Goal: Transaction & Acquisition: Purchase product/service

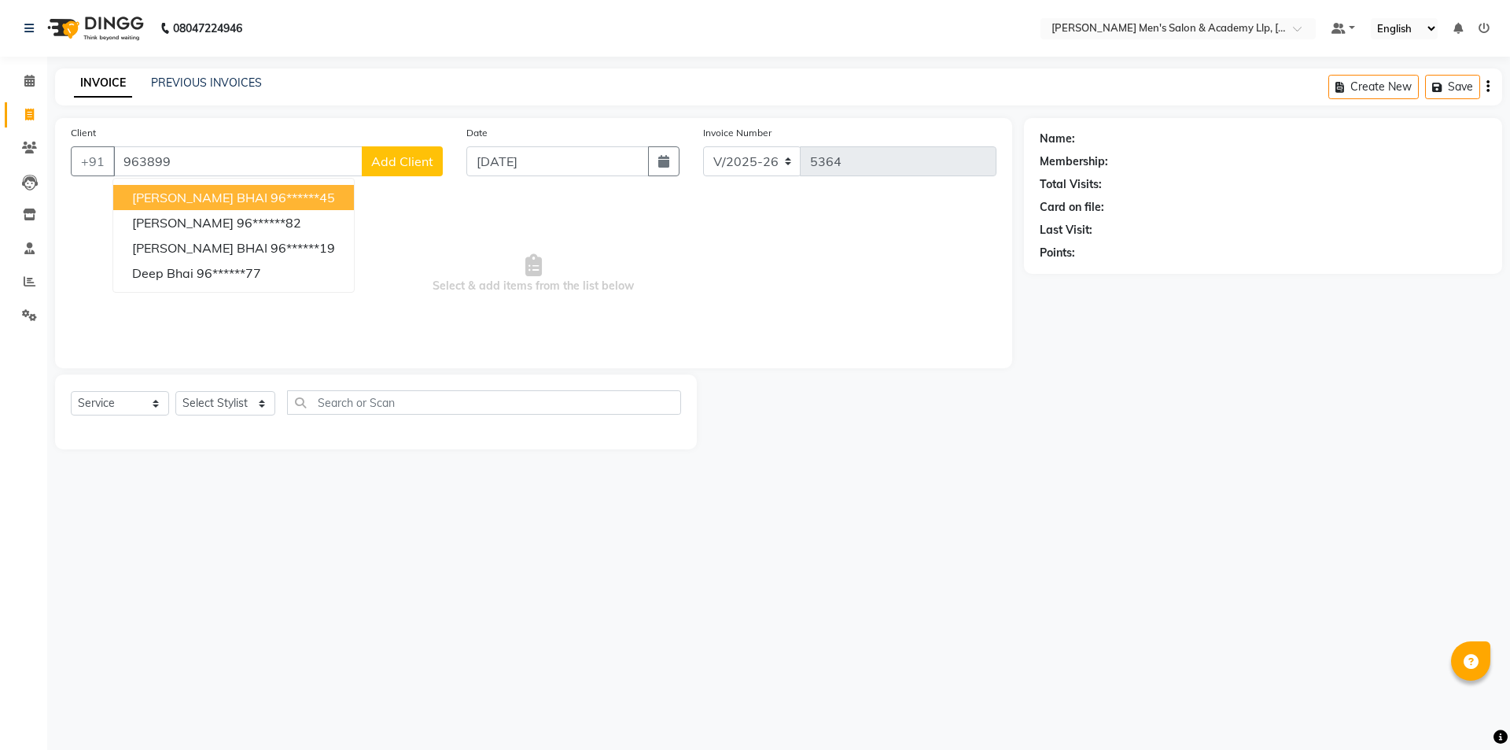
select select "8248"
select select "service"
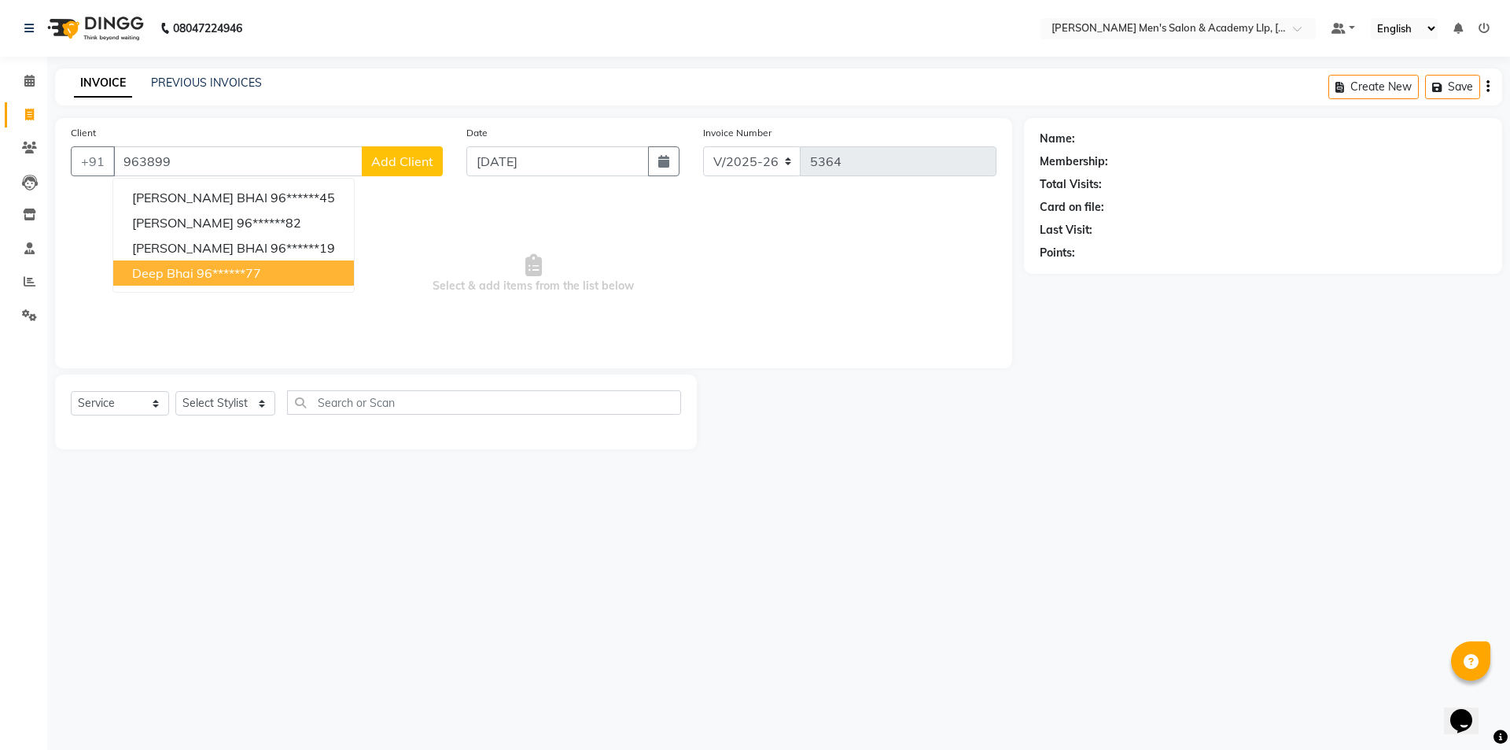
click at [267, 271] on button "deep bhai 96******77" at bounding box center [233, 272] width 241 height 25
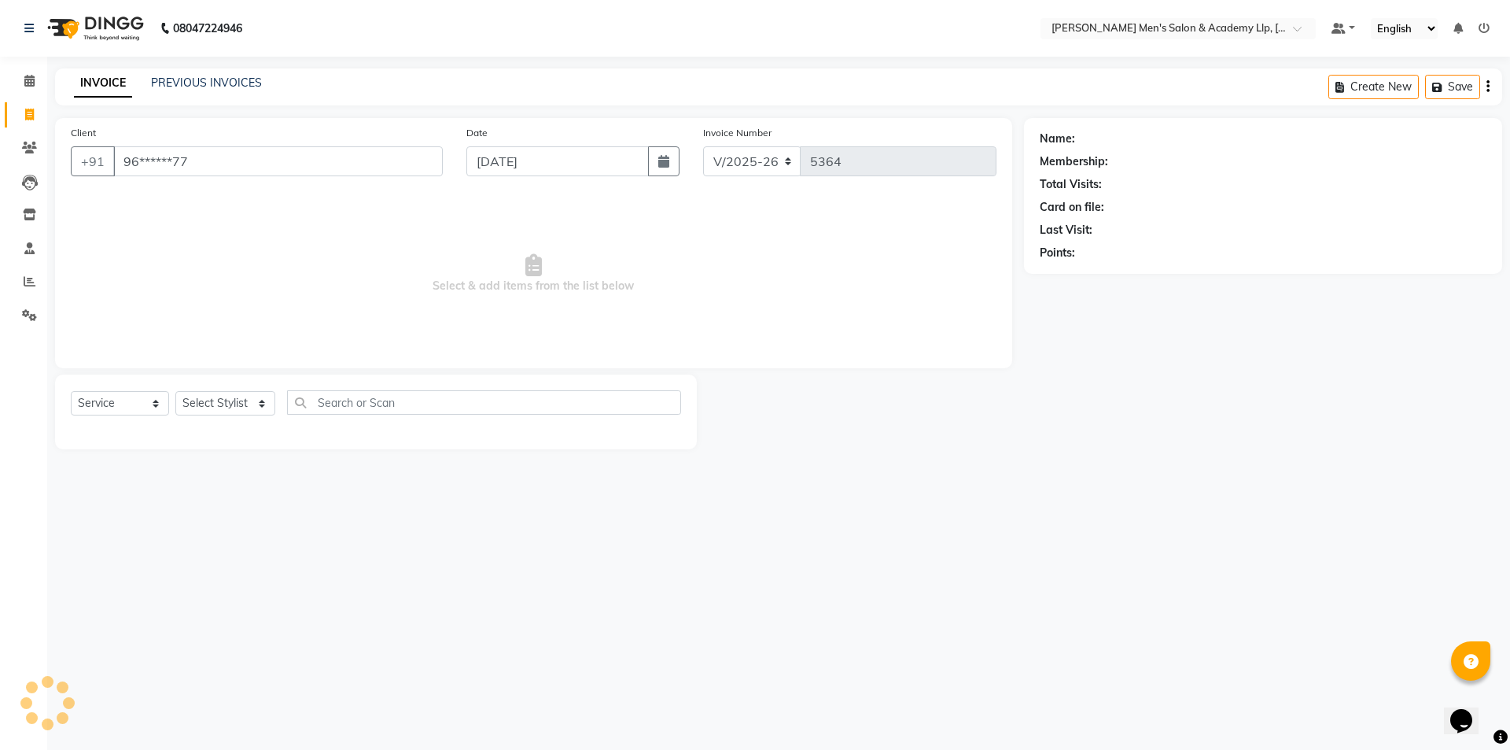
type input "96******77"
click at [233, 408] on select "Select Stylist ABHISHEK SEN AKKI SEN [PERSON_NAME] [PERSON_NAME] [PERSON_NAME] …" at bounding box center [225, 403] width 100 height 24
select select "83023"
click at [175, 391] on select "Select Stylist ABHISHEK SEN AKKI SEN [PERSON_NAME] [PERSON_NAME] [PERSON_NAME] …" at bounding box center [225, 403] width 100 height 24
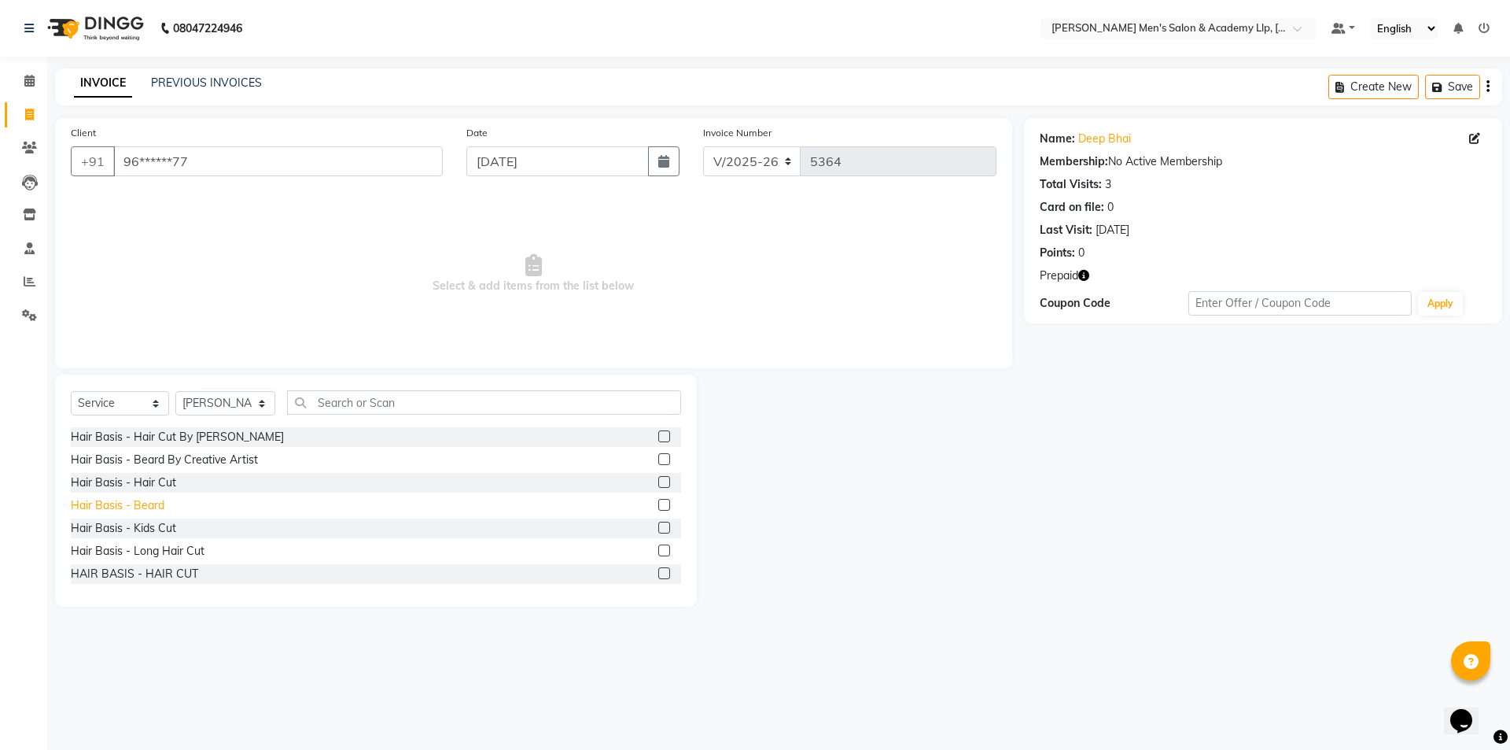
click at [156, 505] on div "Hair Basis - Beard" at bounding box center [118, 505] width 94 height 17
checkbox input "false"
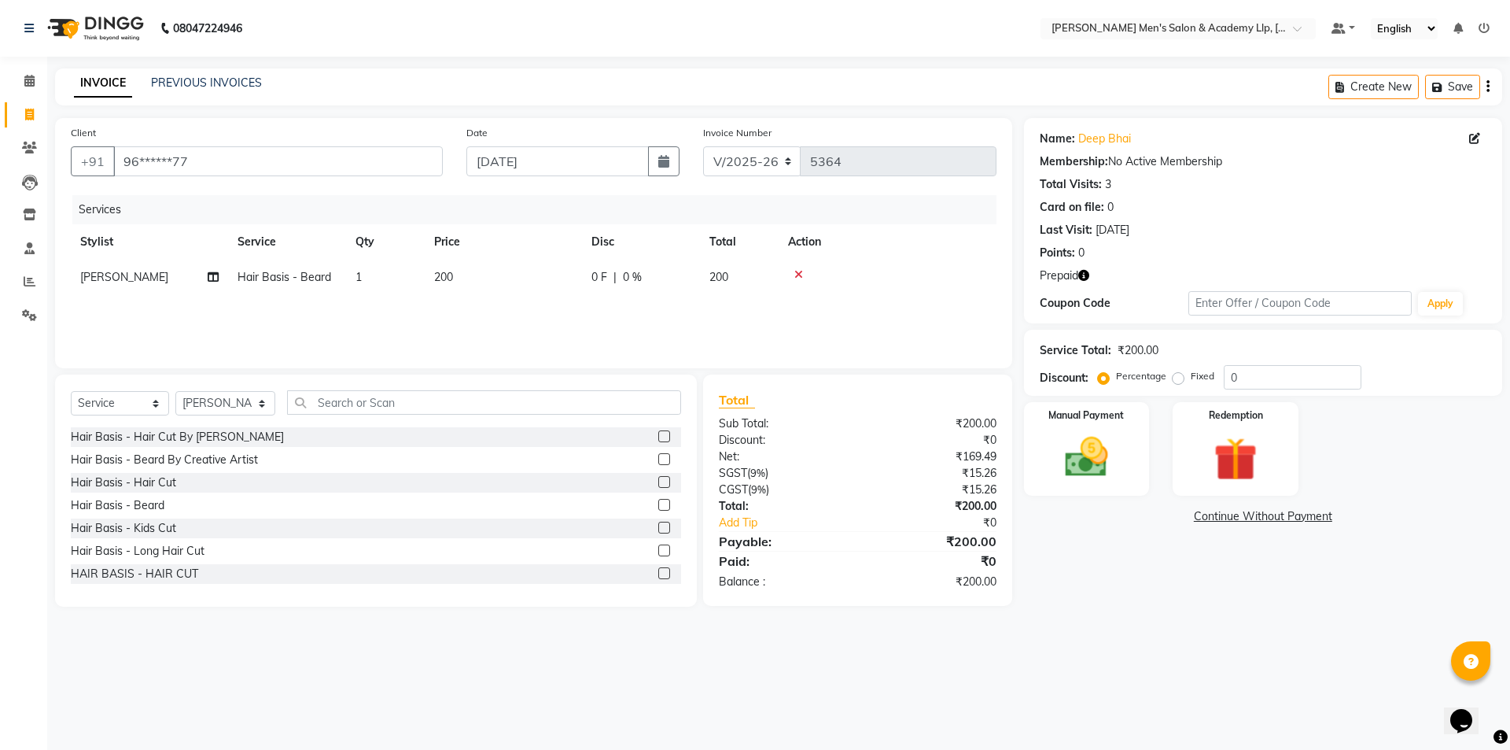
click at [1090, 280] on div "Prepaid" at bounding box center [1263, 275] width 447 height 17
click at [1087, 275] on icon "button" at bounding box center [1084, 275] width 11 height 11
click at [1262, 478] on img at bounding box center [1235, 459] width 73 height 56
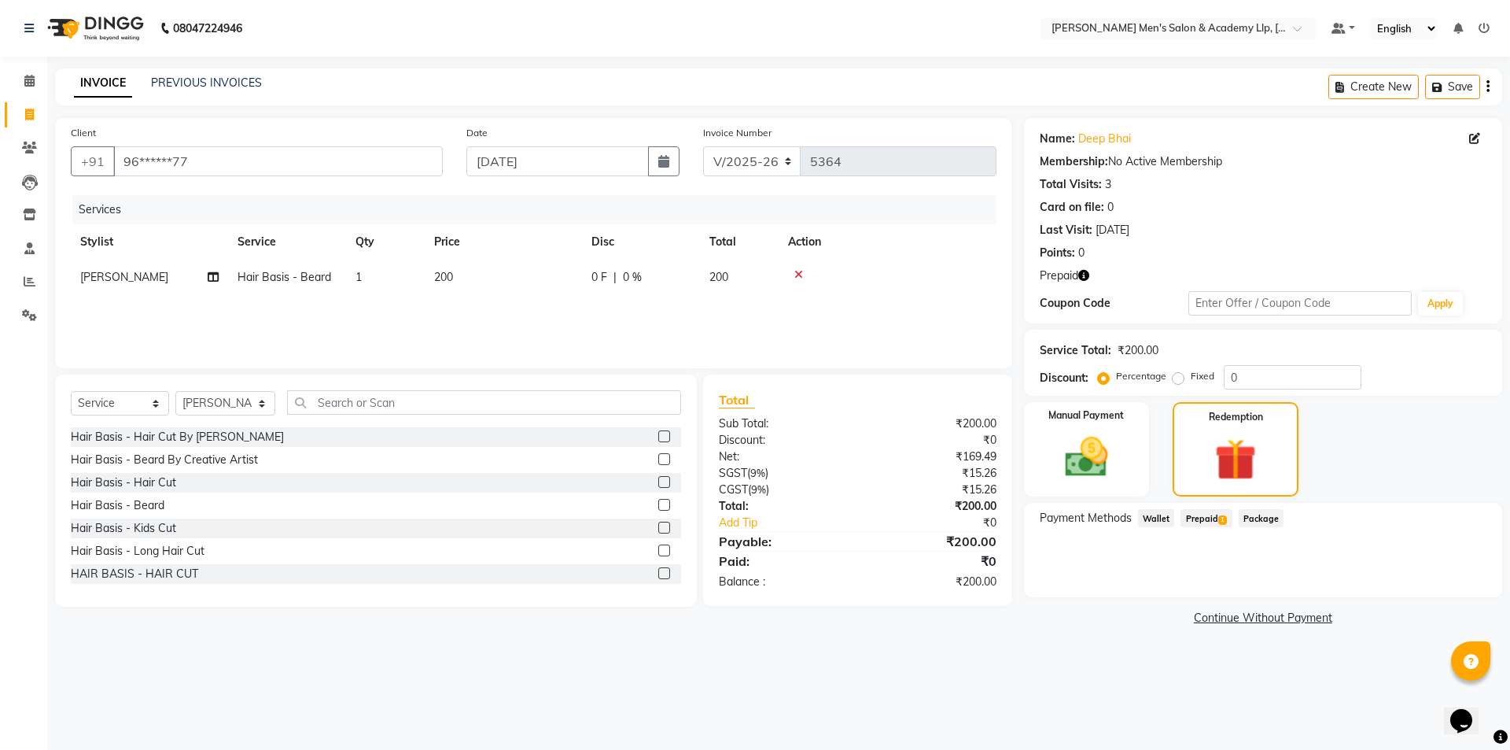
click at [1204, 514] on span "Prepaid 1" at bounding box center [1206, 518] width 51 height 18
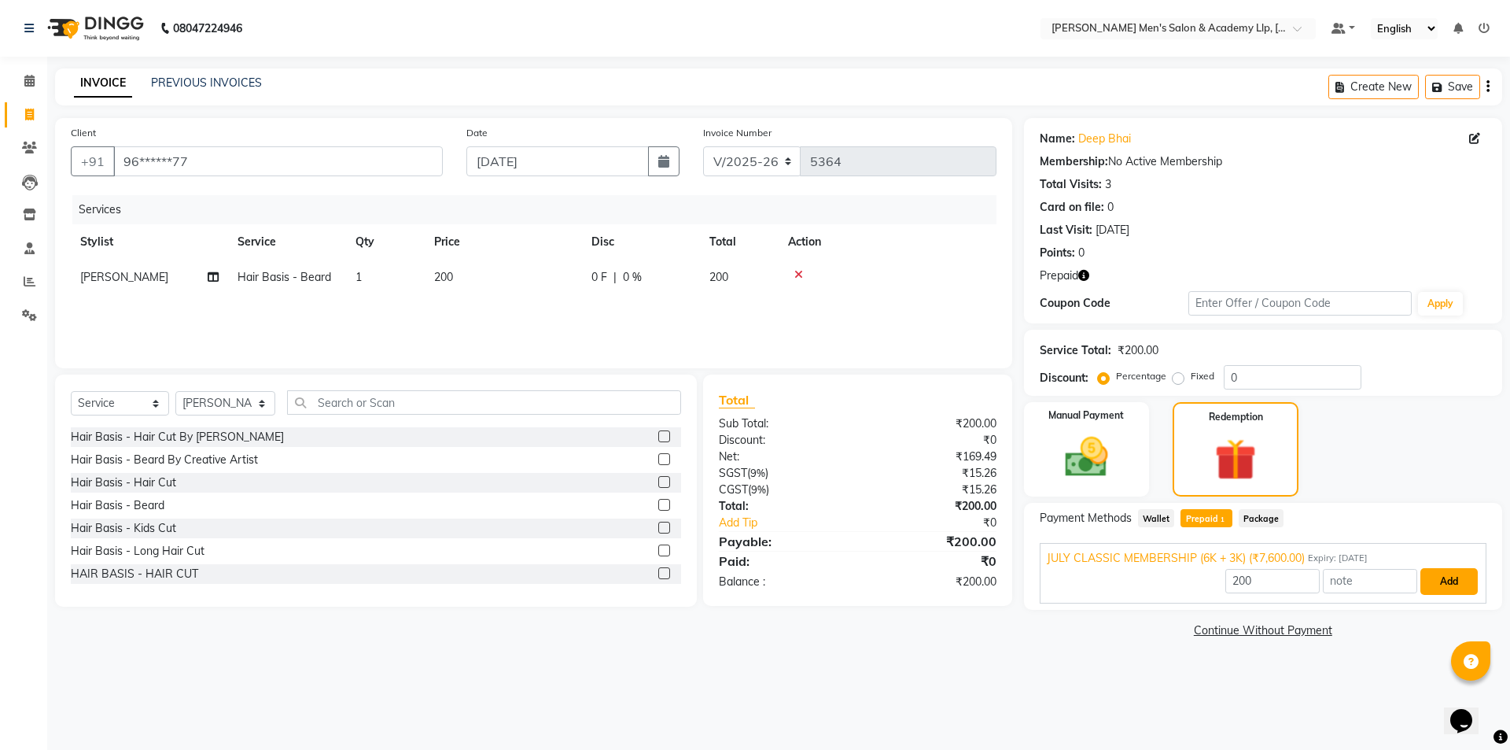
click at [1437, 589] on button "Add" at bounding box center [1449, 581] width 57 height 27
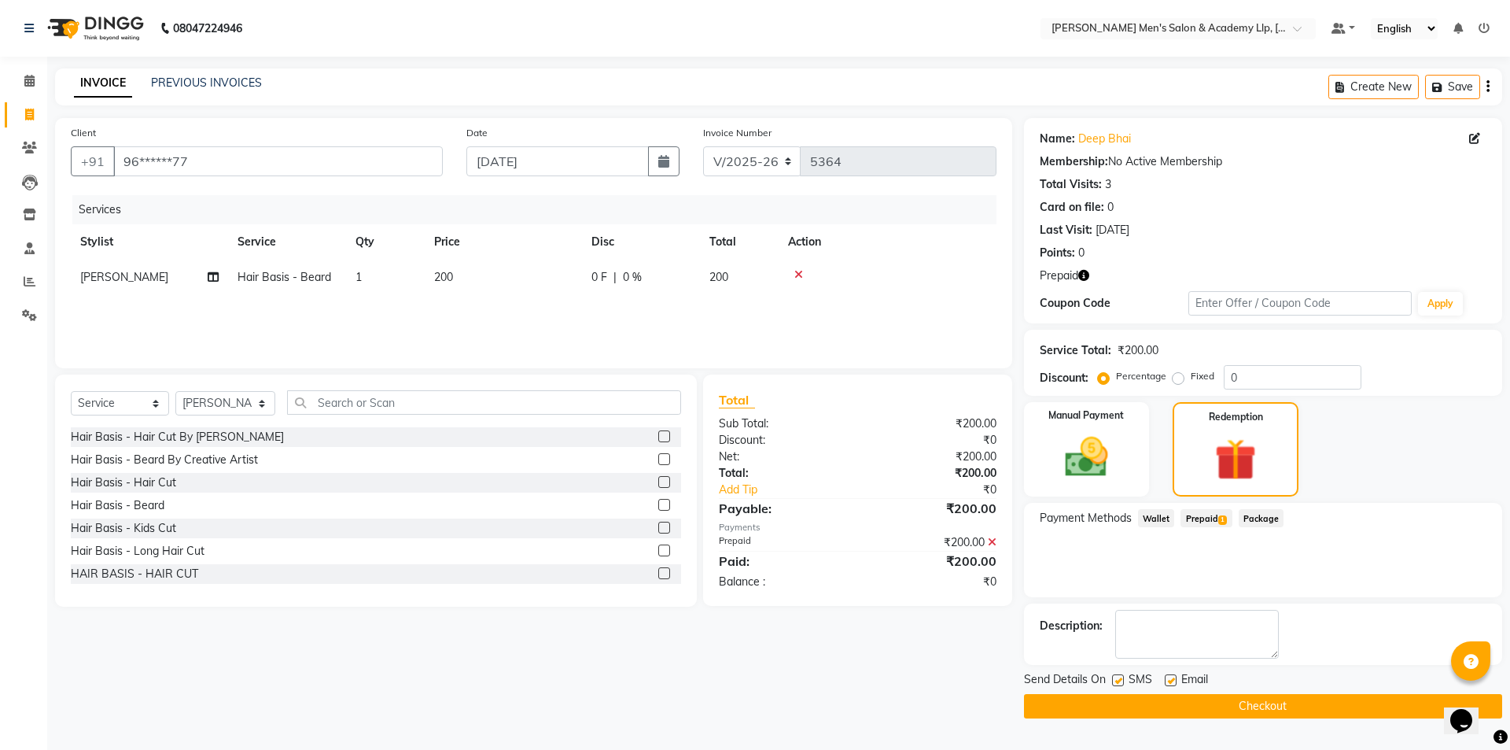
click at [1166, 677] on label at bounding box center [1171, 680] width 12 height 12
click at [1166, 677] on input "checkbox" at bounding box center [1170, 681] width 10 height 10
checkbox input "false"
click at [1112, 676] on label at bounding box center [1118, 680] width 12 height 12
click at [1112, 676] on input "checkbox" at bounding box center [1117, 681] width 10 height 10
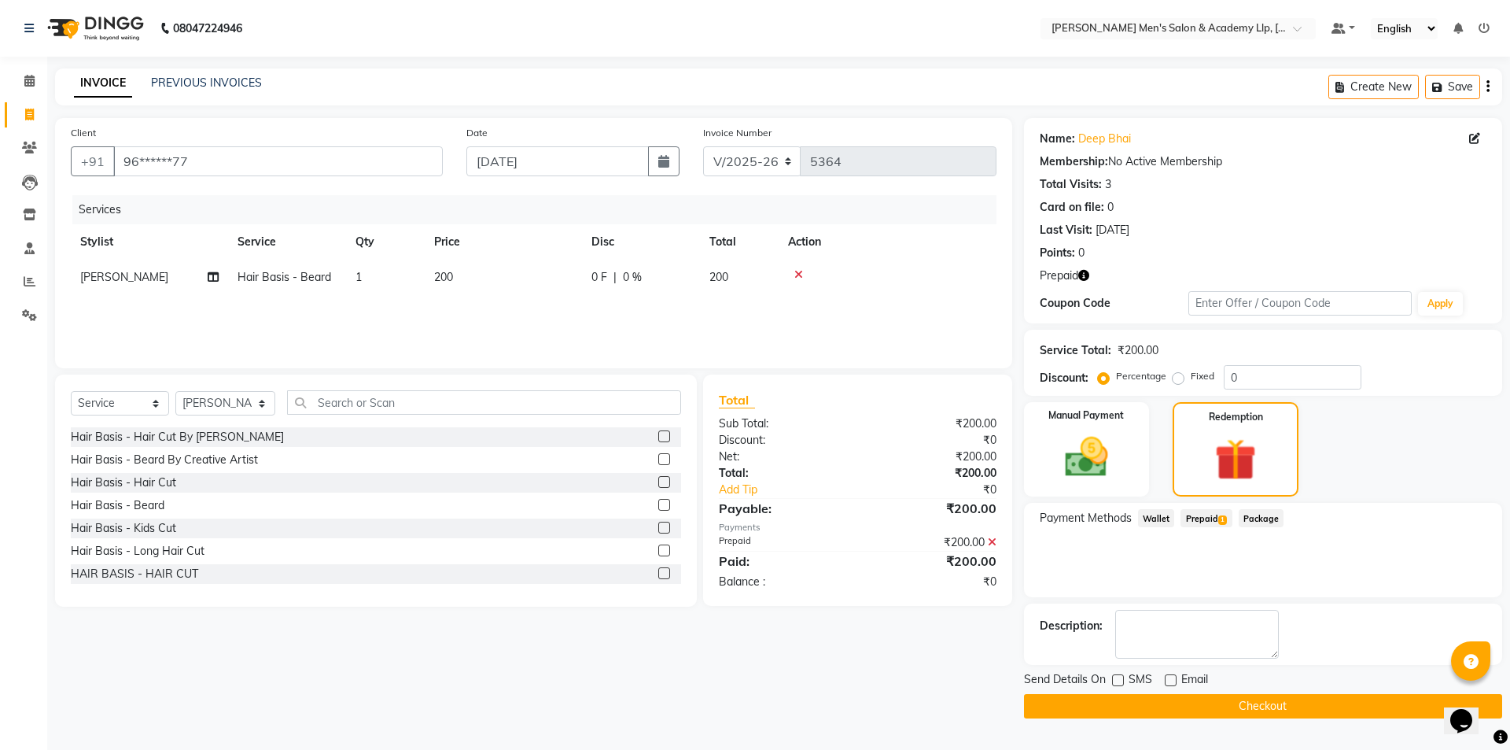
click at [1118, 677] on label at bounding box center [1118, 680] width 12 height 12
click at [1118, 677] on input "checkbox" at bounding box center [1117, 681] width 10 height 10
checkbox input "true"
click at [1125, 704] on button "Checkout" at bounding box center [1263, 706] width 478 height 24
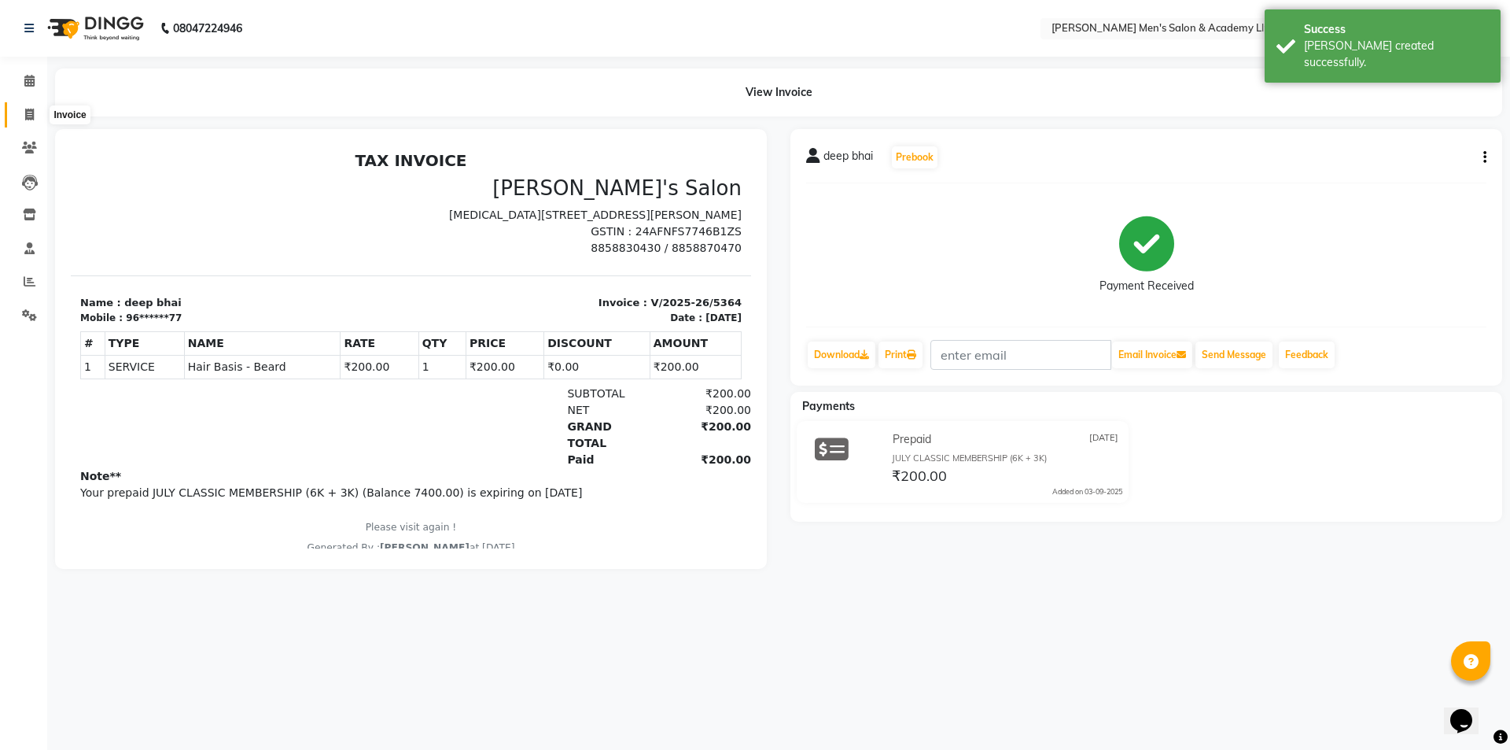
click at [29, 111] on icon at bounding box center [29, 115] width 9 height 12
select select "service"
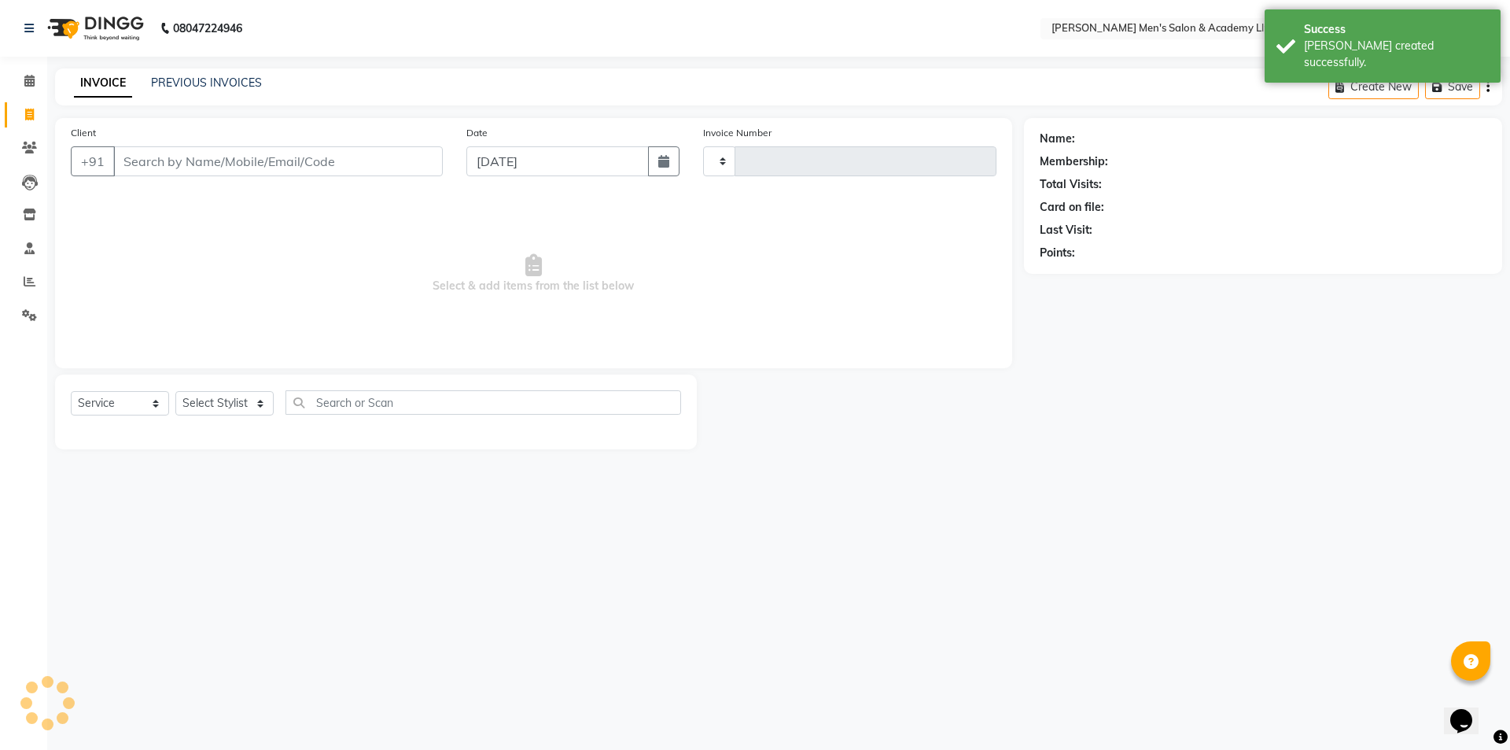
type input "5365"
select select "8248"
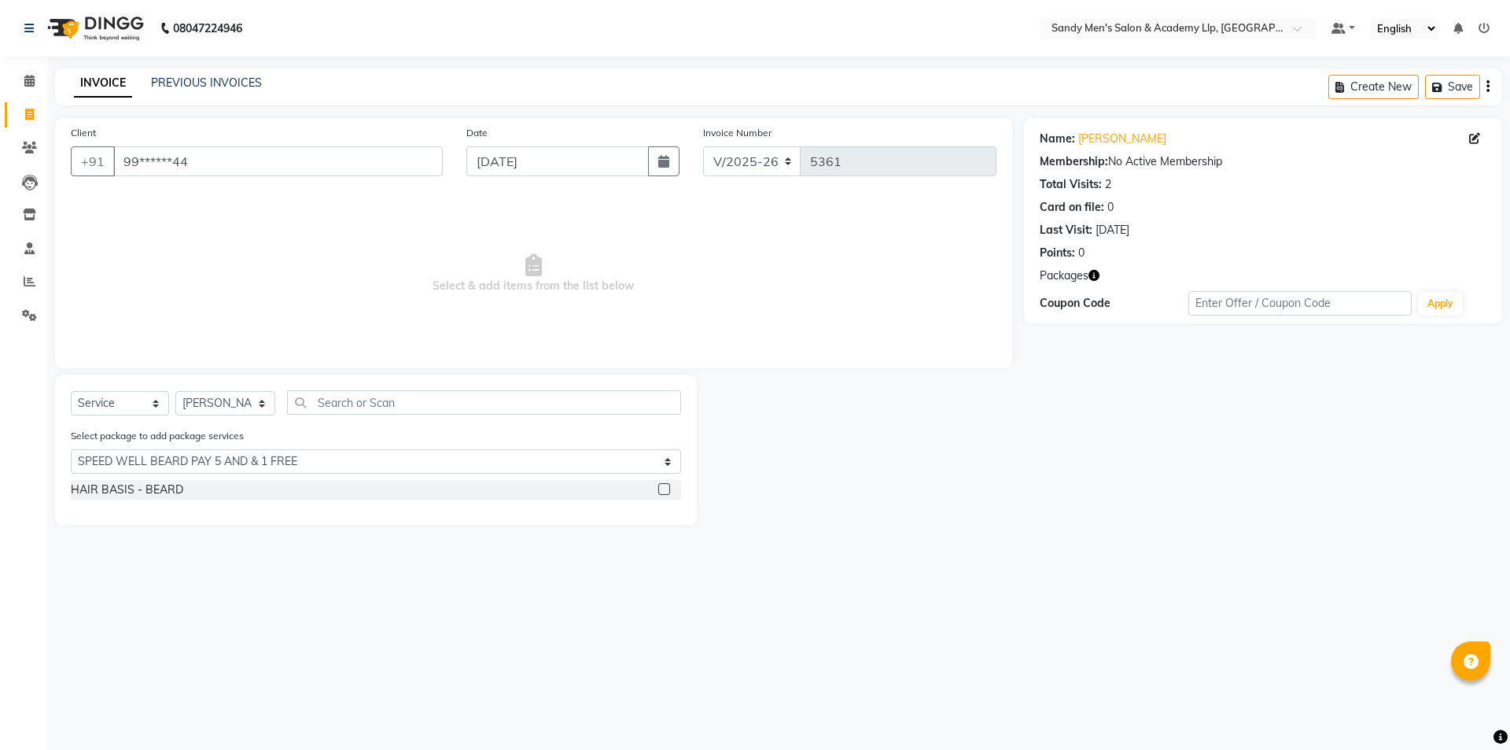
select select "8248"
select select "service"
select select "88539"
select select "1: Object"
click at [198, 407] on select "Select Stylist ABHISHEK SEN AKKI SEN [PERSON_NAME] [PERSON_NAME] [PERSON_NAME] …" at bounding box center [225, 403] width 100 height 24
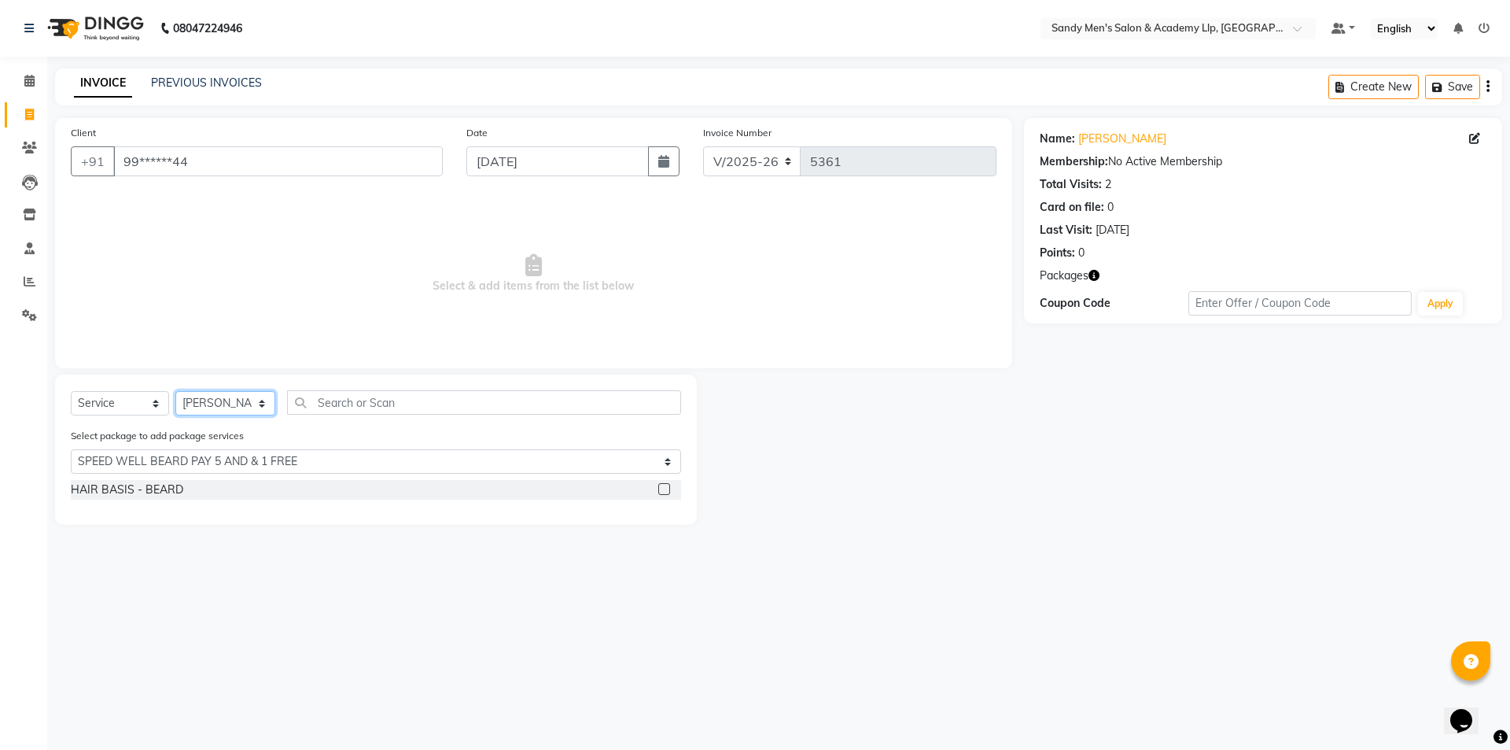
select select "78784"
click at [175, 391] on select "Select Stylist ABHISHEK SEN AKKI SEN [PERSON_NAME] [PERSON_NAME] [PERSON_NAME] …" at bounding box center [225, 403] width 100 height 24
click at [179, 502] on div "HAIR BASIS - BEARD" at bounding box center [376, 491] width 610 height 23
click at [166, 488] on div "HAIR BASIS - BEARD" at bounding box center [127, 489] width 112 height 17
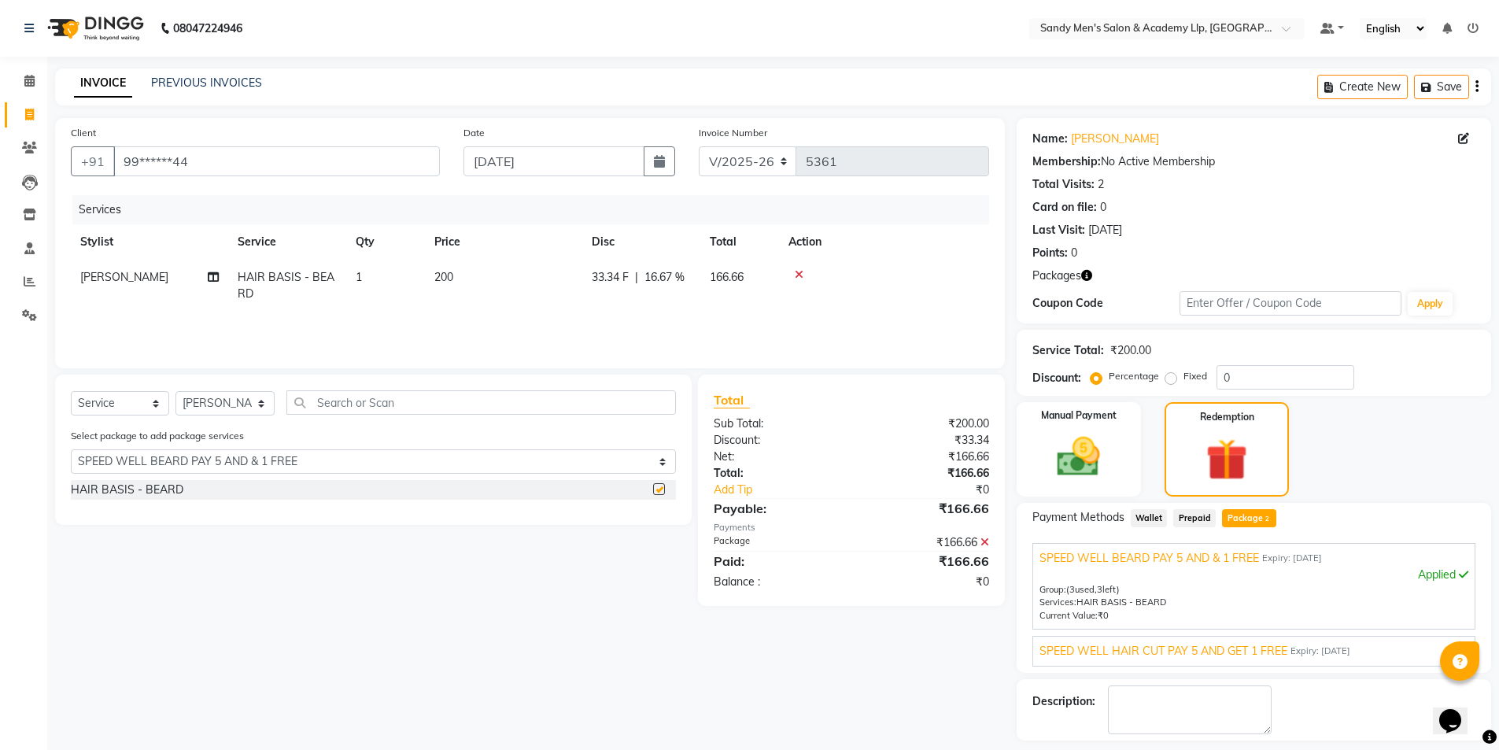
checkbox input "false"
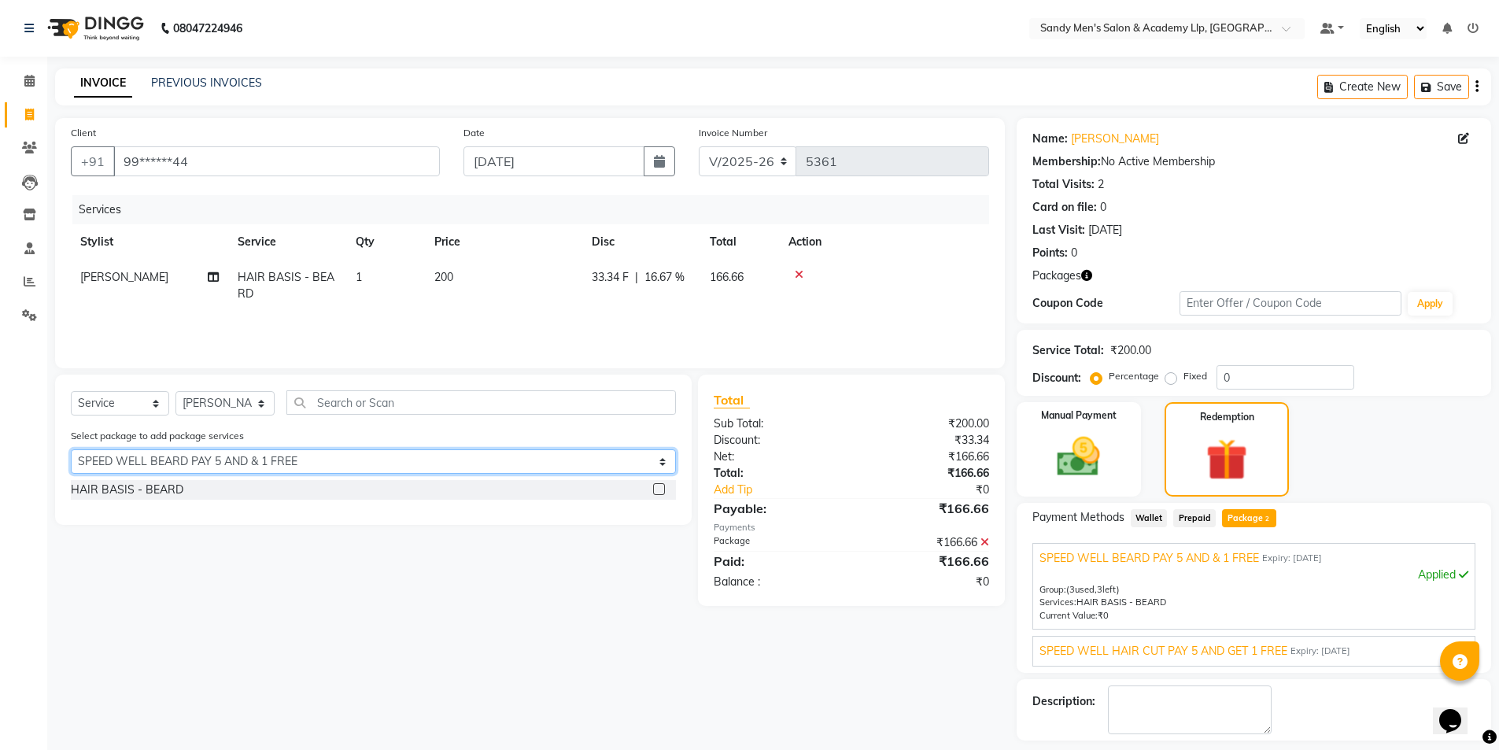
click at [176, 469] on select "Select SPEED WELL BEARD PAY 5 AND & 1 FREE SPEED WELL HAIR CUT PAY 5 AND GET 1 …" at bounding box center [373, 461] width 605 height 24
select select "2: Object"
click at [71, 449] on select "Select SPEED WELL BEARD PAY 5 AND & 1 FREE SPEED WELL HAIR CUT PAY 5 AND GET 1 …" at bounding box center [373, 461] width 605 height 24
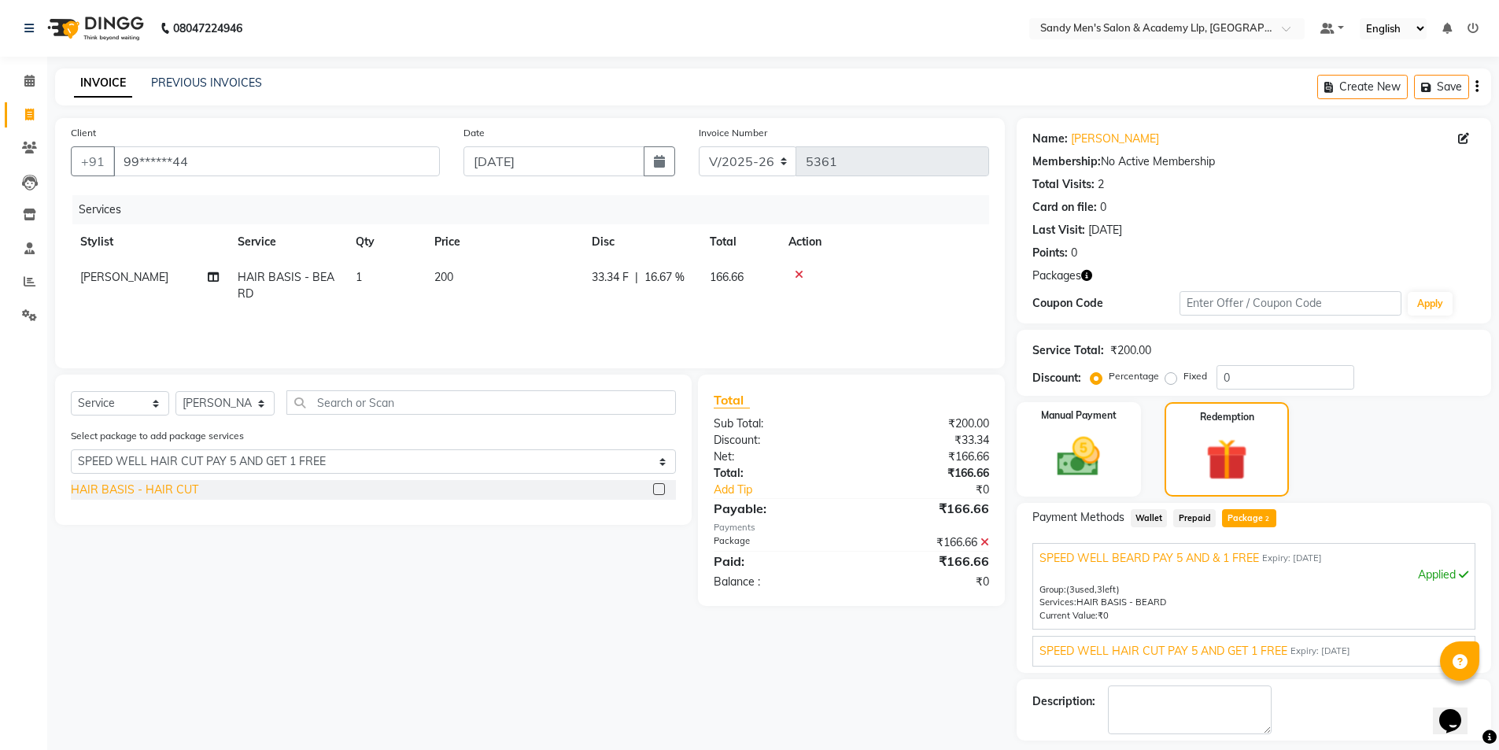
click at [163, 496] on div "HAIR BASIS - HAIR CUT" at bounding box center [134, 489] width 127 height 17
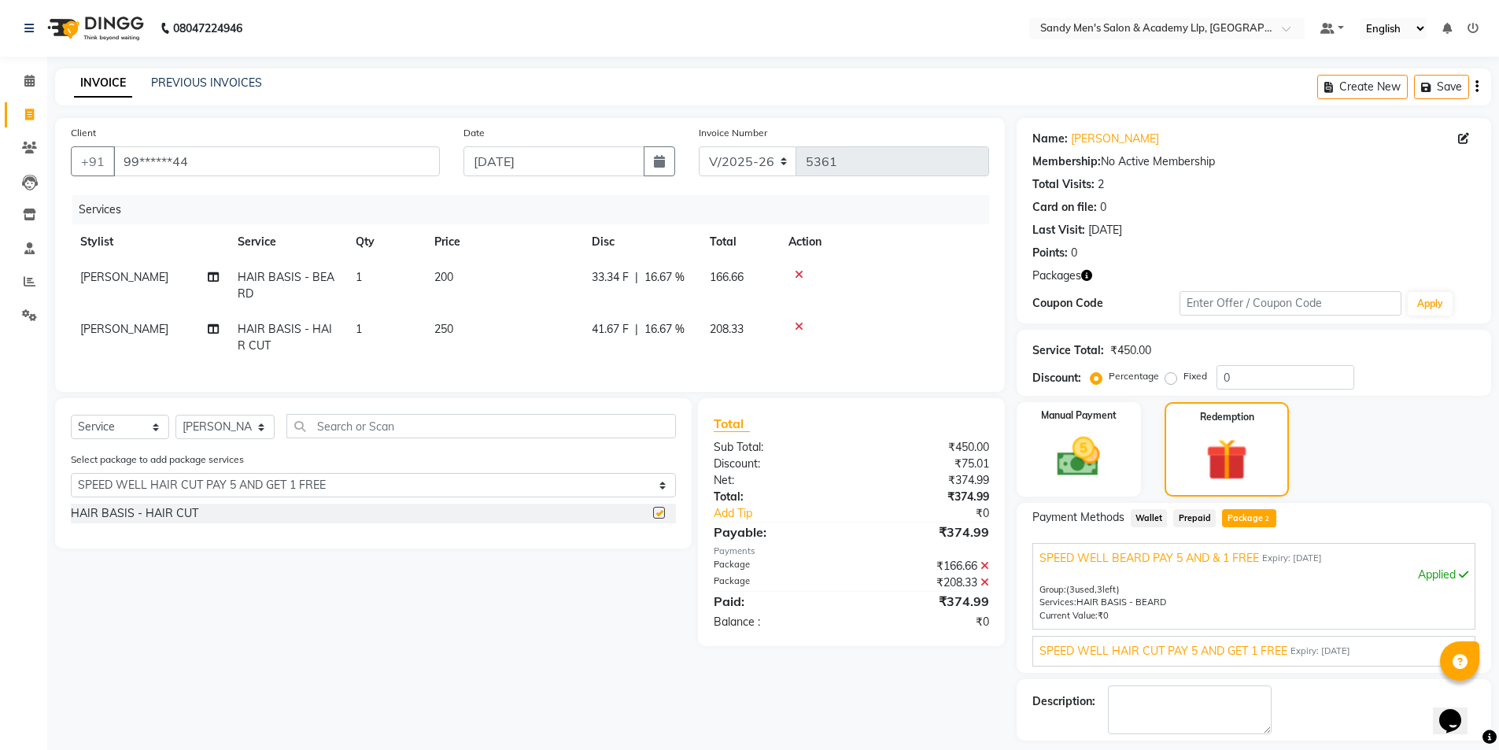
checkbox input "false"
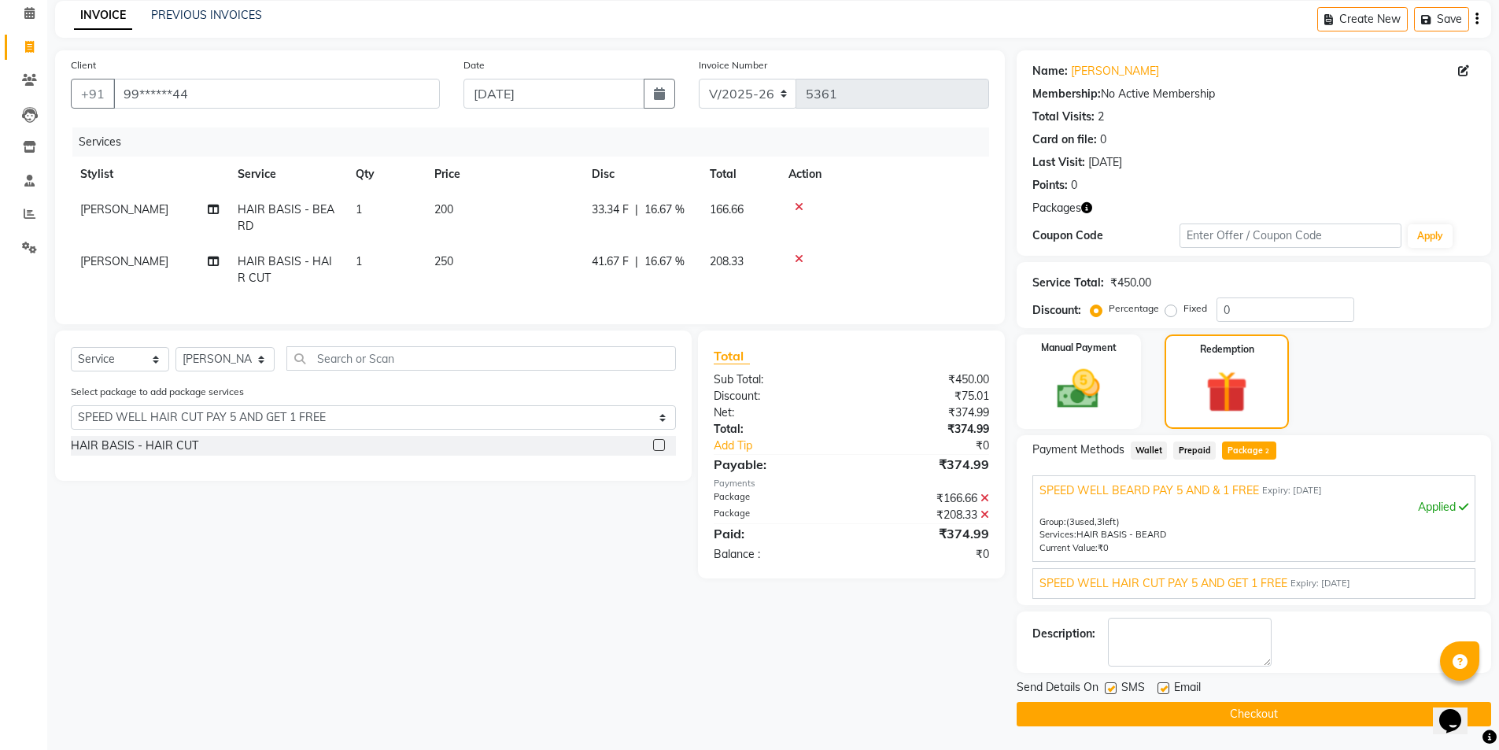
click at [1107, 690] on label at bounding box center [1111, 688] width 12 height 12
click at [1107, 690] on input "checkbox" at bounding box center [1110, 689] width 10 height 10
checkbox input "false"
click at [1164, 689] on label at bounding box center [1163, 688] width 12 height 12
click at [1164, 689] on input "checkbox" at bounding box center [1162, 689] width 10 height 10
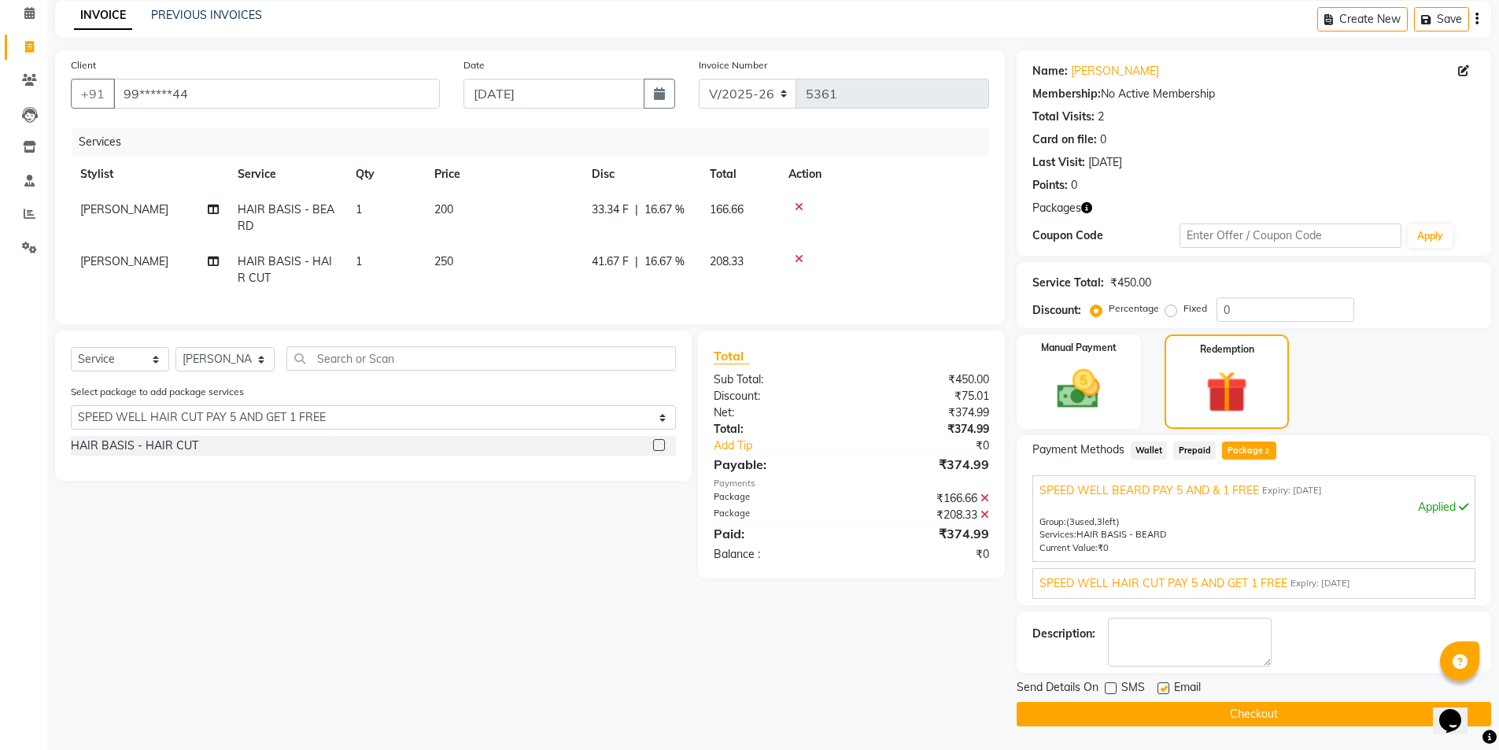
checkbox input "false"
click at [1174, 721] on button "Checkout" at bounding box center [1253, 714] width 474 height 24
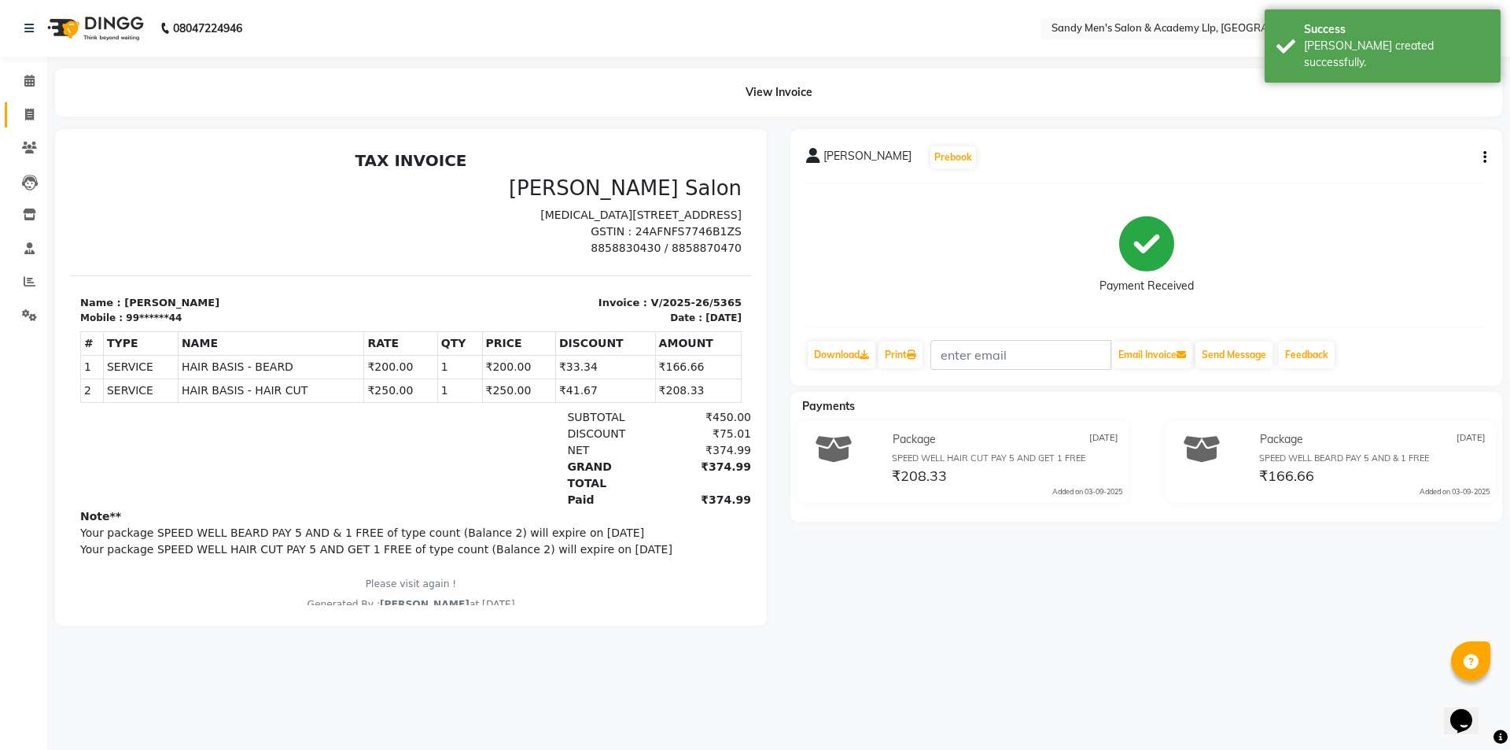
click at [27, 104] on link "Invoice" at bounding box center [24, 115] width 38 height 26
select select "service"
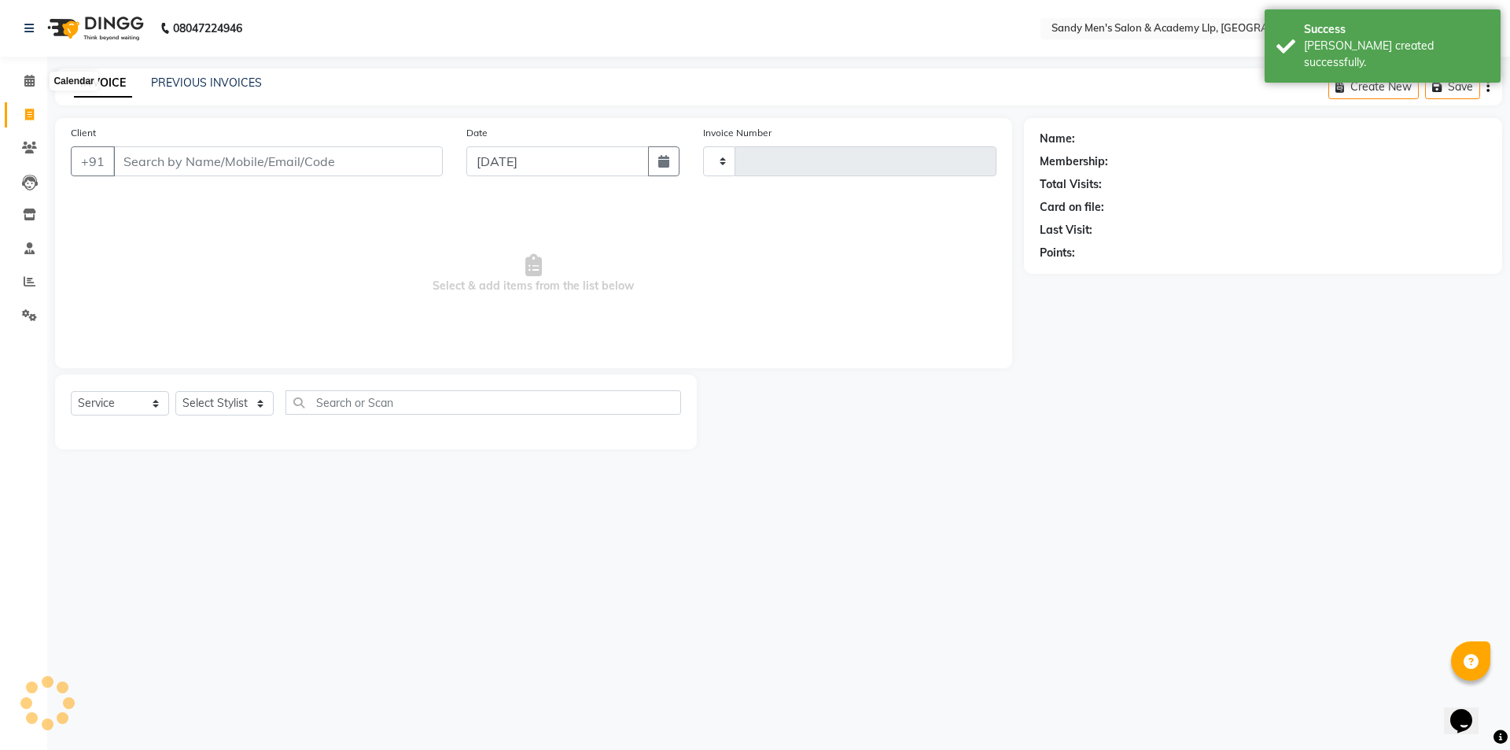
type input "5366"
select select "8248"
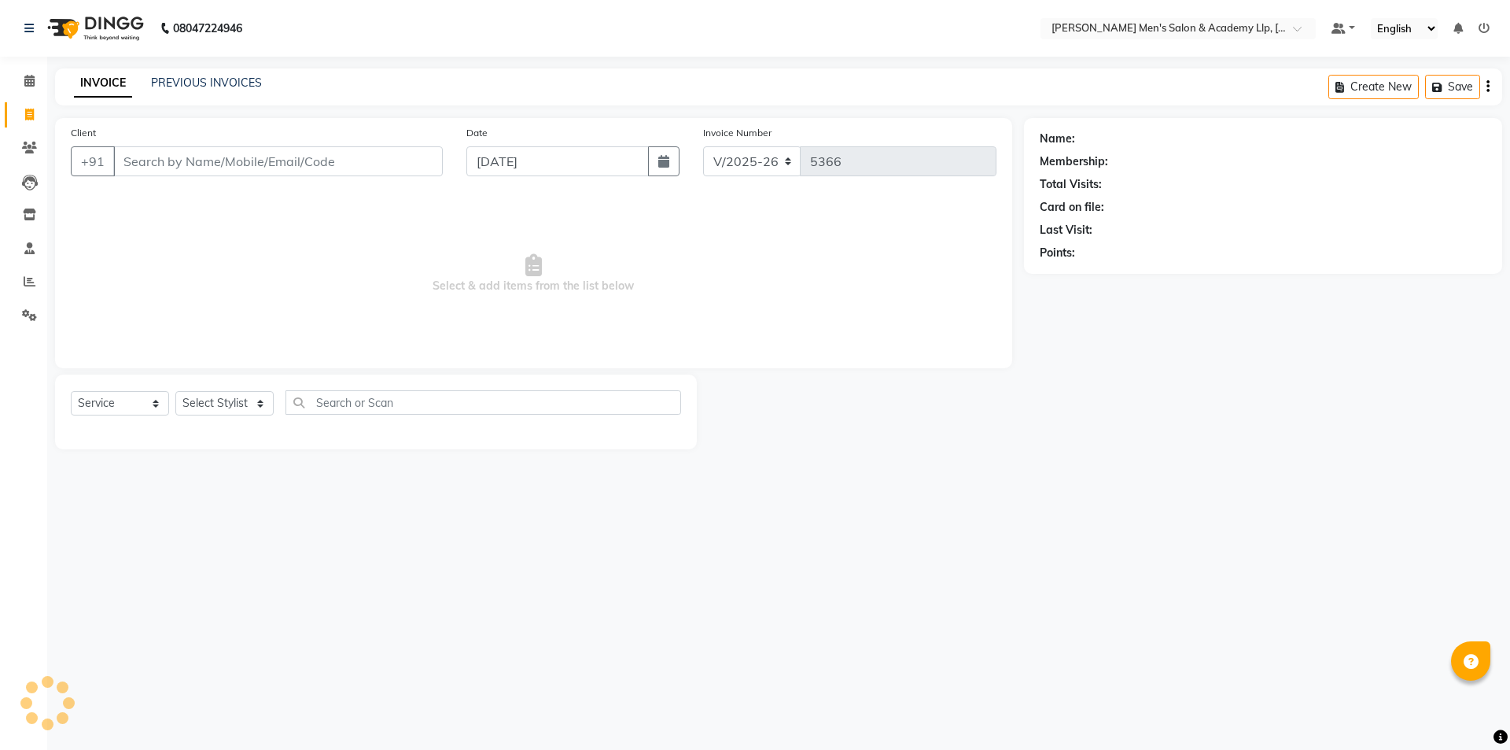
select select "8248"
select select "service"
click at [232, 77] on link "PREVIOUS INVOICES" at bounding box center [206, 83] width 111 height 14
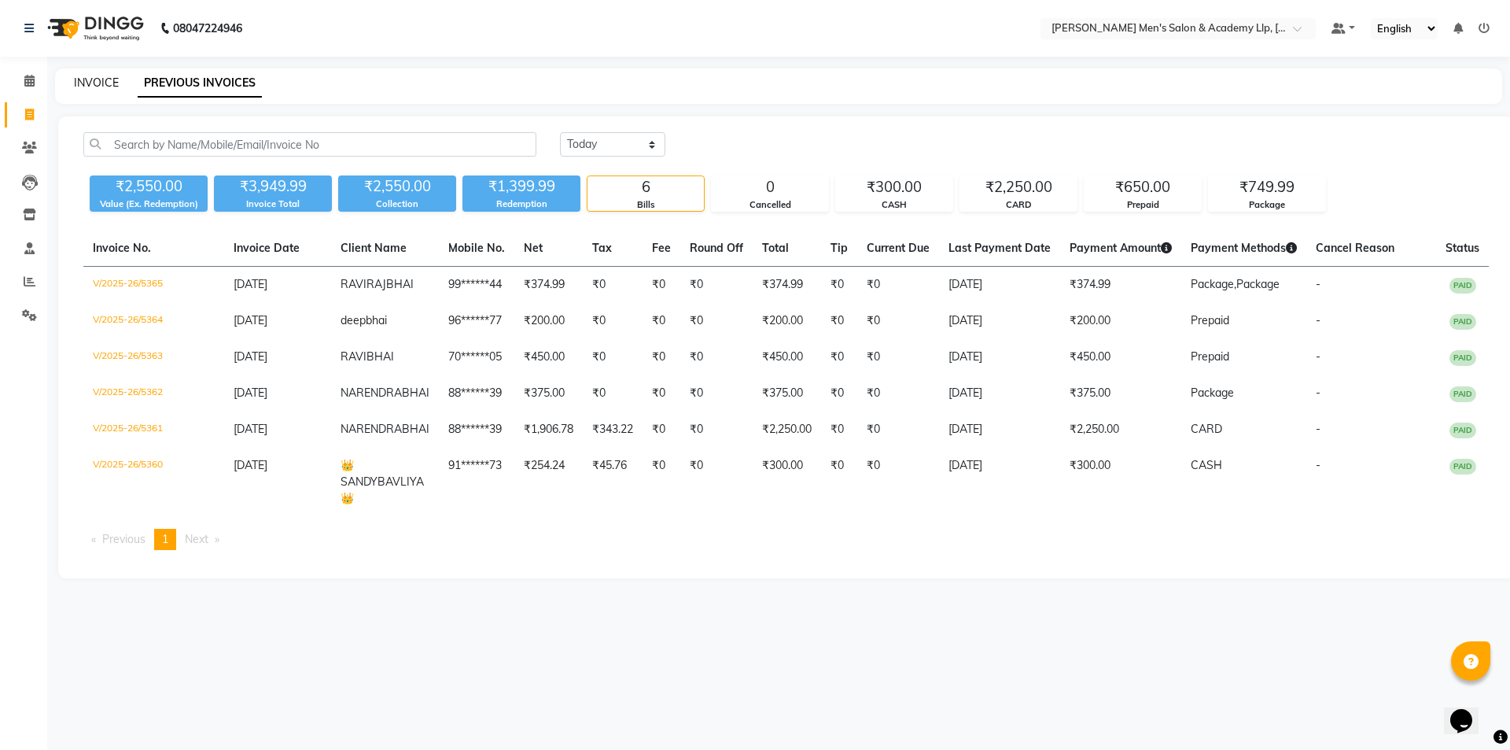
click at [83, 76] on link "INVOICE" at bounding box center [96, 83] width 45 height 14
select select "8248"
select select "service"
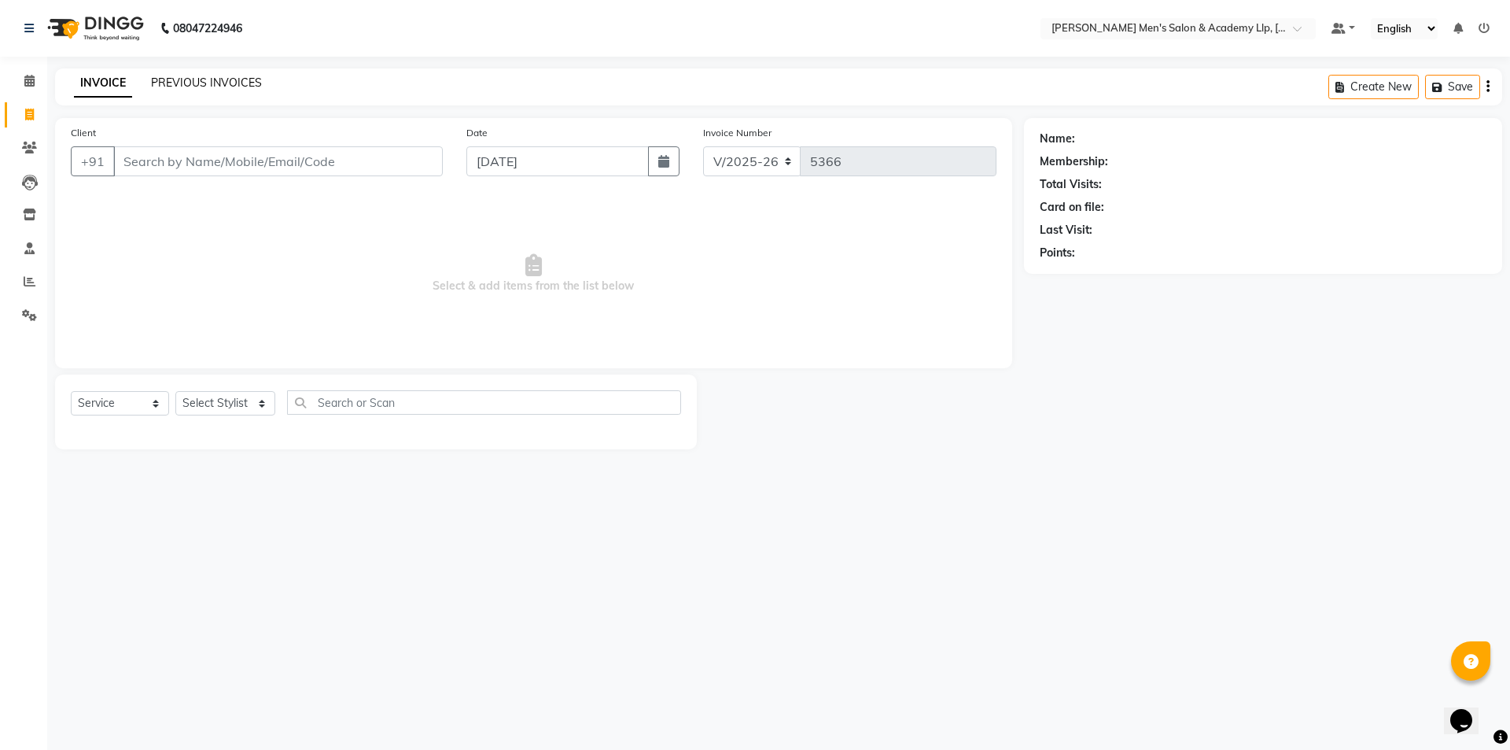
click at [199, 87] on link "PREVIOUS INVOICES" at bounding box center [206, 83] width 111 height 14
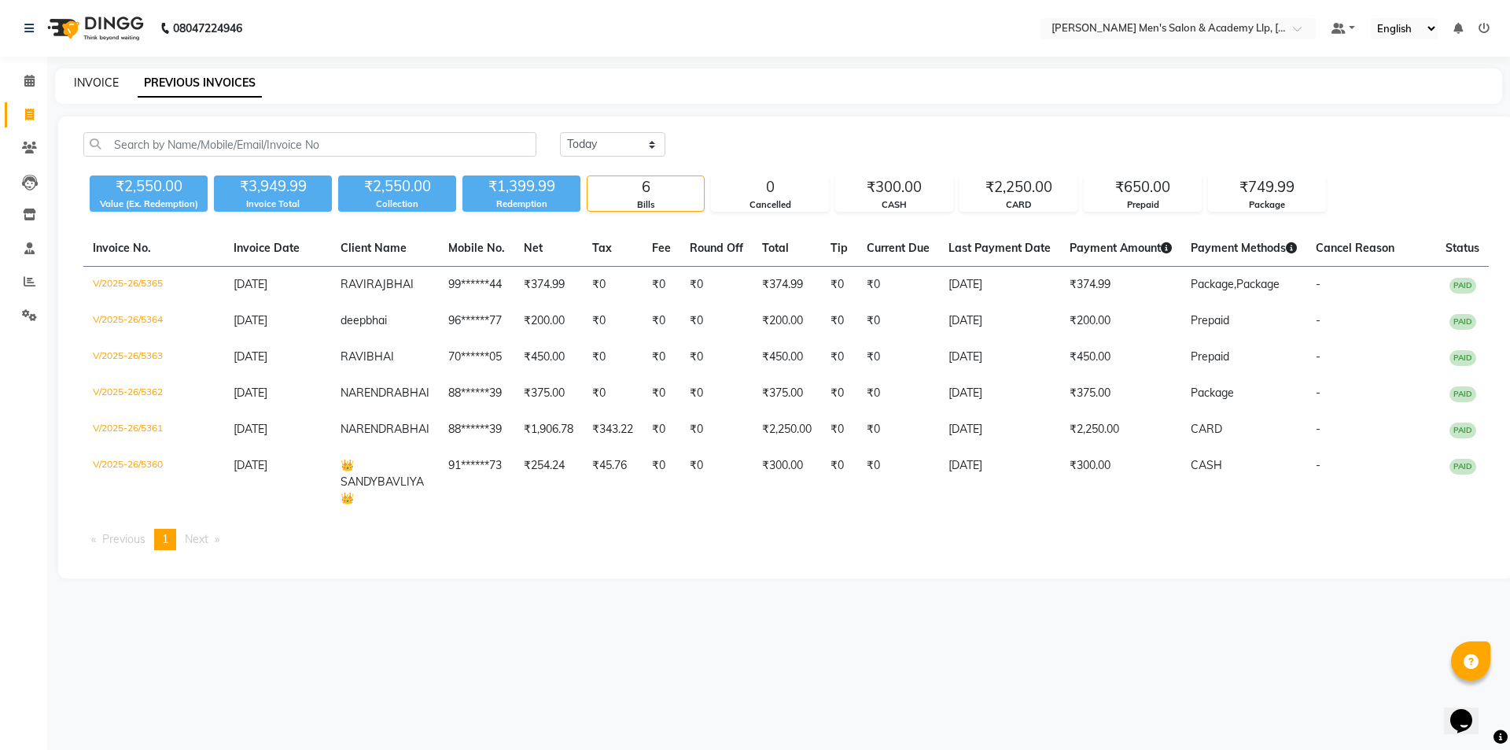
click at [95, 83] on link "INVOICE" at bounding box center [96, 83] width 45 height 14
select select "service"
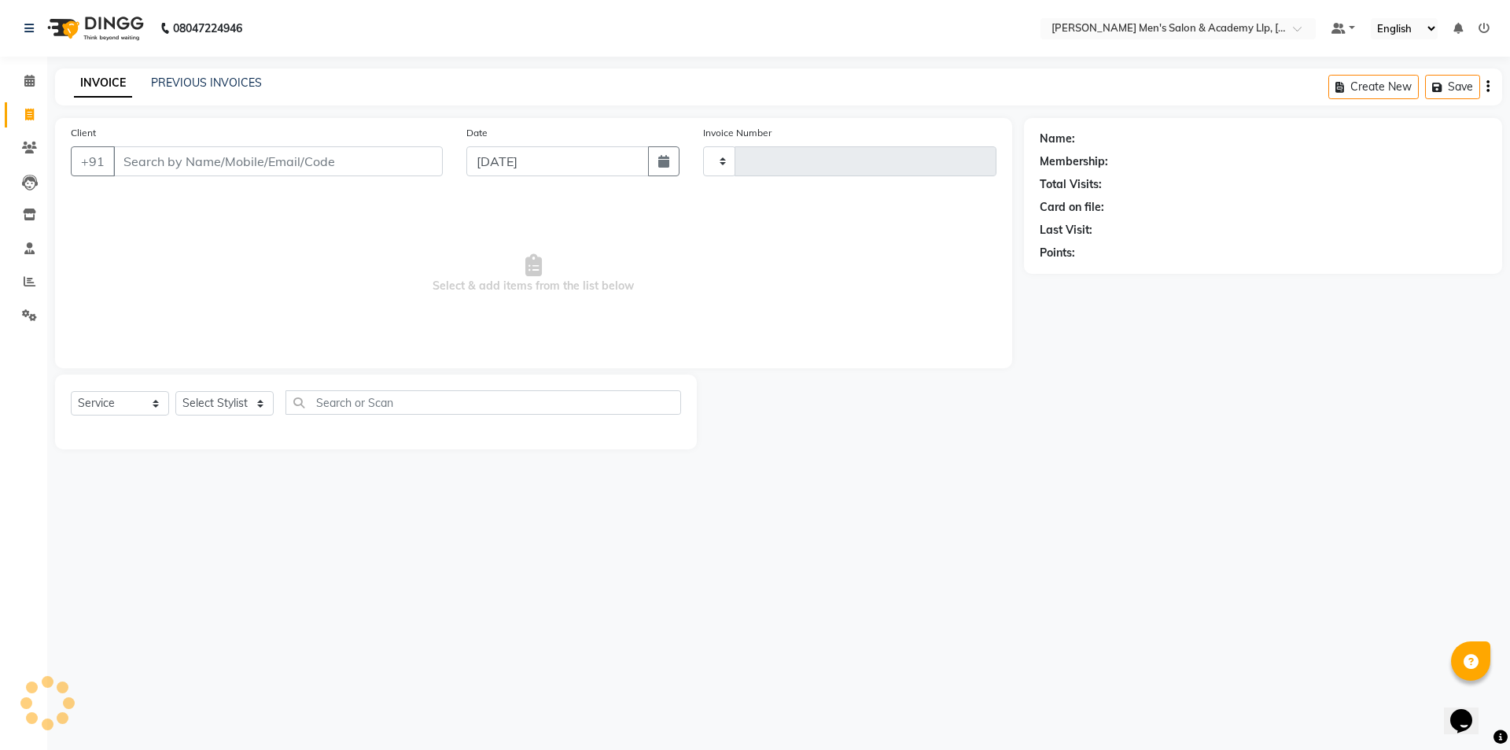
type input "5366"
select select "8248"
click at [26, 290] on span at bounding box center [30, 282] width 28 height 18
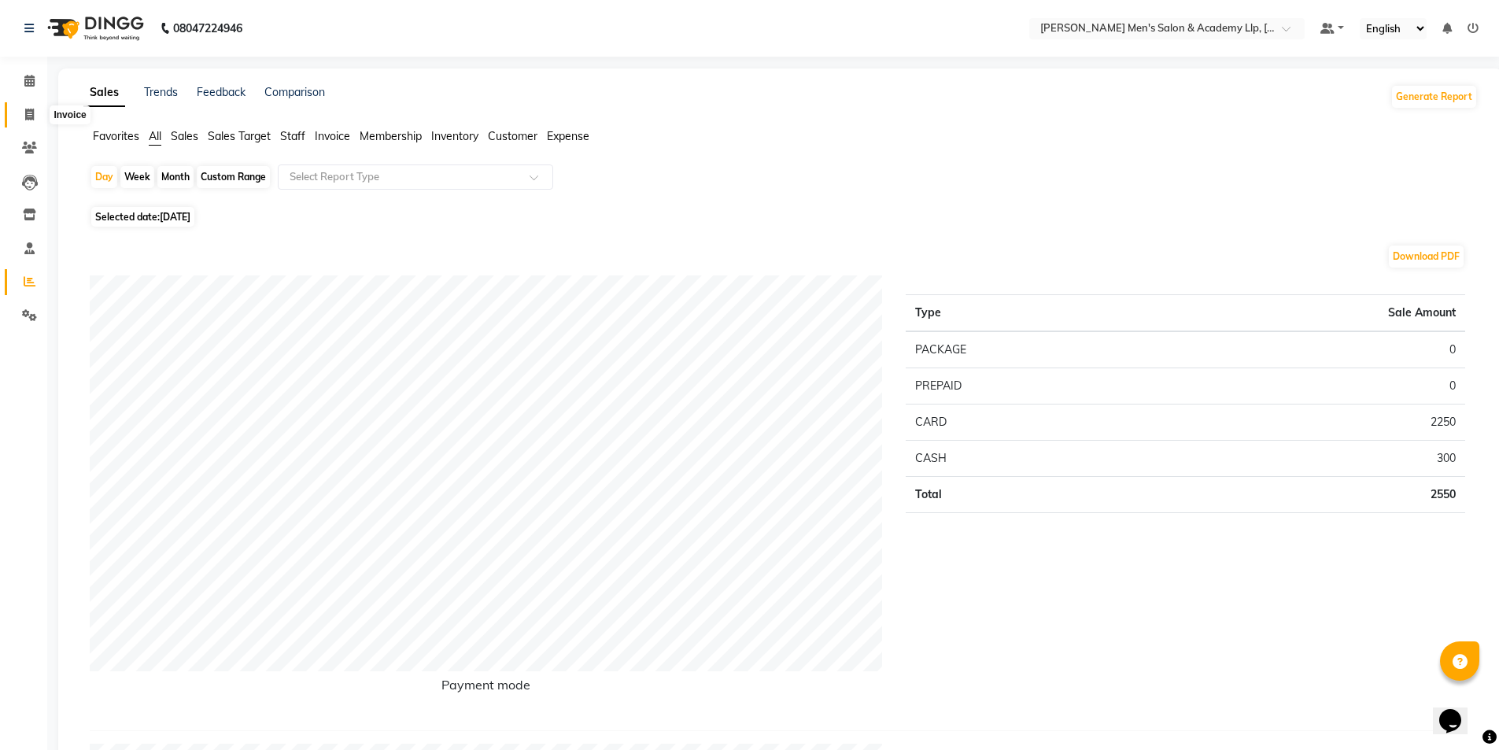
click at [28, 109] on icon at bounding box center [29, 115] width 9 height 12
select select "service"
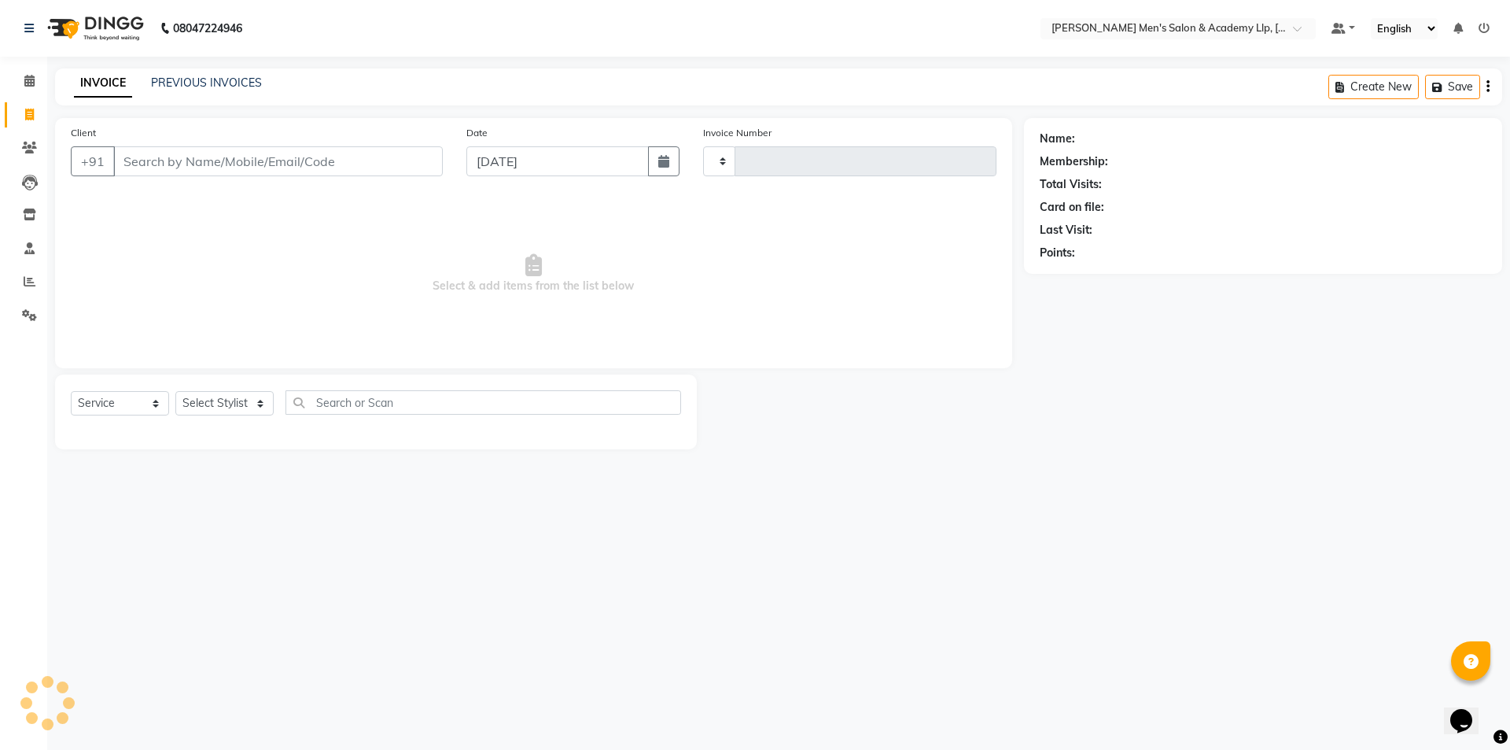
type input "5366"
select select "8248"
click at [27, 286] on icon at bounding box center [30, 281] width 12 height 12
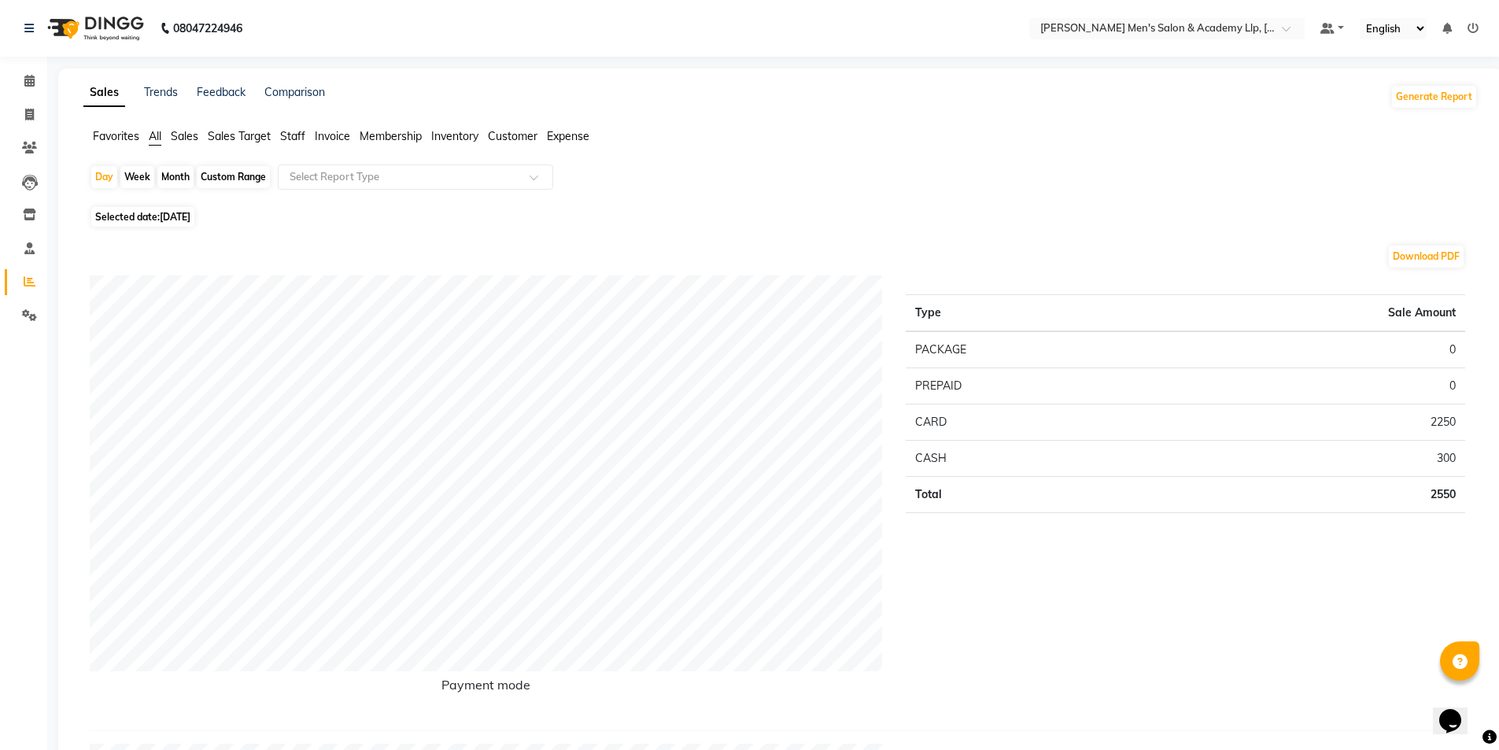
click at [177, 209] on span "Selected date: 03-09-2025" at bounding box center [142, 217] width 103 height 20
select select "9"
select select "2025"
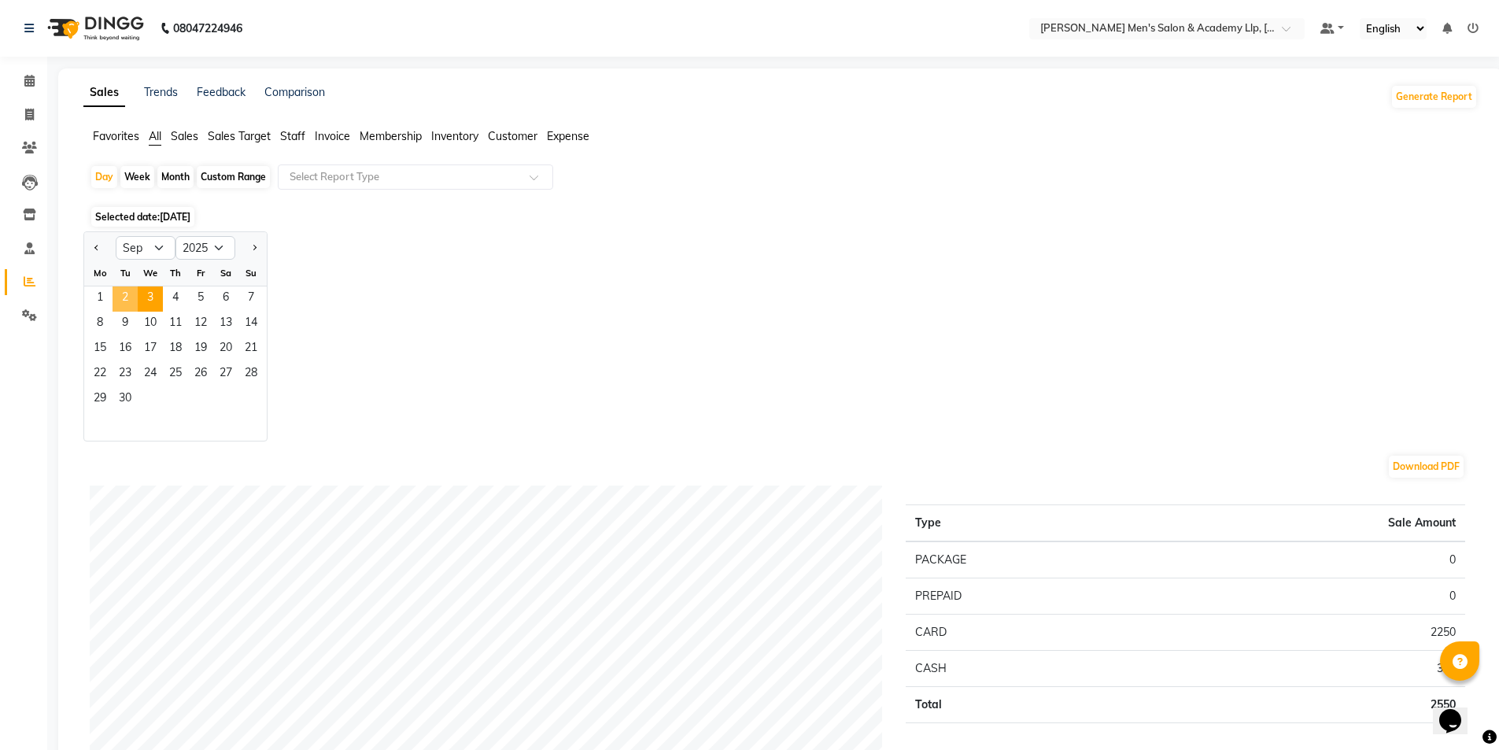
click at [116, 293] on span "2" at bounding box center [124, 298] width 25 height 25
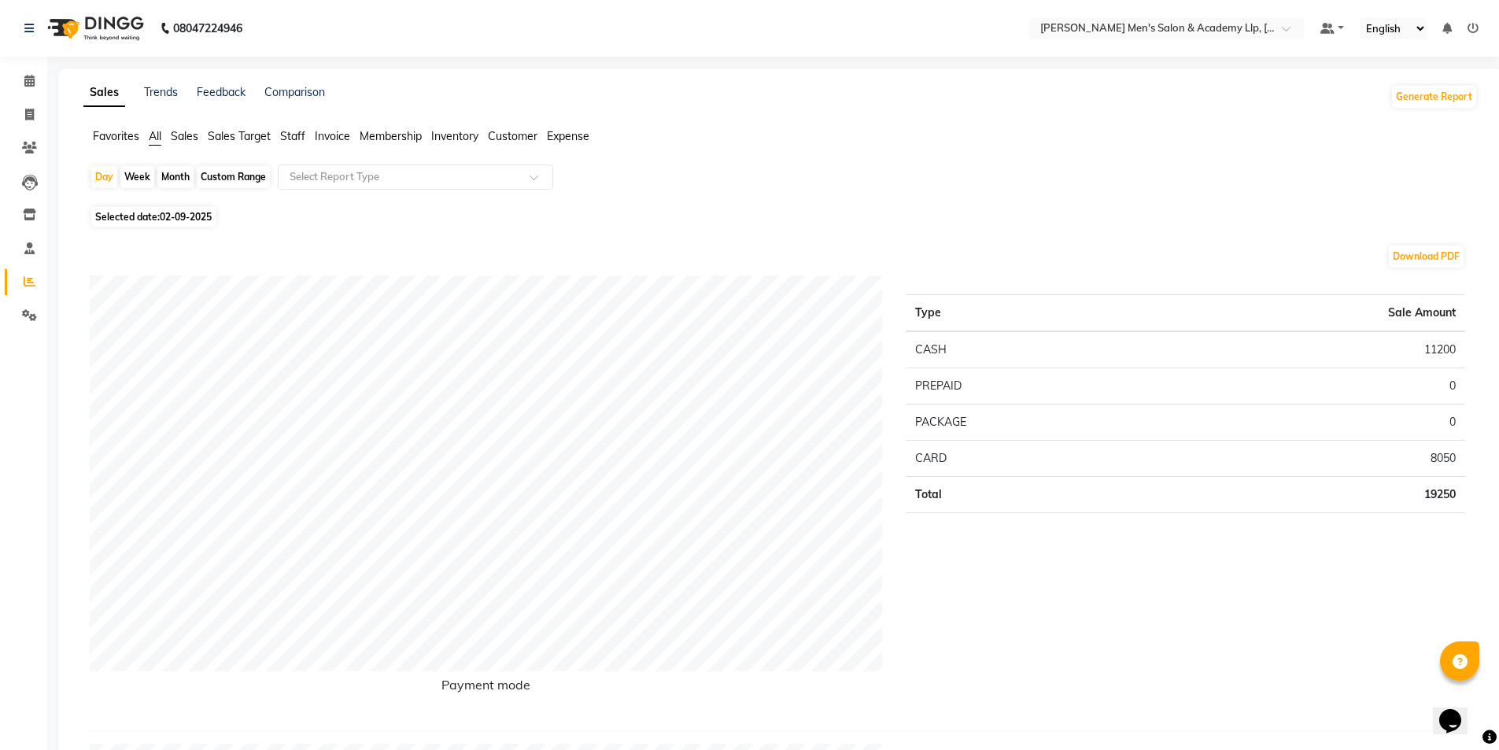
click at [232, 175] on div "Custom Range" at bounding box center [233, 177] width 73 height 22
select select "9"
select select "2025"
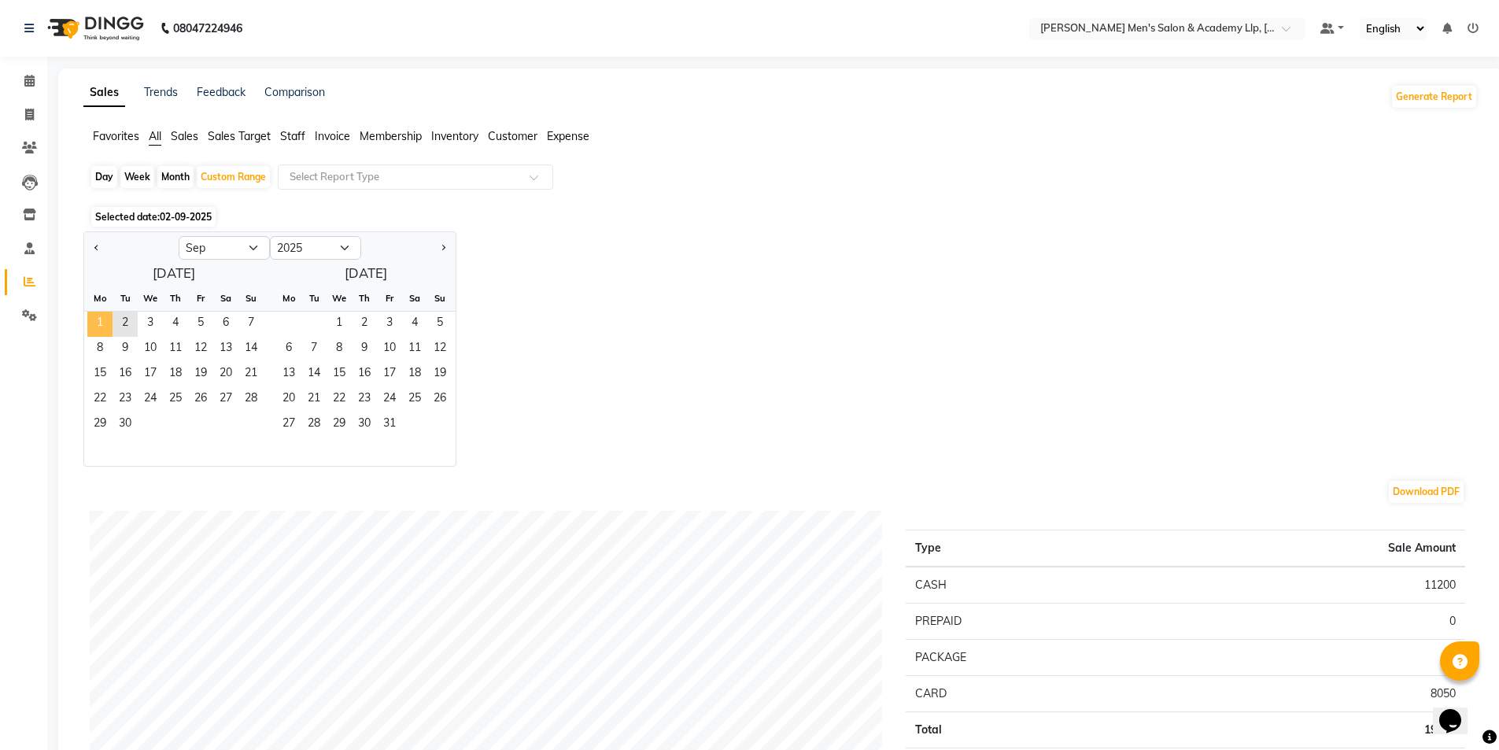
click at [103, 320] on span "1" at bounding box center [99, 324] width 25 height 25
click at [105, 318] on span "1" at bounding box center [99, 324] width 25 height 25
click at [119, 322] on span "2" at bounding box center [124, 324] width 25 height 25
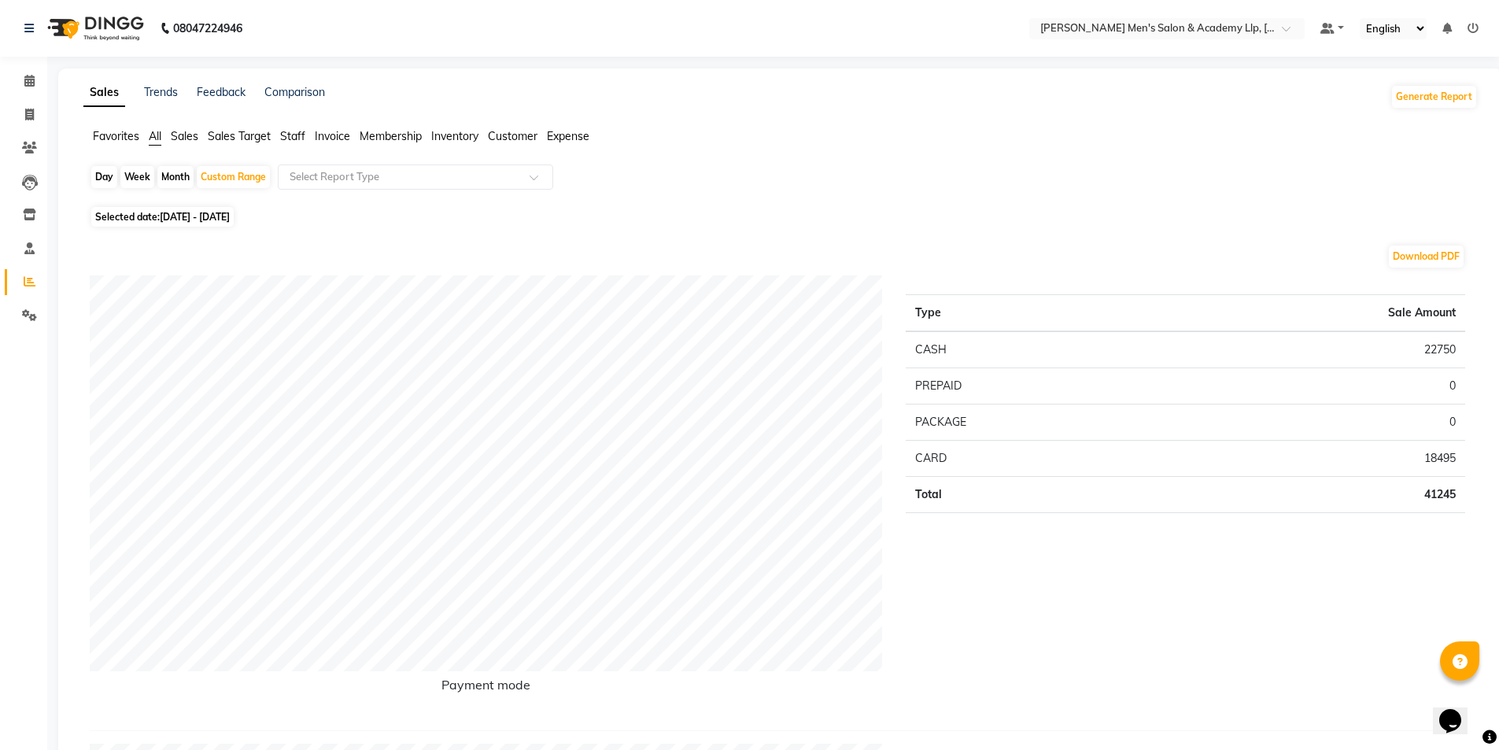
click at [297, 134] on span "Staff" at bounding box center [292, 136] width 25 height 14
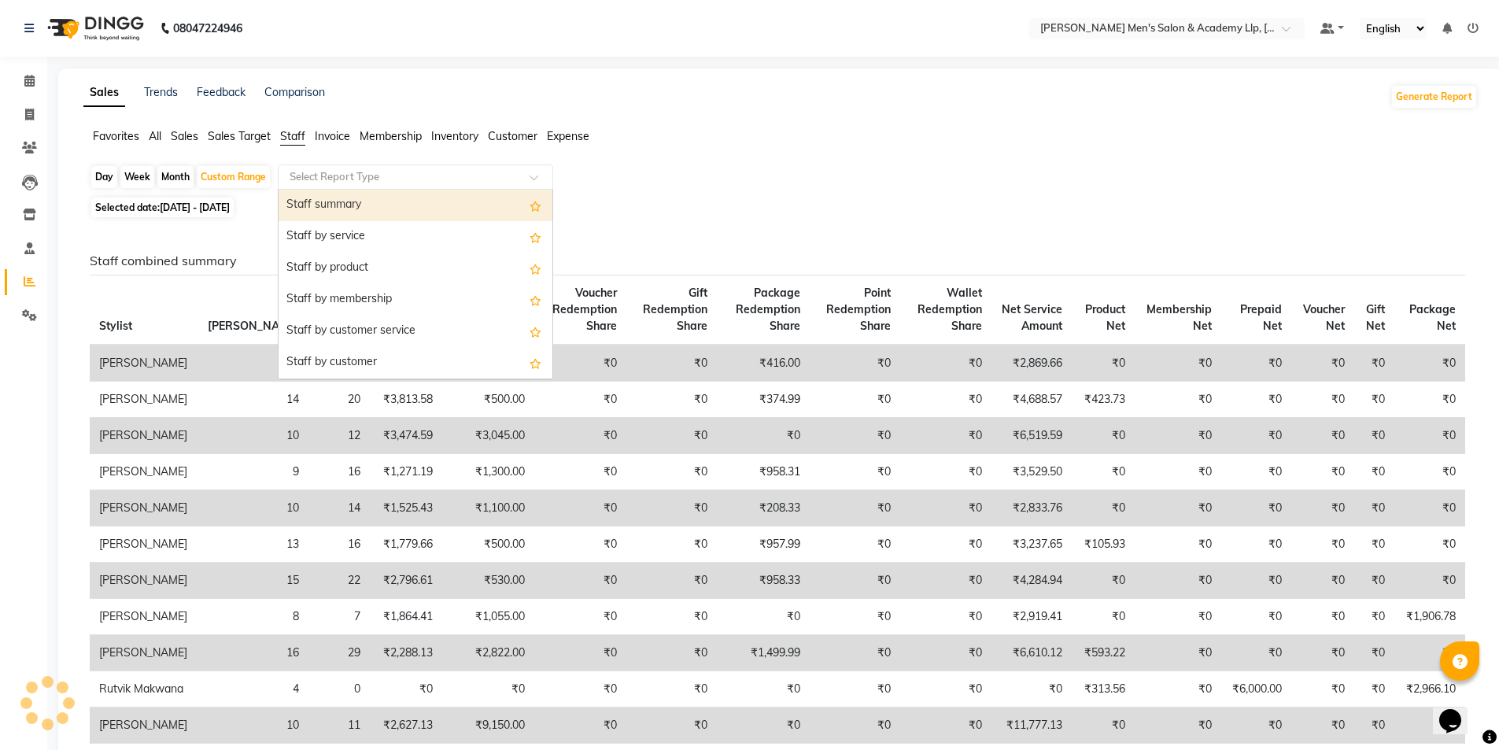
click at [324, 168] on div "Select Report Type" at bounding box center [415, 176] width 275 height 25
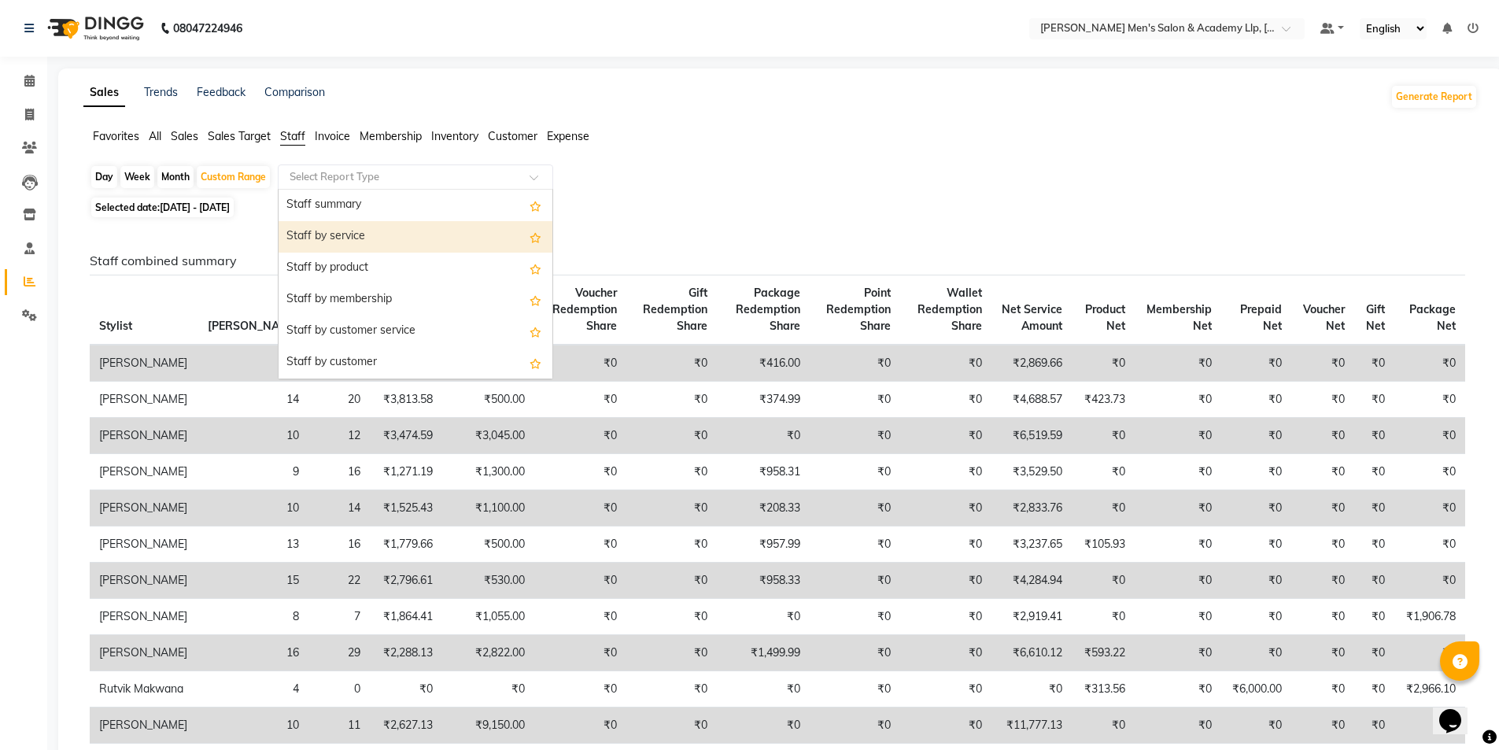
drag, startPoint x: 340, startPoint y: 222, endPoint x: 422, endPoint y: 213, distance: 83.1
click at [339, 221] on div "Staff by service" at bounding box center [415, 236] width 274 height 31
select select "full_report"
select select "csv"
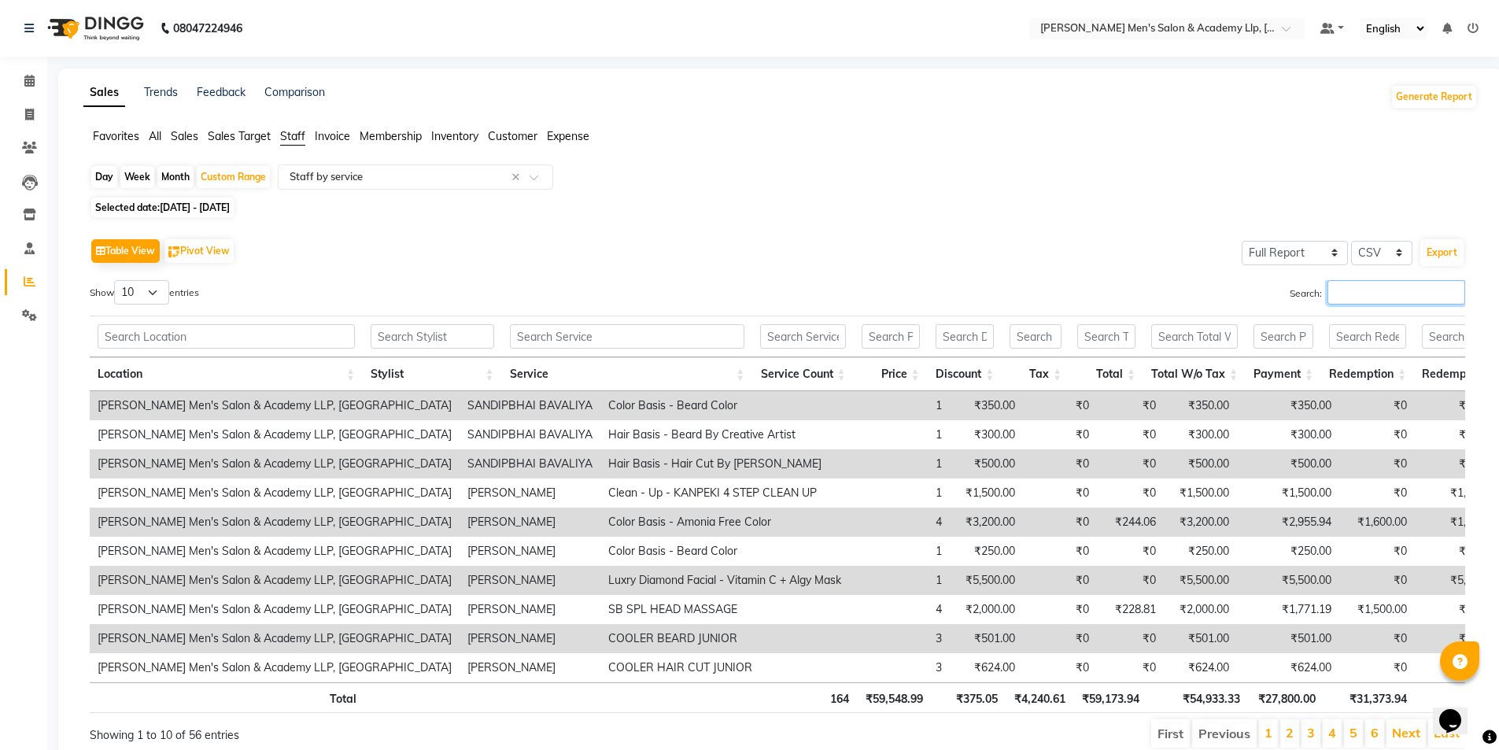
drag, startPoint x: 1359, startPoint y: 294, endPoint x: 1346, endPoint y: 288, distance: 14.1
click at [1356, 294] on input "Search:" at bounding box center [1396, 292] width 138 height 24
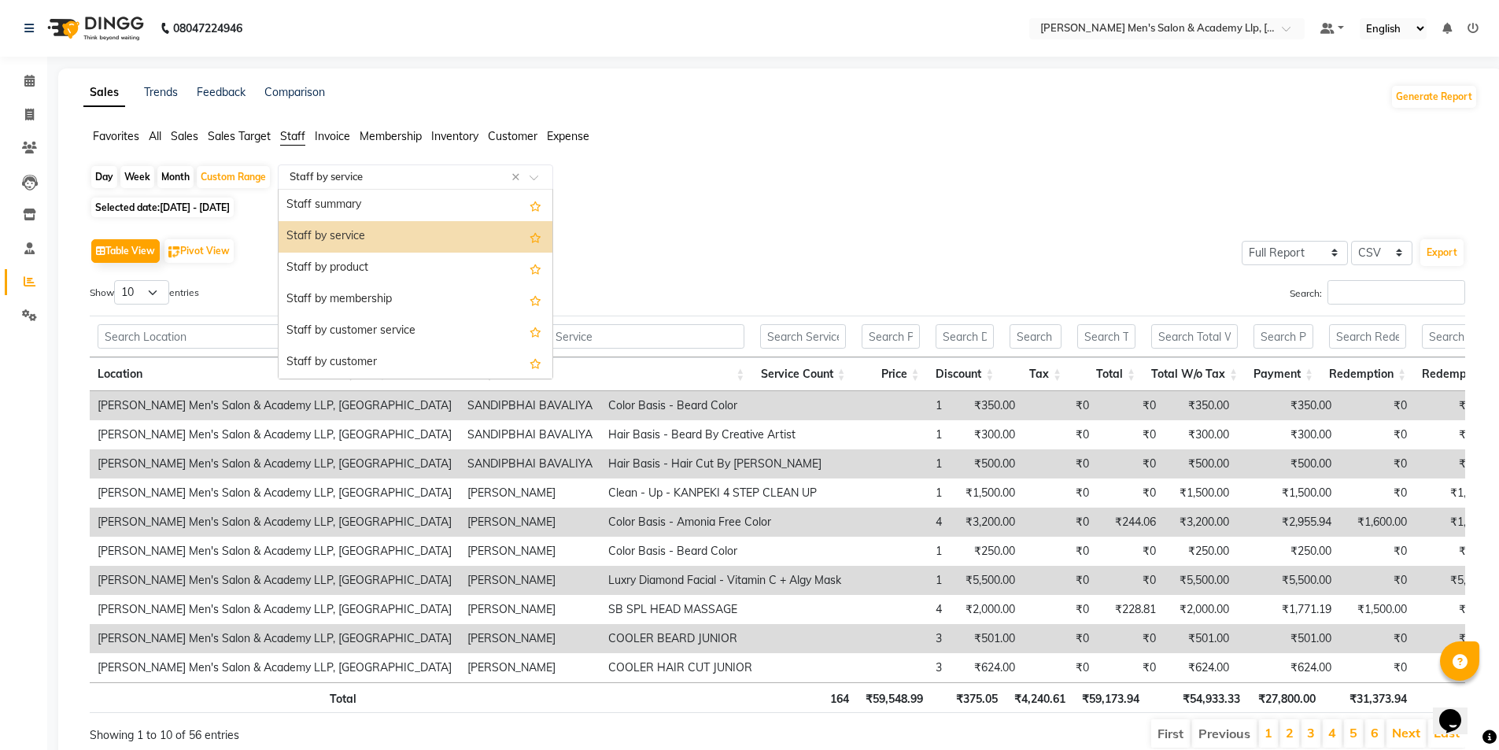
click at [343, 175] on input "text" at bounding box center [399, 177] width 227 height 16
click at [356, 205] on div "Staff summary" at bounding box center [415, 205] width 274 height 31
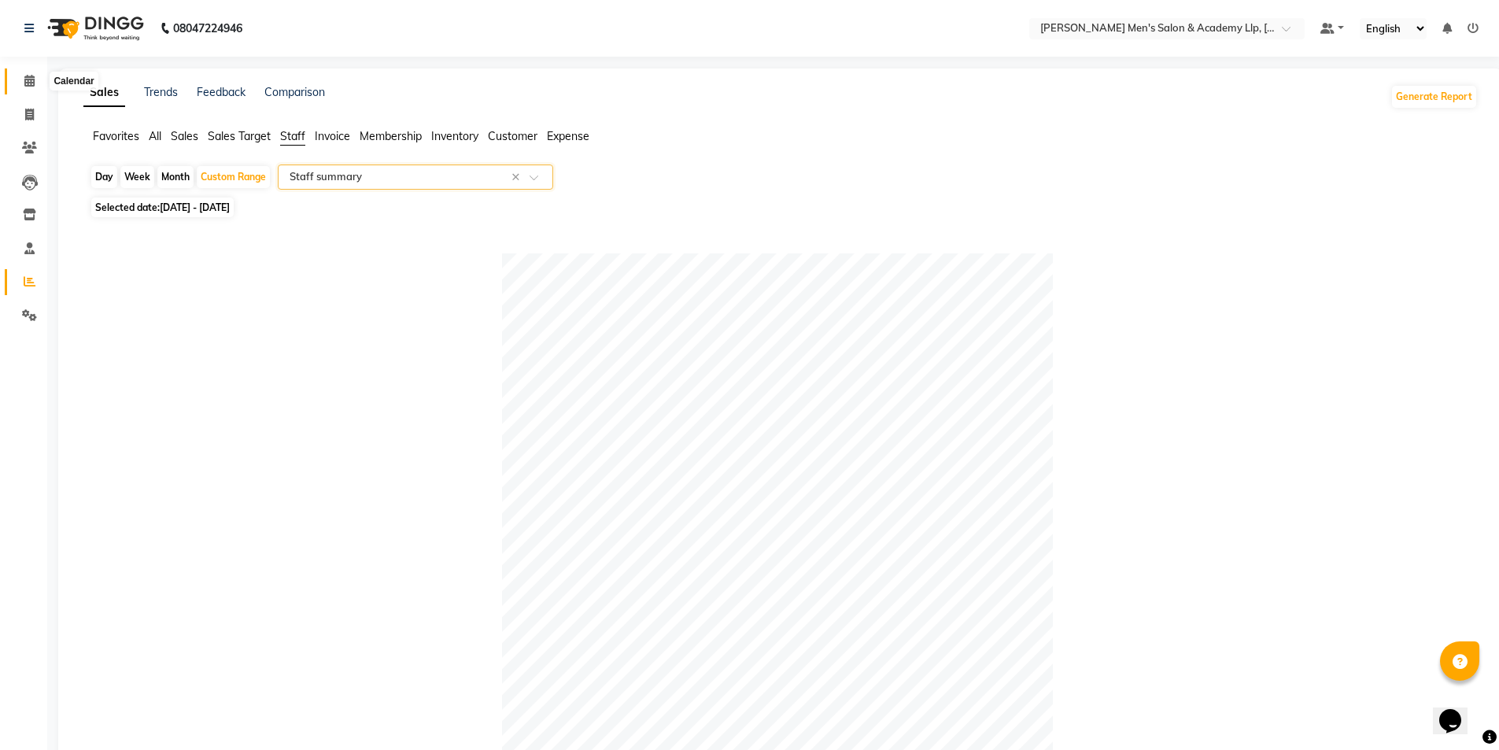
click at [28, 78] on icon at bounding box center [29, 81] width 10 height 12
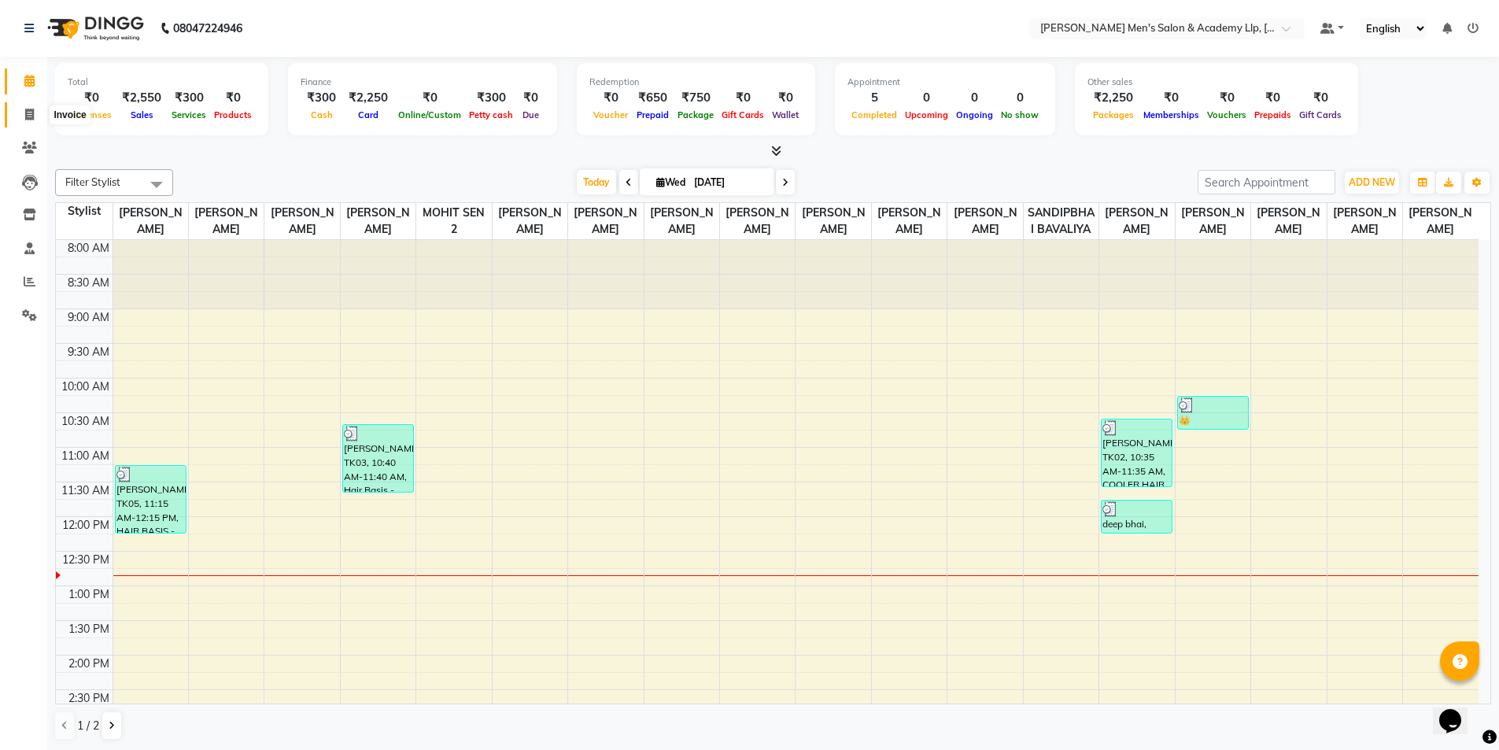
click at [27, 112] on icon at bounding box center [29, 115] width 9 height 12
select select "service"
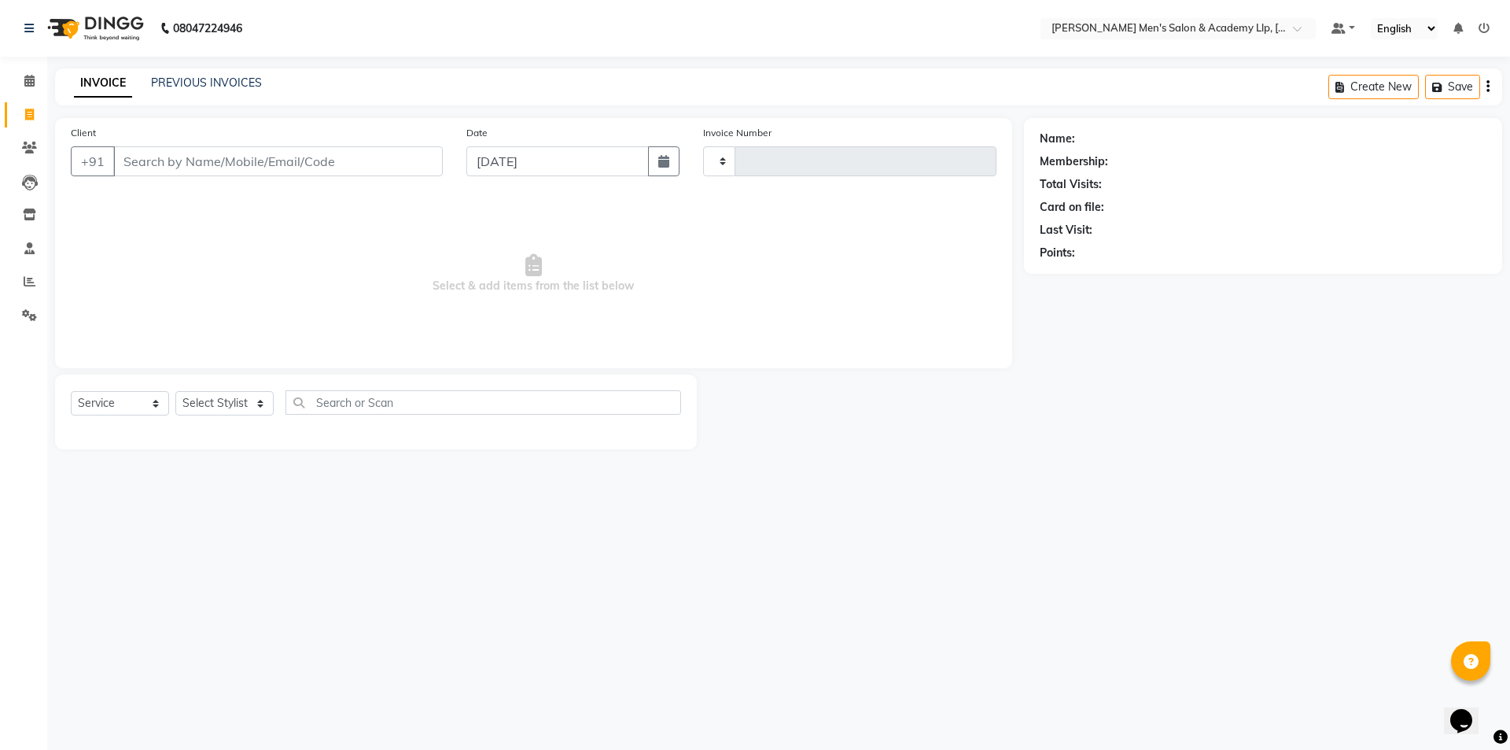
type input "5366"
select select "8248"
type input "93044177777"
click at [406, 163] on span "Add Client" at bounding box center [402, 161] width 62 height 16
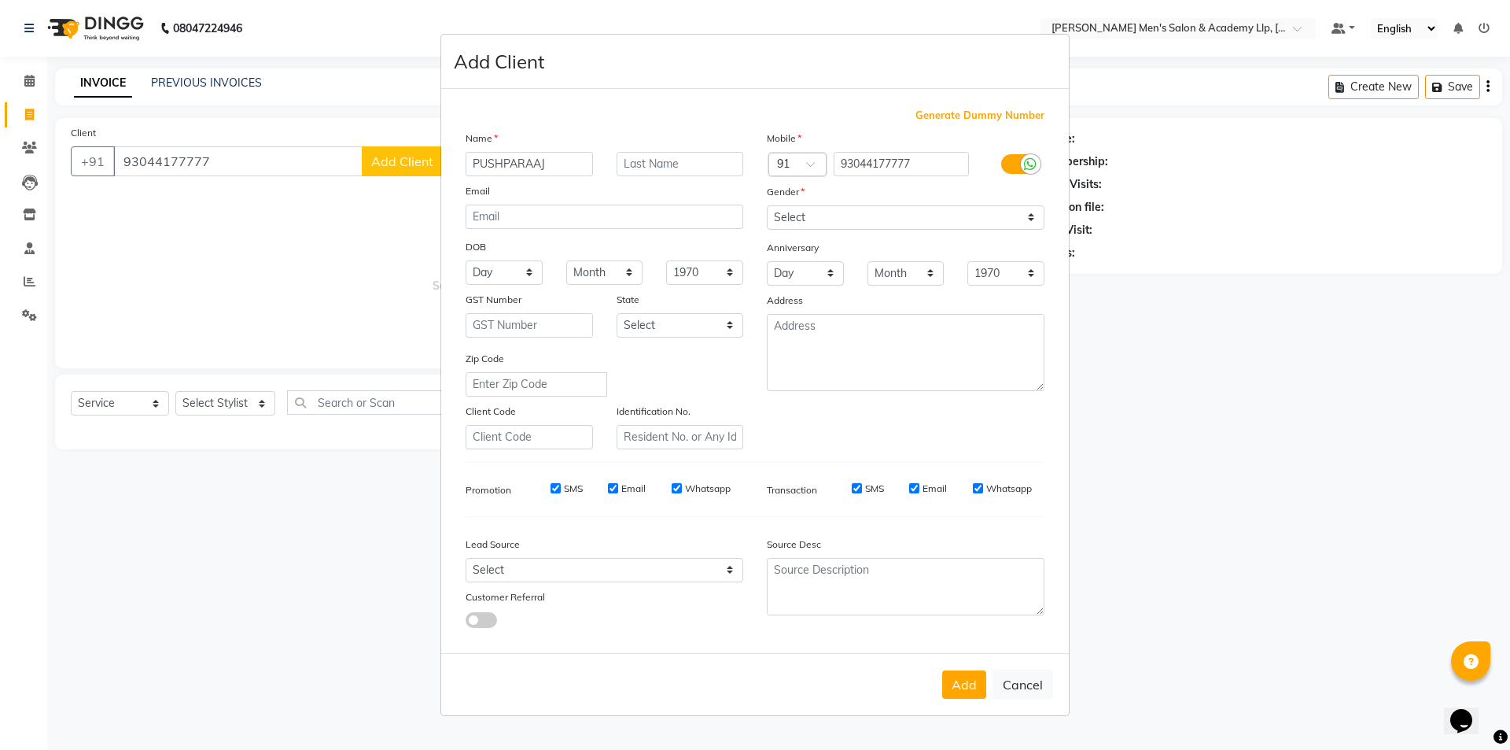
type input "PUSHPARAAJ"
type input "BHAI"
click at [817, 218] on select "Select Male Female Other Prefer Not To Say" at bounding box center [906, 217] width 278 height 24
select select "[DEMOGRAPHIC_DATA]"
click at [767, 205] on select "Select Male Female Other Prefer Not To Say" at bounding box center [906, 217] width 278 height 24
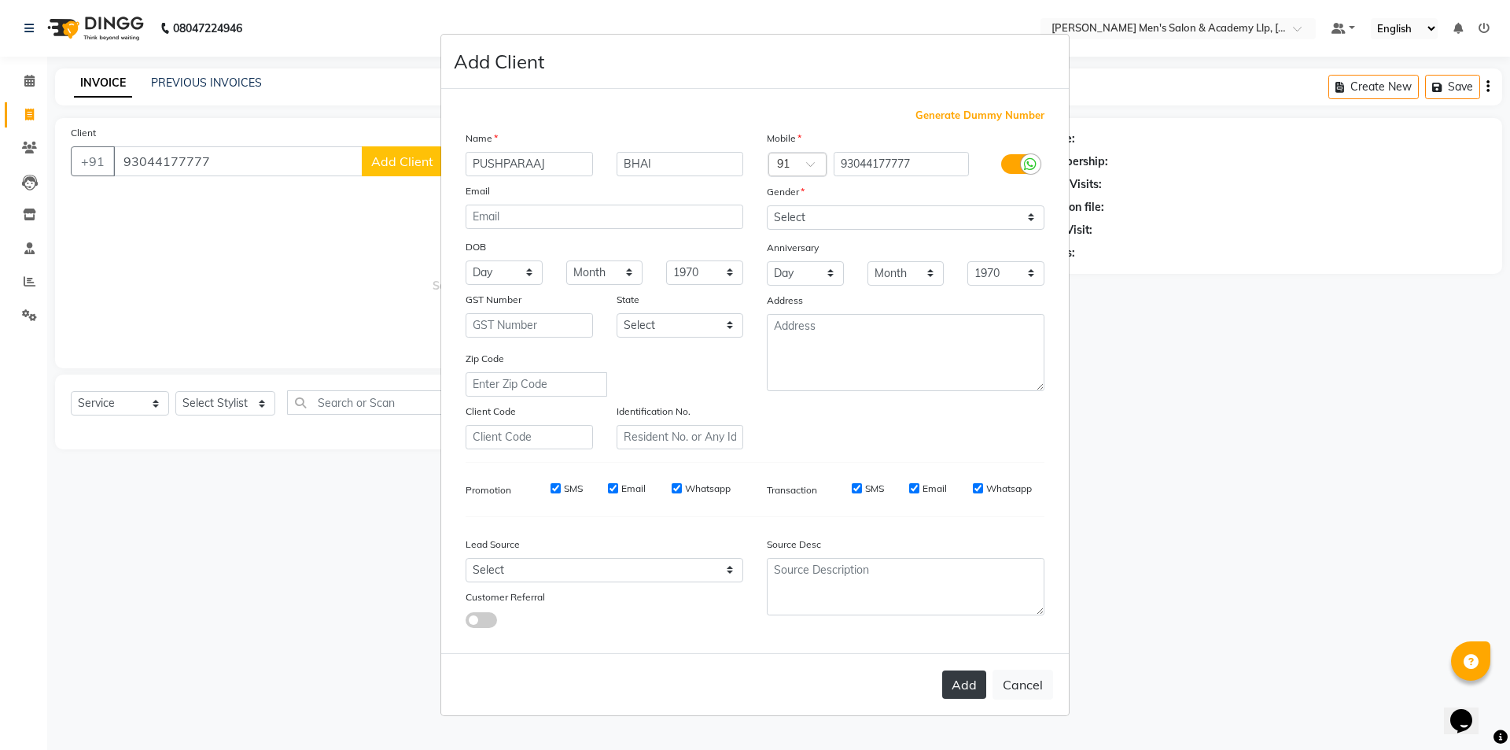
click at [965, 683] on button "Add" at bounding box center [964, 684] width 44 height 28
type input "93*******77"
select select
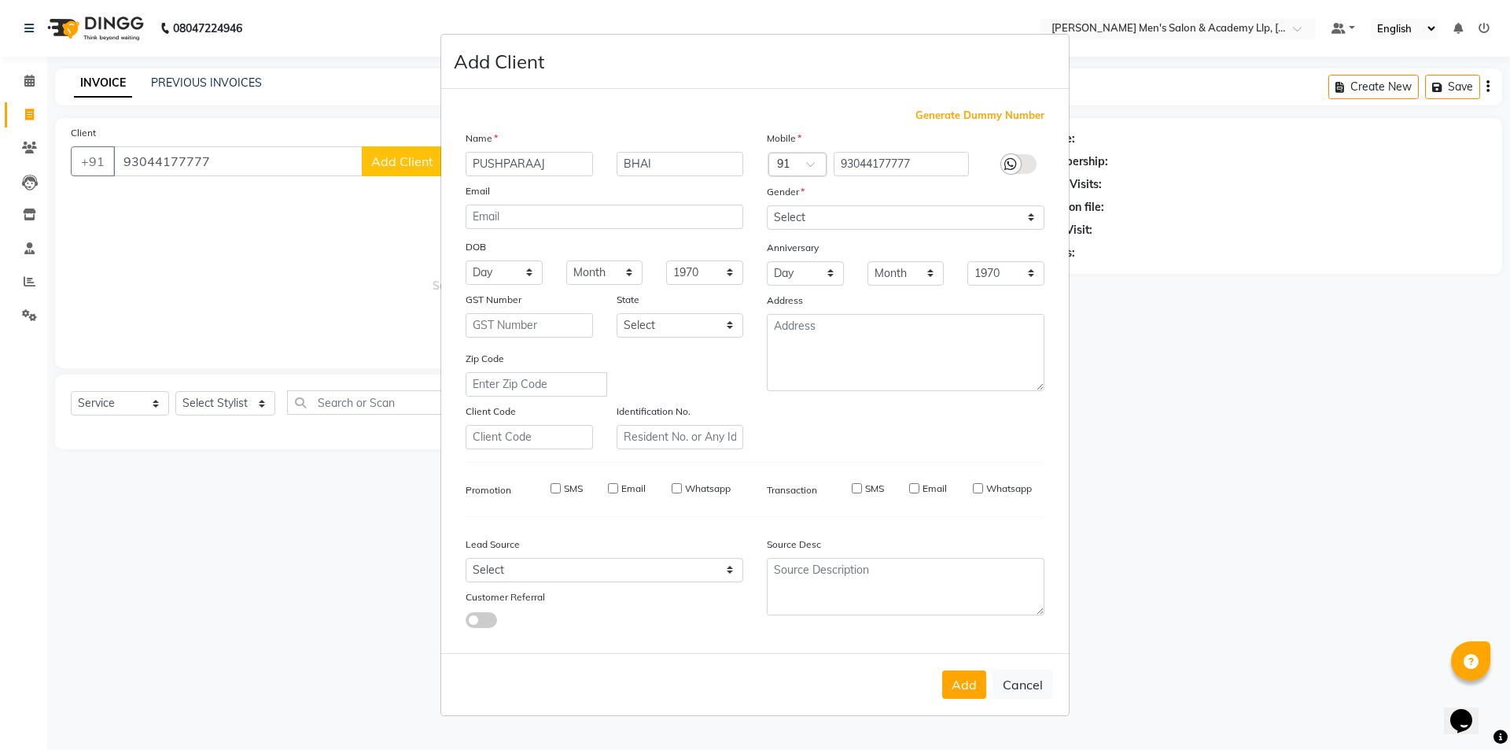
select select
checkbox input "false"
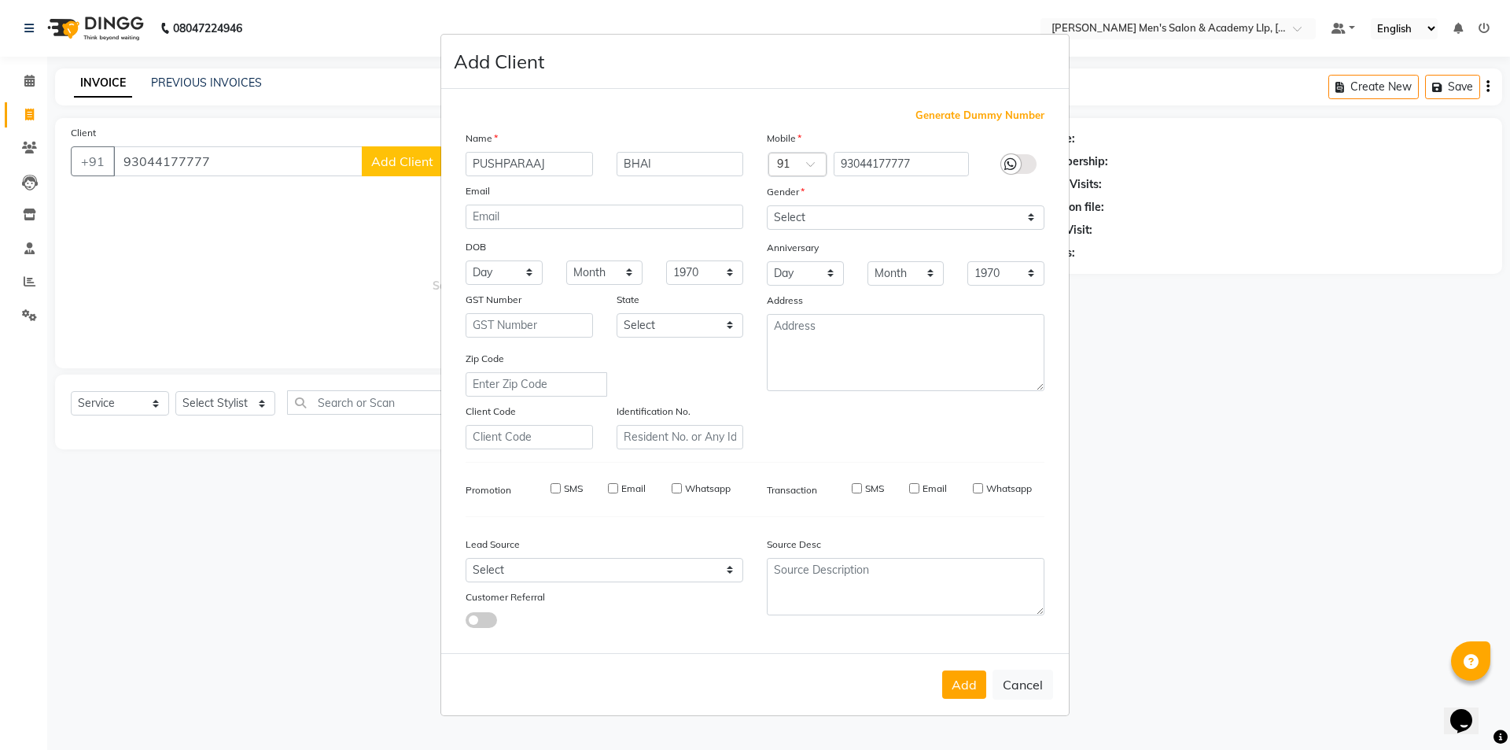
checkbox input "false"
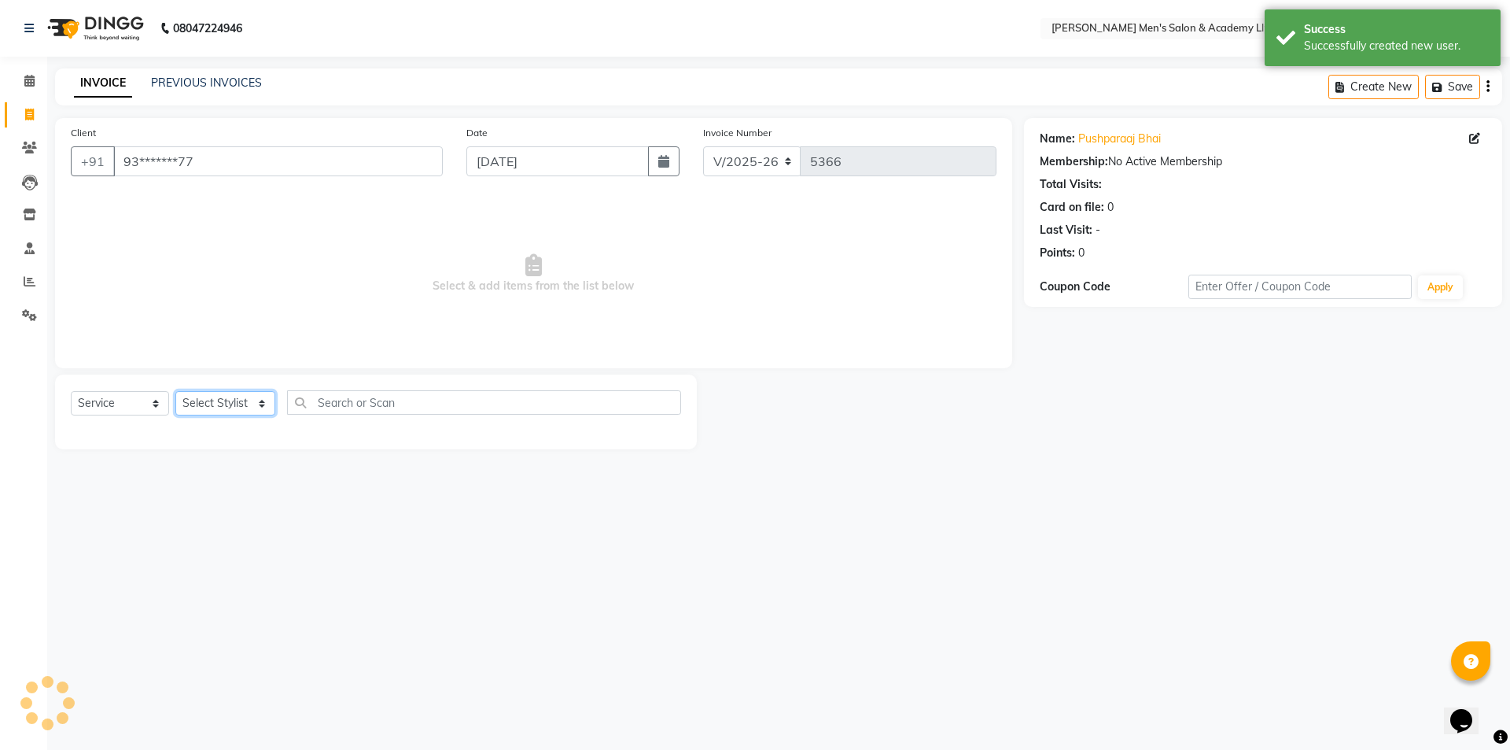
click at [216, 399] on select "Select Stylist ABHISHEK SEN AKKI SEN [PERSON_NAME] [PERSON_NAME] [PERSON_NAME] …" at bounding box center [225, 403] width 100 height 24
select select "78782"
click at [175, 391] on select "Select Stylist ABHISHEK SEN AKKI SEN [PERSON_NAME] [PERSON_NAME] [PERSON_NAME] …" at bounding box center [225, 403] width 100 height 24
click at [140, 403] on select "Select Service Product Membership Package Voucher Prepaid Gift Card" at bounding box center [120, 403] width 98 height 24
select select "package"
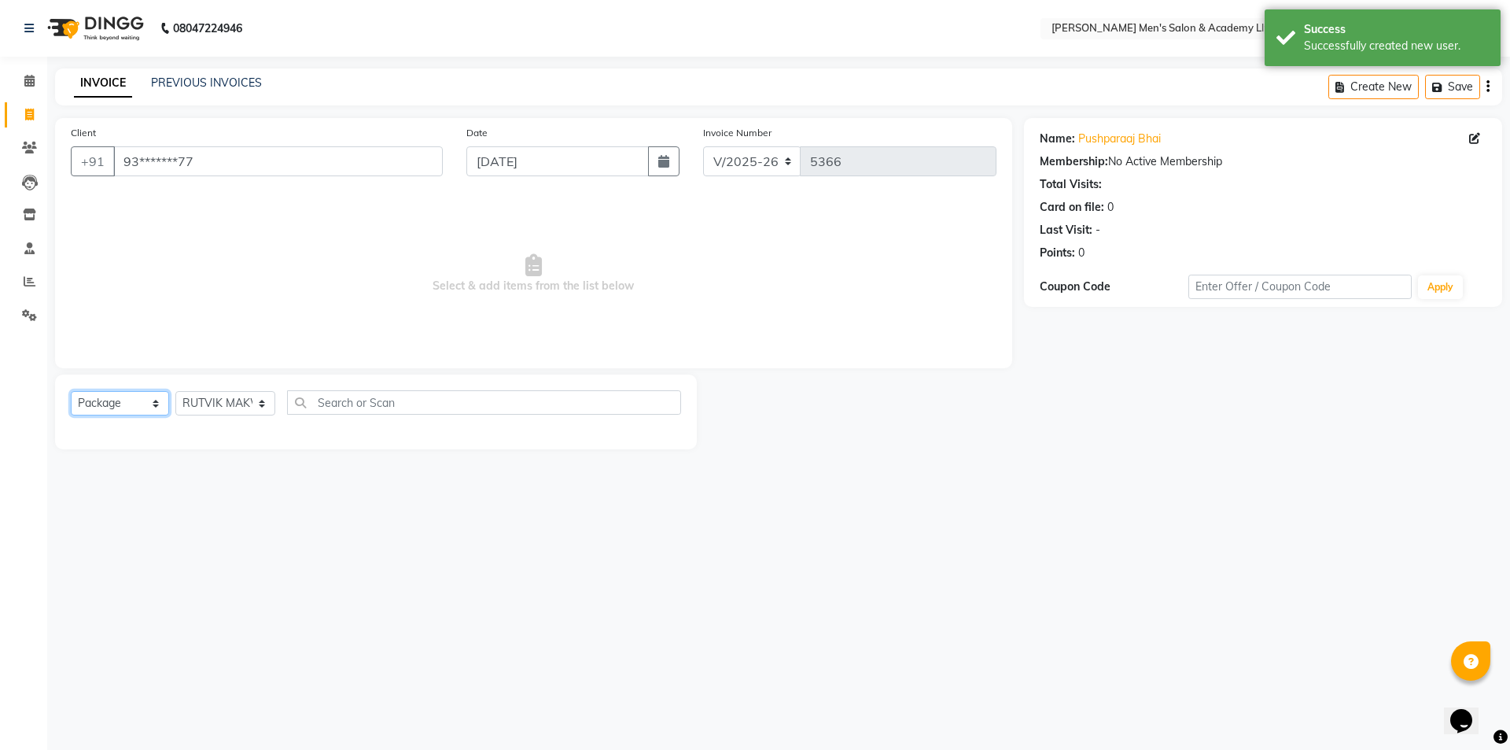
click at [71, 391] on select "Select Service Product Membership Package Voucher Prepaid Gift Card" at bounding box center [120, 403] width 98 height 24
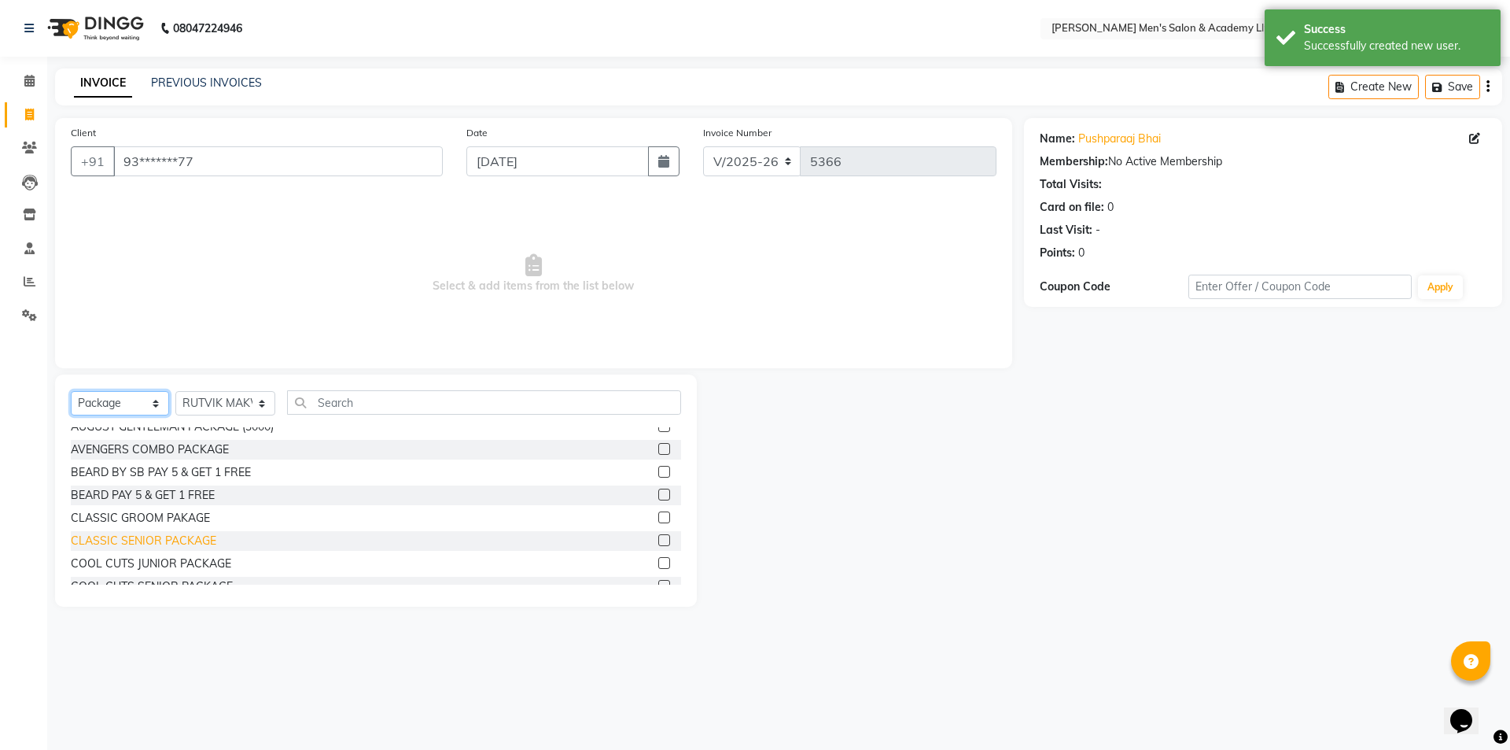
scroll to position [157, 0]
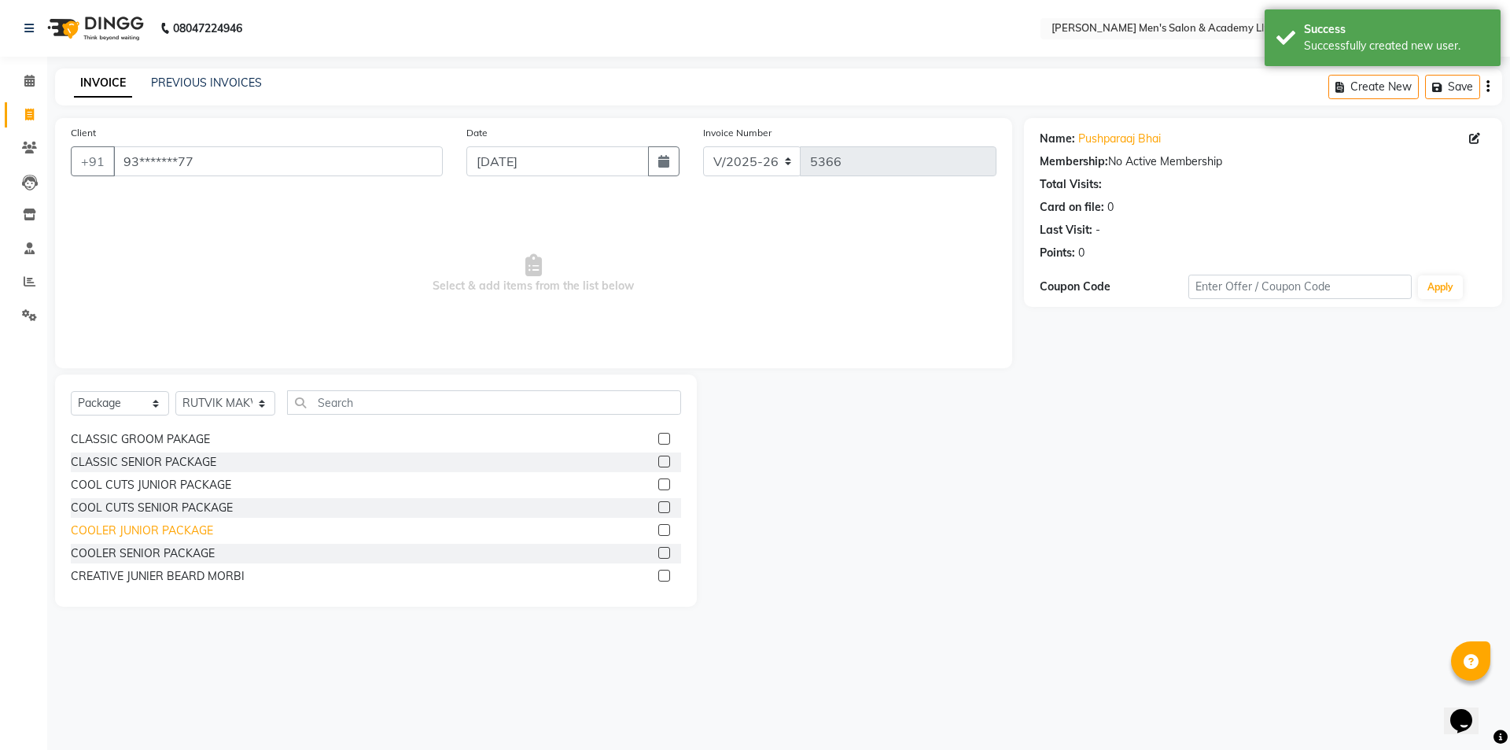
click at [154, 526] on div "COOLER JUNIOR PACKAGE" at bounding box center [142, 530] width 142 height 17
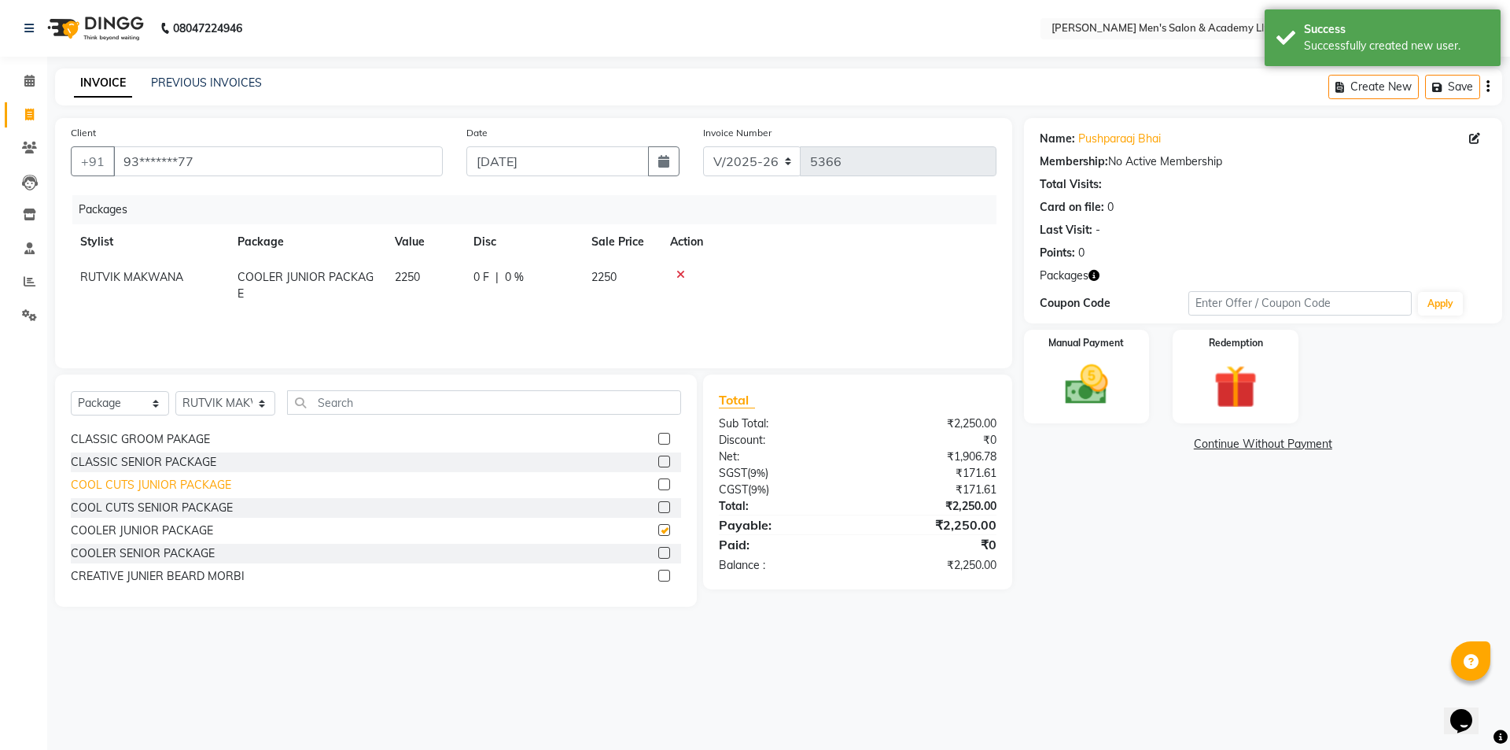
checkbox input "false"
click at [1097, 400] on img at bounding box center [1086, 385] width 73 height 52
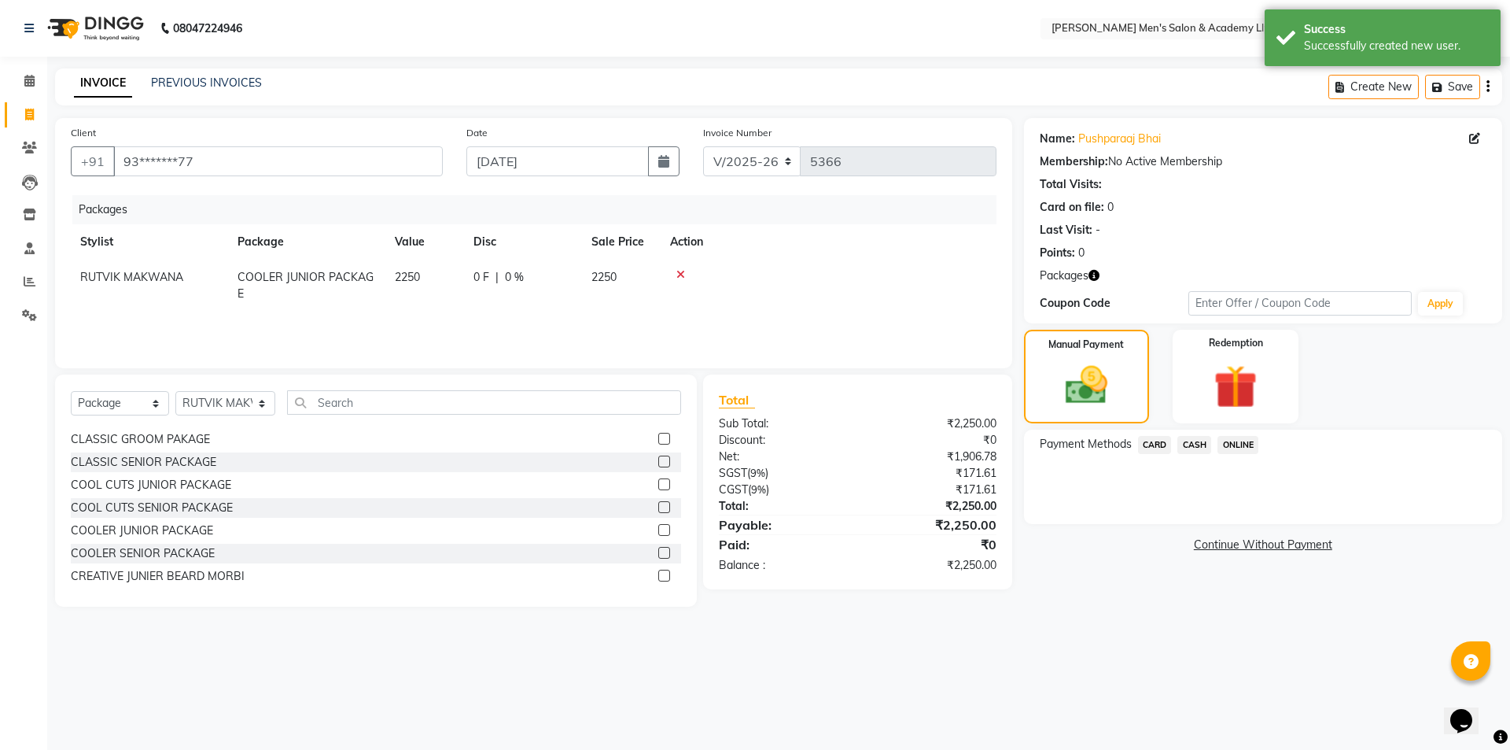
click at [1200, 450] on span "CASH" at bounding box center [1195, 445] width 34 height 18
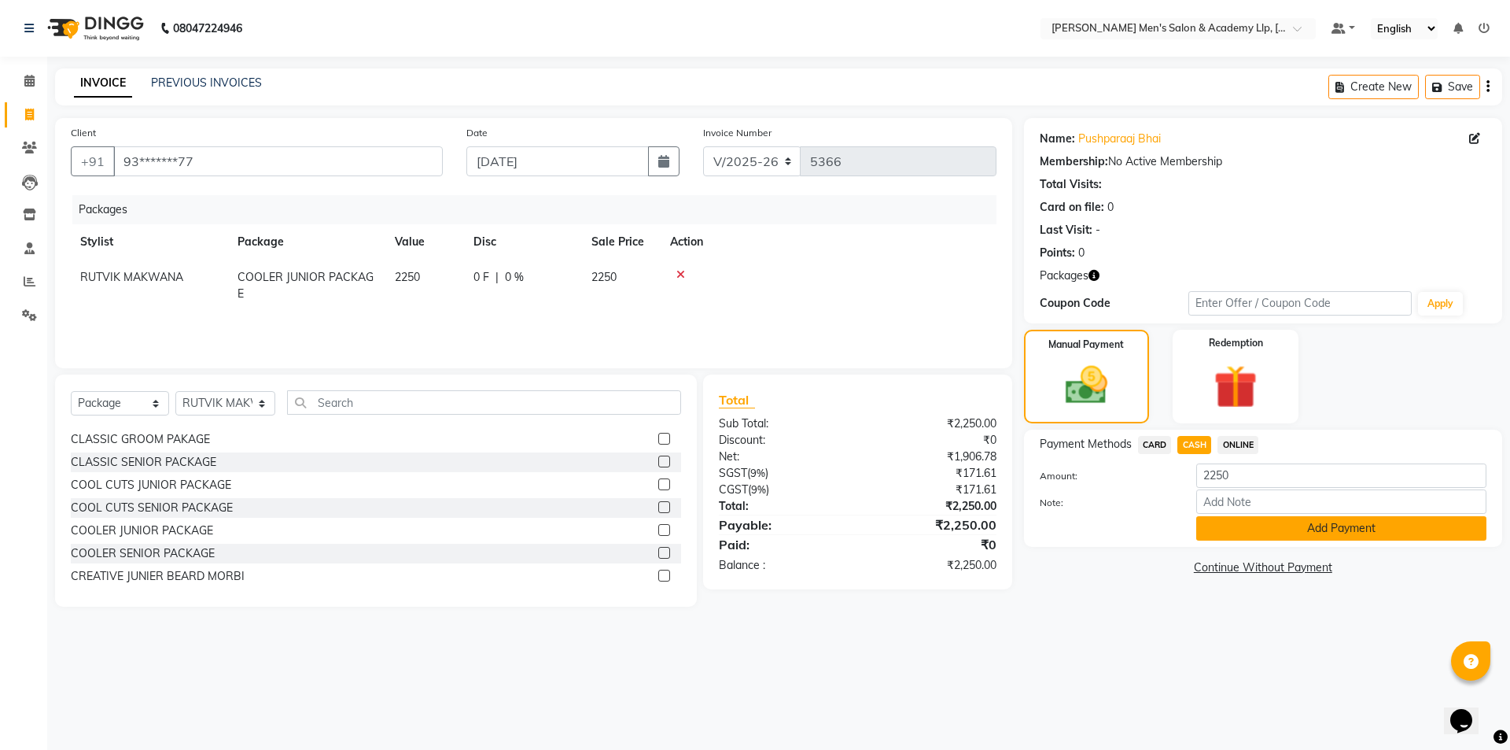
click at [1220, 536] on button "Add Payment" at bounding box center [1342, 528] width 290 height 24
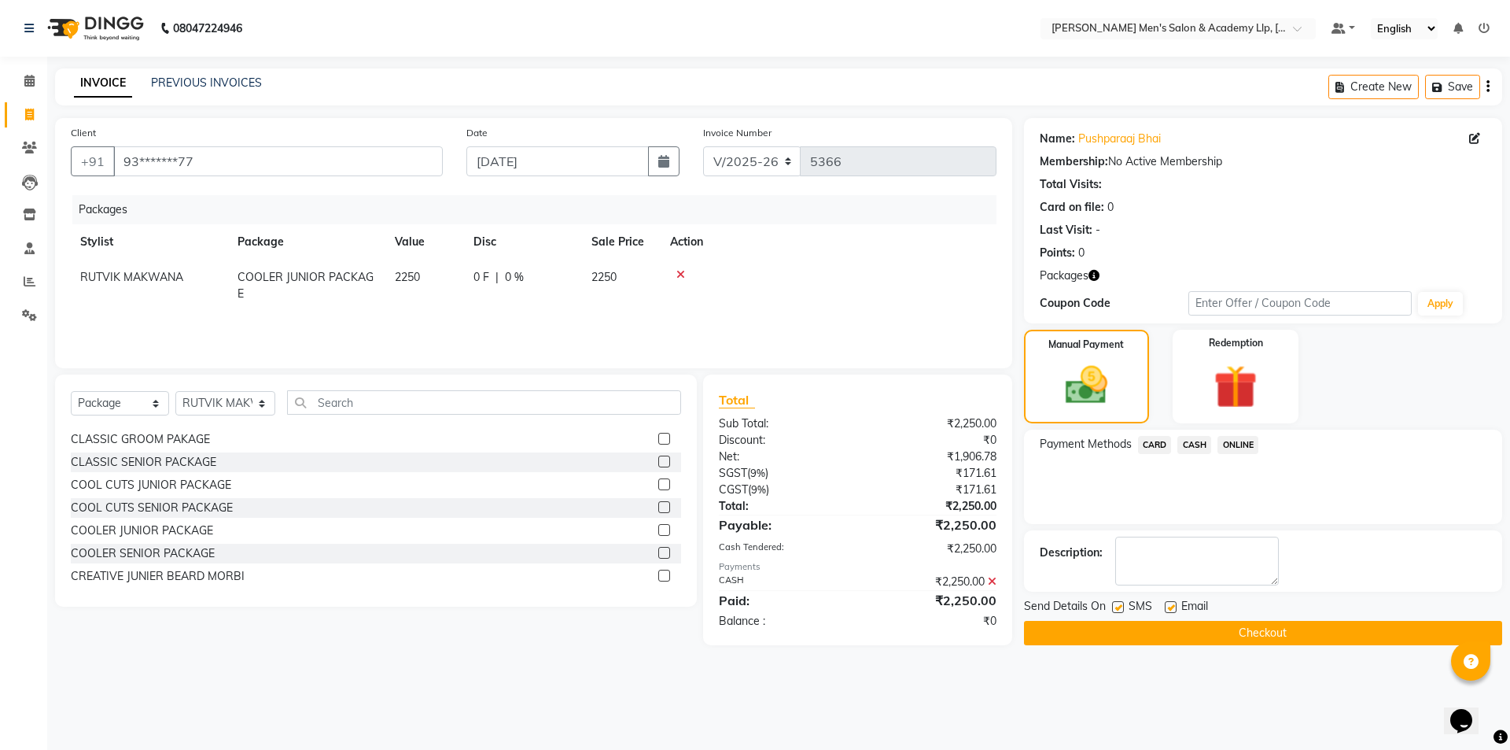
click at [1167, 610] on label at bounding box center [1171, 607] width 12 height 12
click at [1167, 610] on input "checkbox" at bounding box center [1170, 608] width 10 height 10
checkbox input "false"
click at [1106, 640] on button "Checkout" at bounding box center [1263, 633] width 478 height 24
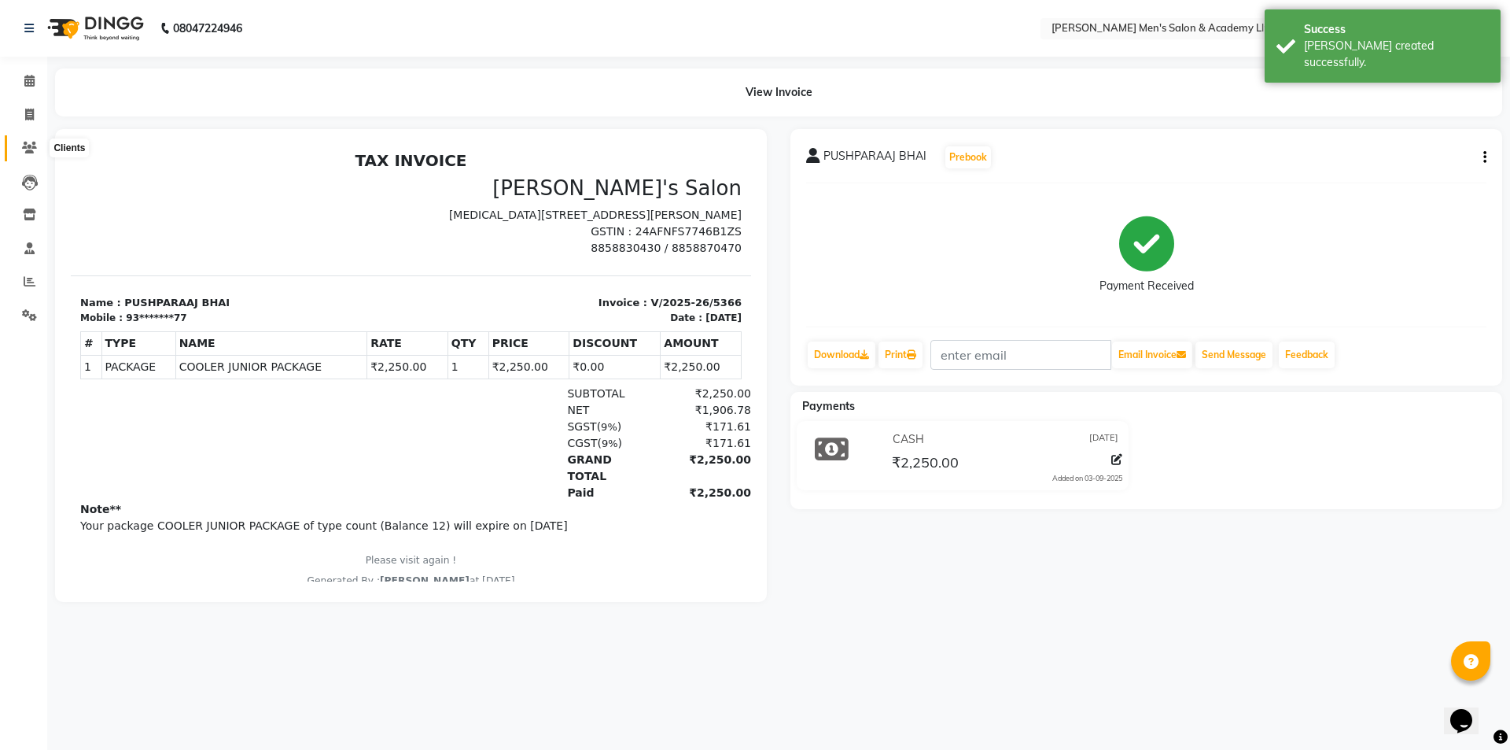
click at [39, 152] on span at bounding box center [30, 148] width 28 height 18
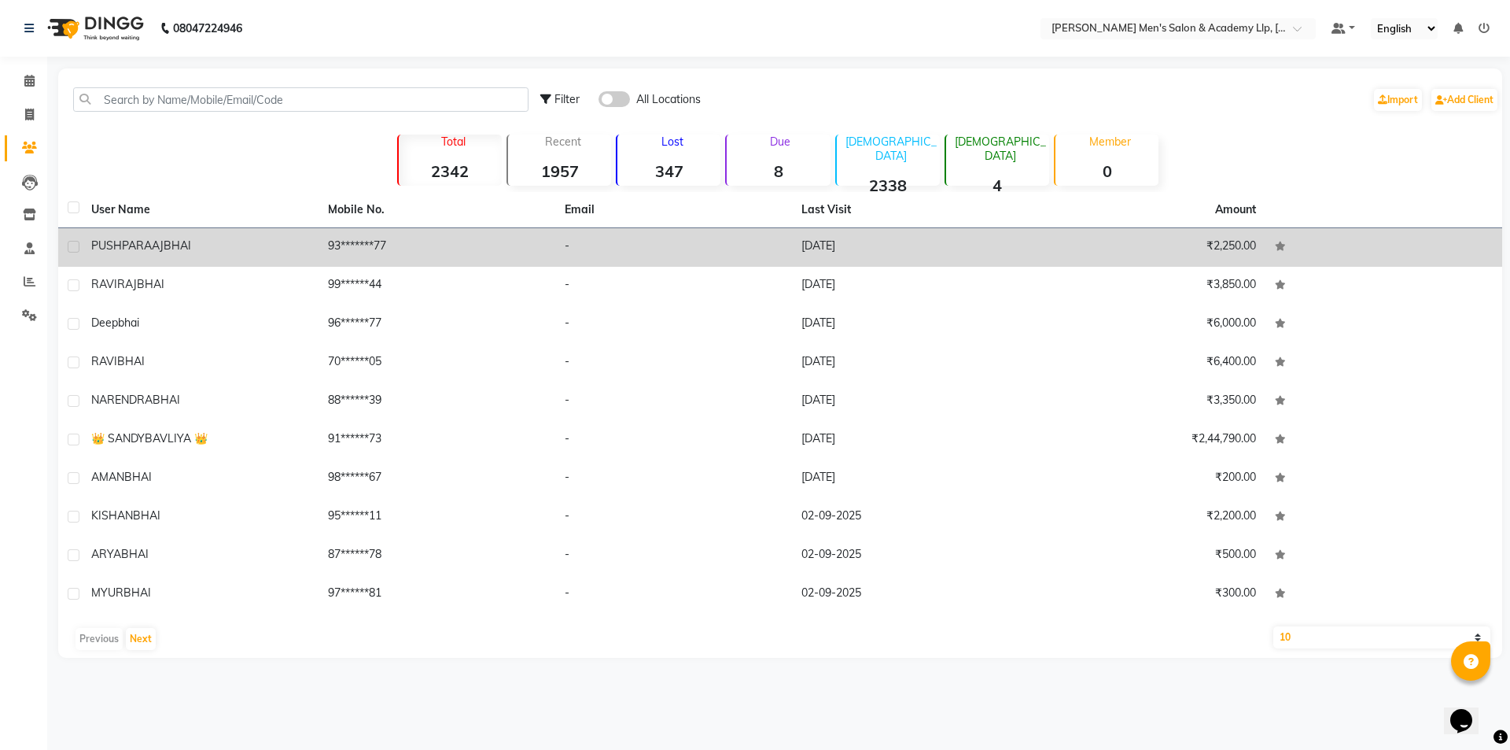
click at [440, 245] on td "93*******77" at bounding box center [437, 247] width 237 height 39
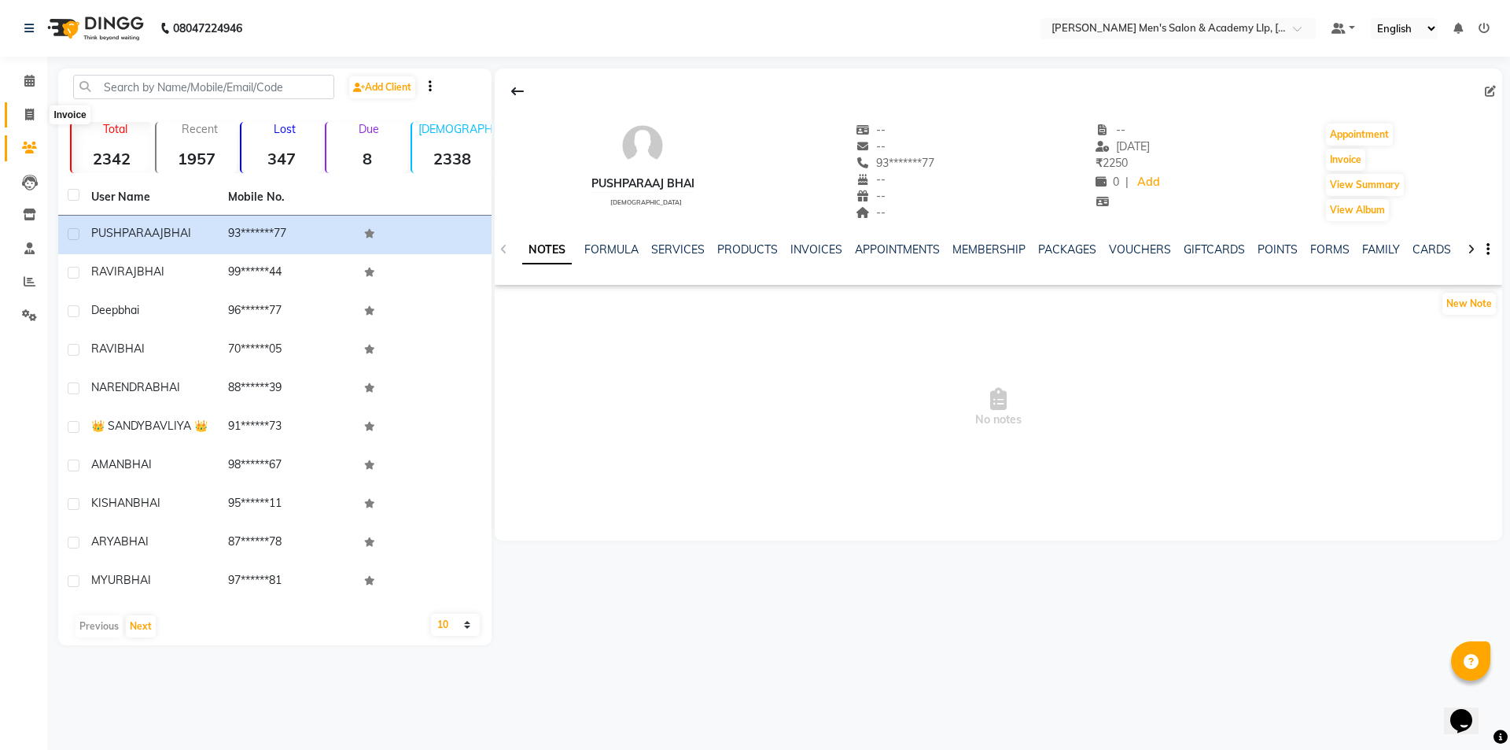
click at [29, 112] on icon at bounding box center [29, 115] width 9 height 12
select select "service"
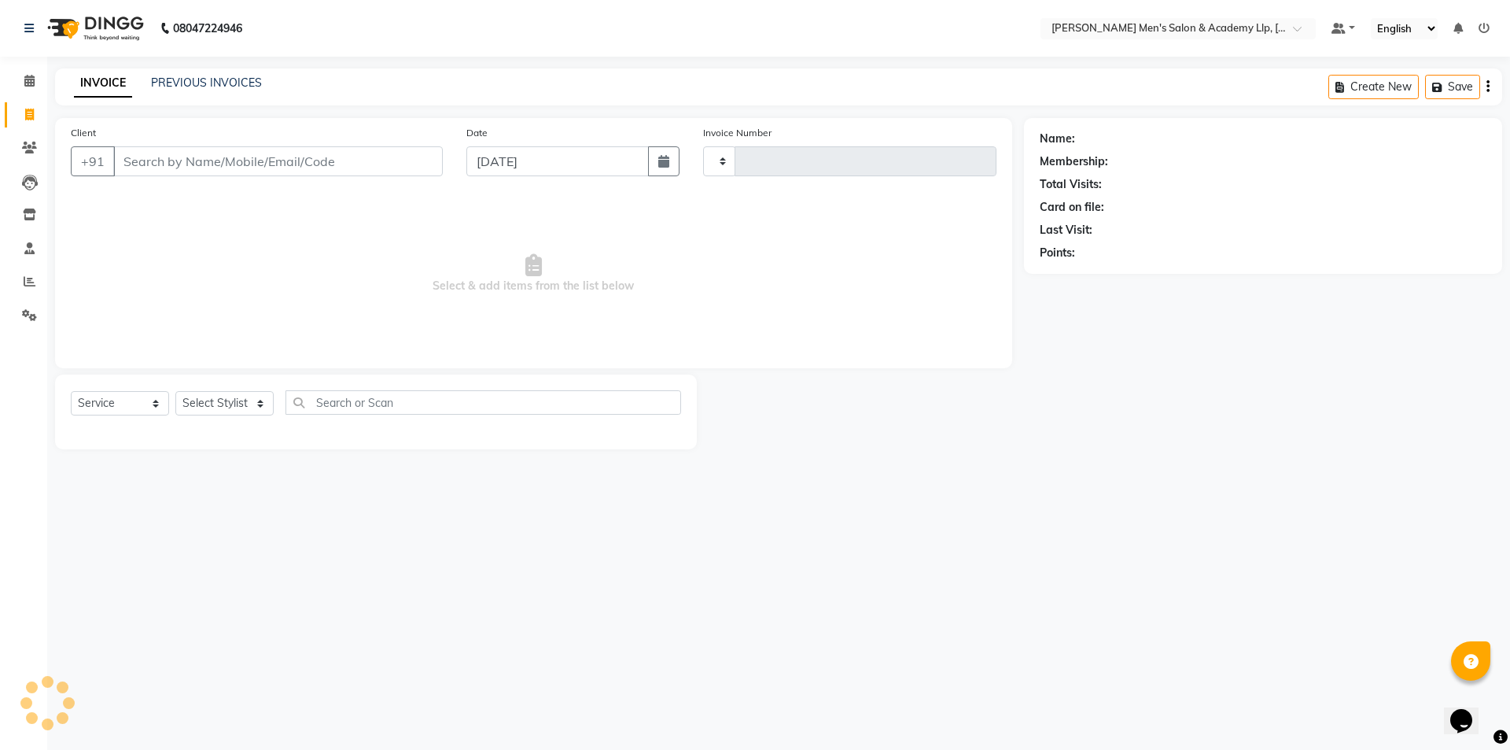
type input "5367"
select select "8248"
click at [186, 80] on link "PREVIOUS INVOICES" at bounding box center [206, 83] width 111 height 14
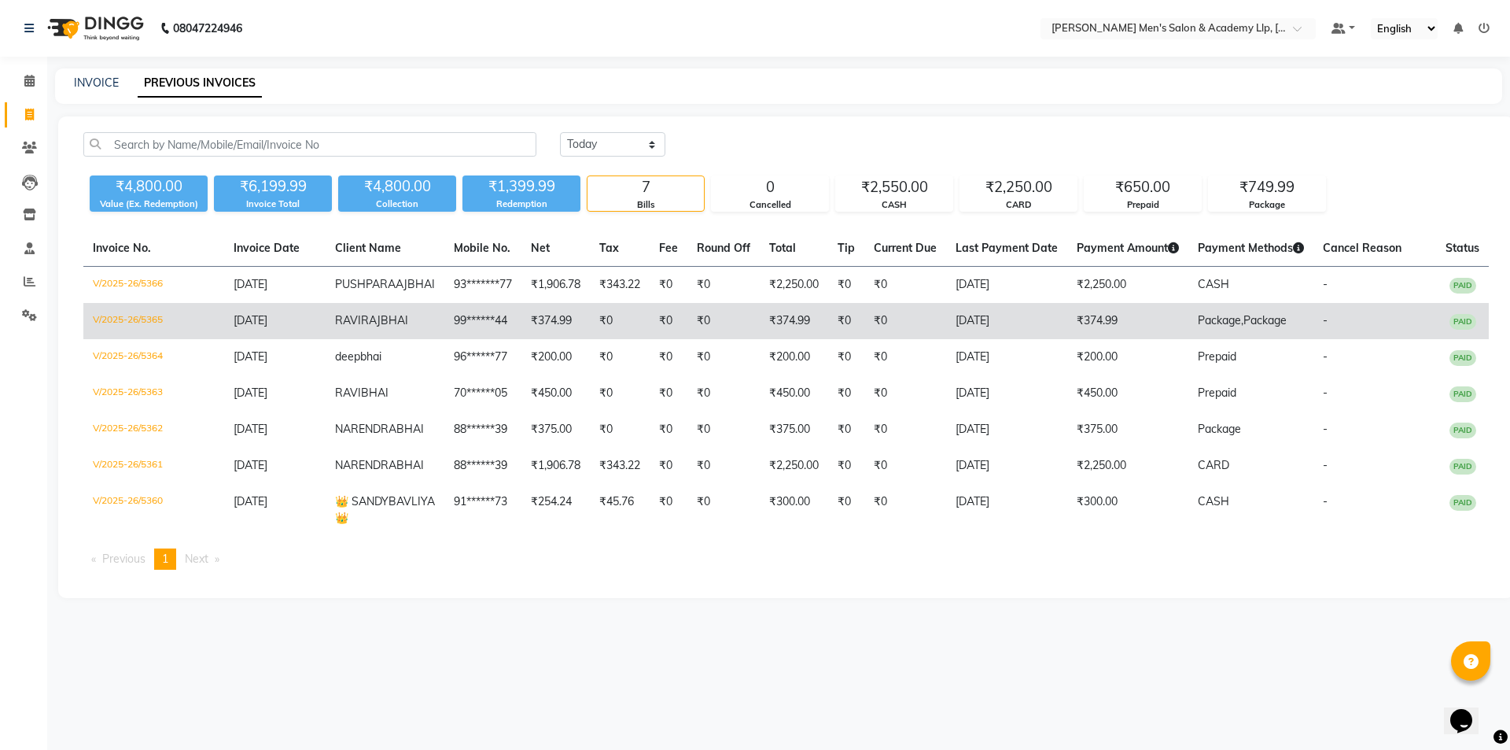
click at [1015, 323] on td "[DATE]" at bounding box center [1006, 321] width 121 height 36
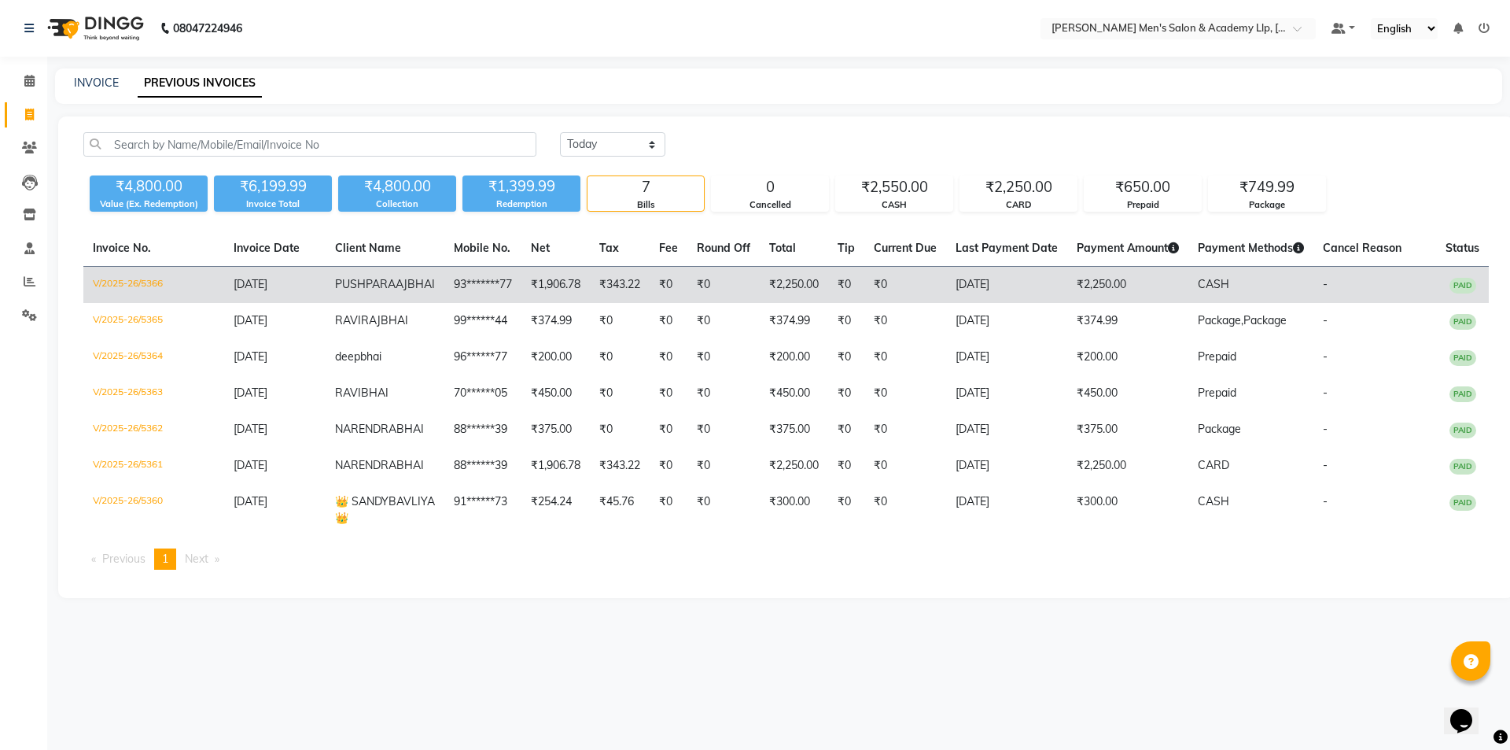
click at [1139, 297] on td "₹2,250.00" at bounding box center [1128, 285] width 121 height 37
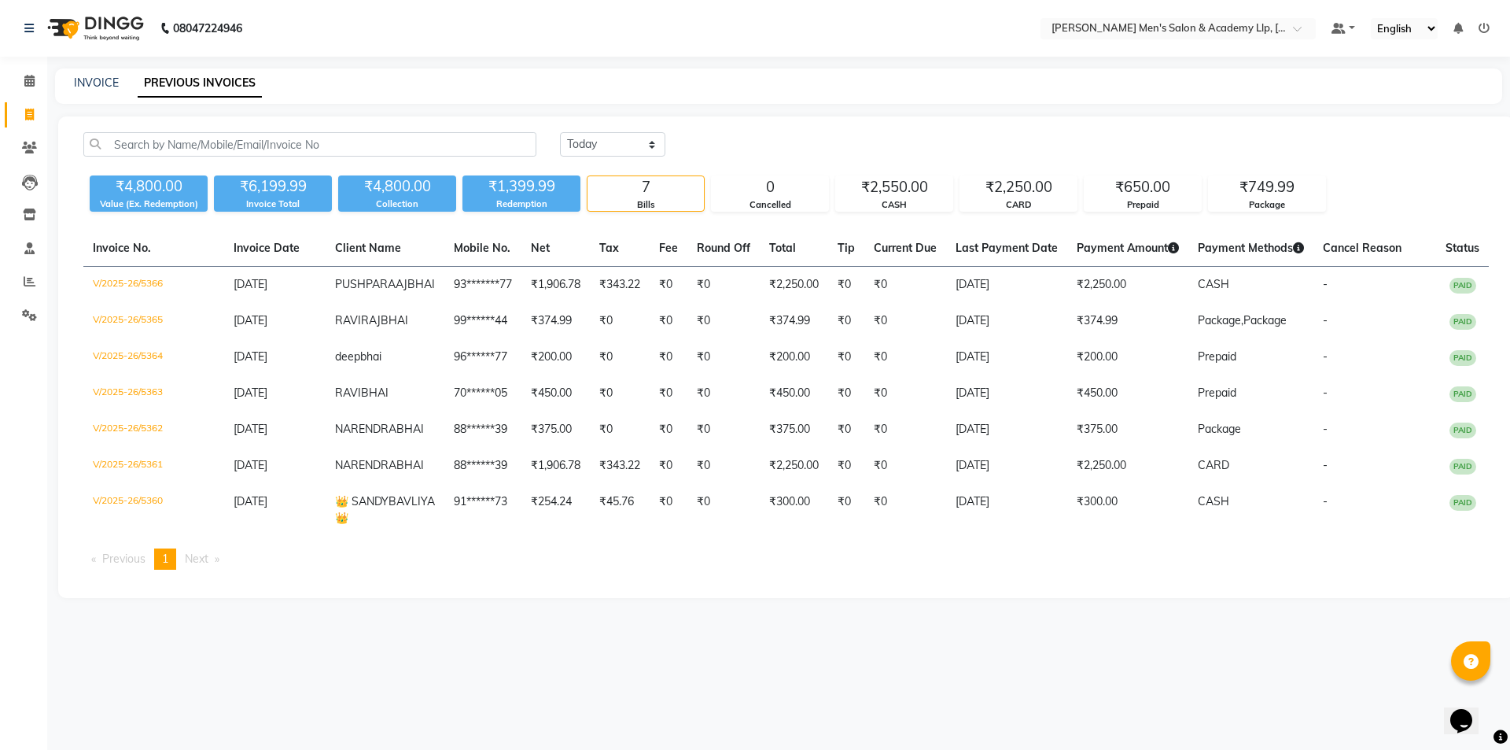
click at [86, 75] on div "INVOICE" at bounding box center [96, 83] width 45 height 17
click at [106, 80] on link "INVOICE" at bounding box center [96, 83] width 45 height 14
select select "service"
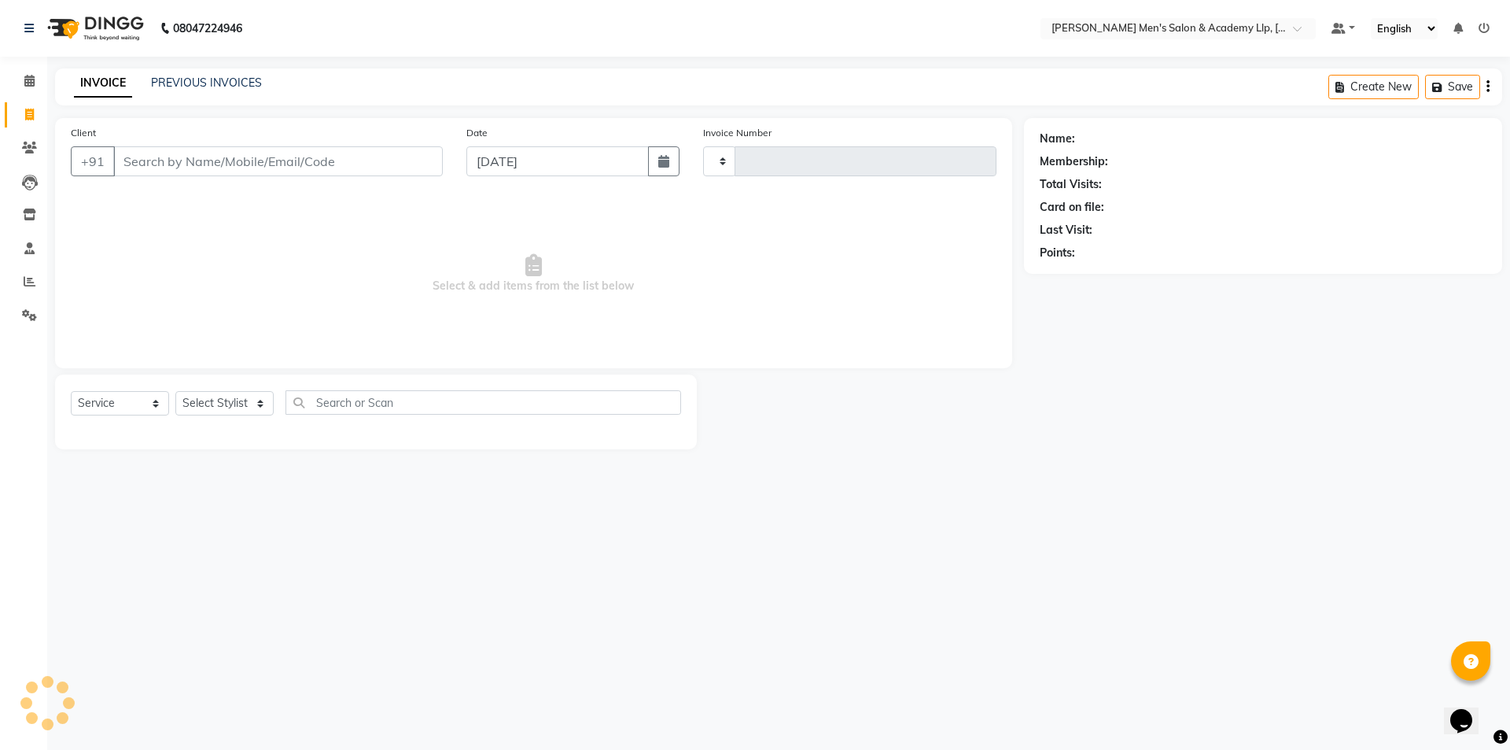
type input "5367"
select select "8248"
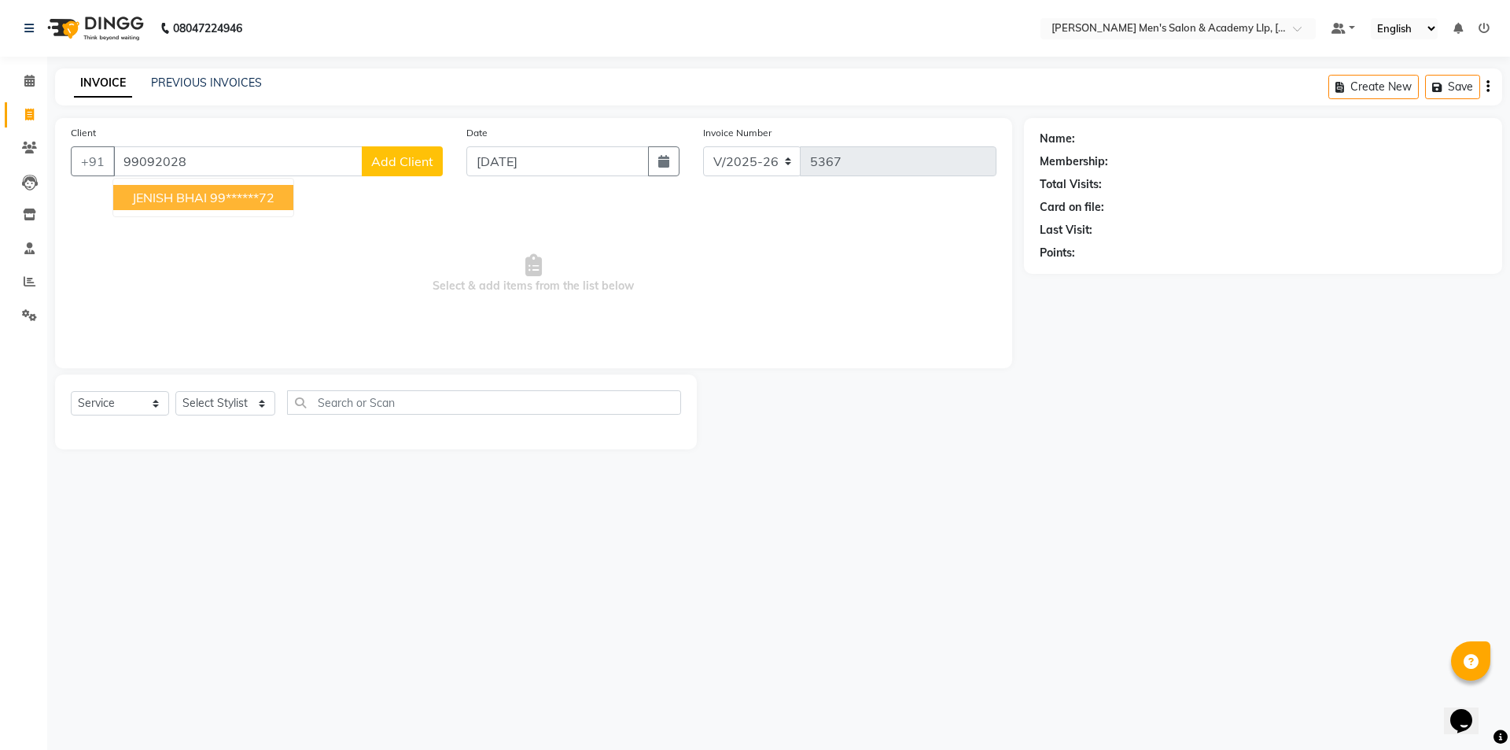
click at [186, 205] on button "JENISH BHAI 99******72" at bounding box center [203, 197] width 180 height 25
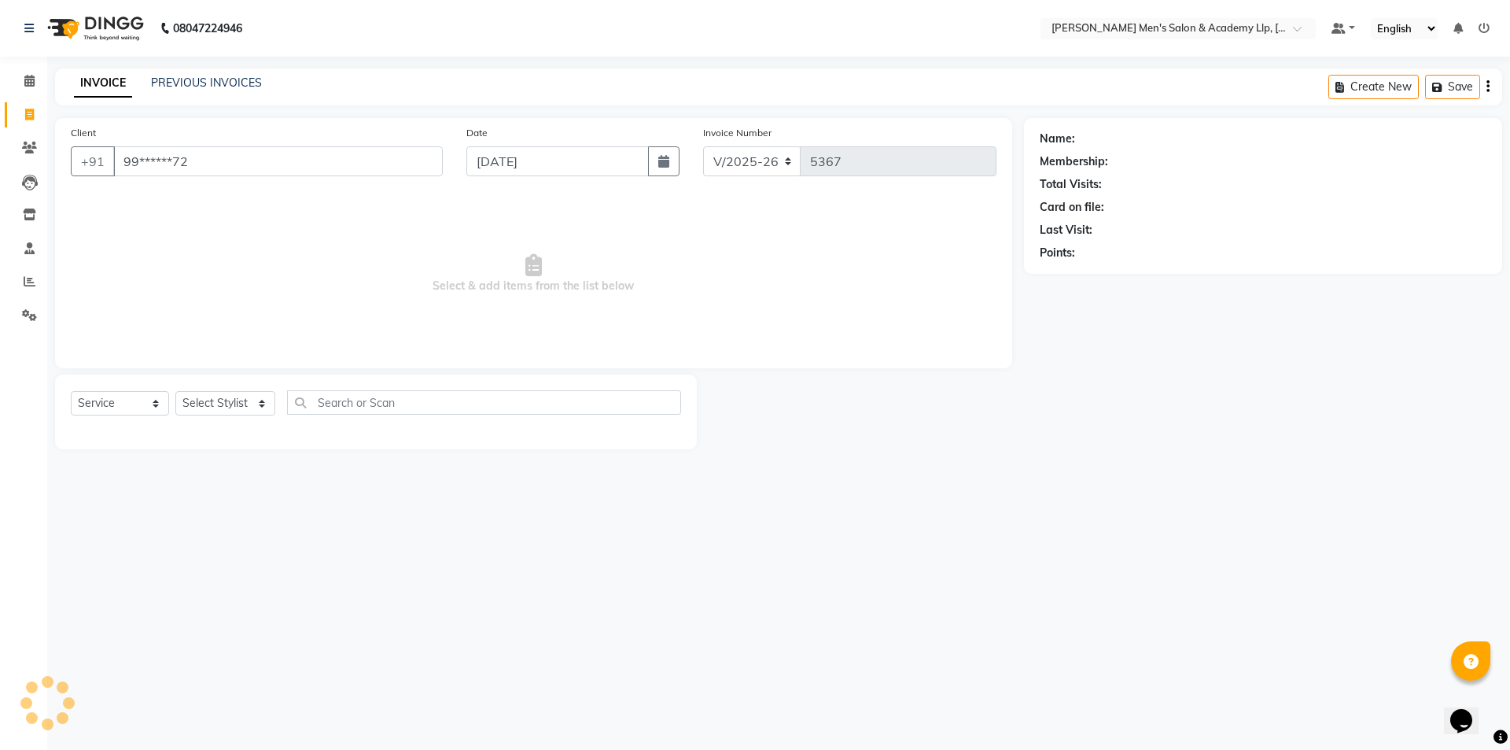
type input "99******72"
click at [216, 404] on select "Select Stylist ABHISHEK SEN AKKI SEN [PERSON_NAME] [PERSON_NAME] [PERSON_NAME] …" at bounding box center [225, 403] width 100 height 24
select select "90090"
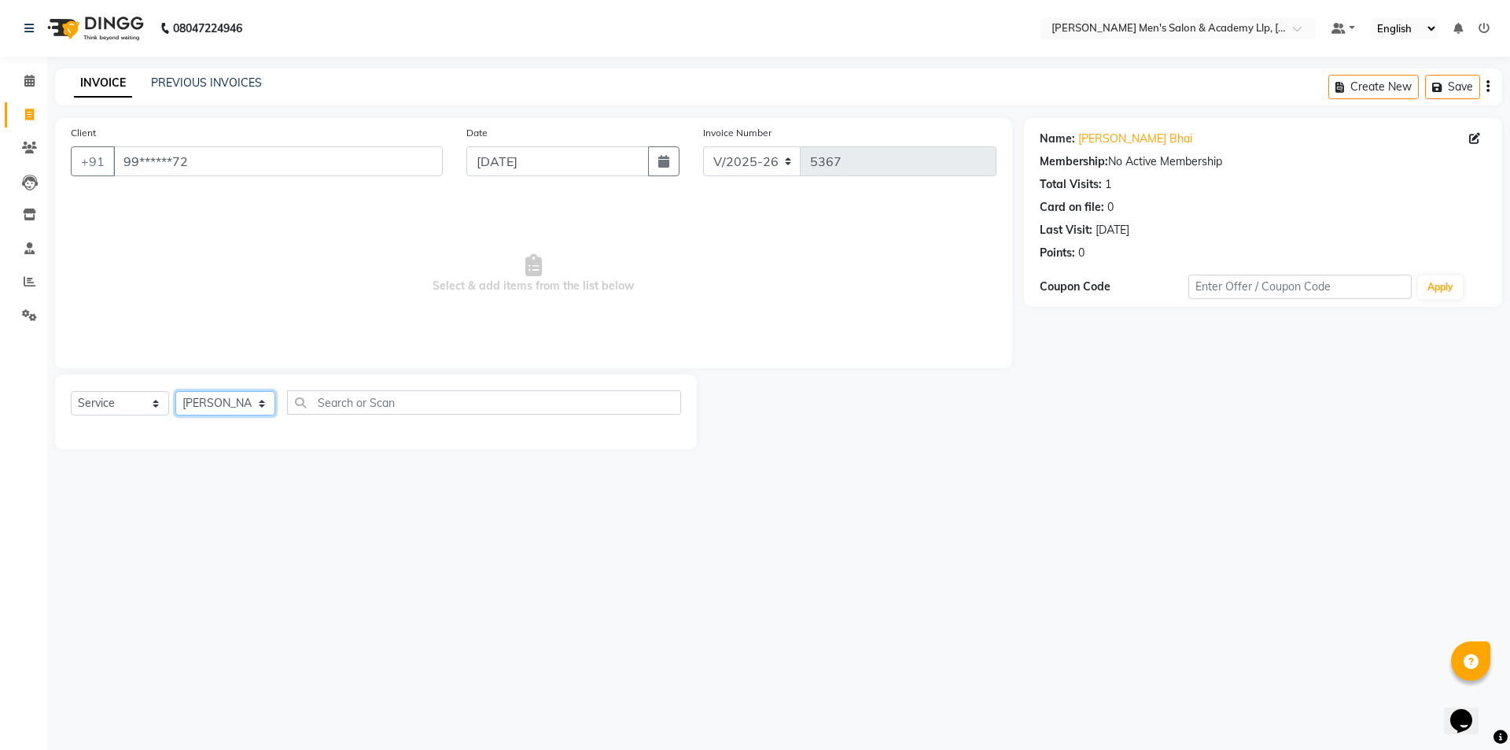
click at [175, 391] on select "Select Stylist ABHISHEK SEN AKKI SEN [PERSON_NAME] [PERSON_NAME] [PERSON_NAME] …" at bounding box center [225, 403] width 100 height 24
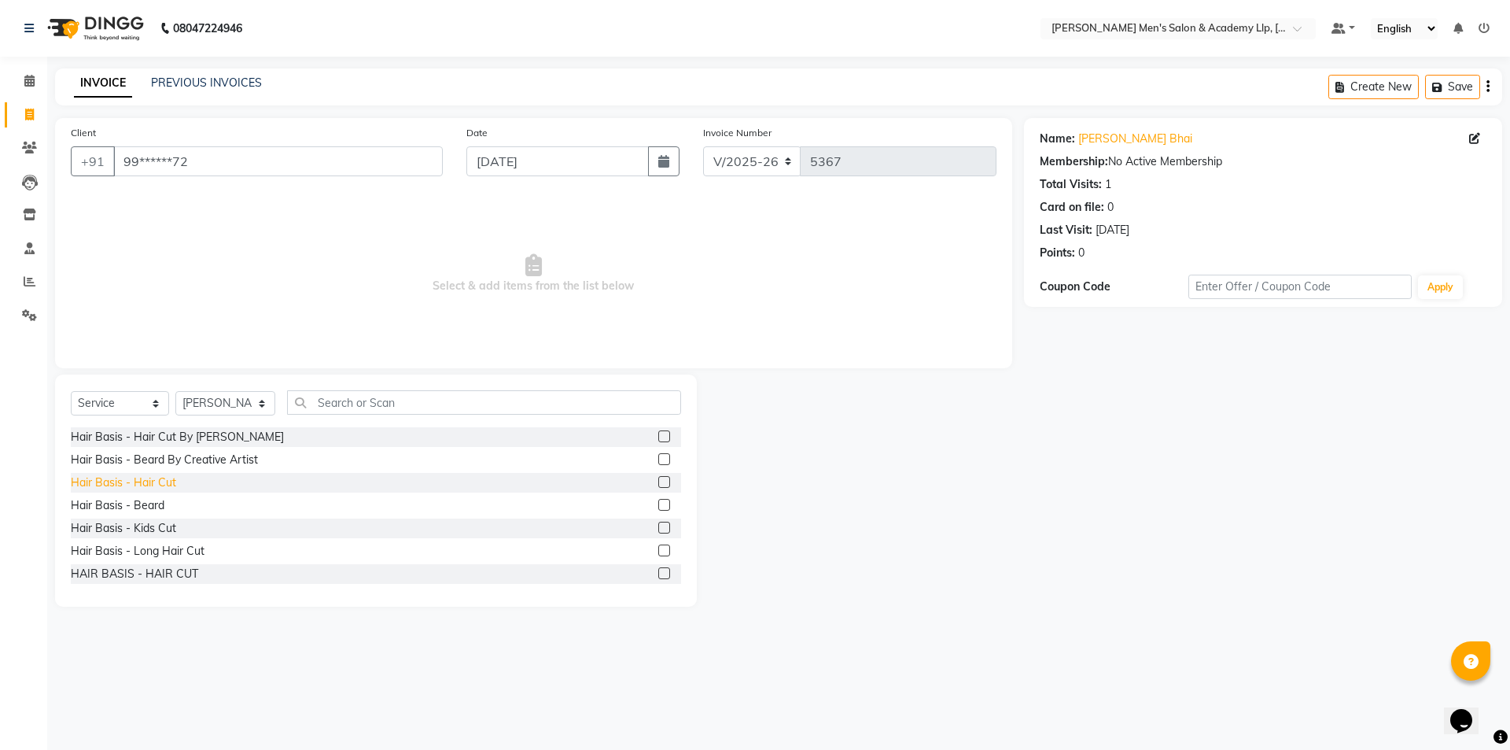
click at [170, 485] on div "Hair Basis - Hair Cut" at bounding box center [123, 482] width 105 height 17
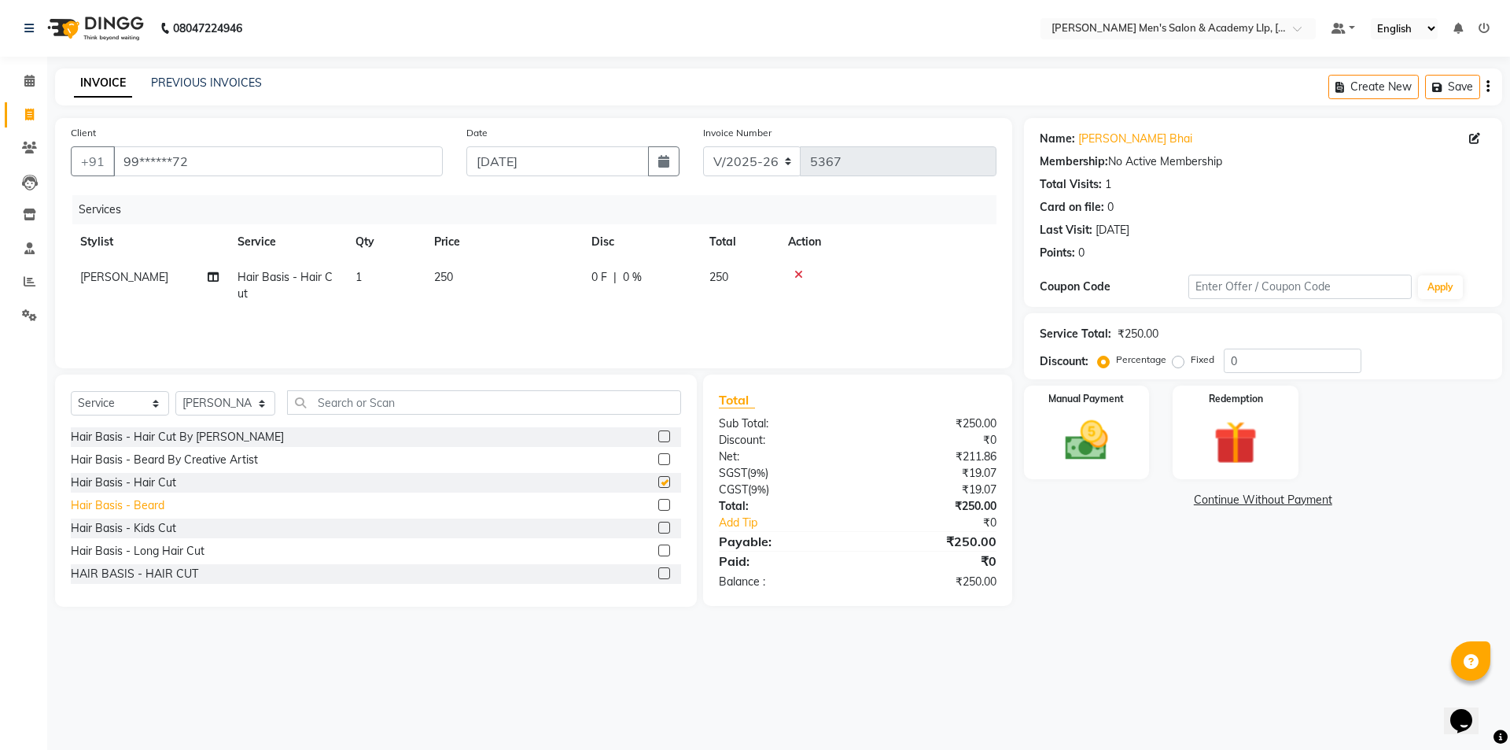
checkbox input "false"
click at [146, 502] on div "Hair Basis - Beard" at bounding box center [118, 505] width 94 height 17
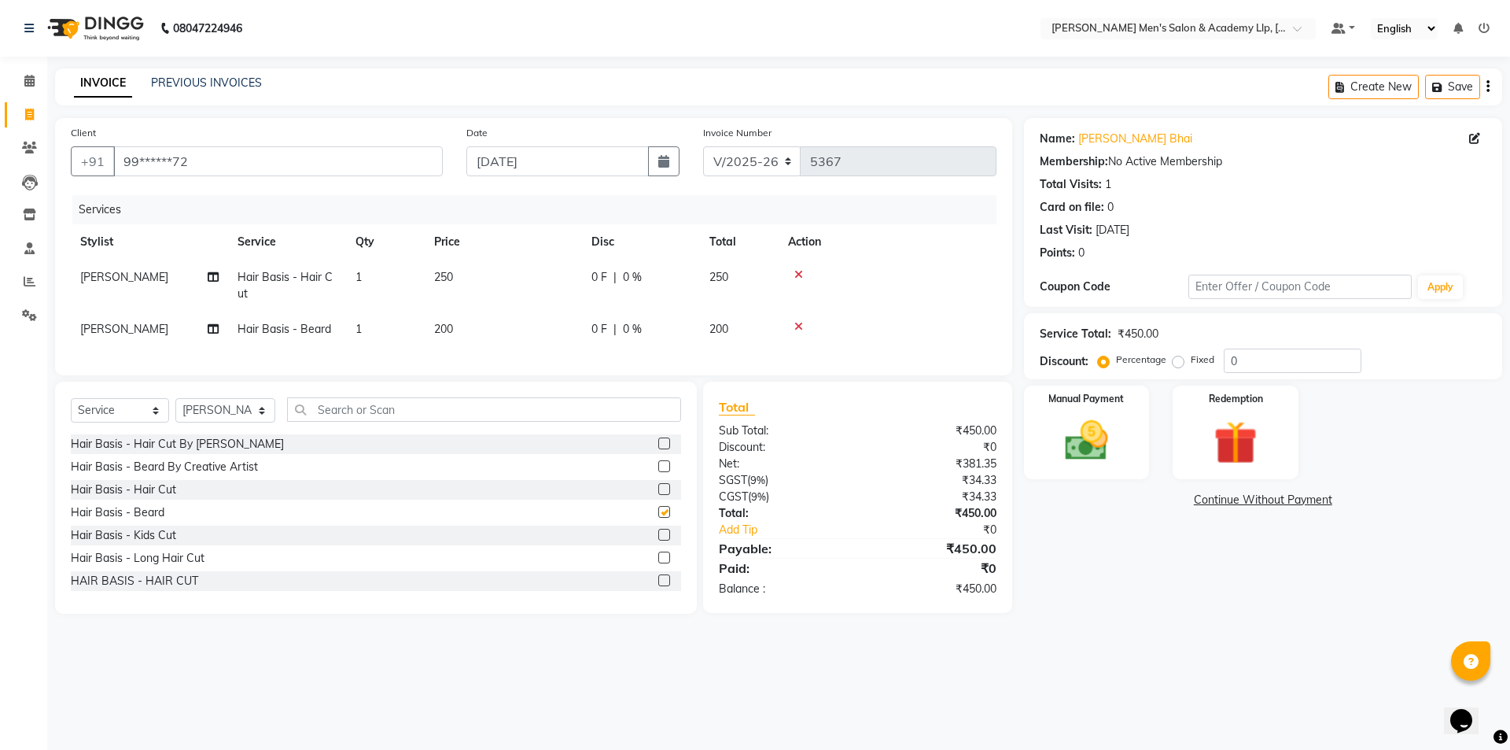
checkbox input "false"
click at [522, 282] on td "250" at bounding box center [503, 286] width 157 height 52
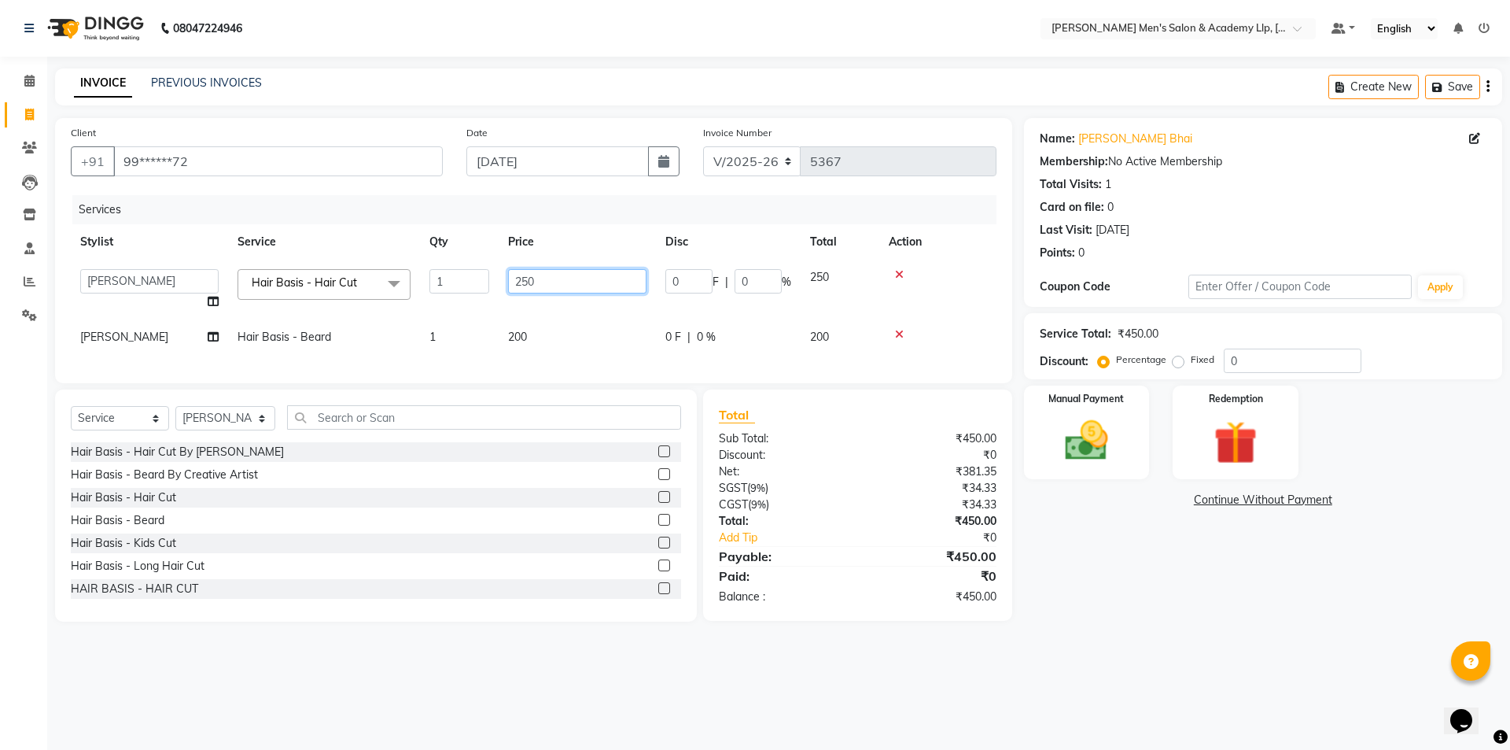
click at [555, 277] on input "250" at bounding box center [577, 281] width 138 height 24
type input "2"
type input "300"
click at [1139, 636] on main "INVOICE PREVIOUS INVOICES Create New Save Client +91 99******72 Date 03-09-2025…" at bounding box center [778, 356] width 1463 height 577
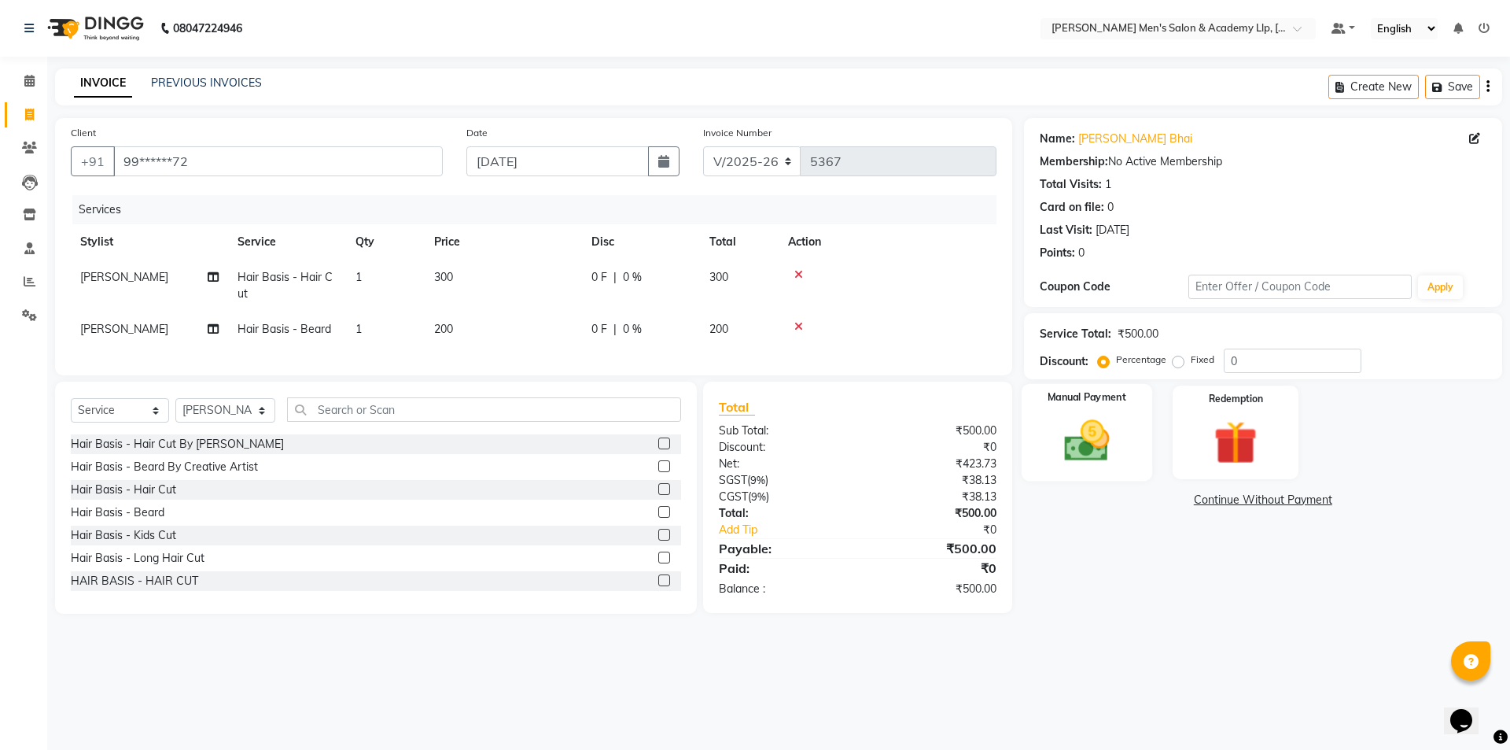
click at [1138, 460] on div "Manual Payment" at bounding box center [1086, 432] width 131 height 97
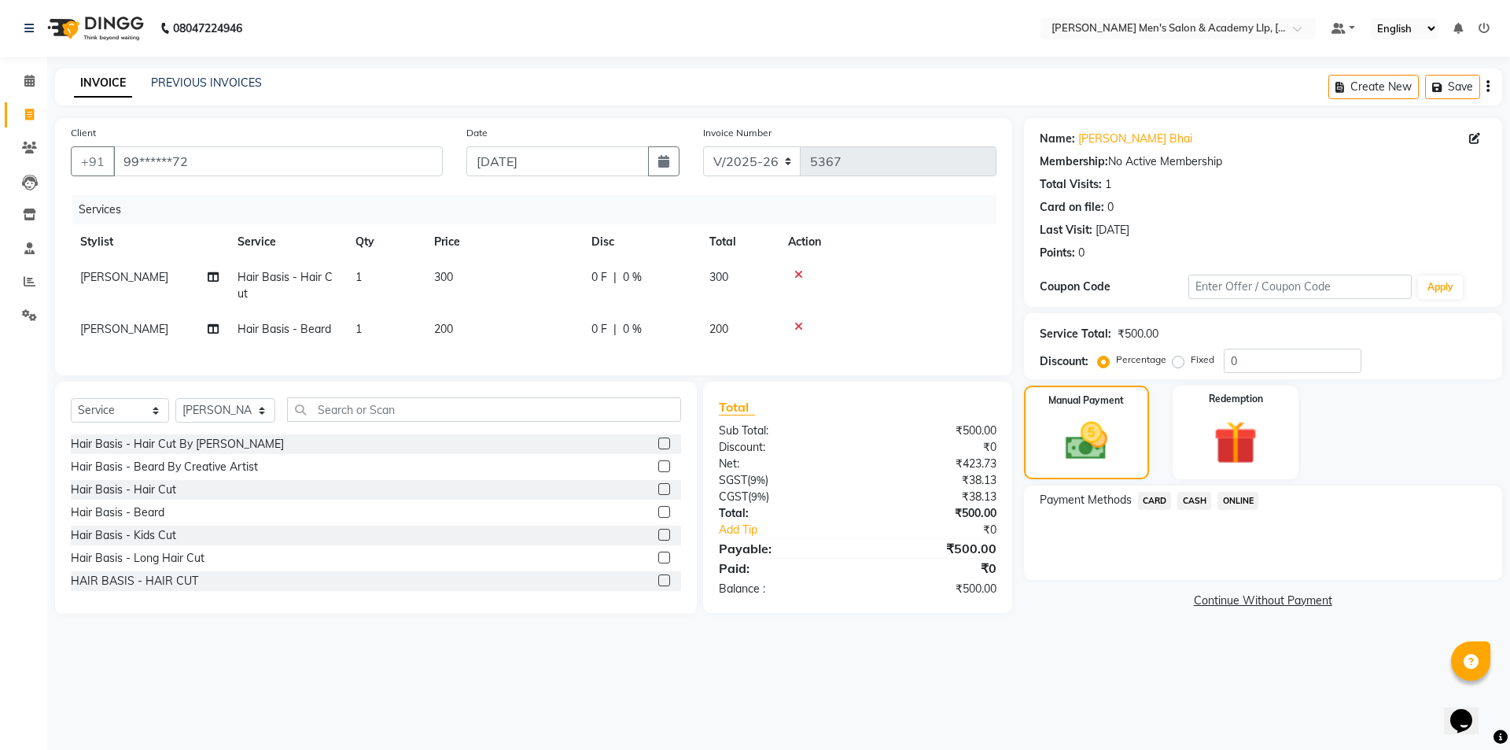
click at [1195, 495] on span "CASH" at bounding box center [1195, 501] width 34 height 18
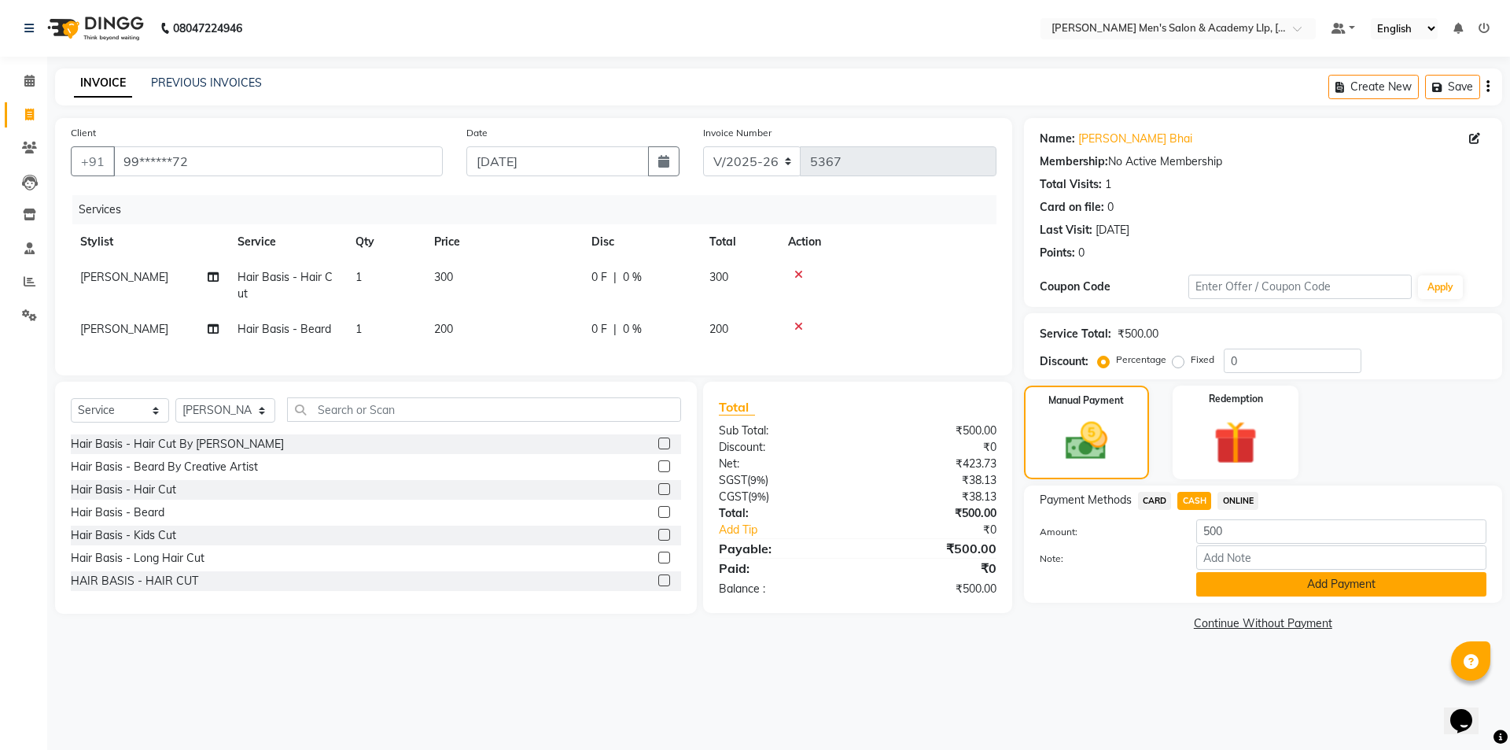
click at [1226, 588] on button "Add Payment" at bounding box center [1342, 584] width 290 height 24
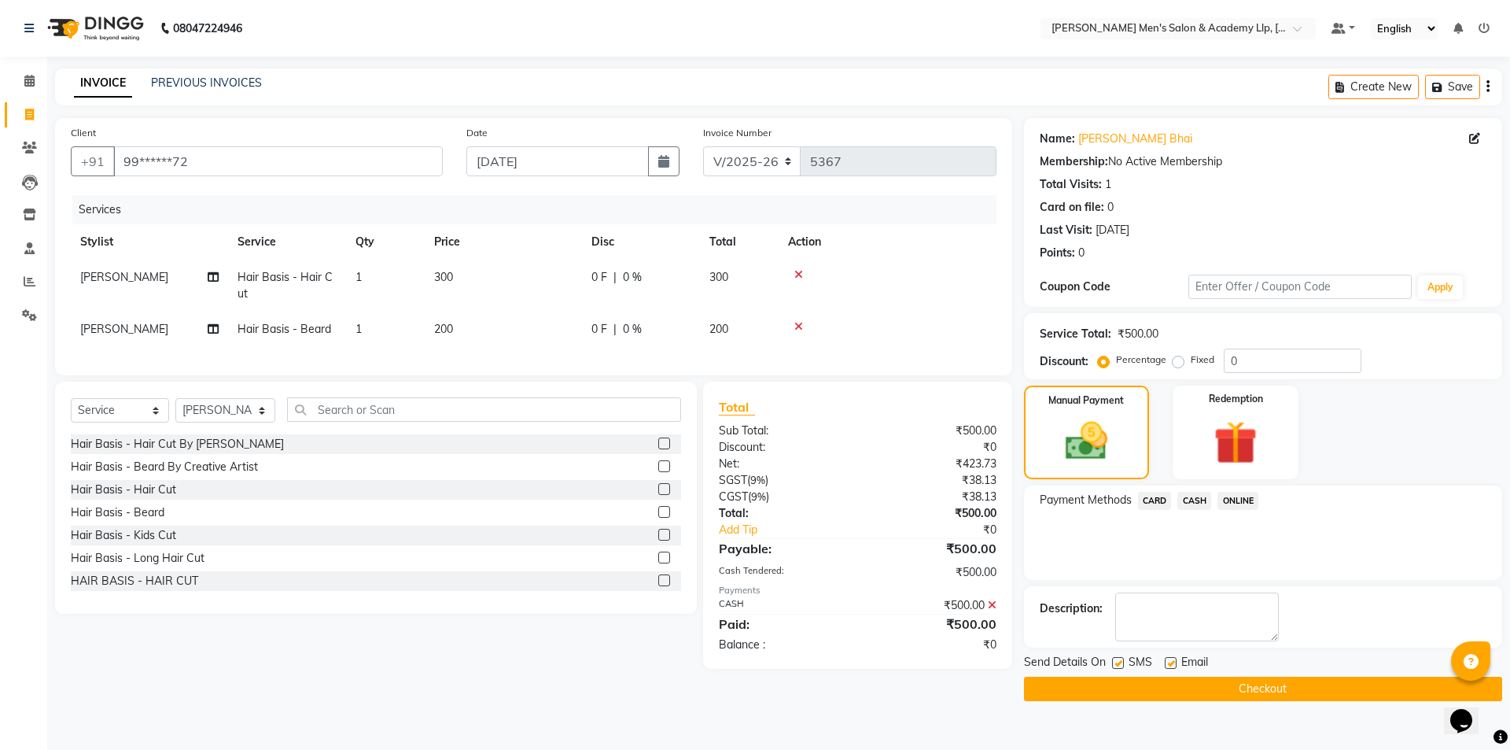
click at [1167, 666] on label at bounding box center [1171, 663] width 12 height 12
click at [1167, 666] on input "checkbox" at bounding box center [1170, 663] width 10 height 10
checkbox input "false"
click at [1117, 663] on label at bounding box center [1118, 663] width 12 height 12
click at [1117, 663] on input "checkbox" at bounding box center [1117, 663] width 10 height 10
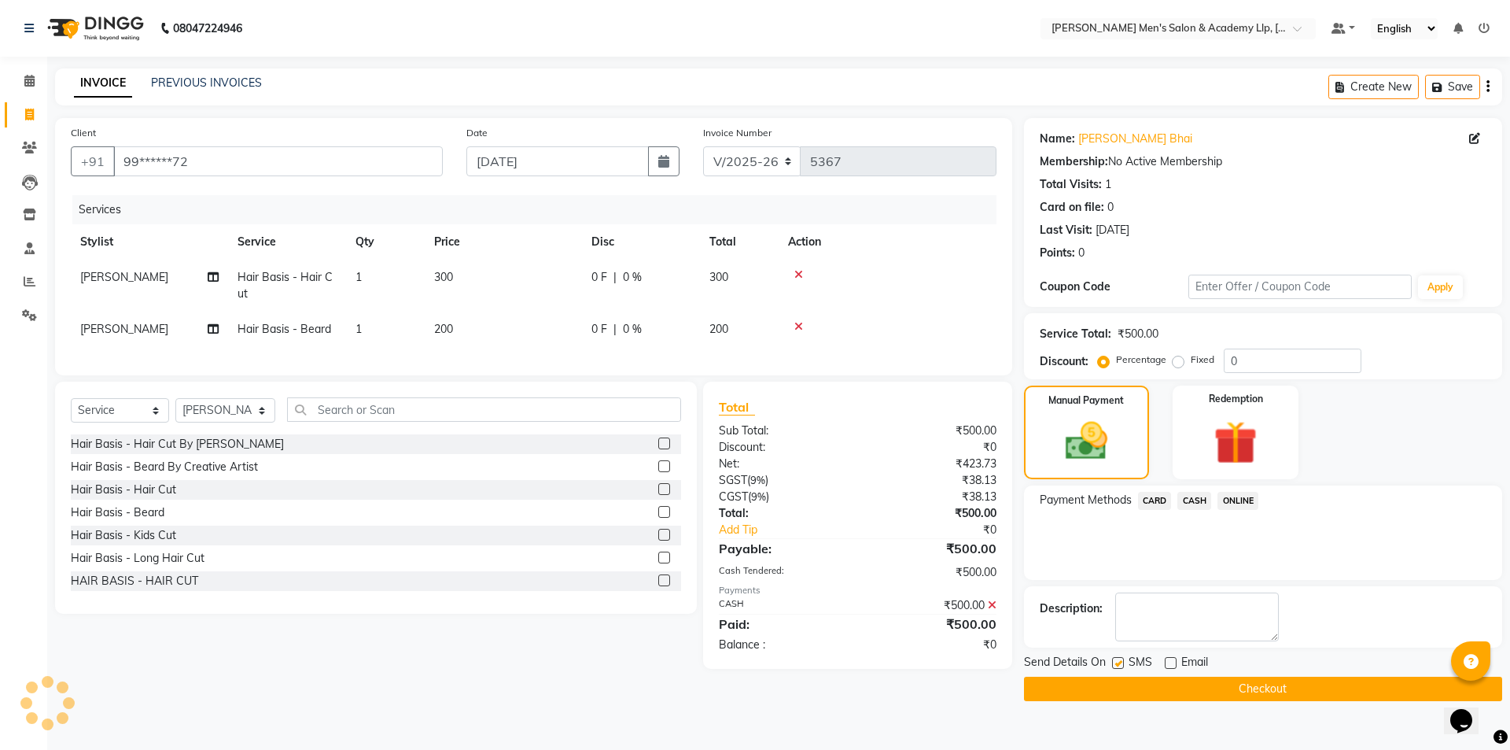
checkbox input "false"
click at [1138, 687] on button "Checkout" at bounding box center [1263, 689] width 478 height 24
click at [1138, 687] on div "Checkout" at bounding box center [1263, 689] width 478 height 24
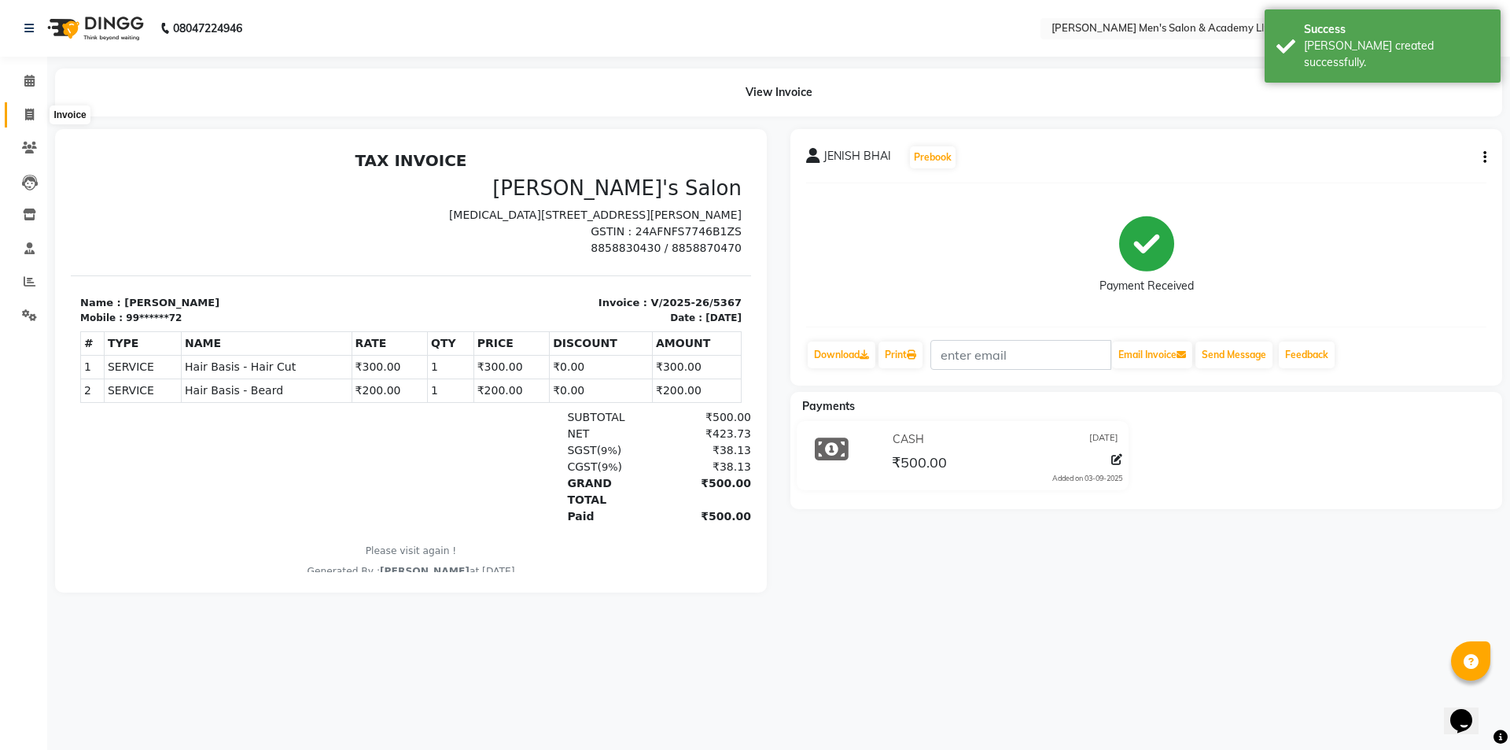
click at [26, 118] on icon at bounding box center [29, 115] width 9 height 12
select select "service"
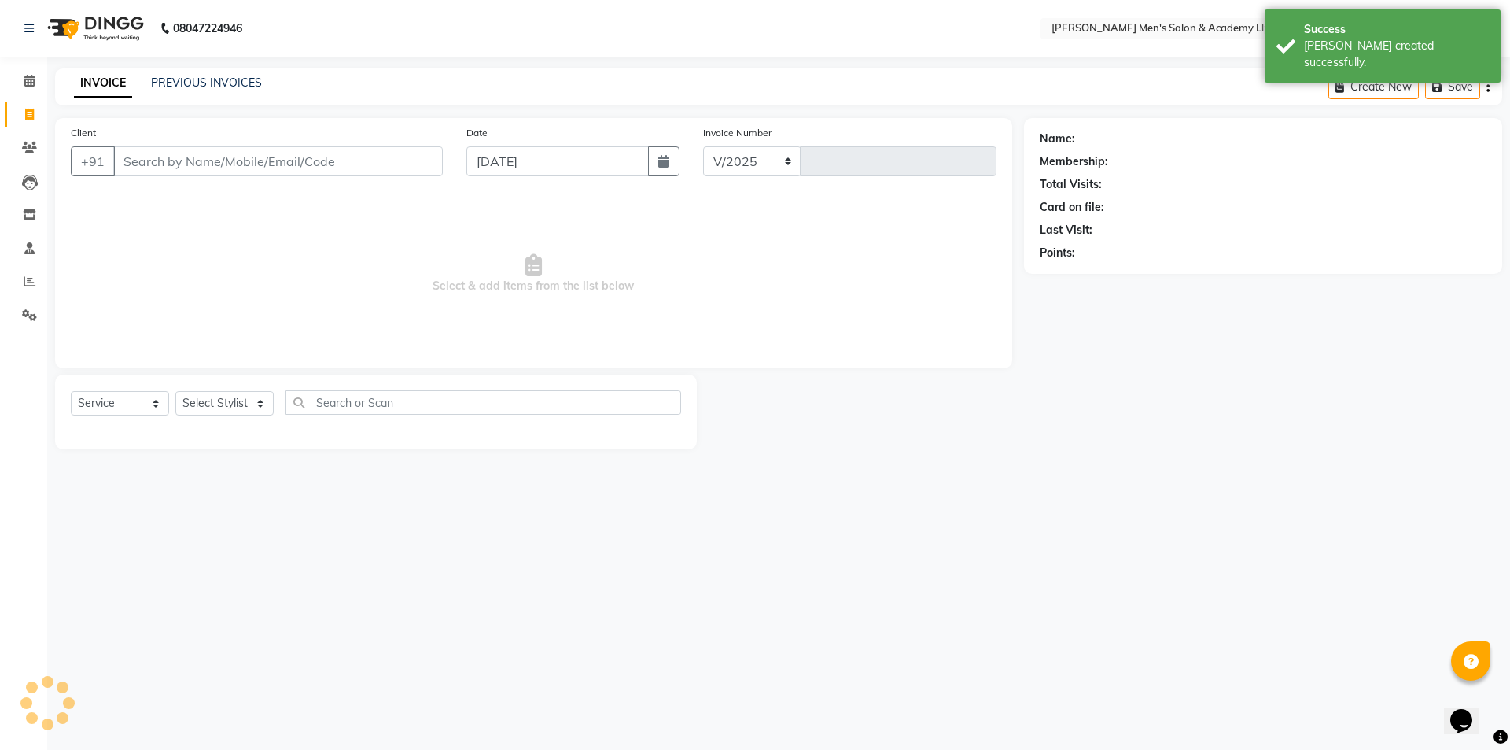
select select "8248"
type input "5368"
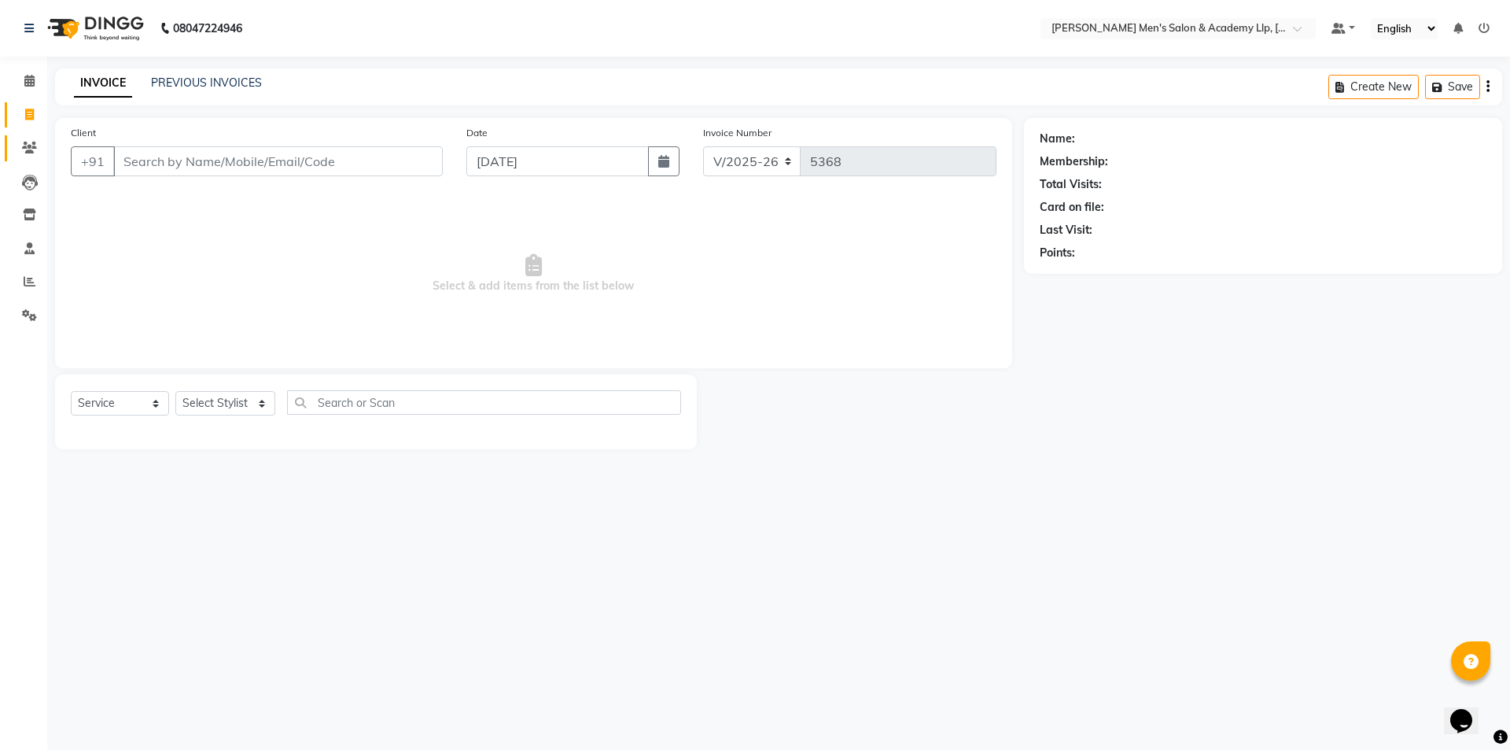
click at [29, 154] on span at bounding box center [30, 148] width 28 height 18
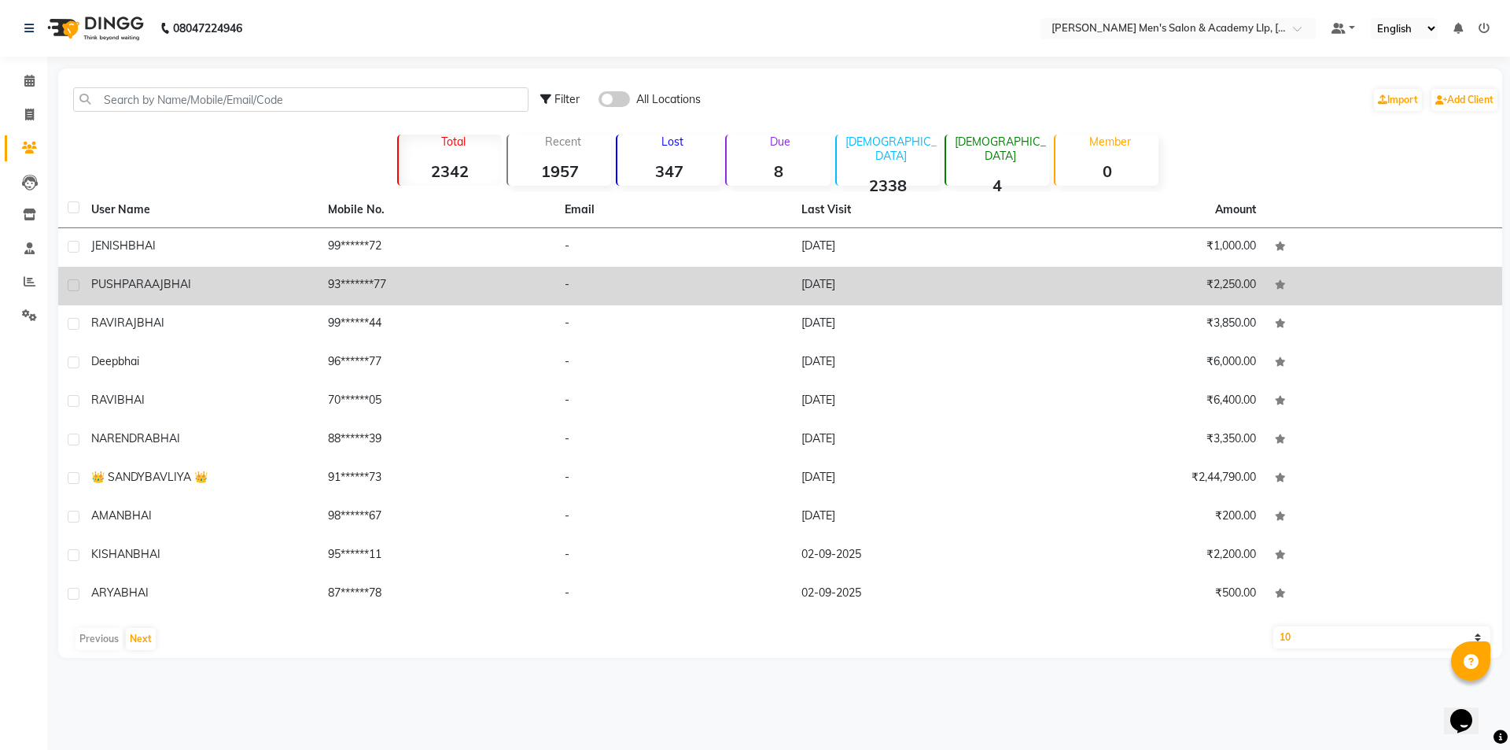
click at [725, 287] on td "-" at bounding box center [673, 286] width 237 height 39
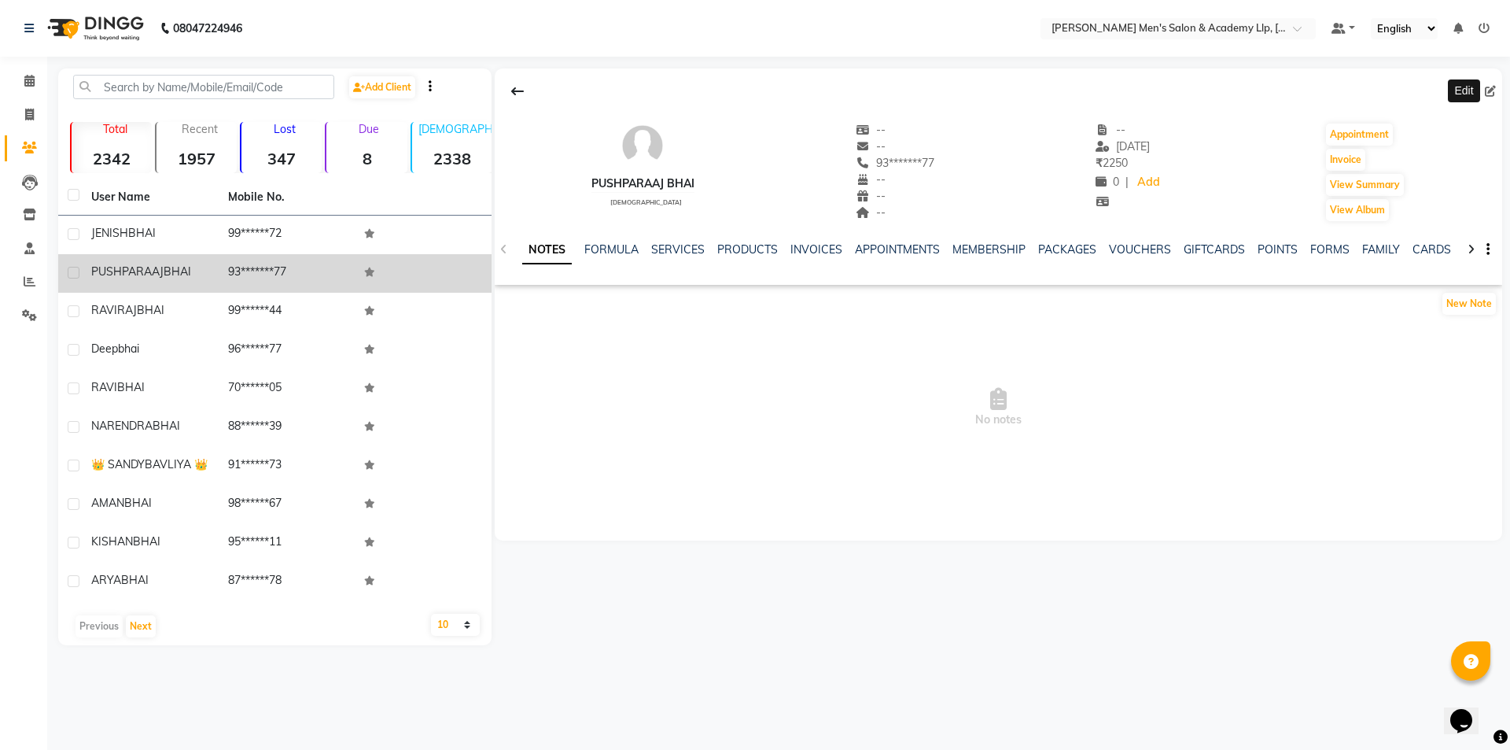
click at [1491, 92] on icon at bounding box center [1490, 91] width 11 height 11
select select "male"
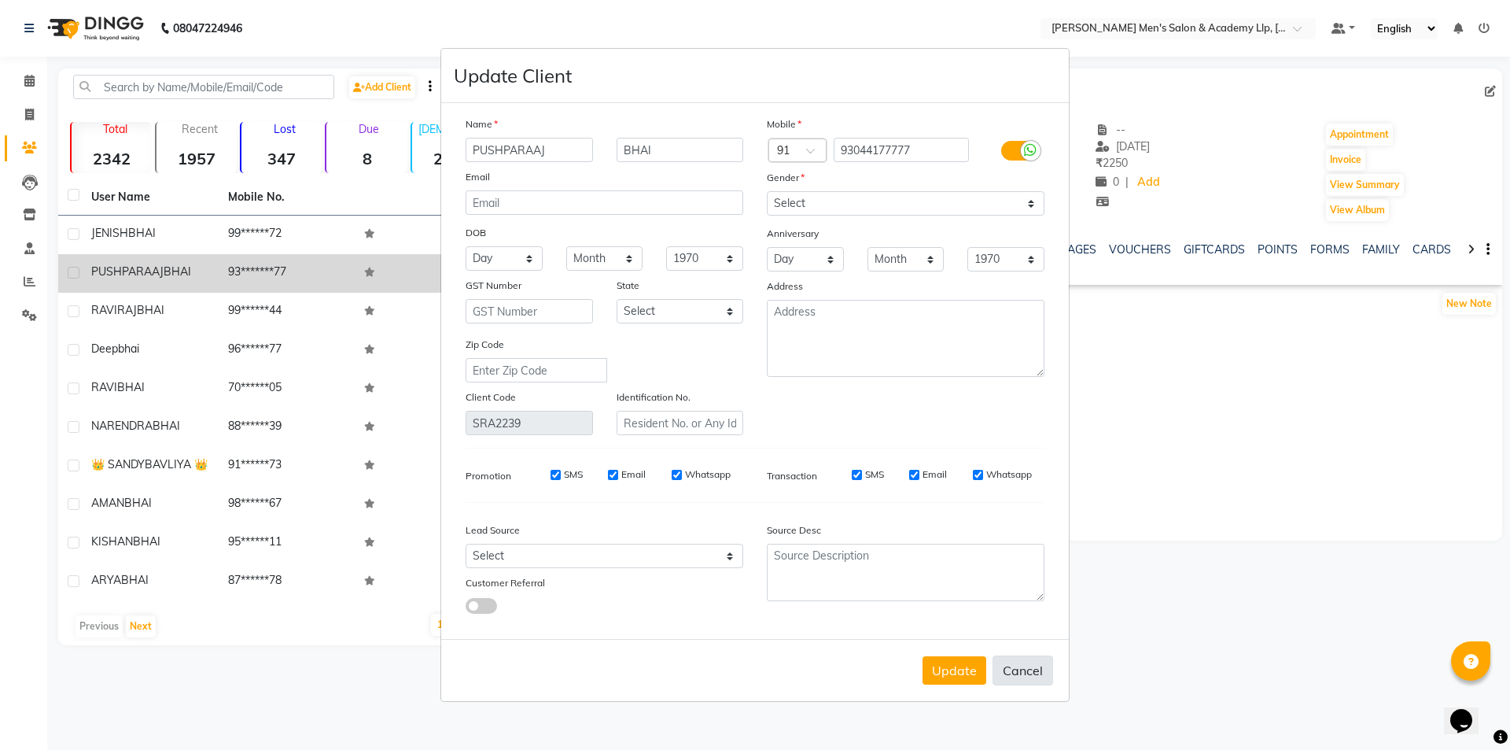
click at [1045, 679] on button "Cancel" at bounding box center [1023, 670] width 61 height 30
select select
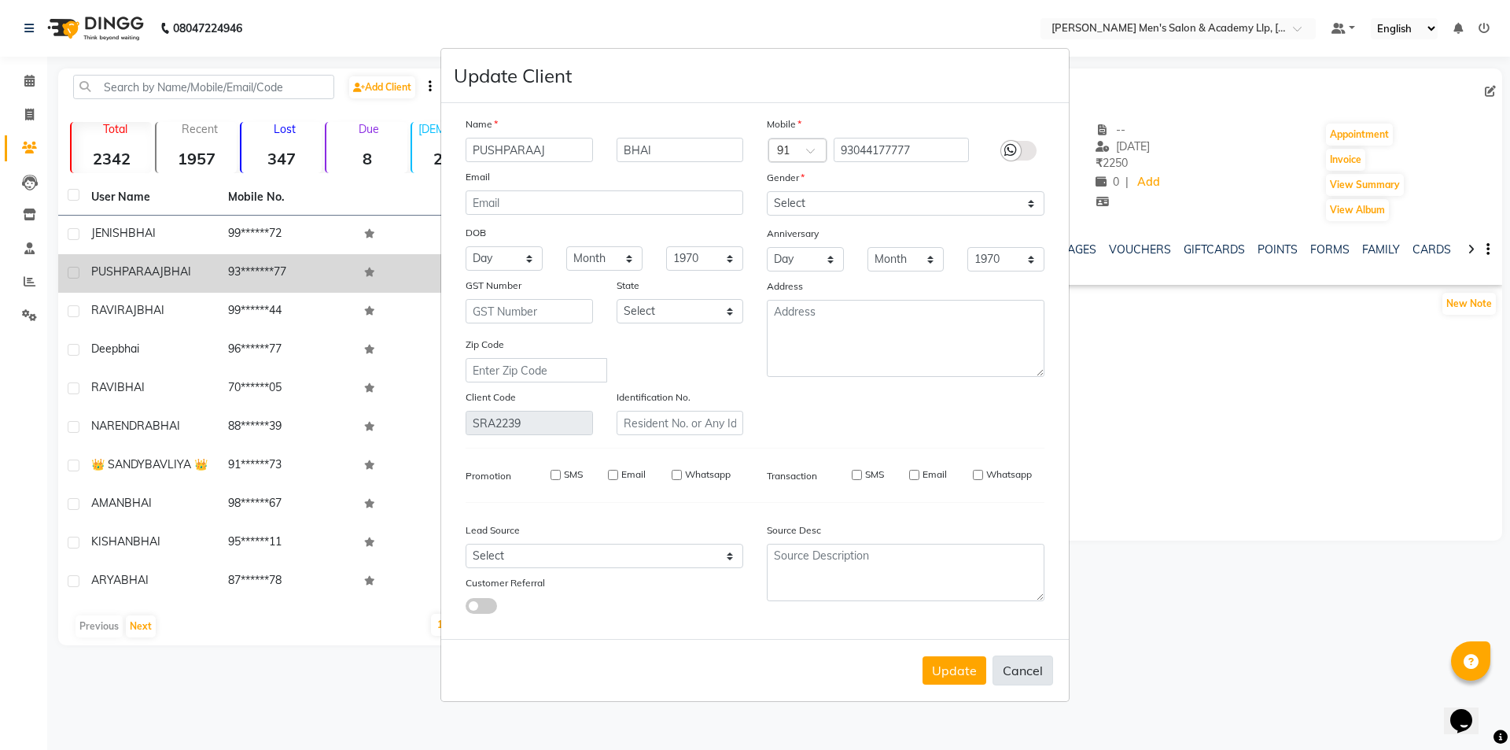
select select
checkbox input "false"
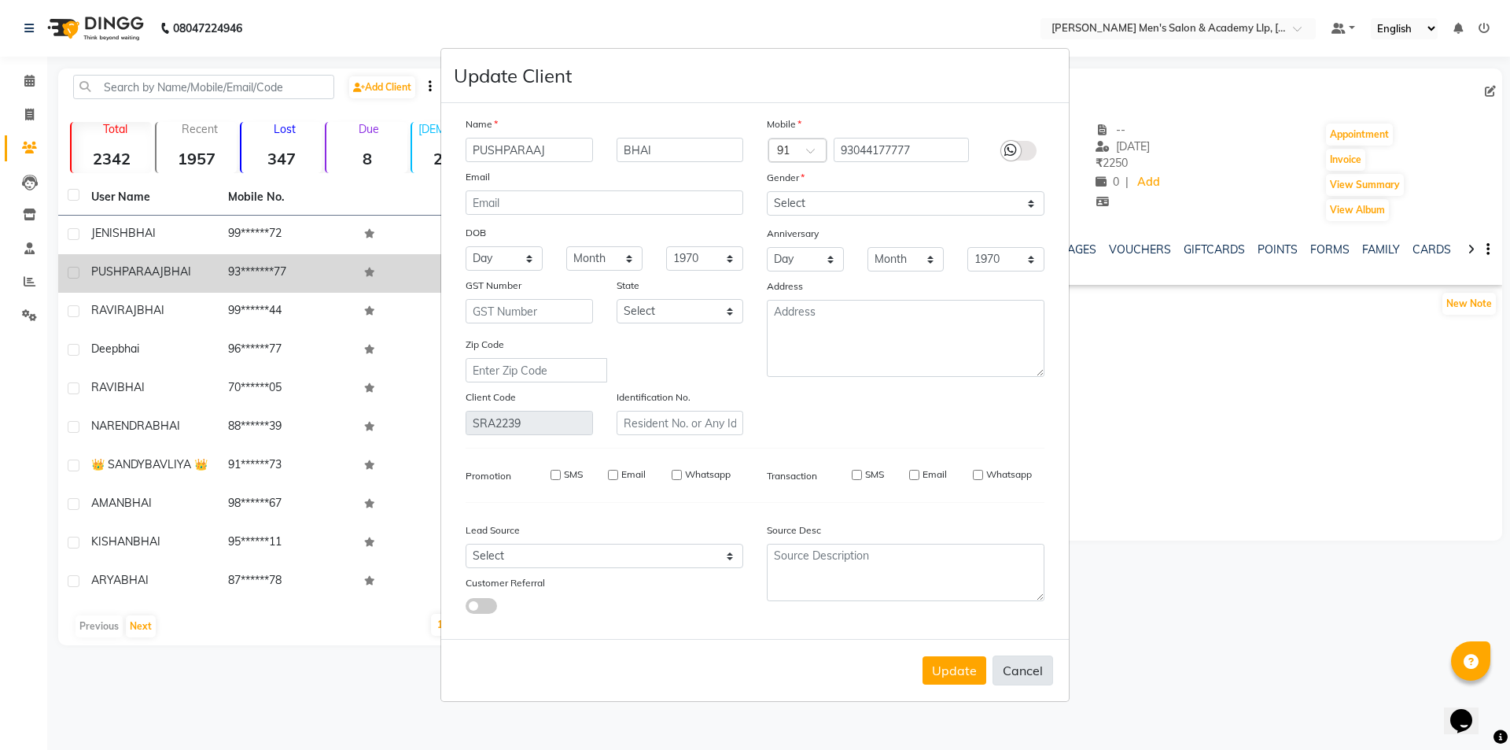
checkbox input "false"
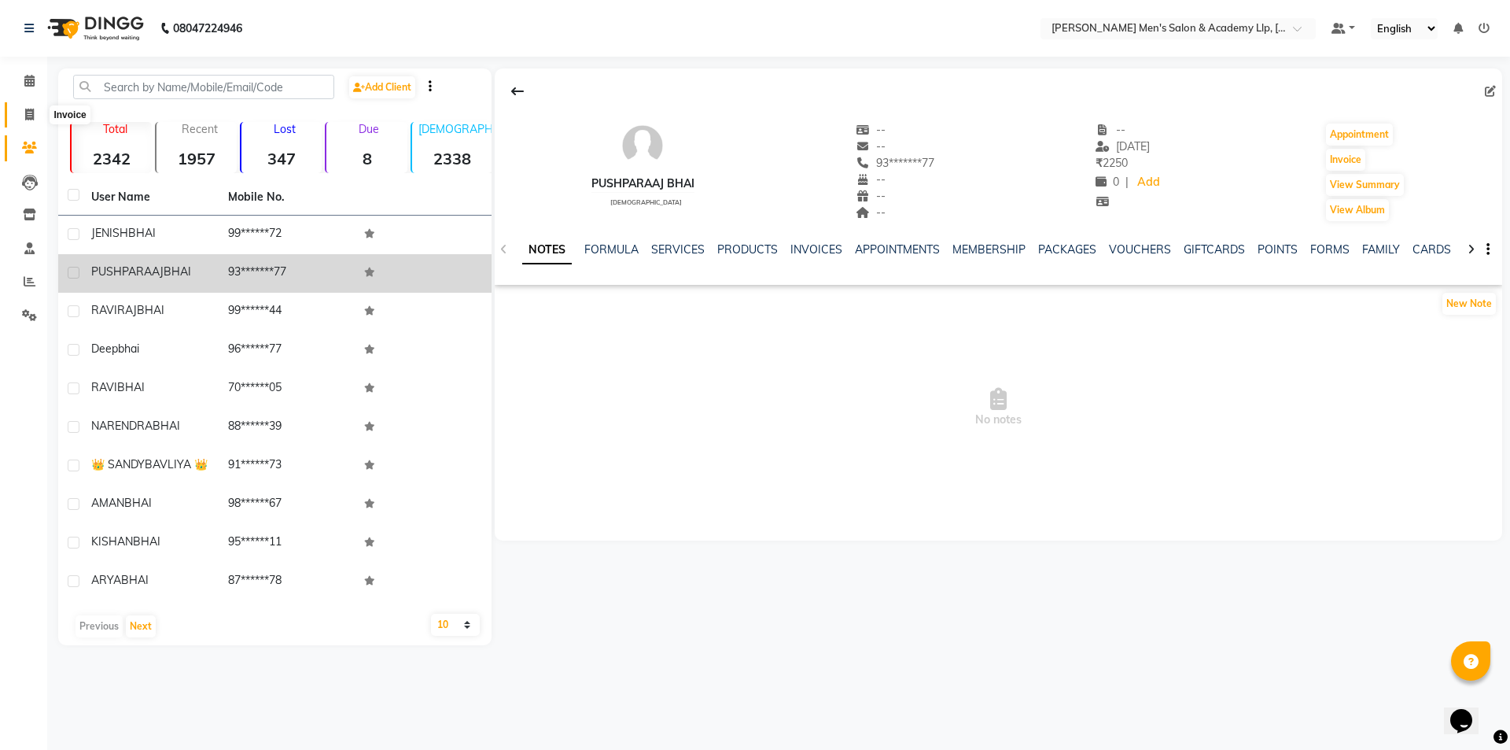
click at [23, 118] on span at bounding box center [30, 115] width 28 height 18
select select "service"
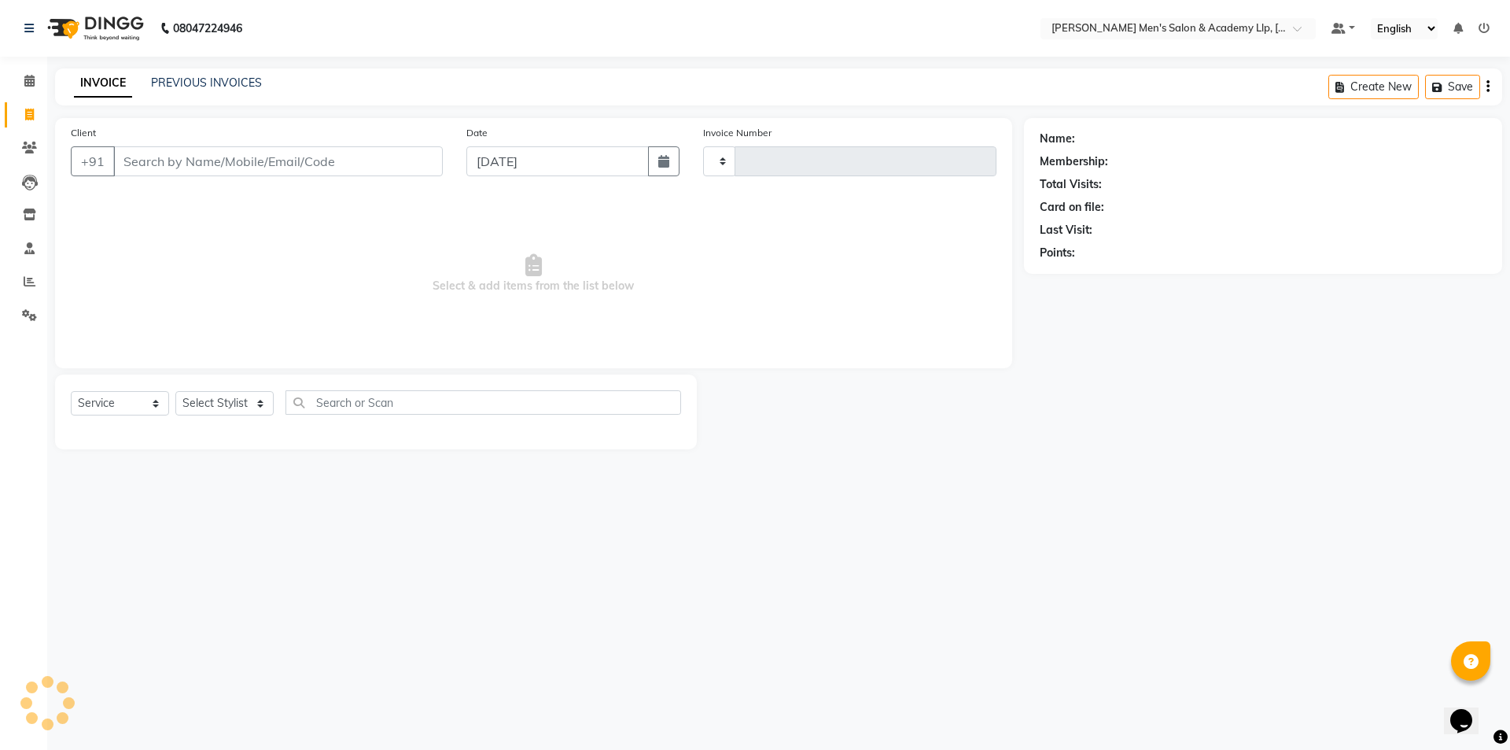
type input "5368"
select select "8248"
click at [234, 79] on link "PREVIOUS INVOICES" at bounding box center [206, 83] width 111 height 14
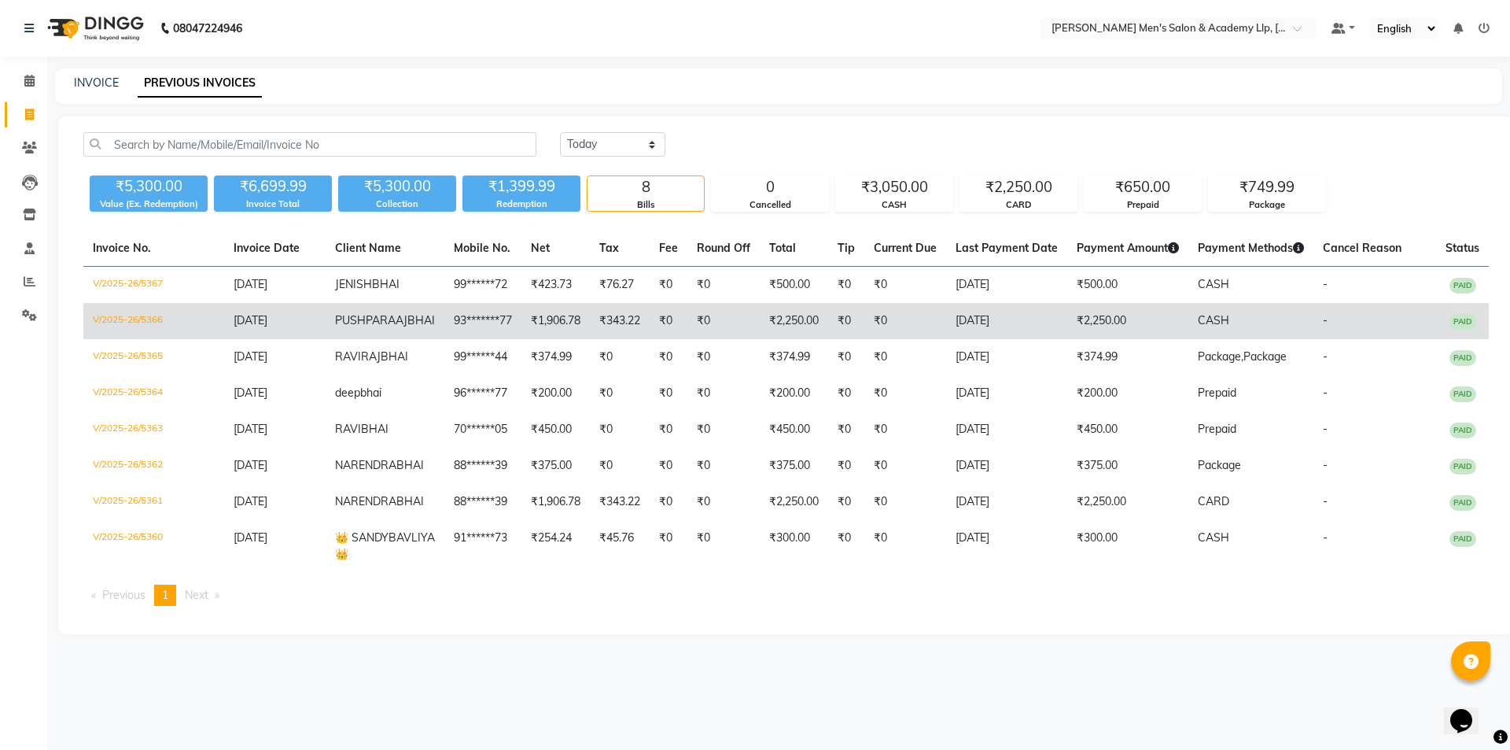
click at [1342, 323] on td "-" at bounding box center [1375, 321] width 123 height 36
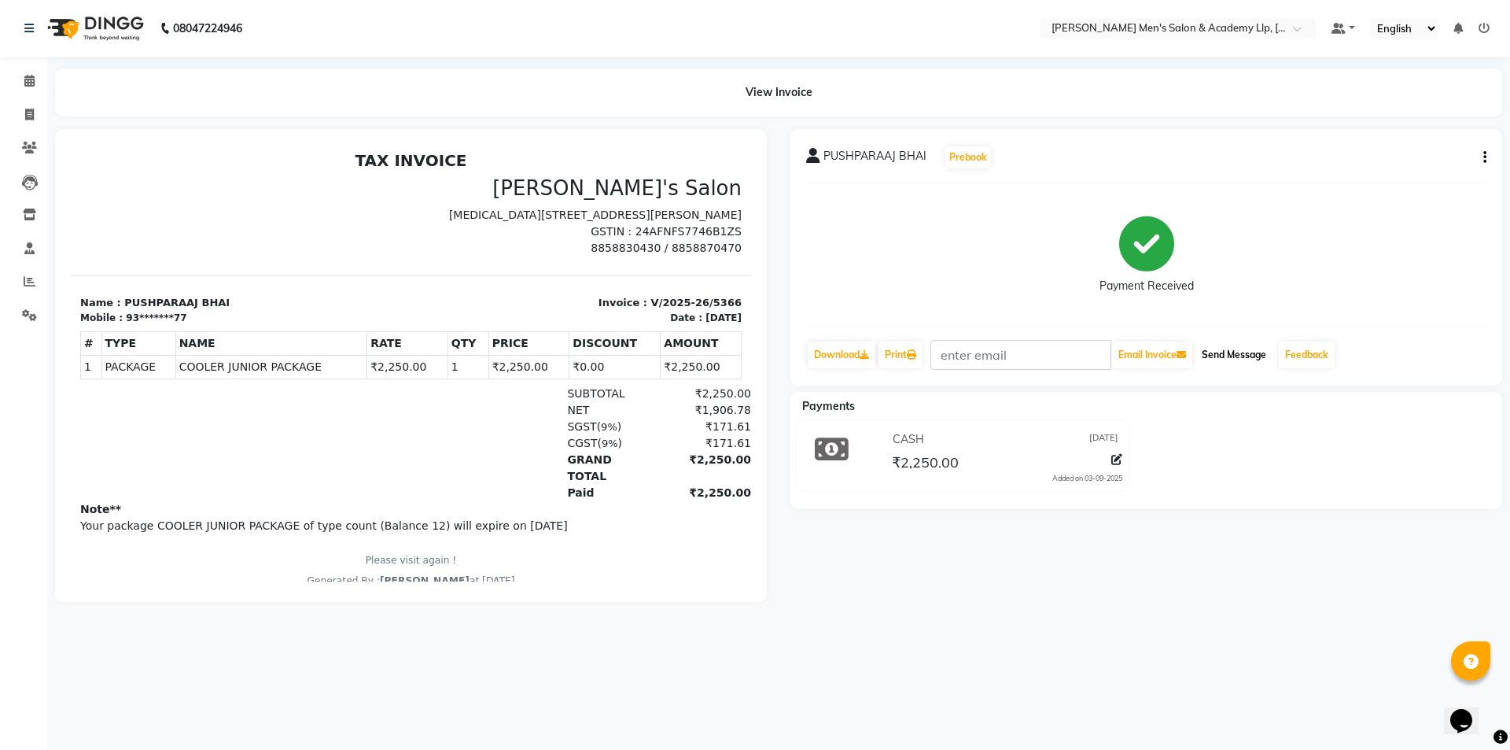
click at [1260, 354] on button "Send Message" at bounding box center [1234, 354] width 77 height 27
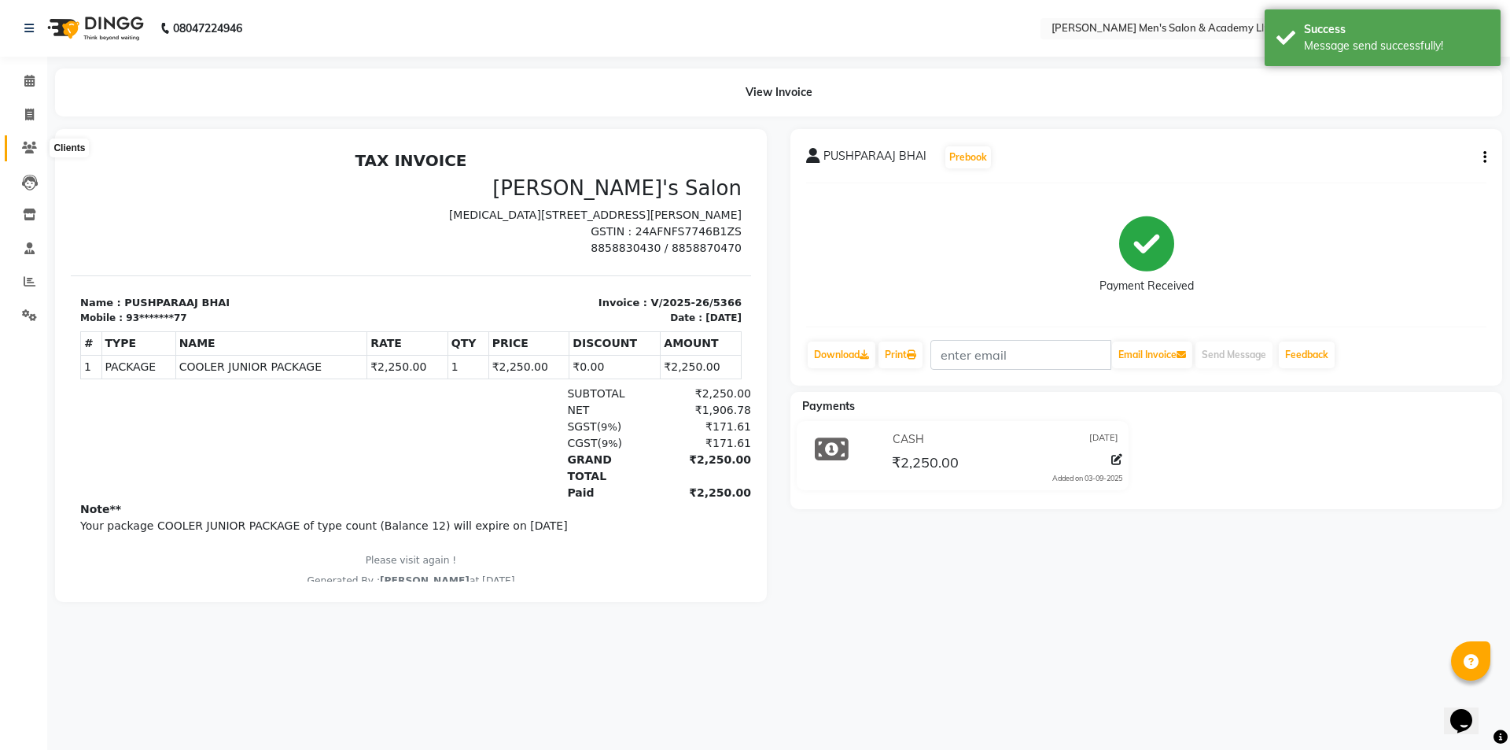
click at [24, 143] on icon at bounding box center [29, 148] width 15 height 12
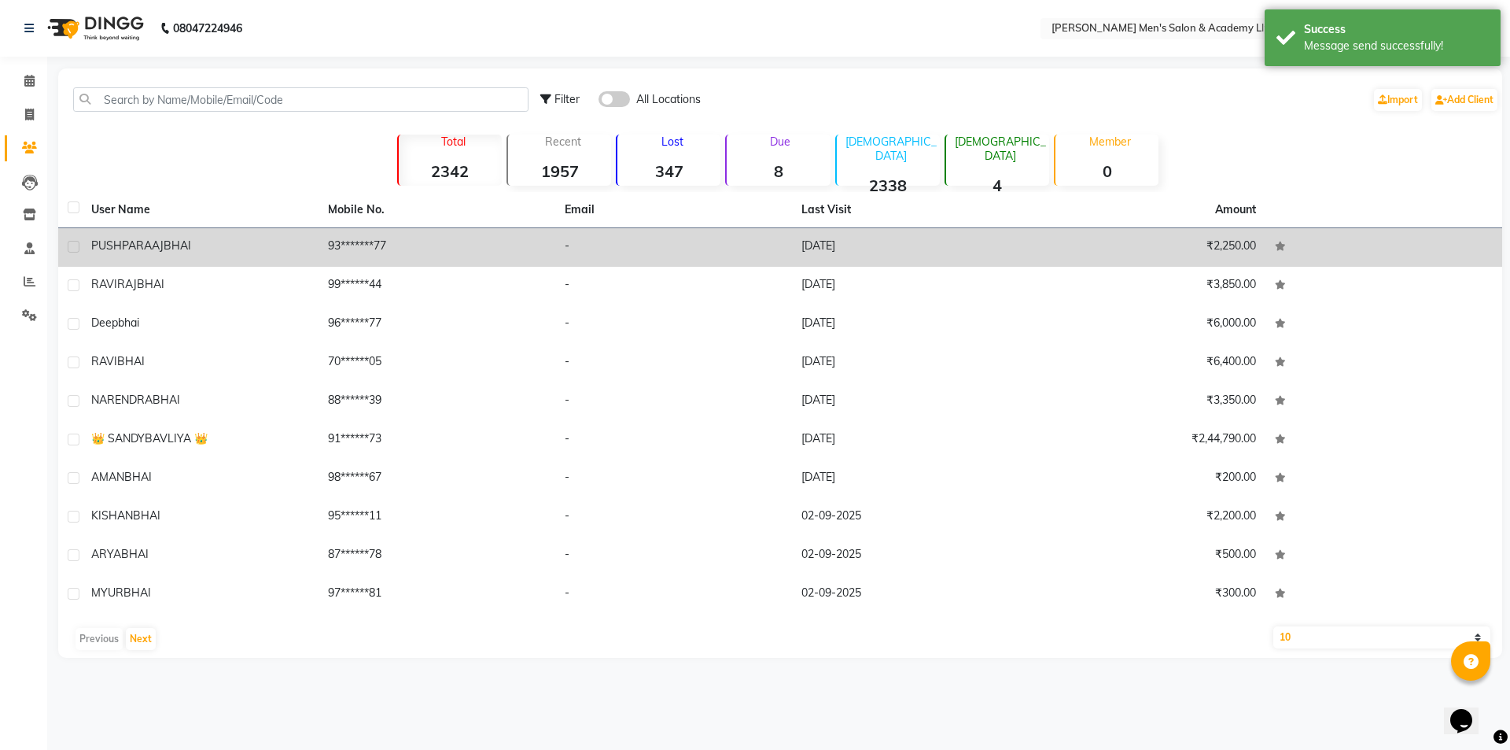
click at [550, 251] on td "93*******77" at bounding box center [437, 247] width 237 height 39
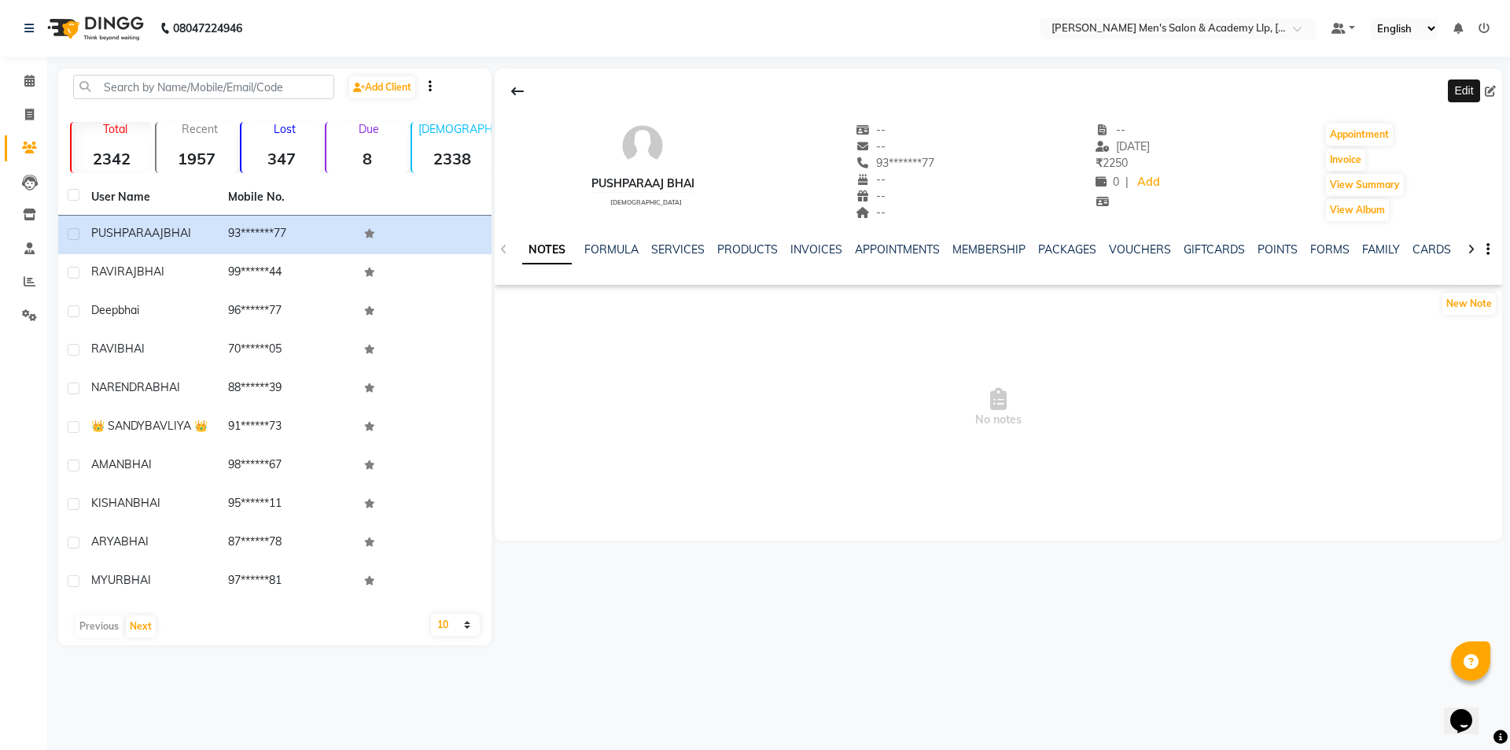
click at [1488, 94] on icon at bounding box center [1490, 91] width 11 height 11
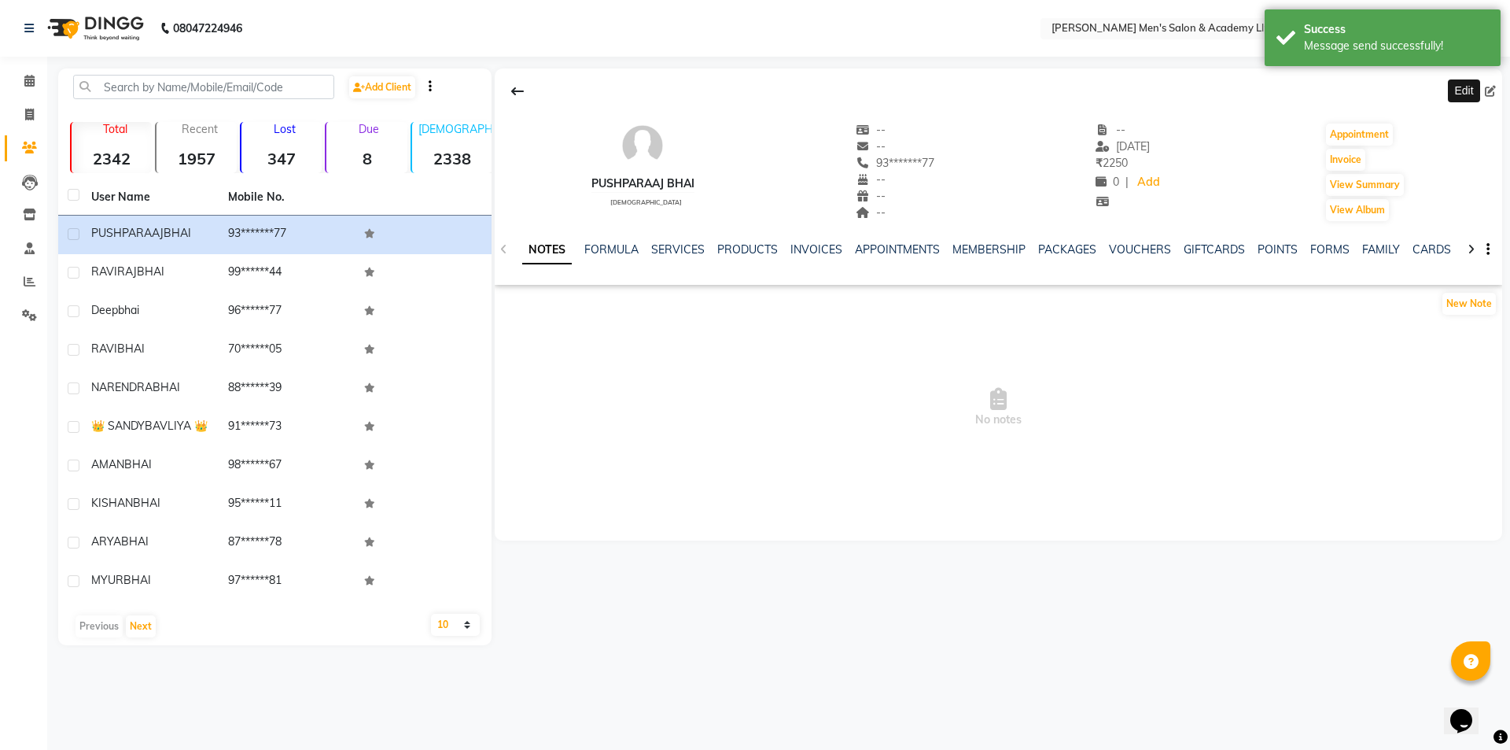
select select "male"
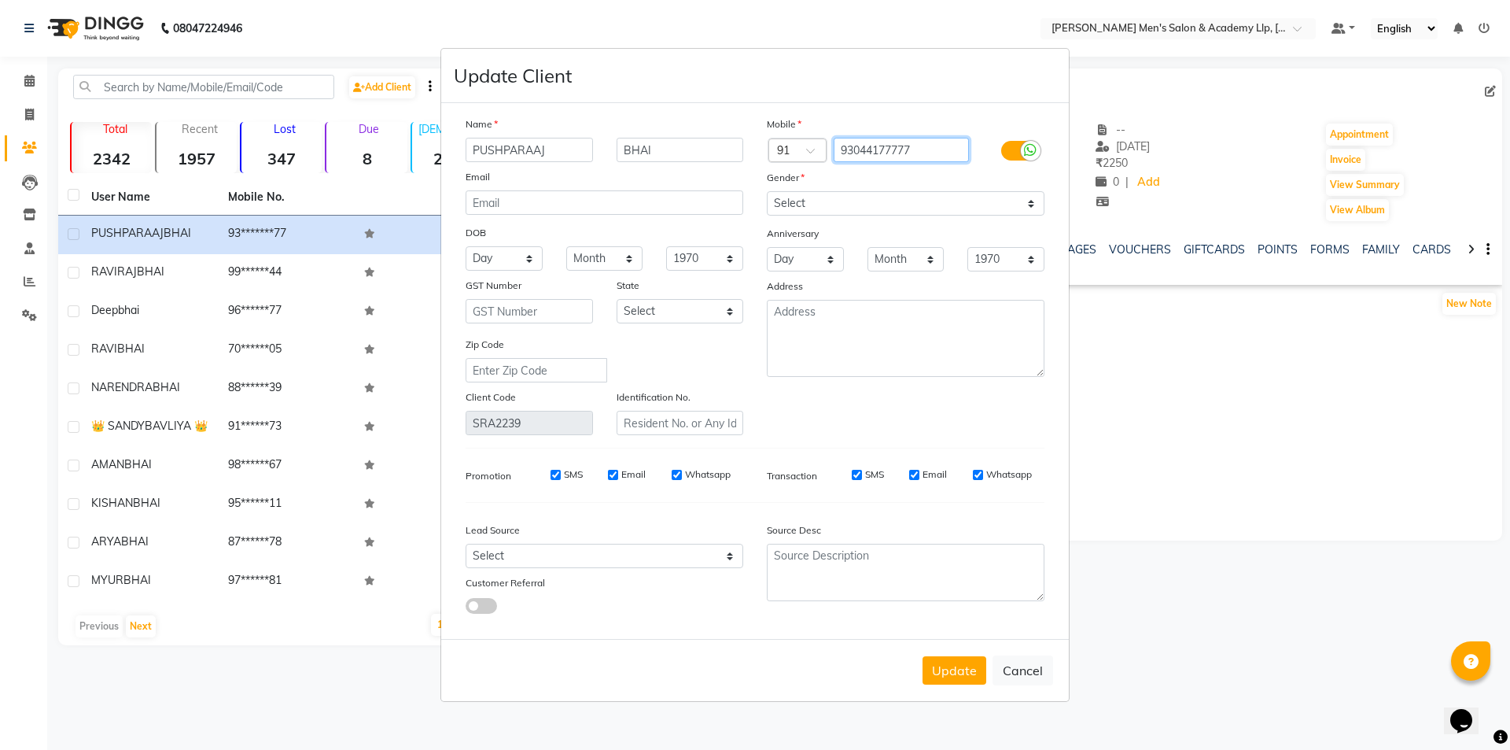
click at [868, 149] on input "93044177777" at bounding box center [902, 150] width 136 height 24
click at [959, 669] on button "Update" at bounding box center [955, 670] width 64 height 28
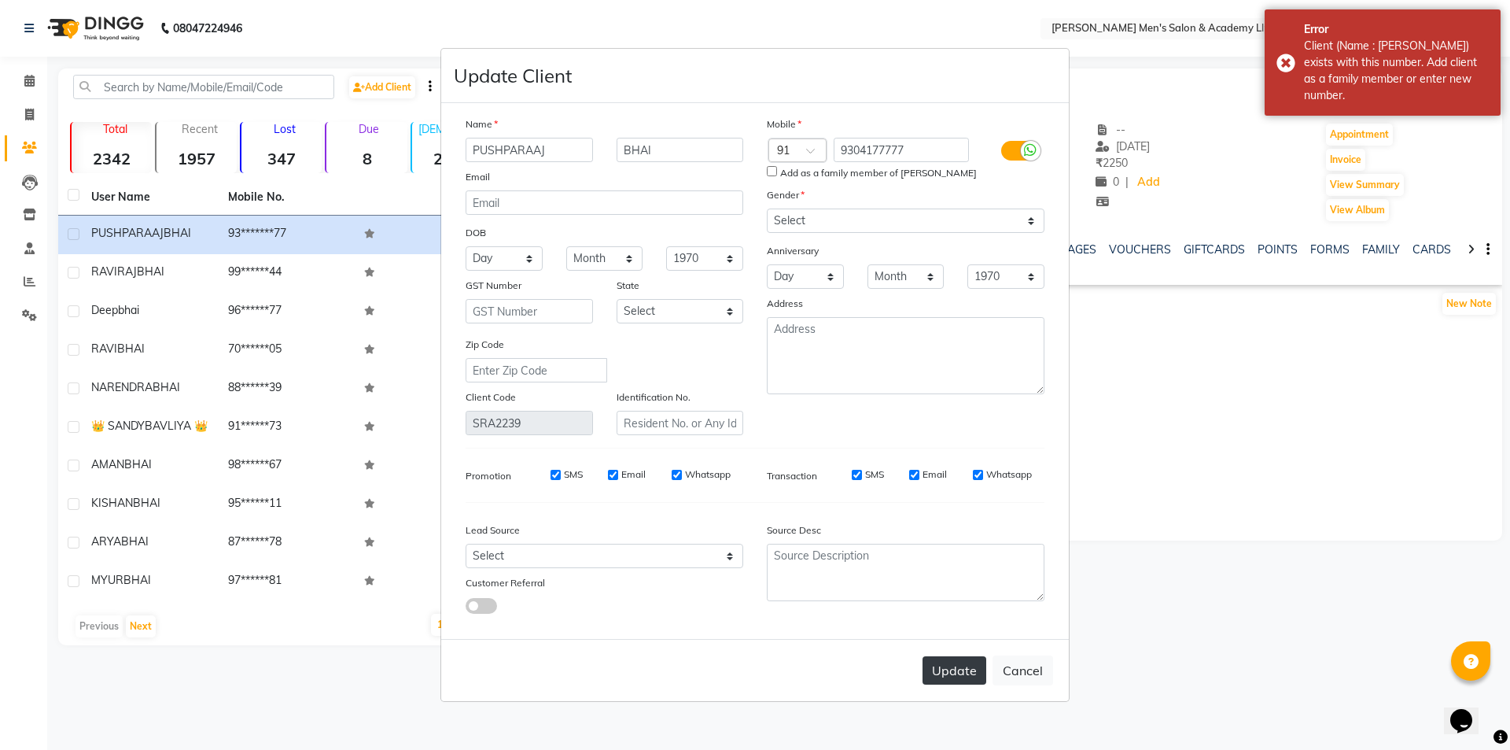
click at [959, 669] on button "Update" at bounding box center [955, 670] width 64 height 28
click at [943, 143] on input "9304177777" at bounding box center [902, 150] width 136 height 24
type input "9"
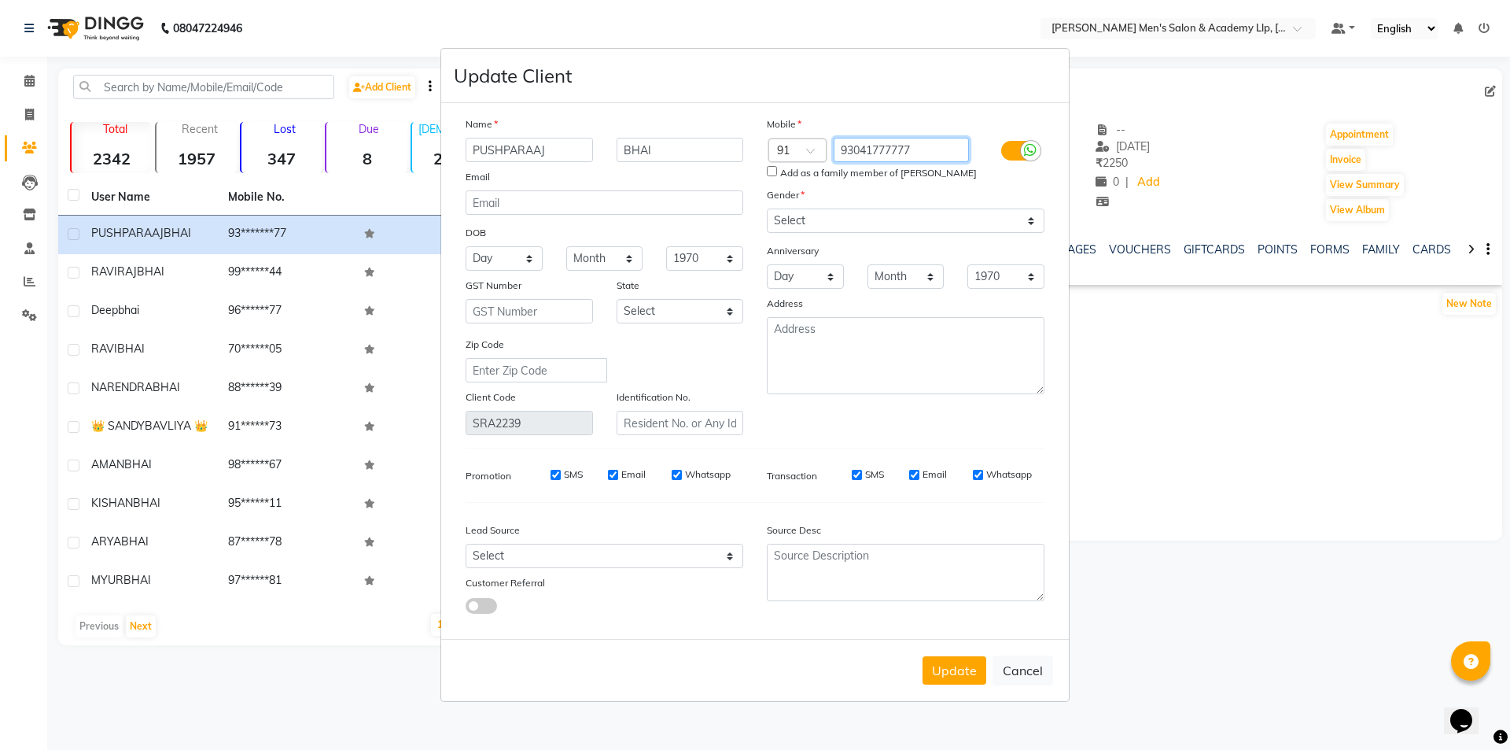
type input "9304177777"
click at [945, 673] on button "Update" at bounding box center [955, 670] width 64 height 28
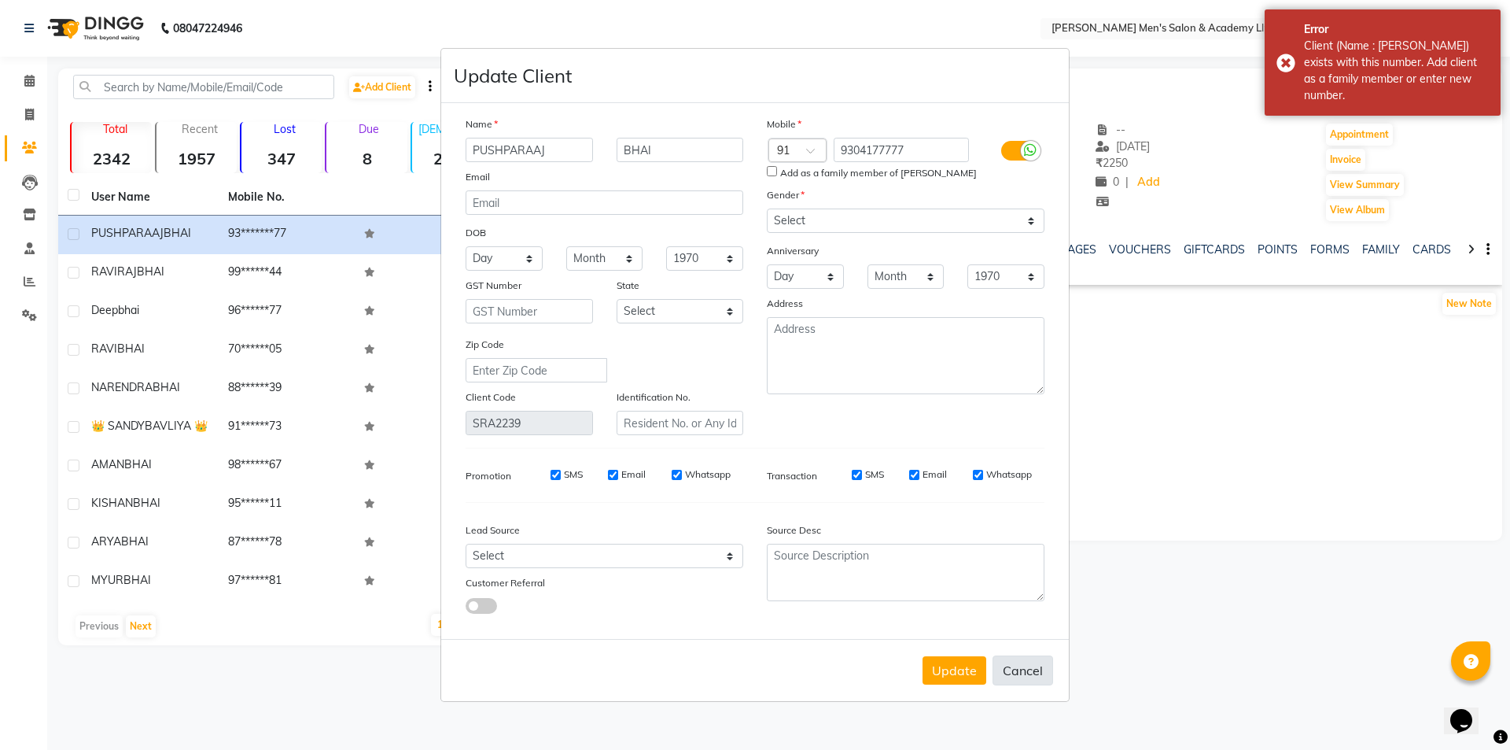
click at [1035, 658] on button "Cancel" at bounding box center [1023, 670] width 61 height 30
select select
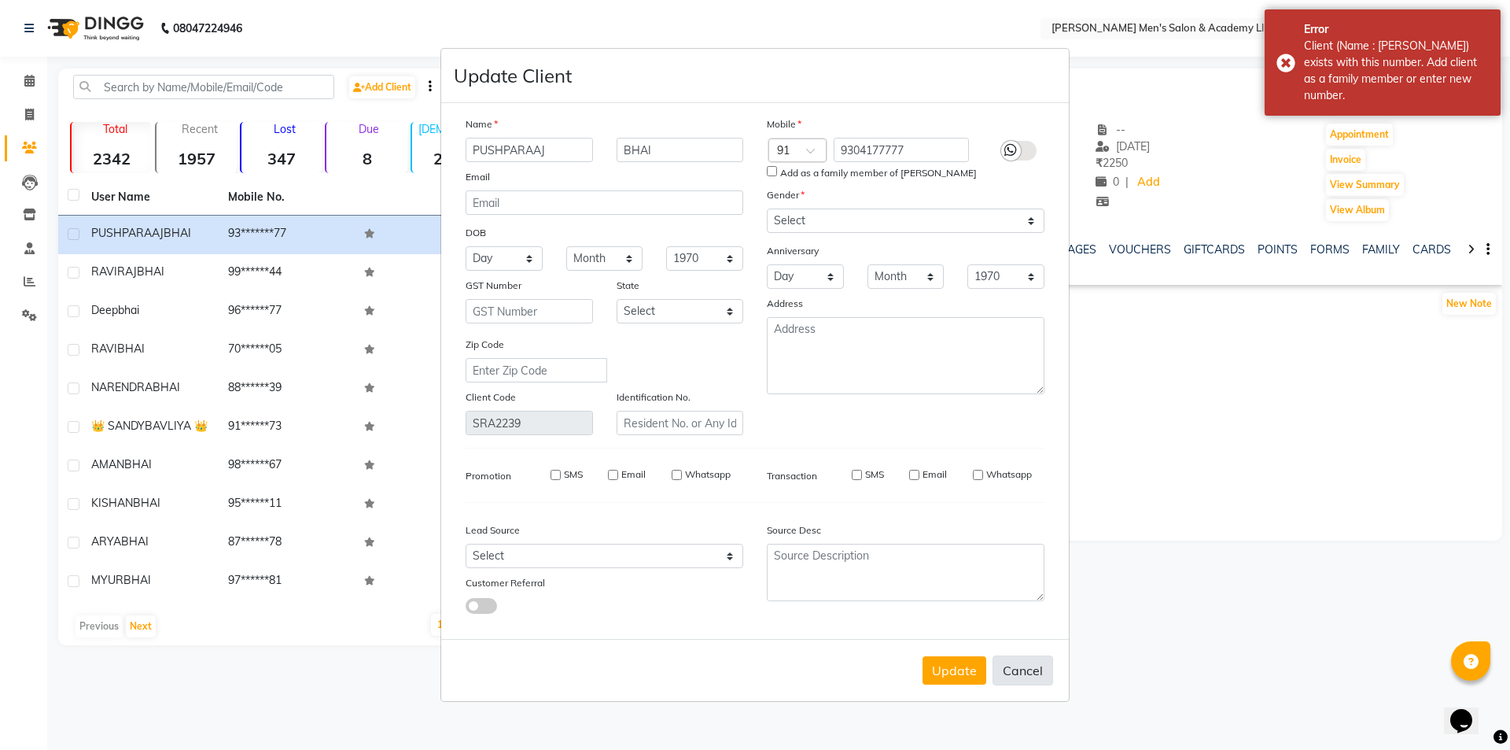
select select
checkbox input "false"
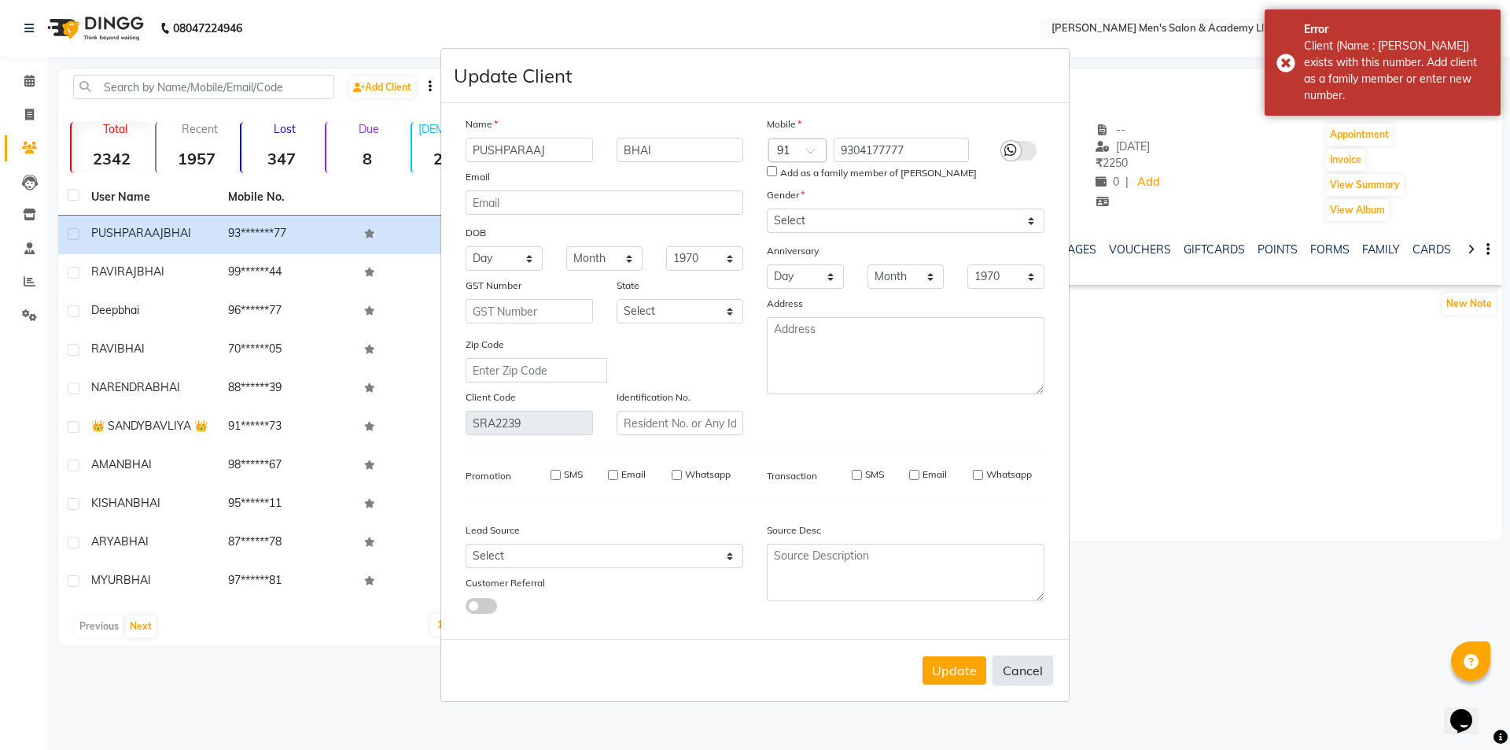
checkbox input "false"
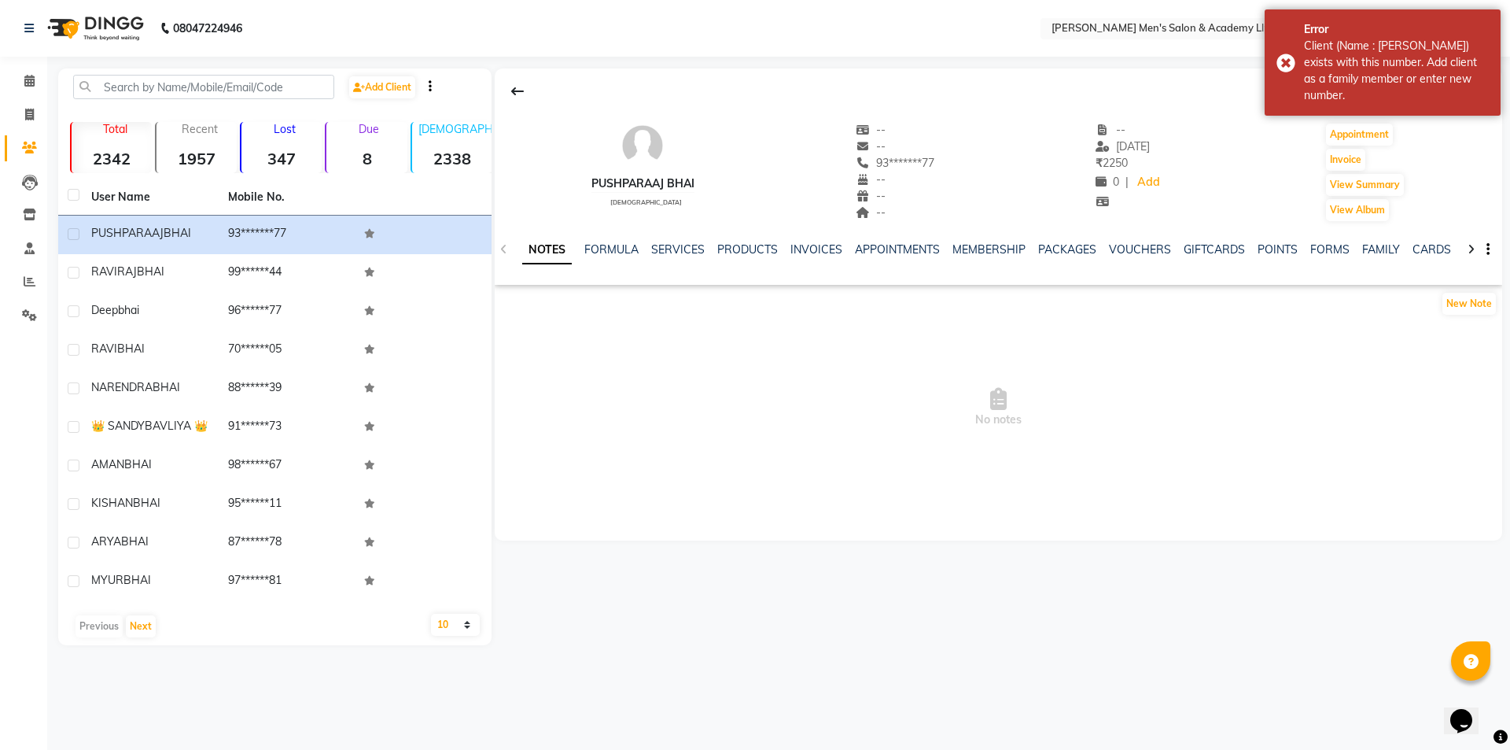
click at [1439, 156] on div "PUSHPARAAJ BHAI male -- -- 93*******77 -- -- -- -- 03-09-2025 ₹ 2250 0 | Add Ap…" at bounding box center [999, 164] width 1008 height 116
click at [1288, 66] on div "Error Client (Name : PUSHPRAAJ BHAI) exists with this number. Add client as a f…" at bounding box center [1383, 62] width 236 height 106
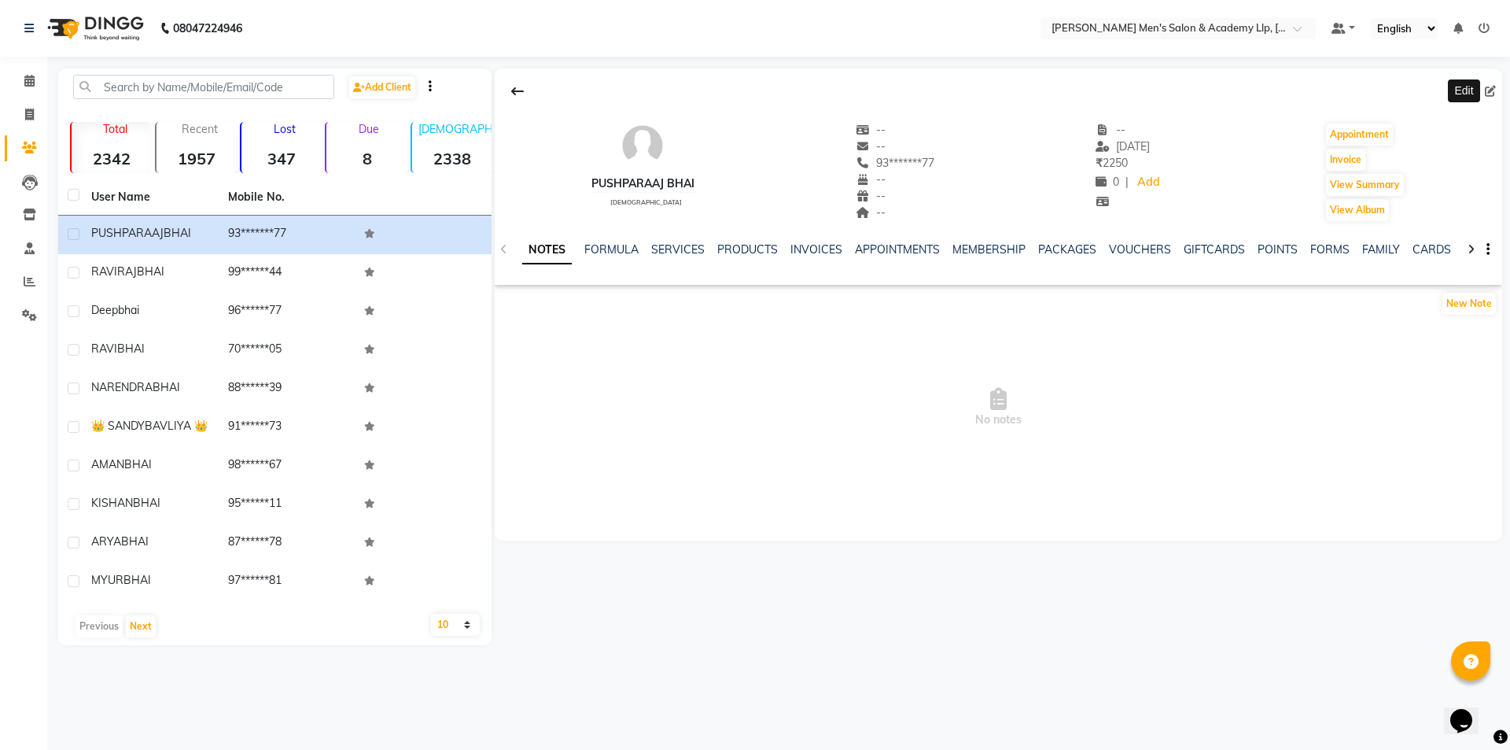
click at [1491, 94] on icon at bounding box center [1490, 91] width 11 height 11
select select "male"
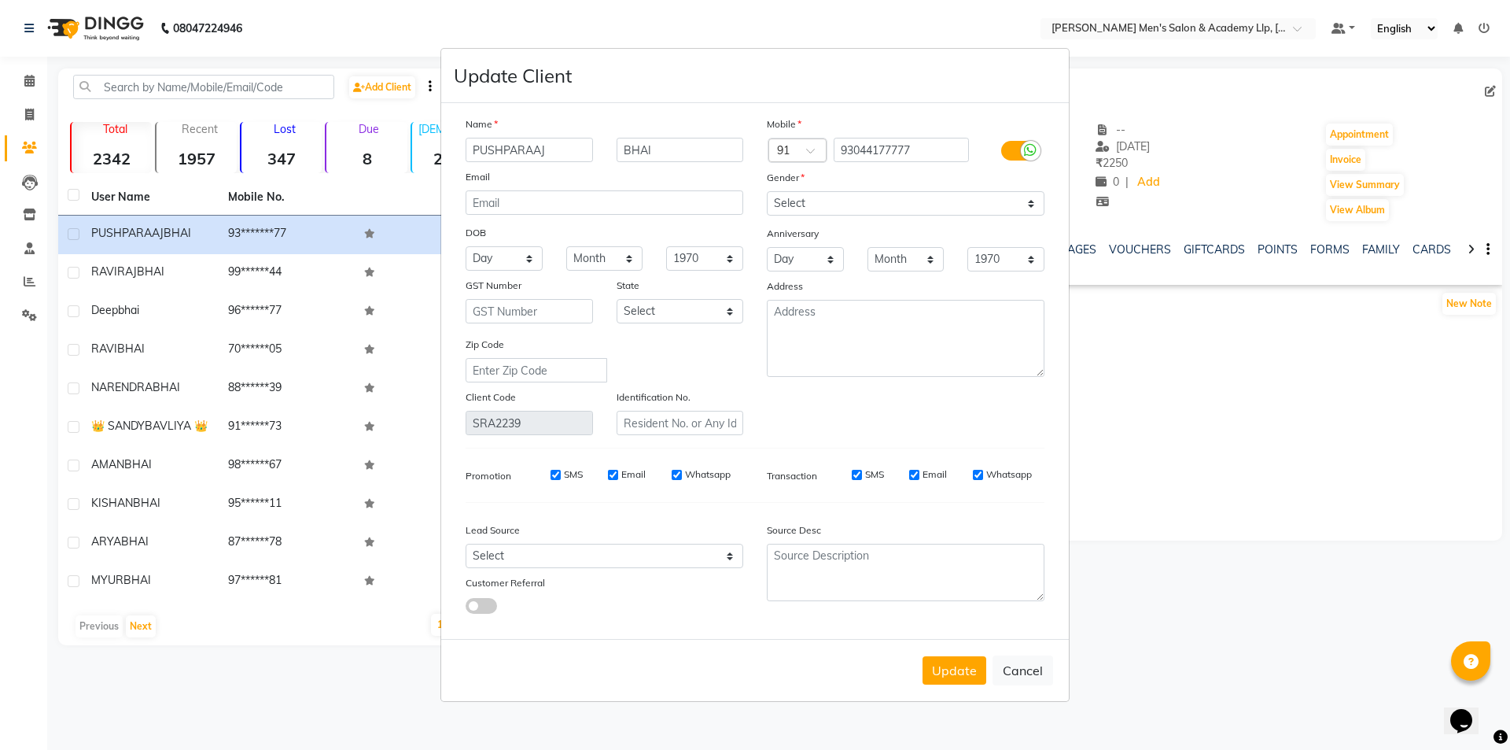
click at [946, 681] on button "Update" at bounding box center [955, 670] width 64 height 28
select select
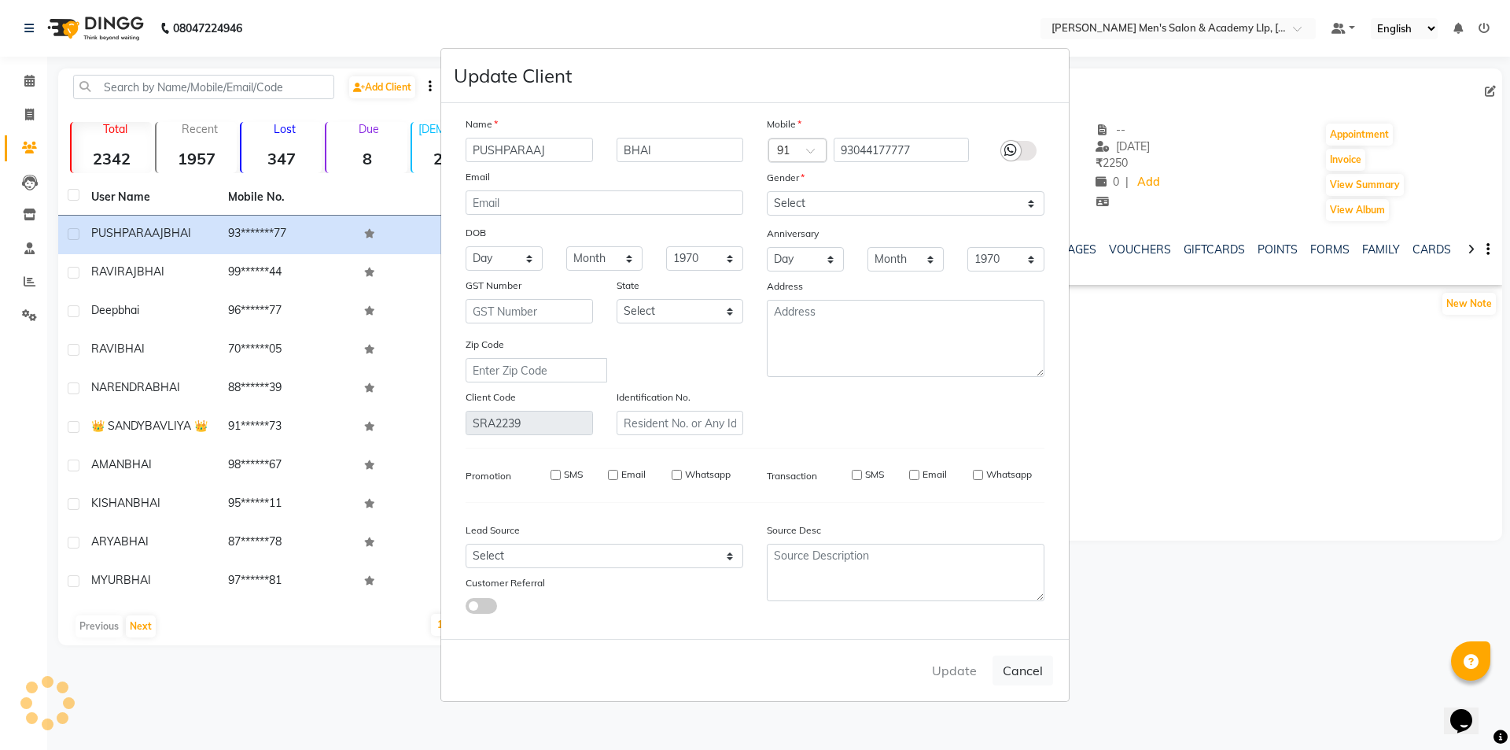
select select
checkbox input "false"
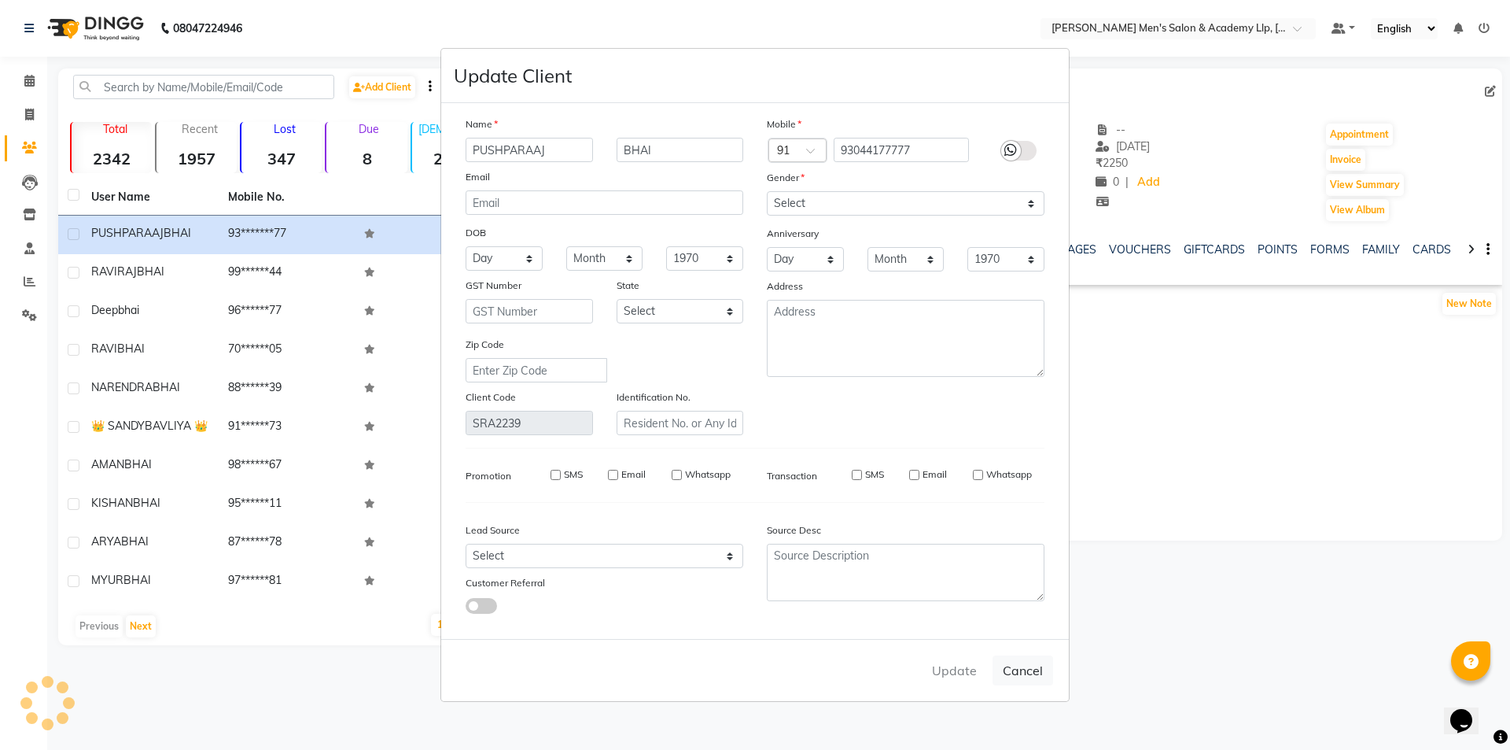
checkbox input "false"
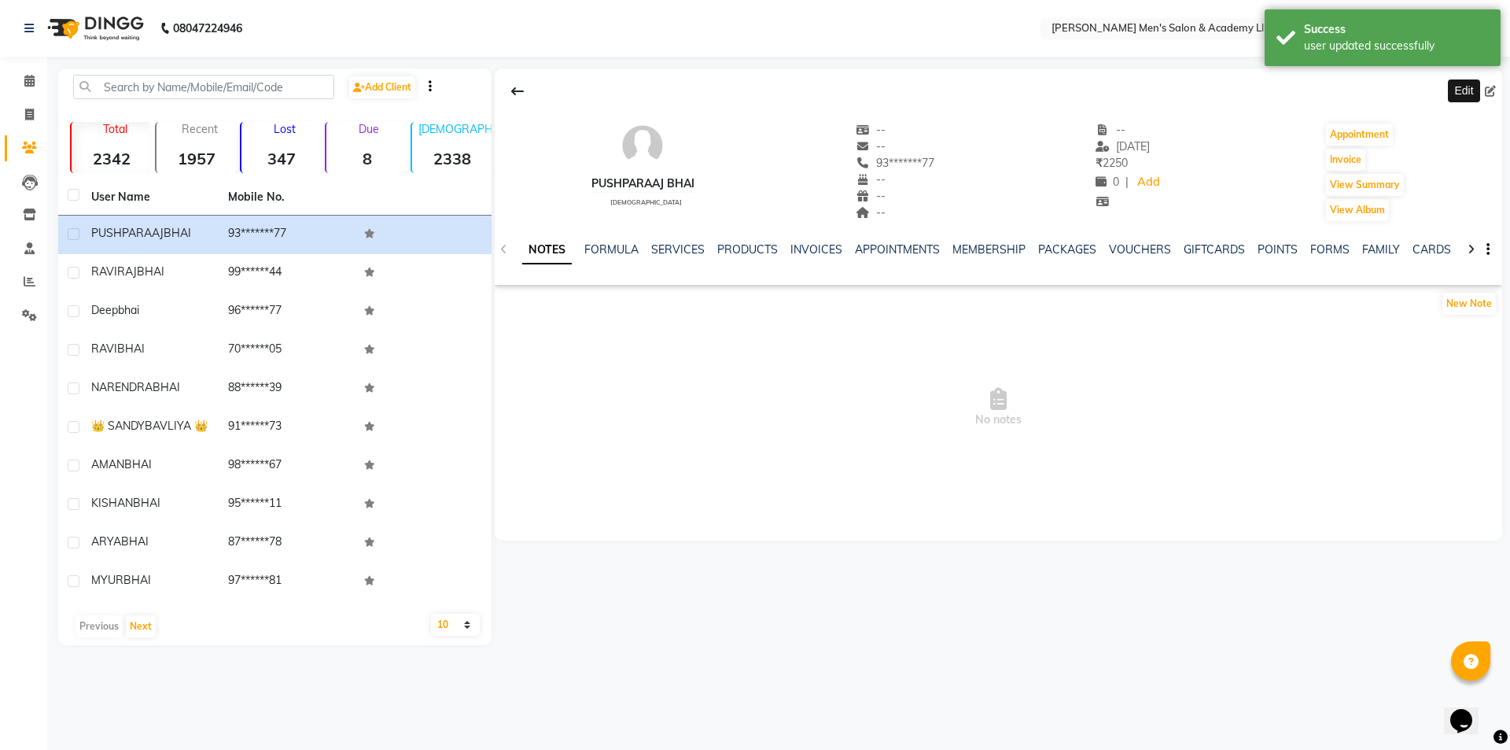
click at [1490, 89] on icon at bounding box center [1490, 91] width 11 height 11
select select "male"
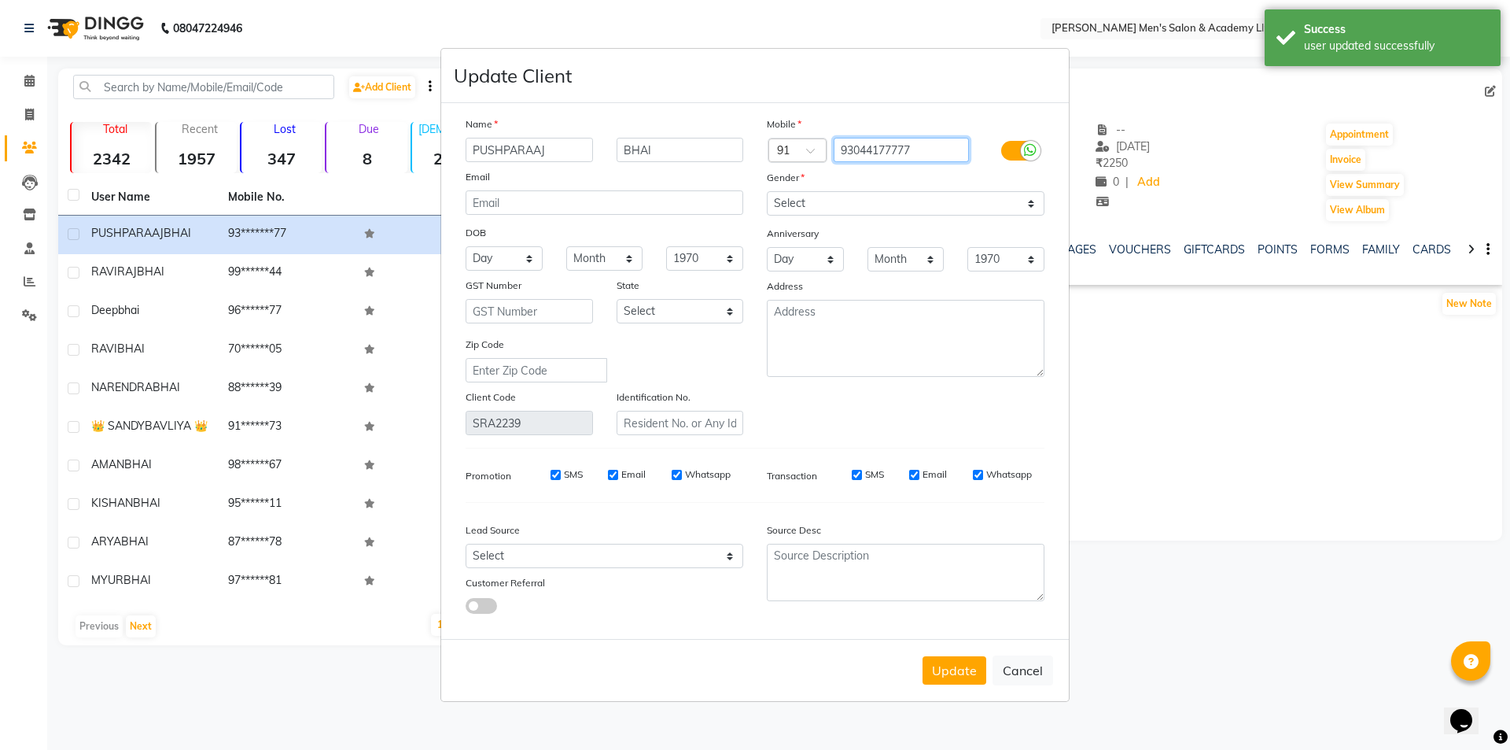
click at [874, 156] on input "93044177777" at bounding box center [902, 150] width 136 height 24
type input "9304177777"
click at [939, 677] on button "Update" at bounding box center [955, 670] width 64 height 28
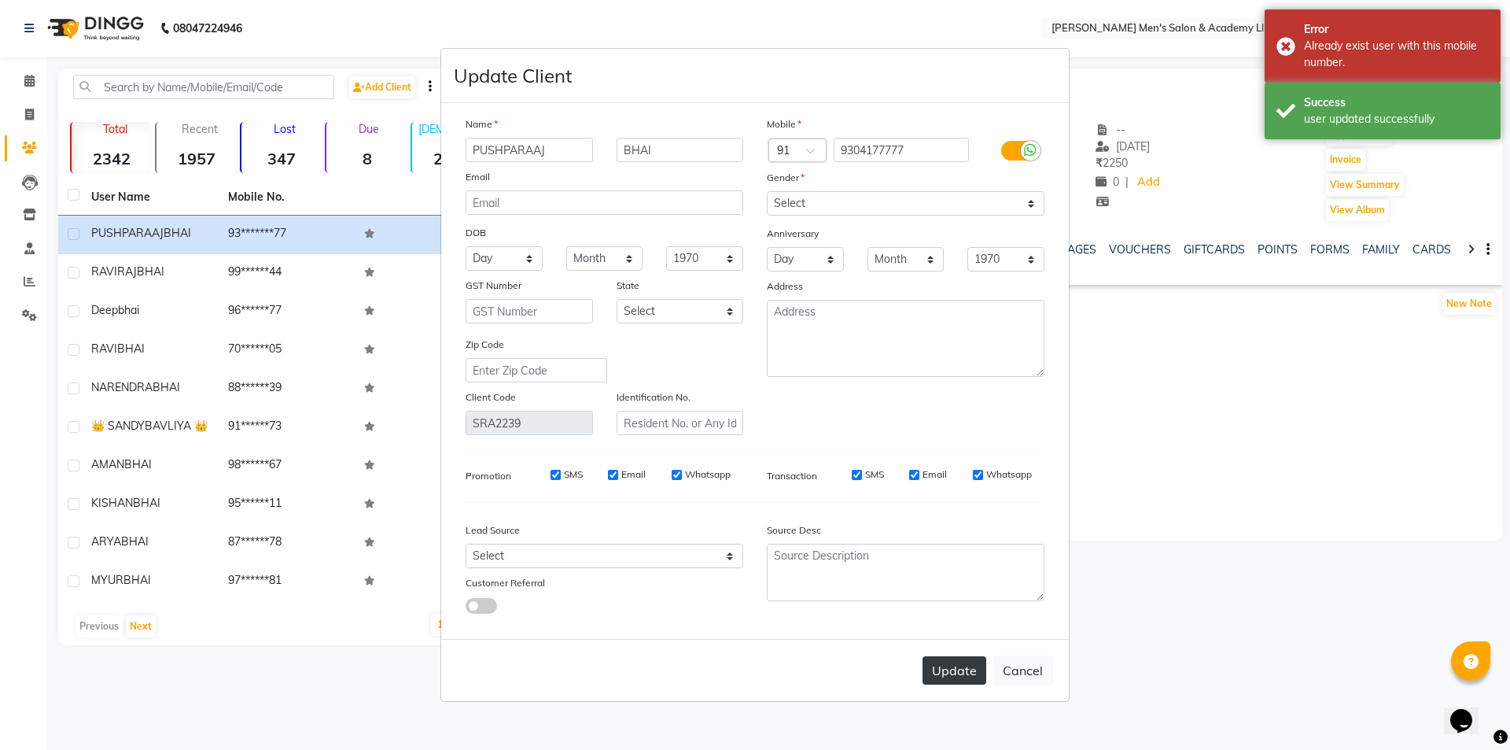
click at [928, 658] on button "Update" at bounding box center [955, 670] width 64 height 28
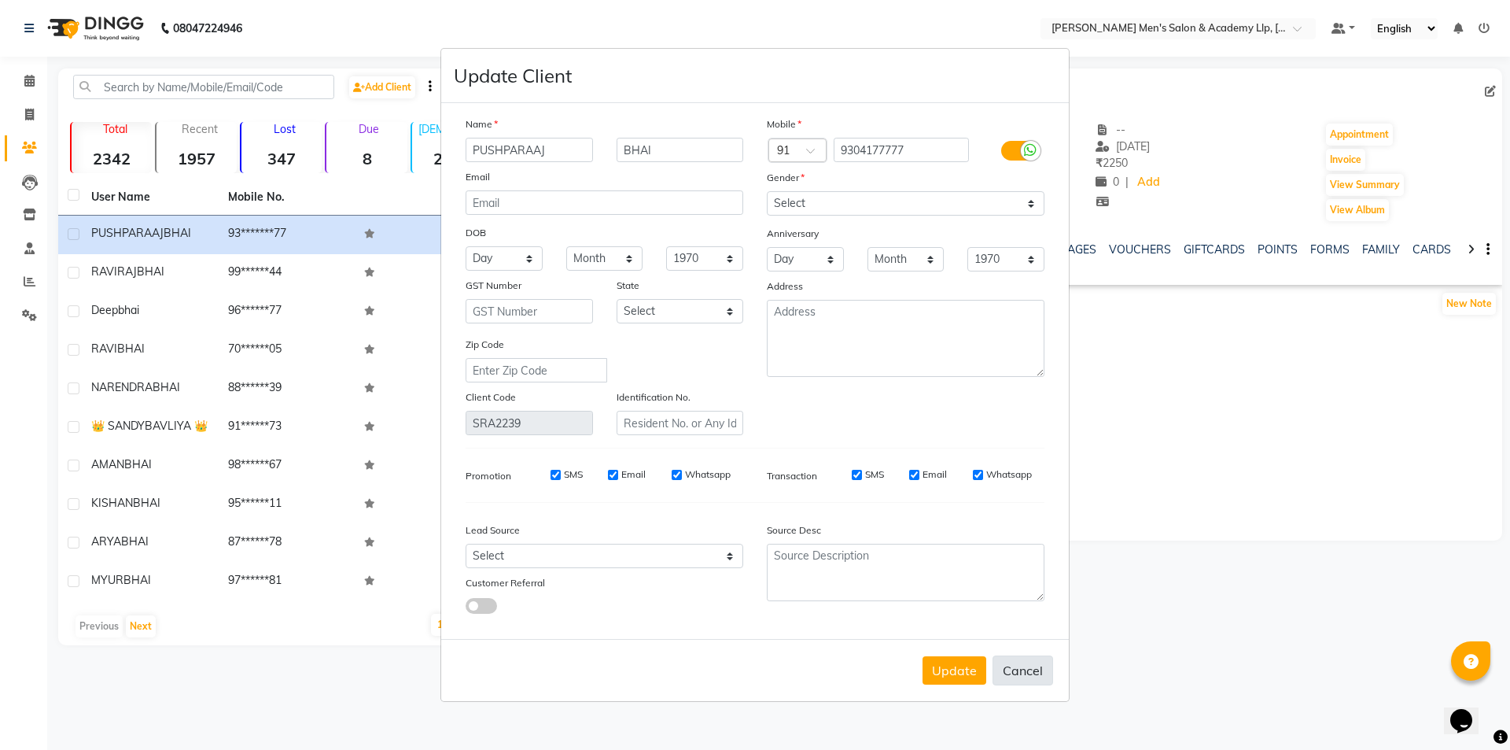
click at [1032, 659] on button "Cancel" at bounding box center [1023, 670] width 61 height 30
select select
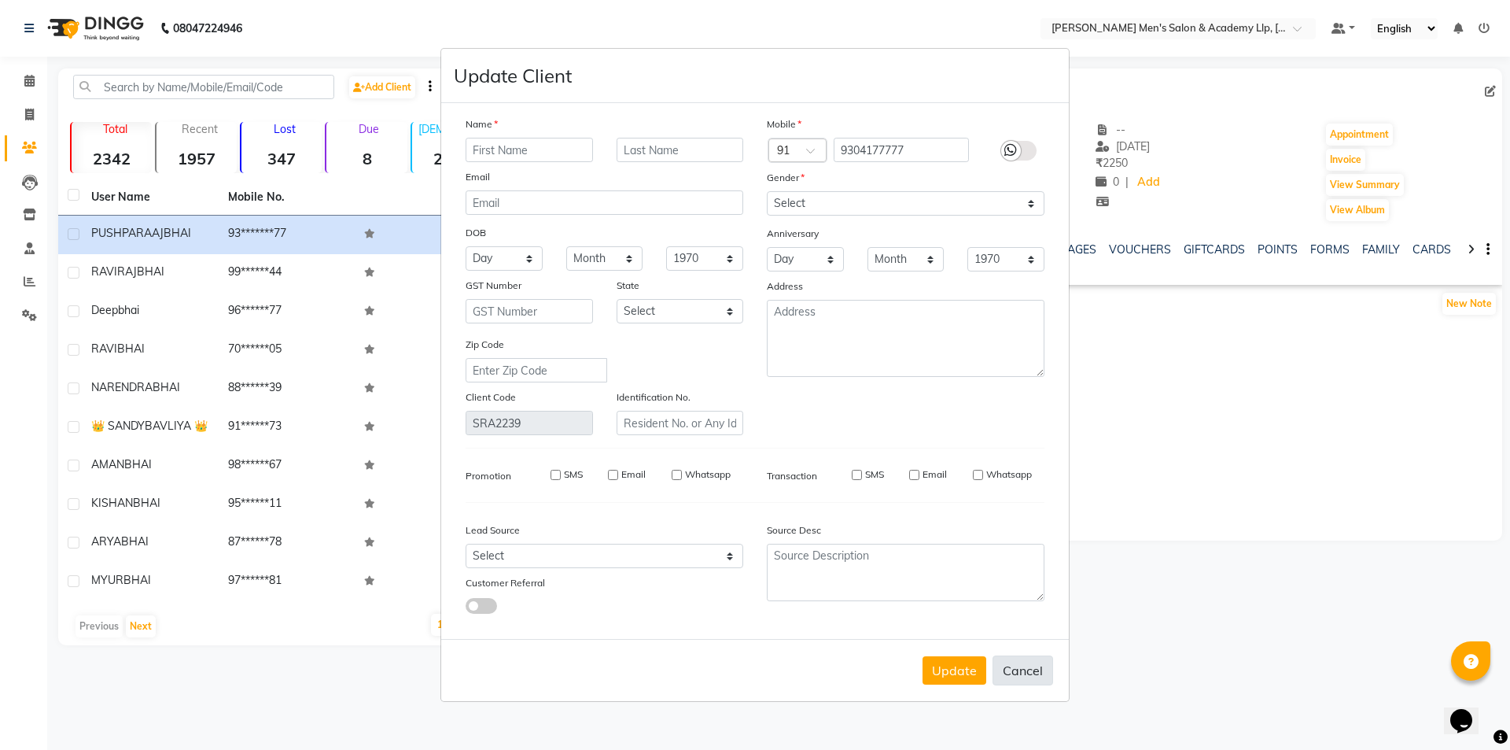
select select
checkbox input "false"
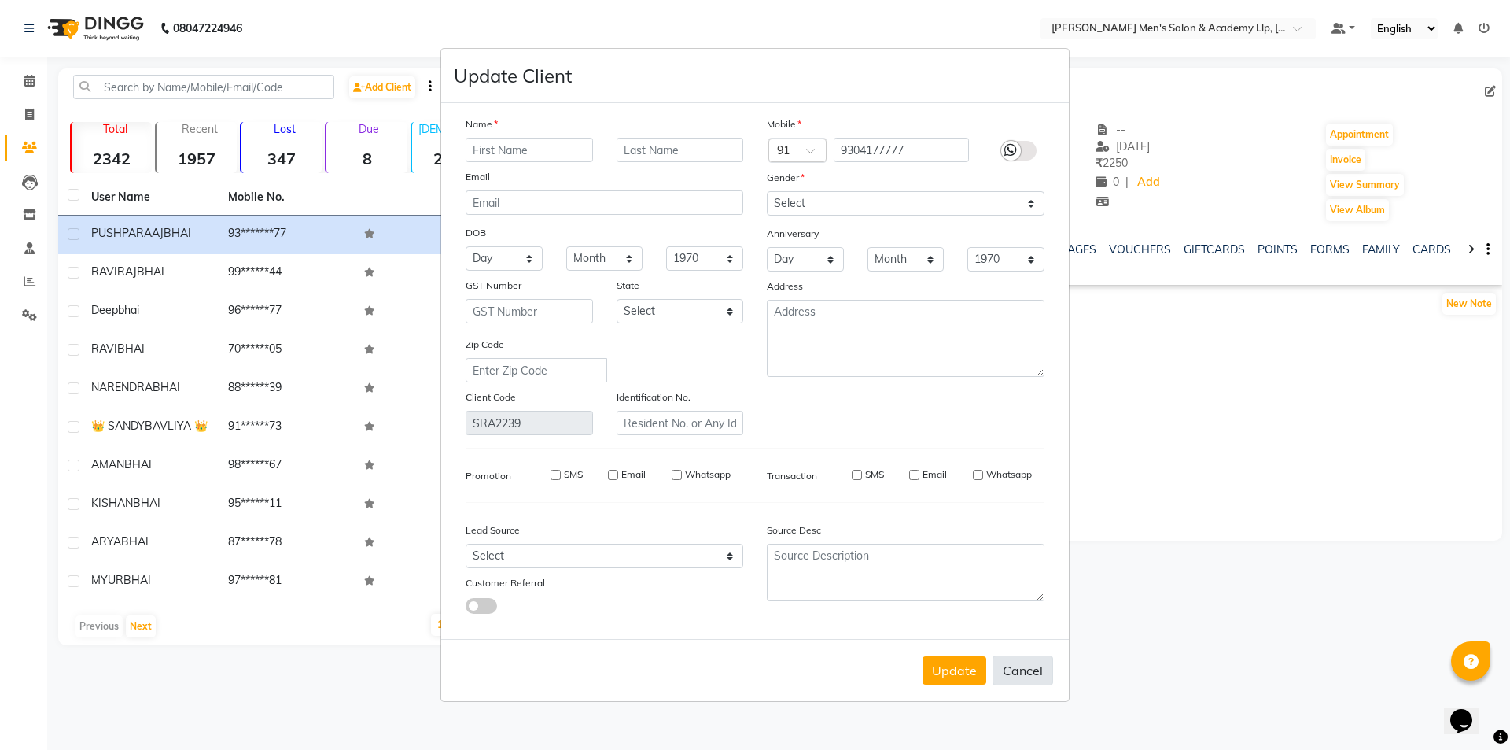
checkbox input "false"
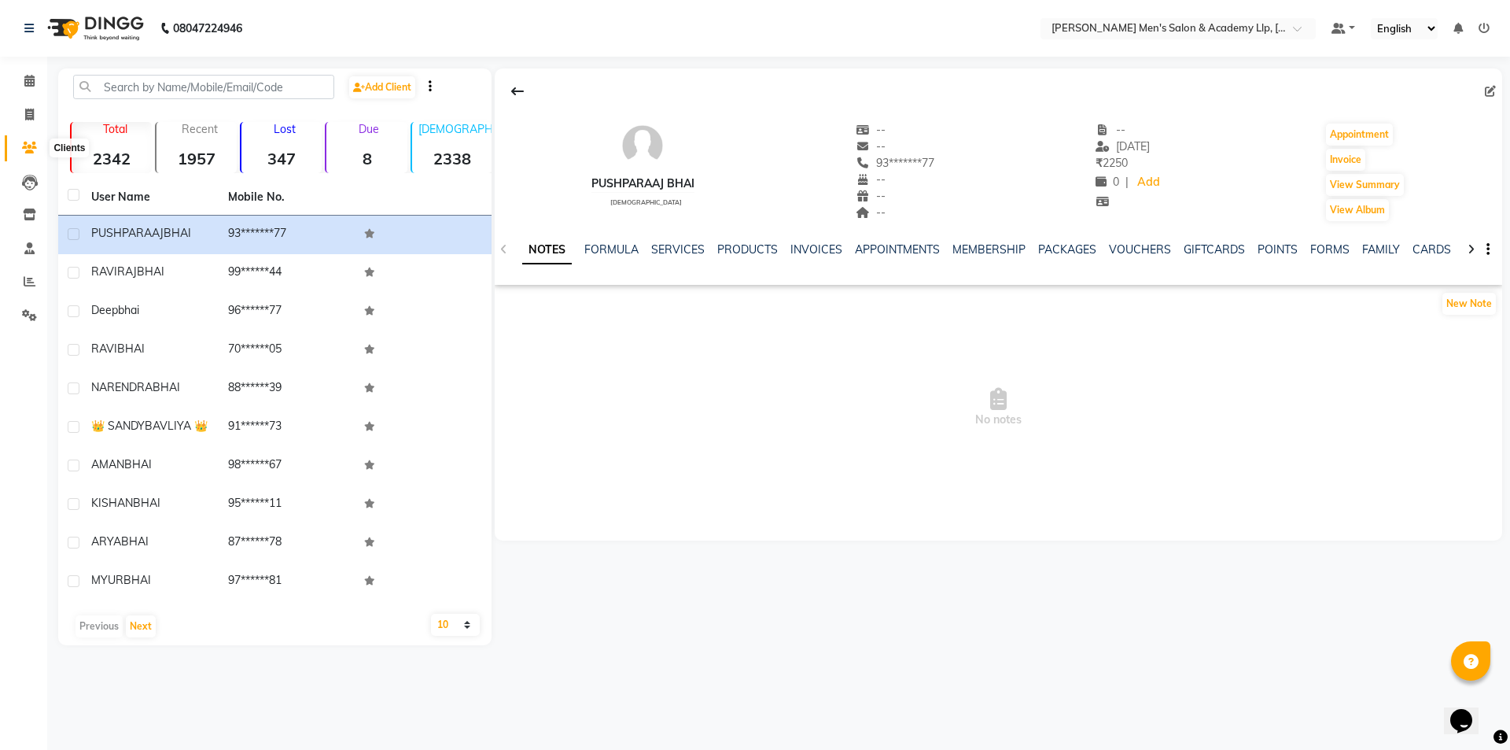
click at [31, 146] on icon at bounding box center [29, 148] width 15 height 12
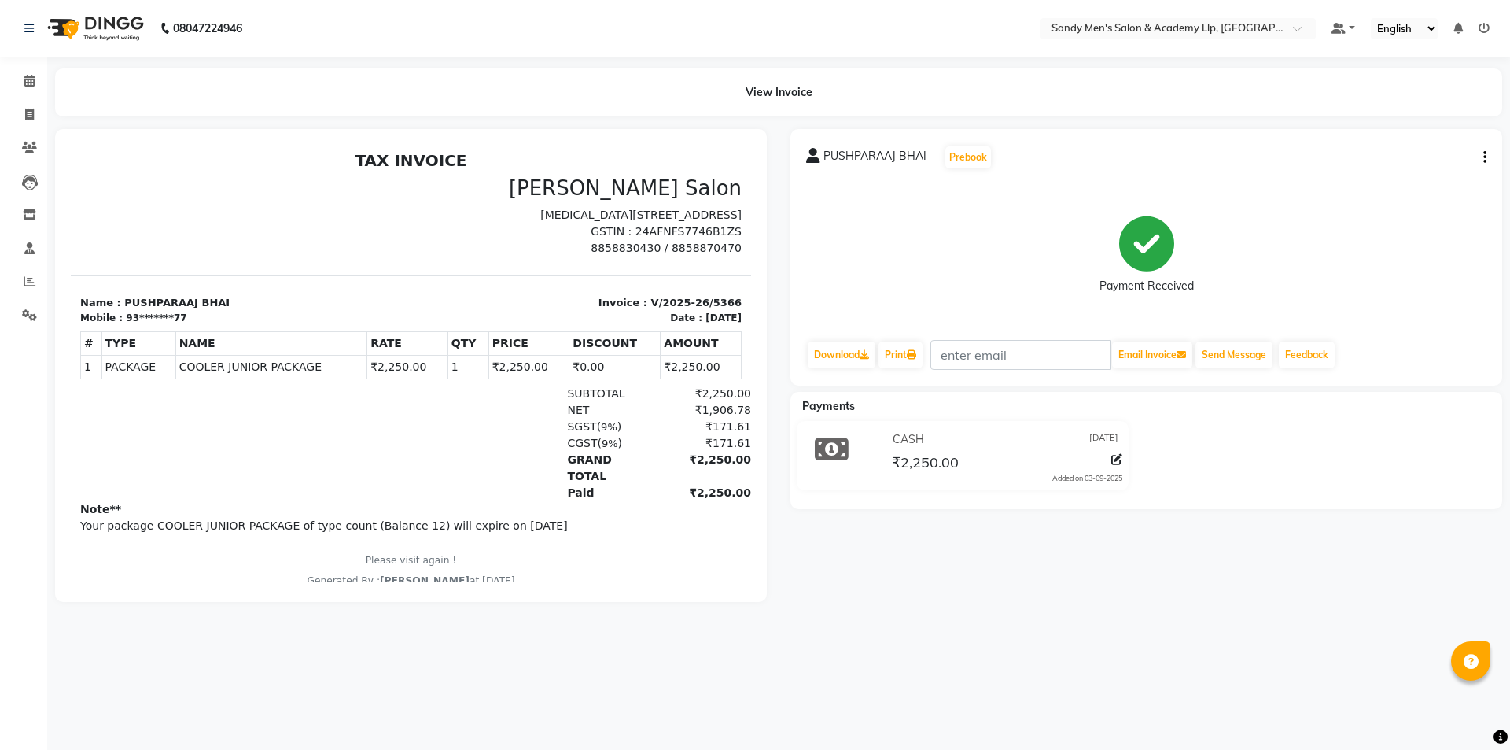
click at [1488, 158] on div "PUSHPARAAJ BHAI Prebook Payment Received Download Print Email Invoice Send Mess…" at bounding box center [1147, 257] width 712 height 256
click at [1483, 158] on button "button" at bounding box center [1481, 157] width 9 height 17
click at [1403, 135] on div "Cancel Invoice" at bounding box center [1421, 138] width 79 height 20
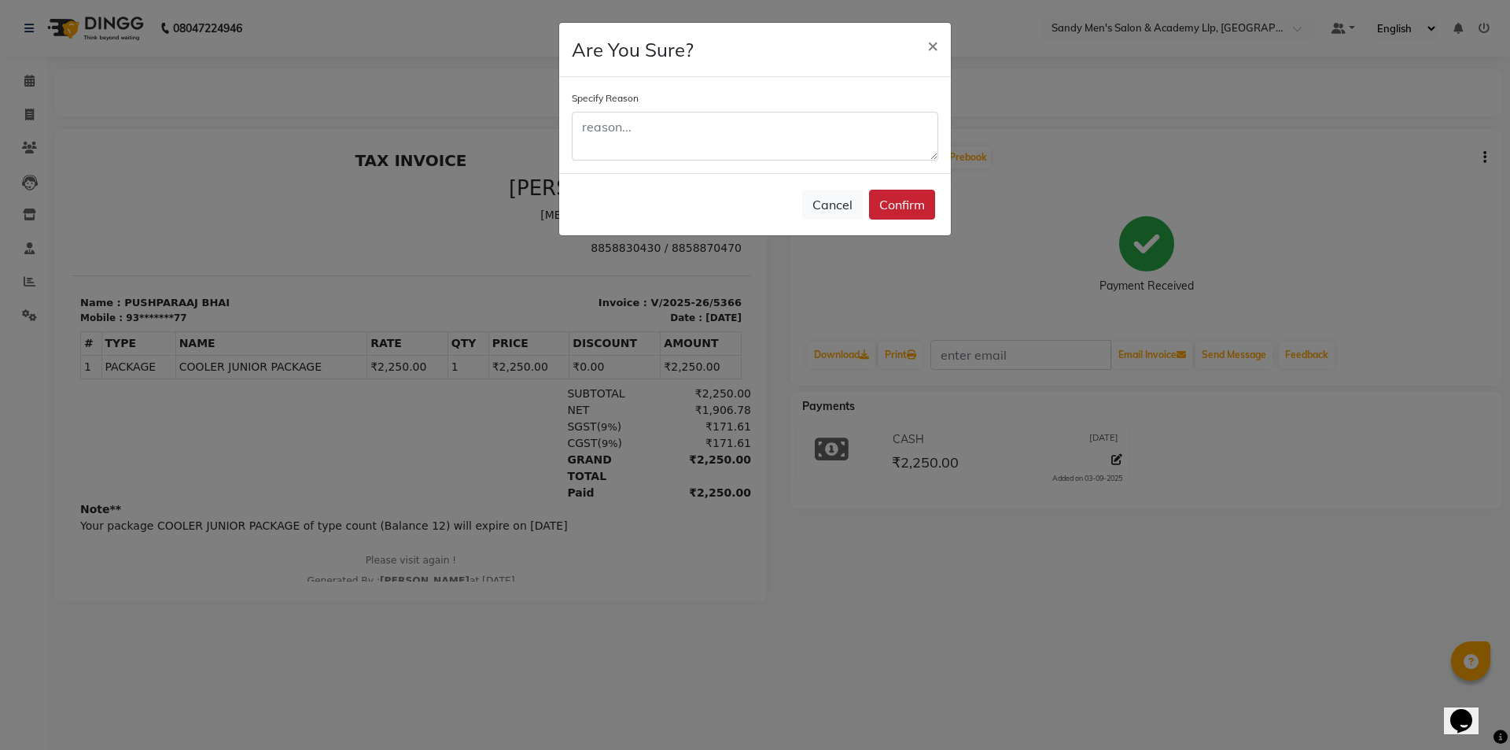
click at [900, 197] on button "Confirm" at bounding box center [902, 205] width 66 height 30
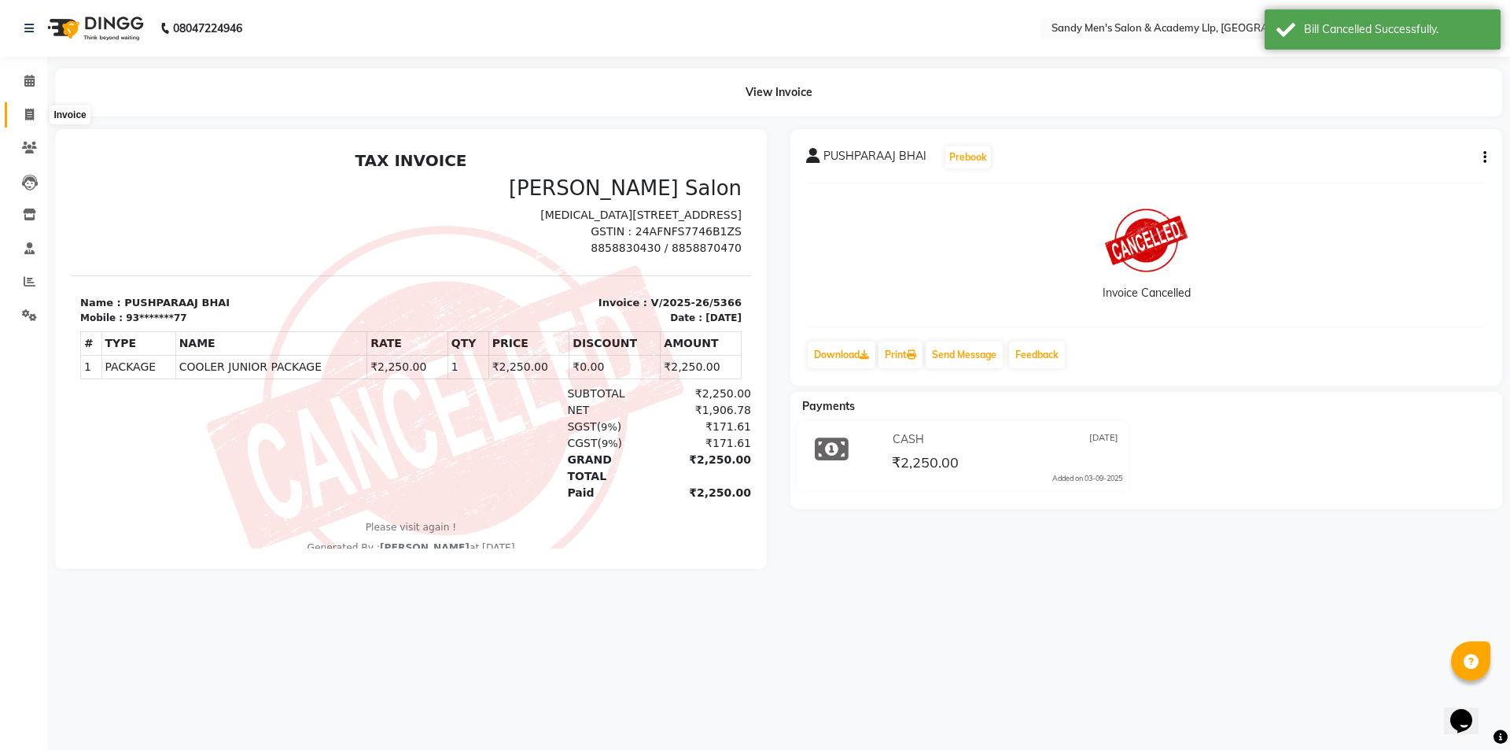
drag, startPoint x: 29, startPoint y: 115, endPoint x: 65, endPoint y: 121, distance: 36.0
click at [30, 115] on icon at bounding box center [29, 115] width 9 height 12
select select "service"
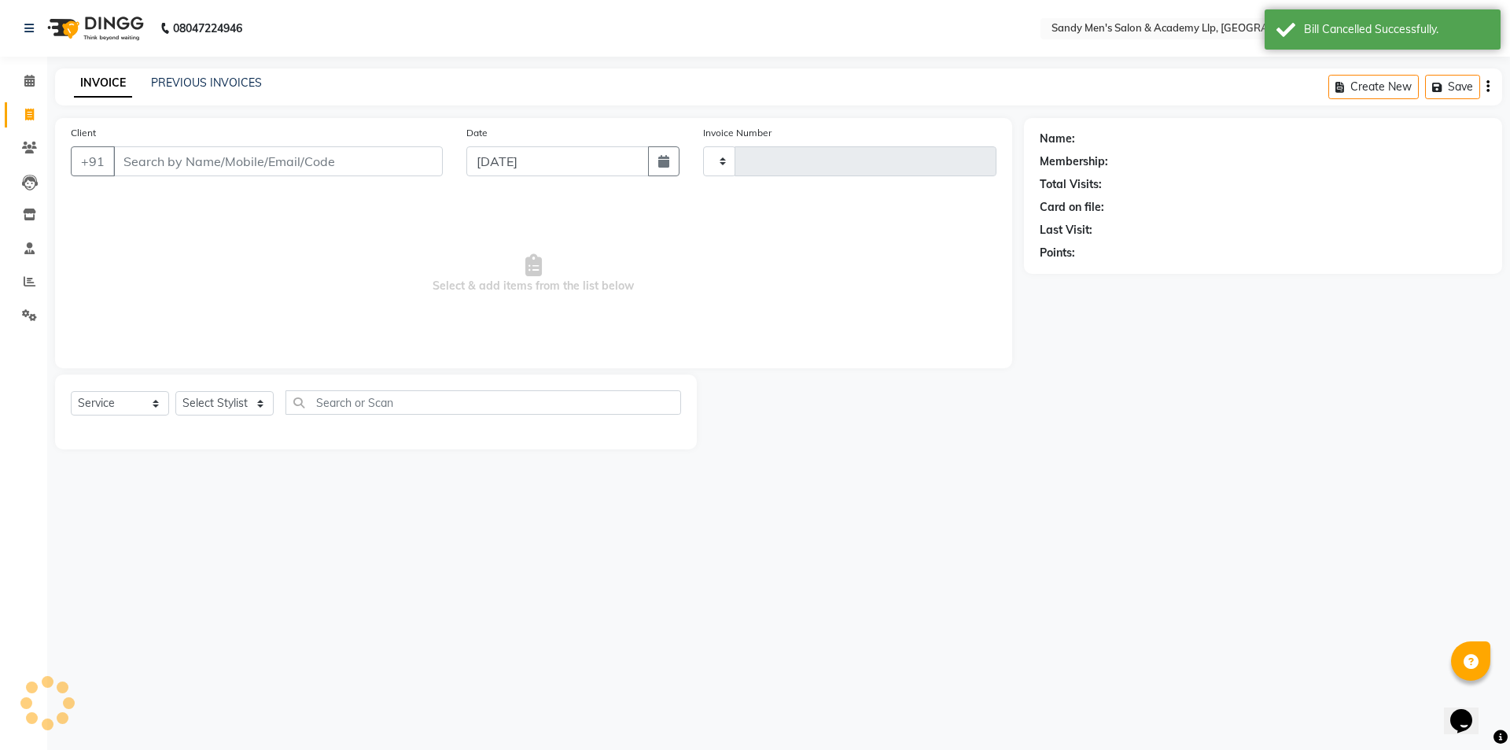
type input "5368"
select select "8248"
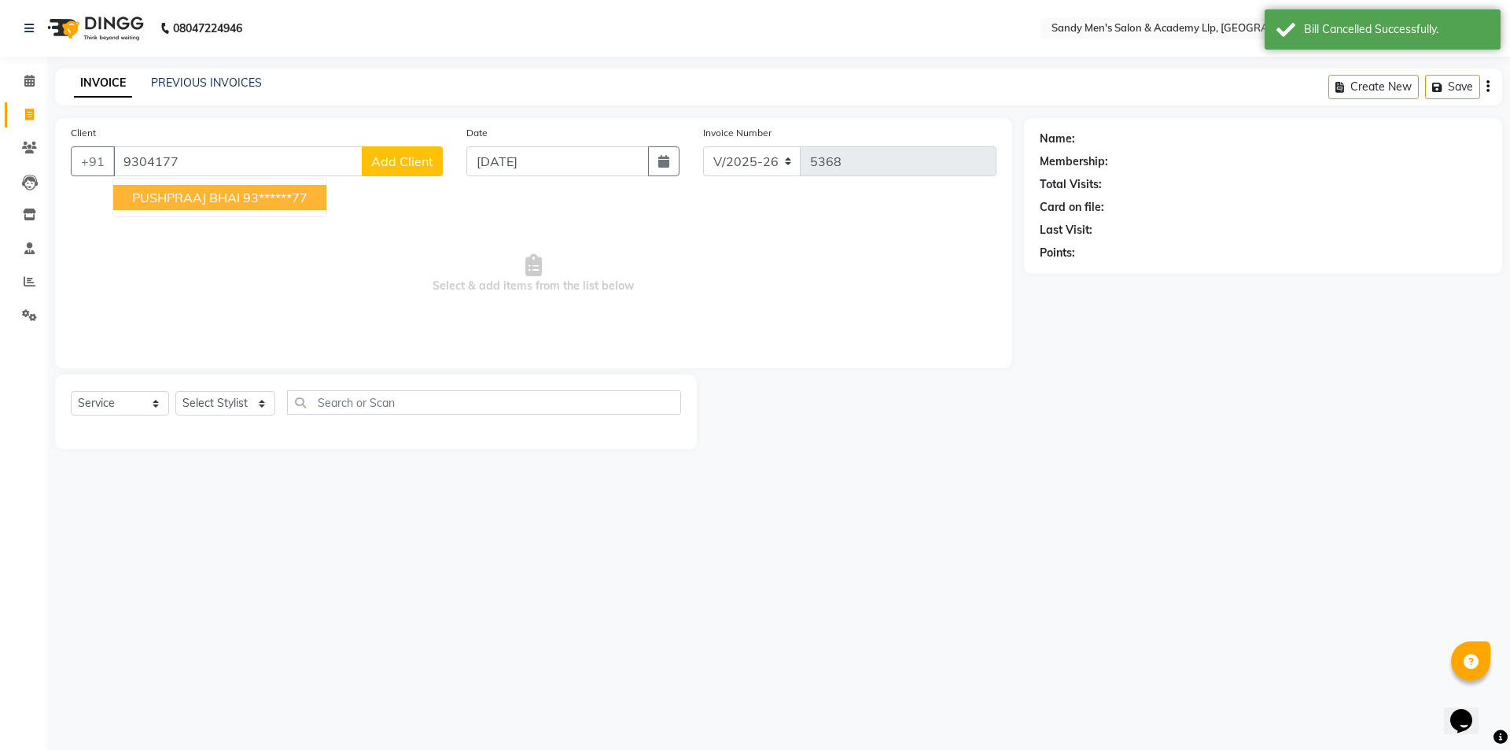
drag, startPoint x: 290, startPoint y: 205, endPoint x: 275, endPoint y: 196, distance: 18.3
click at [290, 205] on button "PUSHPRAAJ BHAI 93******77" at bounding box center [219, 197] width 213 height 25
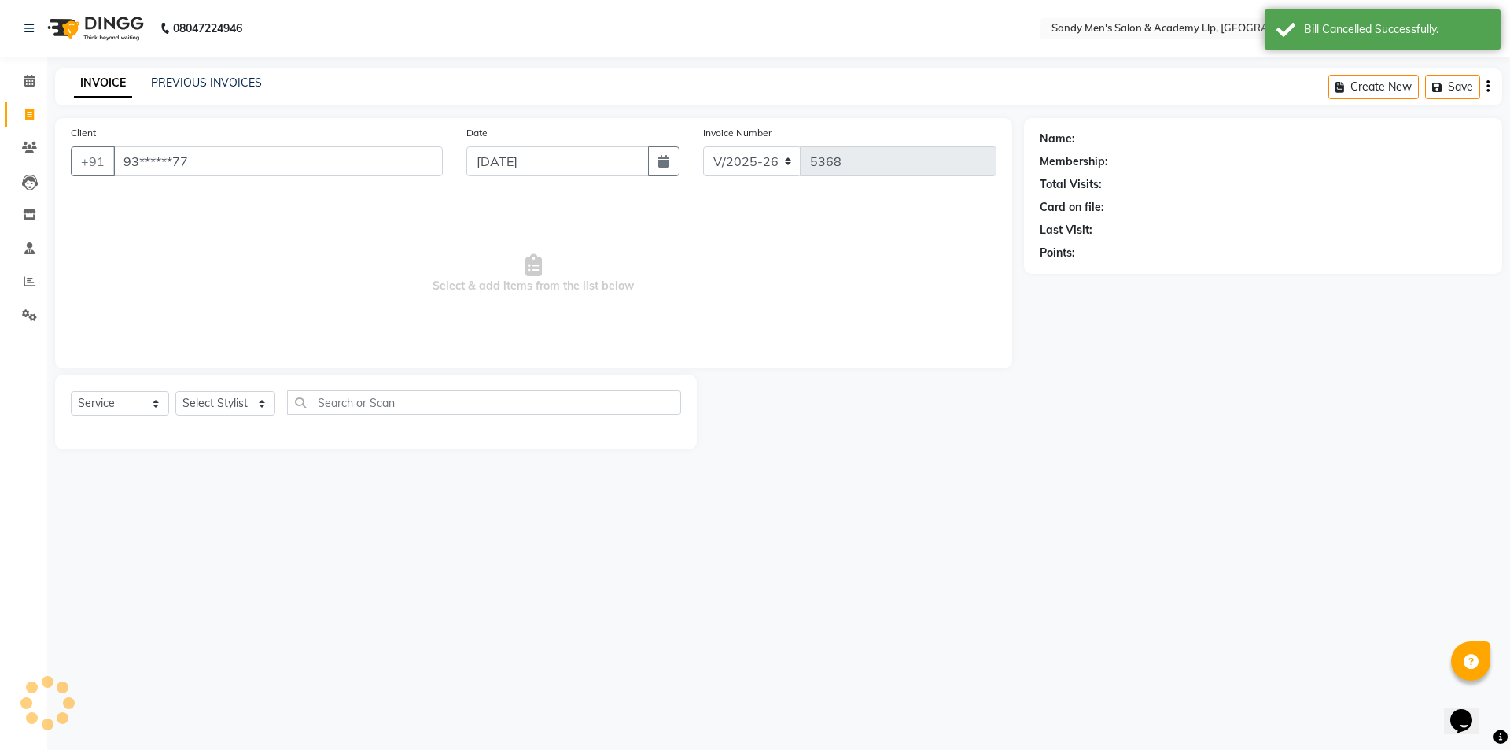
type input "93******77"
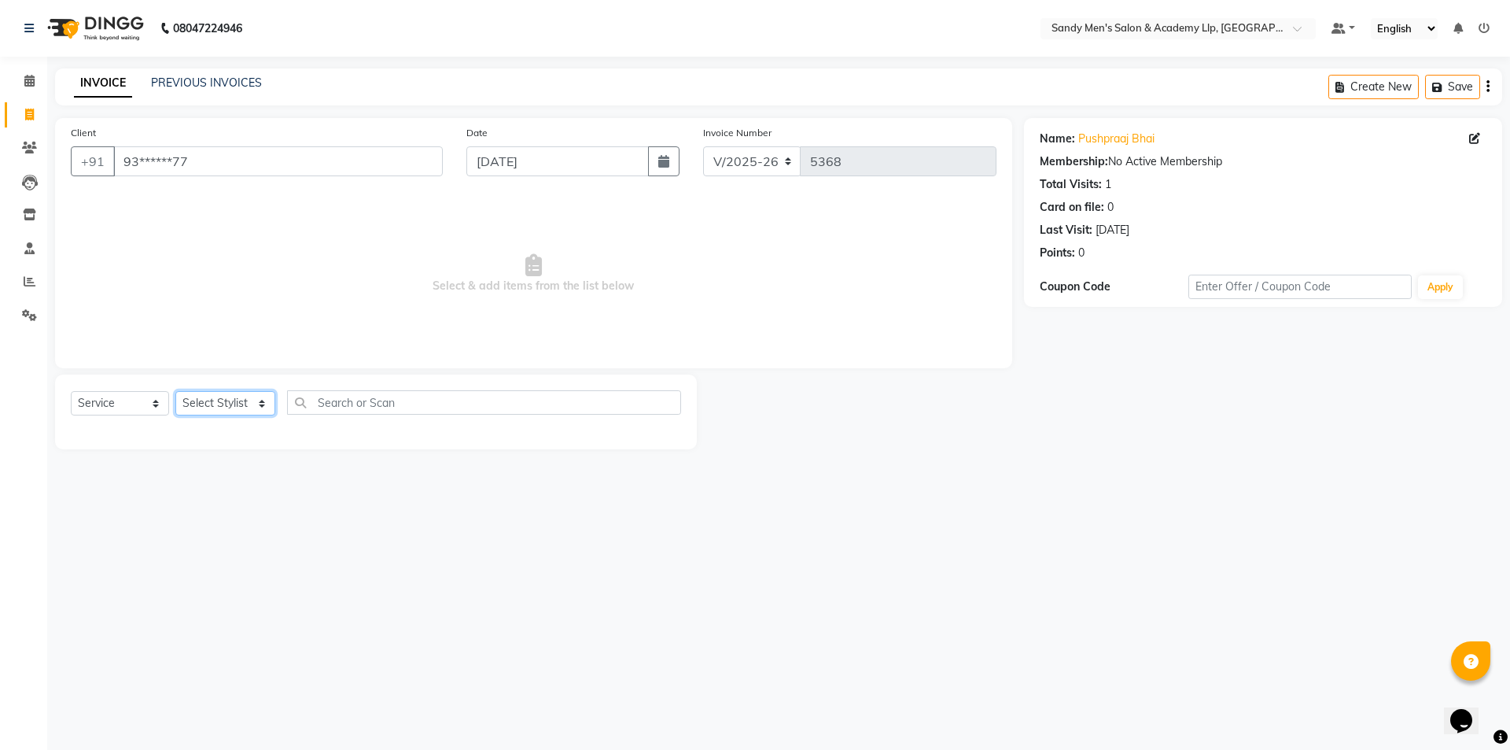
click at [200, 412] on select "Select Stylist ABHISHEK SEN AKKI SEN [PERSON_NAME] [PERSON_NAME] [PERSON_NAME] …" at bounding box center [225, 403] width 100 height 24
select select "78782"
click at [175, 391] on select "Select Stylist ABHISHEK SEN AKKI SEN [PERSON_NAME] [PERSON_NAME] [PERSON_NAME] …" at bounding box center [225, 403] width 100 height 24
drag, startPoint x: 120, startPoint y: 397, endPoint x: 112, endPoint y: 407, distance: 12.4
click at [120, 397] on select "Select Service Product Membership Package Voucher Prepaid Gift Card" at bounding box center [120, 403] width 98 height 24
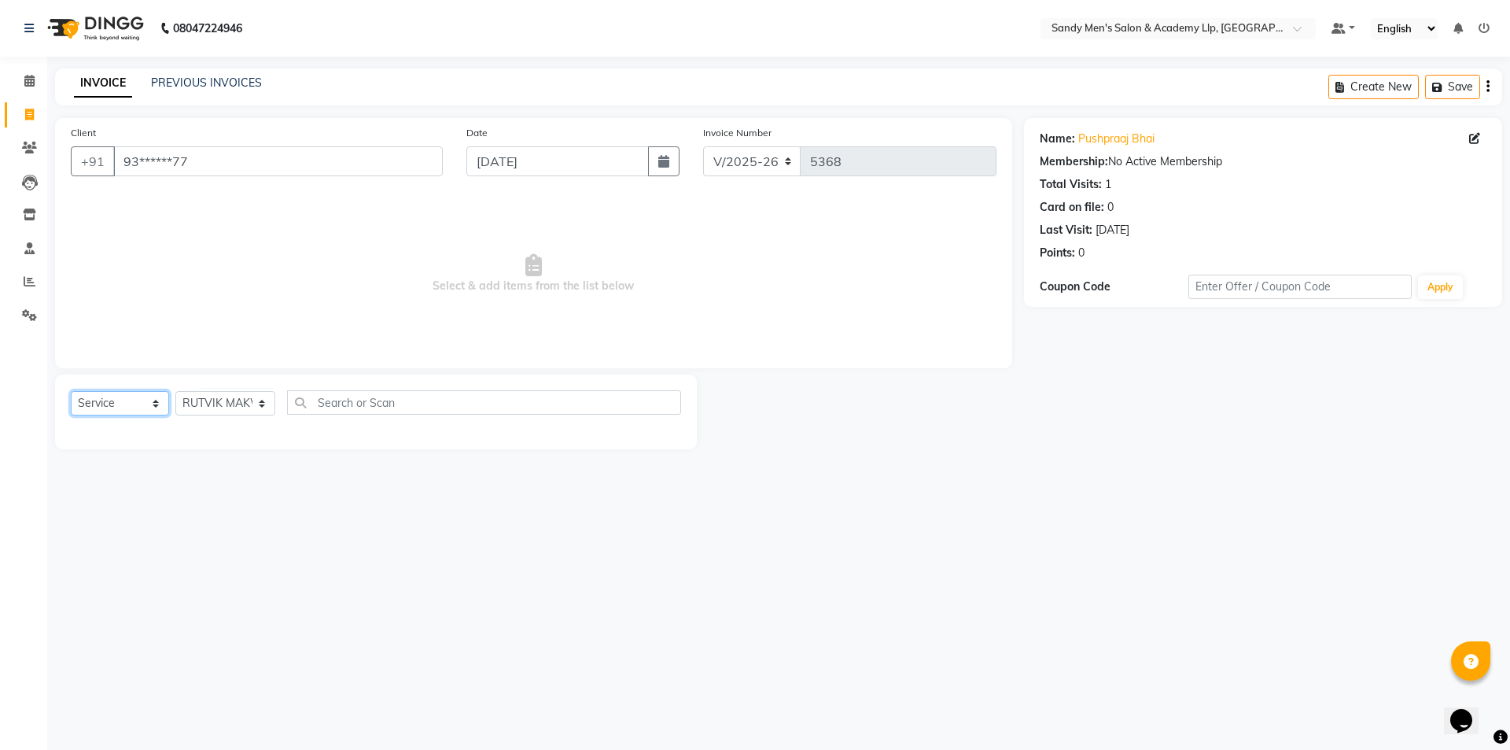
click at [120, 397] on select "Select Service Product Membership Package Voucher Prepaid Gift Card" at bounding box center [120, 403] width 98 height 24
click at [117, 385] on div "Select Service Product Membership Package Voucher Prepaid Gift Card Select Styl…" at bounding box center [376, 411] width 642 height 75
click at [102, 400] on select "Select Service Product Membership Package Voucher Prepaid Gift Card" at bounding box center [120, 403] width 98 height 24
select select "package"
click at [71, 391] on select "Select Service Product Membership Package Voucher Prepaid Gift Card" at bounding box center [120, 403] width 98 height 24
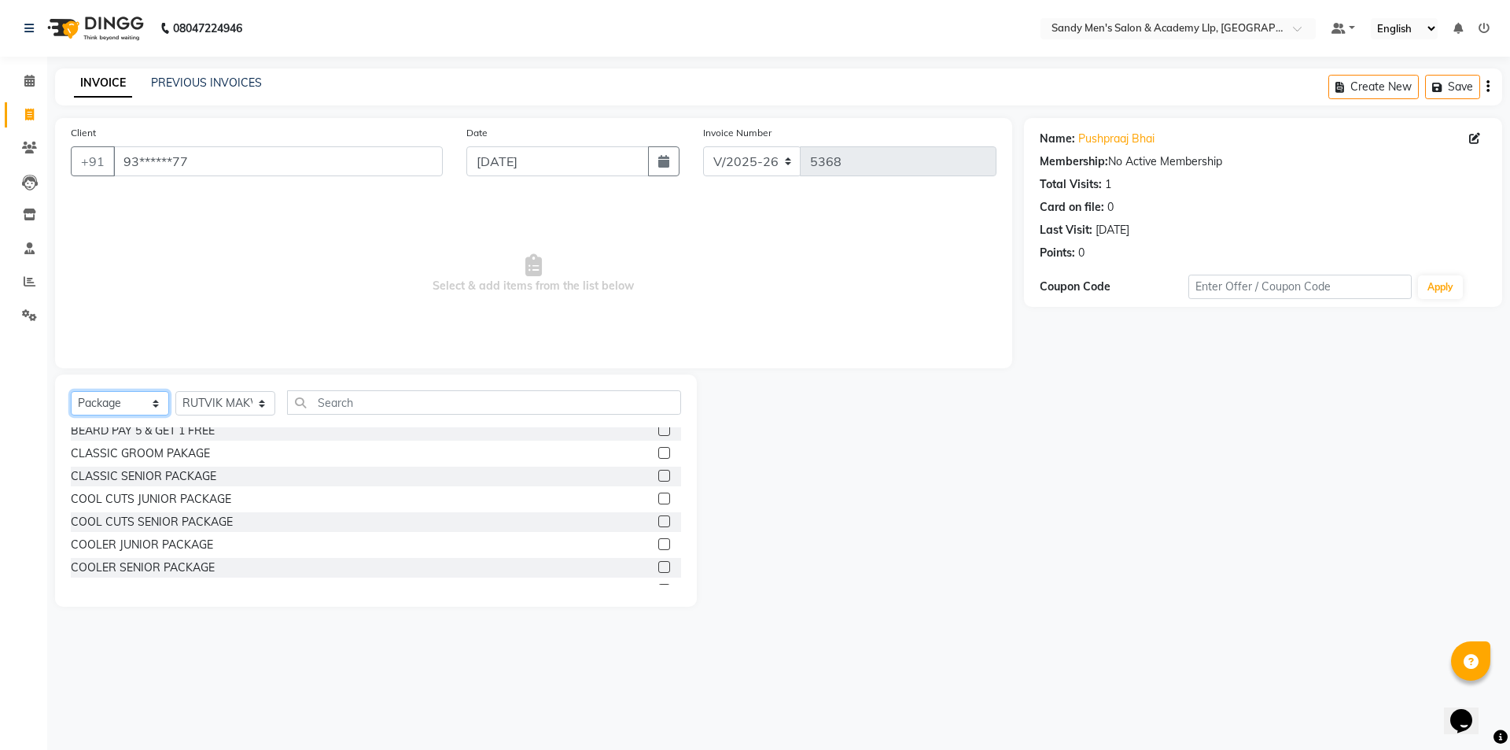
scroll to position [157, 0]
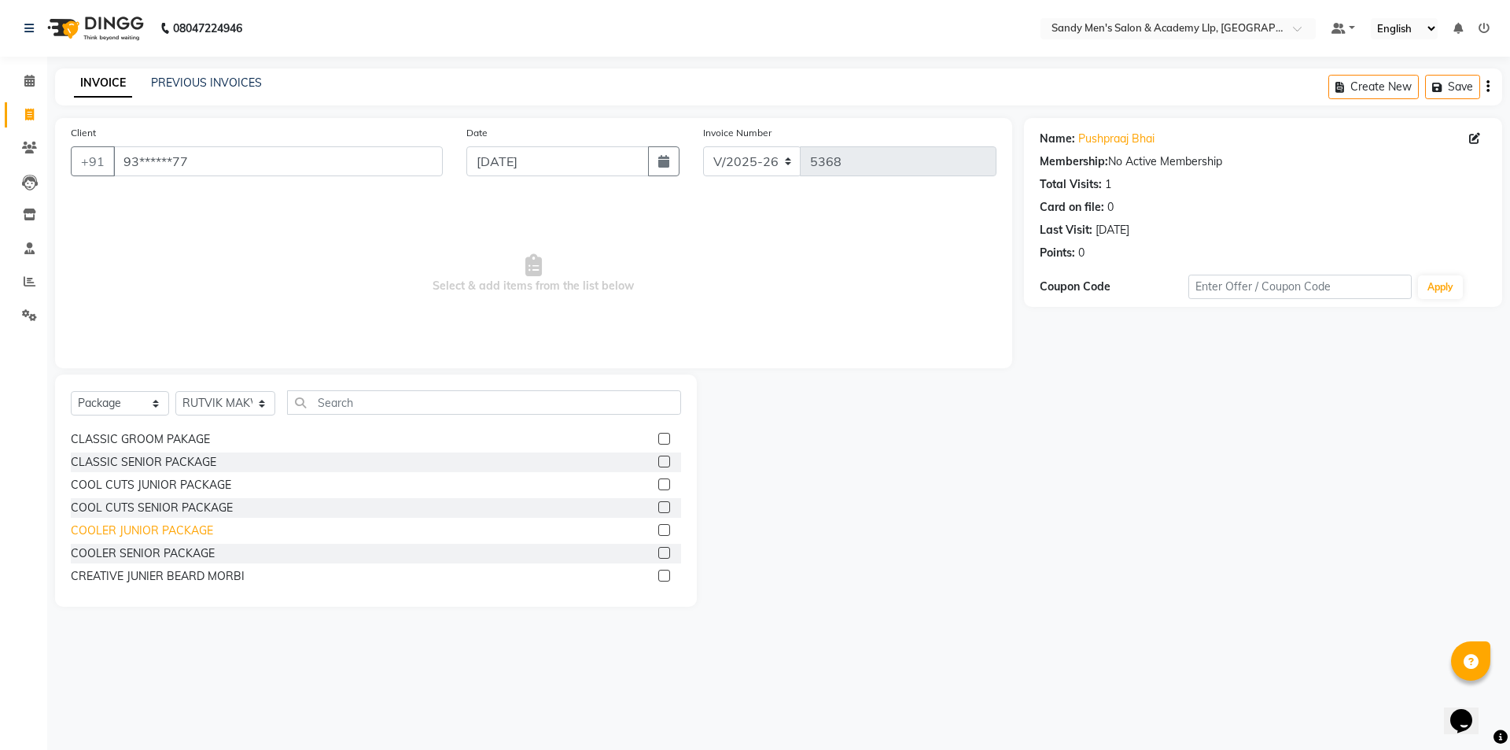
click at [154, 529] on div "COOLER JUNIOR PACKAGE" at bounding box center [142, 530] width 142 height 17
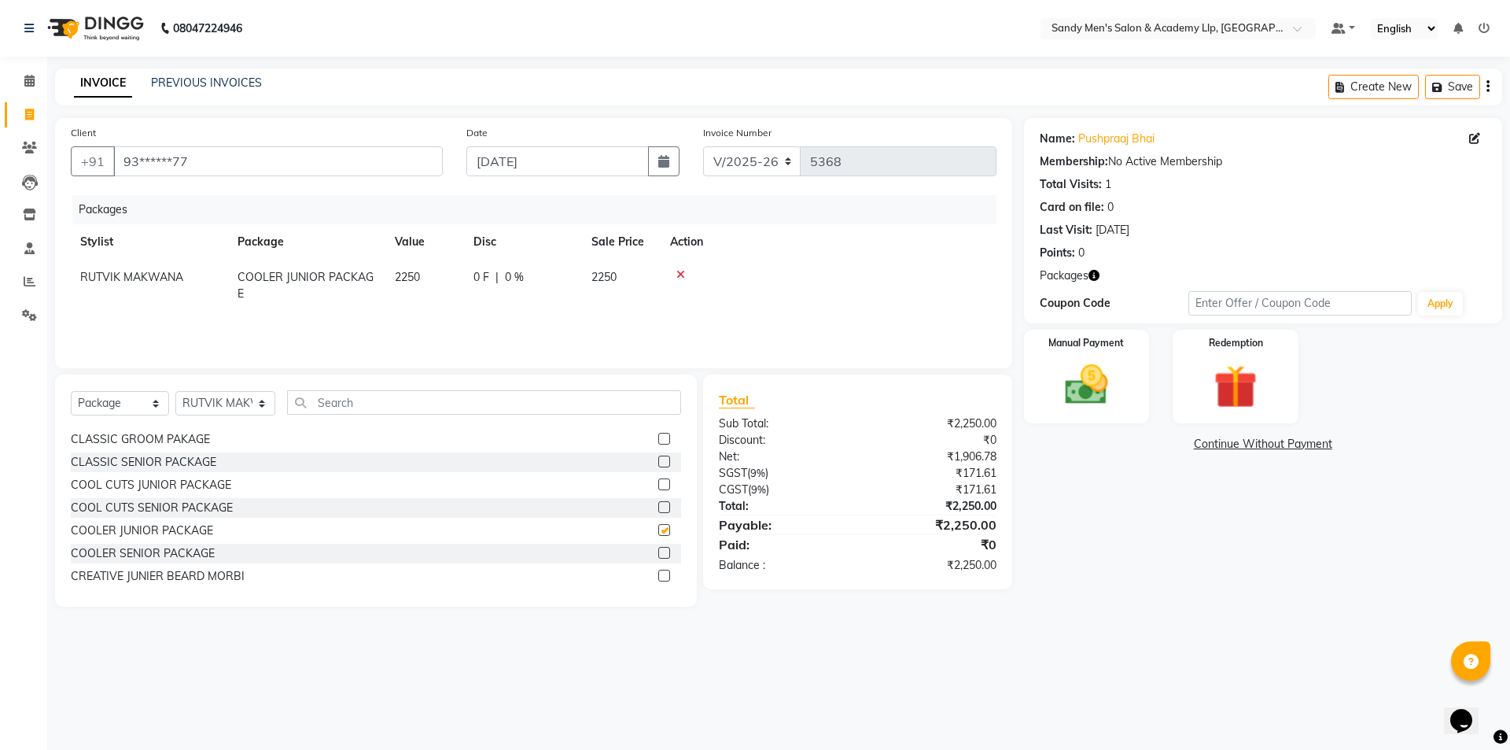
checkbox input "false"
drag, startPoint x: 1107, startPoint y: 386, endPoint x: 1162, endPoint y: 415, distance: 62.3
click at [1109, 386] on img at bounding box center [1087, 385] width 71 height 50
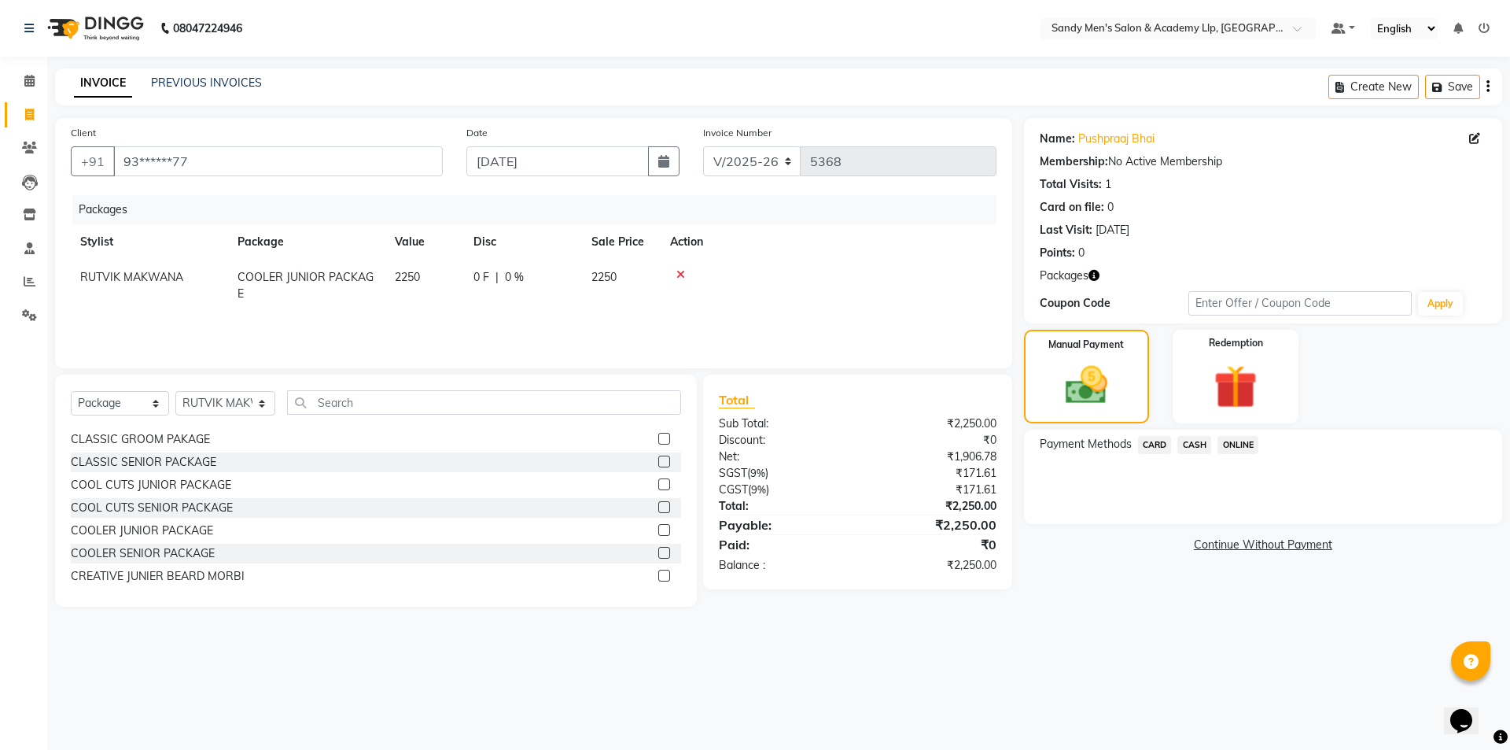
click at [1204, 445] on span "CASH" at bounding box center [1195, 445] width 34 height 18
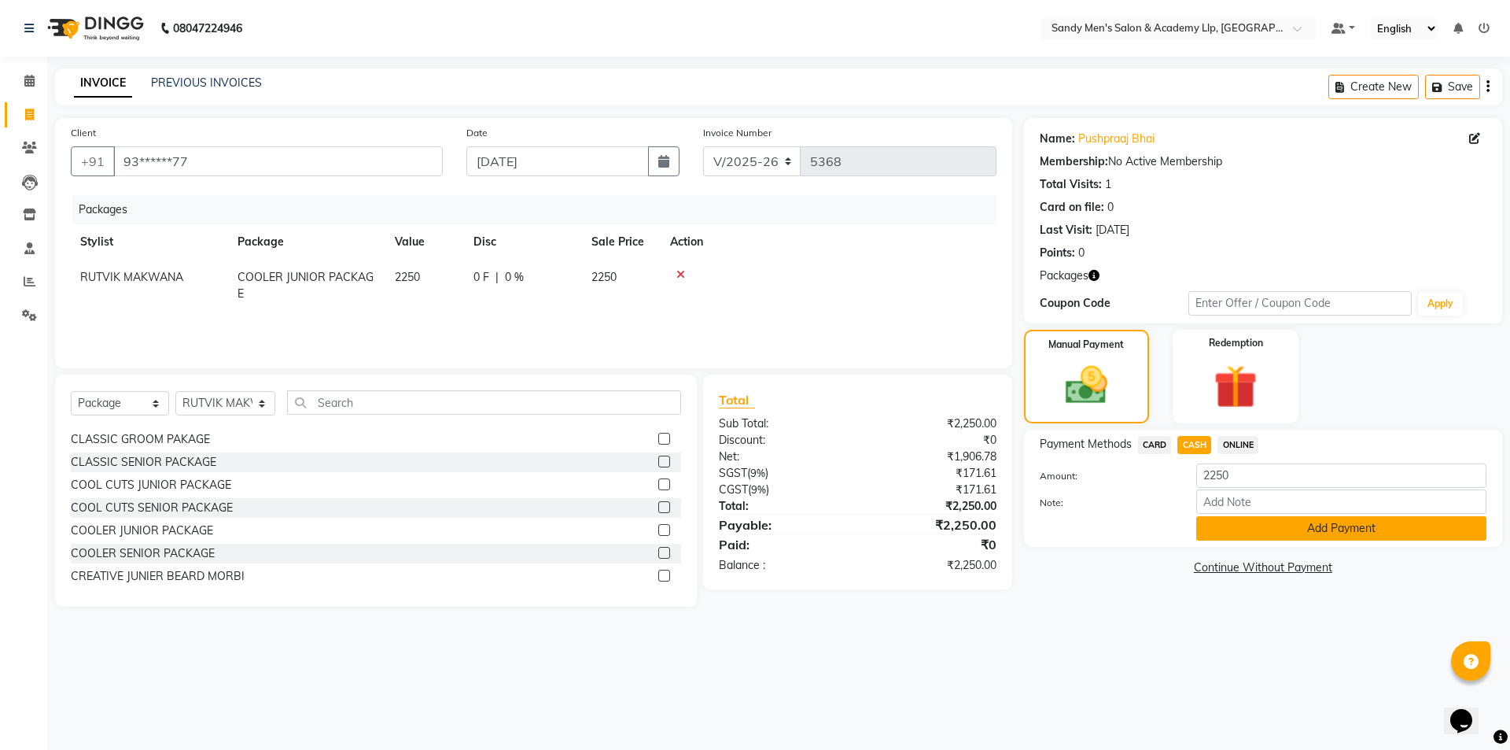
click at [1226, 529] on button "Add Payment" at bounding box center [1342, 528] width 290 height 24
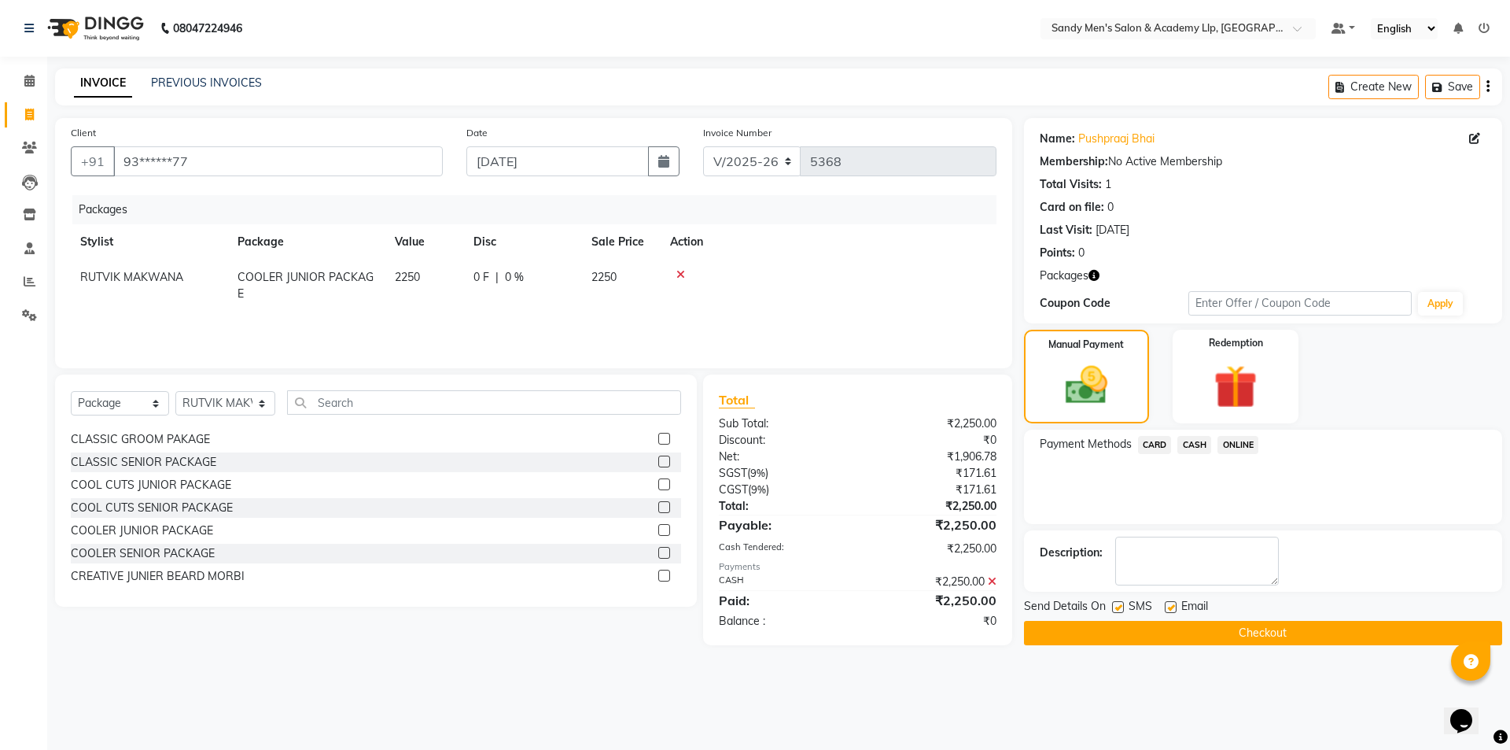
click at [1171, 610] on label at bounding box center [1171, 607] width 12 height 12
click at [1171, 610] on input "checkbox" at bounding box center [1170, 608] width 10 height 10
checkbox input "false"
click at [1178, 635] on button "Checkout" at bounding box center [1263, 633] width 478 height 24
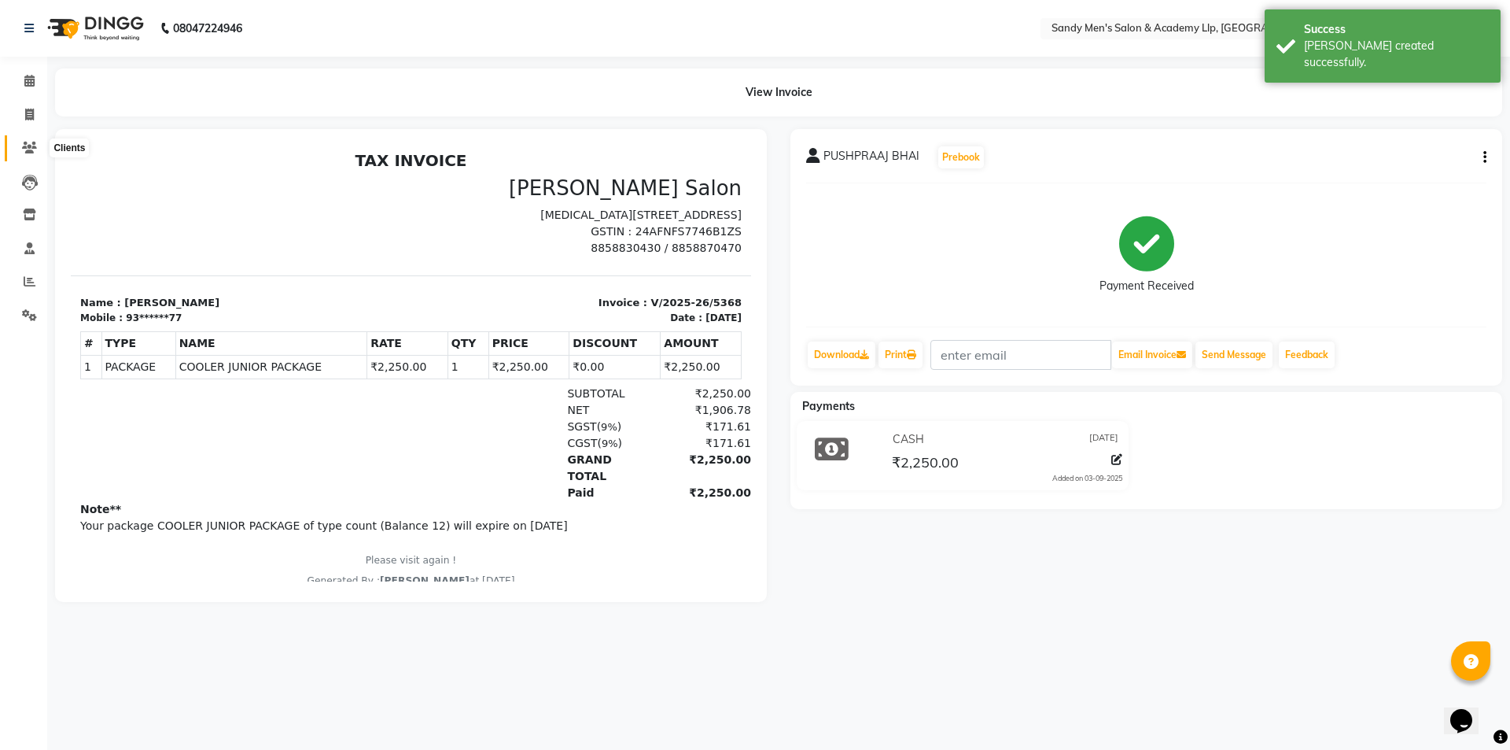
click at [24, 155] on span at bounding box center [30, 148] width 28 height 18
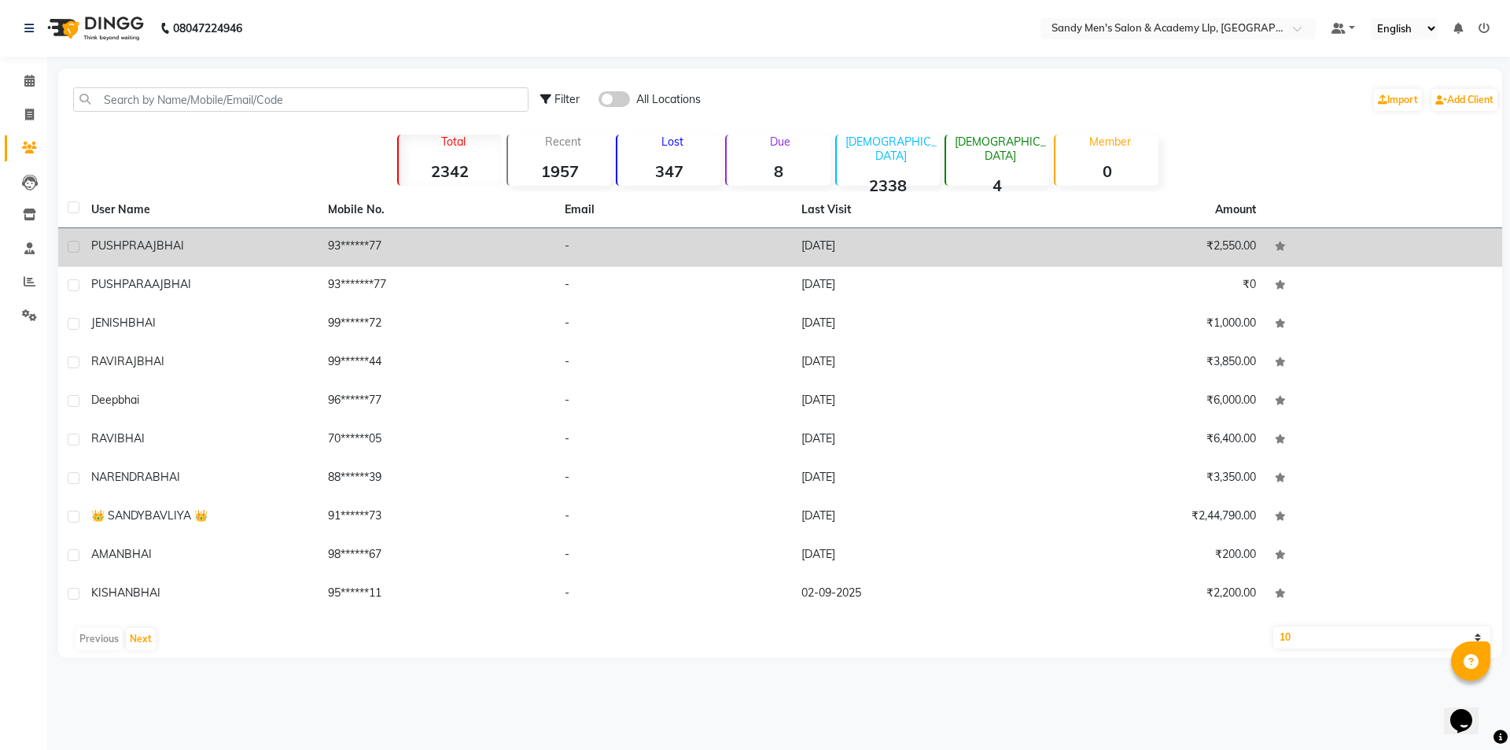
click at [678, 252] on td "-" at bounding box center [673, 247] width 237 height 39
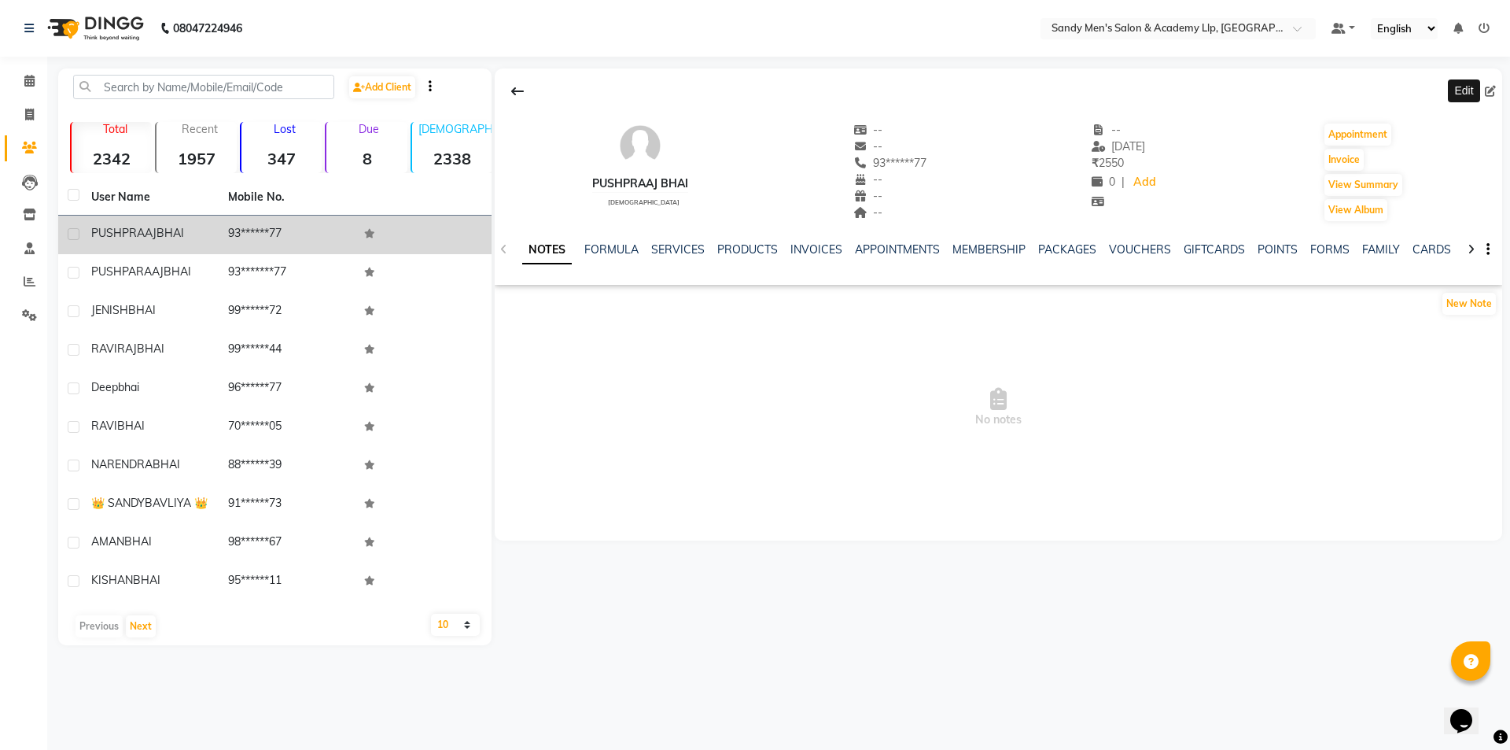
click at [1488, 93] on icon at bounding box center [1490, 91] width 11 height 11
select select "[DEMOGRAPHIC_DATA]"
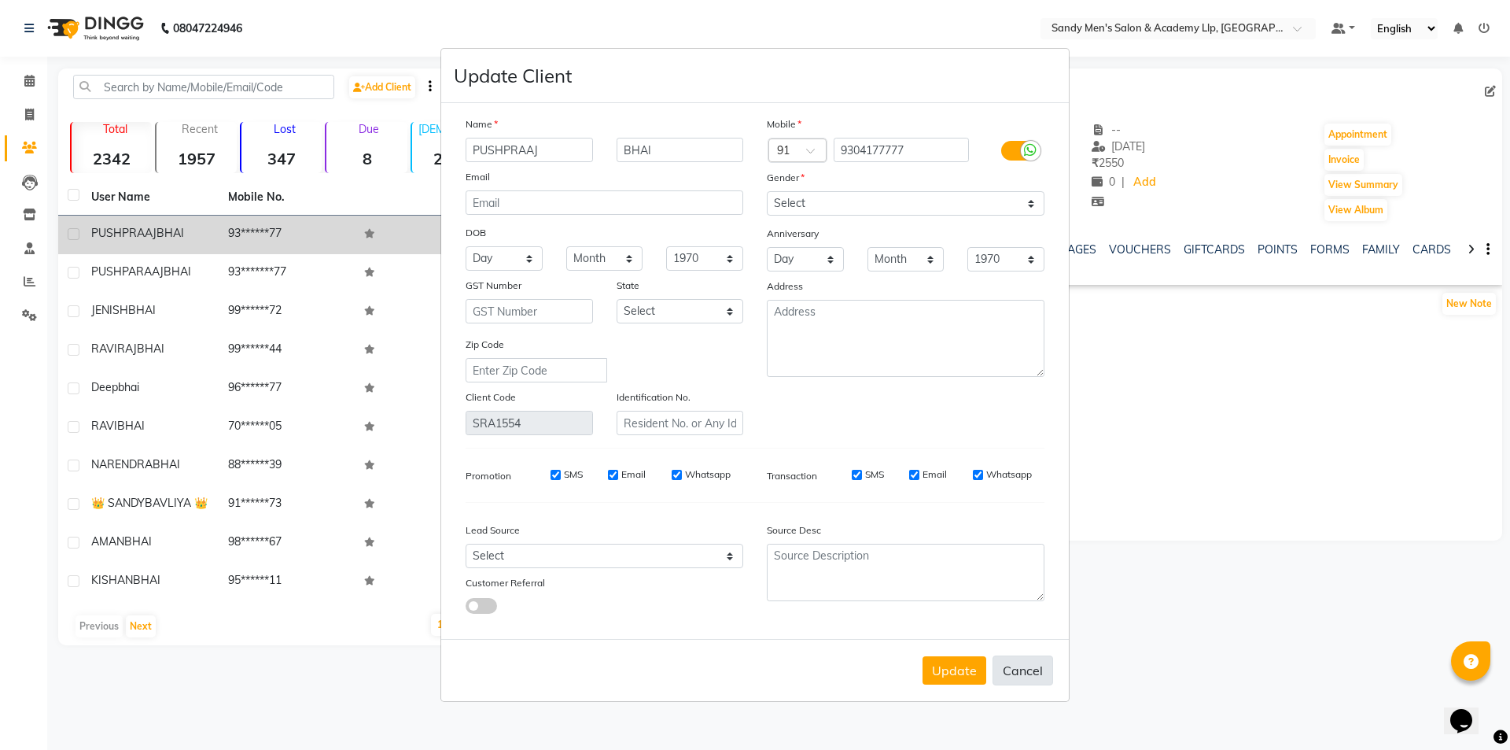
click at [1024, 674] on button "Cancel" at bounding box center [1023, 670] width 61 height 30
select select
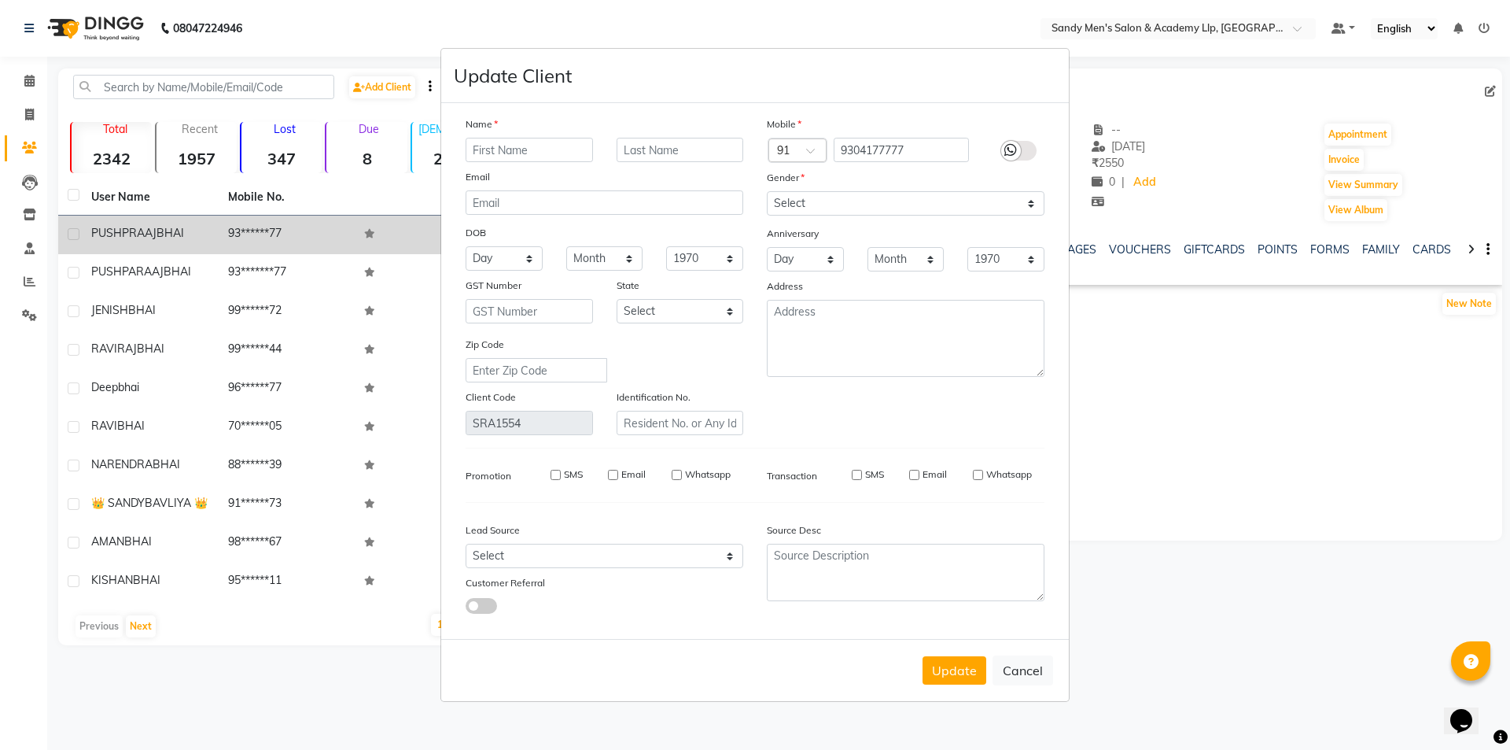
select select
checkbox input "false"
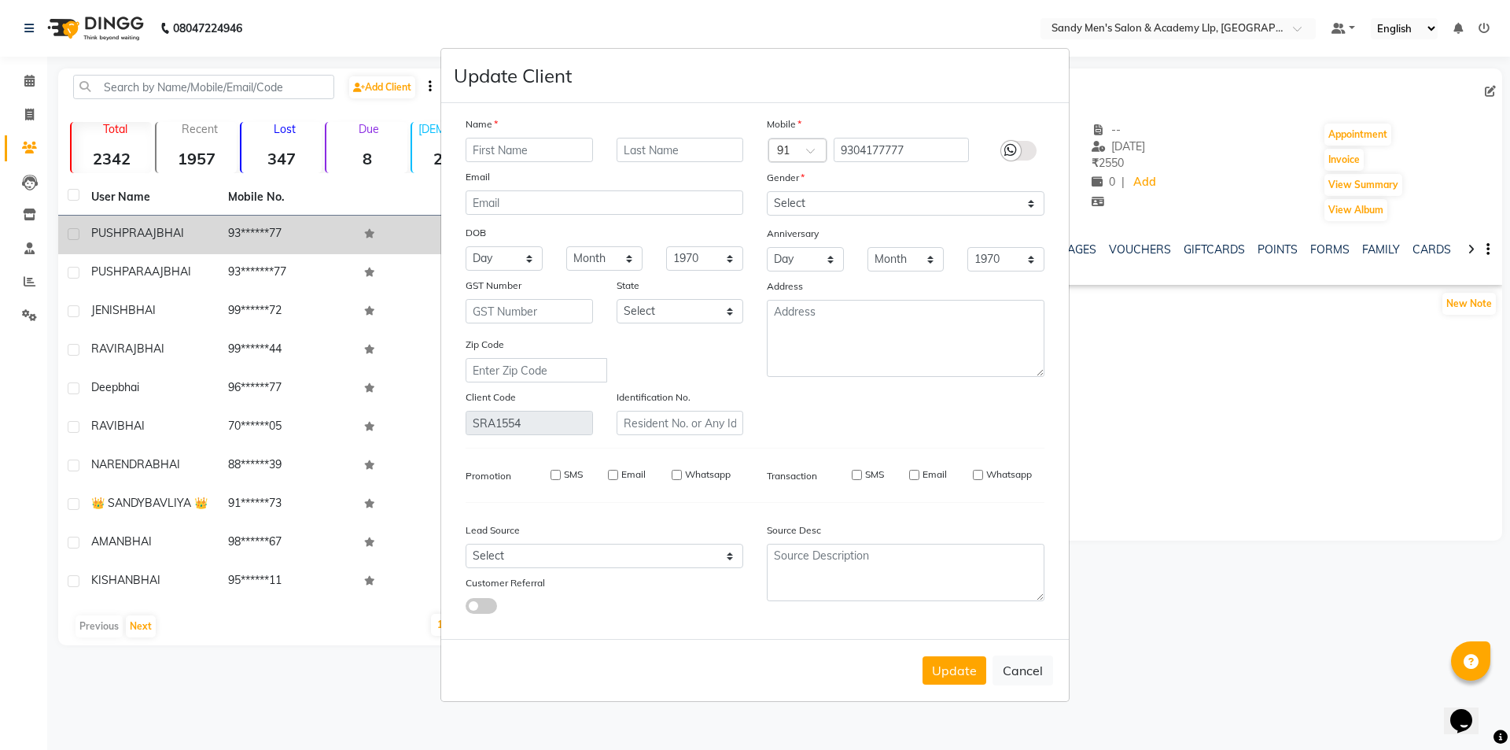
checkbox input "false"
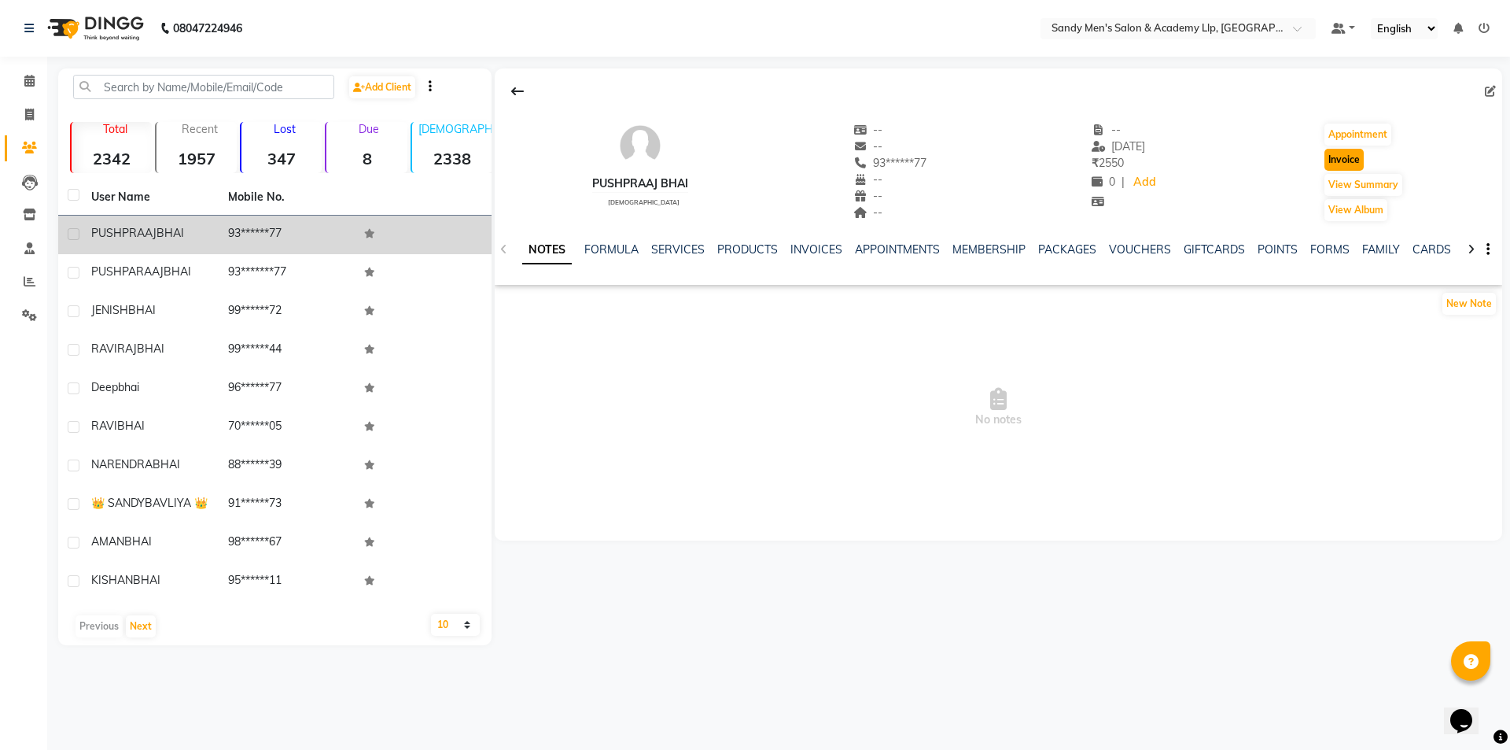
click at [1329, 156] on button "Invoice" at bounding box center [1344, 160] width 39 height 22
select select "8248"
select select "service"
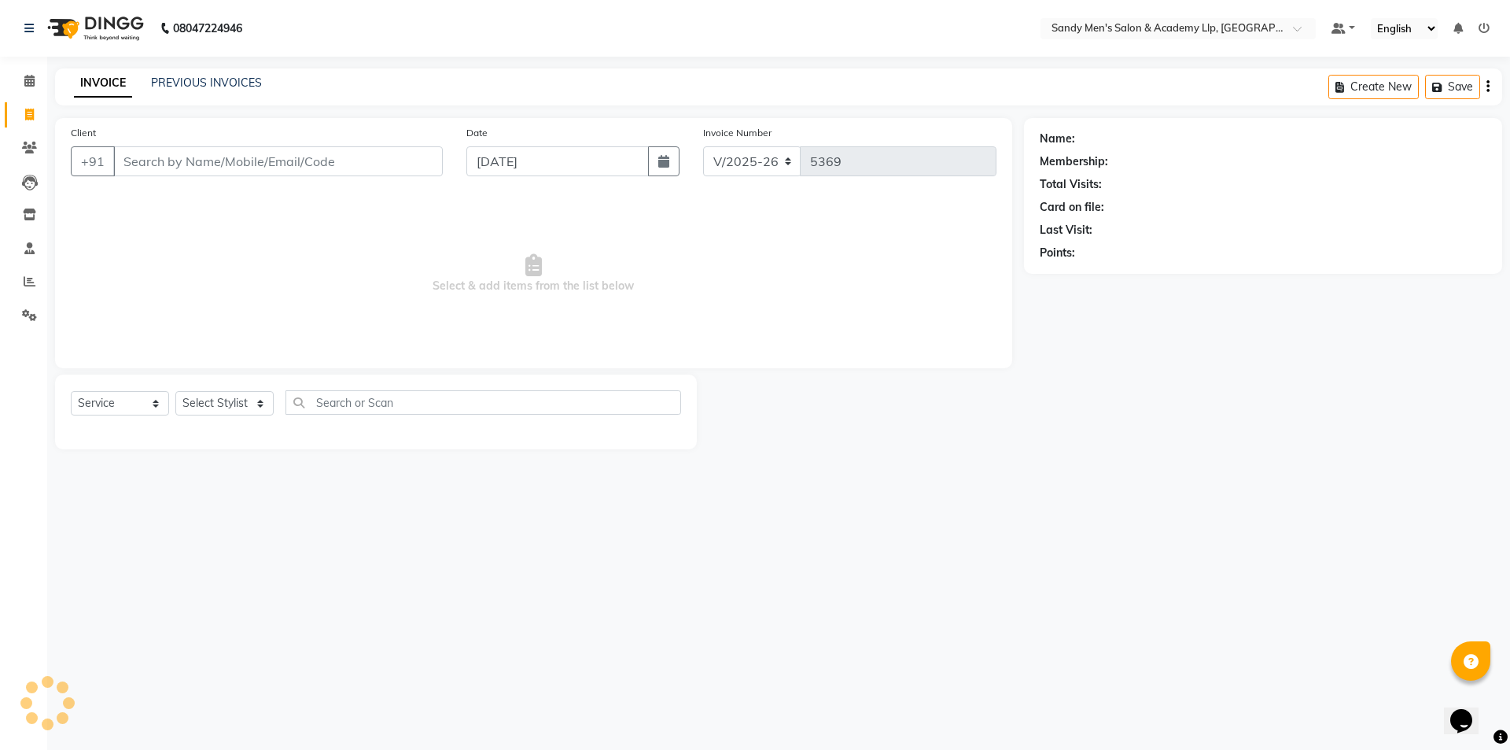
type input "93******77"
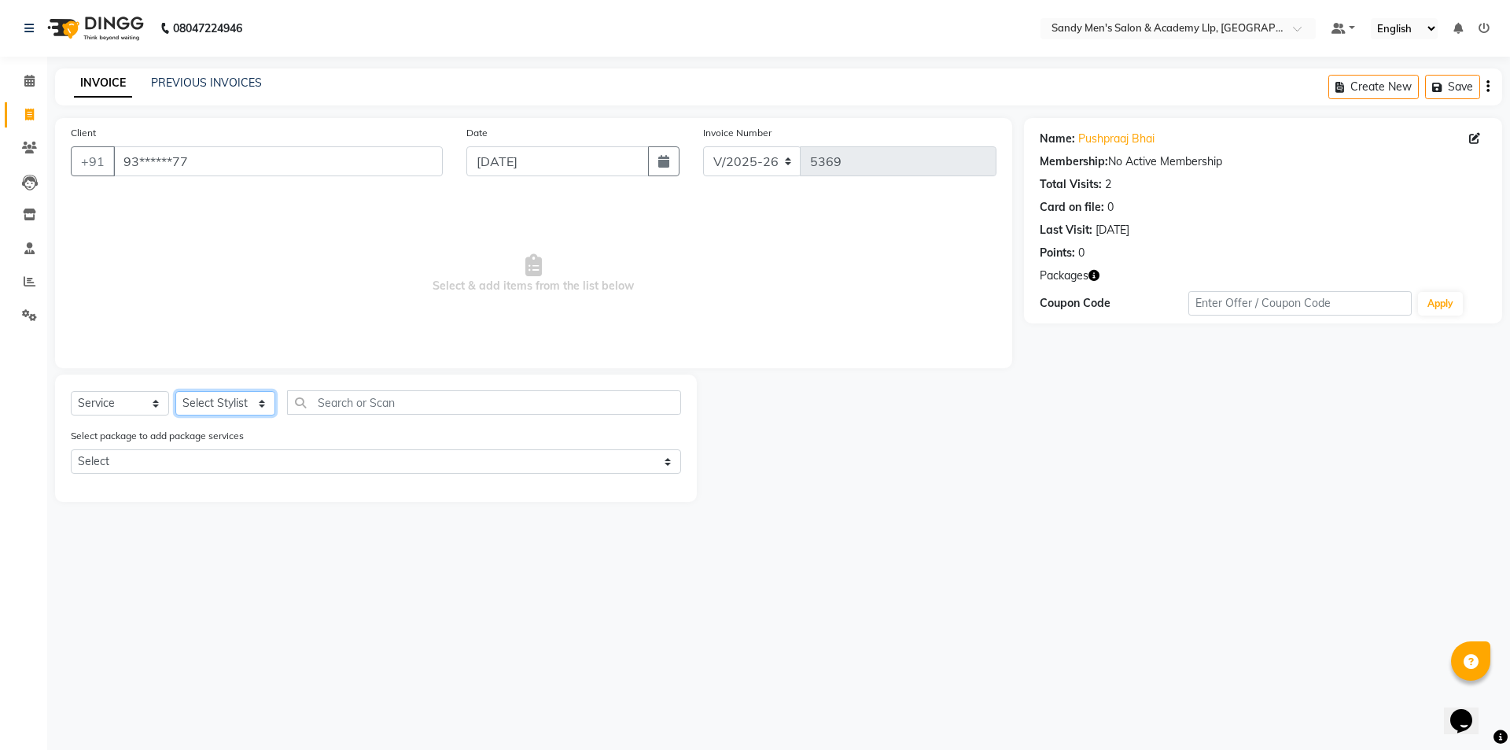
click at [205, 405] on select "Select Stylist ABHISHEK SEN AKKI SEN ANKUSH SEN ARYAN GOHEL CHANDU SEN DIPESH S…" at bounding box center [225, 403] width 100 height 24
select select "78790"
click at [175, 391] on select "Select Stylist ABHISHEK SEN AKKI SEN ANKUSH SEN ARYAN GOHEL CHANDU SEN DIPESH S…" at bounding box center [225, 403] width 100 height 24
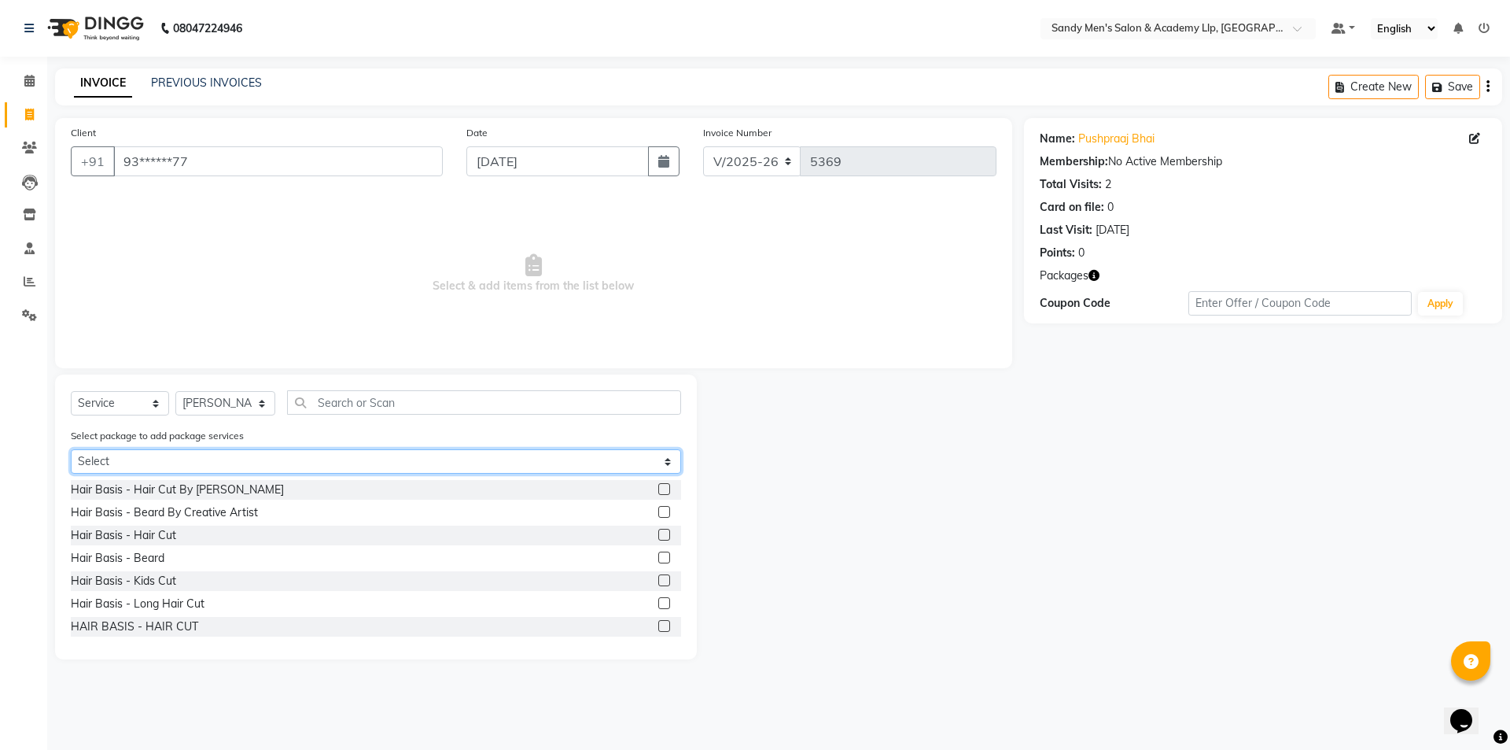
click at [173, 465] on select "Select COOLER JUNIOR PACKAGE" at bounding box center [376, 461] width 610 height 24
select select "1: Object"
click at [71, 449] on select "Select COOLER JUNIOR PACKAGE" at bounding box center [376, 461] width 610 height 24
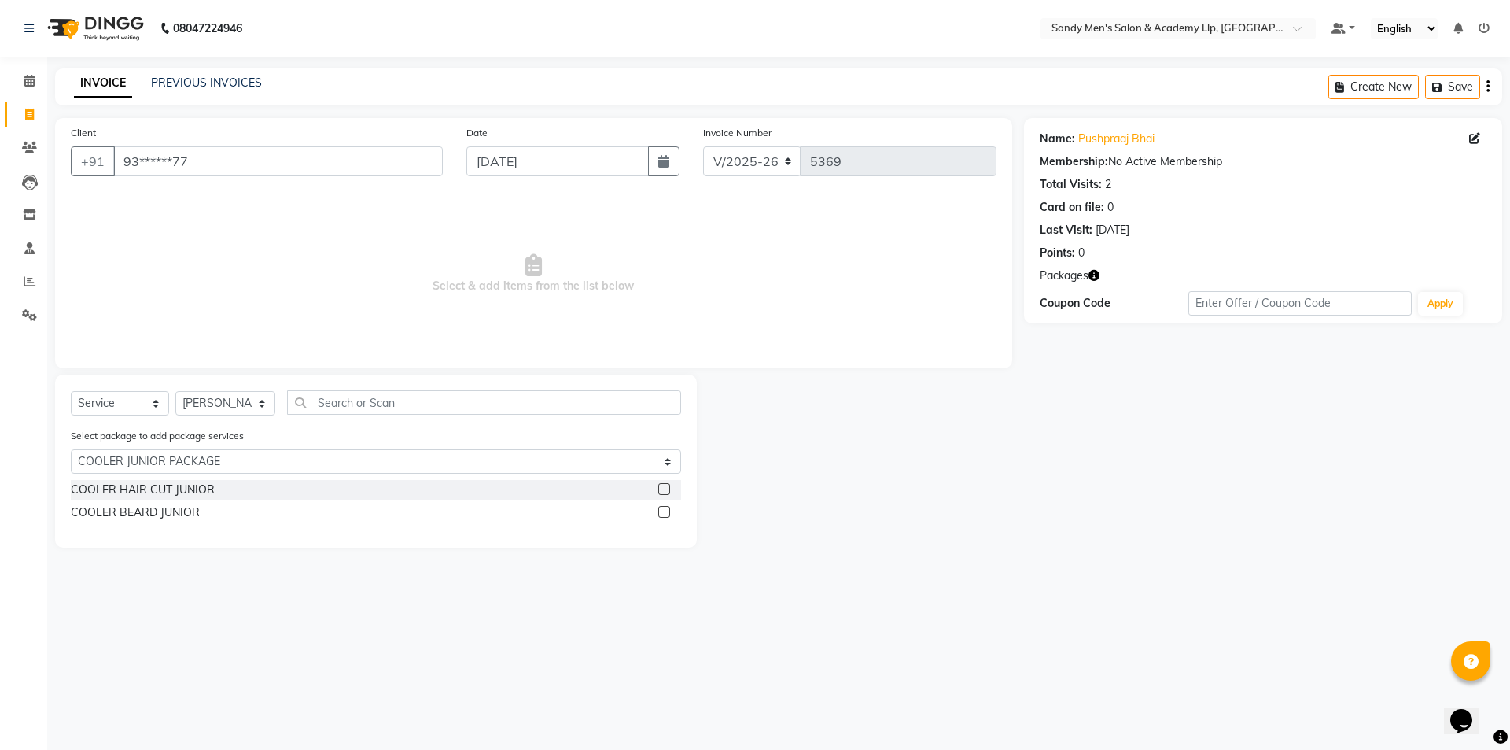
click at [160, 507] on div "COOLER BEARD JUNIOR" at bounding box center [135, 512] width 129 height 17
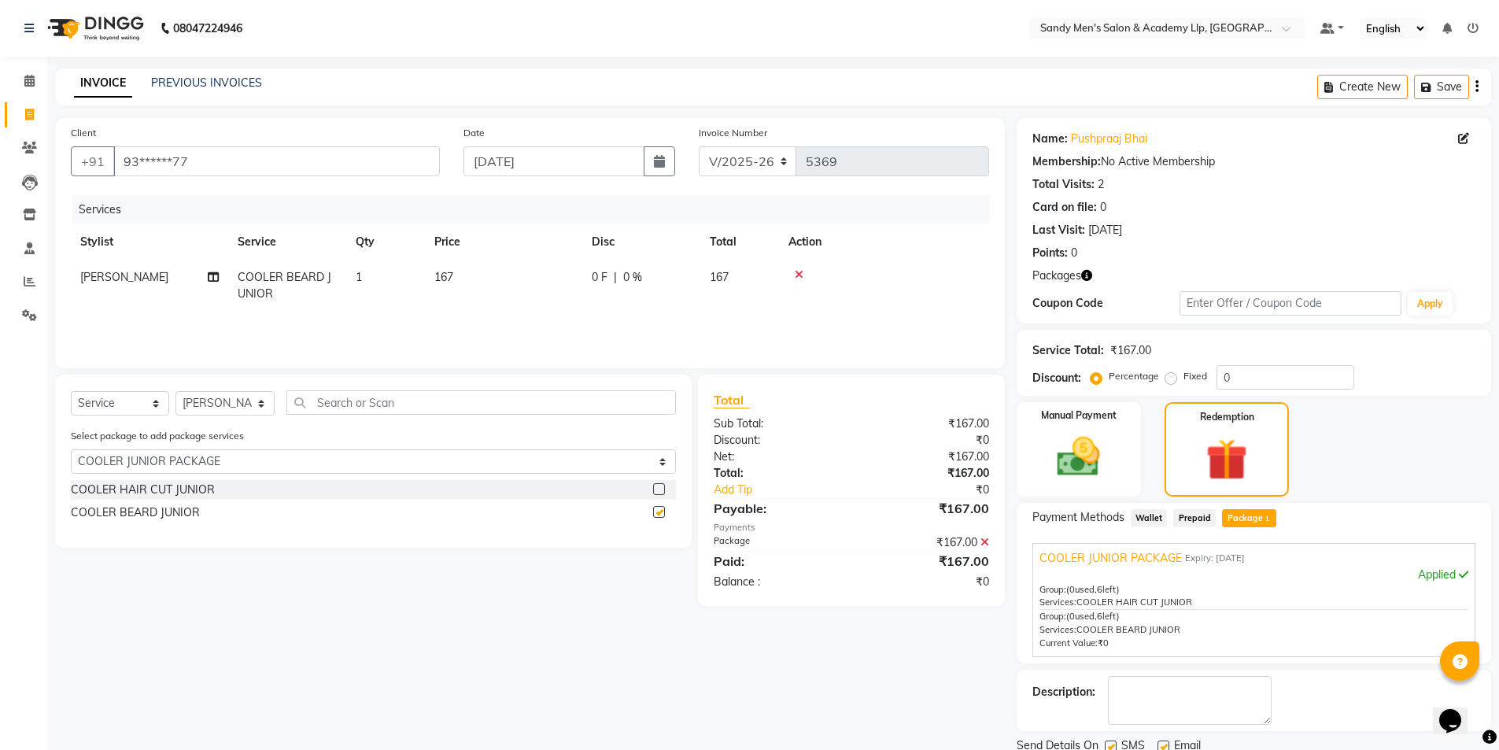
checkbox input "false"
click at [153, 496] on div "COOLER HAIR CUT JUNIOR" at bounding box center [143, 489] width 144 height 17
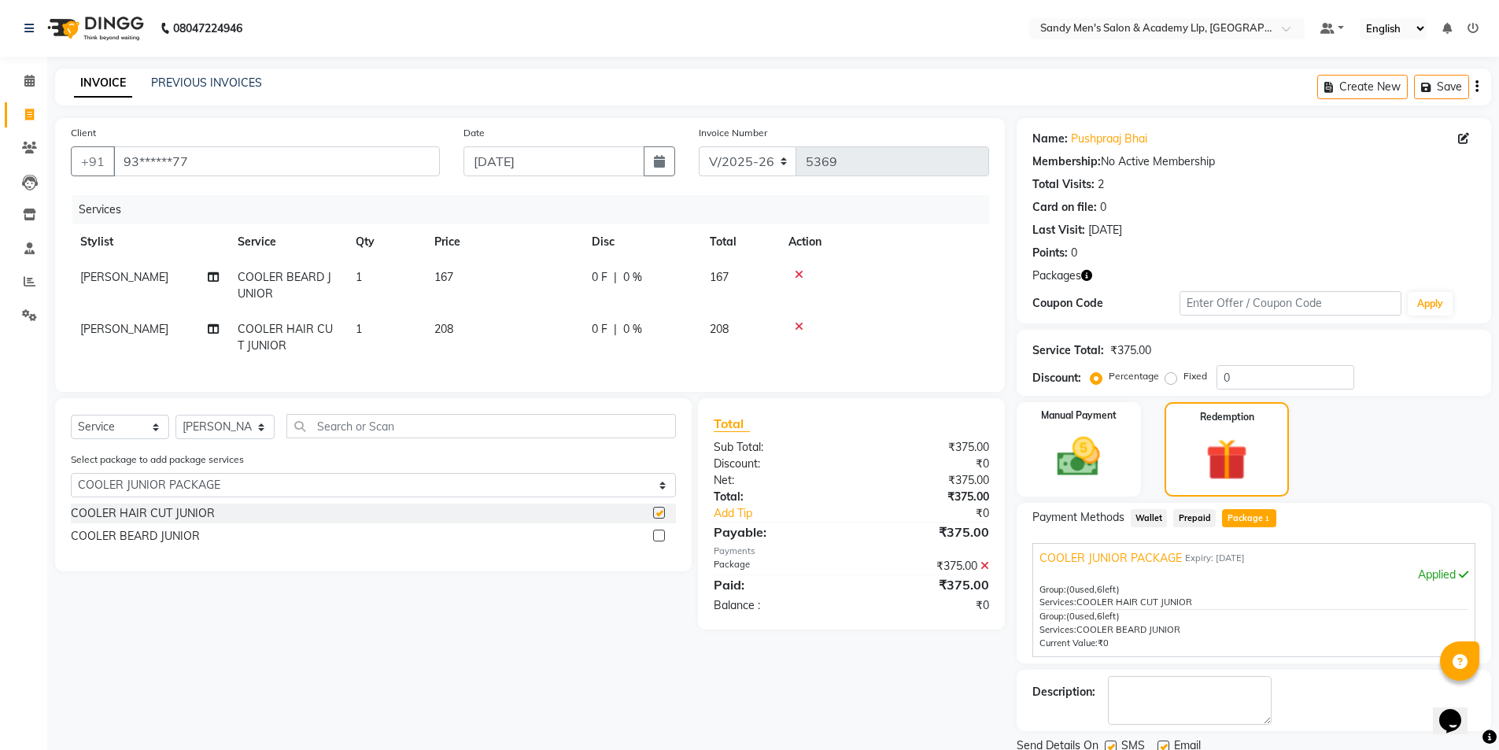
checkbox input "false"
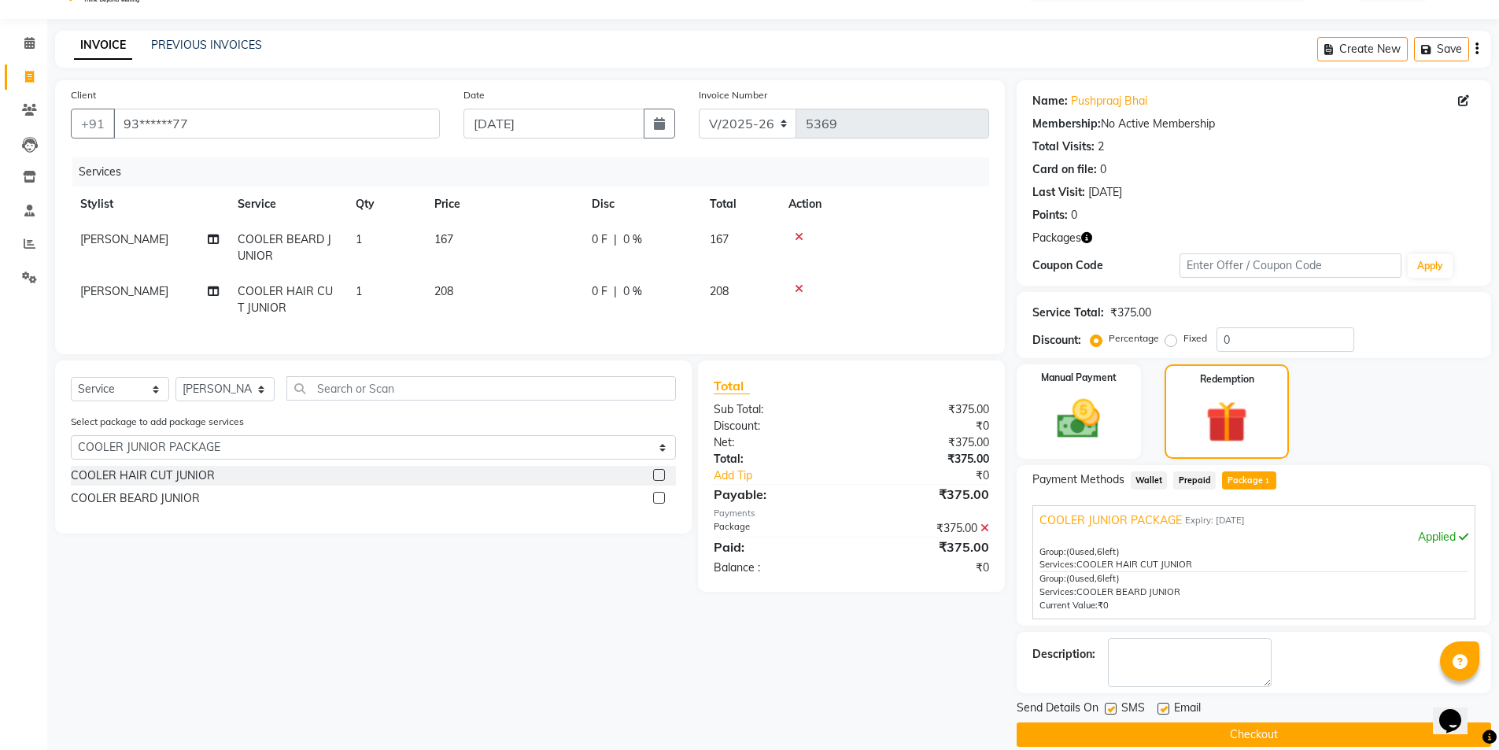
scroll to position [58, 0]
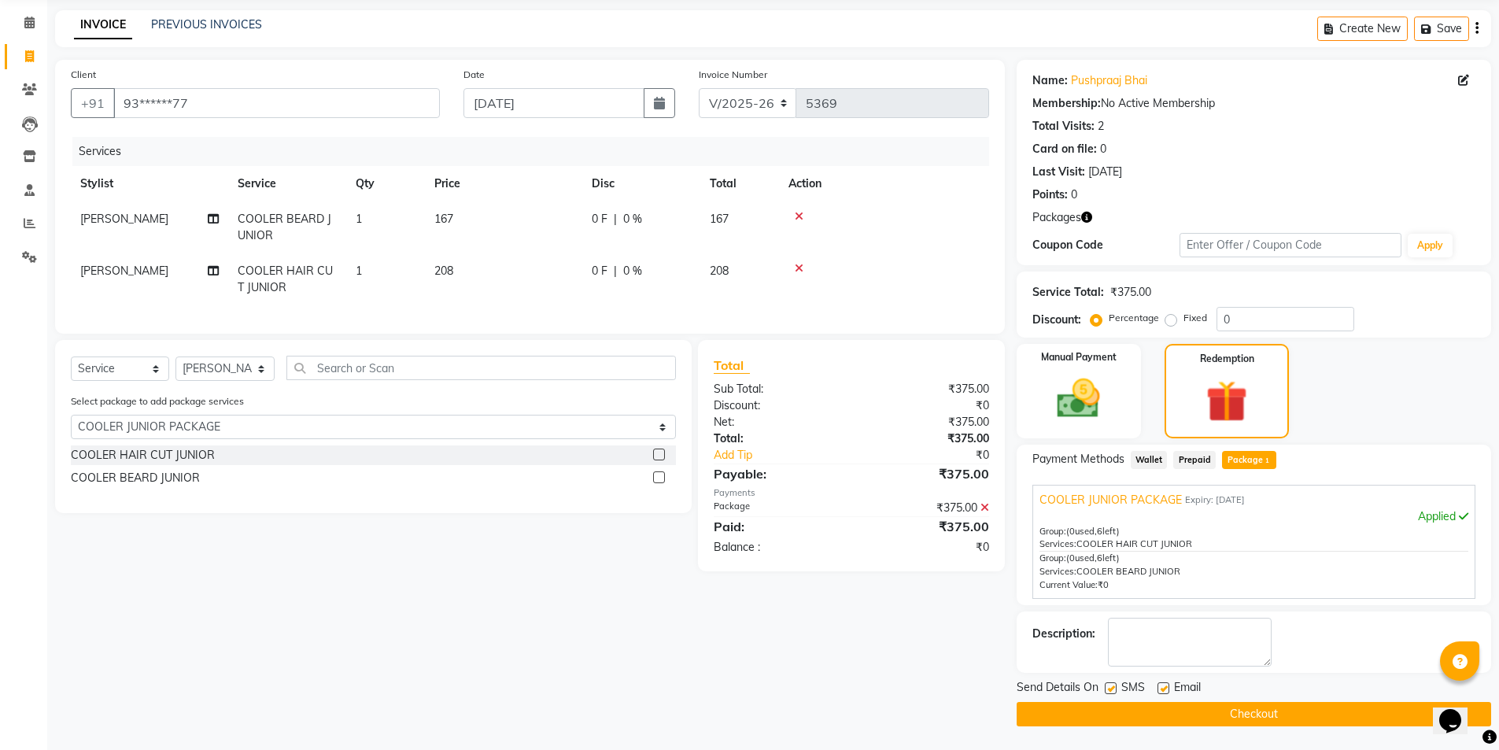
click at [1103, 688] on div "Send Details On SMS Email" at bounding box center [1253, 689] width 474 height 20
drag, startPoint x: 1160, startPoint y: 692, endPoint x: 1144, endPoint y: 690, distance: 15.9
click at [1160, 692] on label at bounding box center [1163, 688] width 12 height 12
click at [1160, 692] on input "checkbox" at bounding box center [1162, 689] width 10 height 10
checkbox input "false"
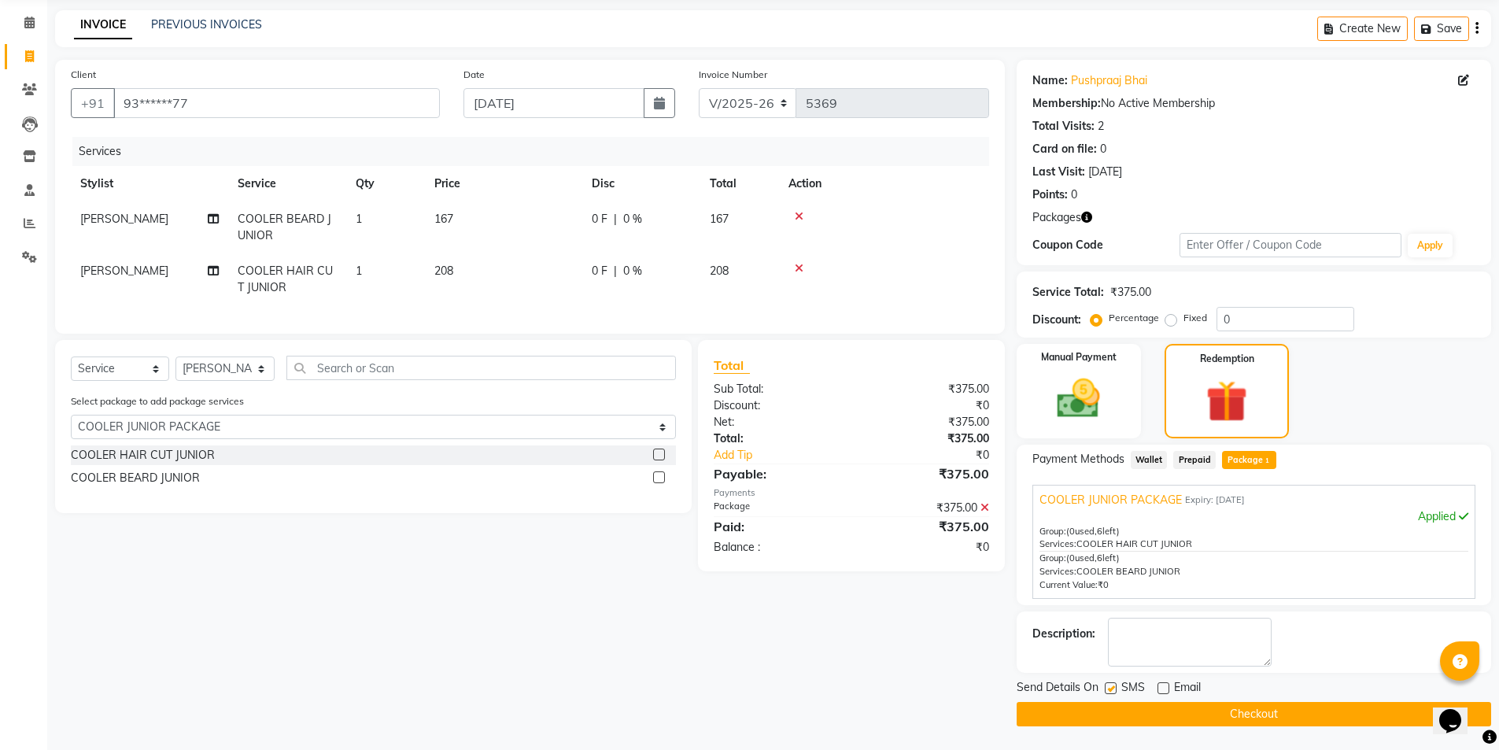
click at [1108, 686] on label at bounding box center [1111, 688] width 12 height 12
click at [1108, 686] on input "checkbox" at bounding box center [1110, 689] width 10 height 10
checkbox input "false"
click at [1138, 721] on button "Checkout" at bounding box center [1253, 714] width 474 height 24
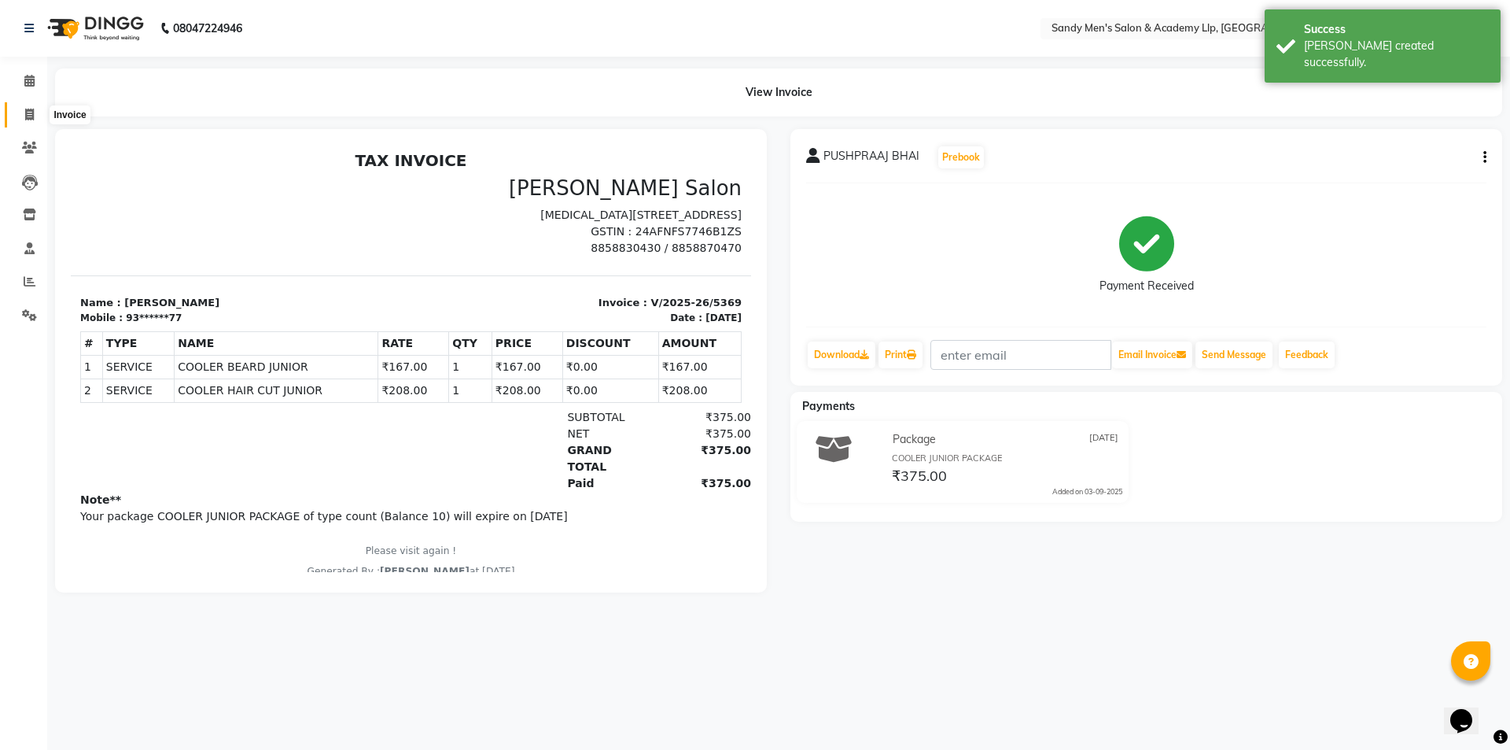
click at [20, 119] on span at bounding box center [30, 115] width 28 height 18
select select "service"
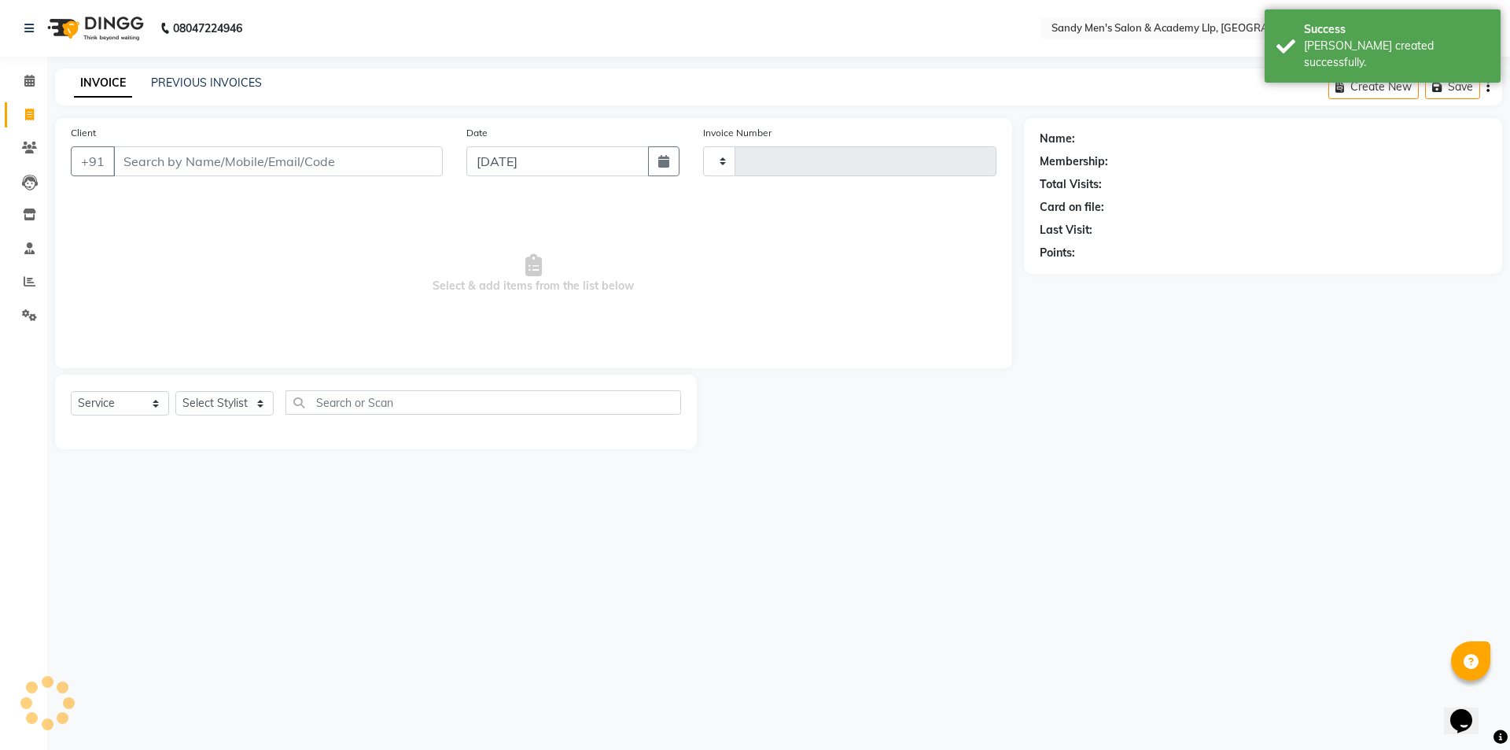
type input "5370"
select select "8248"
click at [205, 77] on link "PREVIOUS INVOICES" at bounding box center [206, 83] width 111 height 14
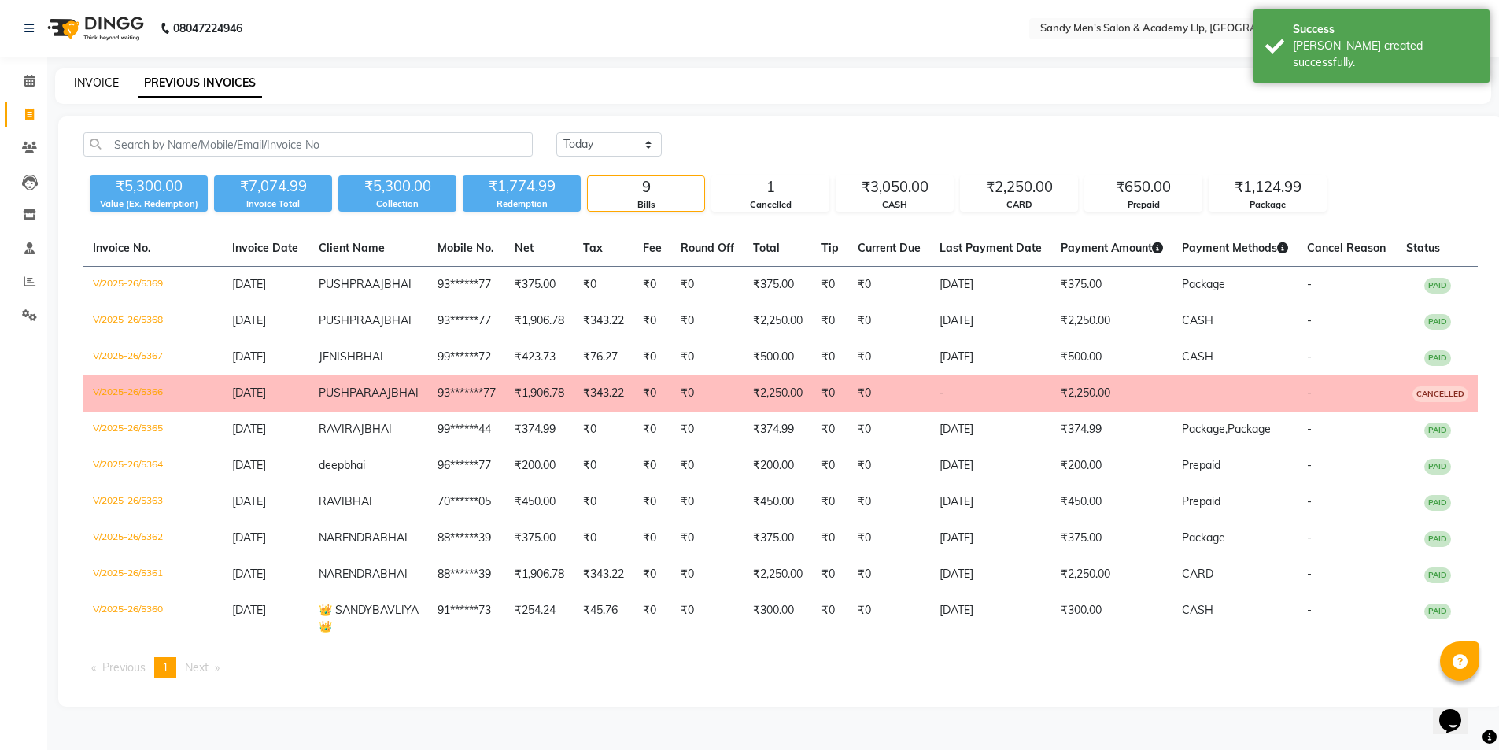
click at [107, 79] on link "INVOICE" at bounding box center [96, 83] width 45 height 14
select select "8248"
select select "service"
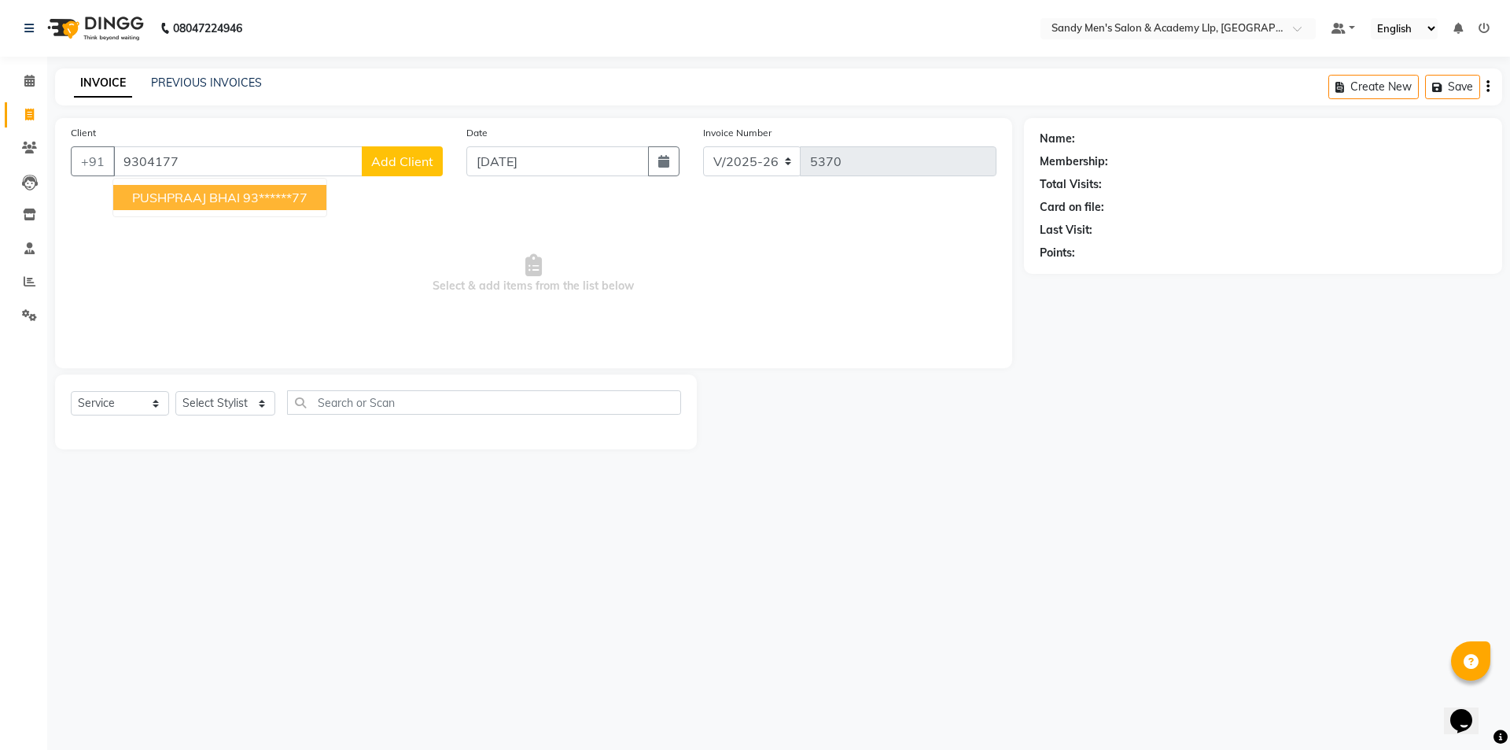
click at [183, 197] on span "PUSHPRAAJ BHAI" at bounding box center [186, 198] width 108 height 16
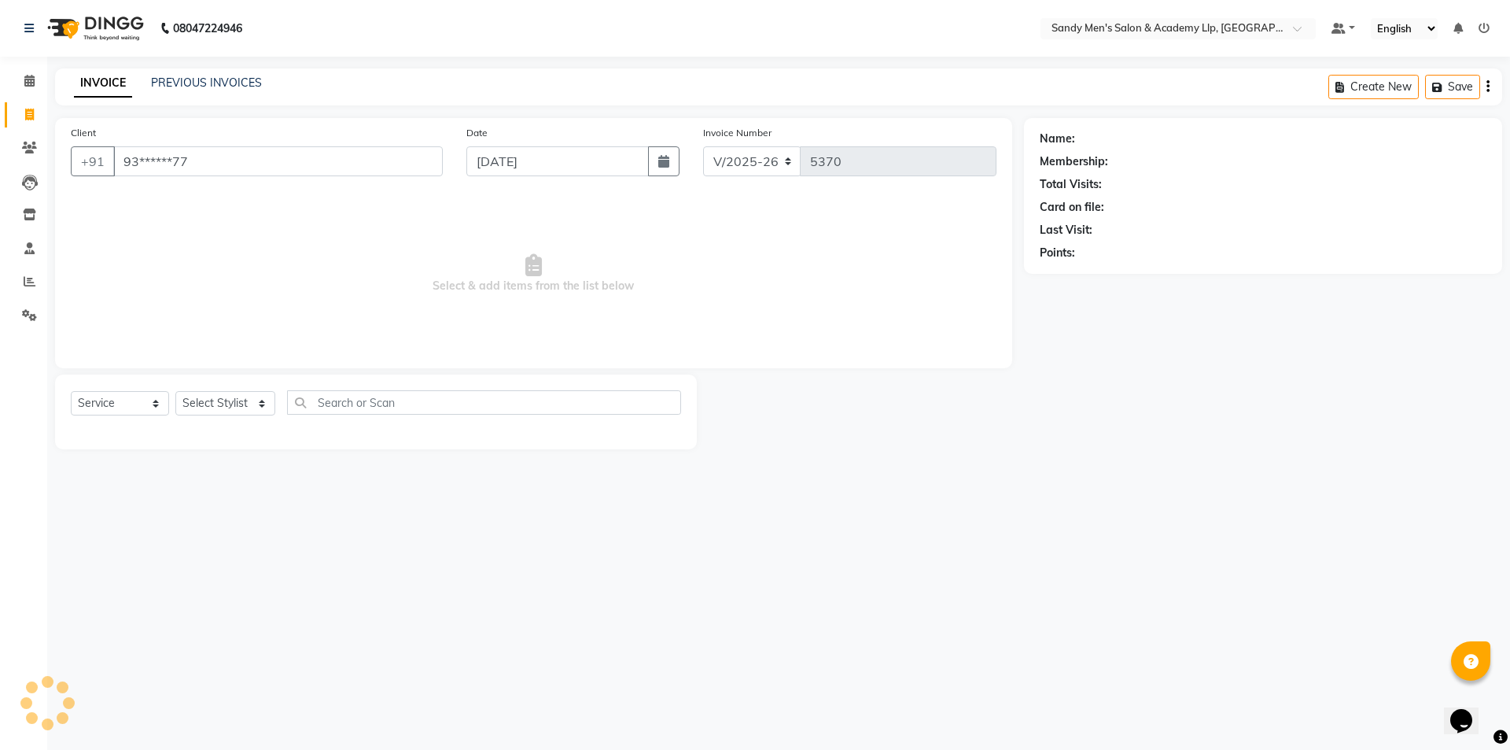
type input "93******77"
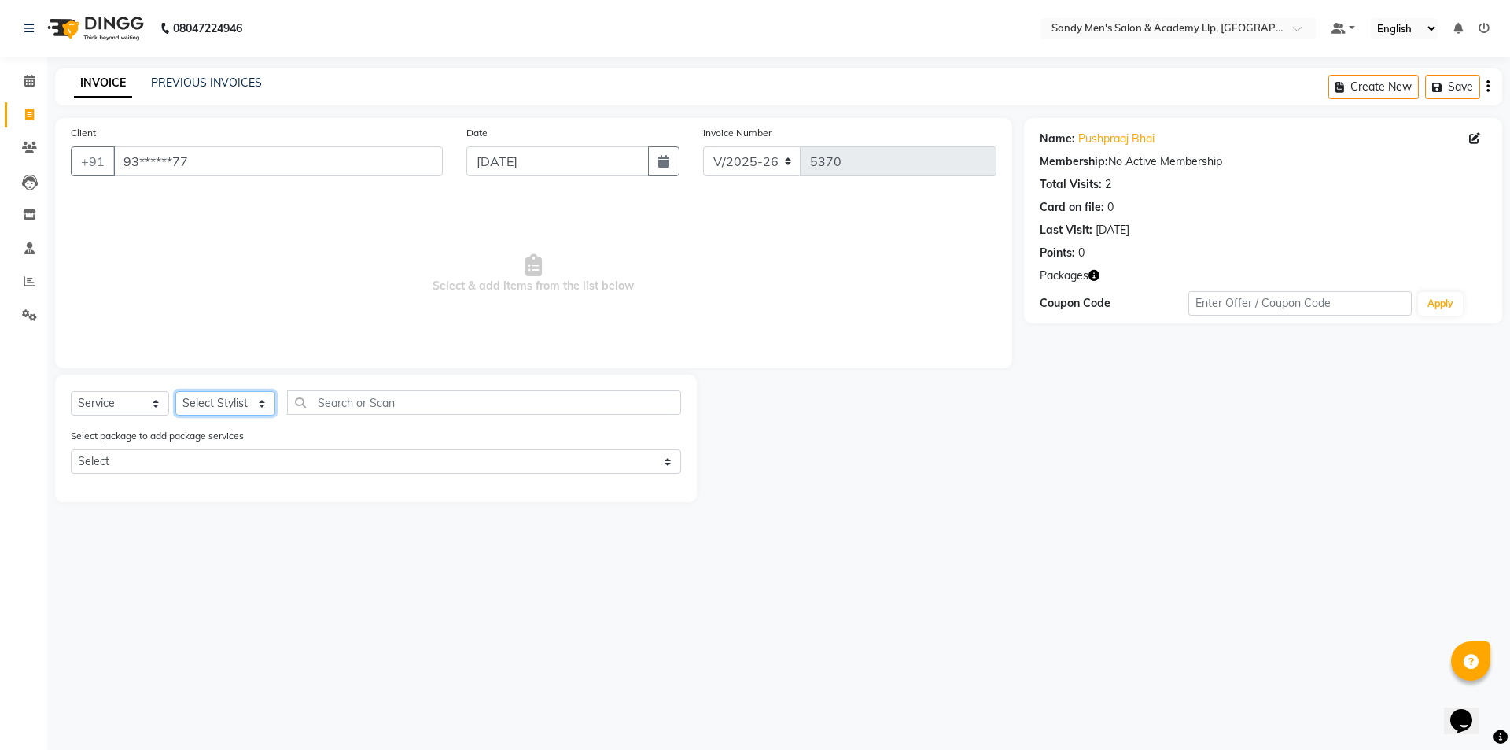
click at [218, 404] on select "Select Stylist ABHISHEK SEN AKKI SEN ANKUSH SEN ARYAN GOHEL CHANDU SEN DIPESH S…" at bounding box center [225, 403] width 100 height 24
select select "78788"
click at [175, 391] on select "Select Stylist ABHISHEK SEN AKKI SEN ANKUSH SEN ARYAN GOHEL CHANDU SEN DIPESH S…" at bounding box center [225, 403] width 100 height 24
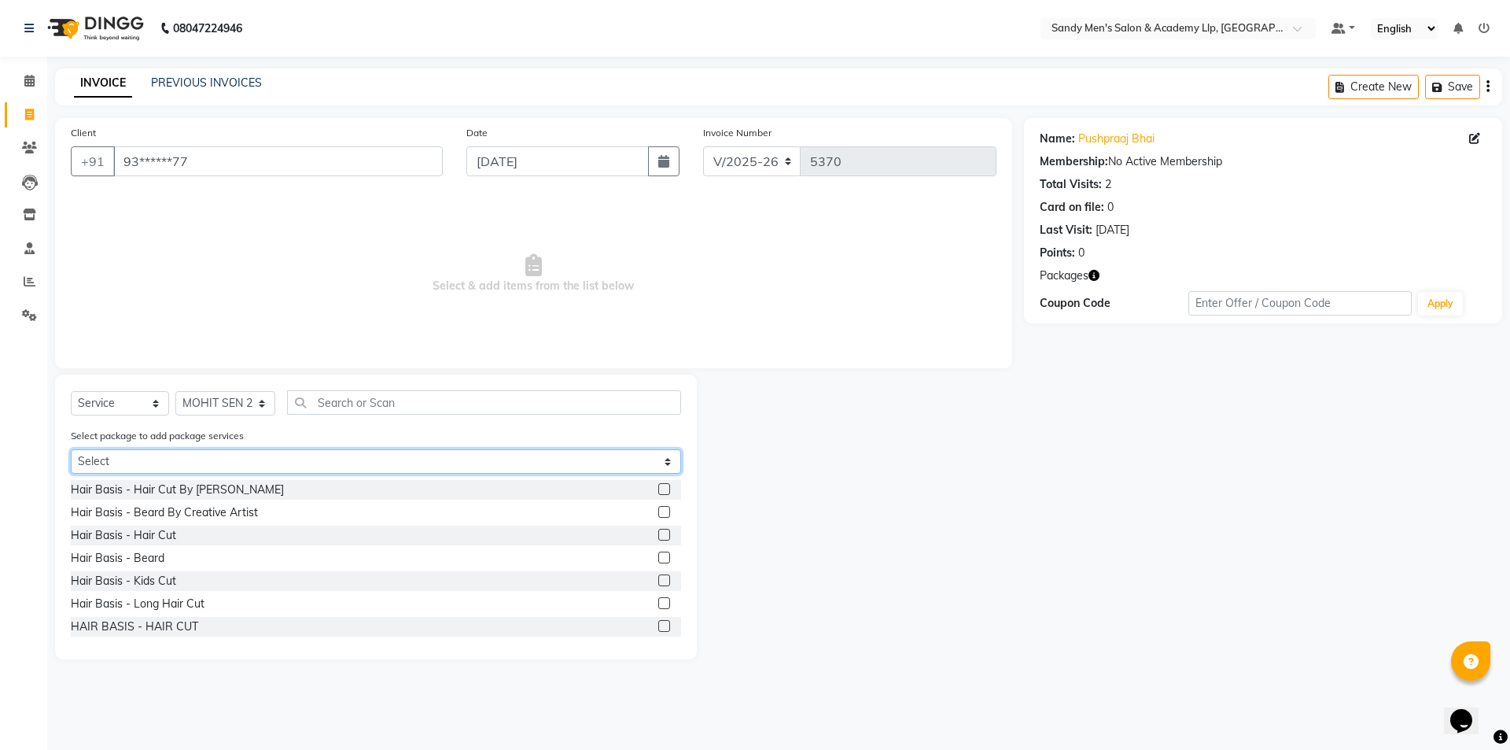
click at [203, 464] on select "Select COOLER JUNIOR PACKAGE" at bounding box center [376, 461] width 610 height 24
select select "1: Object"
click at [71, 449] on select "Select COOLER JUNIOR PACKAGE" at bounding box center [376, 461] width 610 height 24
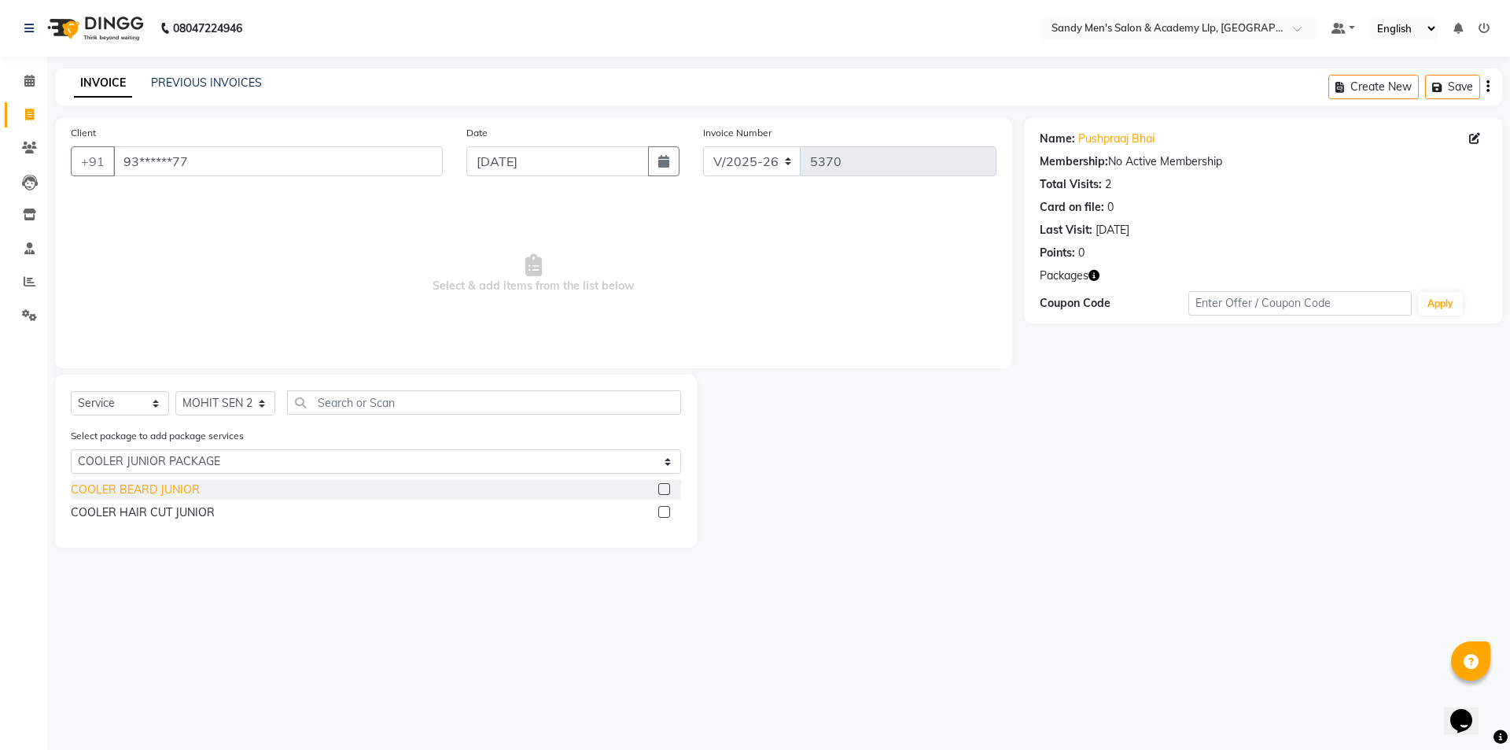
click at [157, 494] on div "COOLER BEARD JUNIOR" at bounding box center [135, 489] width 129 height 17
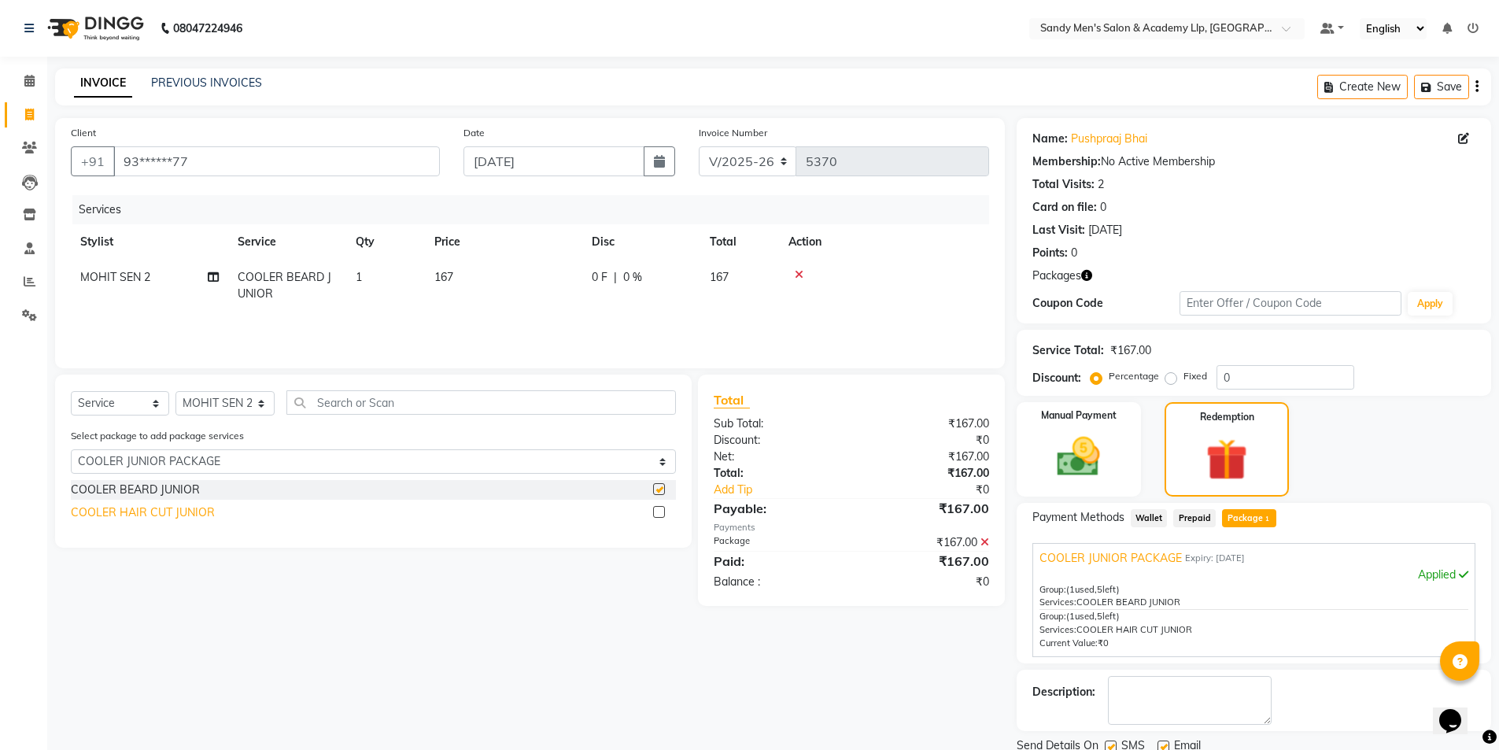
checkbox input "false"
click at [162, 514] on div "COOLER HAIR CUT JUNIOR" at bounding box center [143, 512] width 144 height 17
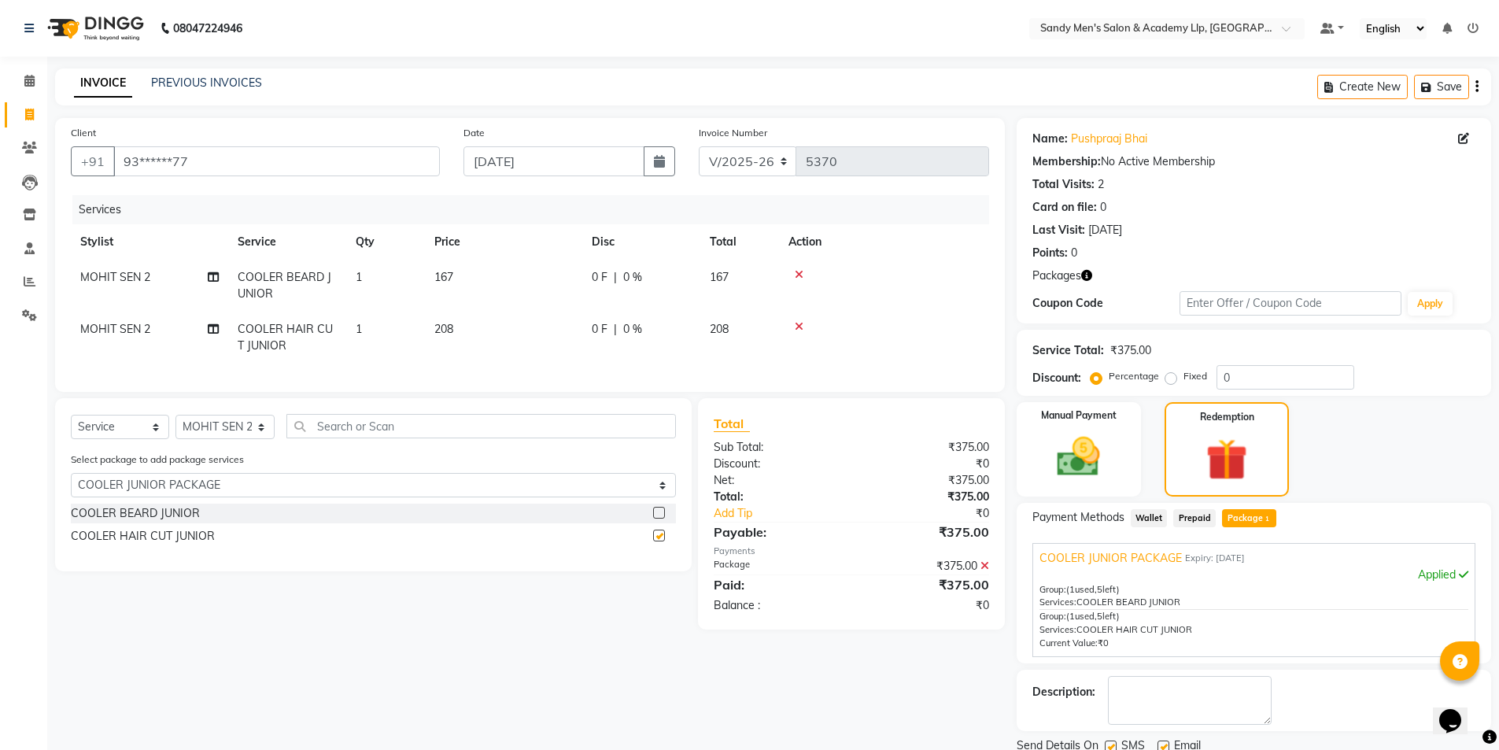
checkbox input "false"
click at [202, 81] on link "PREVIOUS INVOICES" at bounding box center [206, 83] width 111 height 14
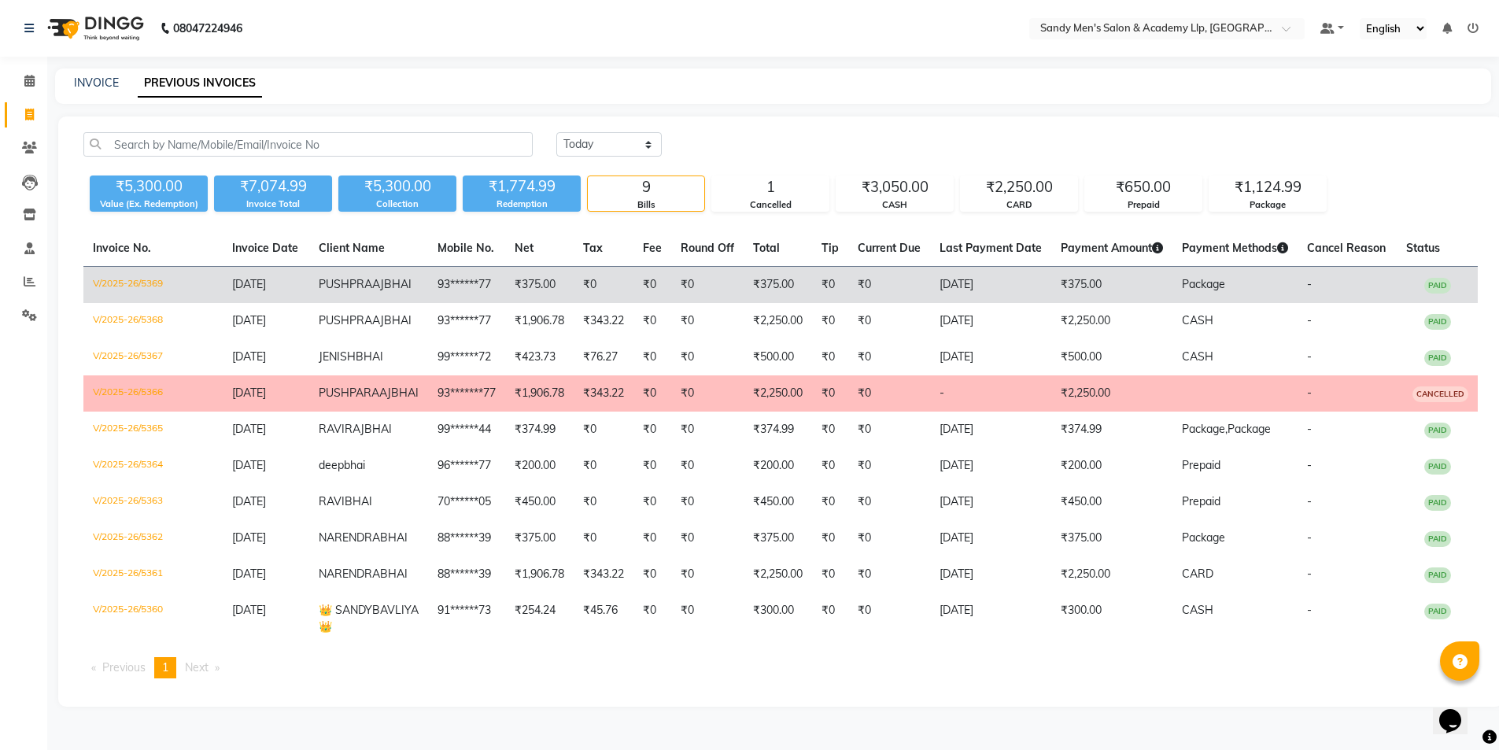
click at [1272, 295] on td "Package" at bounding box center [1234, 285] width 125 height 37
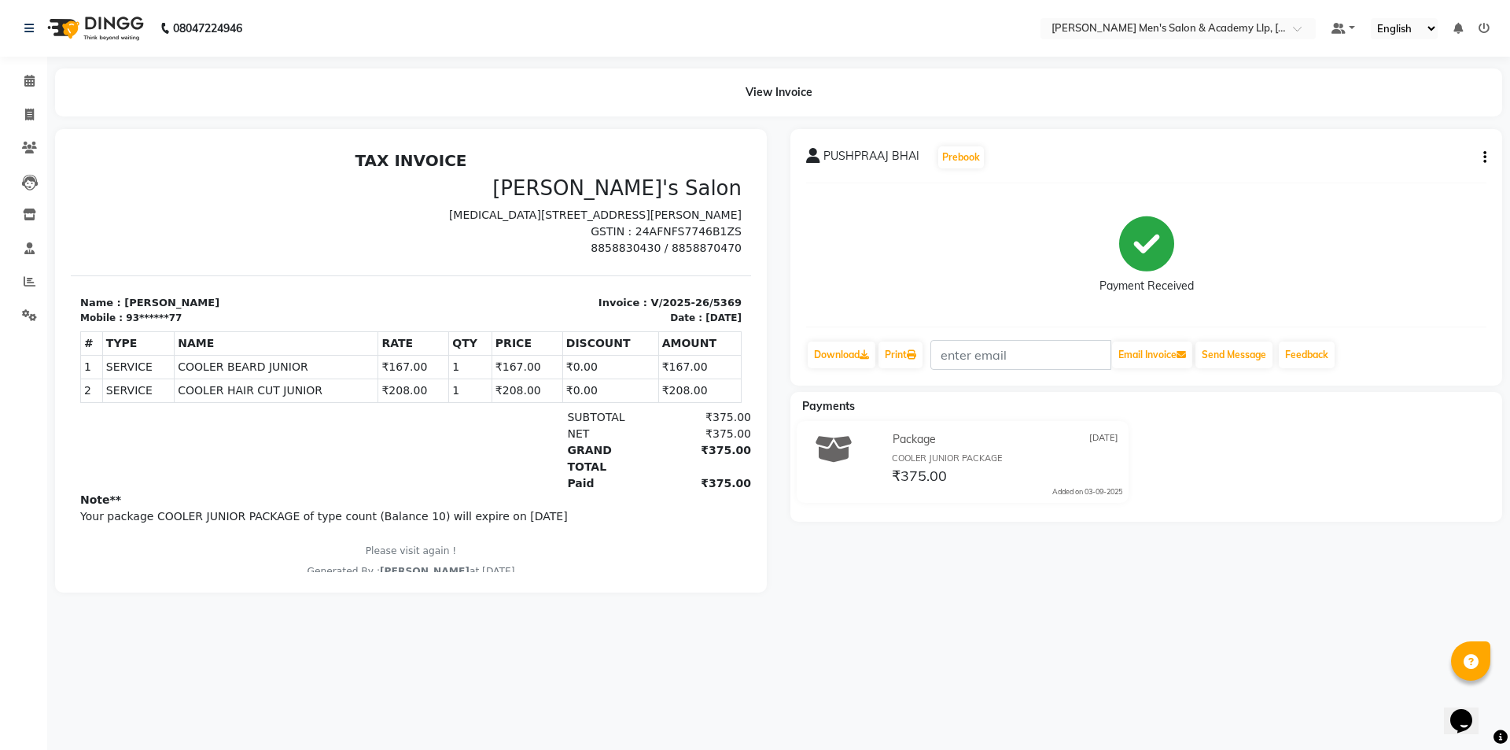
click at [1482, 157] on button "button" at bounding box center [1481, 157] width 9 height 17
click at [1392, 129] on div "Cancel Invoice" at bounding box center [1407, 128] width 108 height 20
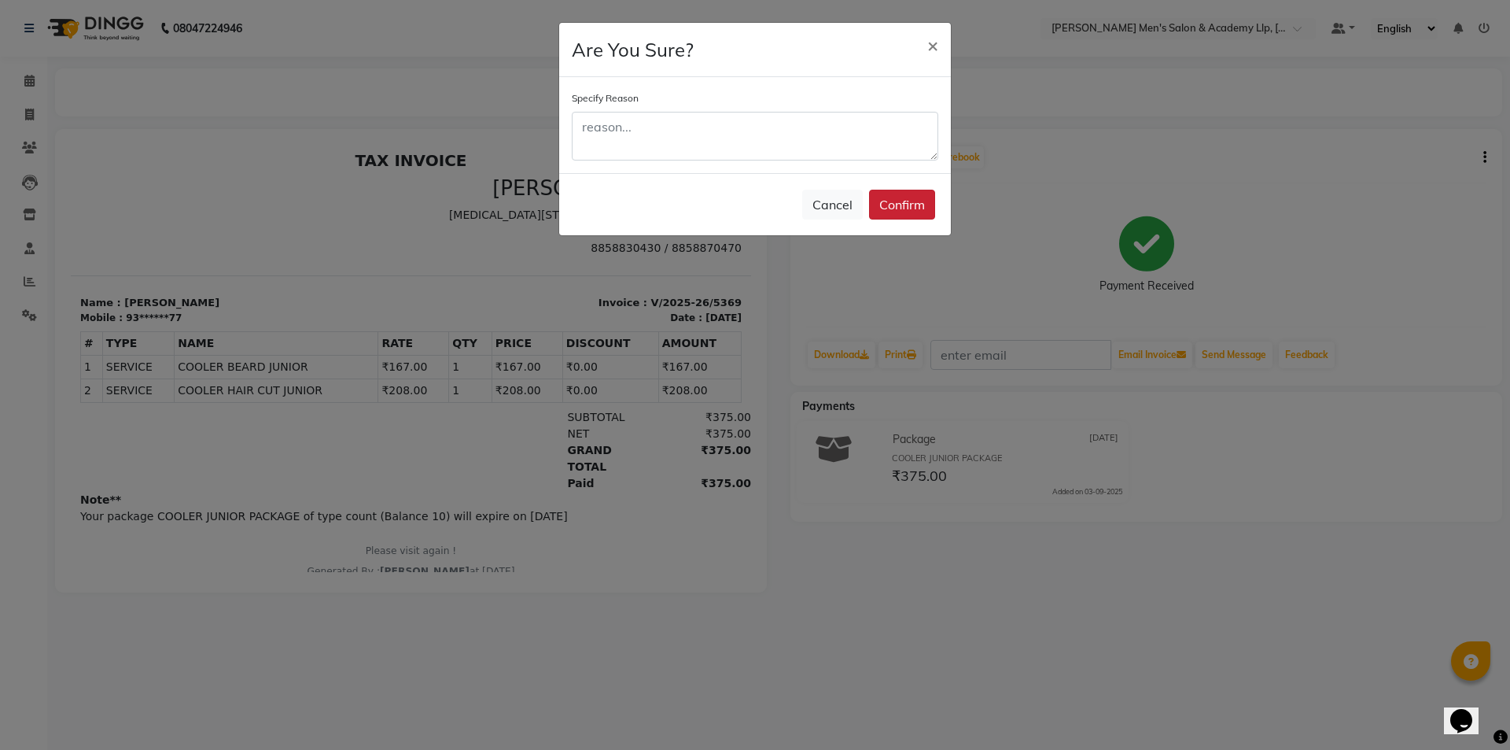
click at [901, 197] on button "Confirm" at bounding box center [902, 205] width 66 height 30
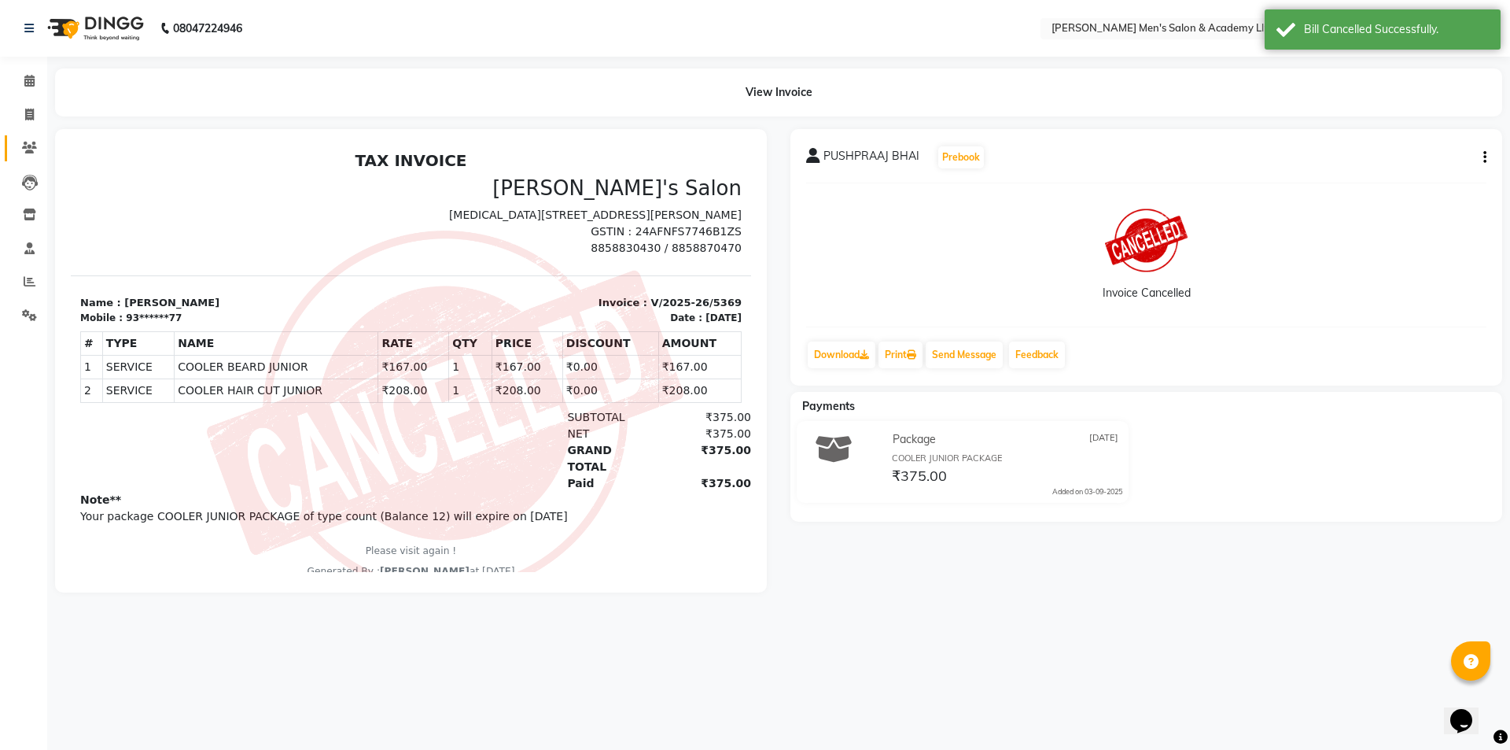
click at [15, 142] on link "Clients" at bounding box center [24, 148] width 38 height 26
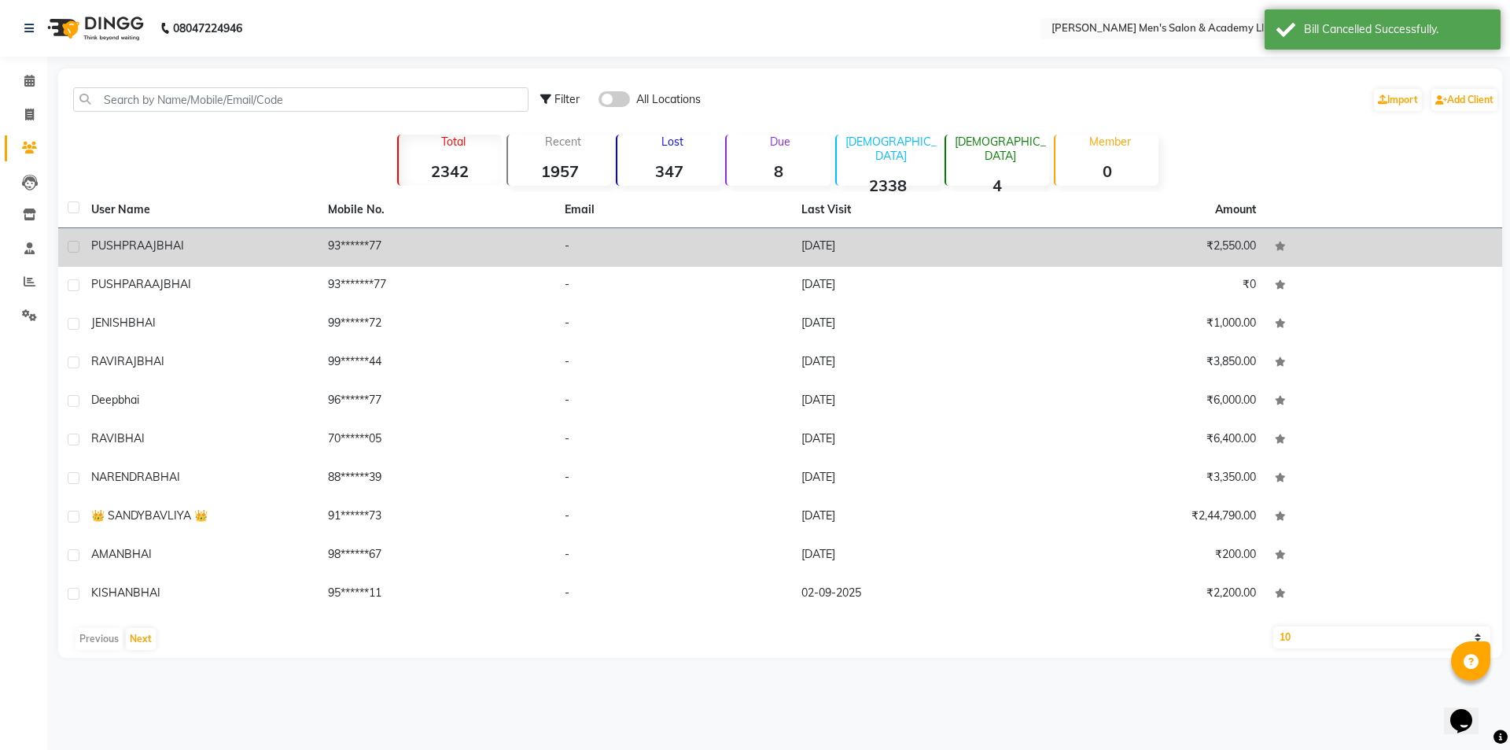
click at [795, 251] on td "[DATE]" at bounding box center [910, 247] width 237 height 39
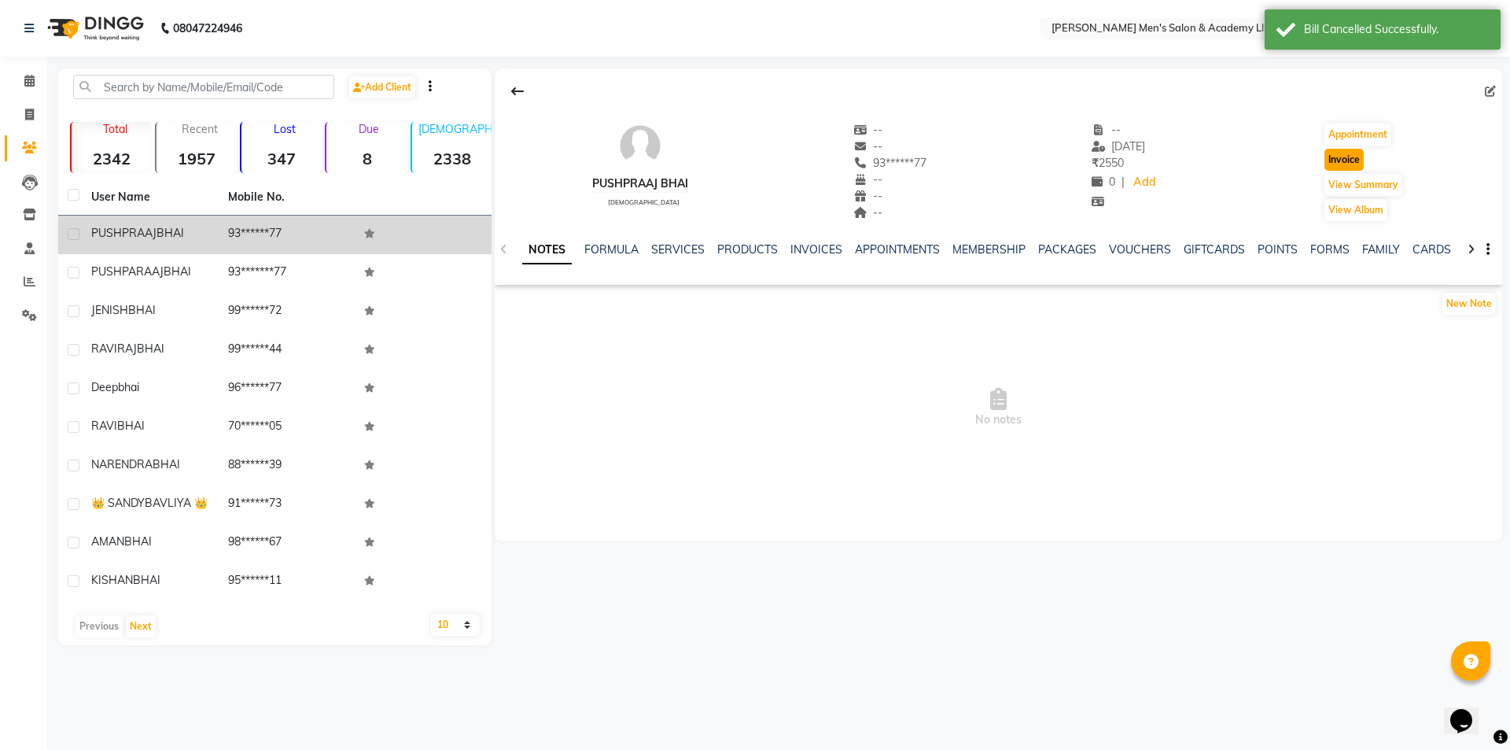
click at [1359, 163] on button "Invoice" at bounding box center [1344, 160] width 39 height 22
select select "service"
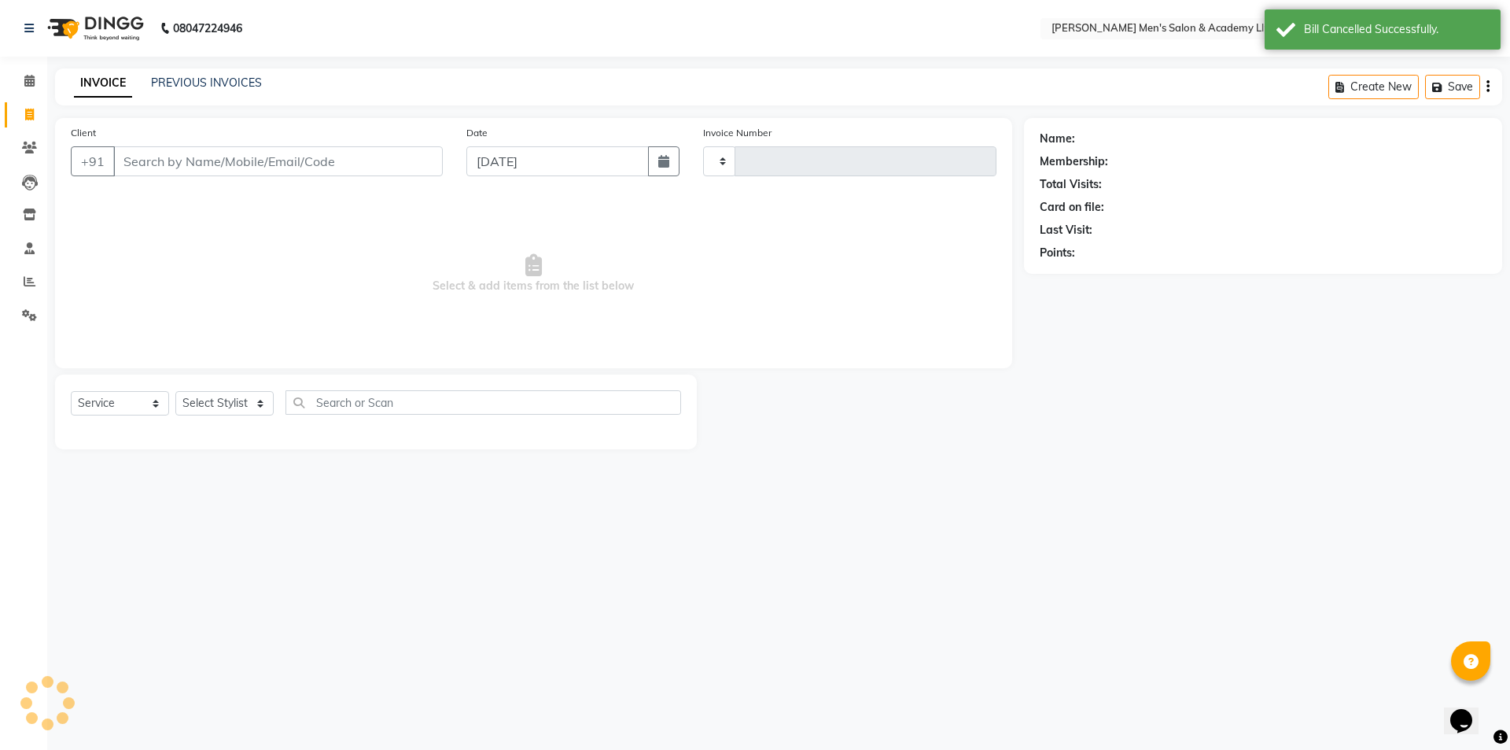
type input "5370"
select select "8248"
click at [209, 410] on select "Select Stylist" at bounding box center [224, 403] width 98 height 24
type input "93******77"
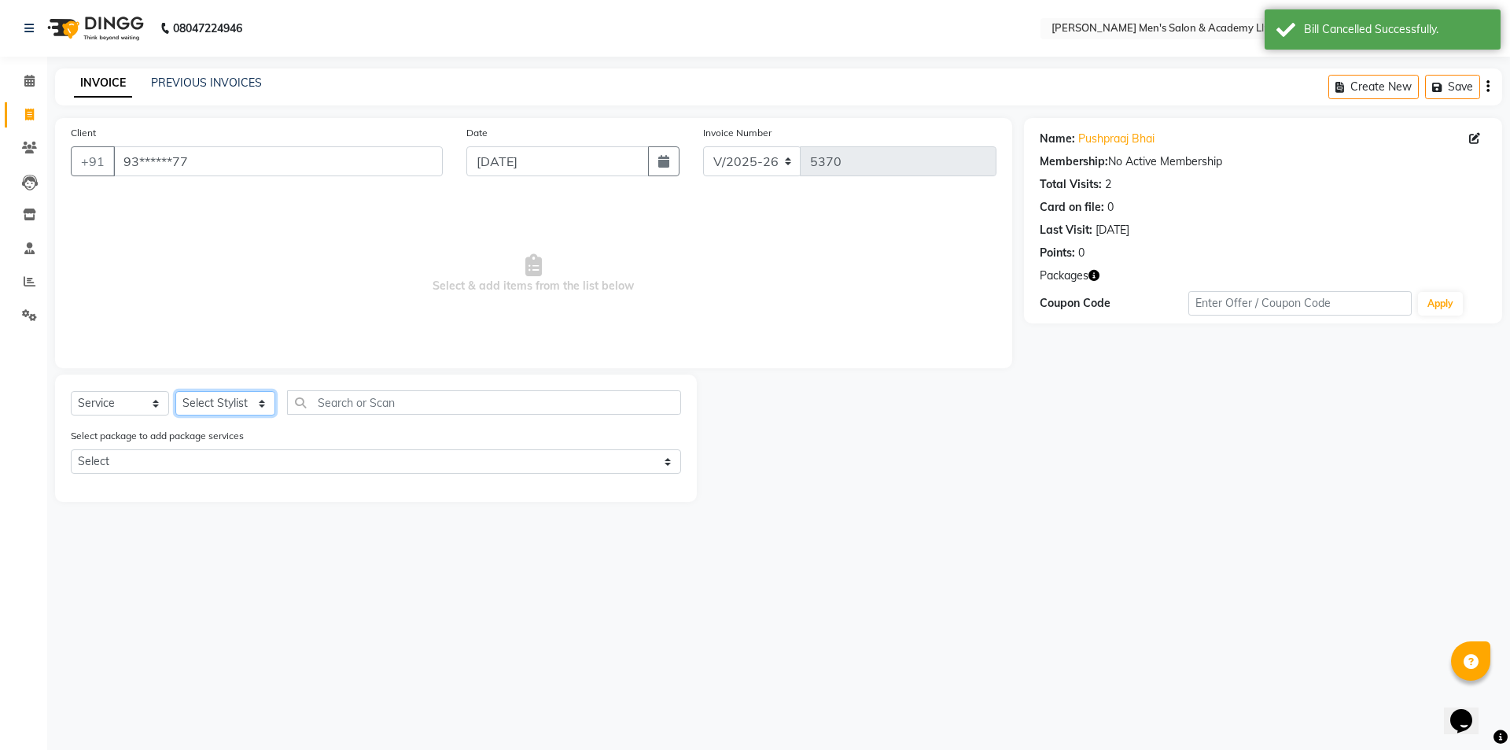
select select "78790"
click at [175, 391] on select "Select Stylist ABHISHEK SEN AKKI SEN ANKUSH SEN ARYAN GOHEL CHANDU SEN DIPESH S…" at bounding box center [225, 403] width 100 height 24
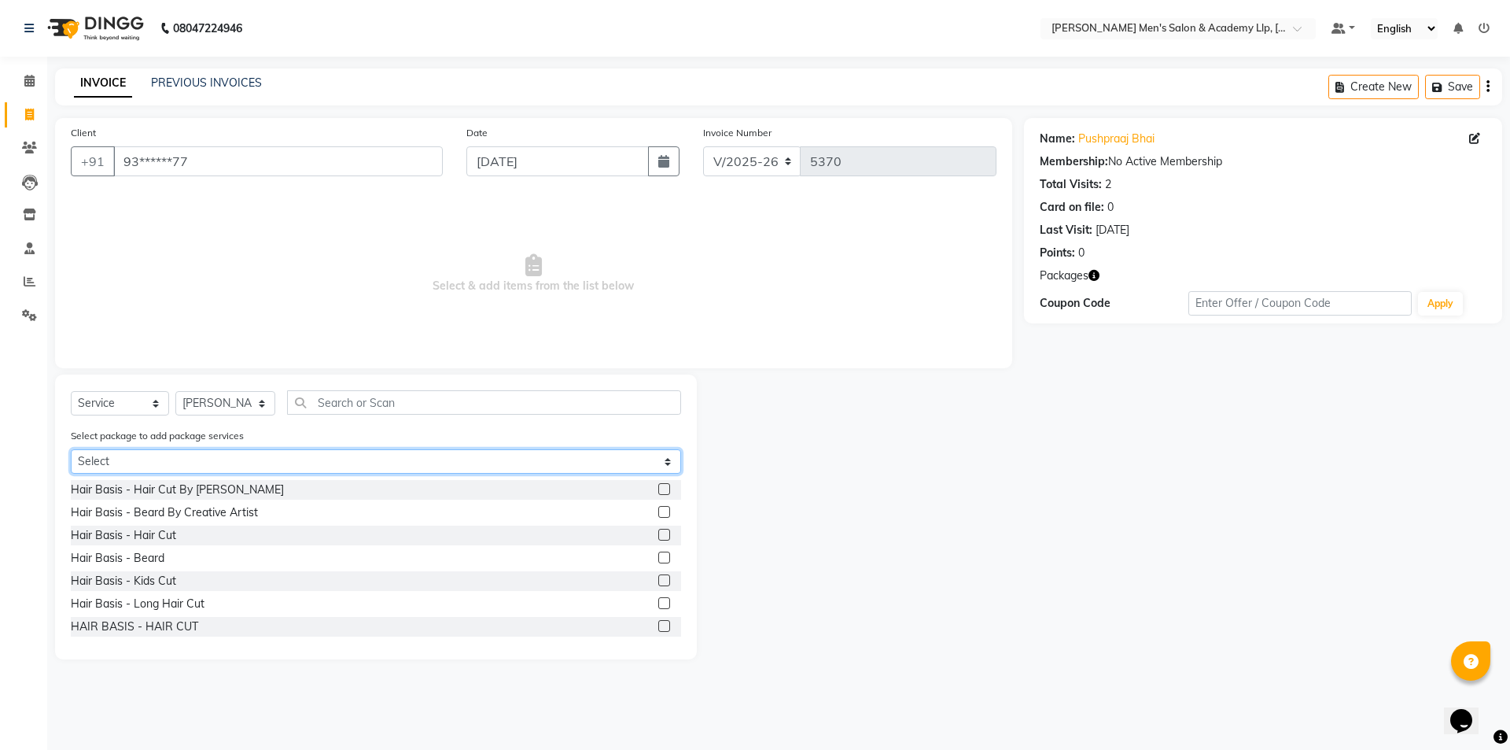
click at [157, 467] on select "Select COOLER JUNIOR PACKAGE" at bounding box center [376, 461] width 610 height 24
select select "1: Object"
click at [71, 449] on select "Select COOLER JUNIOR PACKAGE" at bounding box center [376, 461] width 610 height 24
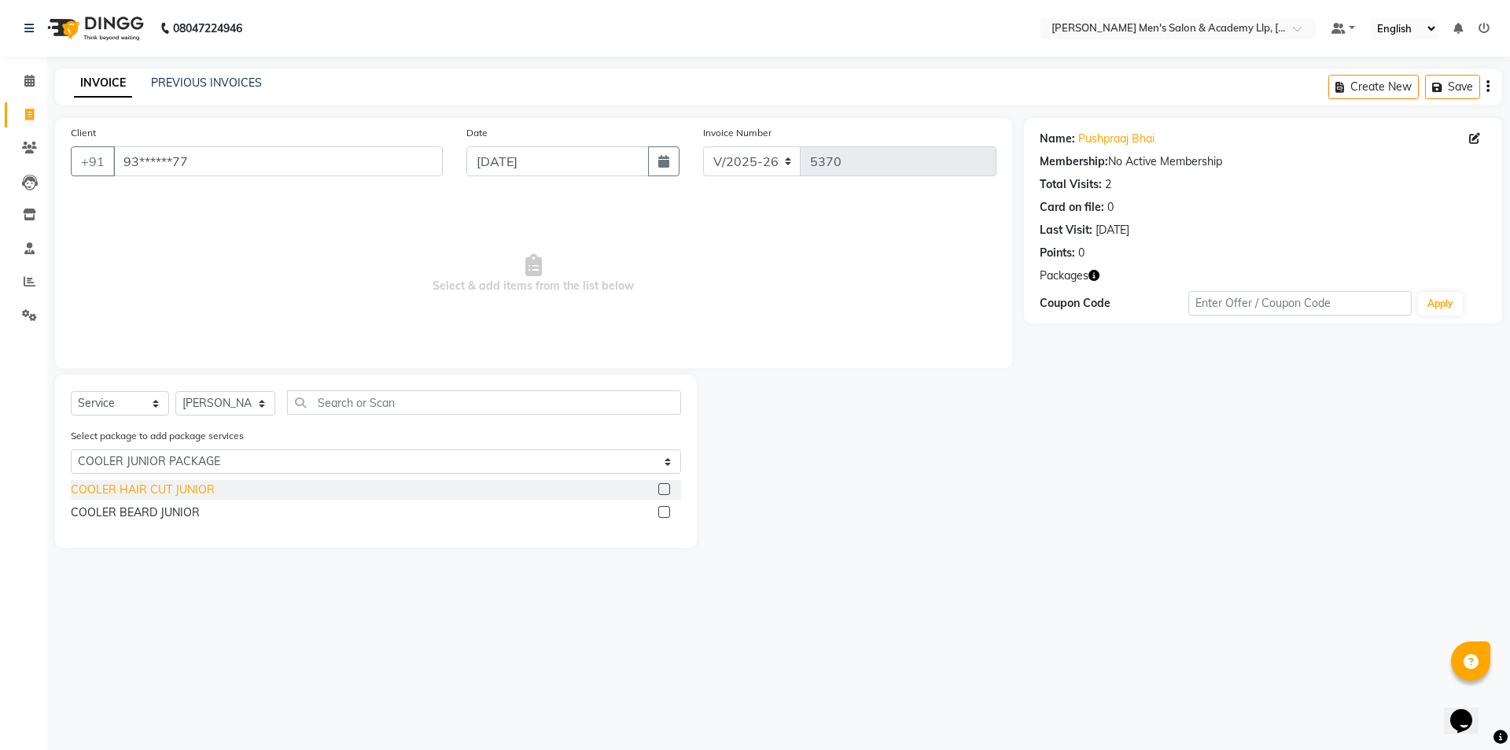
click at [150, 495] on div "COOLER HAIR CUT JUNIOR" at bounding box center [143, 489] width 144 height 17
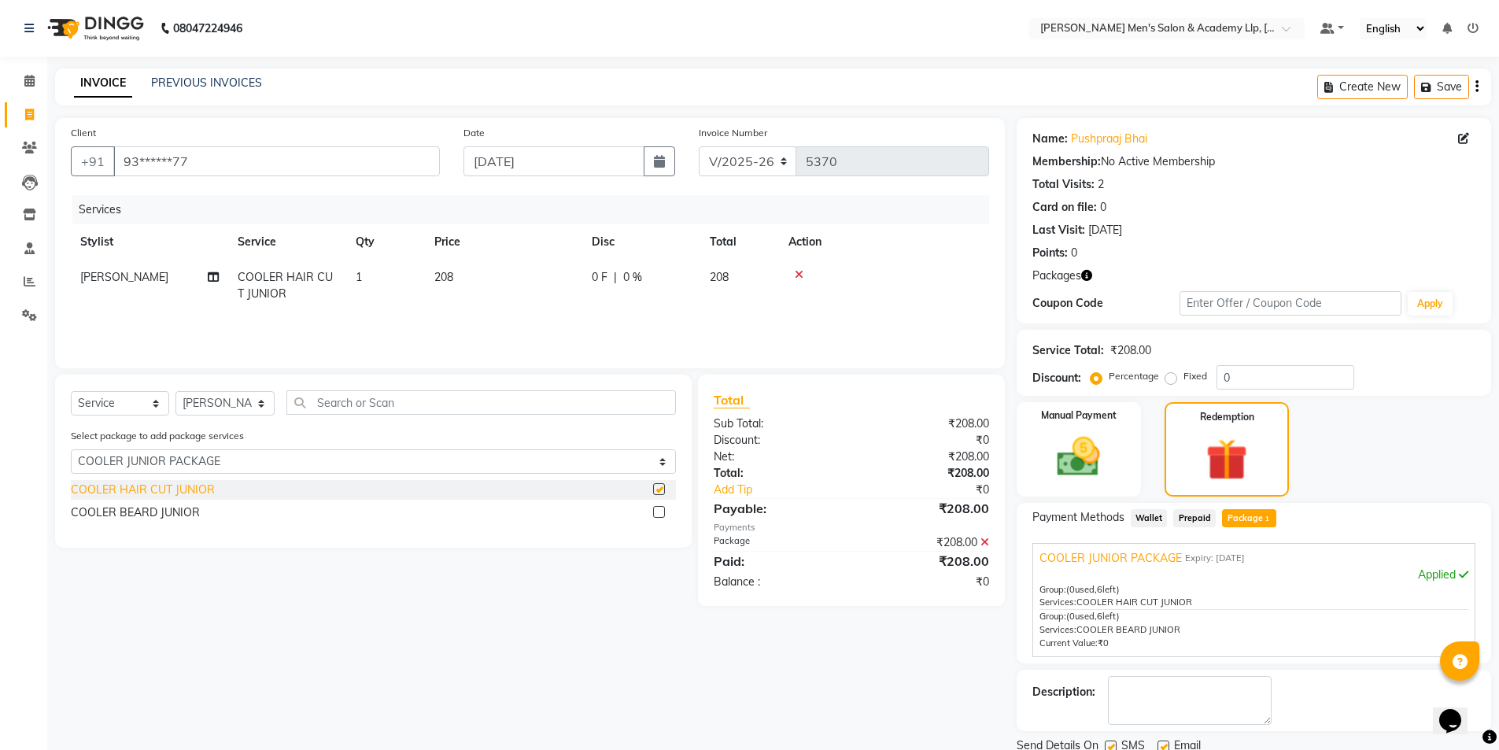
checkbox input "false"
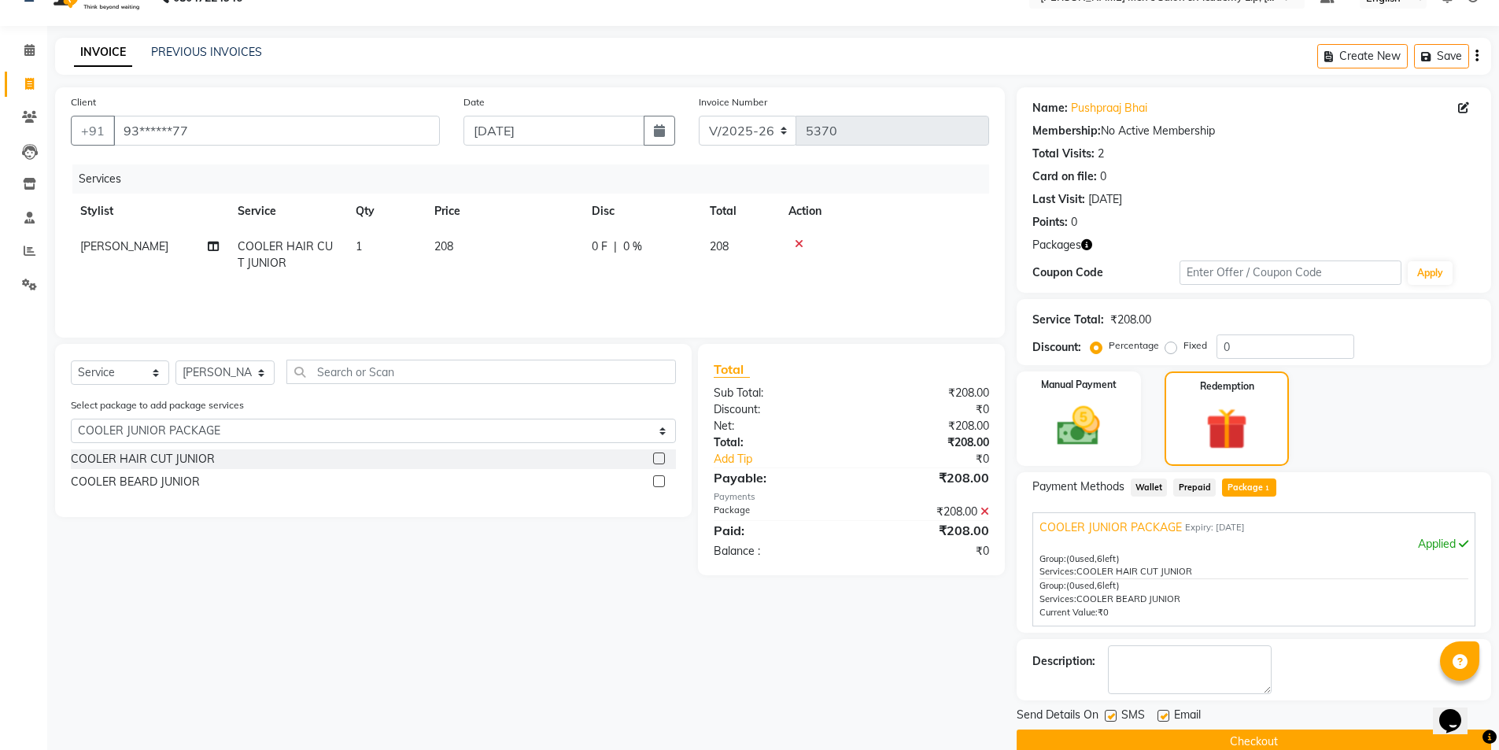
scroll to position [58, 0]
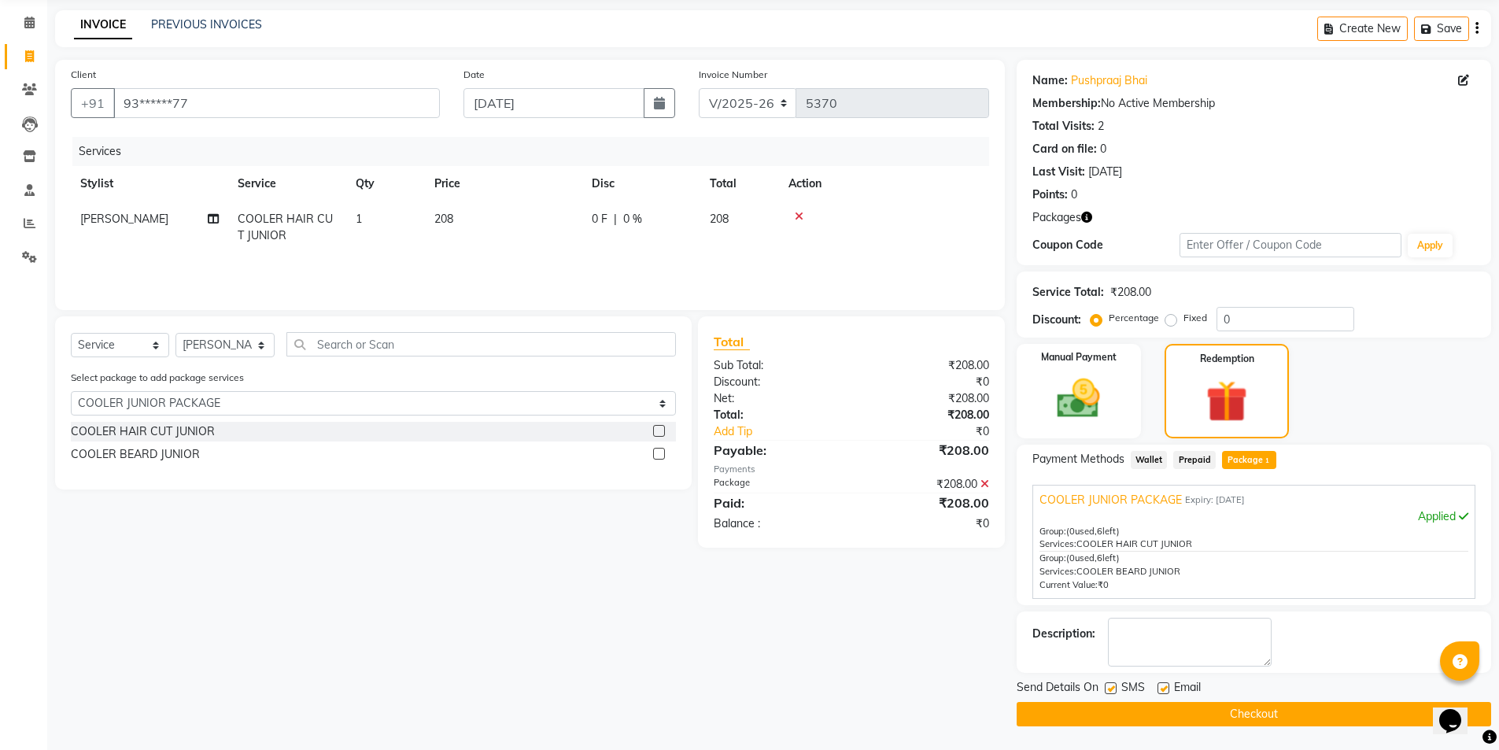
click at [1159, 688] on label at bounding box center [1163, 688] width 12 height 12
click at [1159, 688] on input "checkbox" at bounding box center [1162, 689] width 10 height 10
checkbox input "false"
click at [1113, 691] on label at bounding box center [1111, 688] width 12 height 12
click at [1113, 691] on input "checkbox" at bounding box center [1110, 689] width 10 height 10
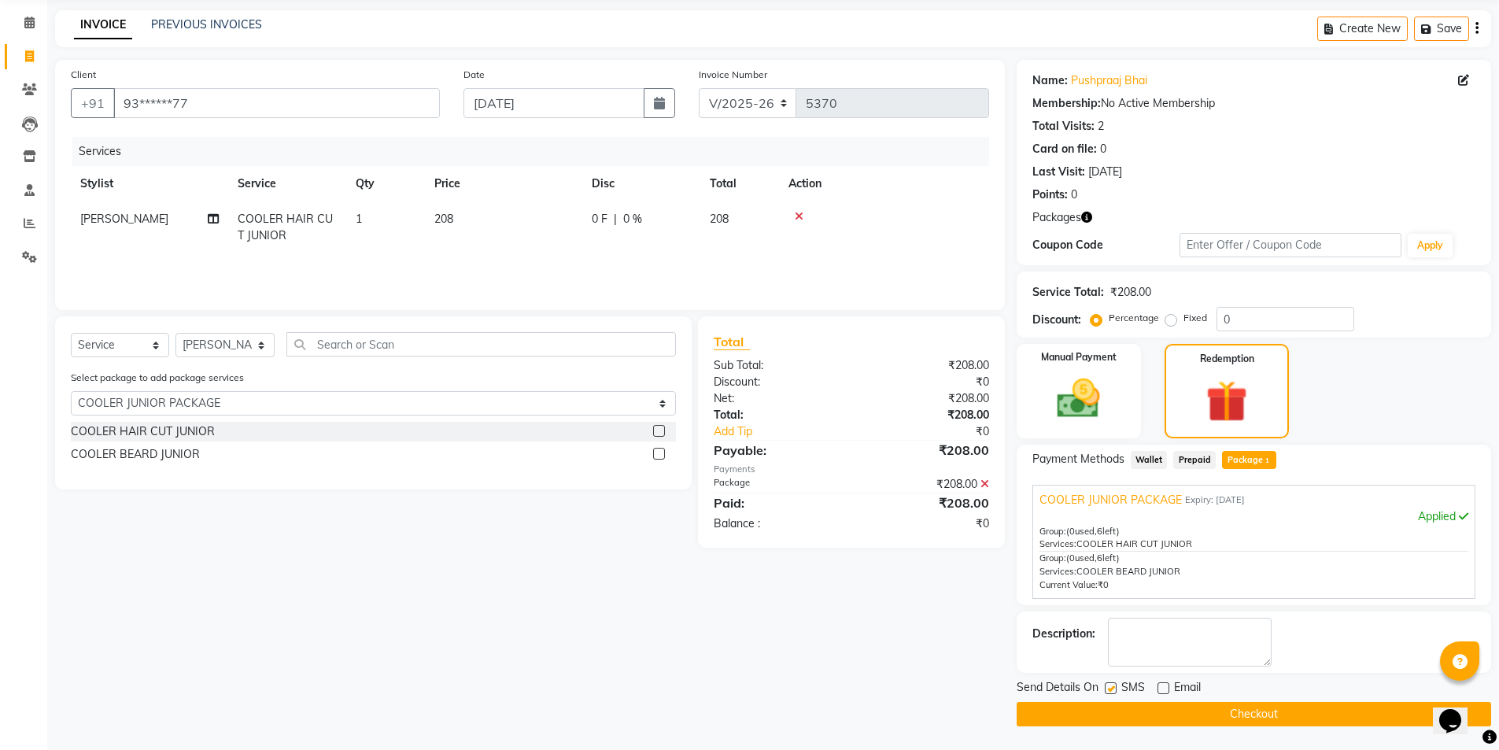
checkbox input "false"
click at [1108, 711] on button "Checkout" at bounding box center [1253, 714] width 474 height 24
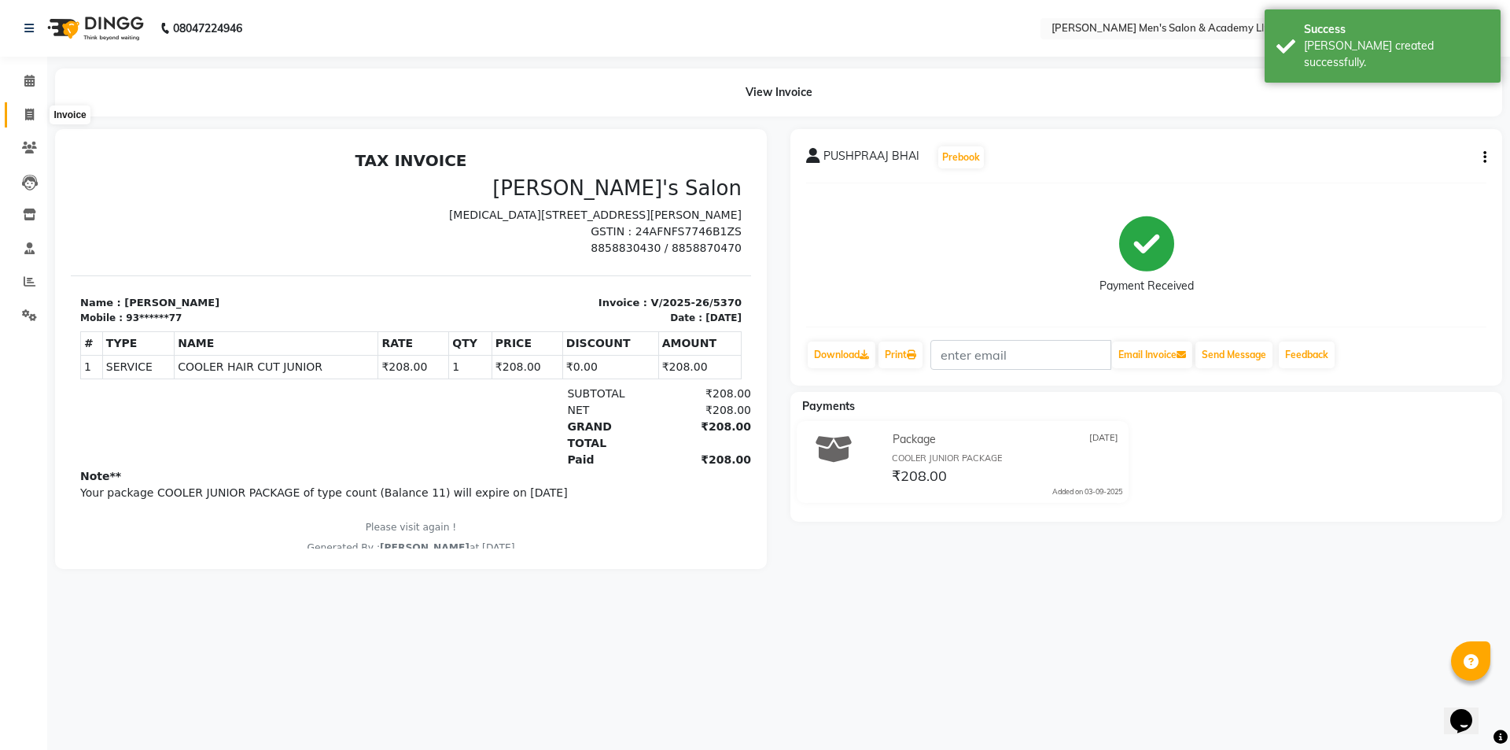
click at [19, 112] on span at bounding box center [30, 115] width 28 height 18
select select "service"
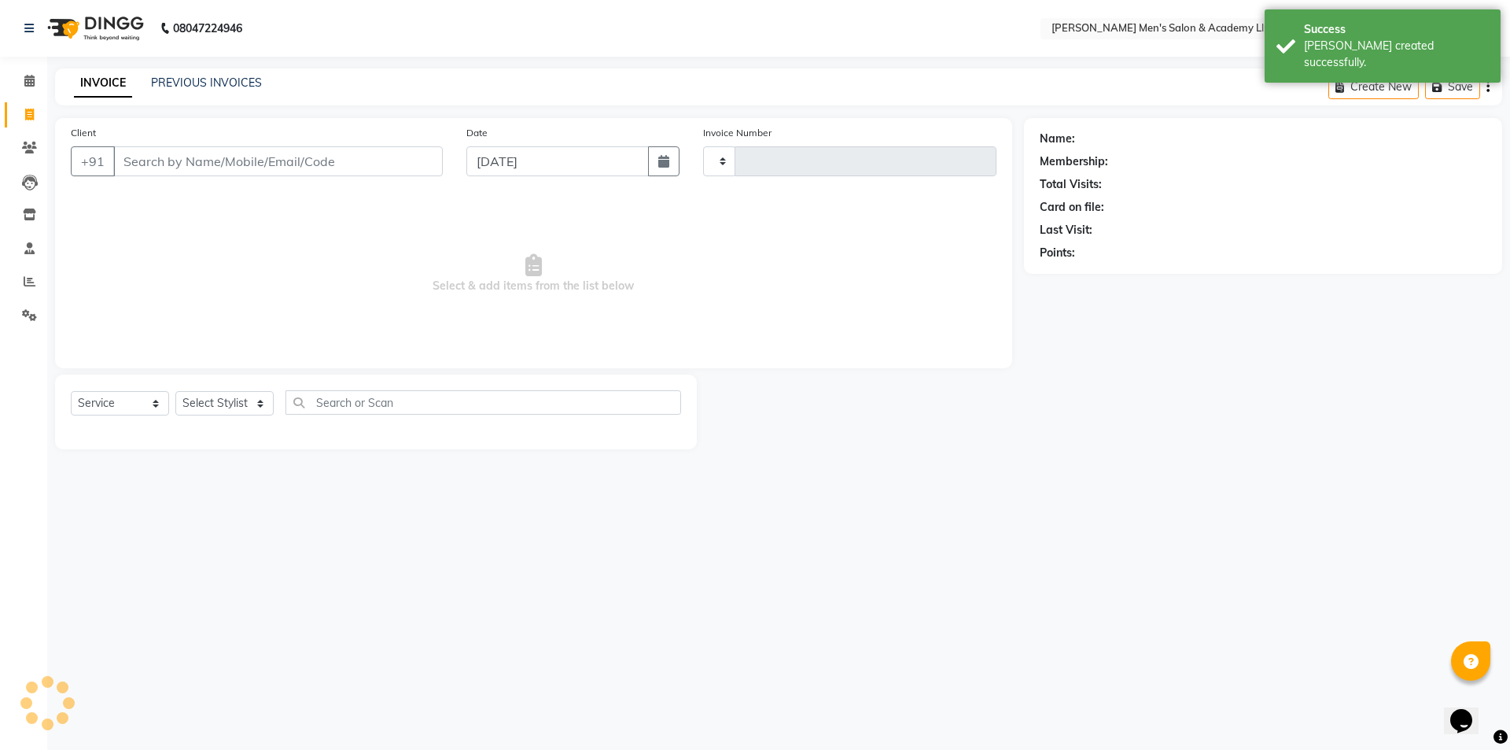
type input "5371"
select select "8248"
click at [198, 83] on link "PREVIOUS INVOICES" at bounding box center [206, 83] width 111 height 14
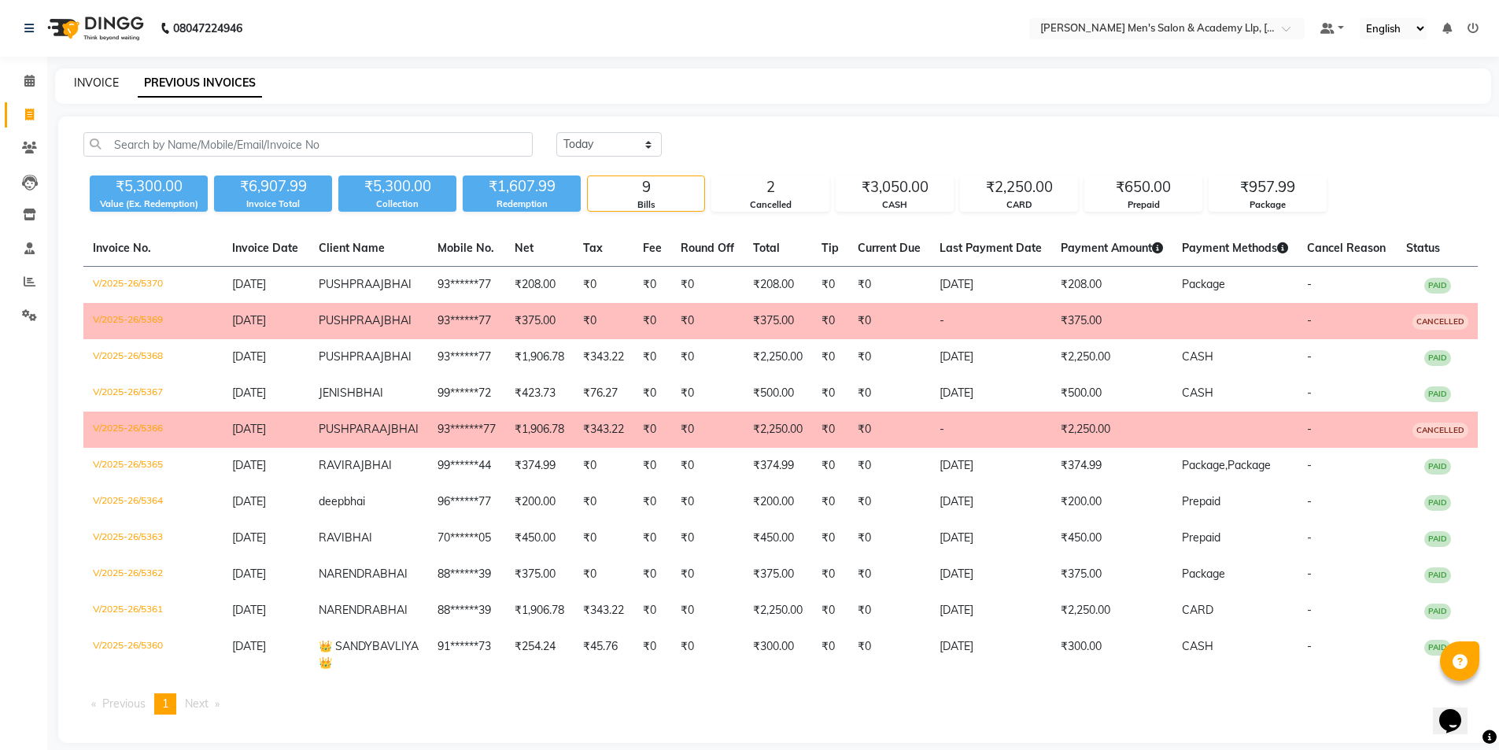
click at [104, 77] on link "INVOICE" at bounding box center [96, 83] width 45 height 14
select select "service"
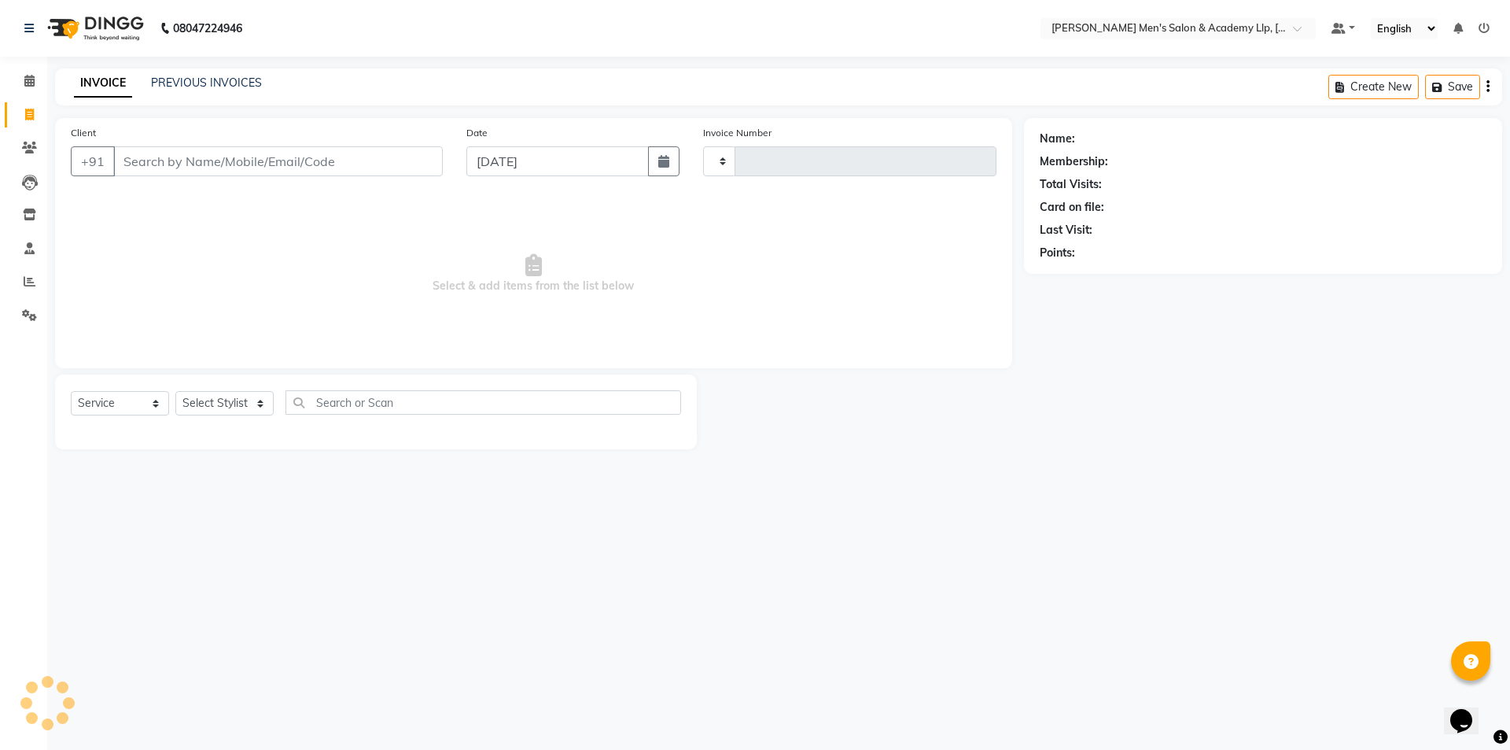
type input "5371"
select select "8248"
click at [24, 283] on icon at bounding box center [30, 281] width 12 height 12
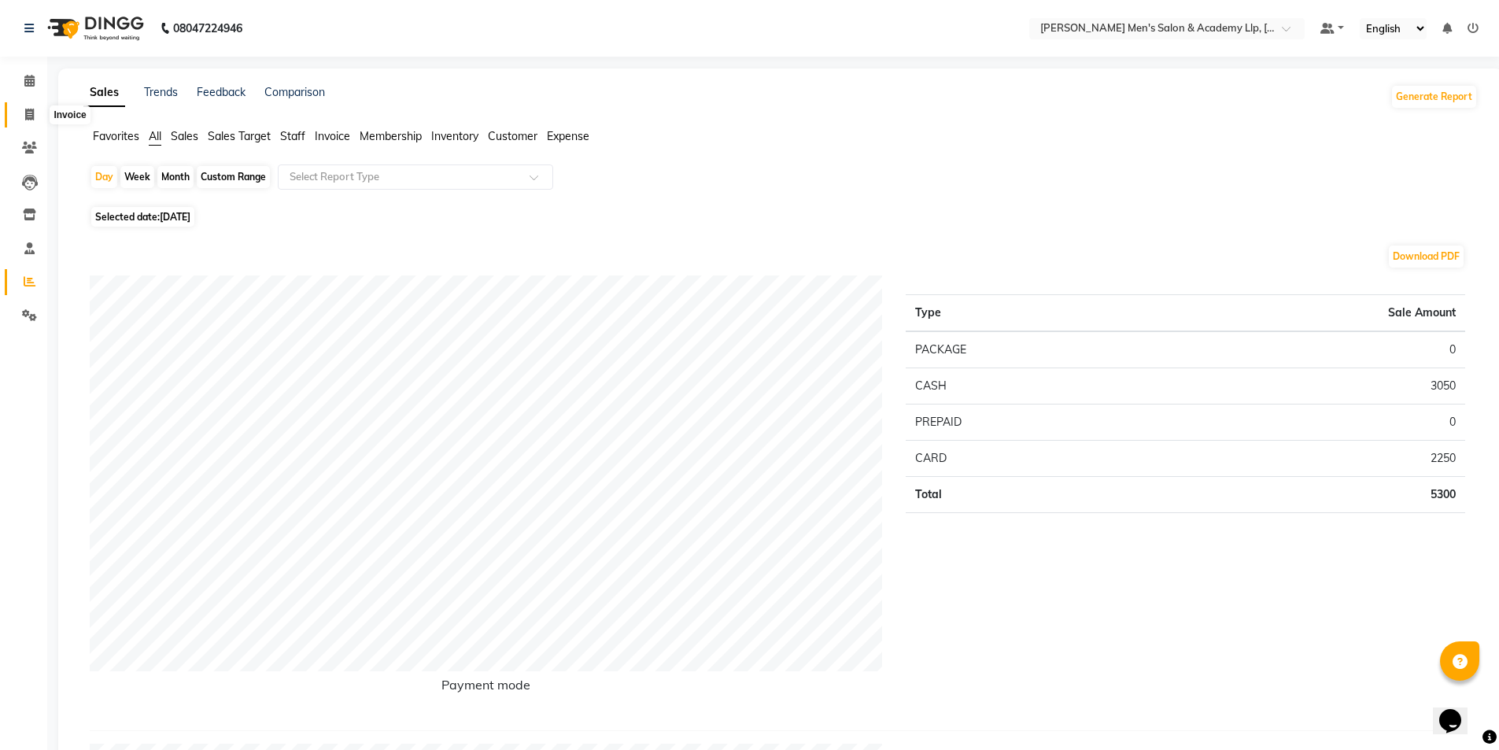
click at [25, 120] on icon at bounding box center [29, 115] width 9 height 12
select select "service"
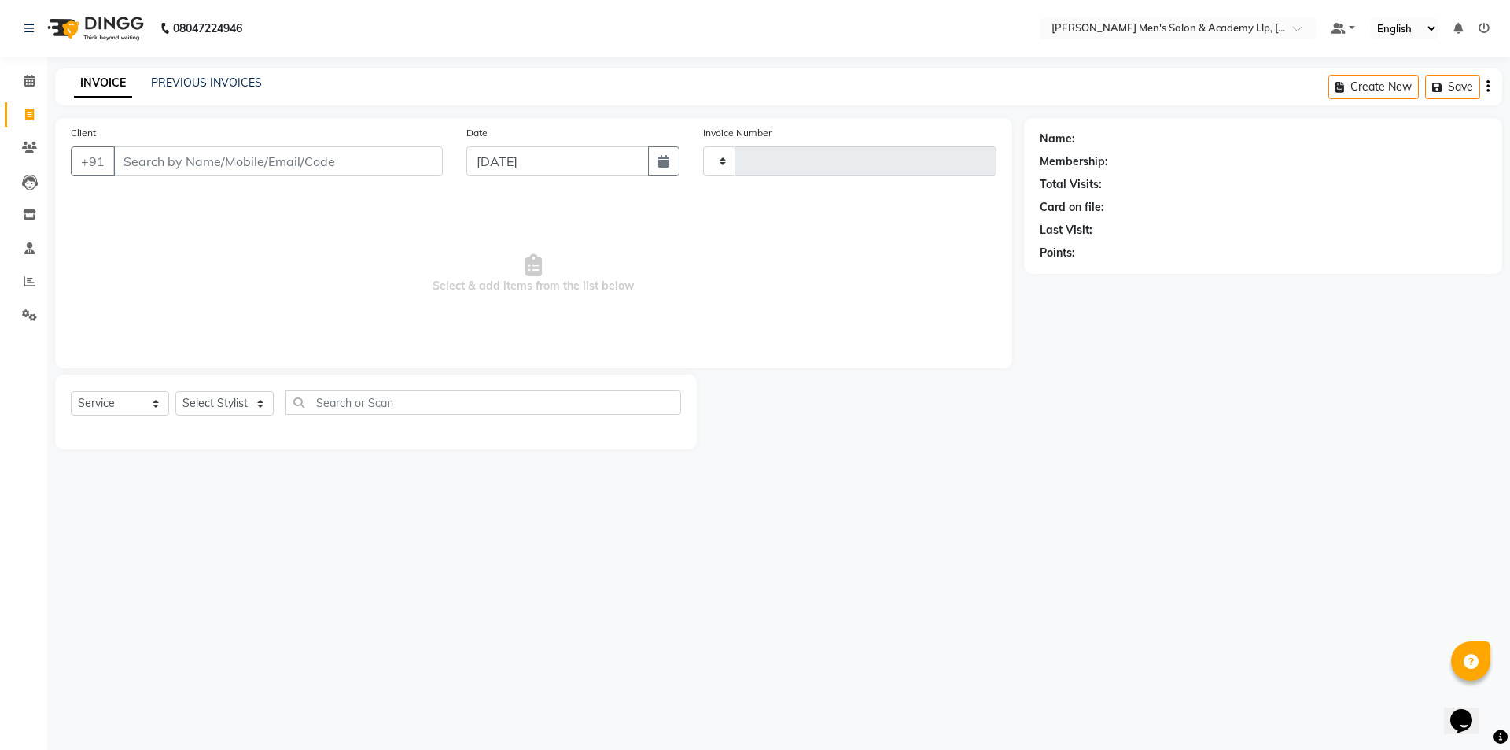
type input "5371"
select select "8248"
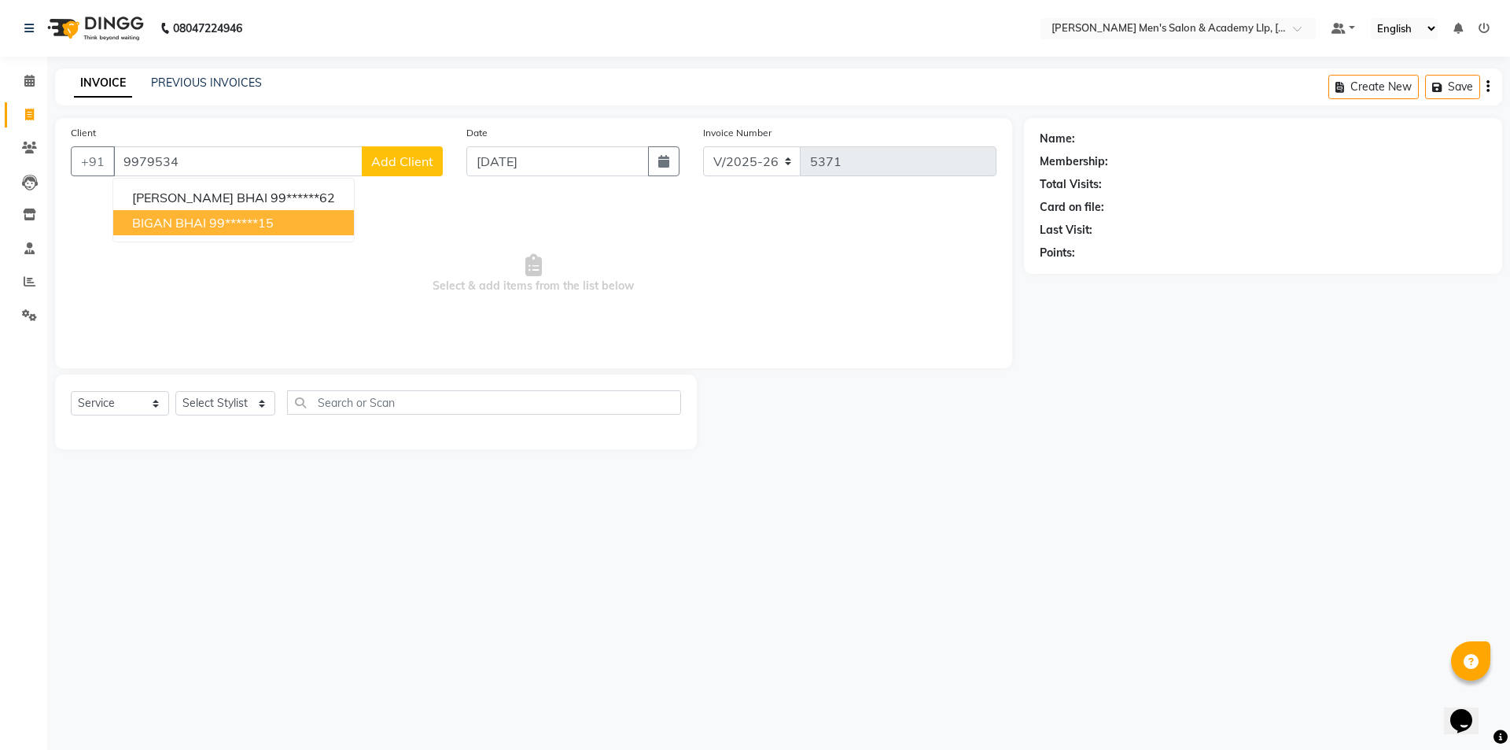
click at [256, 218] on ngb-highlight "99******15" at bounding box center [241, 223] width 65 height 16
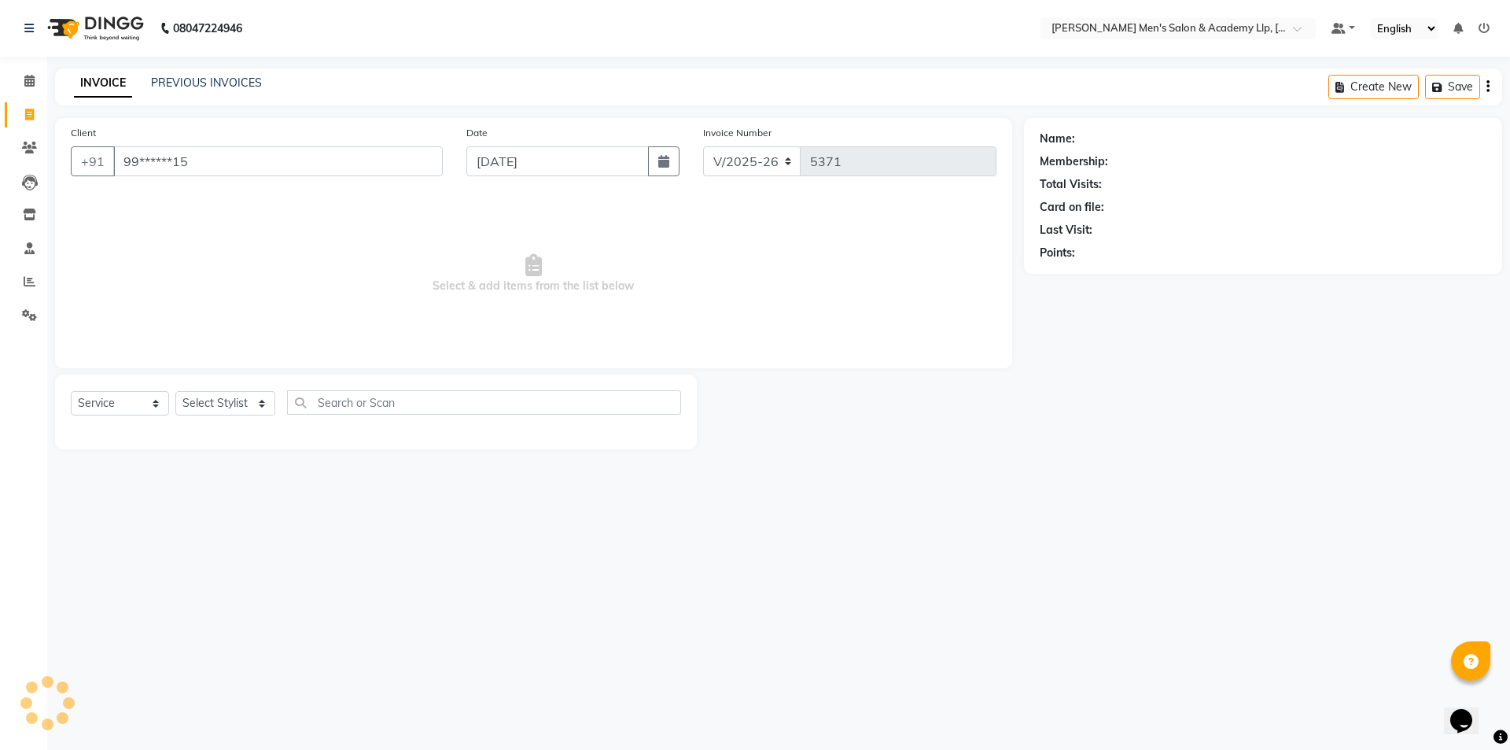
type input "99******15"
click at [216, 408] on select "Select Stylist ABHISHEK SEN AKKI SEN [PERSON_NAME] [PERSON_NAME] [PERSON_NAME] …" at bounding box center [225, 403] width 100 height 24
select select "78790"
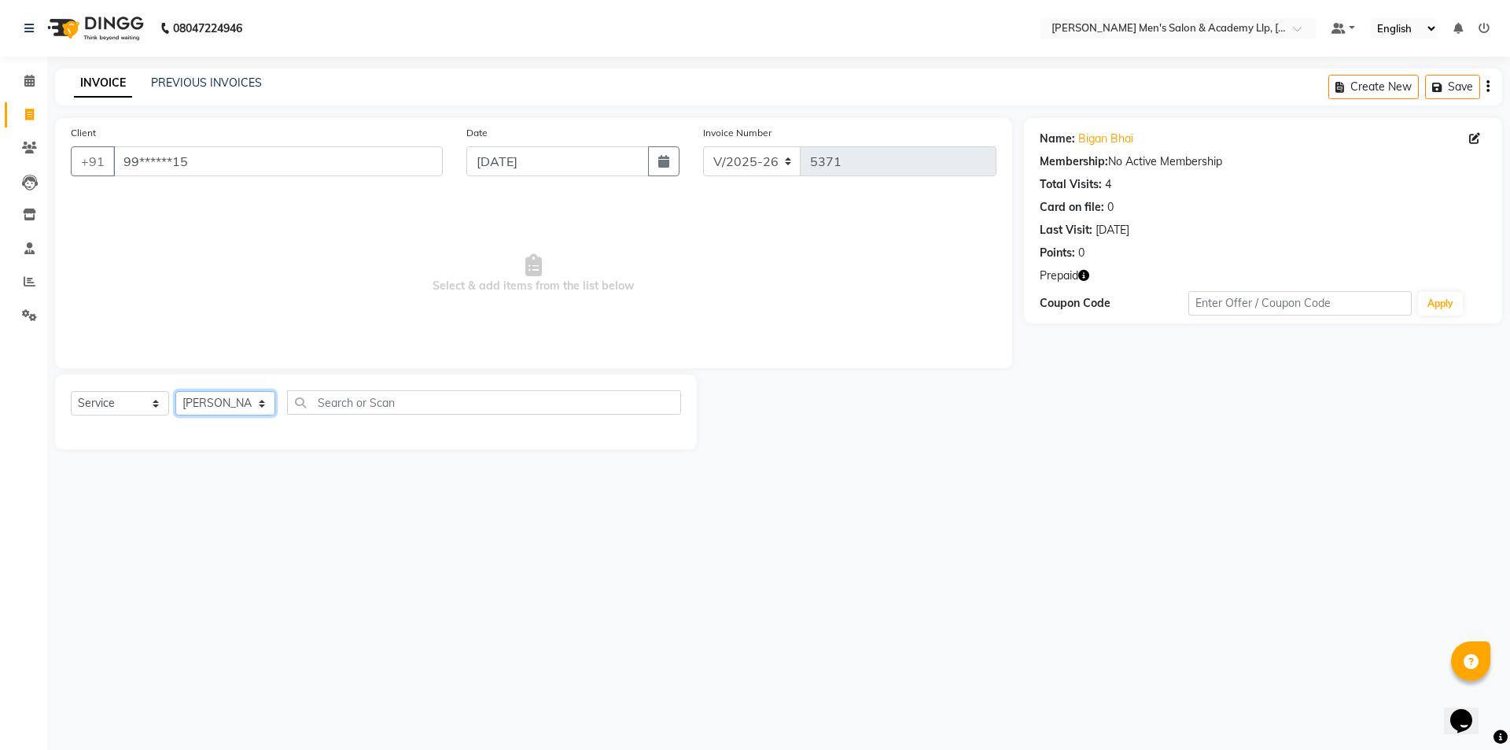
click at [175, 391] on select "Select Stylist ABHISHEK SEN AKKI SEN [PERSON_NAME] [PERSON_NAME] [PERSON_NAME] …" at bounding box center [225, 403] width 100 height 24
click at [244, 262] on span "Select & add items from the list below" at bounding box center [534, 273] width 926 height 157
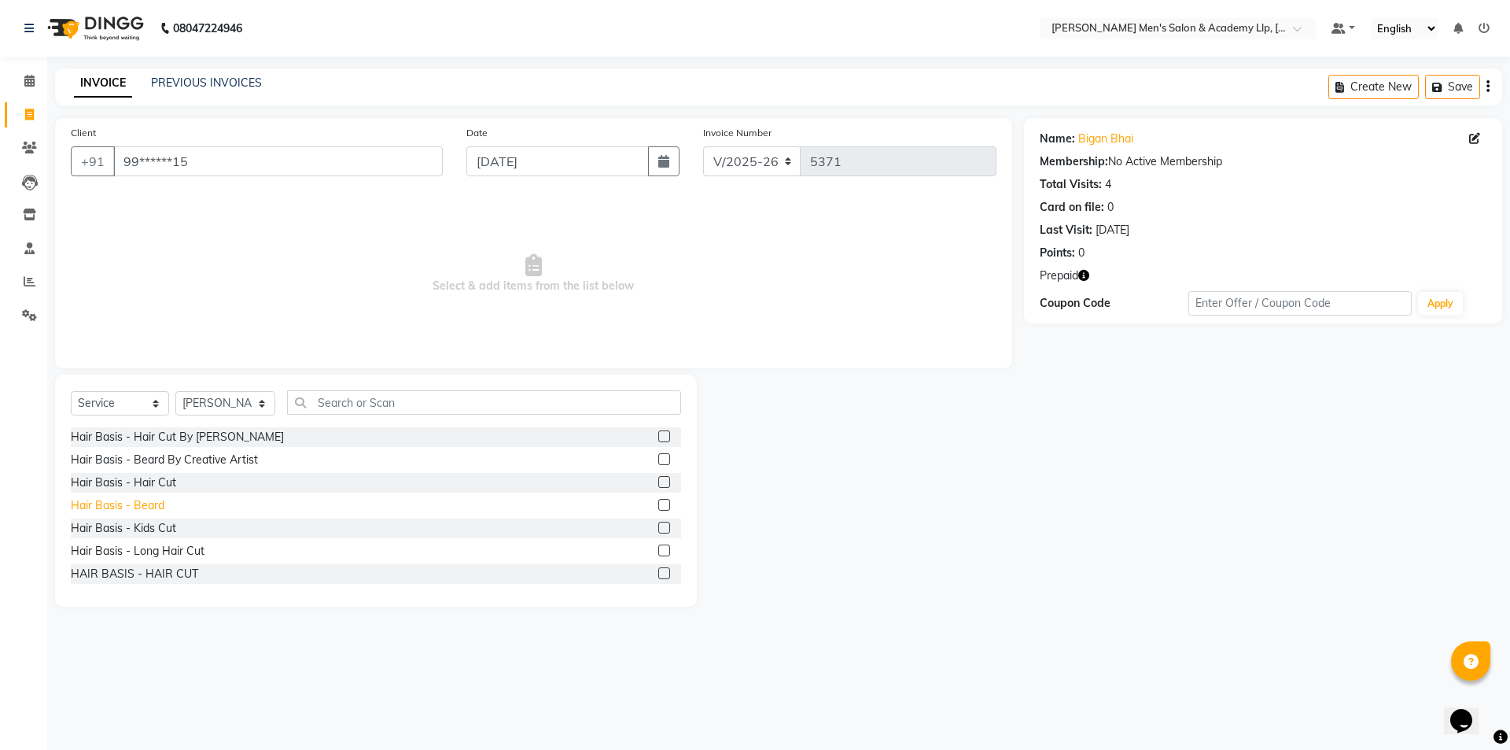
click at [146, 506] on div "Hair Basis - Beard" at bounding box center [118, 505] width 94 height 17
checkbox input "false"
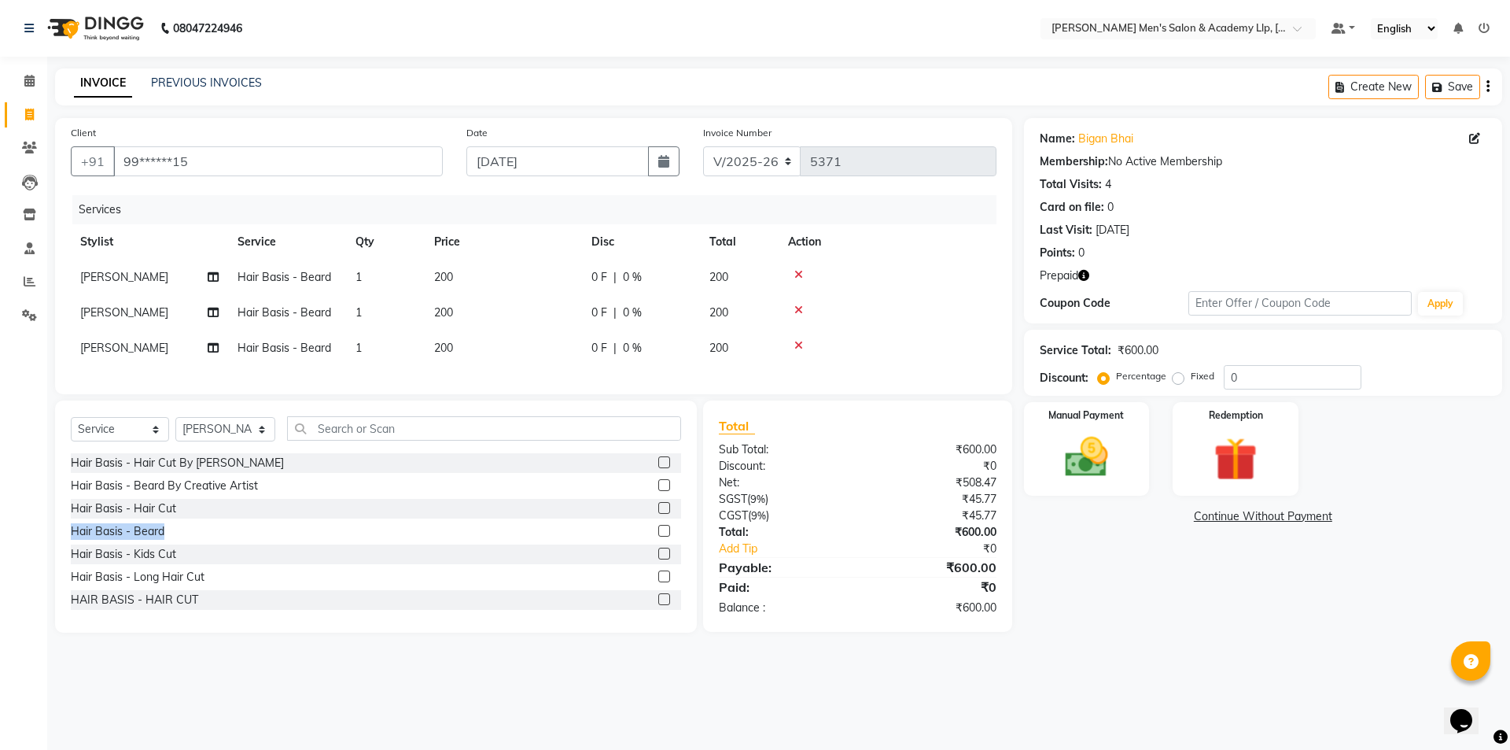
click at [1086, 271] on icon "button" at bounding box center [1084, 275] width 11 height 11
click at [1087, 277] on icon "button" at bounding box center [1084, 275] width 11 height 11
click at [800, 308] on icon at bounding box center [799, 309] width 9 height 11
click at [800, 340] on icon at bounding box center [799, 345] width 9 height 11
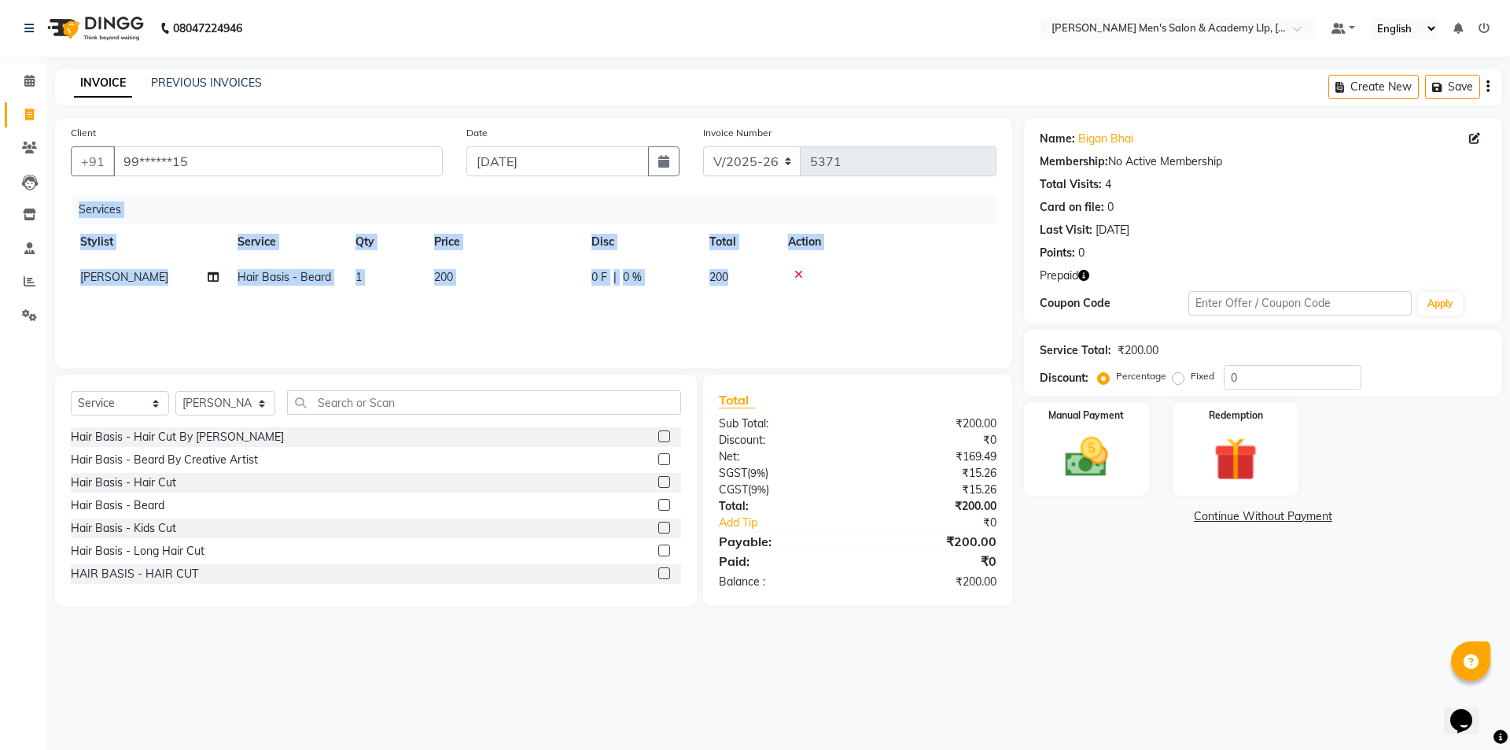
click at [800, 308] on div "Services Stylist Service Qty Price Disc Total Action MONU SEN Hair Basis - Bear…" at bounding box center [534, 273] width 926 height 157
click at [1237, 464] on img at bounding box center [1235, 459] width 73 height 56
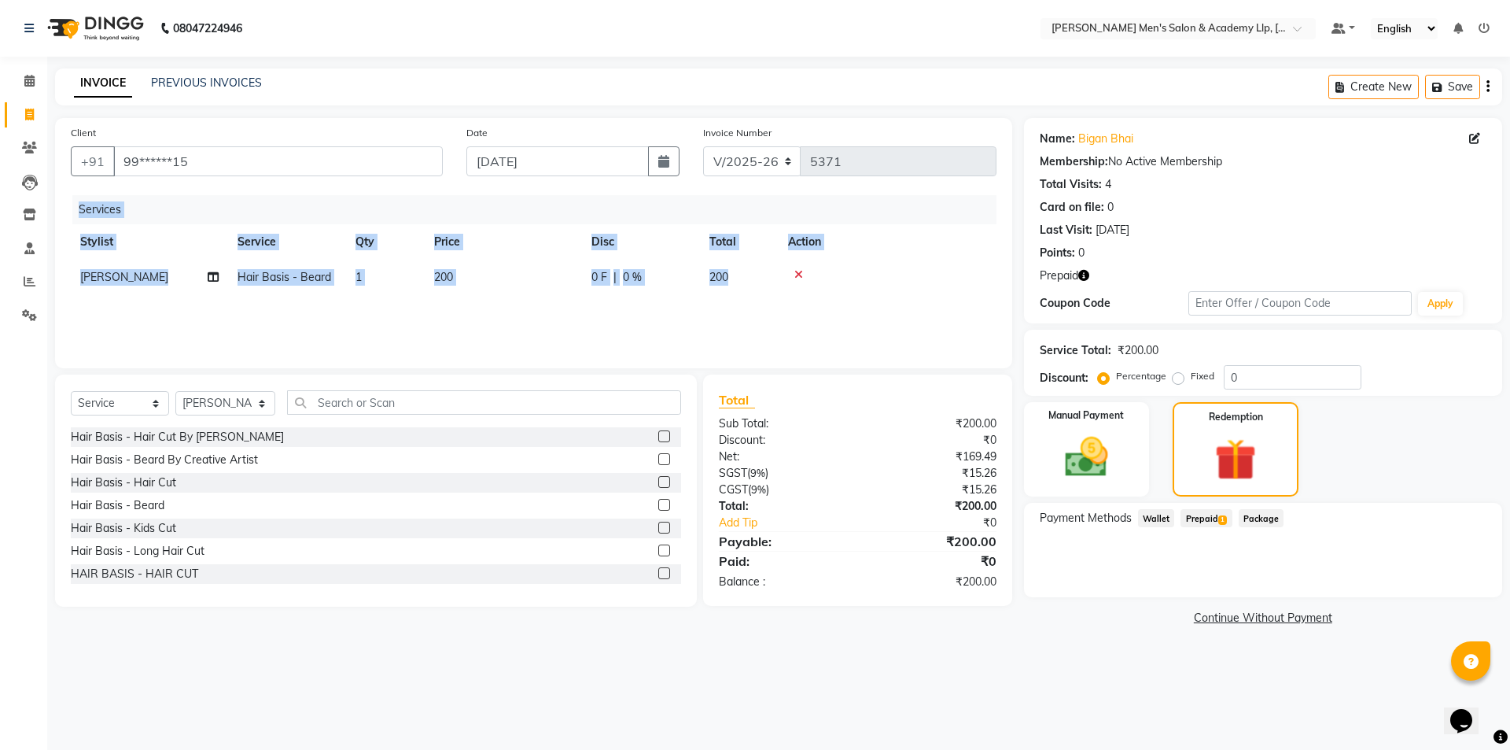
click at [1196, 522] on span "Prepaid 1" at bounding box center [1206, 518] width 51 height 18
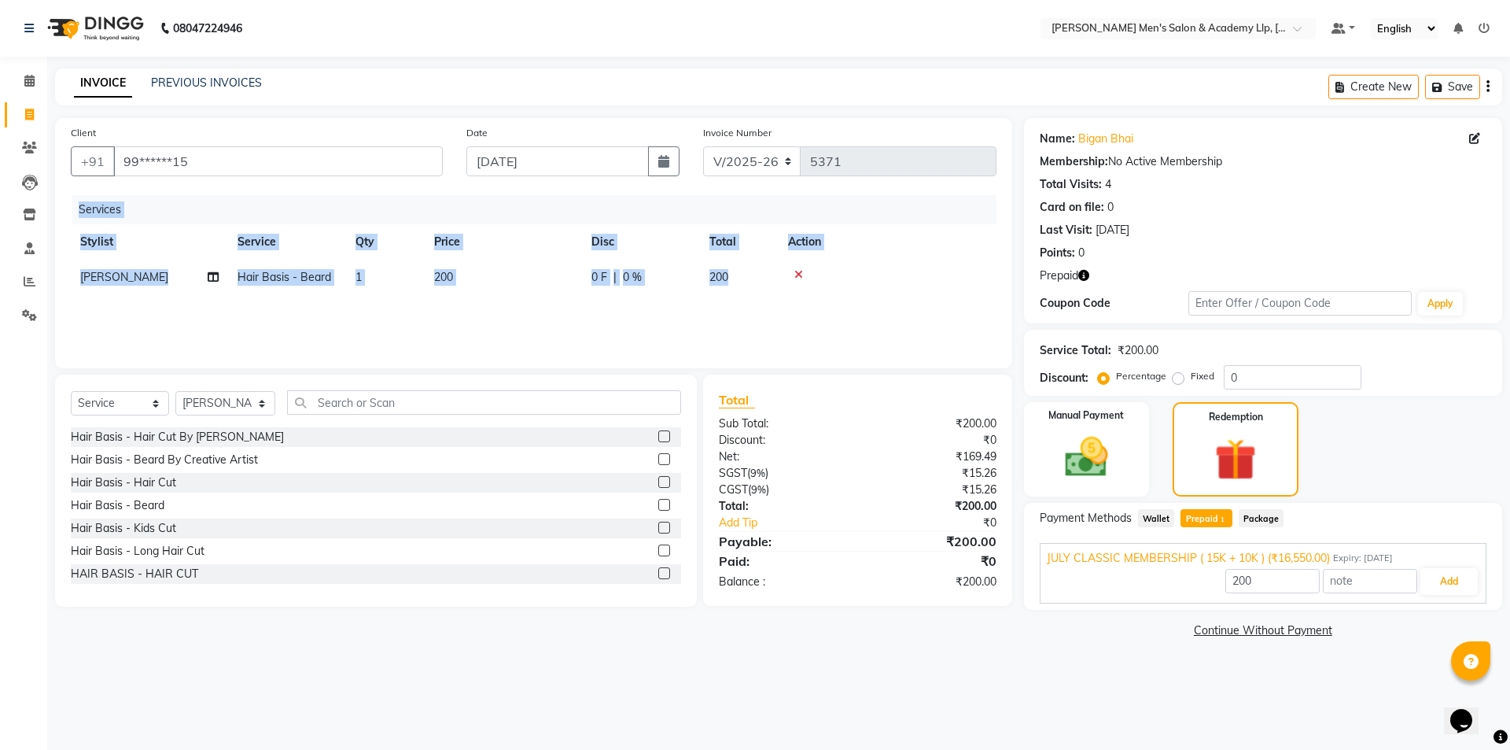
click at [1196, 522] on span "Prepaid 1" at bounding box center [1206, 518] width 51 height 18
click at [1448, 580] on button "Add" at bounding box center [1449, 581] width 57 height 27
click at [1448, 580] on div "Payment Methods Wallet Prepaid 1 Package JULY CLASSIC MEMBERSHIP ( 15K + 10K ) …" at bounding box center [1263, 556] width 478 height 107
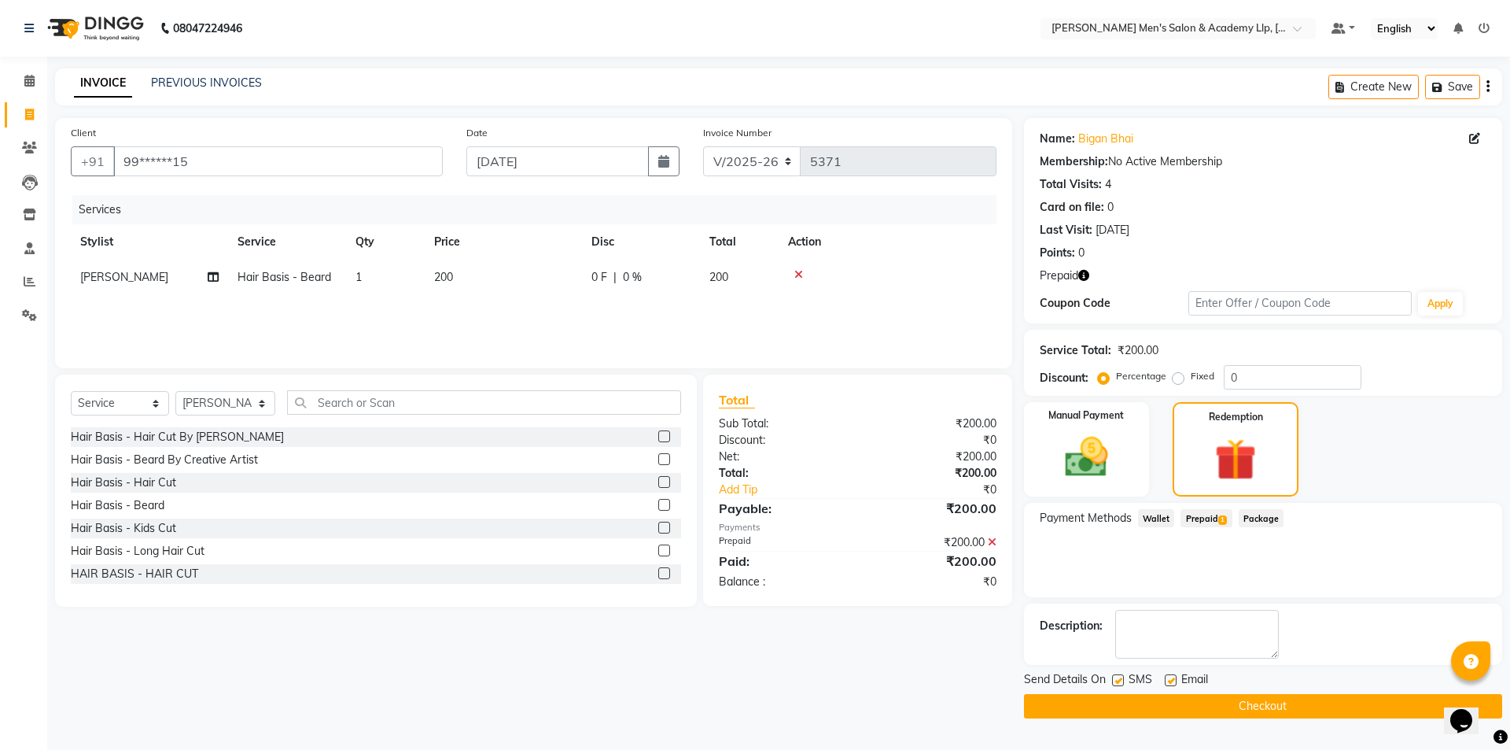
click at [1167, 678] on label at bounding box center [1171, 680] width 12 height 12
click at [1167, 678] on input "checkbox" at bounding box center [1170, 681] width 10 height 10
checkbox input "false"
click at [1167, 710] on button "Checkout" at bounding box center [1263, 706] width 478 height 24
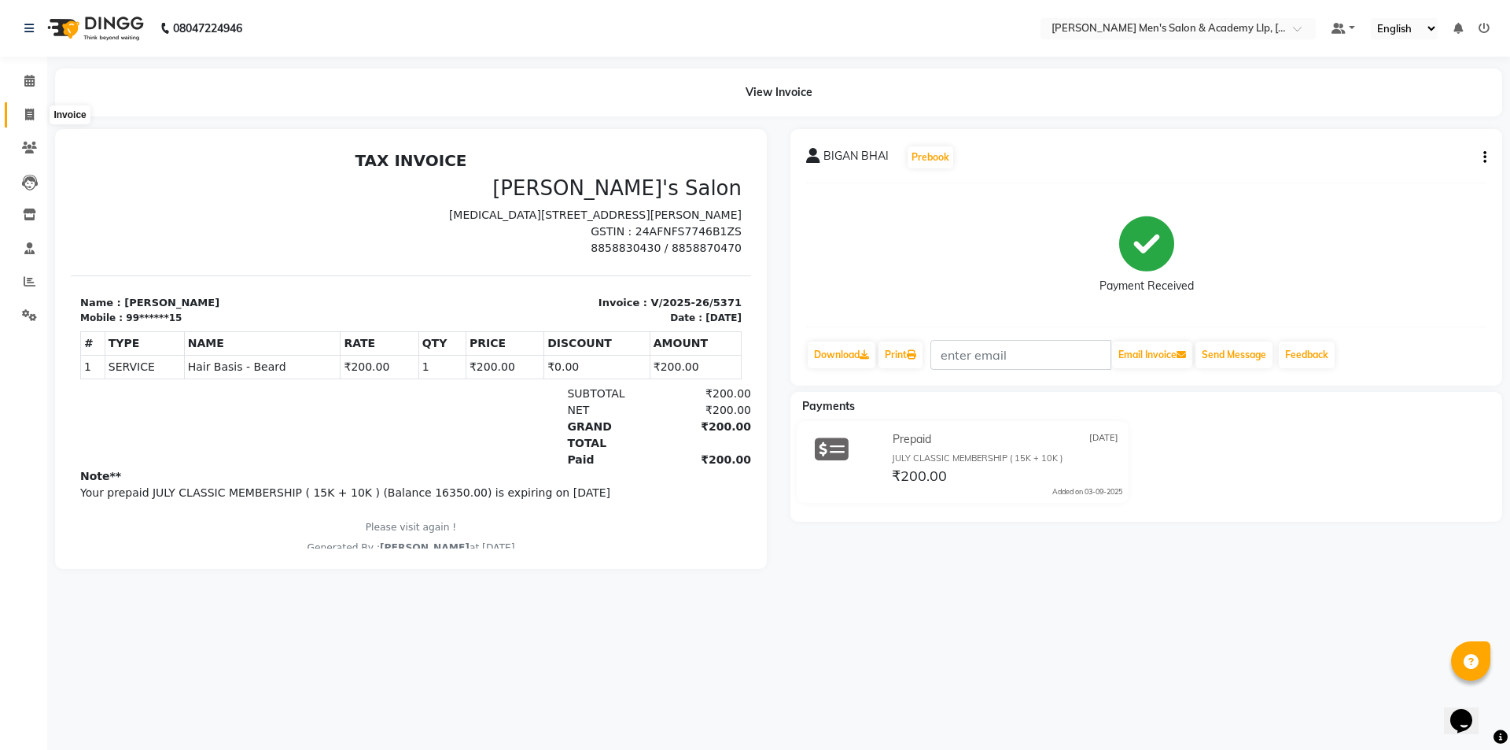
click at [28, 115] on icon at bounding box center [29, 115] width 9 height 12
select select "service"
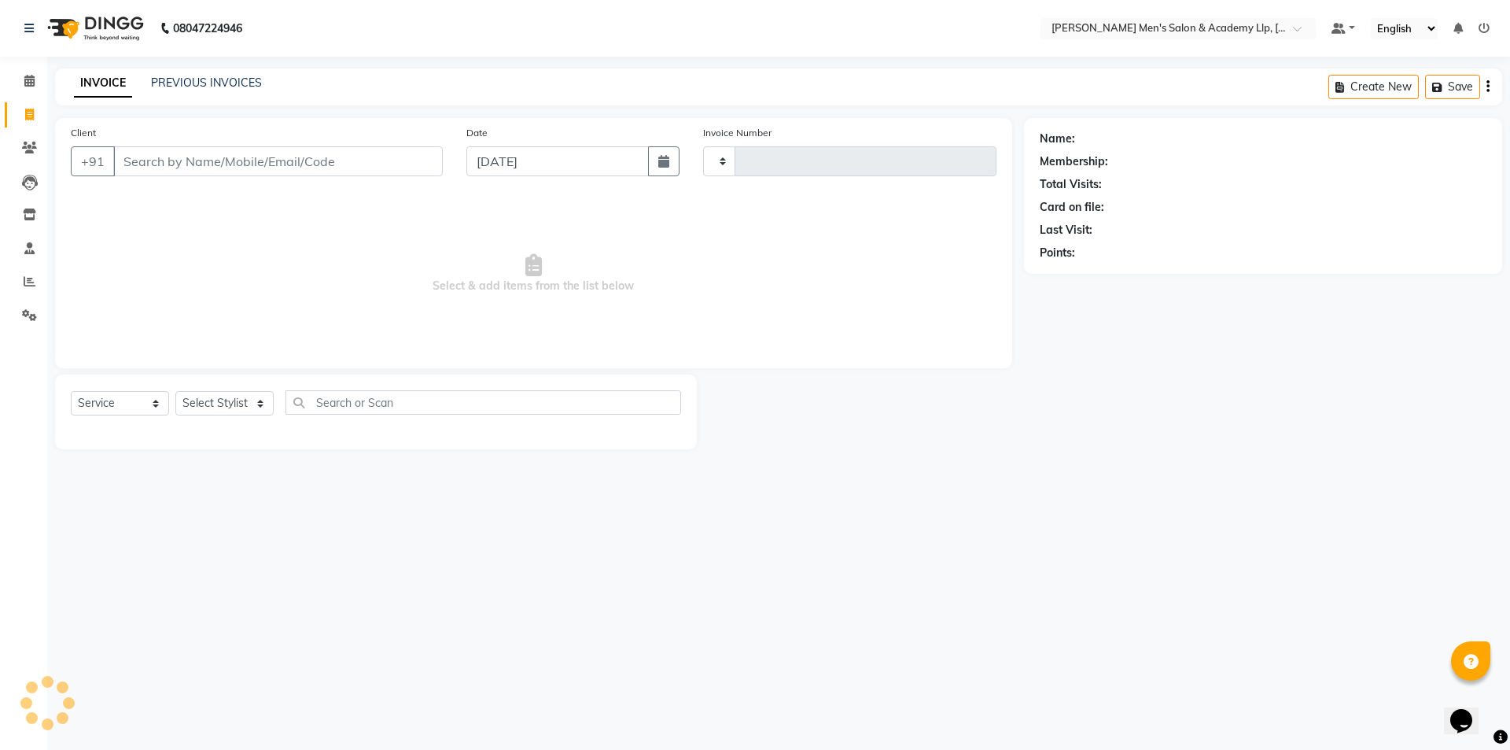
type input "5372"
select select "8248"
click at [304, 152] on input "Client" at bounding box center [278, 161] width 330 height 30
click at [310, 160] on input "Client" at bounding box center [278, 161] width 330 height 30
type input "9638666300"
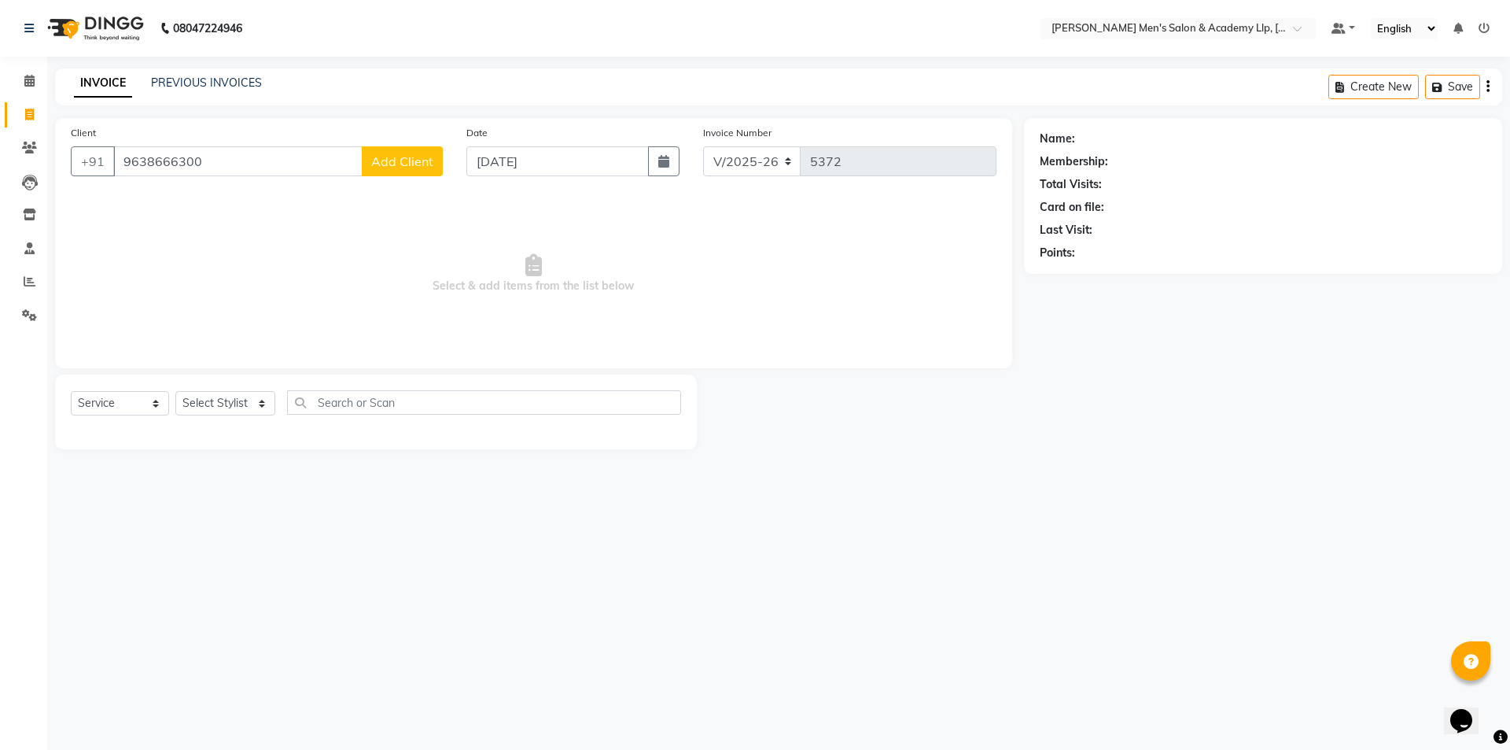
click at [398, 170] on button "Add Client" at bounding box center [402, 161] width 81 height 30
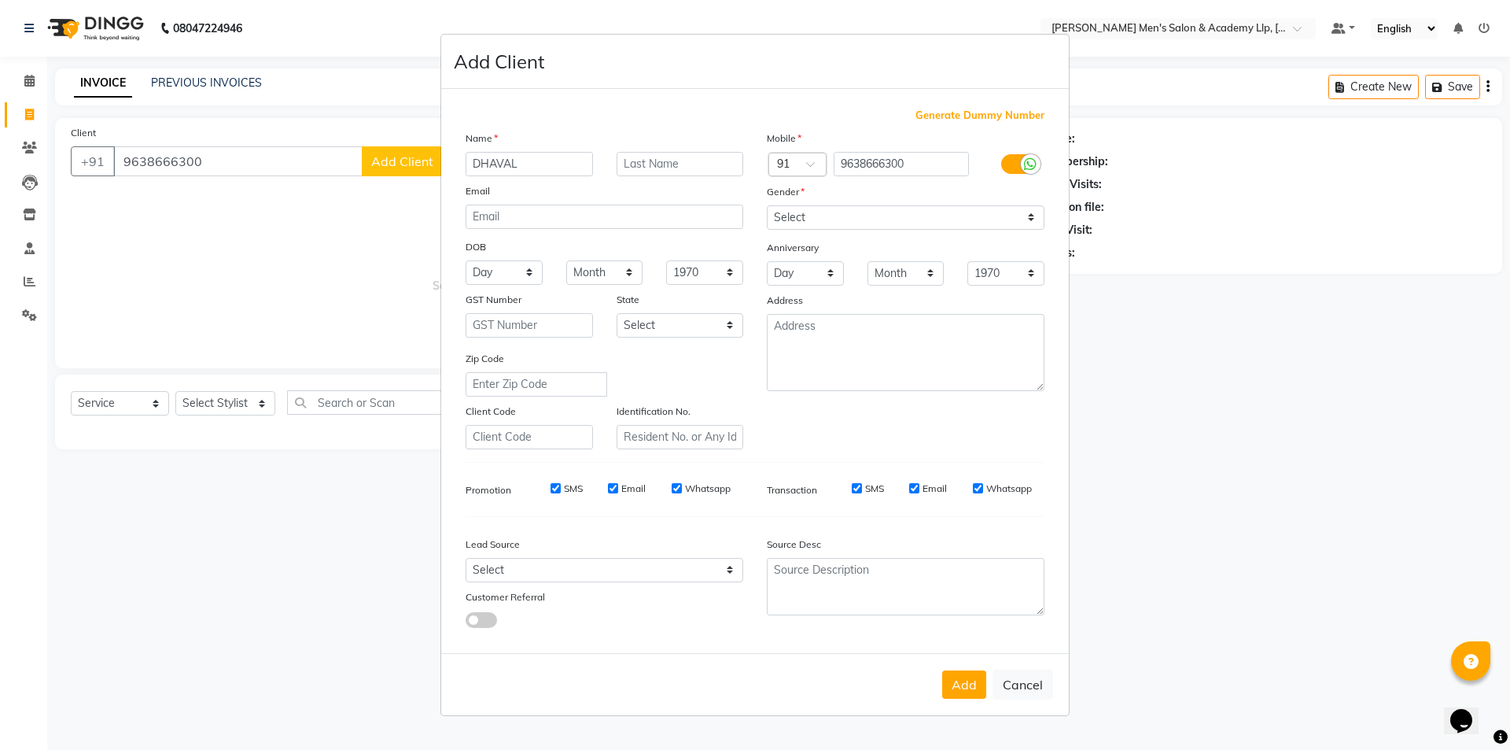
type input "DHAVAL"
type input "BHAI"
click at [941, 218] on select "Select Male Female Other Prefer Not To Say" at bounding box center [906, 217] width 278 height 24
select select "male"
click at [767, 205] on select "Select Male Female Other Prefer Not To Say" at bounding box center [906, 217] width 278 height 24
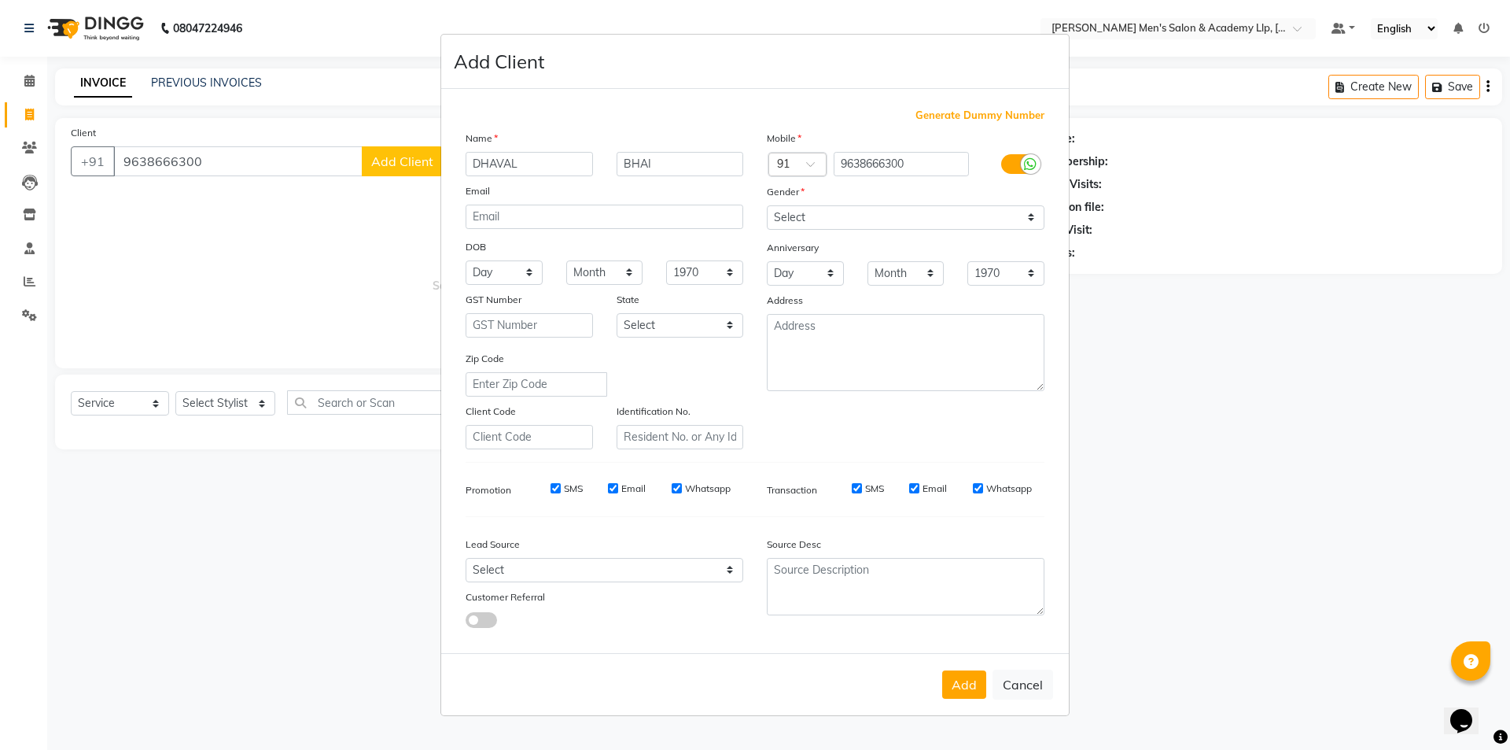
click at [987, 682] on div "Add Cancel" at bounding box center [755, 684] width 628 height 62
click at [976, 686] on button "Add" at bounding box center [964, 684] width 44 height 28
type input "96******00"
select select
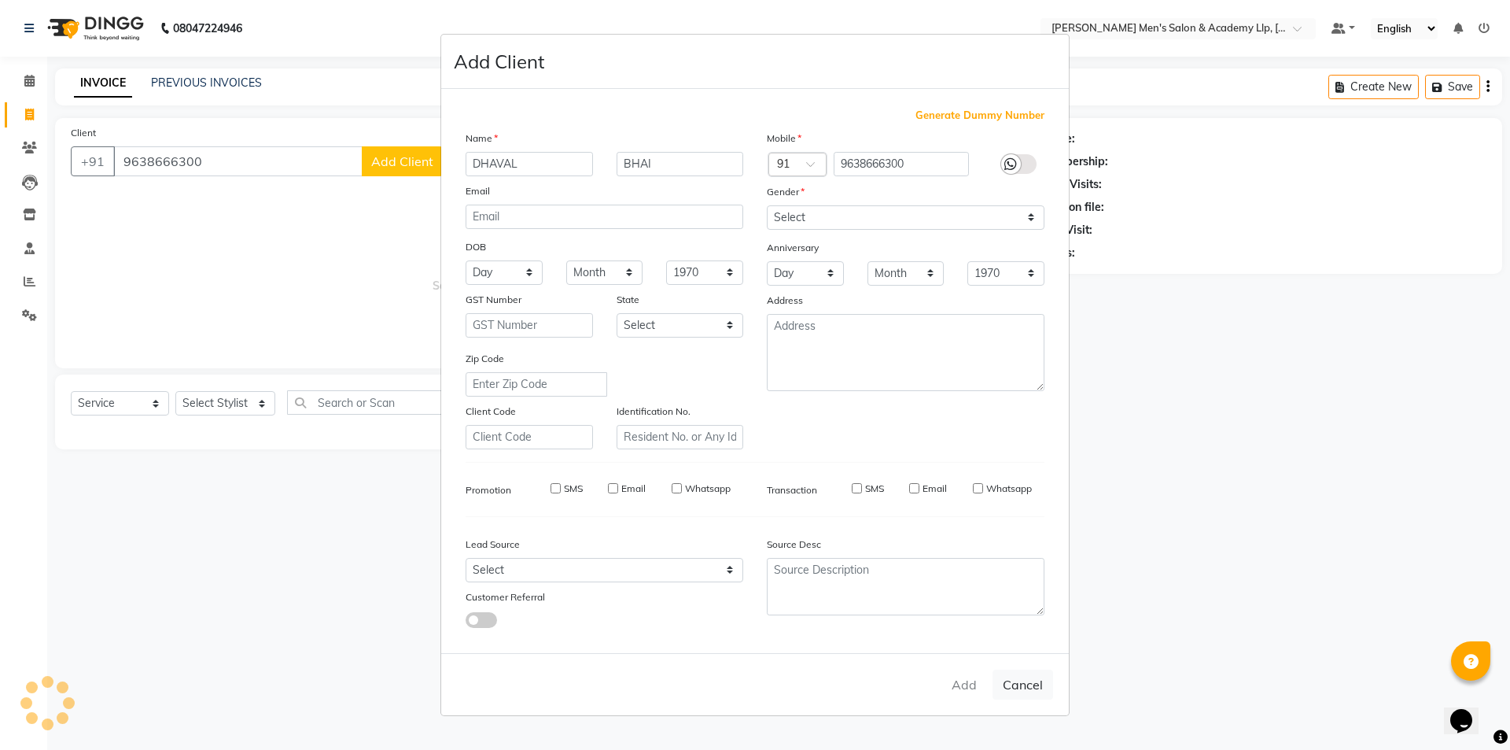
select select
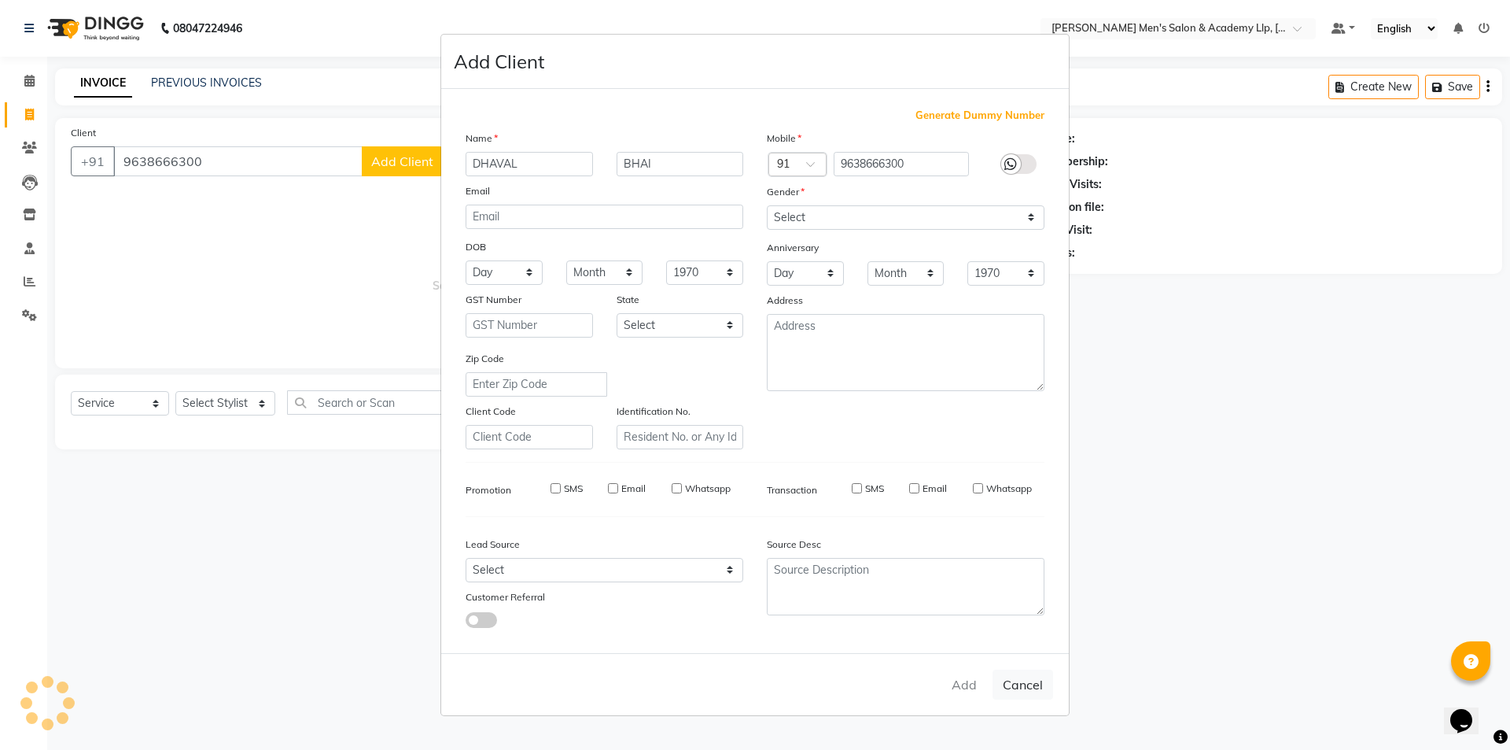
checkbox input "false"
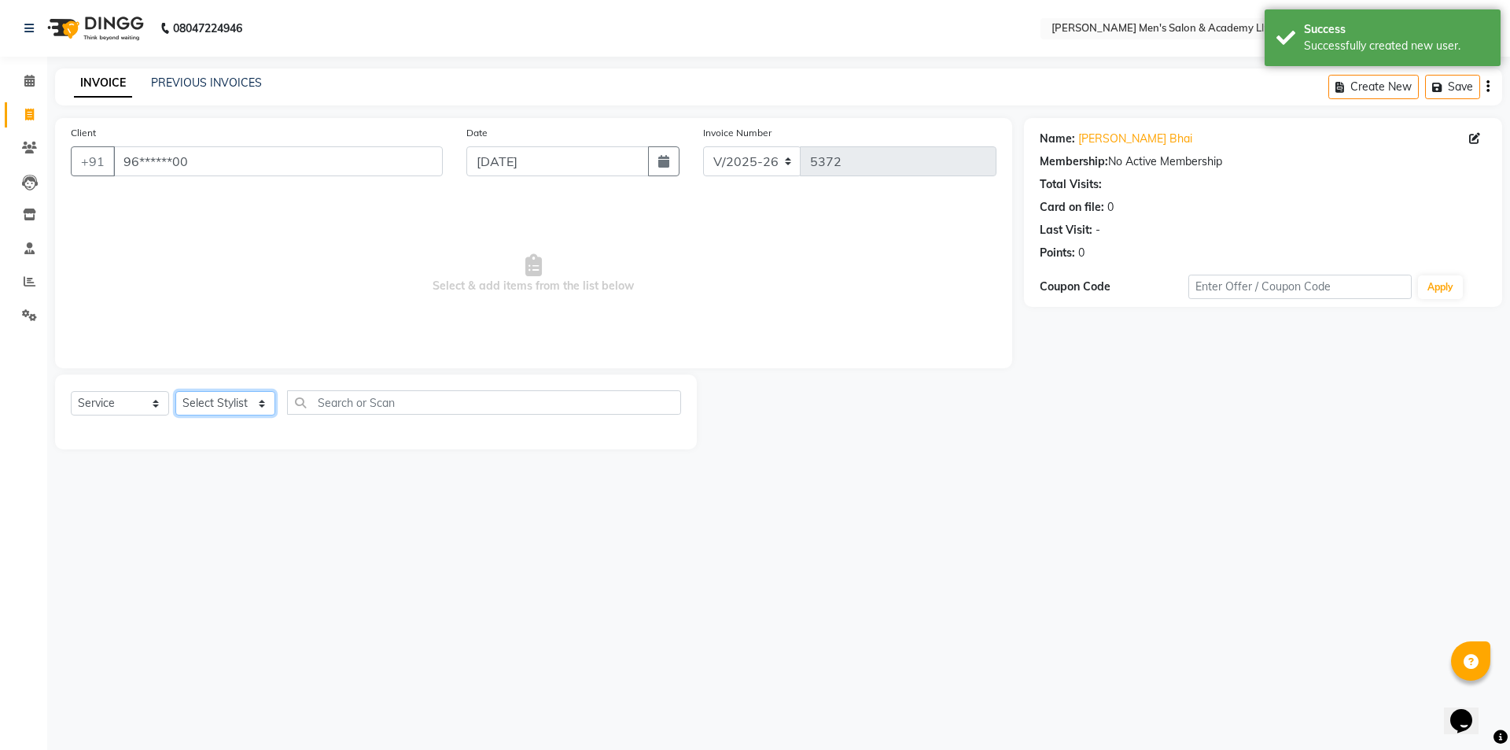
click at [213, 403] on select "Select Stylist ABHISHEK SEN AKKI SEN ANKUSH SEN ARYAN GOHEL CHANDU SEN DIPESH S…" at bounding box center [225, 403] width 100 height 24
select select "84131"
click at [175, 391] on select "Select Stylist ABHISHEK SEN AKKI SEN ANKUSH SEN ARYAN GOHEL CHANDU SEN DIPESH S…" at bounding box center [225, 403] width 100 height 24
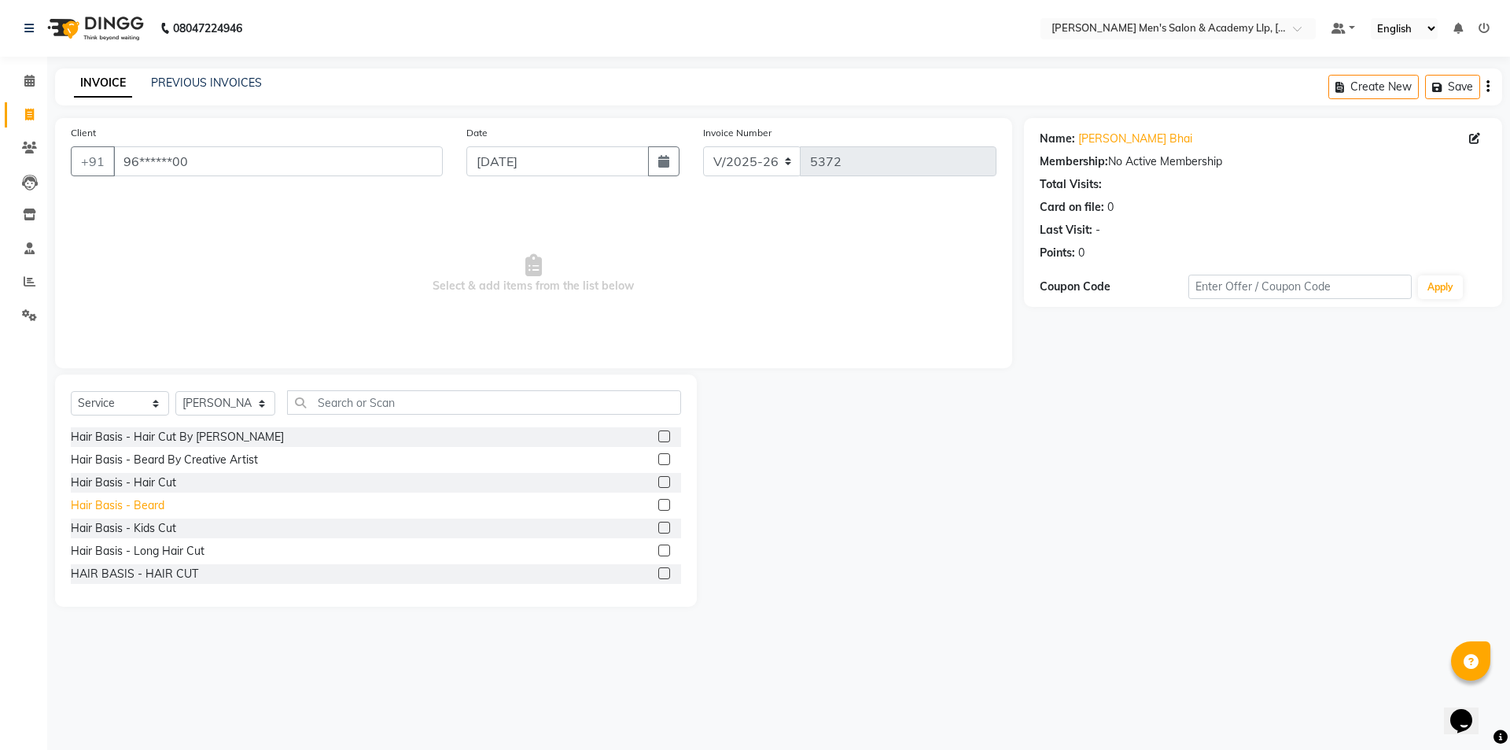
click at [153, 499] on div "Hair Basis - Beard" at bounding box center [118, 505] width 94 height 17
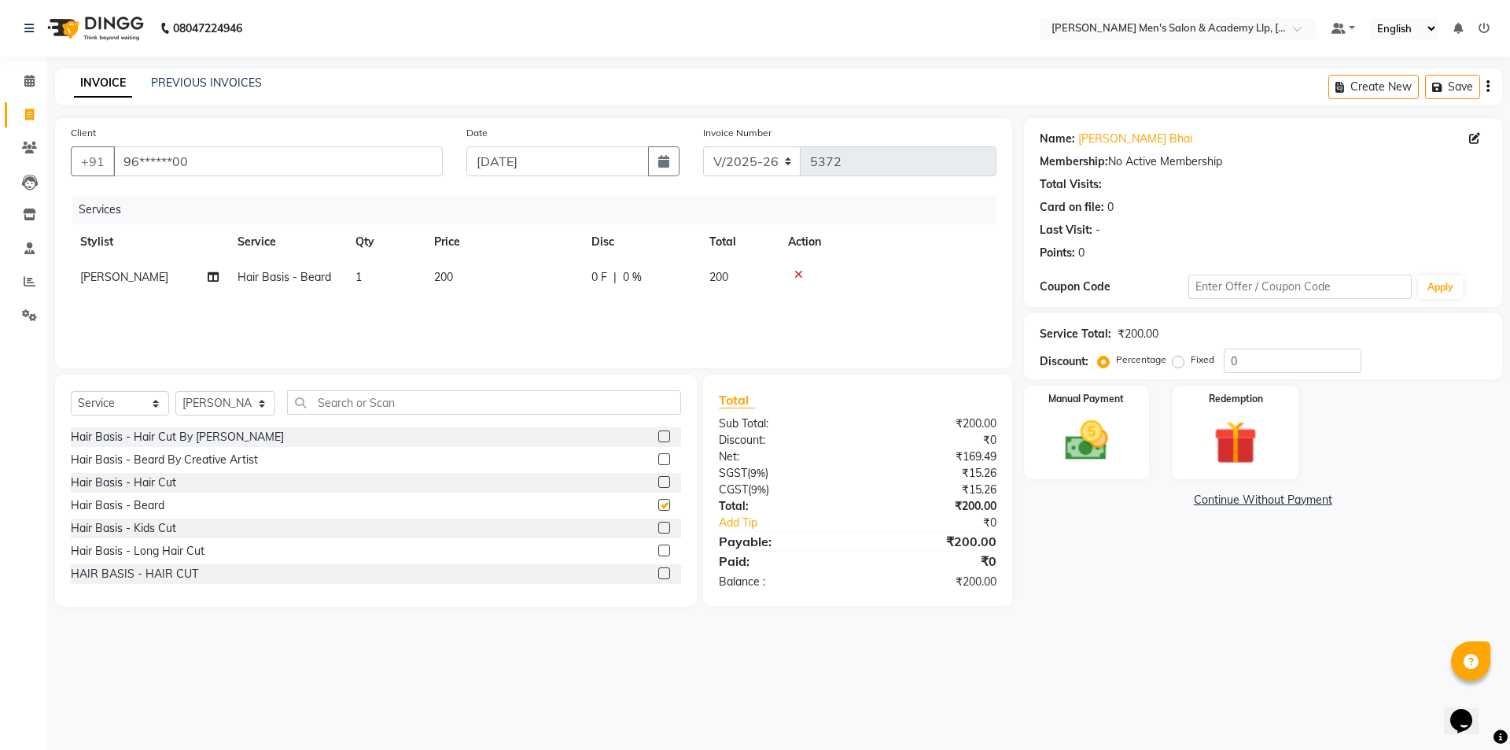
checkbox input "false"
drag, startPoint x: 1090, startPoint y: 413, endPoint x: 1101, endPoint y: 436, distance: 25.3
click at [1090, 413] on div "Manual Payment" at bounding box center [1086, 432] width 131 height 97
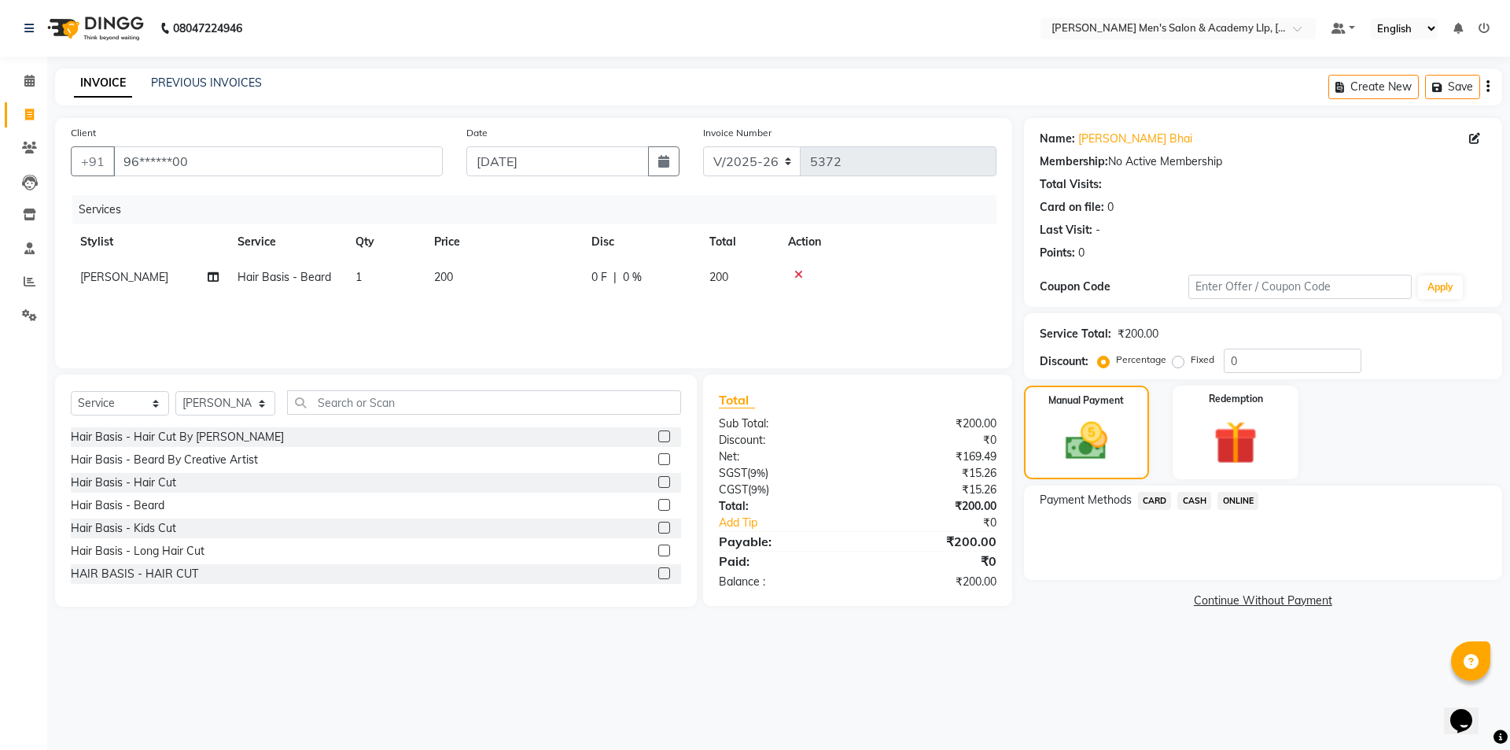
click at [1193, 499] on span "CASH" at bounding box center [1195, 501] width 34 height 18
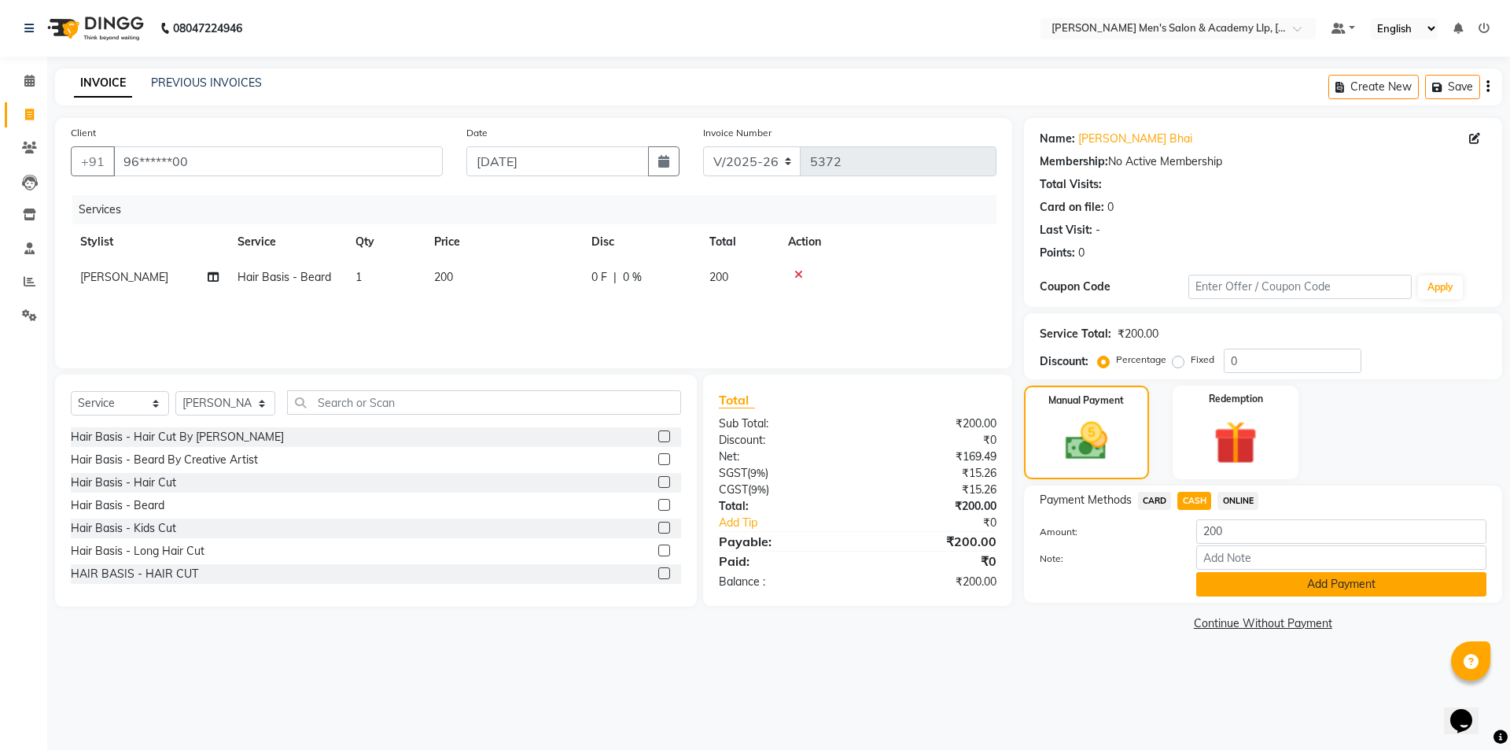
click at [1220, 579] on button "Add Payment" at bounding box center [1342, 584] width 290 height 24
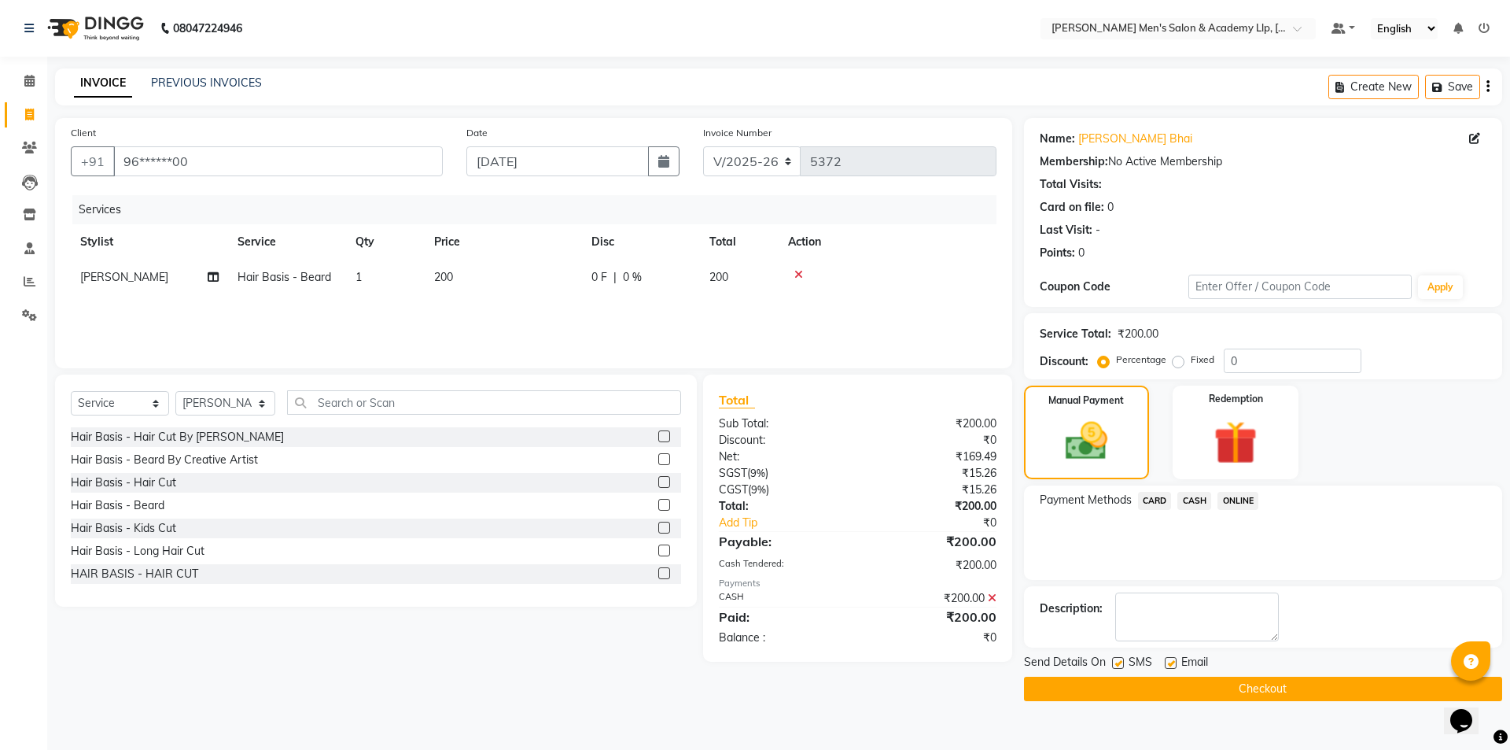
click at [1171, 664] on label at bounding box center [1171, 663] width 12 height 12
click at [1171, 664] on input "checkbox" at bounding box center [1170, 663] width 10 height 10
checkbox input "false"
click at [1118, 664] on label at bounding box center [1118, 663] width 12 height 12
click at [1118, 664] on input "checkbox" at bounding box center [1117, 663] width 10 height 10
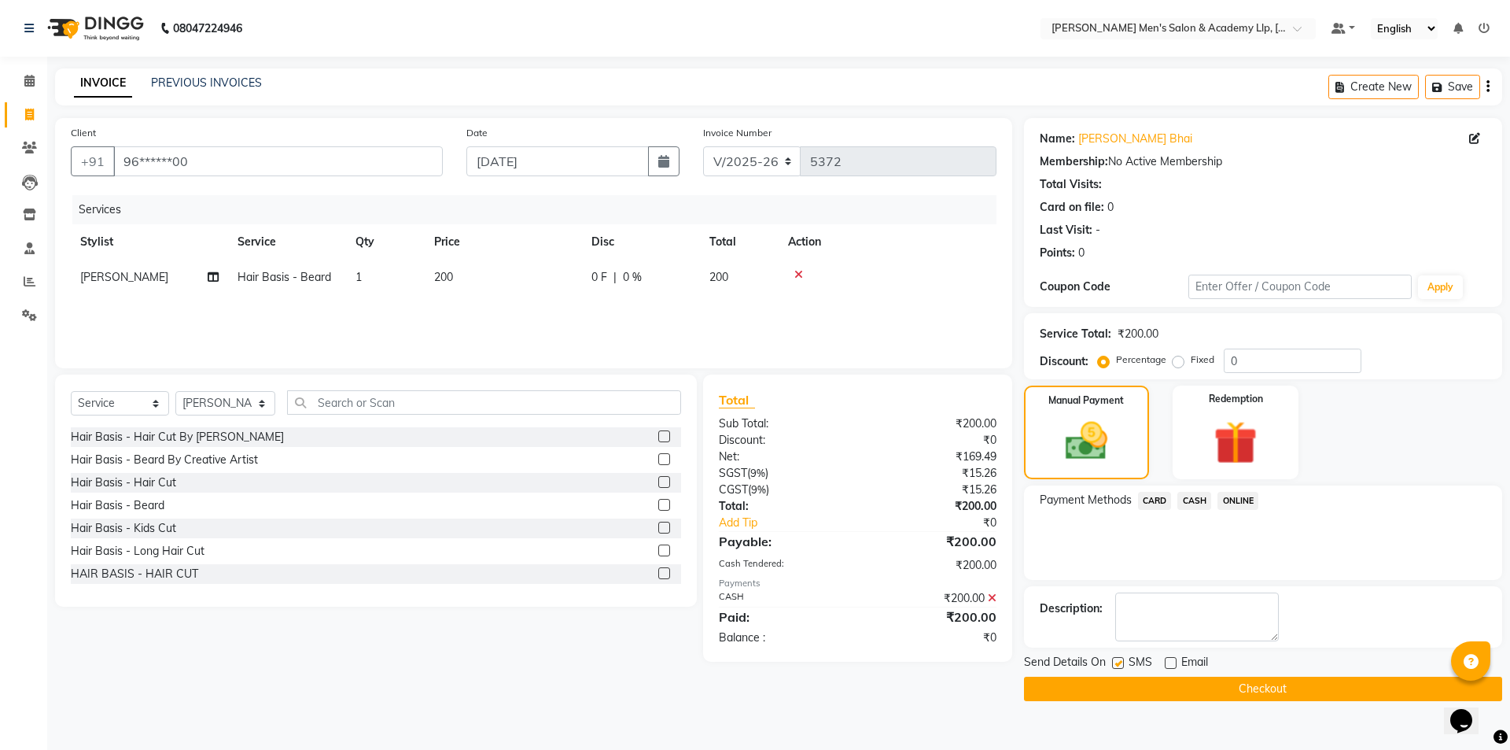
checkbox input "false"
click at [1119, 692] on button "Checkout" at bounding box center [1263, 689] width 478 height 24
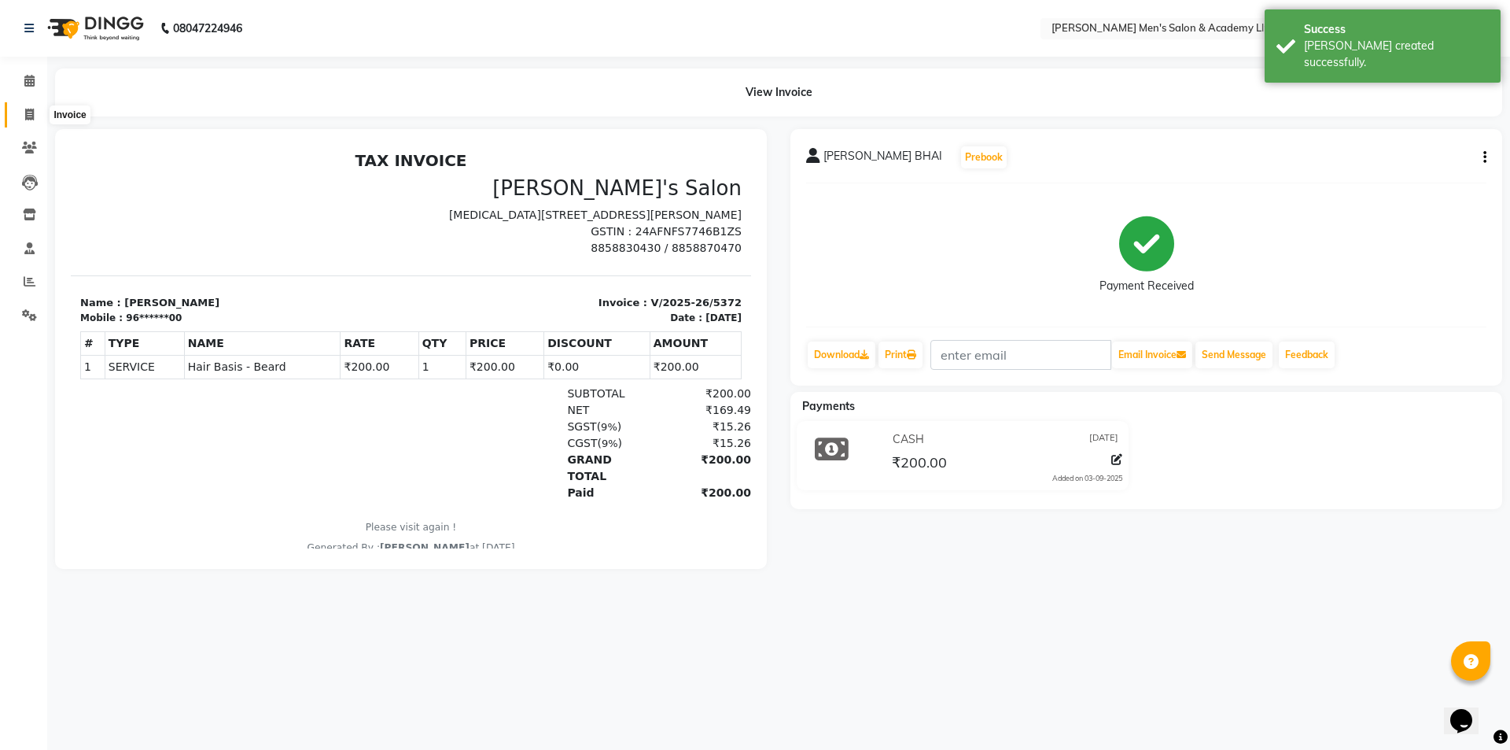
click at [24, 106] on span at bounding box center [30, 115] width 28 height 18
select select "8248"
select select "service"
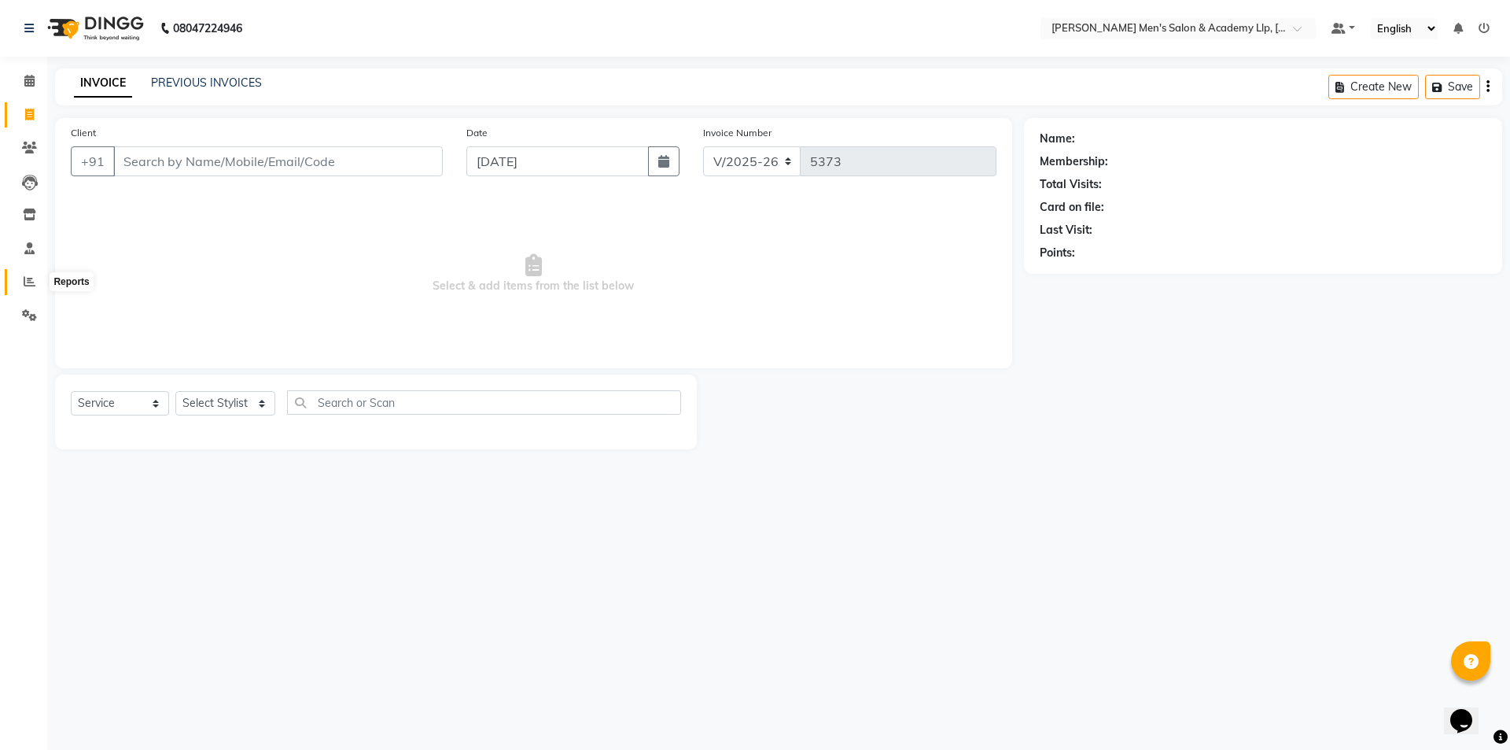
drag, startPoint x: 22, startPoint y: 275, endPoint x: 33, endPoint y: 282, distance: 13.5
click at [23, 275] on span at bounding box center [30, 282] width 28 height 18
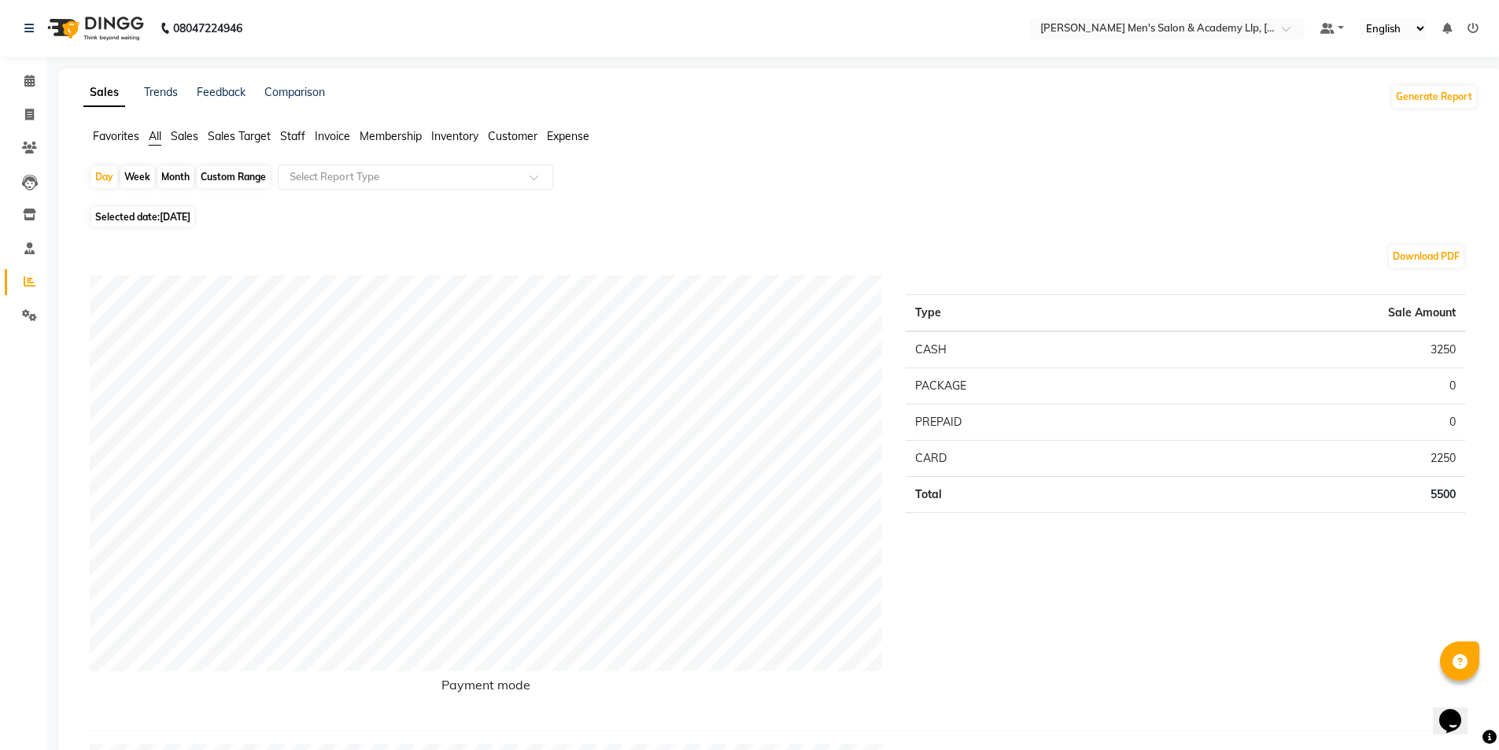
click at [187, 174] on div "Month" at bounding box center [175, 177] width 36 height 22
select select "9"
select select "2025"
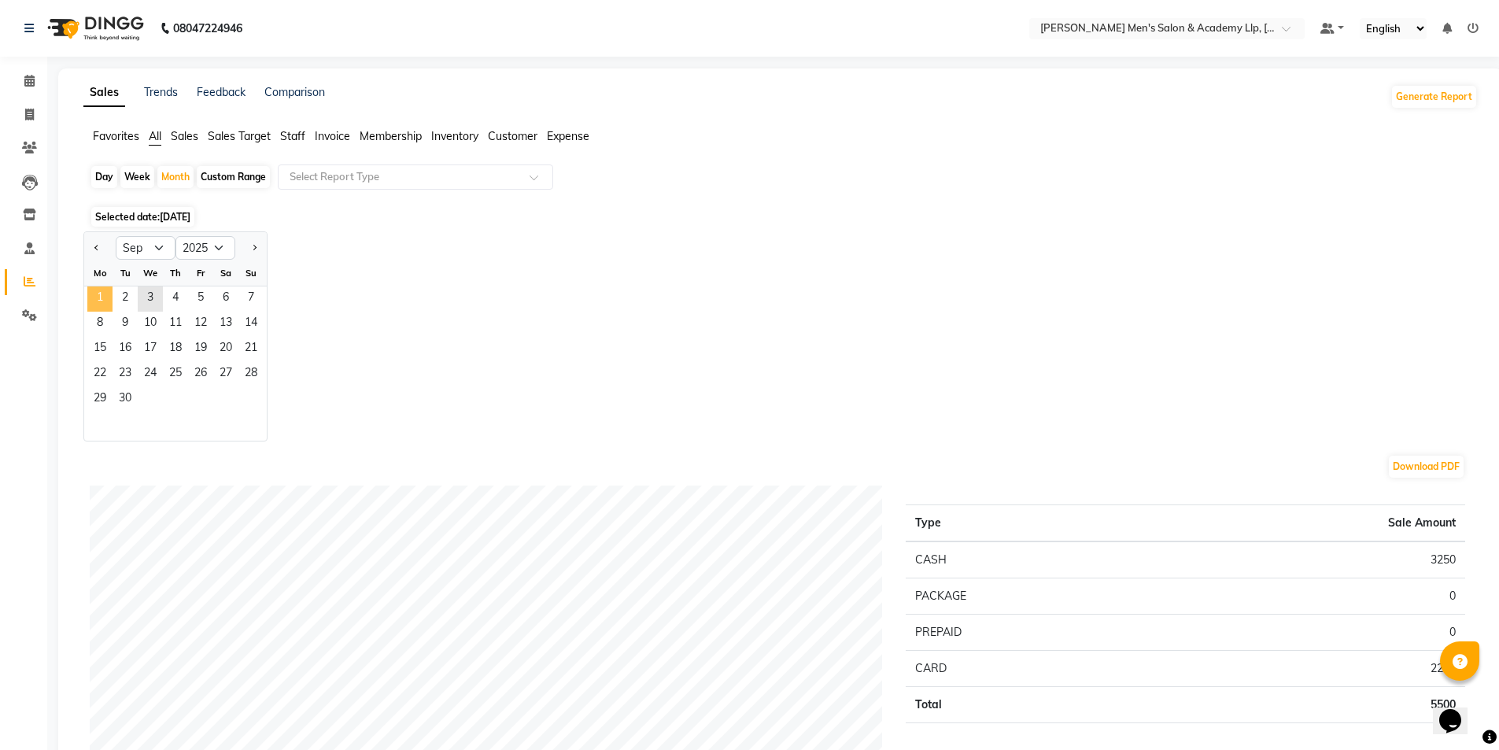
click at [101, 287] on span "1" at bounding box center [99, 298] width 25 height 25
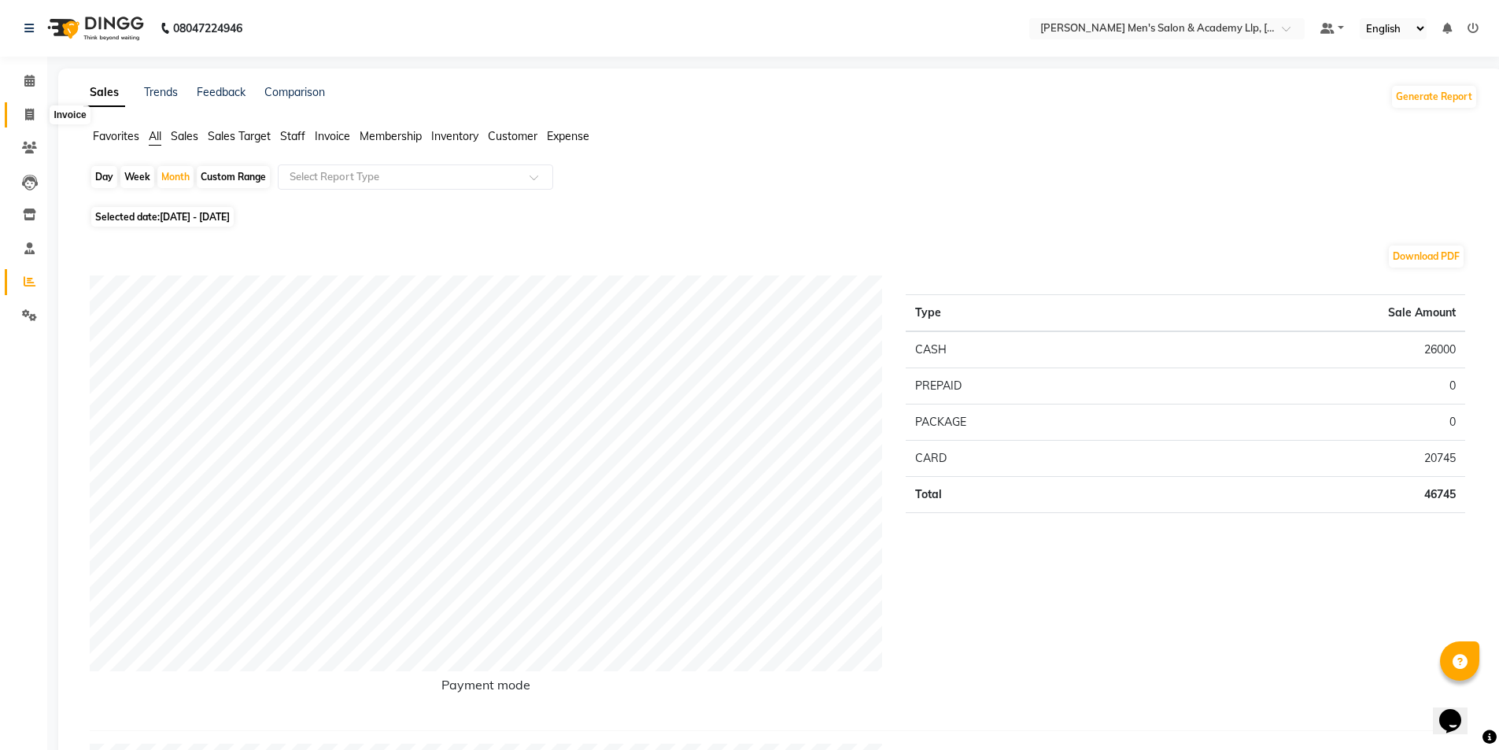
click at [23, 113] on span at bounding box center [30, 115] width 28 height 18
select select "service"
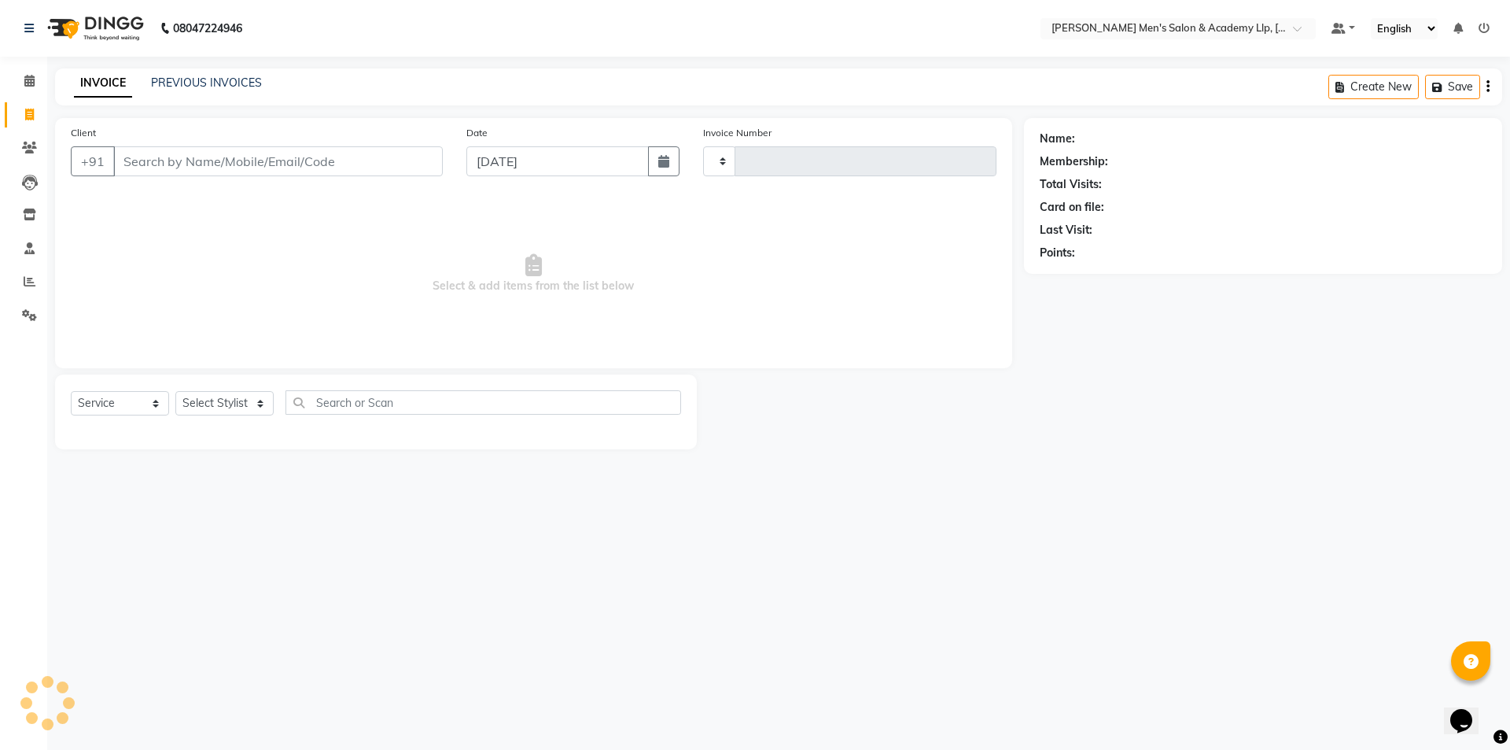
type input "5373"
select select "8248"
click at [33, 109] on icon at bounding box center [29, 115] width 9 height 12
select select "service"
type input "5373"
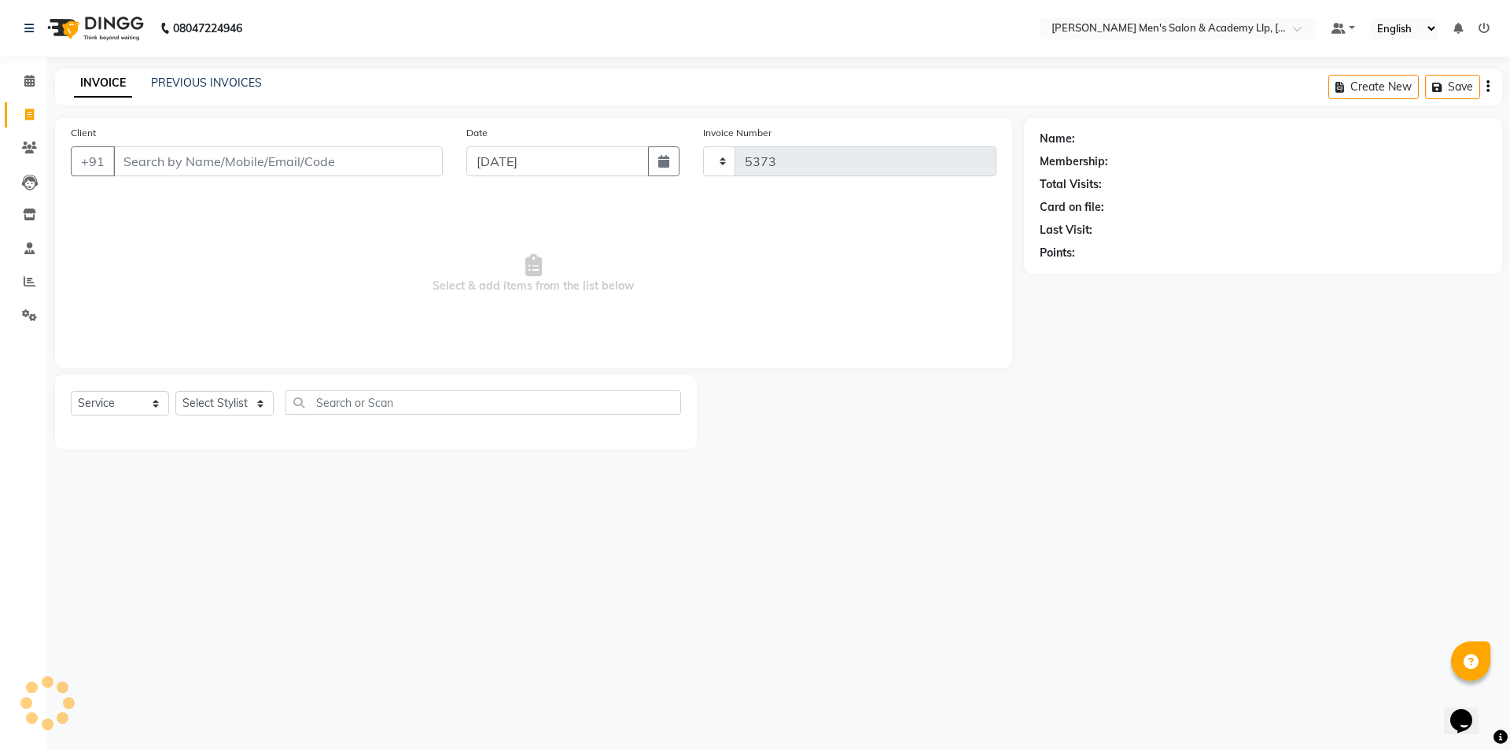
click at [33, 109] on icon at bounding box center [29, 115] width 9 height 12
select select "service"
type input "5373"
select select "8248"
drag, startPoint x: 33, startPoint y: 109, endPoint x: 240, endPoint y: 179, distance: 218.2
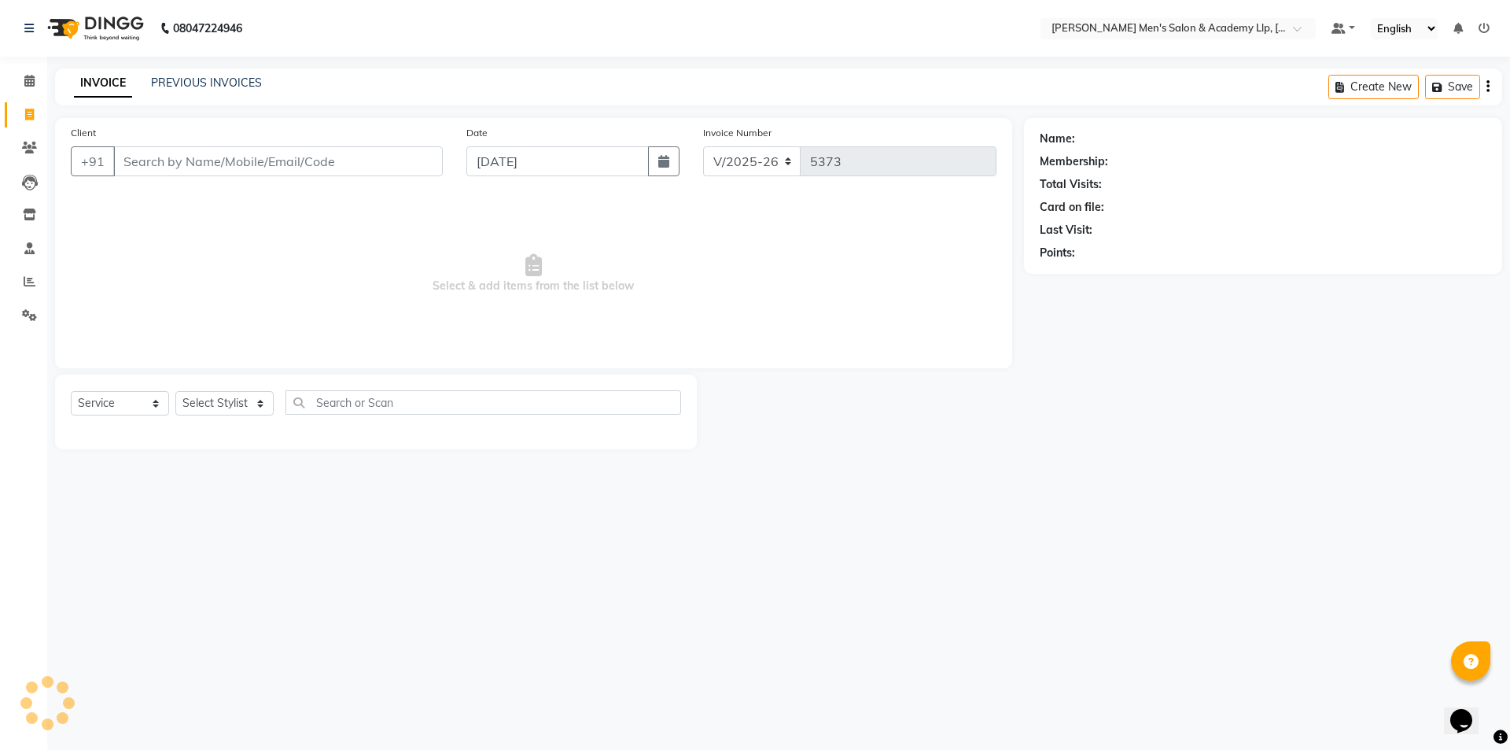
click at [239, 179] on div "Client +91" at bounding box center [257, 156] width 396 height 65
click at [245, 178] on div "Client +91" at bounding box center [257, 156] width 396 height 65
drag, startPoint x: 250, startPoint y: 177, endPoint x: 267, endPoint y: 101, distance: 78.2
click at [257, 143] on div "Client +91" at bounding box center [257, 156] width 396 height 65
click at [269, 90] on div "INVOICE PREVIOUS INVOICES" at bounding box center [168, 84] width 226 height 18
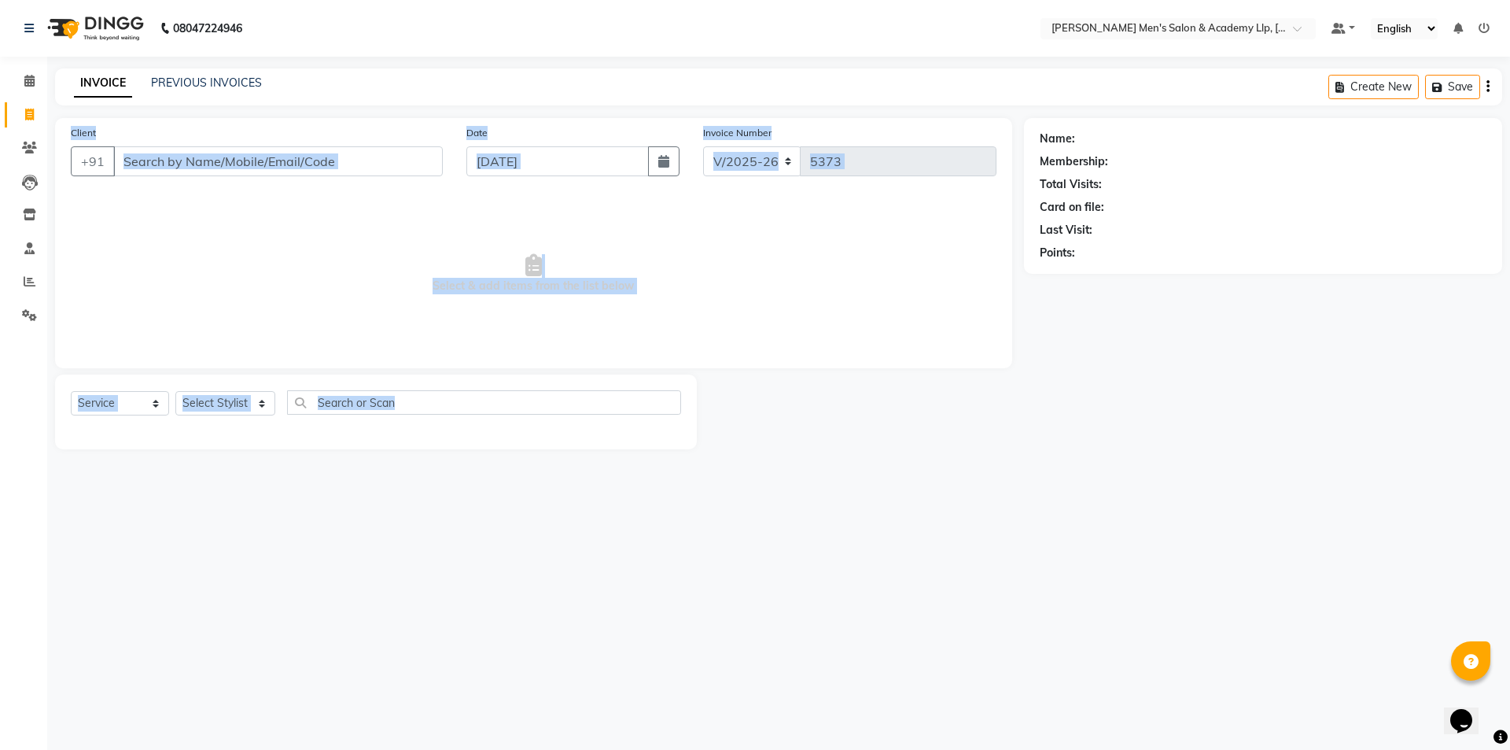
drag, startPoint x: 348, startPoint y: 421, endPoint x: 449, endPoint y: 535, distance: 152.7
click at [447, 540] on div "08047224946 Select Location × Sandy Men's Salon & Academy Llp, Ravapar Road Def…" at bounding box center [755, 375] width 1510 height 750
click at [599, 502] on div "08047224946 Select Location × Sandy Men's Salon & Academy Llp, Ravapar Road Def…" at bounding box center [755, 375] width 1510 height 750
click at [326, 127] on div "Client +91" at bounding box center [257, 156] width 396 height 65
click at [326, 125] on div "Client +91" at bounding box center [257, 156] width 396 height 65
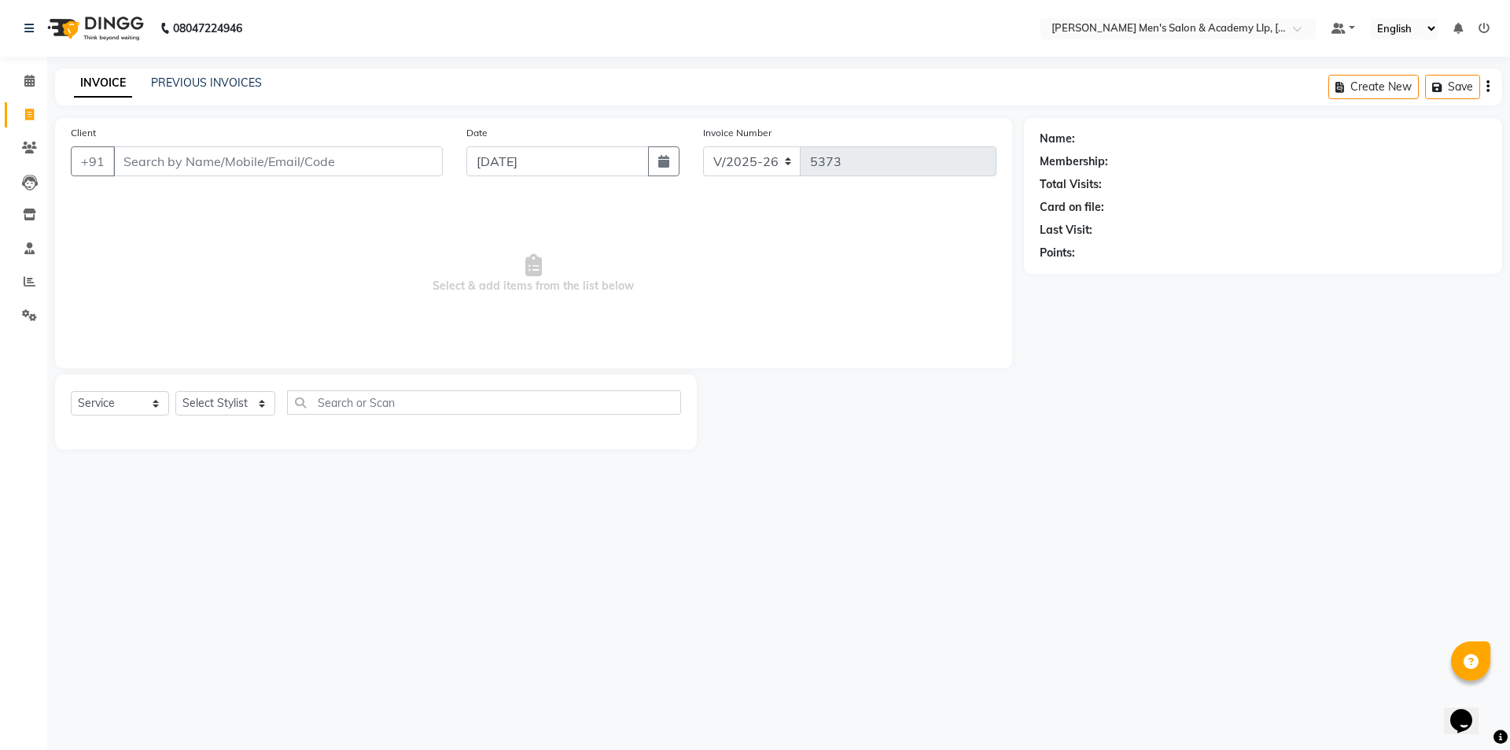
click at [324, 127] on div "Client +91" at bounding box center [257, 156] width 396 height 65
click at [35, 306] on link "Settings" at bounding box center [24, 316] width 38 height 26
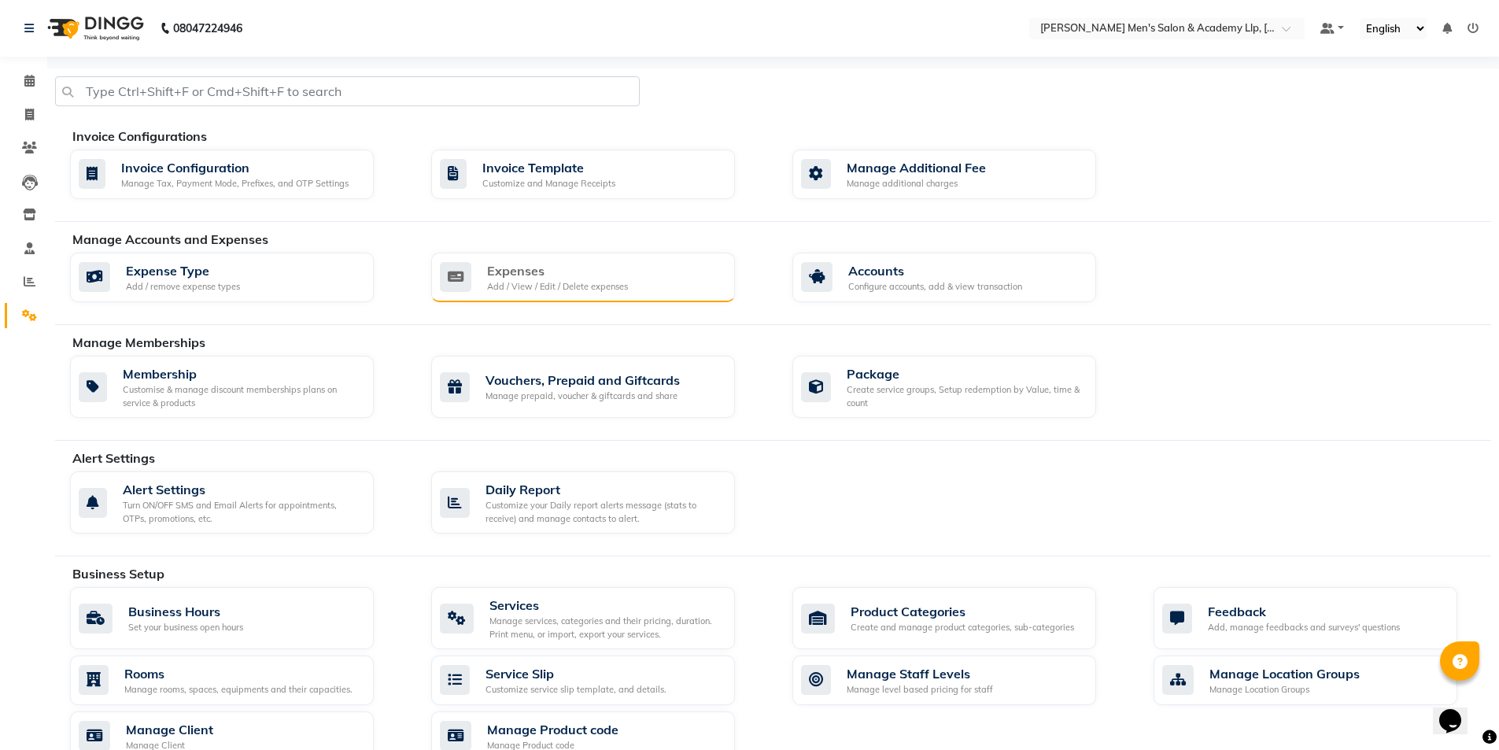
click at [682, 271] on div "Expenses Add / View / Edit / Delete expenses" at bounding box center [581, 277] width 282 height 32
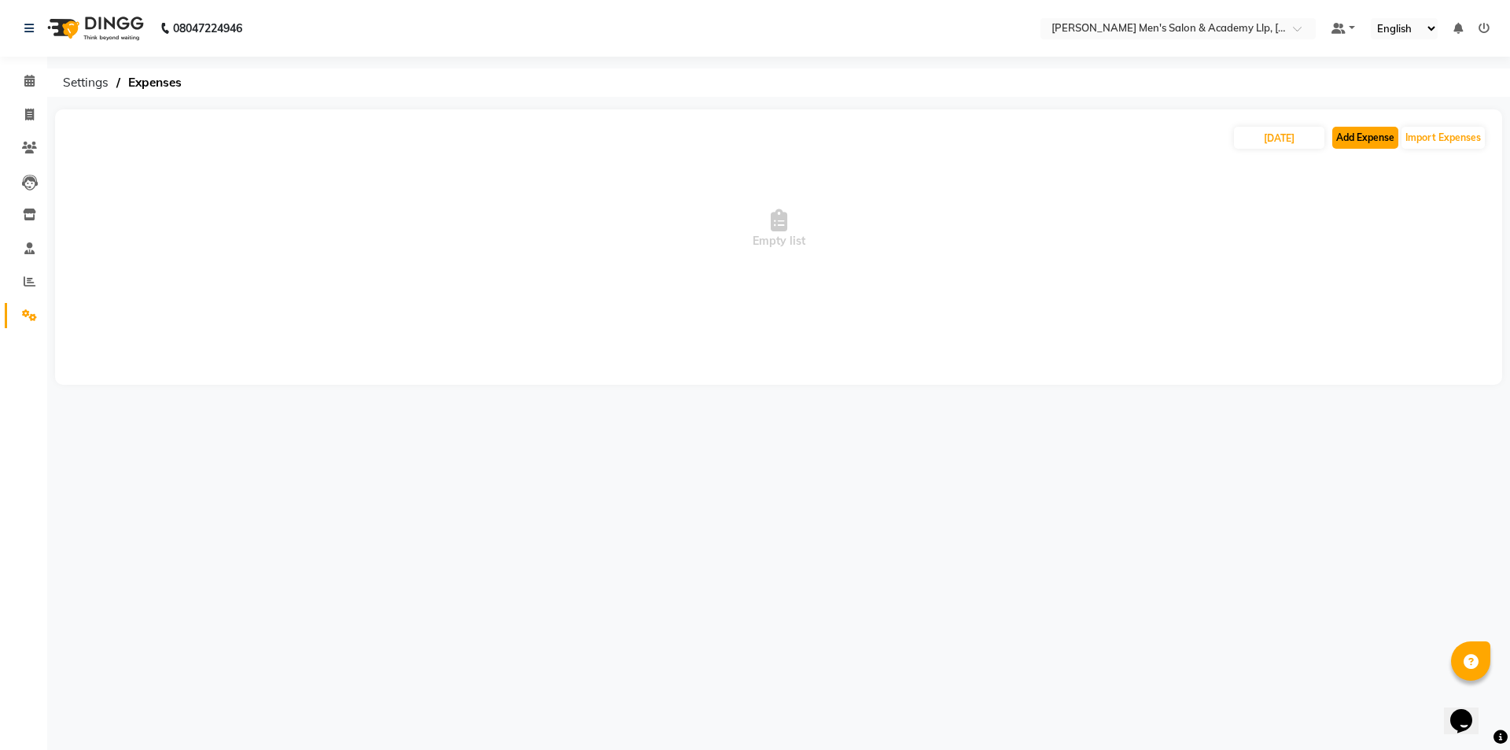
click at [1386, 136] on button "Add Expense" at bounding box center [1366, 138] width 66 height 22
select select "1"
select select "7378"
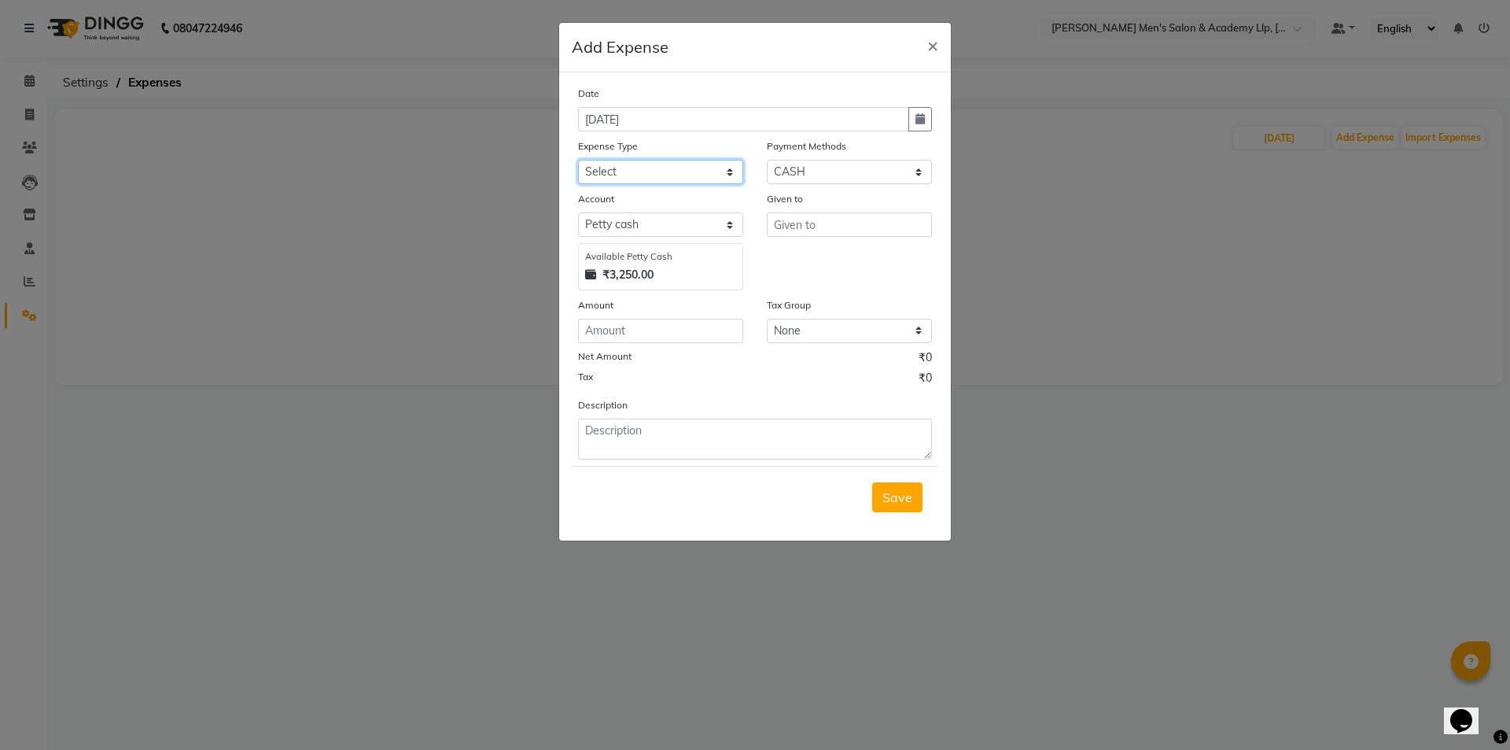
click at [658, 168] on select "Select ADVANCE RUPEES FOR STAFF CLEANING GROSSERY CLENING ITEM HOUSEKEEPIN clie…" at bounding box center [660, 172] width 165 height 24
select select "19507"
click at [578, 160] on select "Select ADVANCE RUPEES FOR STAFF CLEANING GROSSERY CLENING ITEM HOUSEKEEPIN clie…" at bounding box center [660, 172] width 165 height 24
click at [874, 236] on input "text" at bounding box center [849, 224] width 165 height 24
type input "RUTVIK MAKWANA"
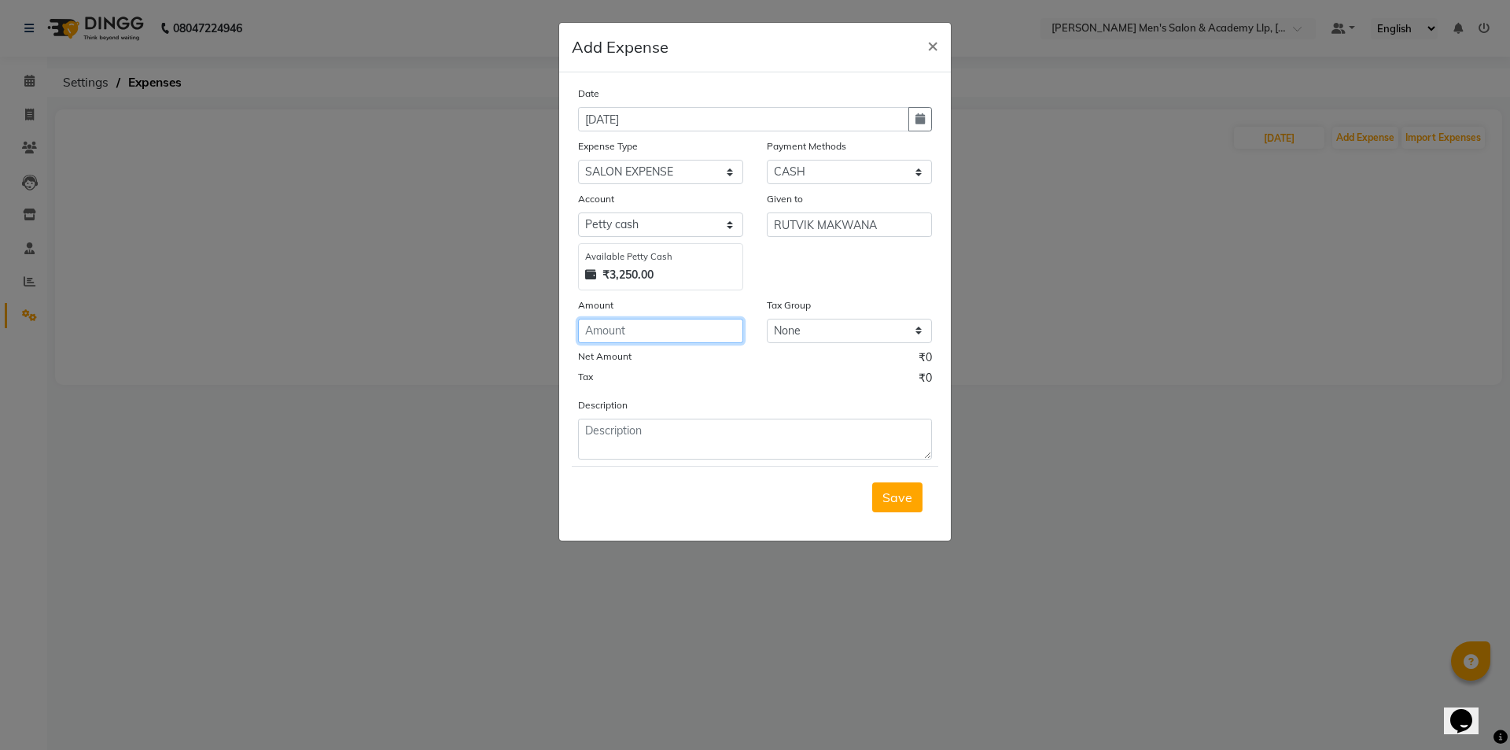
click at [666, 330] on input "number" at bounding box center [660, 331] width 165 height 24
type input "50"
click at [601, 429] on textarea at bounding box center [755, 439] width 354 height 41
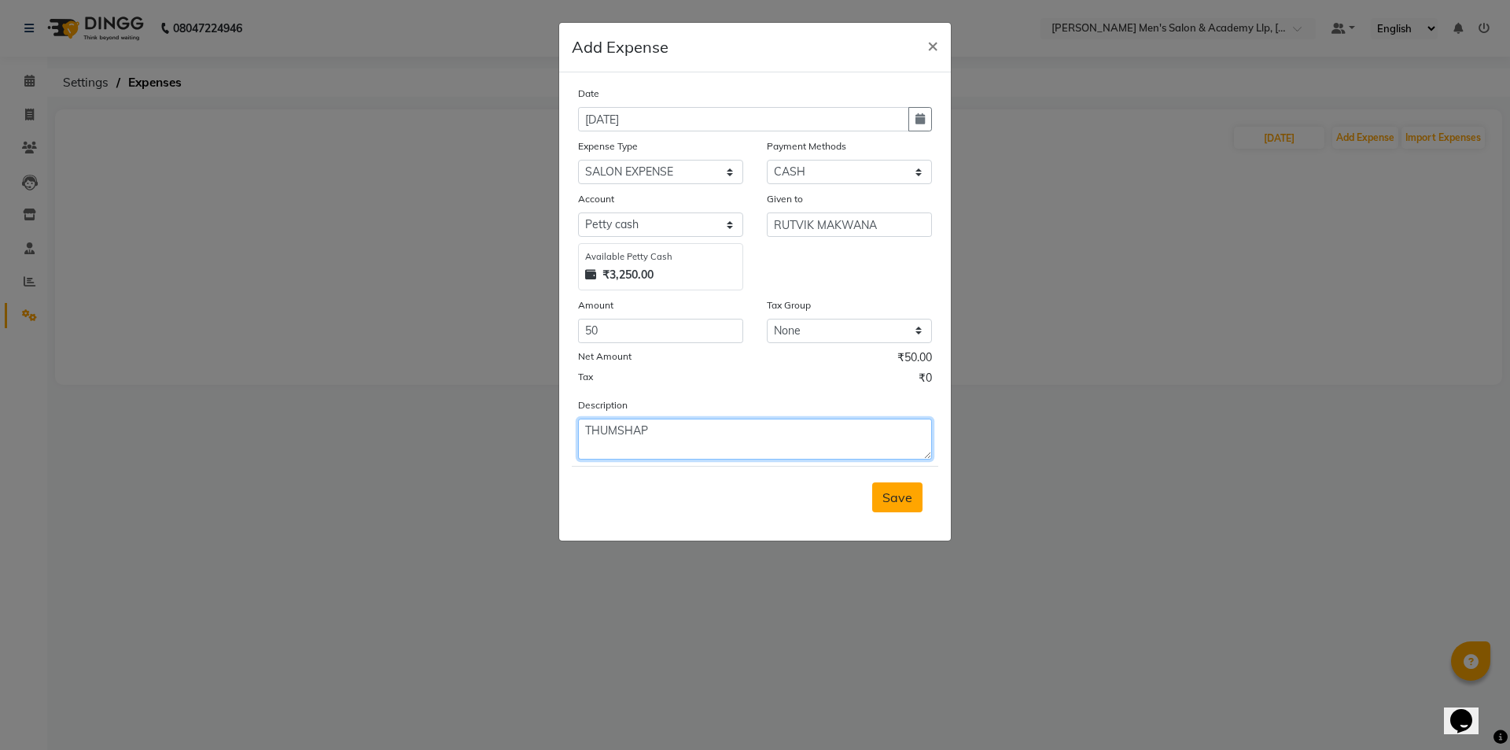
type textarea "THUMSHAP"
click at [914, 488] on button "Save" at bounding box center [897, 497] width 50 height 30
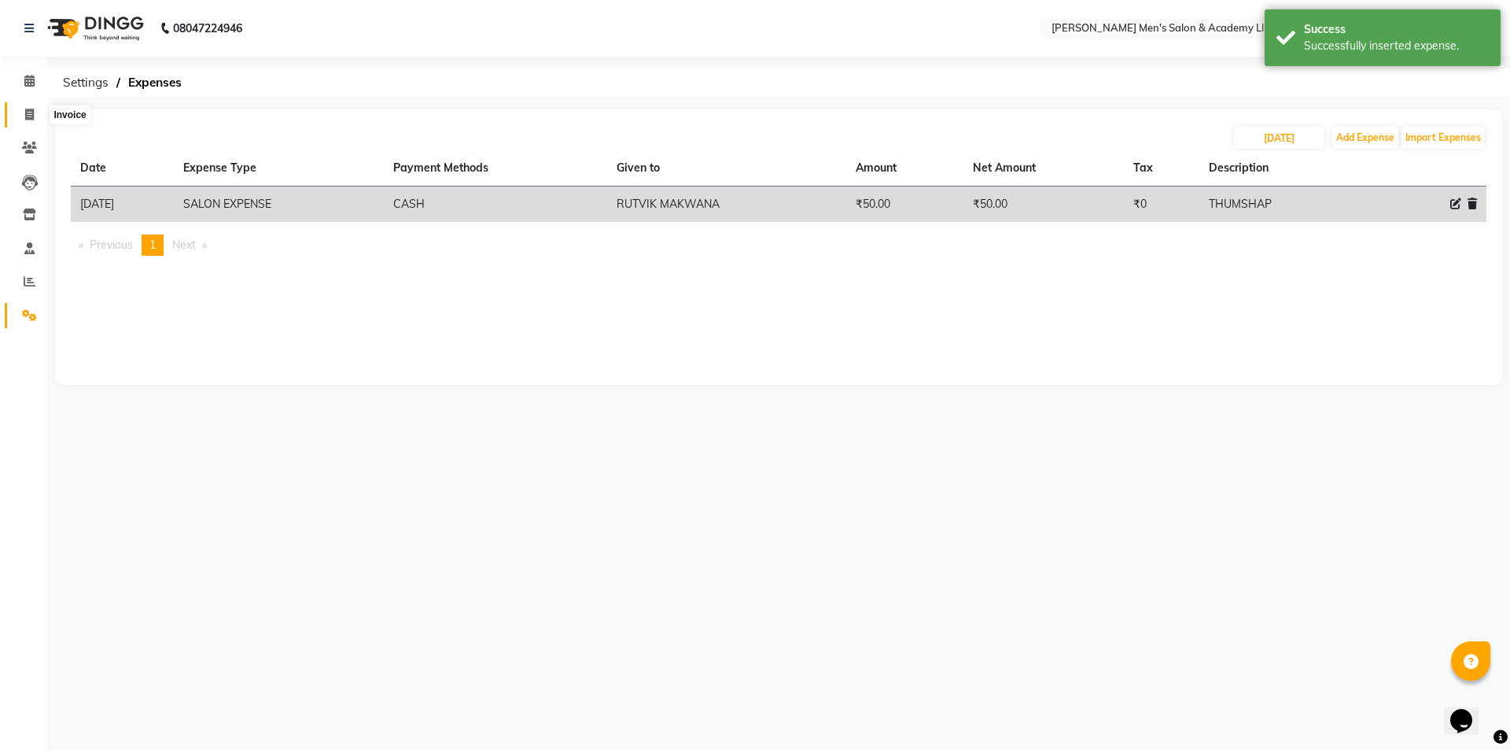
drag, startPoint x: 37, startPoint y: 112, endPoint x: 50, endPoint y: 108, distance: 14.2
click at [37, 112] on span at bounding box center [30, 115] width 28 height 18
select select "8248"
select select "service"
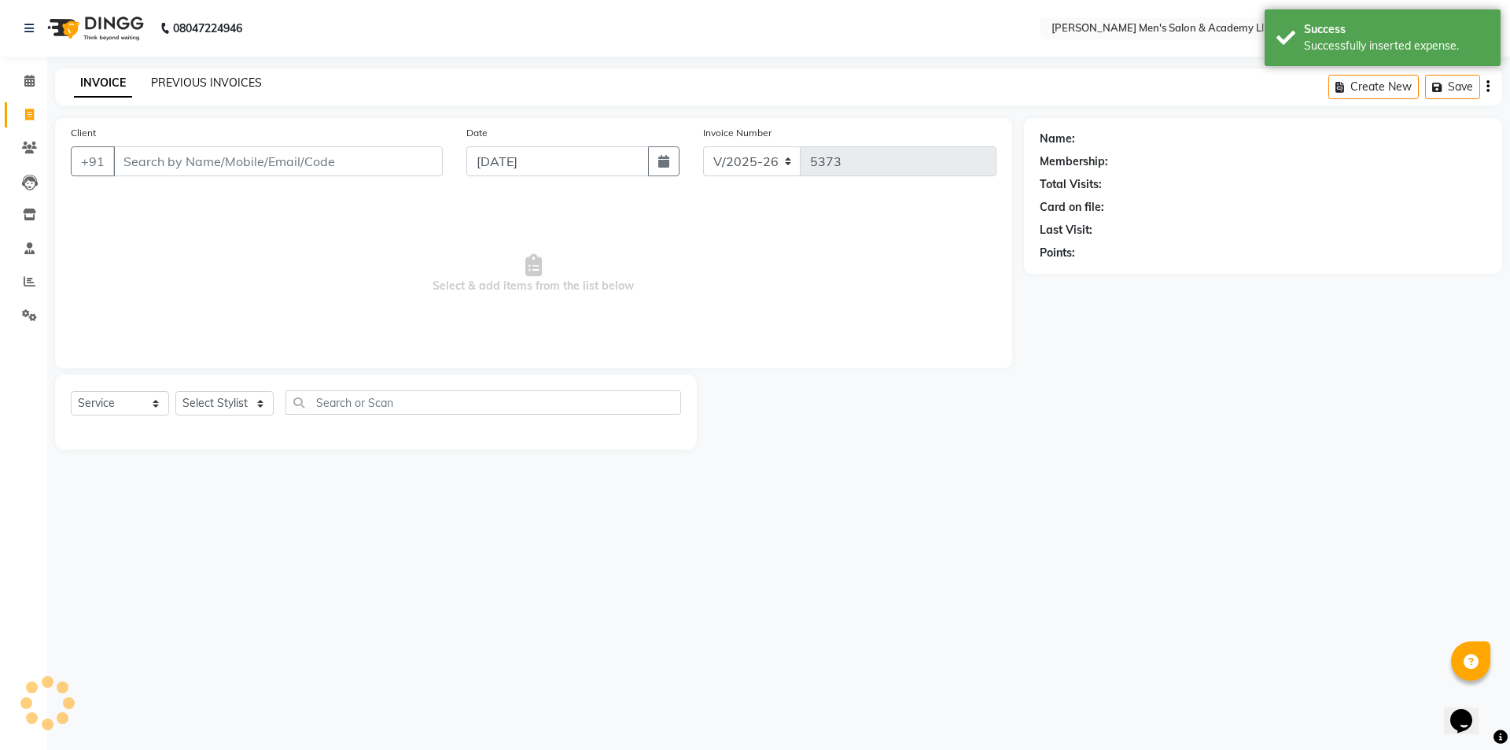
click at [193, 87] on link "PREVIOUS INVOICES" at bounding box center [206, 83] width 111 height 14
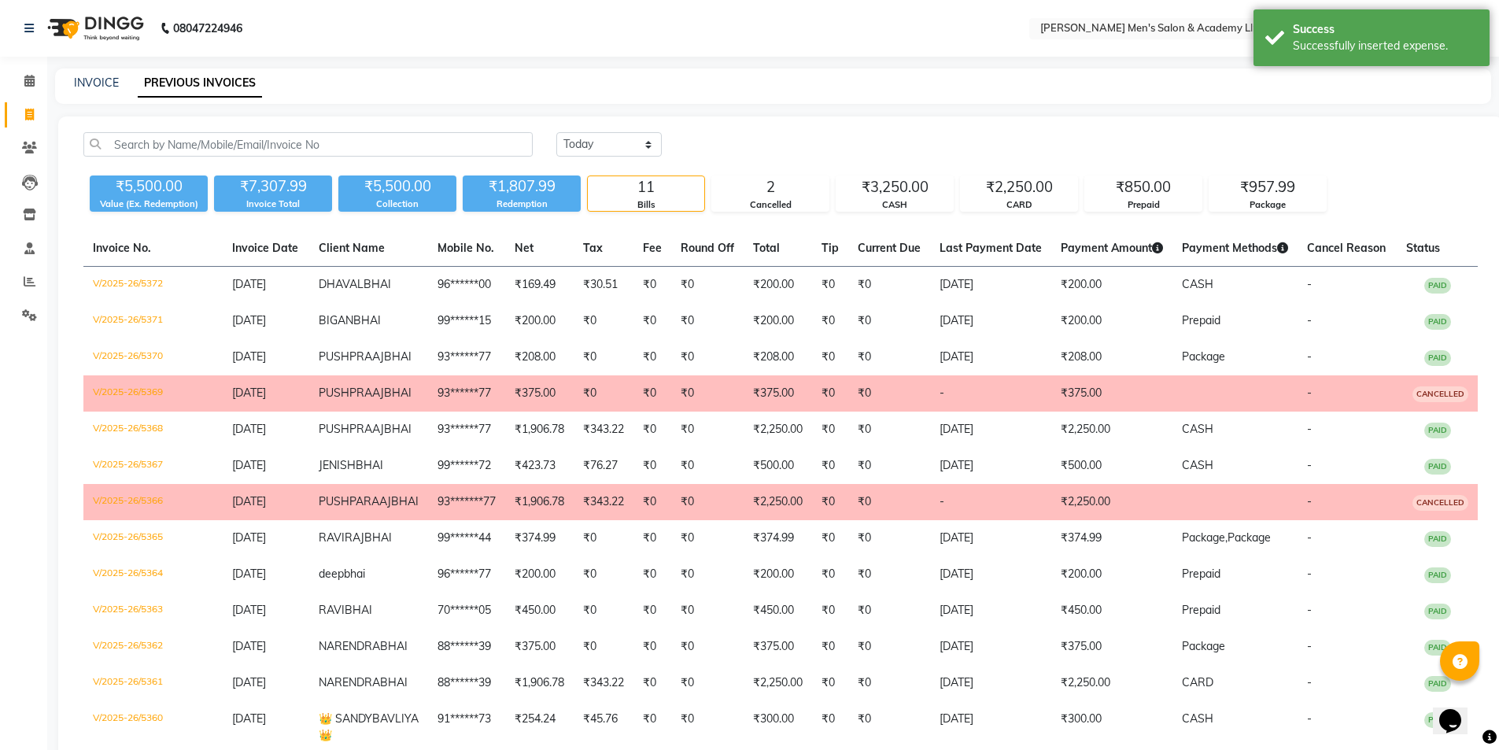
click at [30, 68] on li "Calendar" at bounding box center [23, 82] width 47 height 34
click at [24, 85] on icon at bounding box center [29, 81] width 10 height 12
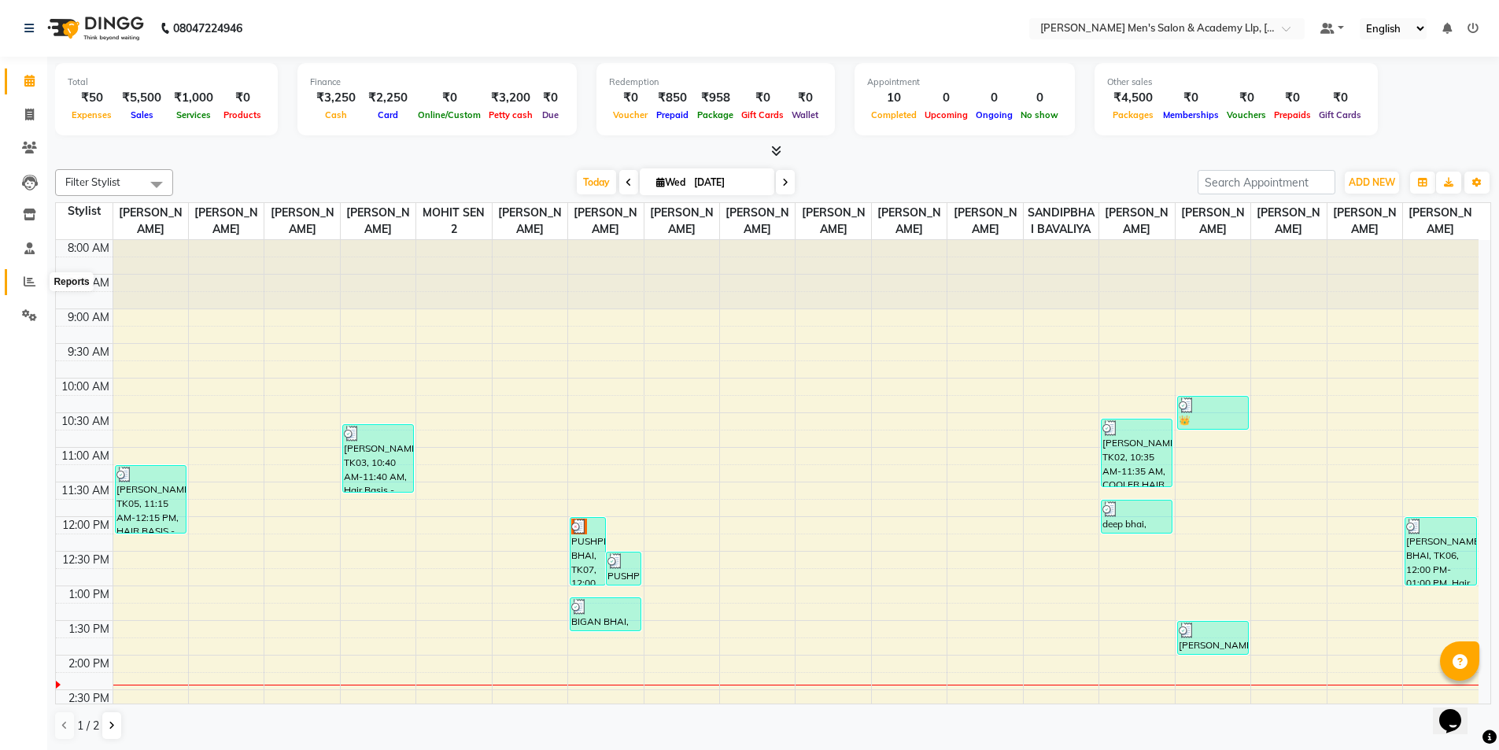
click at [33, 284] on icon at bounding box center [30, 281] width 12 height 12
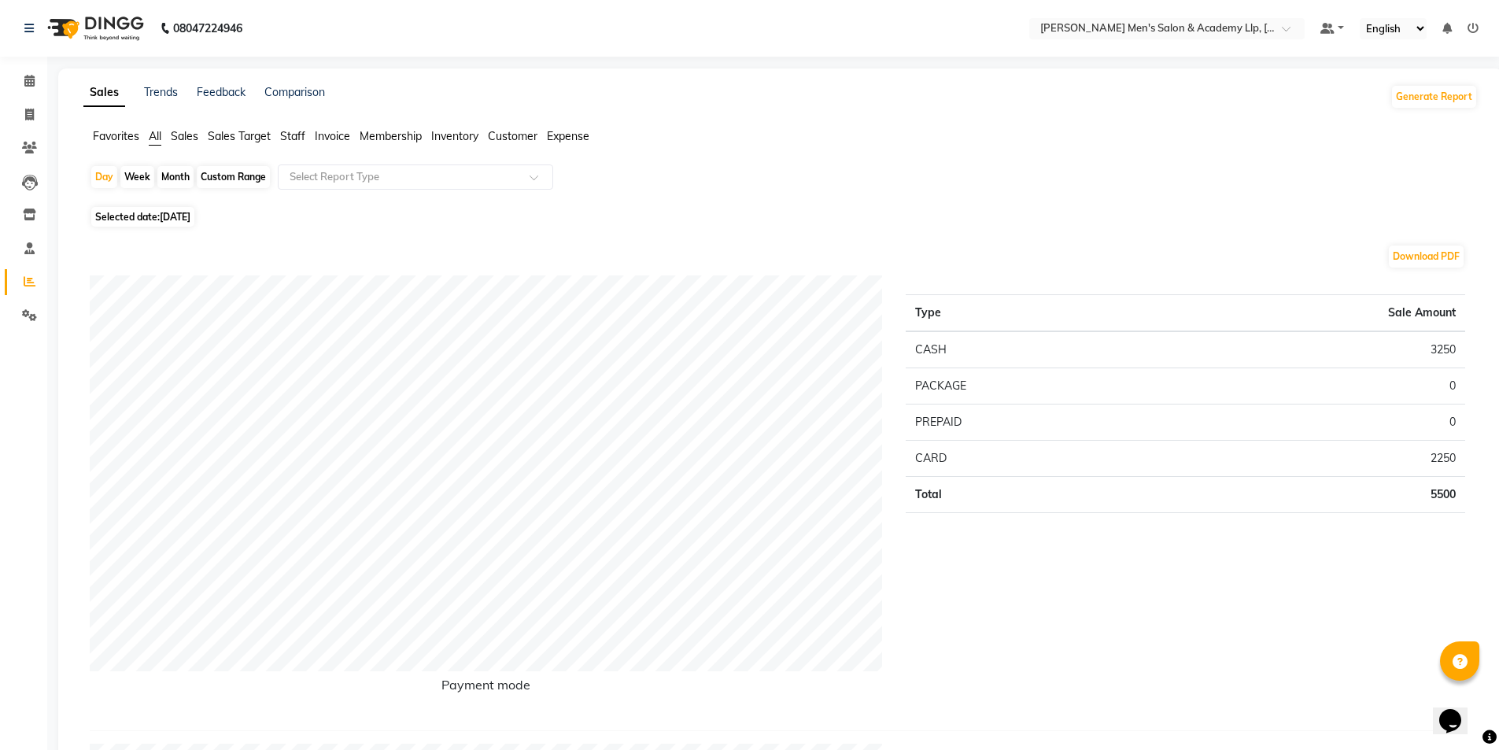
click at [158, 214] on span "Selected date: 03-09-2025" at bounding box center [142, 217] width 103 height 20
select select "9"
select select "2025"
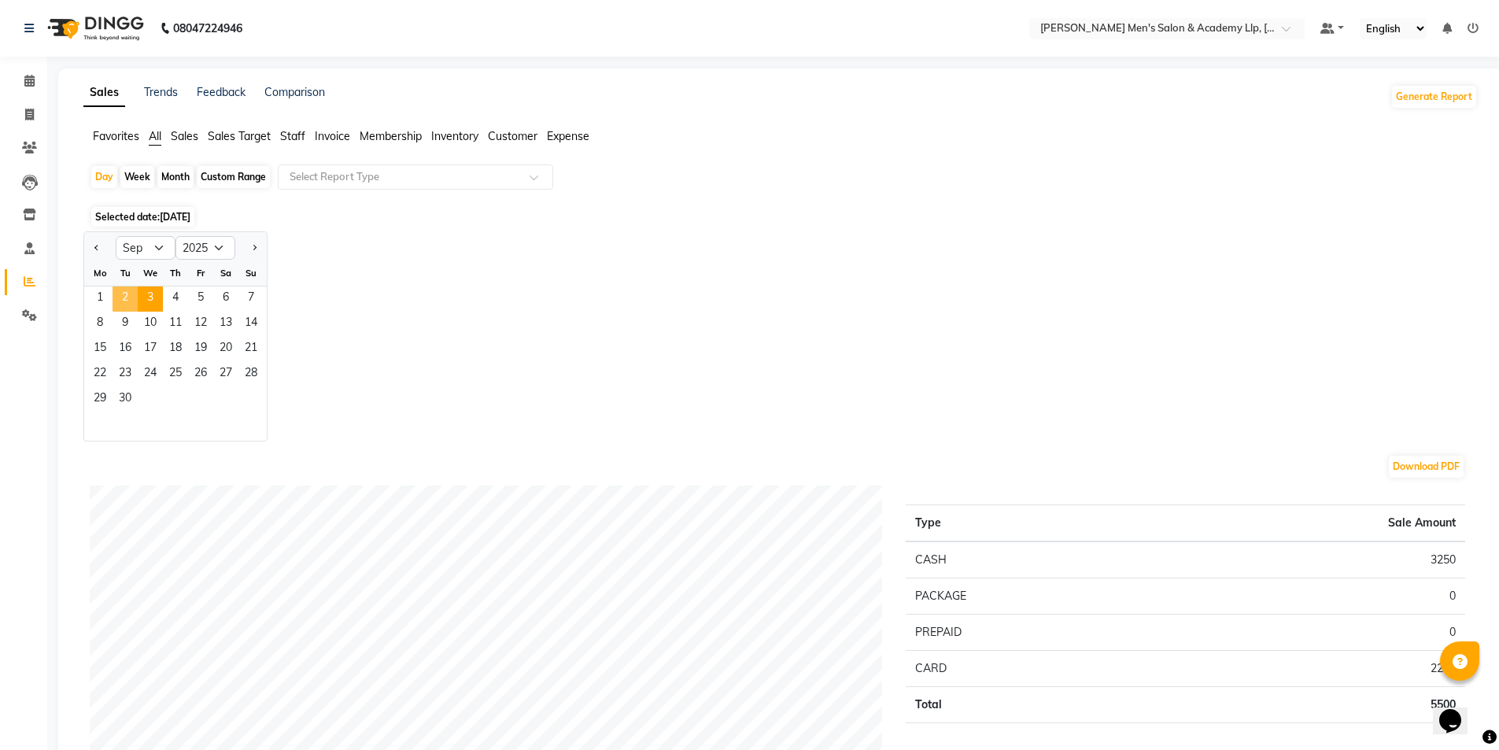
click at [128, 299] on span "2" at bounding box center [124, 298] width 25 height 25
click at [128, 298] on span "2" at bounding box center [124, 298] width 25 height 25
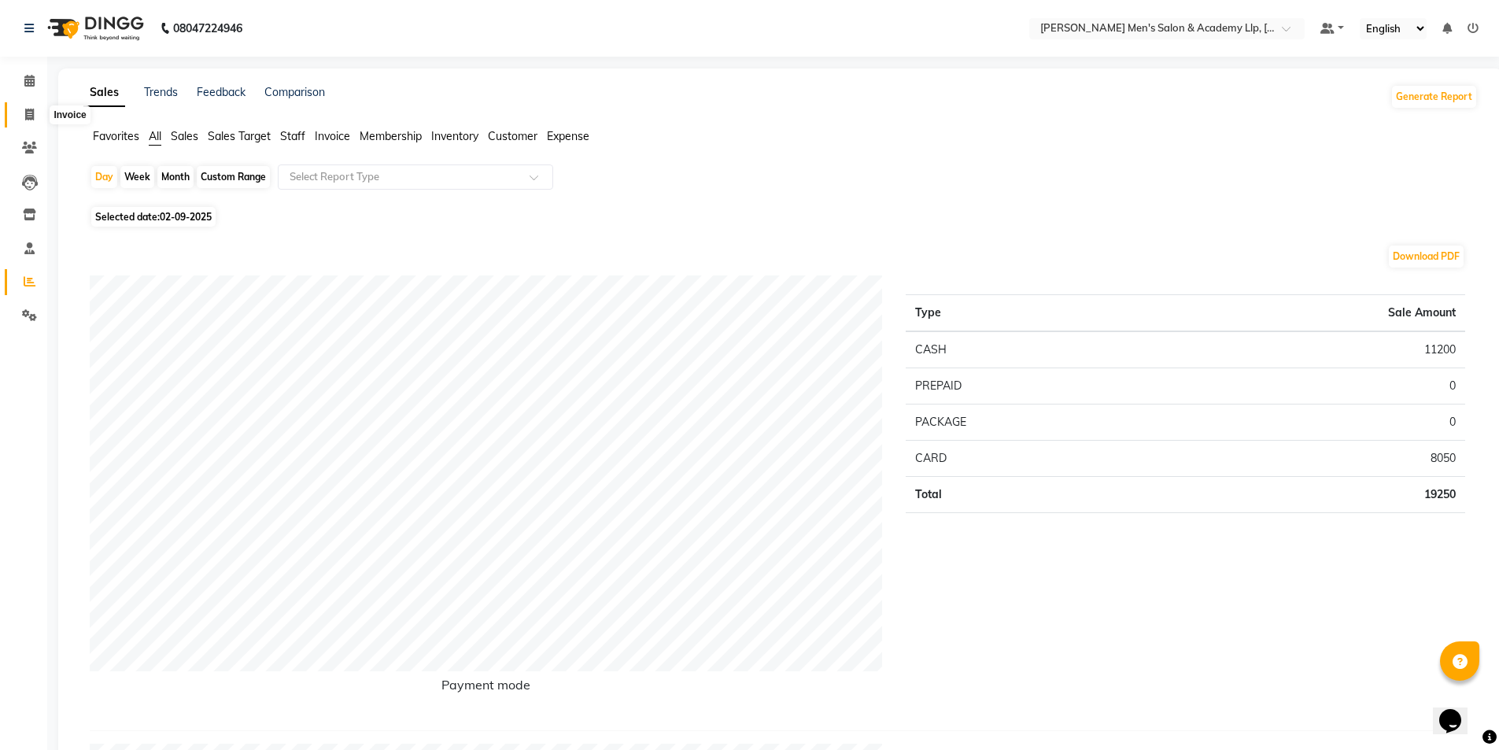
click at [35, 116] on span at bounding box center [30, 115] width 28 height 18
select select "service"
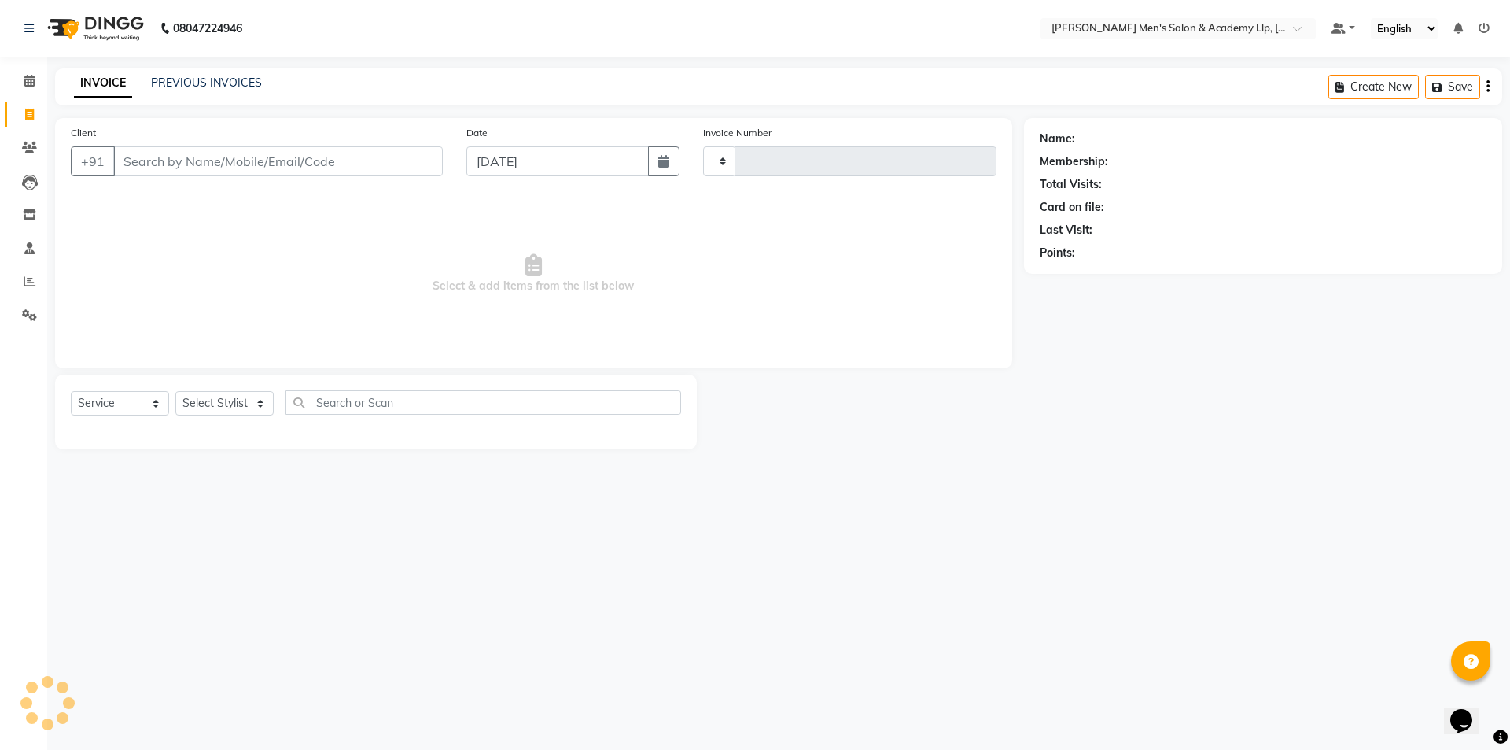
type input "5373"
select select "8248"
click at [175, 173] on input "Client" at bounding box center [278, 161] width 330 height 30
type input "6352292692"
click at [403, 166] on span "Add Client" at bounding box center [402, 161] width 62 height 16
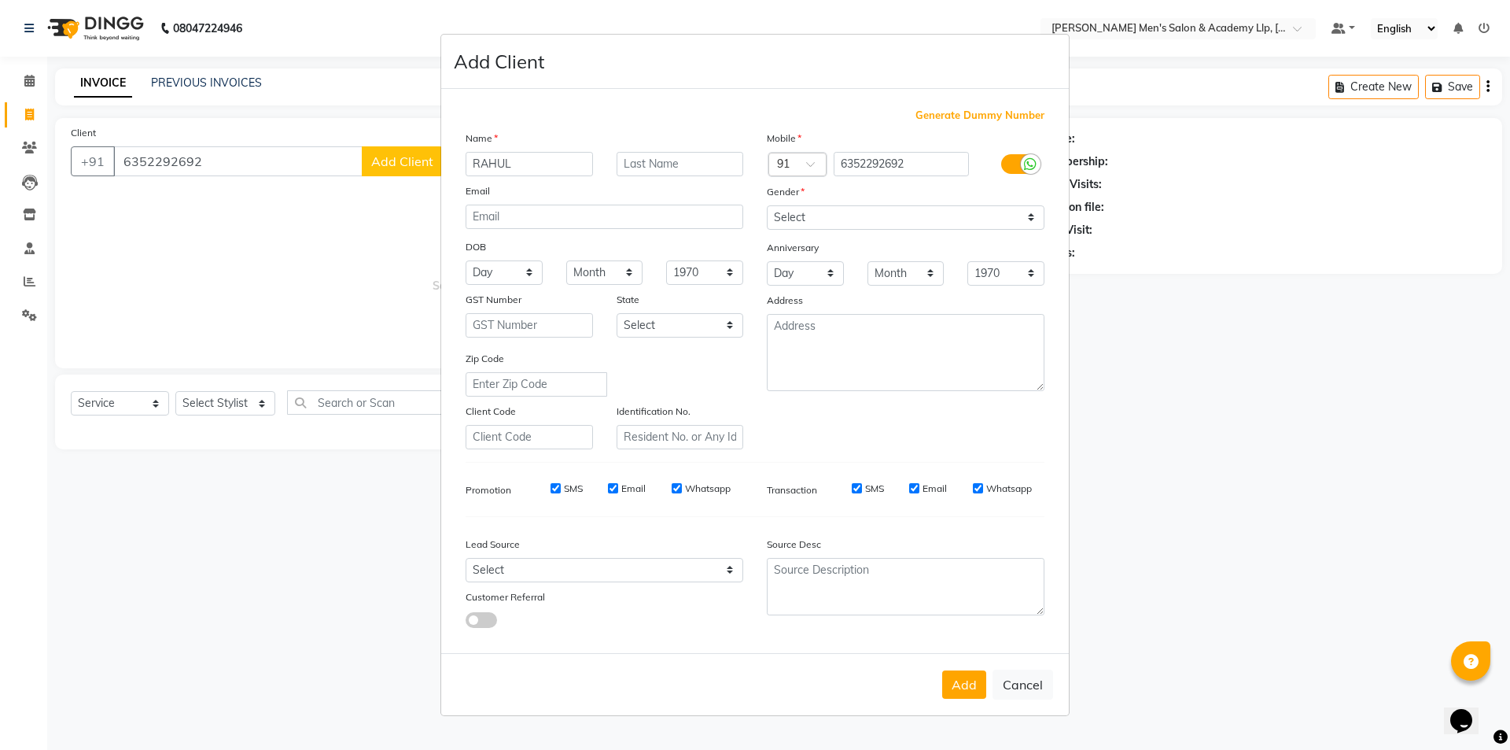
type input "RAHUL"
type input "BHAI"
click at [814, 217] on select "Select Male Female Other Prefer Not To Say" at bounding box center [906, 217] width 278 height 24
select select "male"
click at [767, 205] on select "Select Male Female Other Prefer Not To Say" at bounding box center [906, 217] width 278 height 24
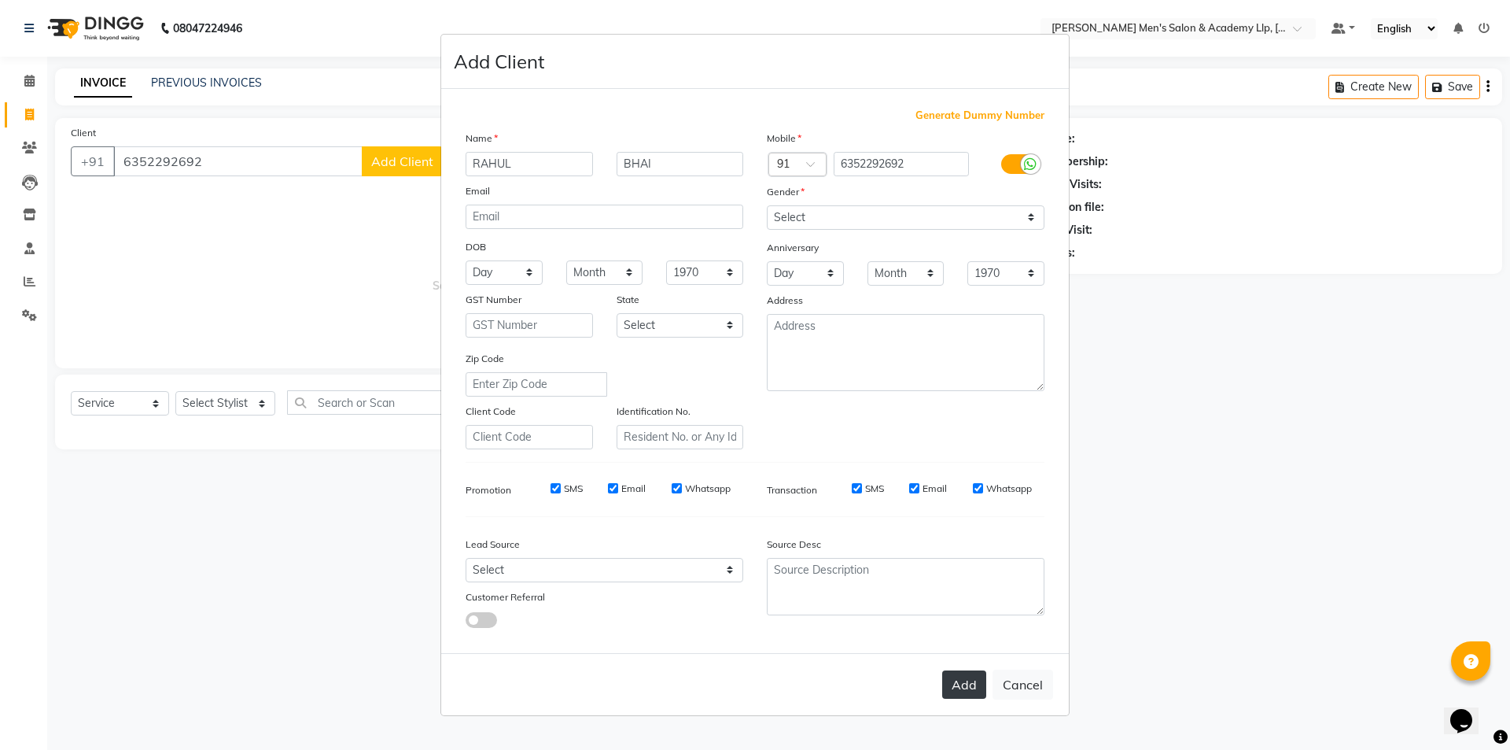
click at [985, 688] on button "Add" at bounding box center [964, 684] width 44 height 28
type input "63******92"
select select
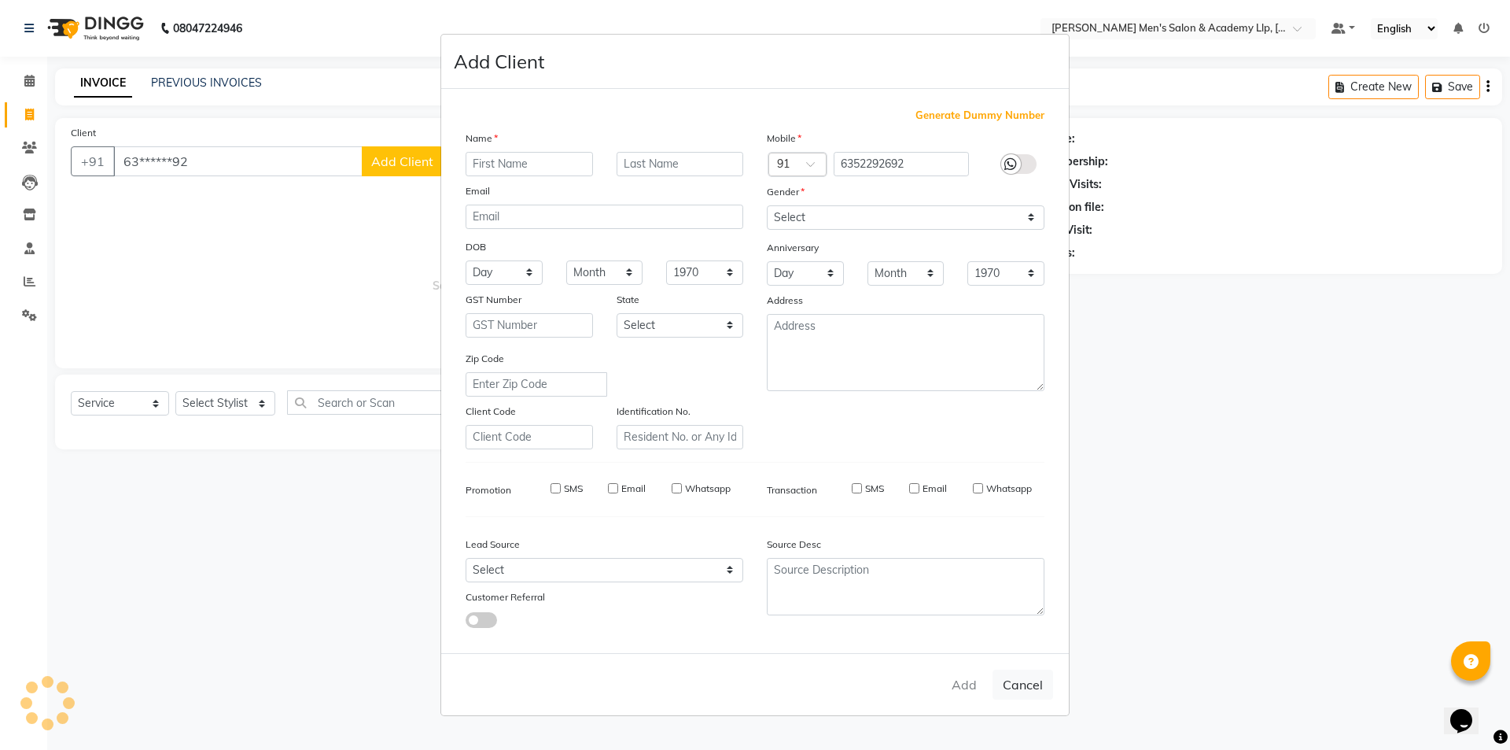
select select
checkbox input "false"
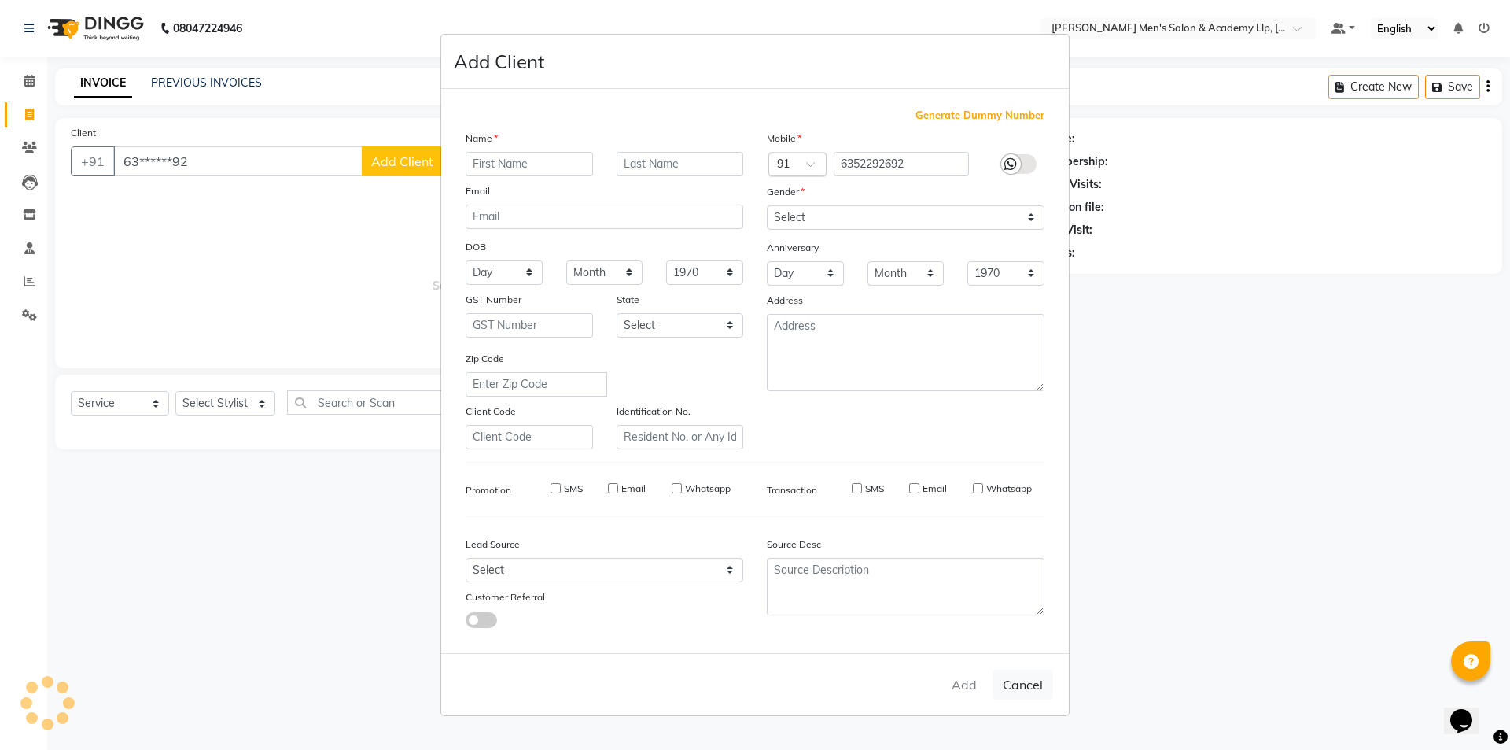
checkbox input "false"
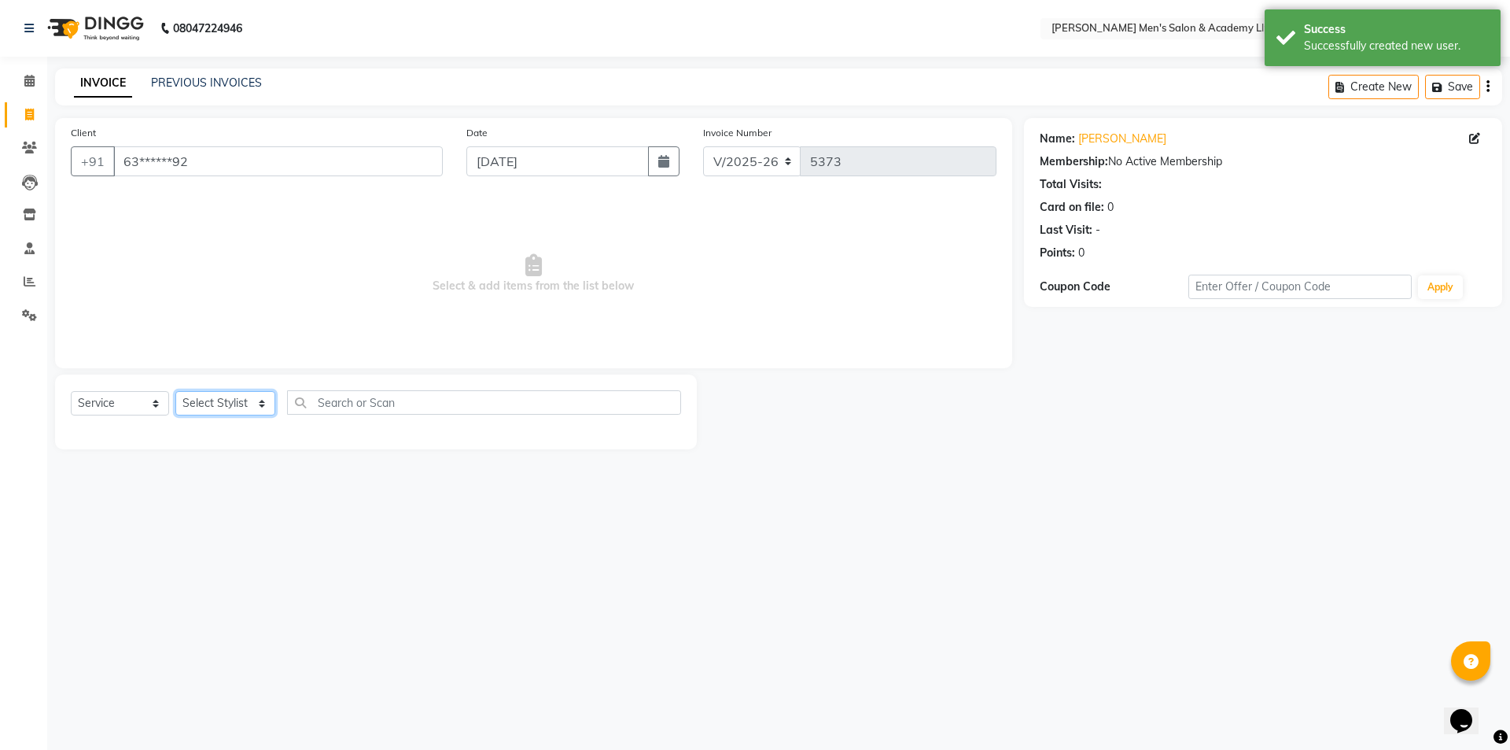
click at [230, 408] on select "Select Stylist ABHISHEK SEN AKKI SEN ANKUSH SEN ARYAN GOHEL CHANDU SEN DIPESH S…" at bounding box center [225, 403] width 100 height 24
select select "78790"
click at [175, 391] on select "Select Stylist ABHISHEK SEN AKKI SEN ANKUSH SEN ARYAN GOHEL CHANDU SEN DIPESH S…" at bounding box center [225, 403] width 100 height 24
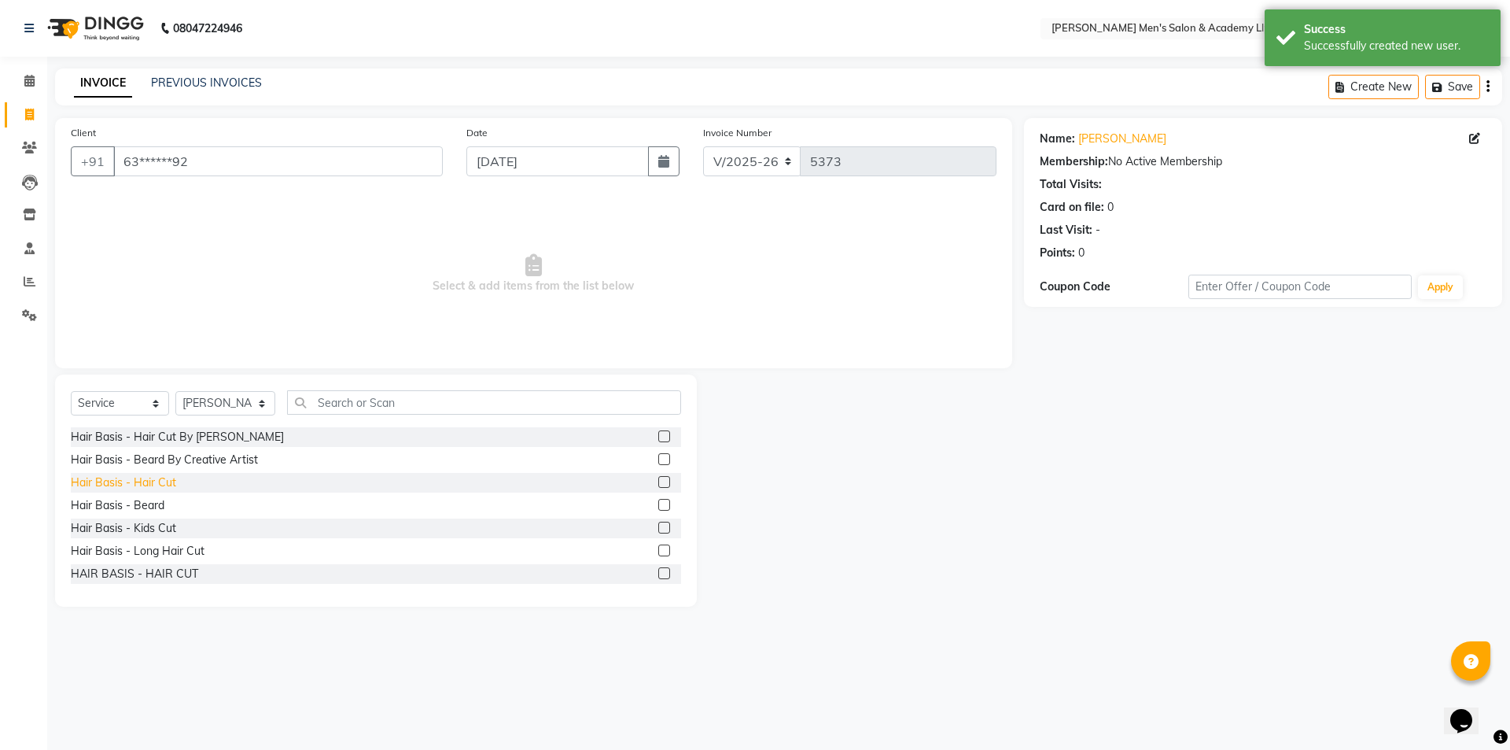
click at [157, 488] on div "Hair Basis - Hair Cut" at bounding box center [123, 482] width 105 height 17
checkbox input "false"
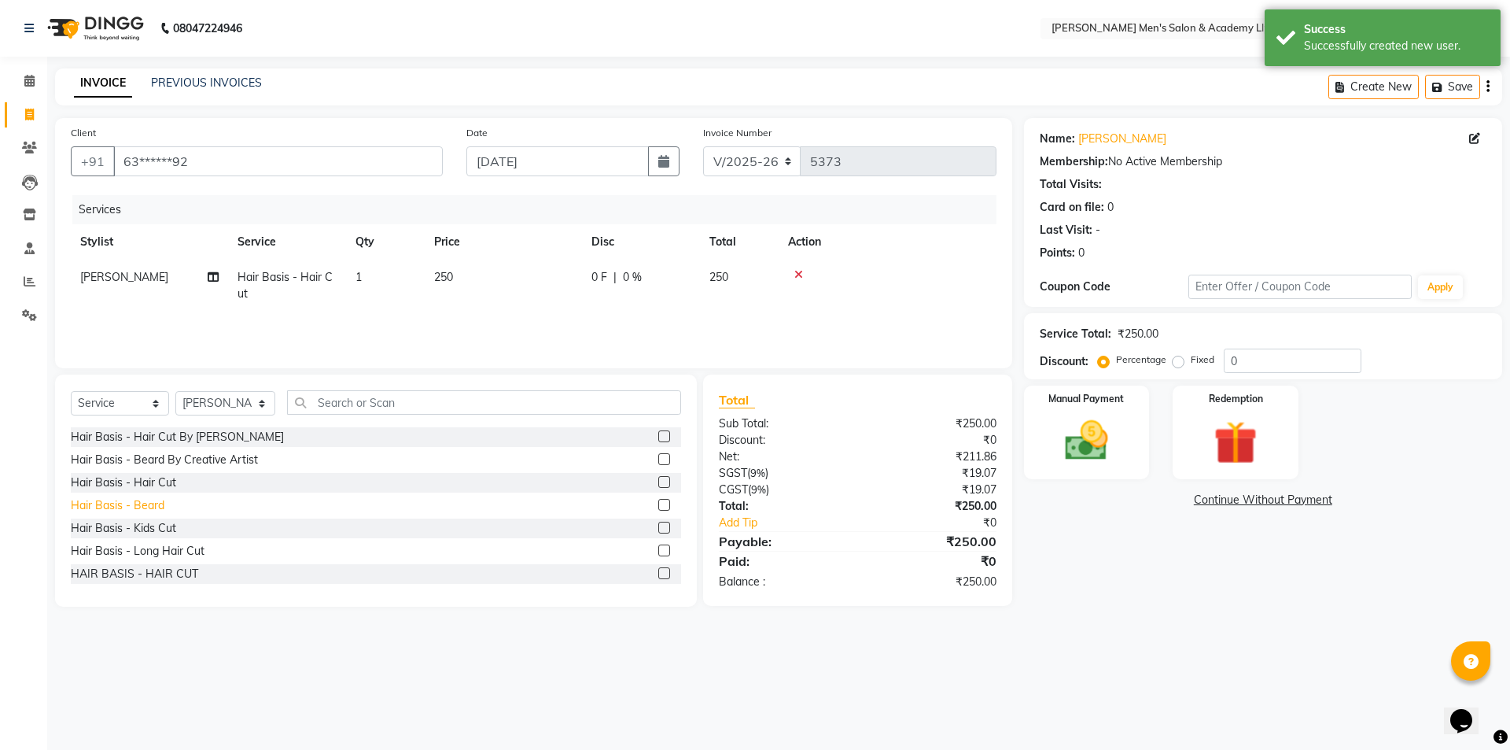
click at [144, 498] on div "Hair Basis - Beard" at bounding box center [118, 505] width 94 height 17
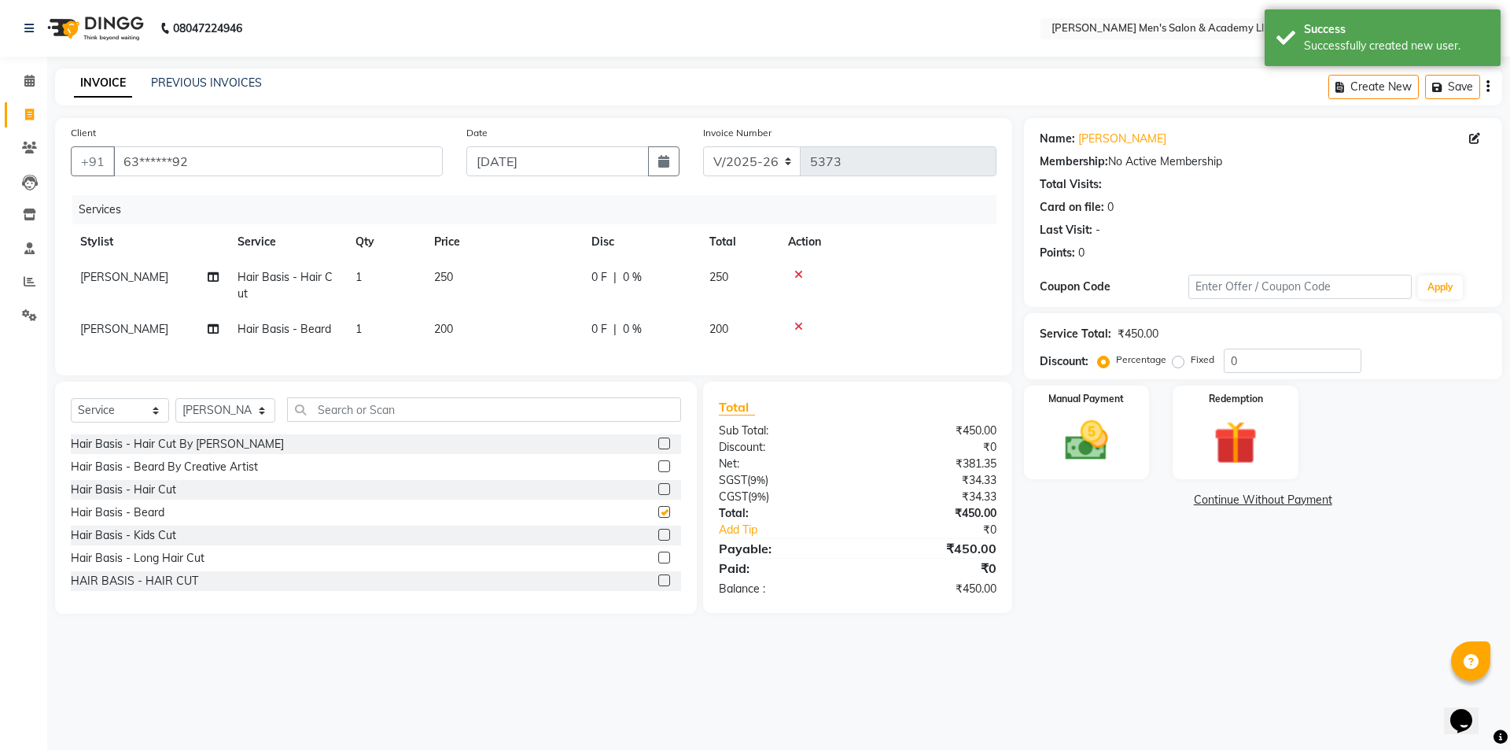
checkbox input "false"
click at [538, 258] on th "Price" at bounding box center [503, 241] width 157 height 35
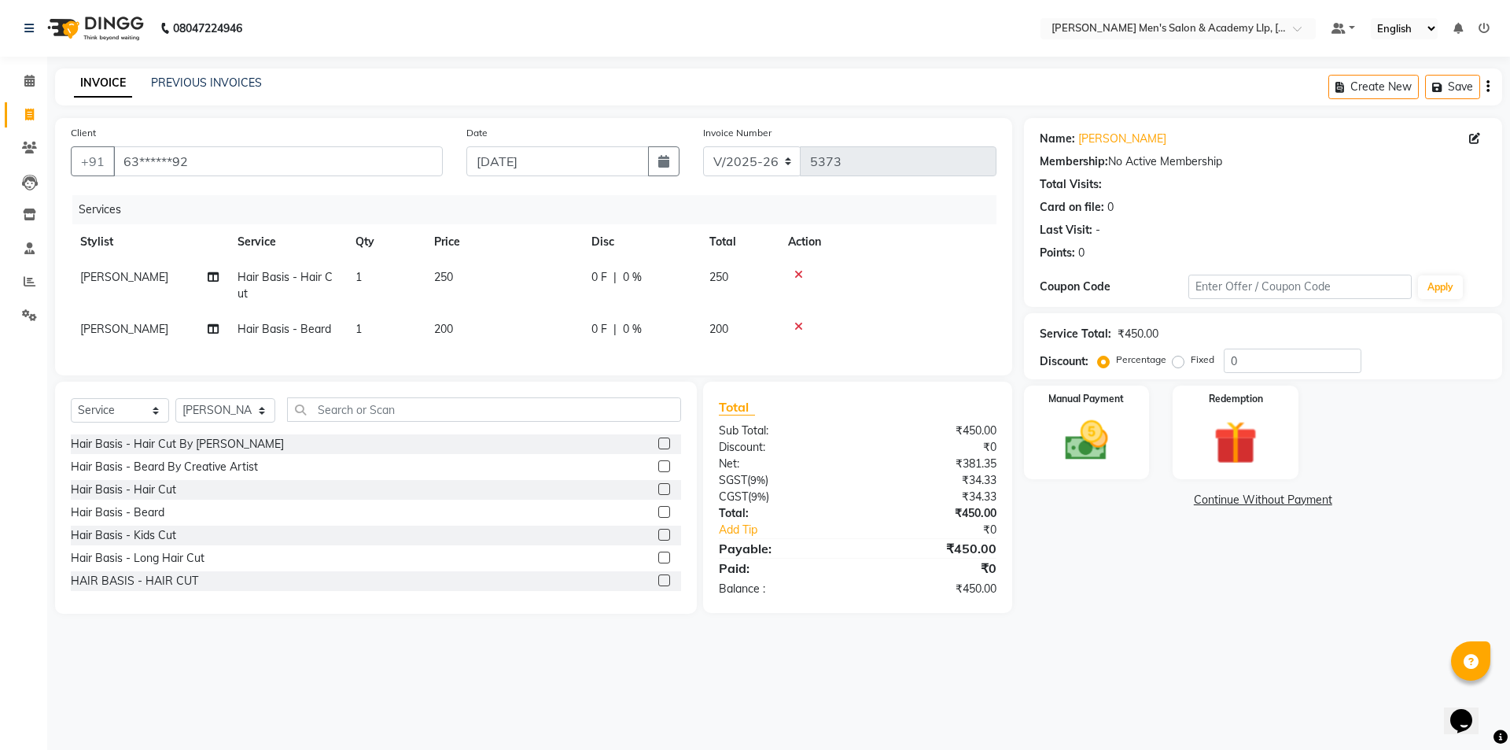
click at [583, 291] on td "0 F | 0 %" at bounding box center [641, 286] width 118 height 52
select select "78790"
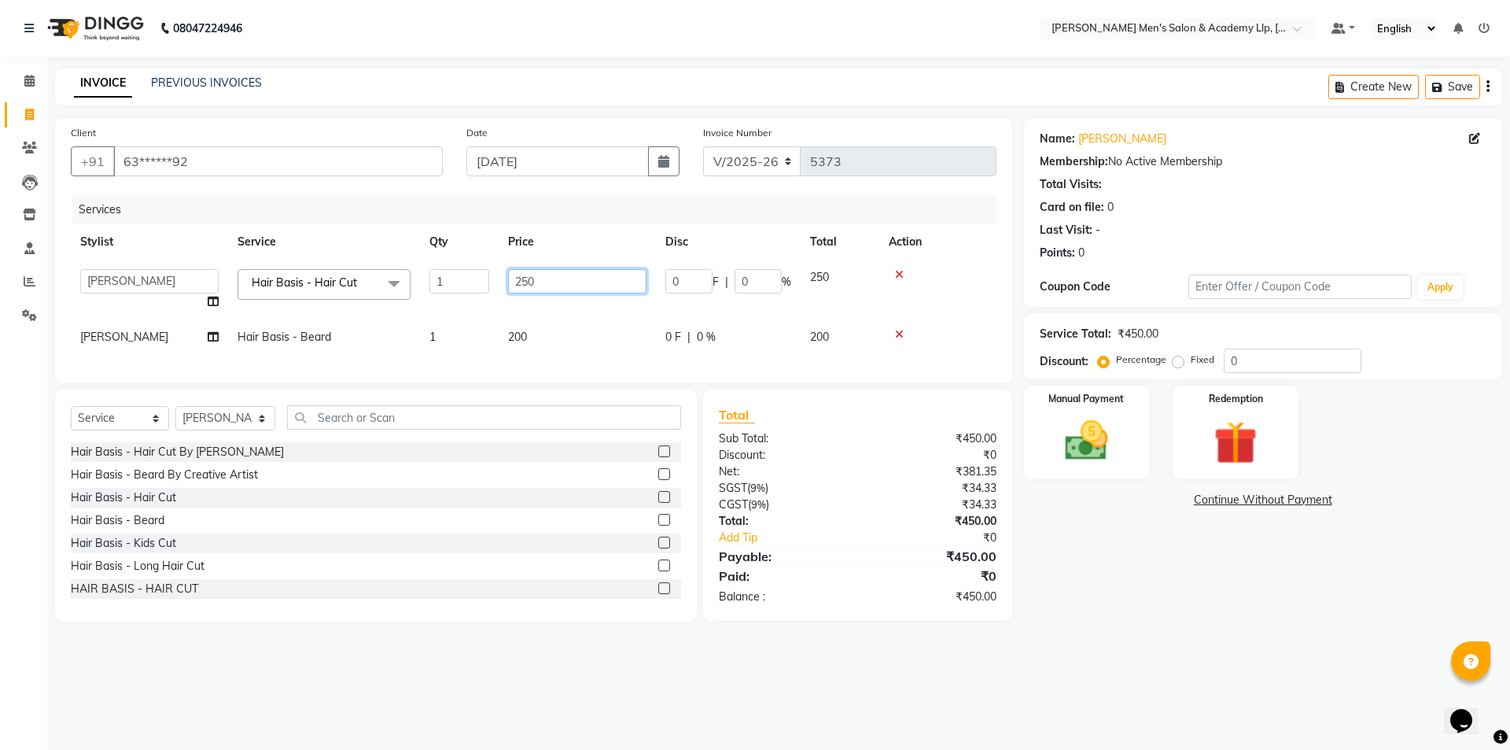
click at [582, 283] on input "250" at bounding box center [577, 281] width 138 height 24
type input "2"
type input "300"
drag, startPoint x: 1212, startPoint y: 631, endPoint x: 1172, endPoint y: 570, distance: 72.2
click at [1211, 631] on main "INVOICE PREVIOUS INVOICES Create New Save Client +91 63******92 Date 03-09-2025…" at bounding box center [778, 356] width 1463 height 577
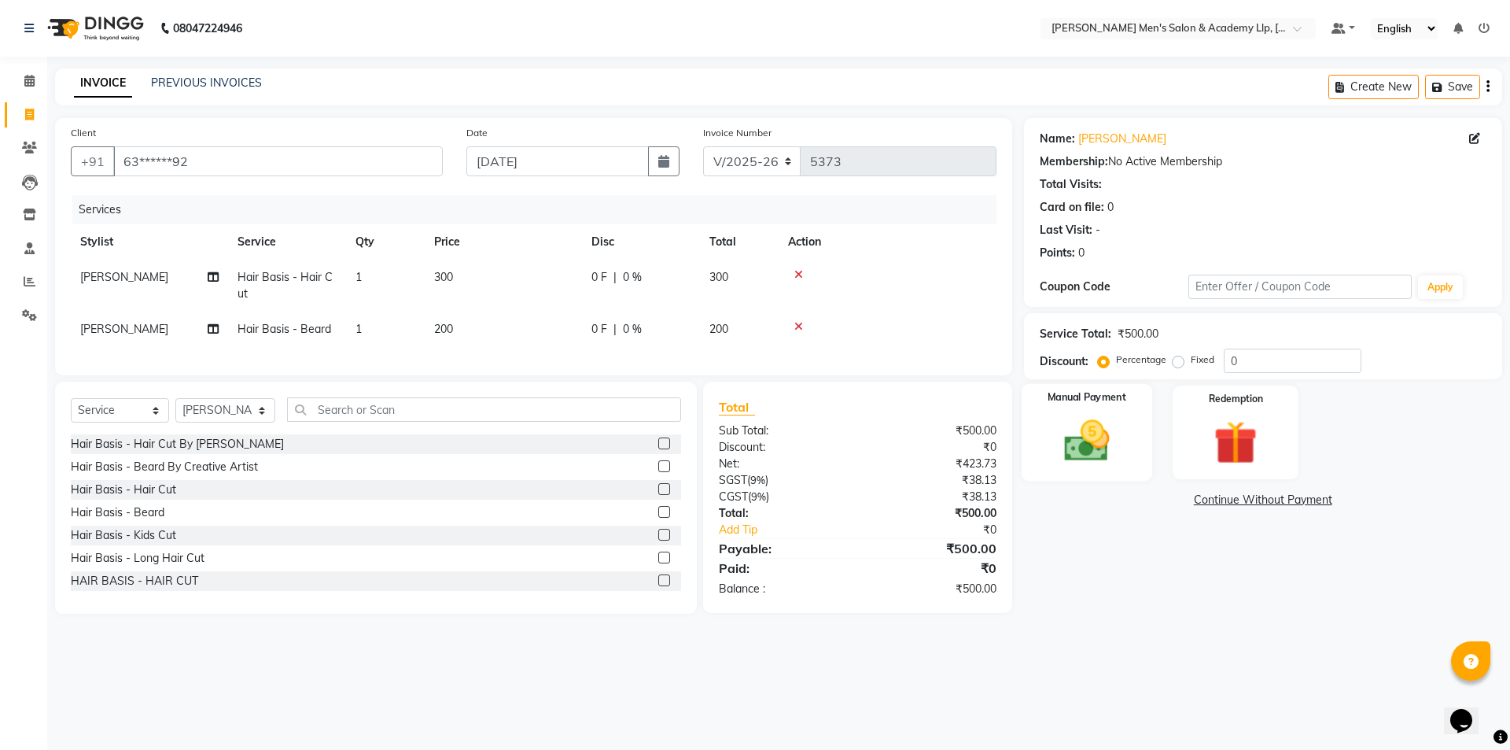
click at [1138, 447] on div "Manual Payment" at bounding box center [1086, 432] width 131 height 97
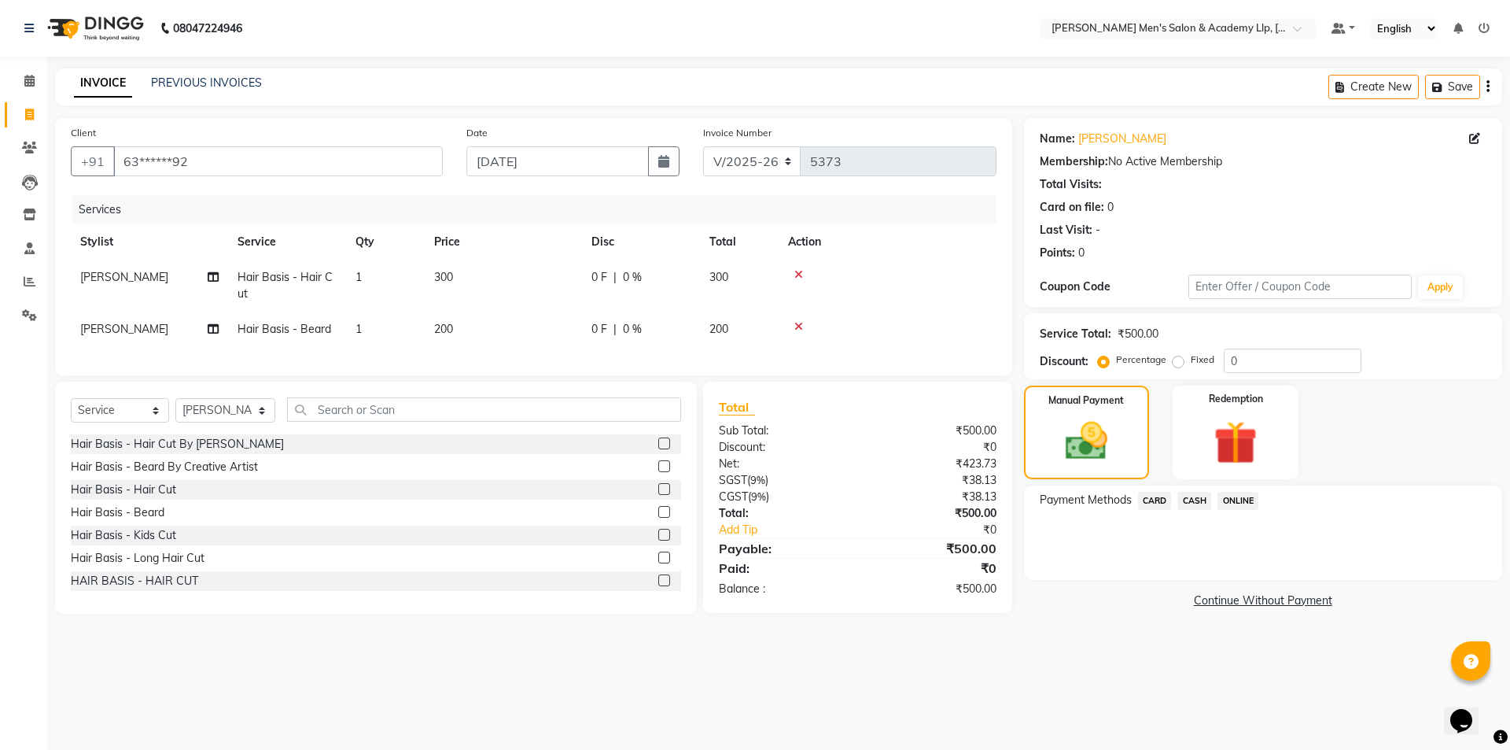
click at [1167, 498] on span "CARD" at bounding box center [1155, 501] width 34 height 18
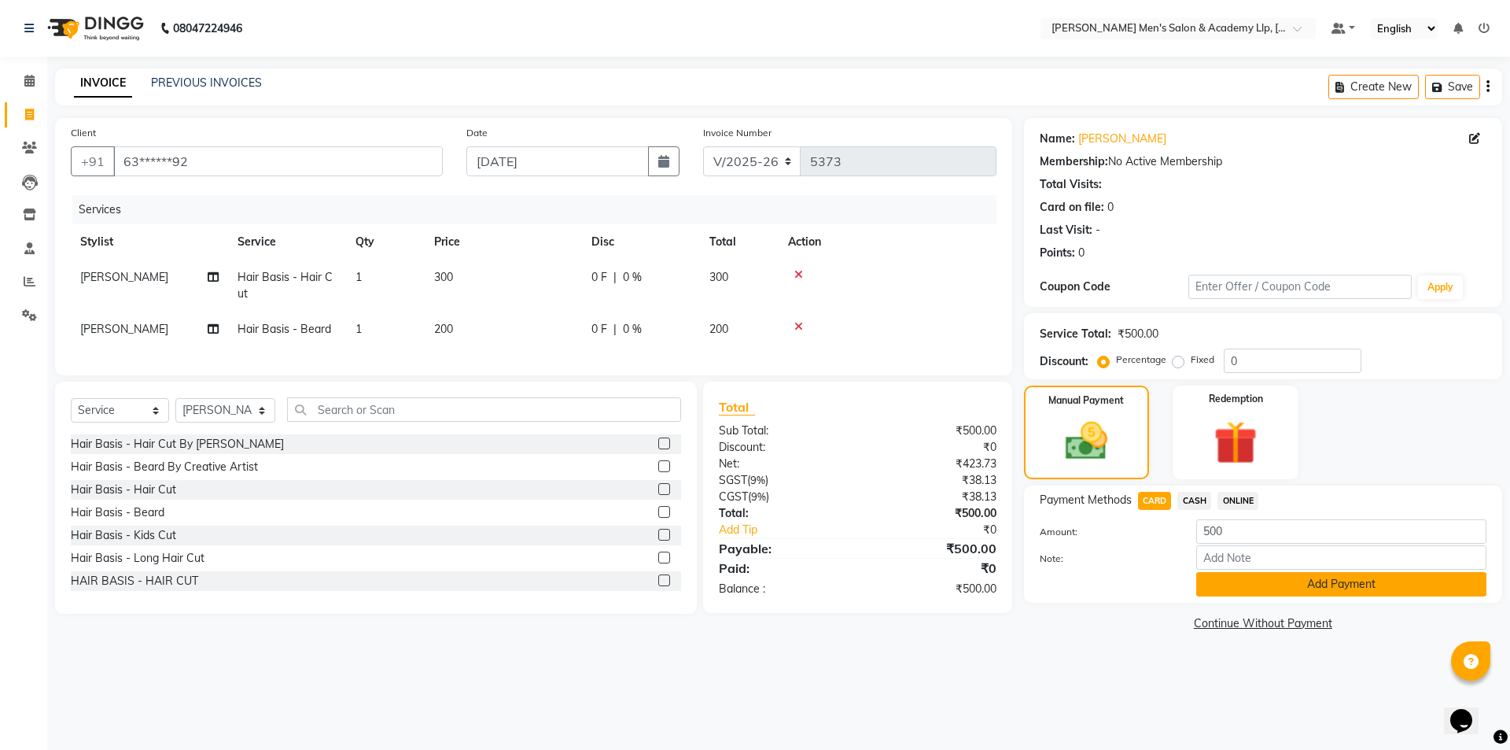
click at [1226, 592] on button "Add Payment" at bounding box center [1342, 584] width 290 height 24
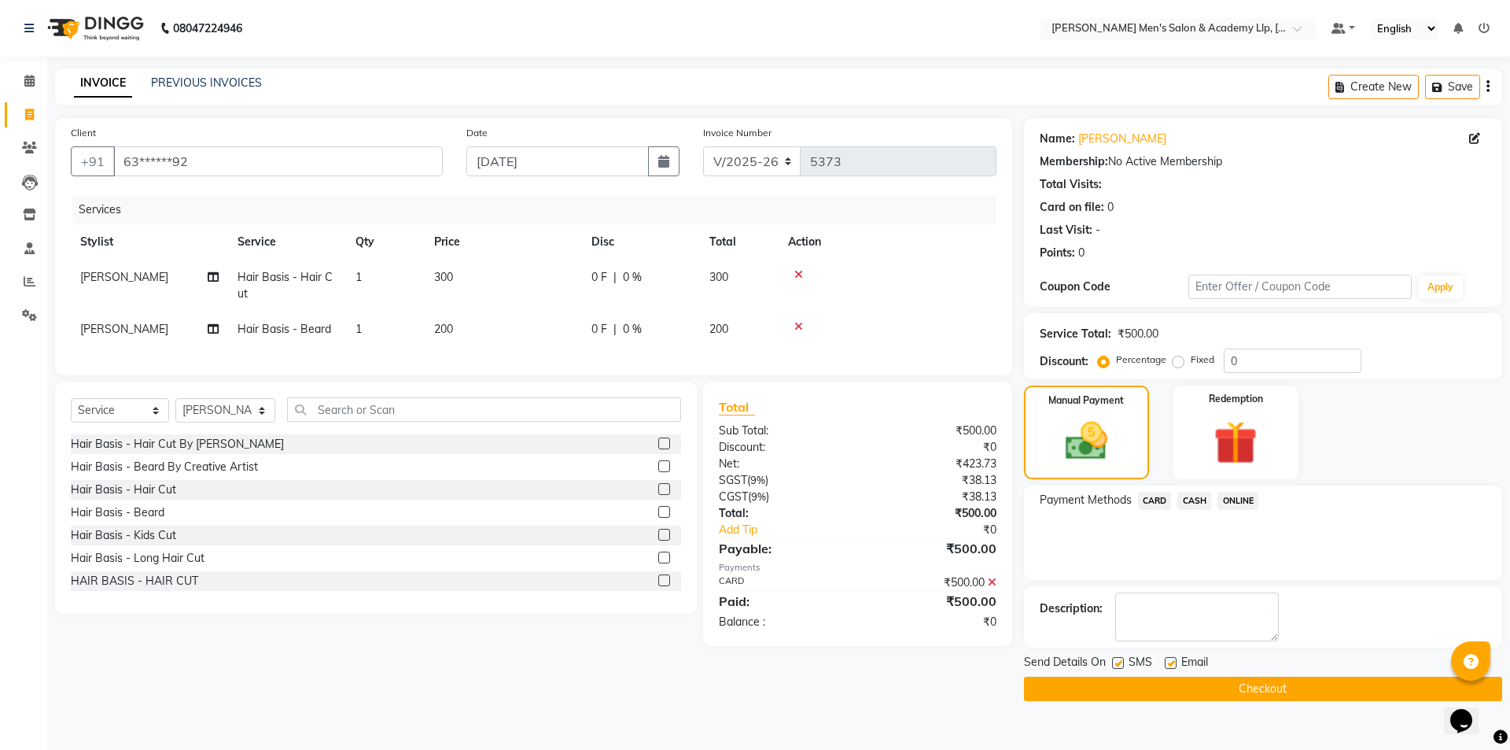
click at [1172, 658] on label at bounding box center [1171, 663] width 12 height 12
click at [1172, 658] on input "checkbox" at bounding box center [1170, 663] width 10 height 10
checkbox input "false"
click at [1121, 662] on label at bounding box center [1118, 663] width 12 height 12
click at [1121, 662] on input "checkbox" at bounding box center [1117, 663] width 10 height 10
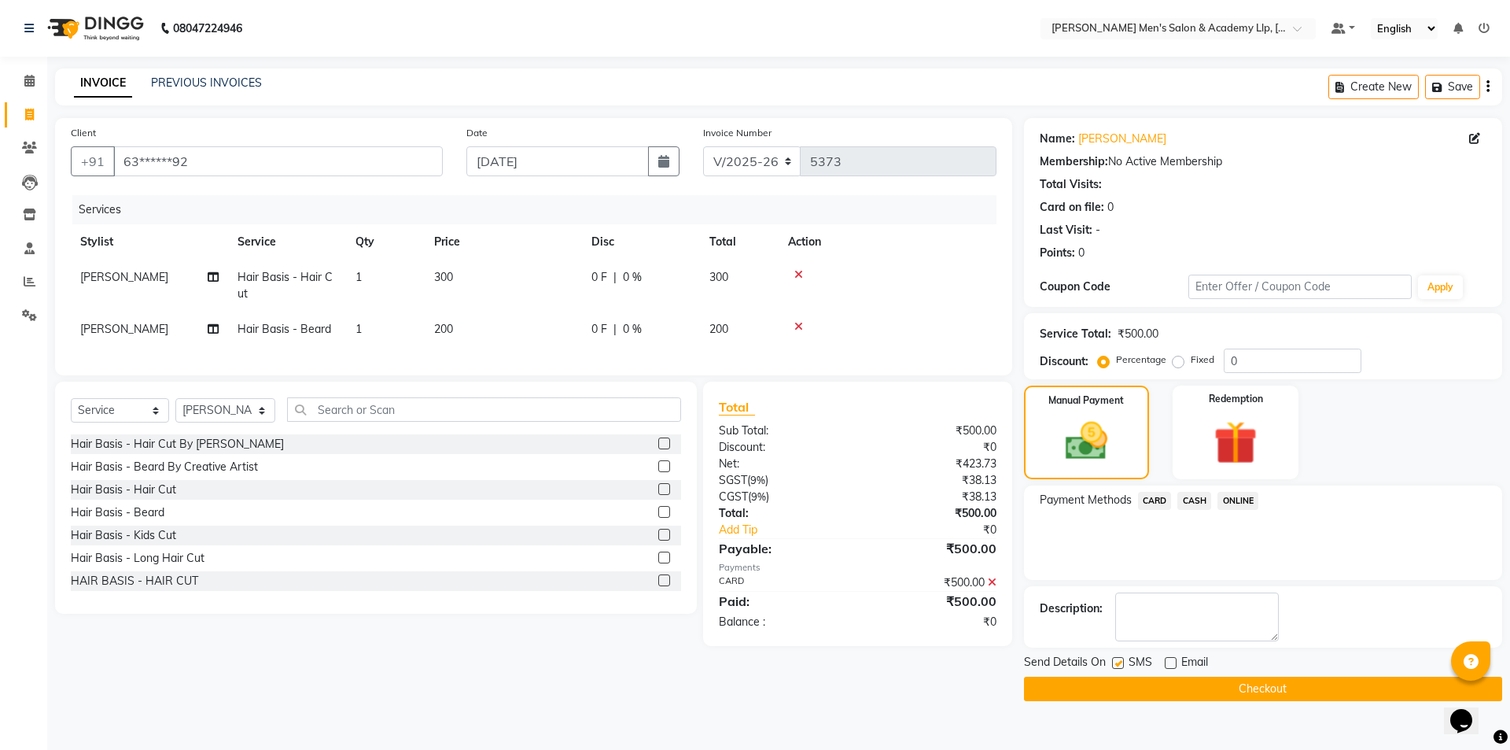
checkbox input "false"
click at [1171, 674] on div "Send Details On SMS Email Checkout" at bounding box center [1263, 677] width 478 height 47
click at [1162, 692] on button "Checkout" at bounding box center [1263, 689] width 478 height 24
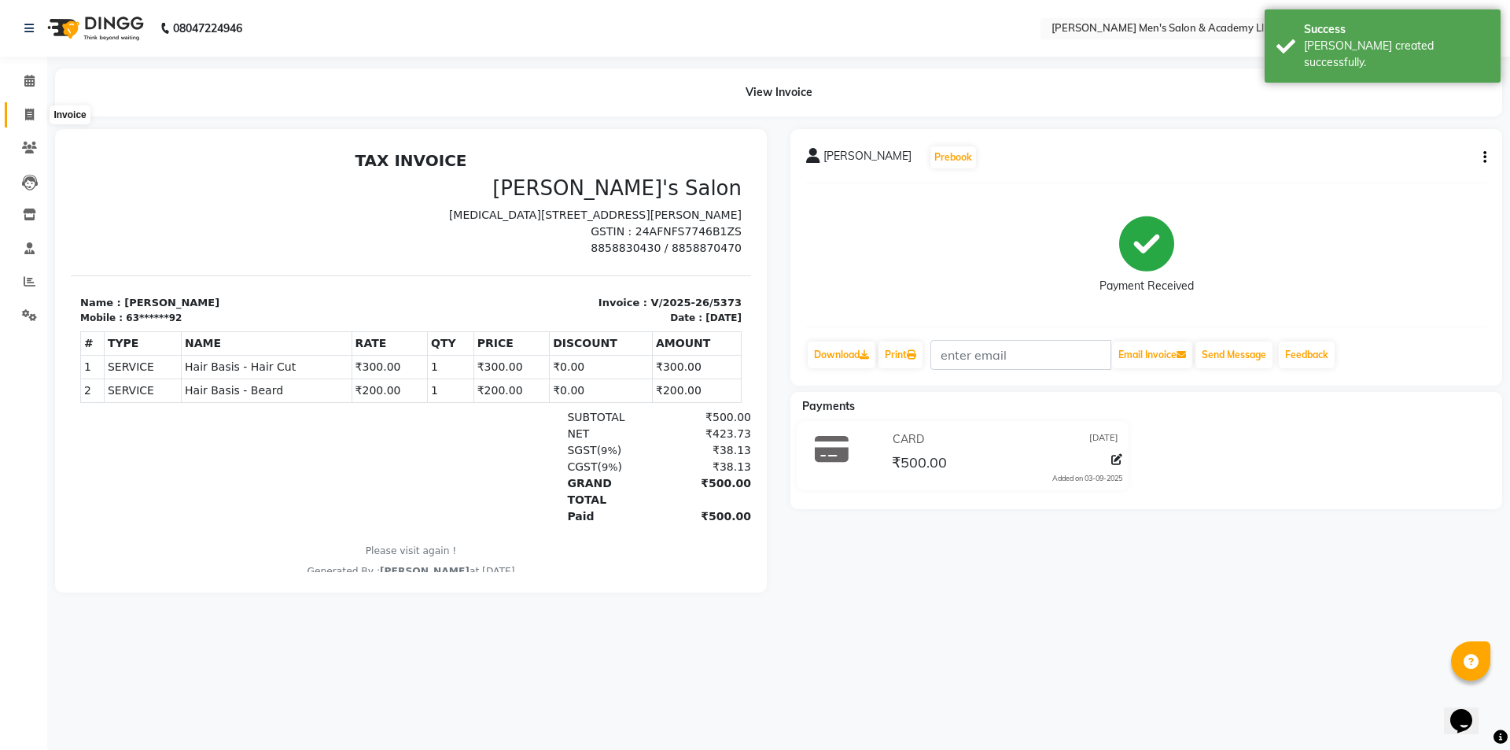
click at [30, 112] on icon at bounding box center [29, 115] width 9 height 12
select select "service"
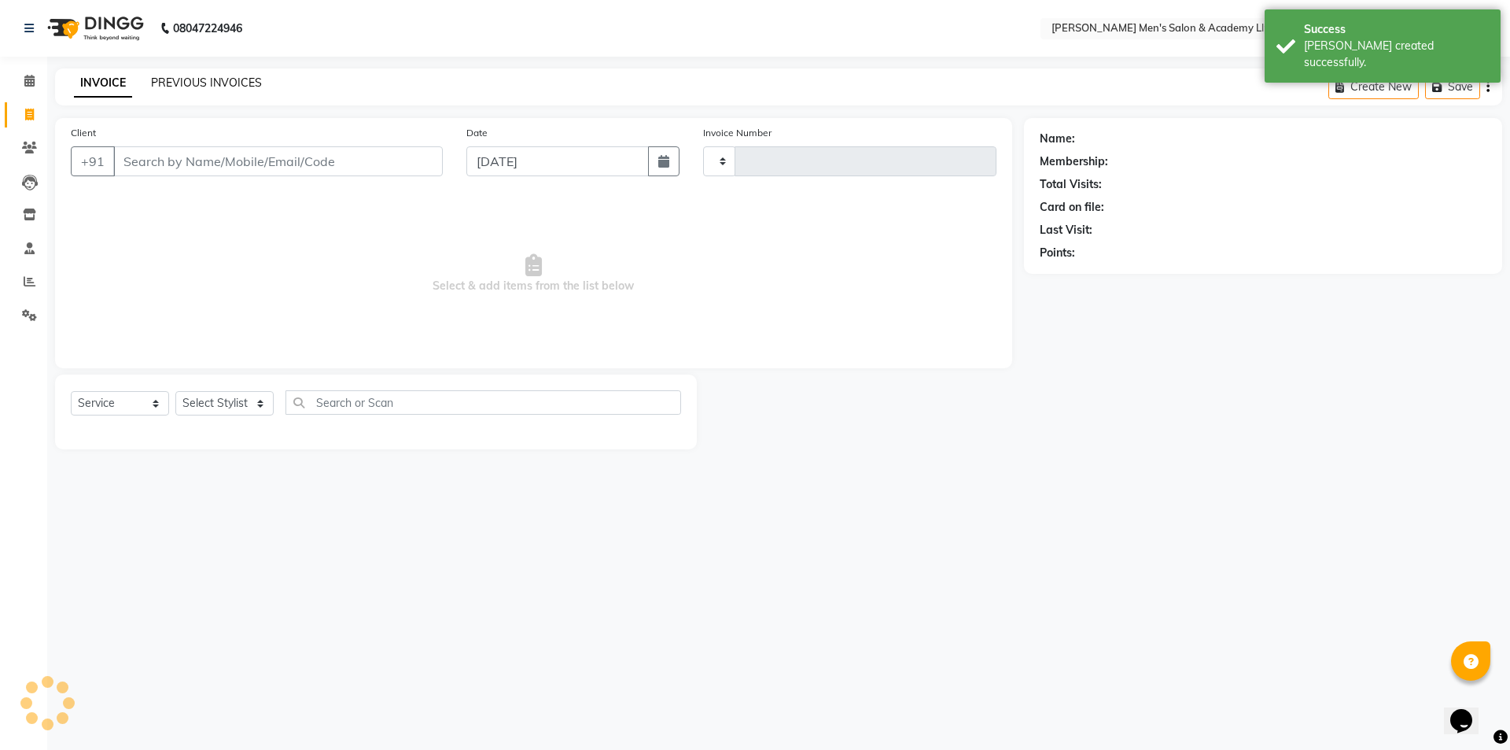
type input "5374"
select select "8248"
click at [239, 79] on link "PREVIOUS INVOICES" at bounding box center [206, 83] width 111 height 14
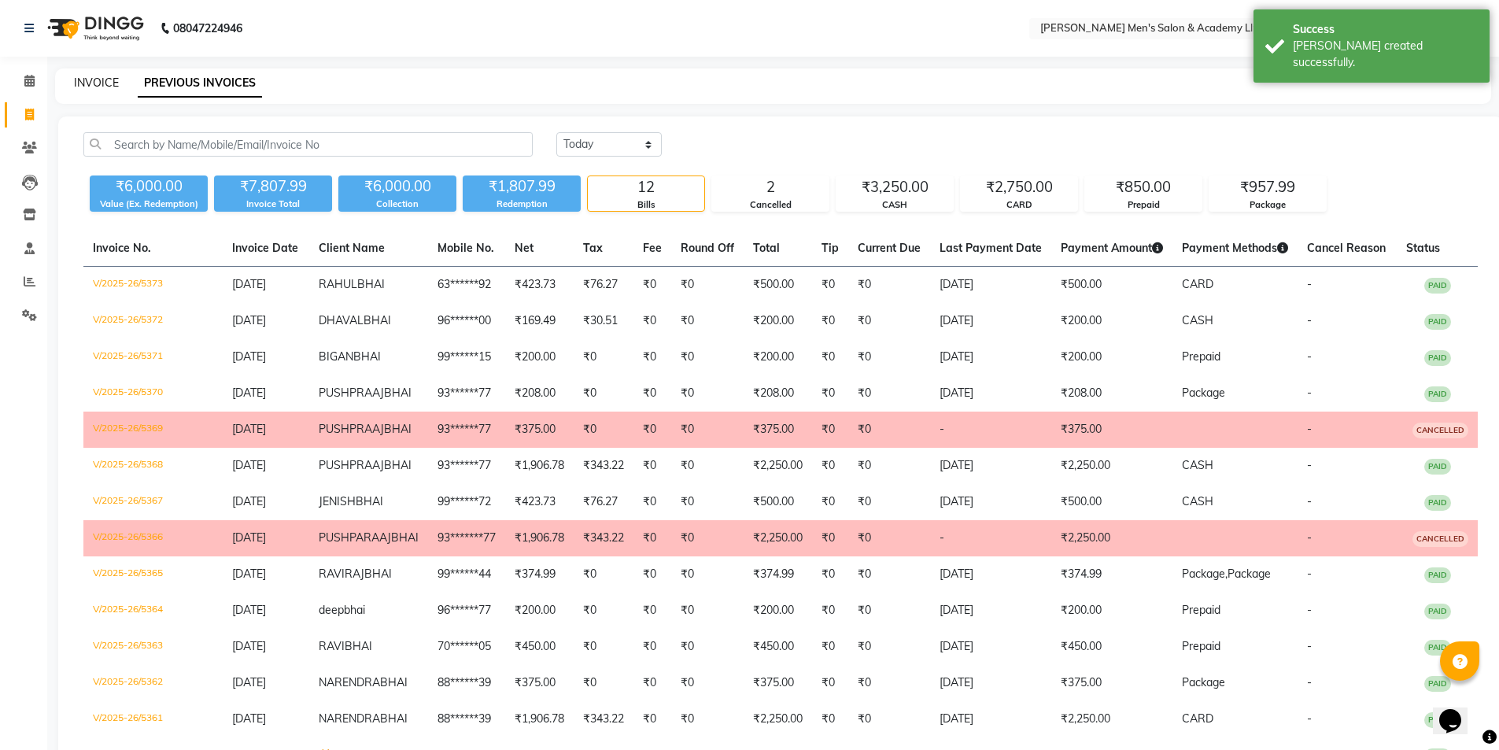
click at [104, 83] on link "INVOICE" at bounding box center [96, 83] width 45 height 14
select select "service"
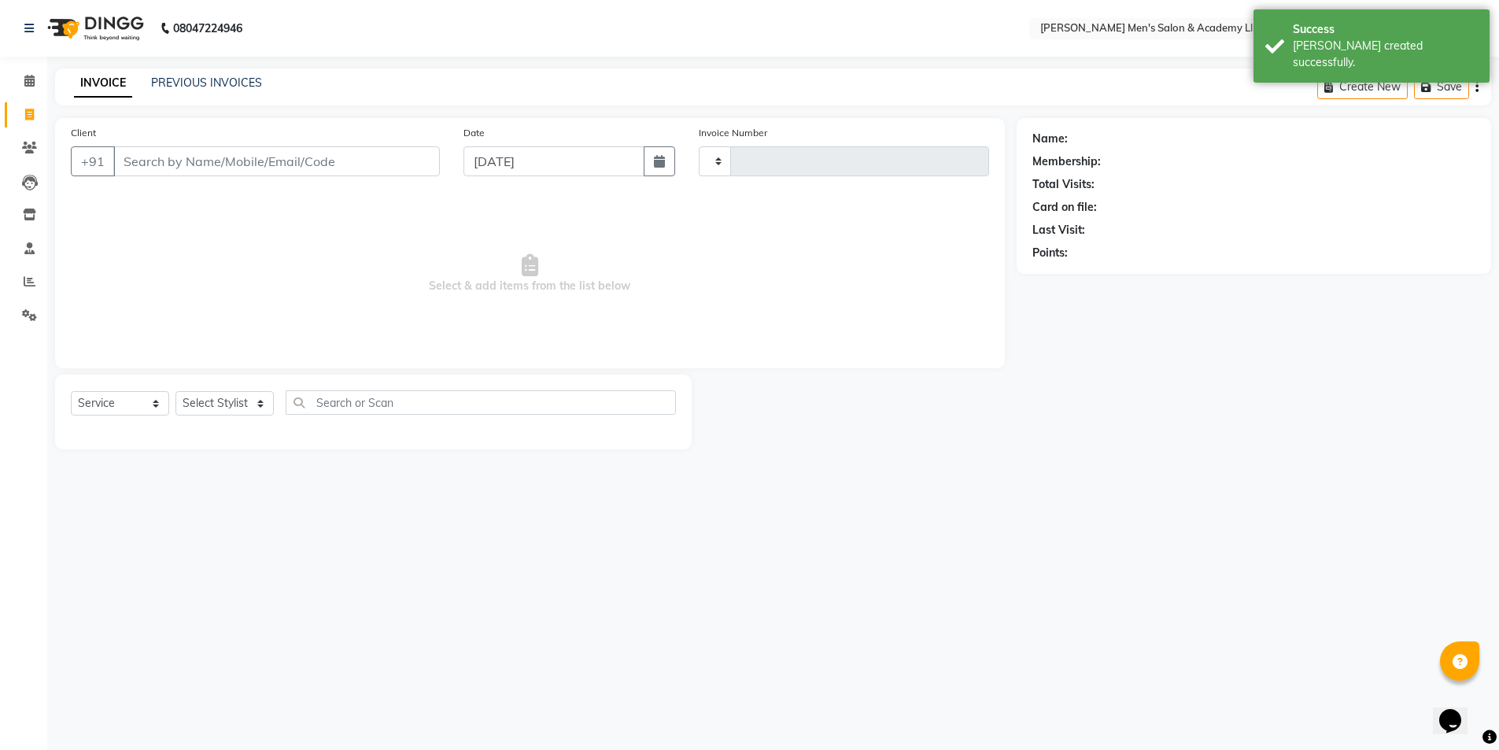
type input "5374"
select select "8248"
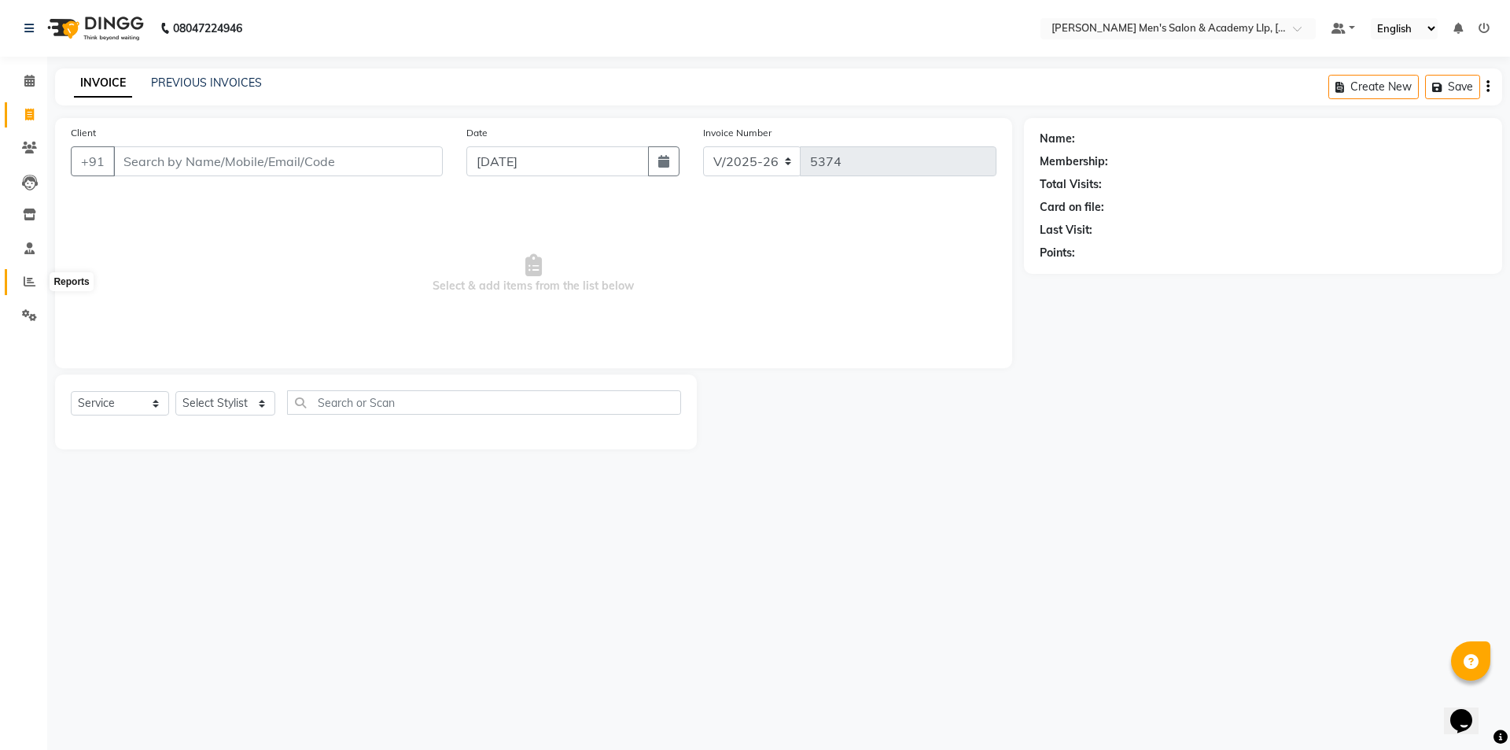
click at [28, 282] on icon at bounding box center [30, 281] width 12 height 12
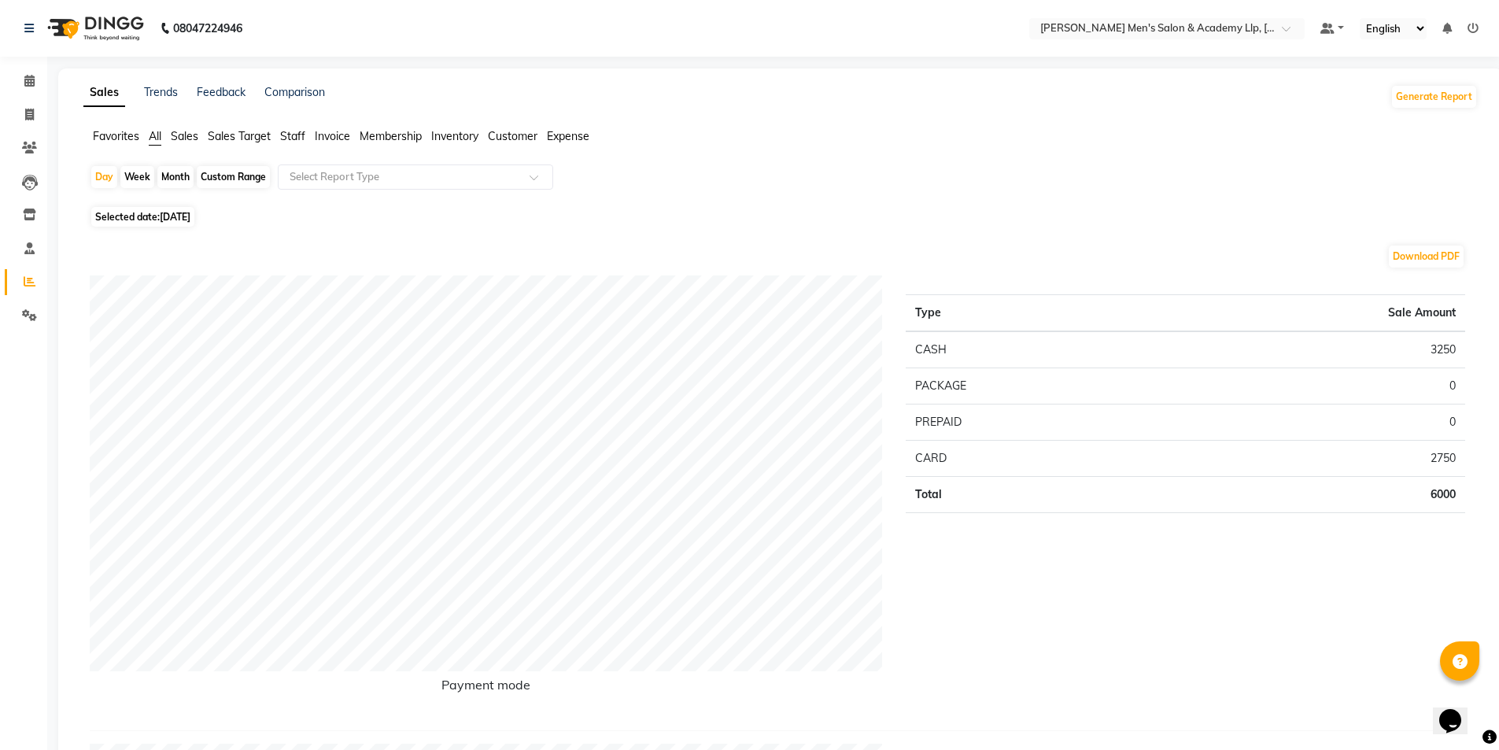
click at [230, 180] on div "Custom Range" at bounding box center [233, 177] width 73 height 22
select select "9"
select select "2025"
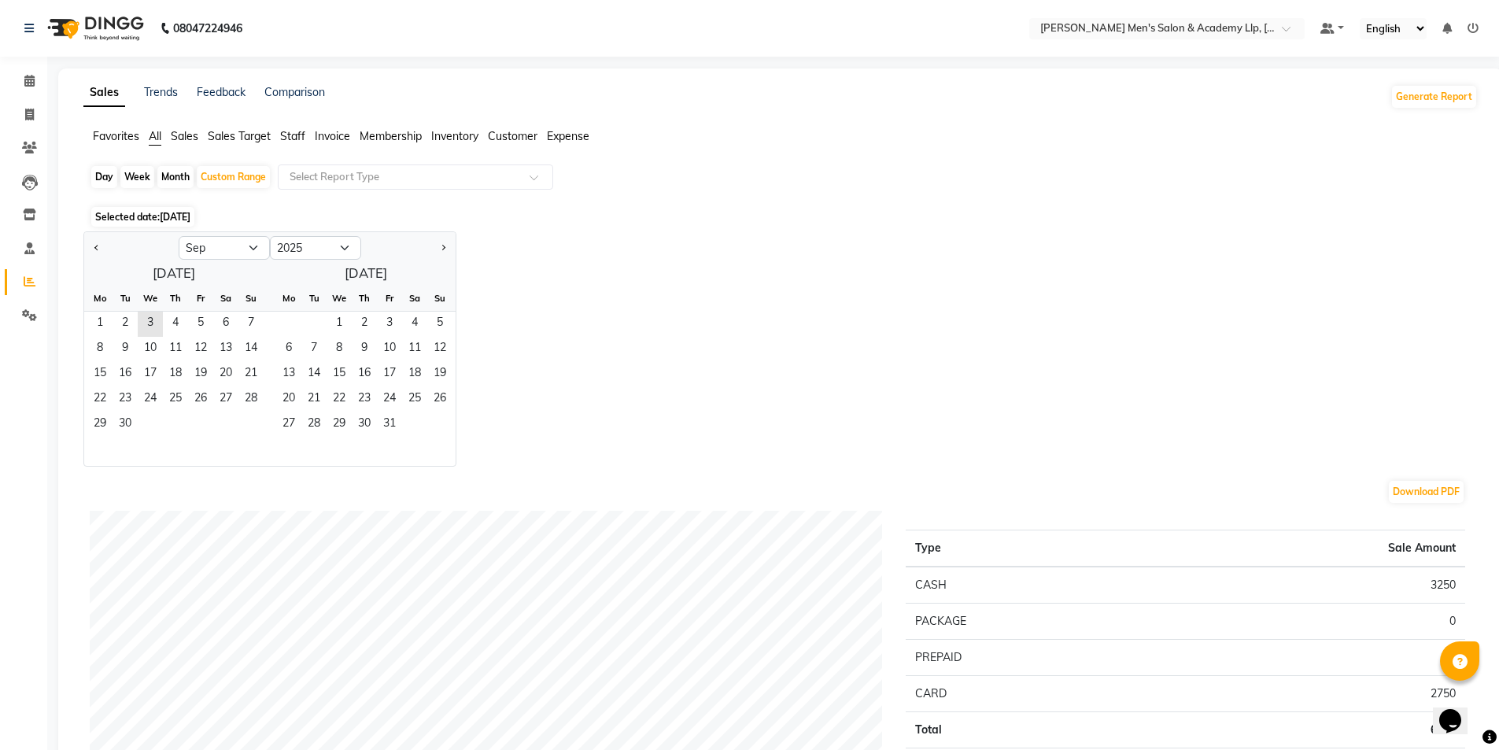
click at [627, 288] on div "Jan Feb Mar Apr May Jun Jul Aug Sep Oct Nov Dec 2015 2016 2017 2018 2019 2020 2…" at bounding box center [780, 348] width 1394 height 235
click at [174, 174] on div "Month" at bounding box center [175, 177] width 36 height 22
select select "9"
select select "2025"
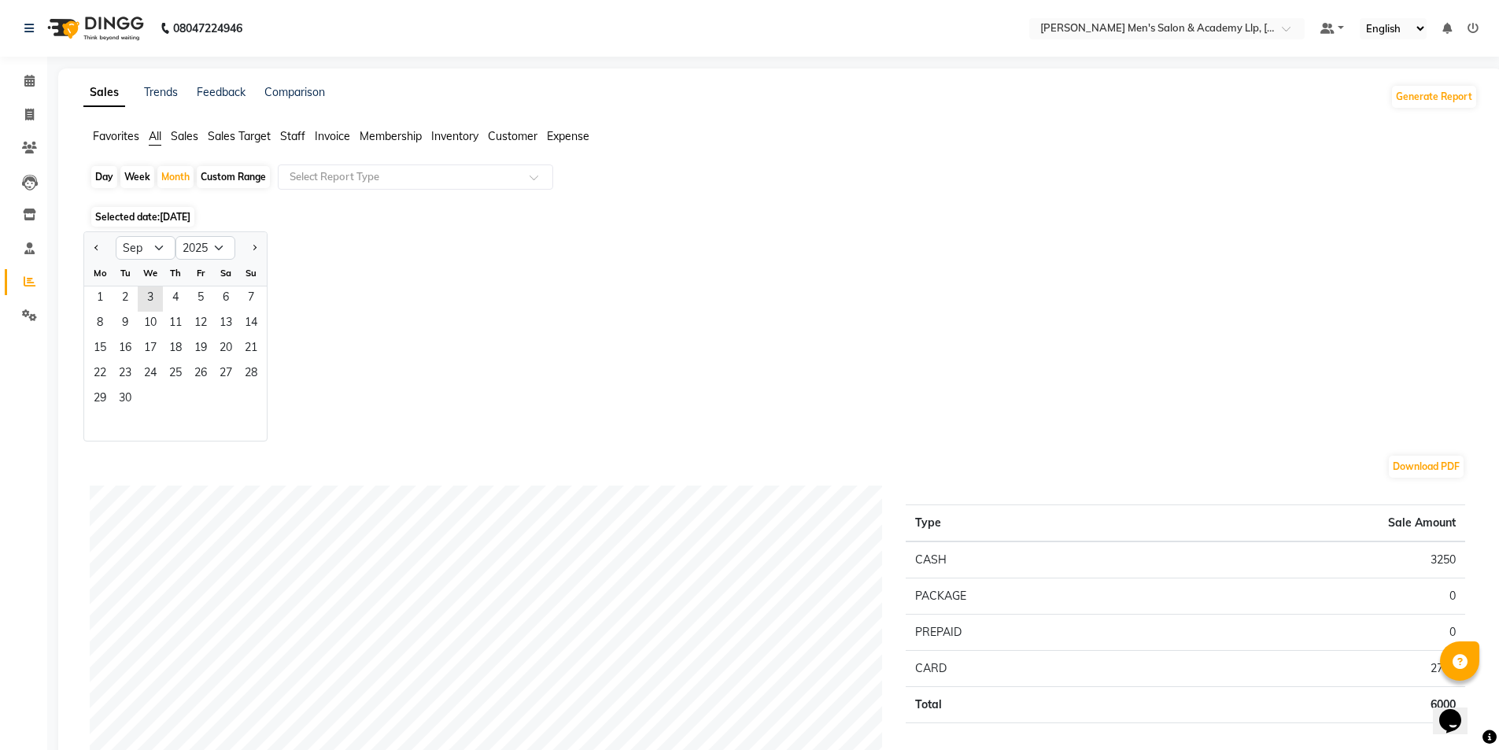
click at [244, 179] on div "Custom Range" at bounding box center [233, 177] width 73 height 22
select select "9"
select select "2025"
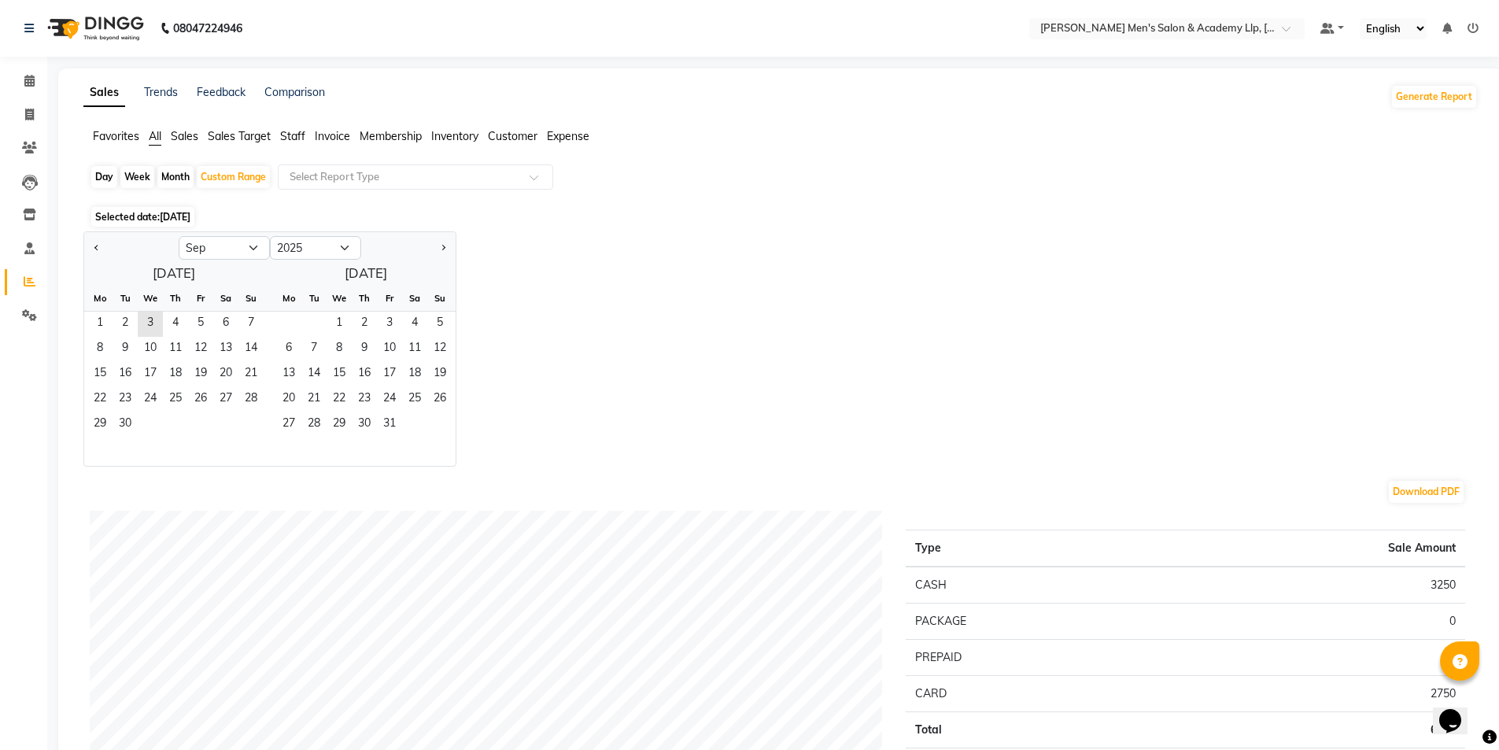
click at [293, 134] on span "Staff" at bounding box center [292, 136] width 25 height 14
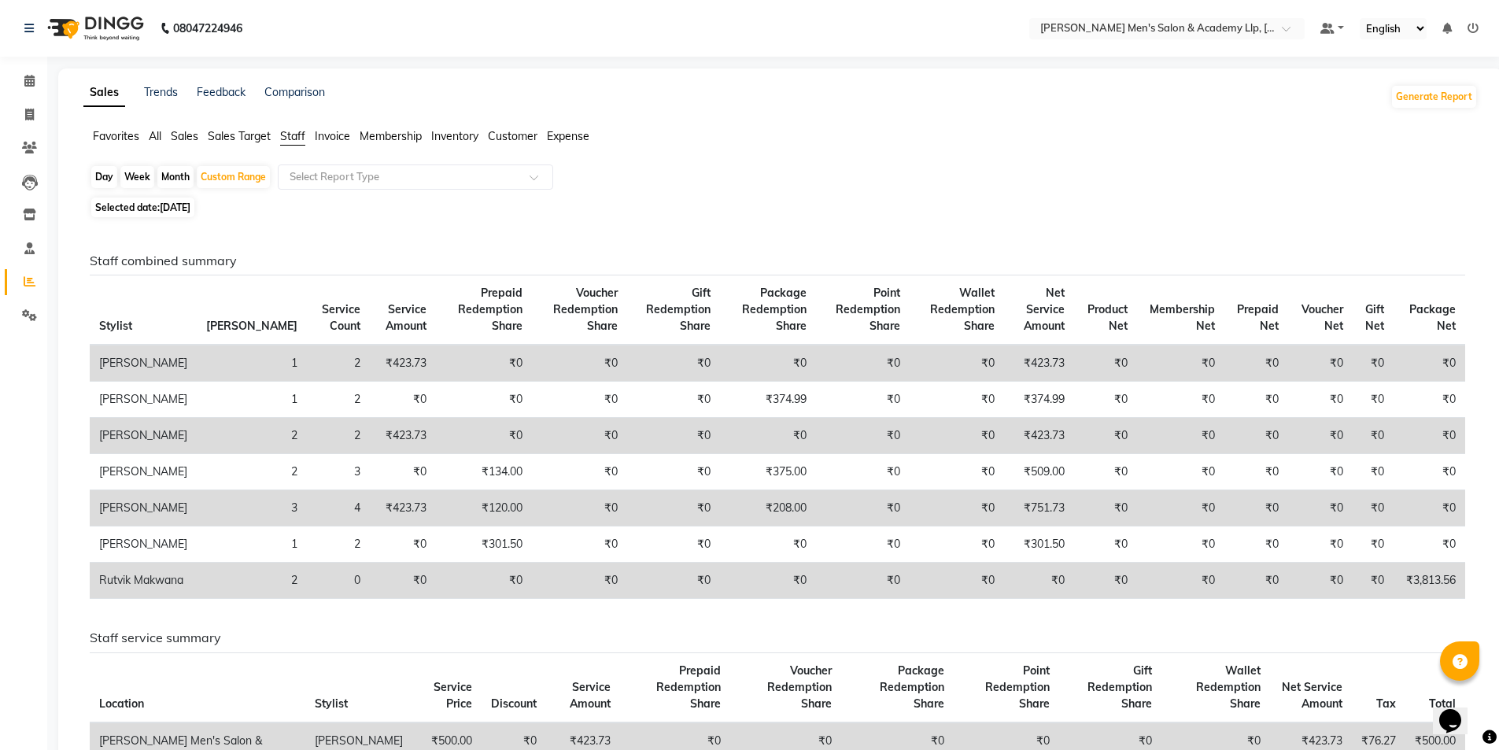
click at [151, 208] on span "Selected date: 03-09-2025" at bounding box center [142, 207] width 103 height 20
select select "9"
select select "2025"
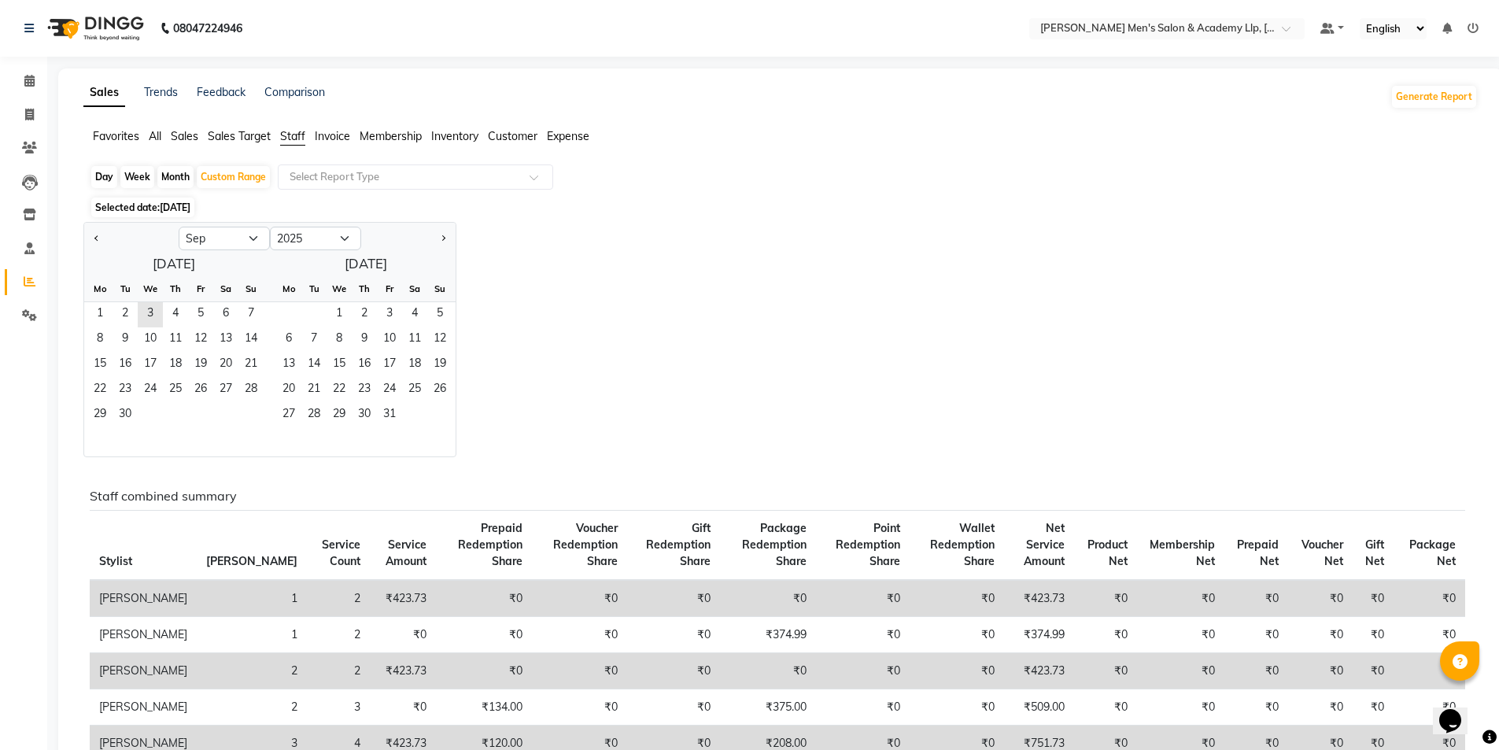
click at [105, 175] on div "Day" at bounding box center [104, 177] width 26 height 22
select select "9"
select select "2025"
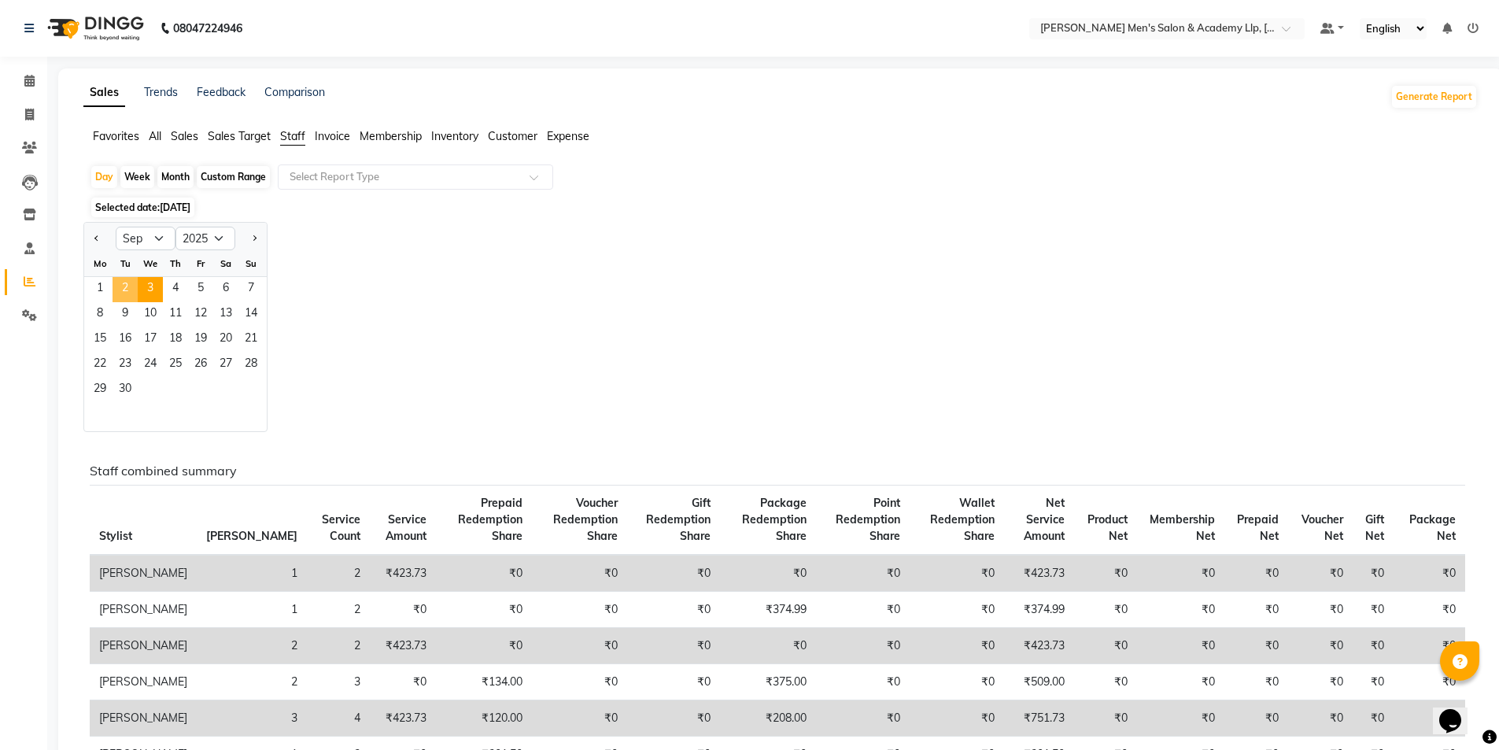
click at [134, 286] on span "2" at bounding box center [124, 289] width 25 height 25
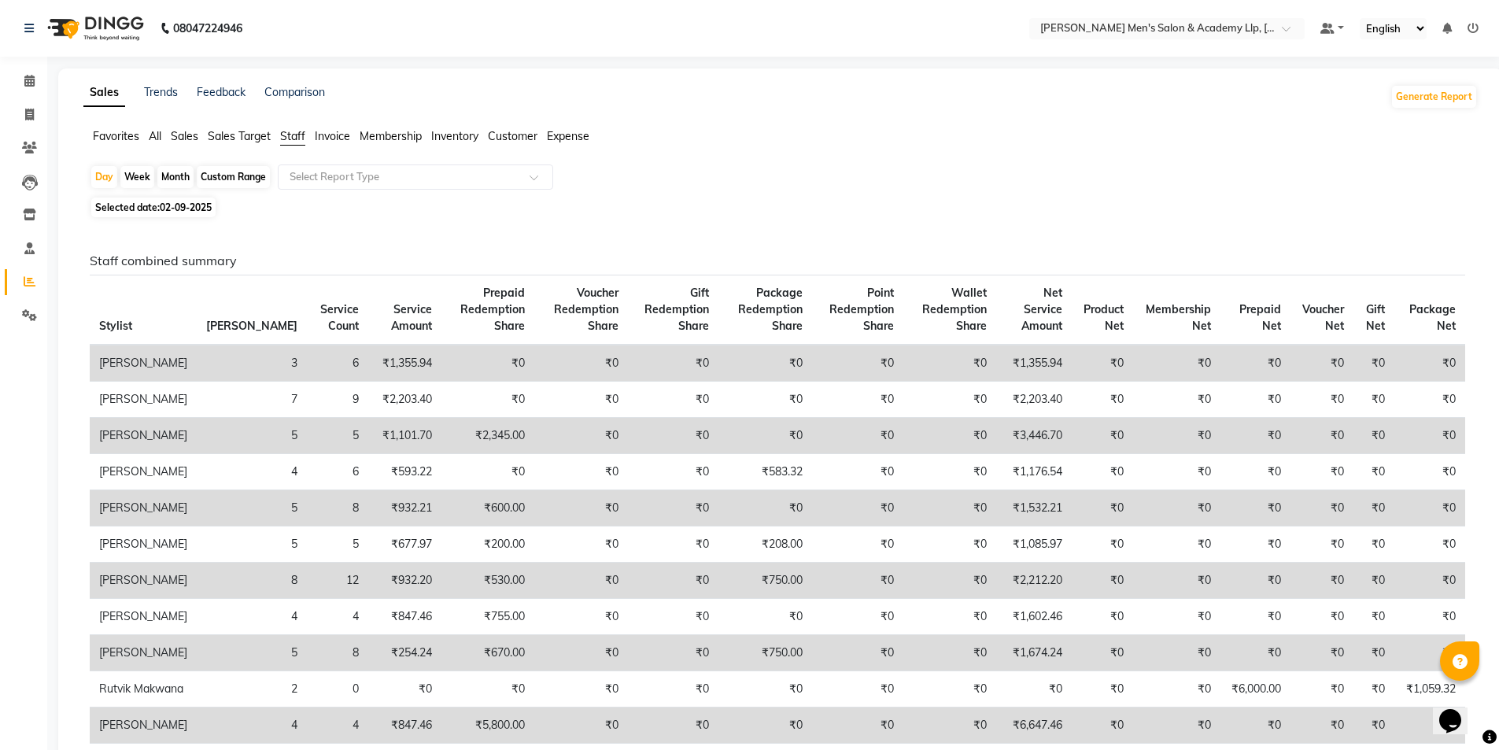
click at [337, 135] on span "Invoice" at bounding box center [332, 136] width 35 height 14
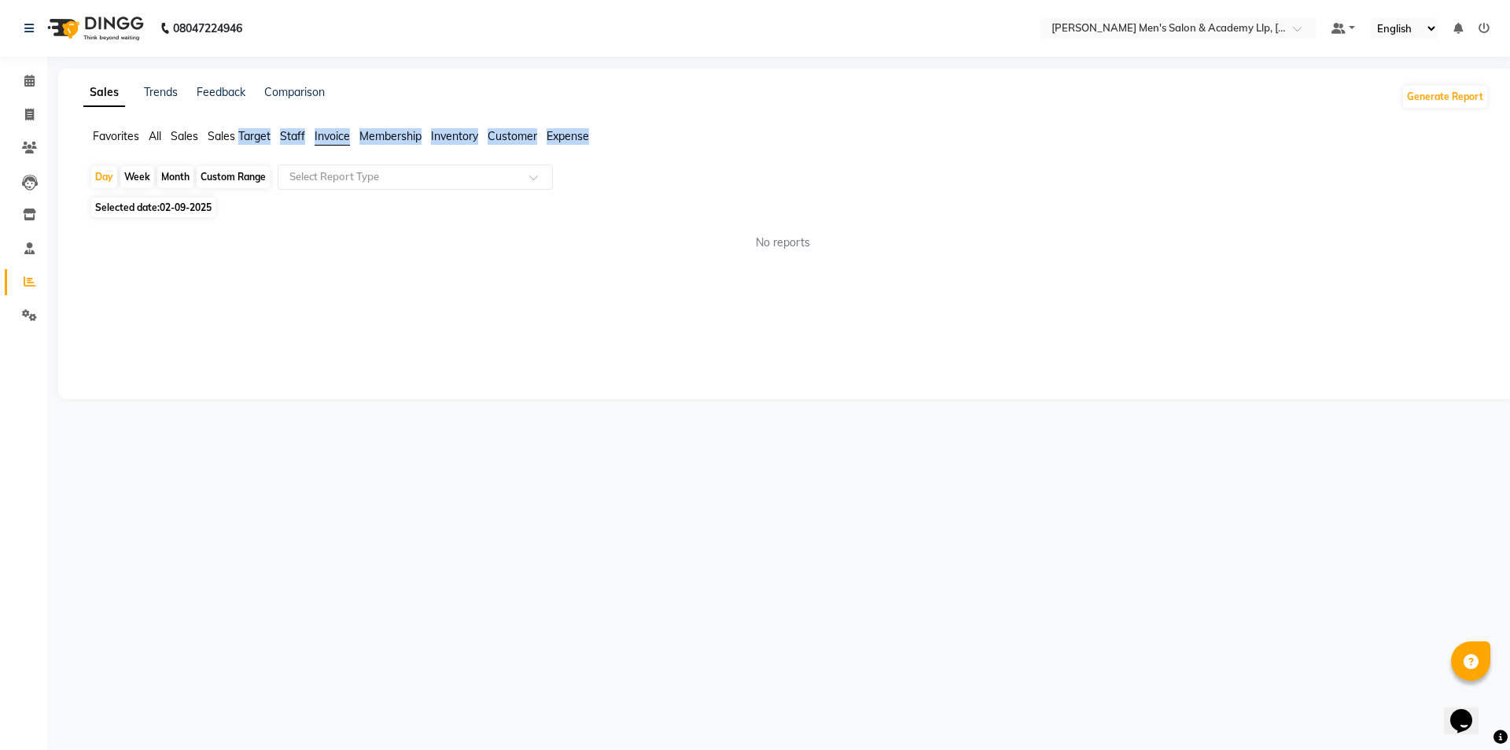
click at [385, 133] on span "Membership" at bounding box center [391, 136] width 62 height 14
click at [302, 293] on div "Sales Trends Feedback Comparison Generate Report Favorites All Sales Sales Targ…" at bounding box center [786, 233] width 1456 height 330
click at [450, 134] on span "Inventory" at bounding box center [454, 136] width 47 height 14
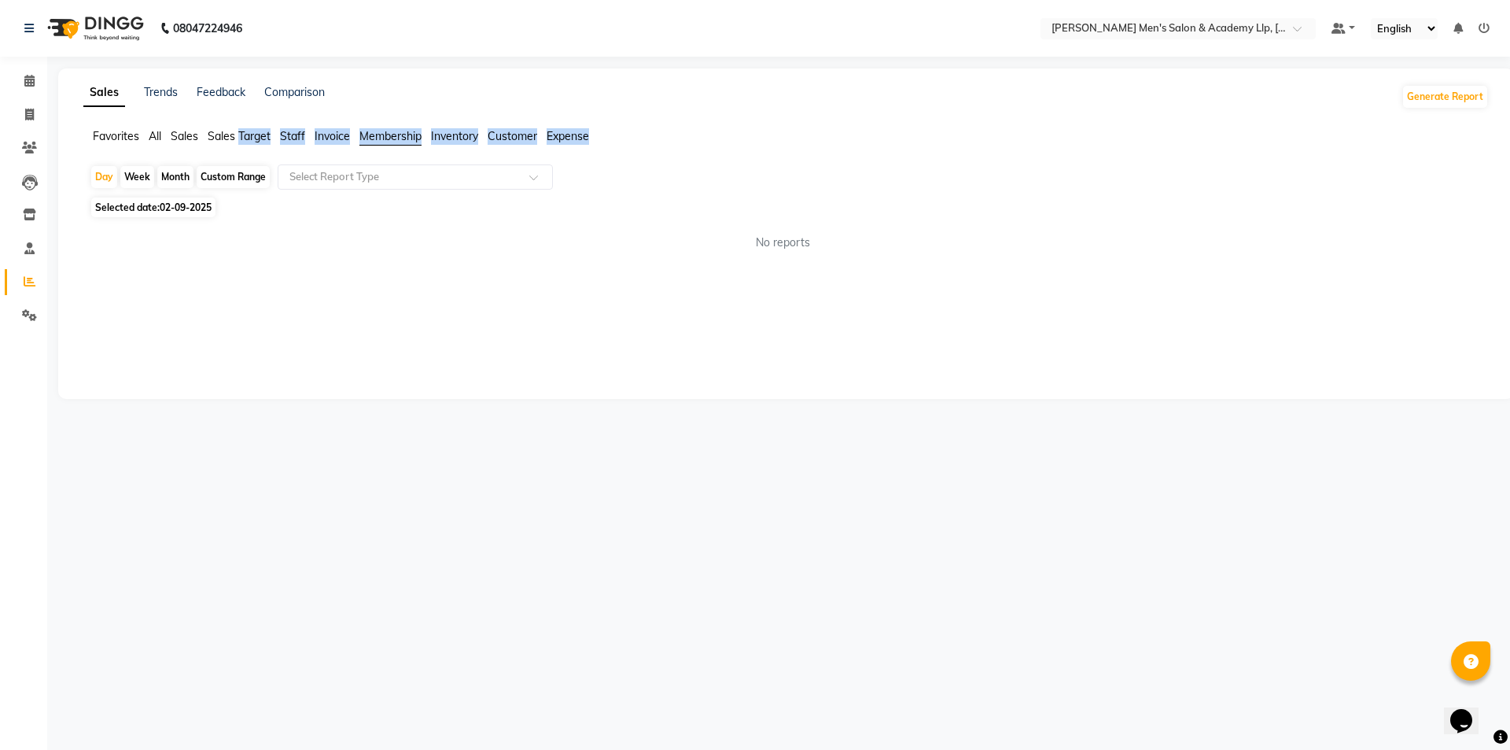
click at [450, 134] on span "Inventory" at bounding box center [454, 136] width 47 height 14
click at [258, 292] on div "Sales Trends Feedback Comparison Generate Report Favorites All Sales Sales Targ…" at bounding box center [786, 233] width 1456 height 330
drag, startPoint x: 257, startPoint y: 293, endPoint x: 257, endPoint y: 281, distance: 12.6
click at [257, 293] on div "Sales Trends Feedback Comparison Generate Report Favorites All Sales Sales Targ…" at bounding box center [786, 233] width 1456 height 330
click at [206, 131] on ul "Favorites All Sales Sales Target Staff Invoice Membership Inventory Customer Ex…" at bounding box center [786, 136] width 1406 height 17
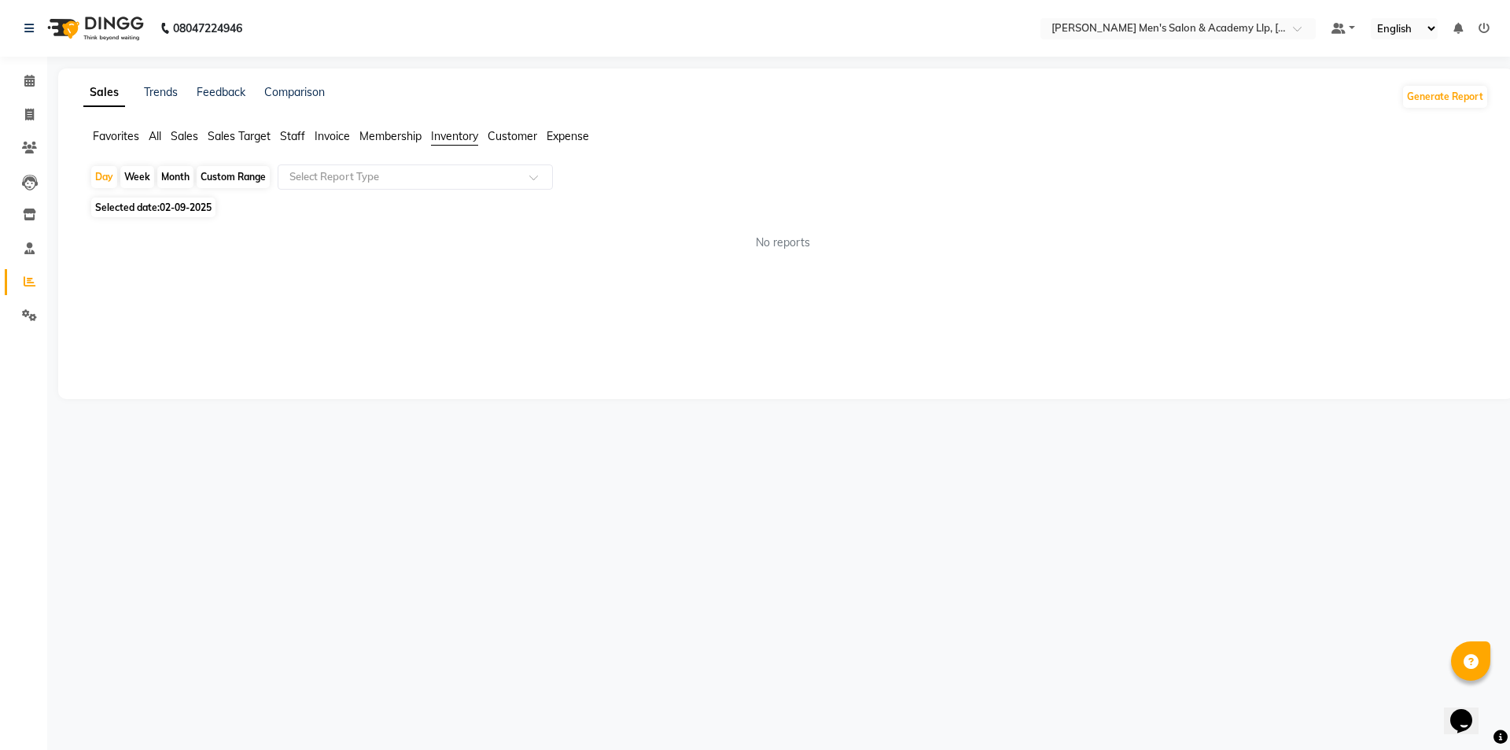
click at [207, 130] on ul "Favorites All Sales Sales Target Staff Invoice Membership Inventory Customer Ex…" at bounding box center [786, 136] width 1406 height 17
click at [226, 134] on span "Sales Target" at bounding box center [239, 136] width 63 height 14
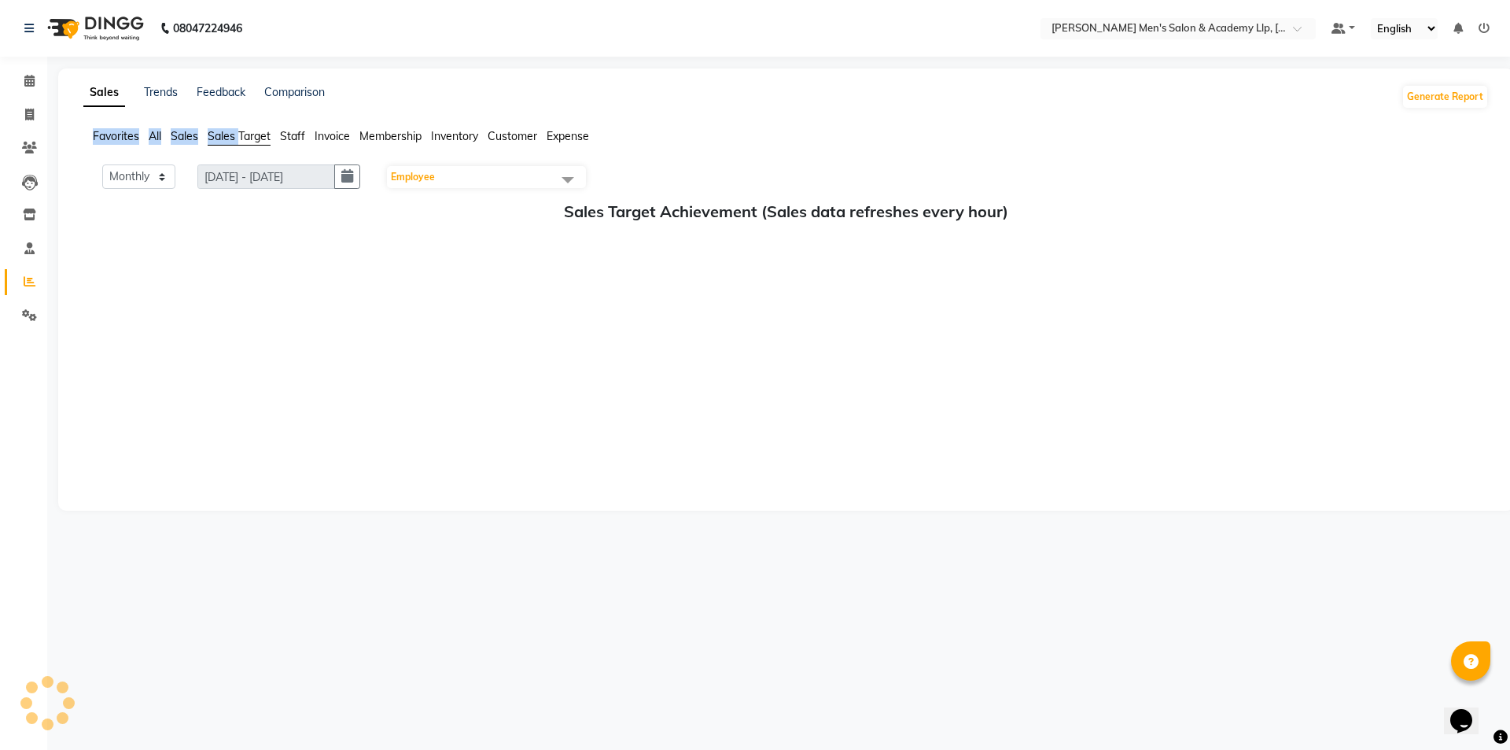
click at [226, 134] on span "Sales Target" at bounding box center [239, 136] width 63 height 14
drag, startPoint x: 167, startPoint y: 271, endPoint x: 162, endPoint y: 264, distance: 9.2
click at [164, 271] on div "Sales Target Achievement (Sales data refreshes every hour) No Targets" at bounding box center [786, 238] width 1406 height 73
click at [162, 265] on div "No Targets" at bounding box center [786, 267] width 1406 height 17
click at [194, 131] on span "Sales" at bounding box center [185, 136] width 28 height 14
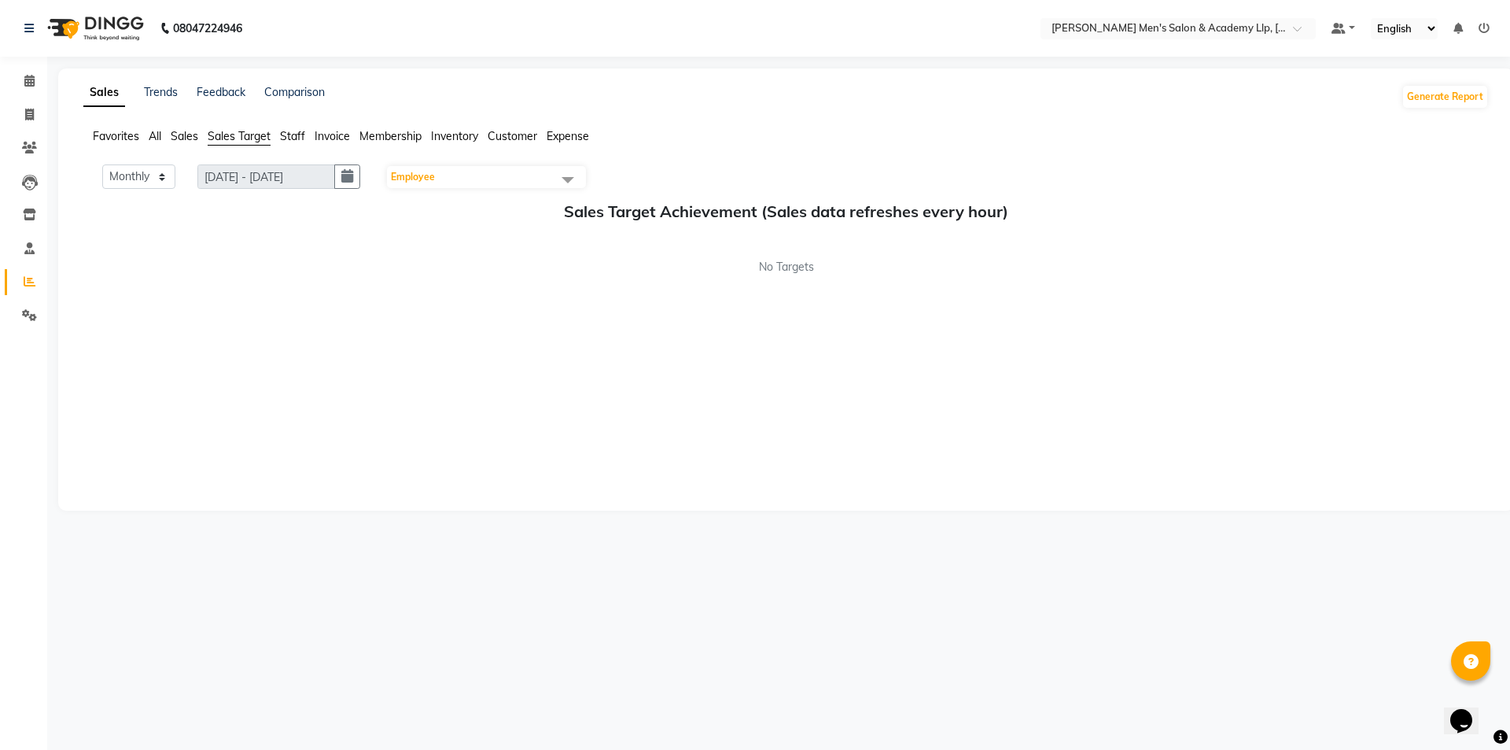
click at [194, 131] on span "Sales" at bounding box center [185, 136] width 28 height 14
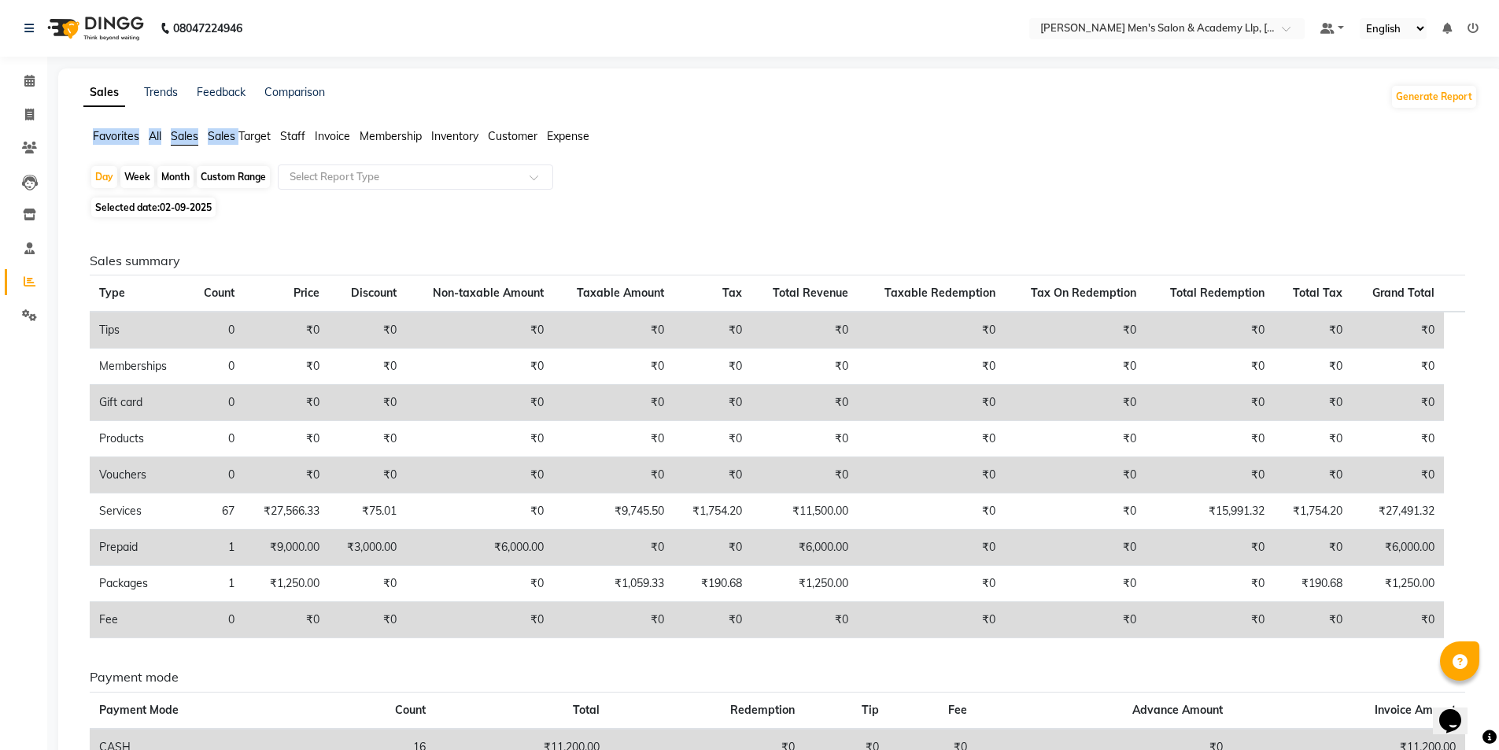
click at [153, 133] on span "All" at bounding box center [155, 136] width 13 height 14
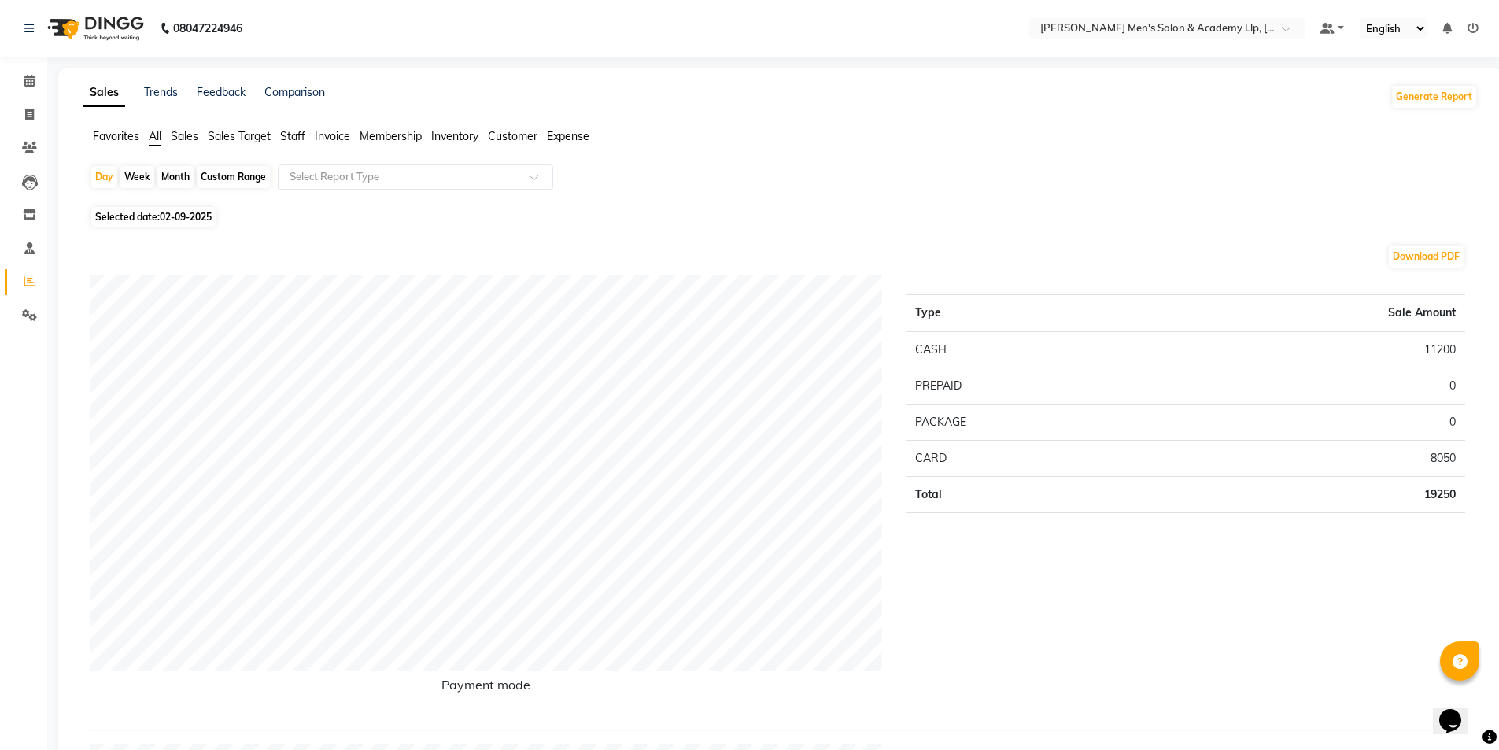
click at [327, 175] on input "text" at bounding box center [399, 177] width 227 height 16
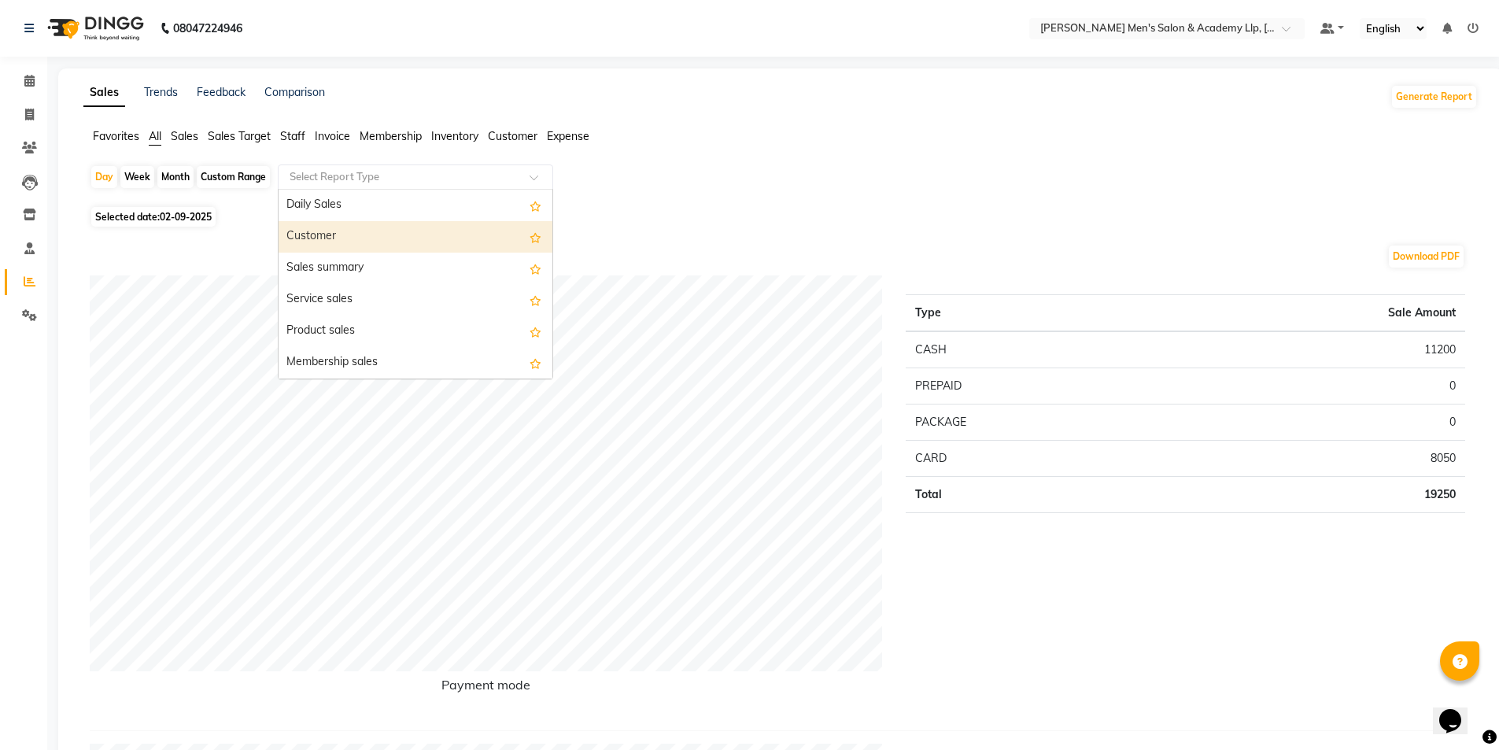
click at [341, 233] on div "Customer" at bounding box center [415, 236] width 274 height 31
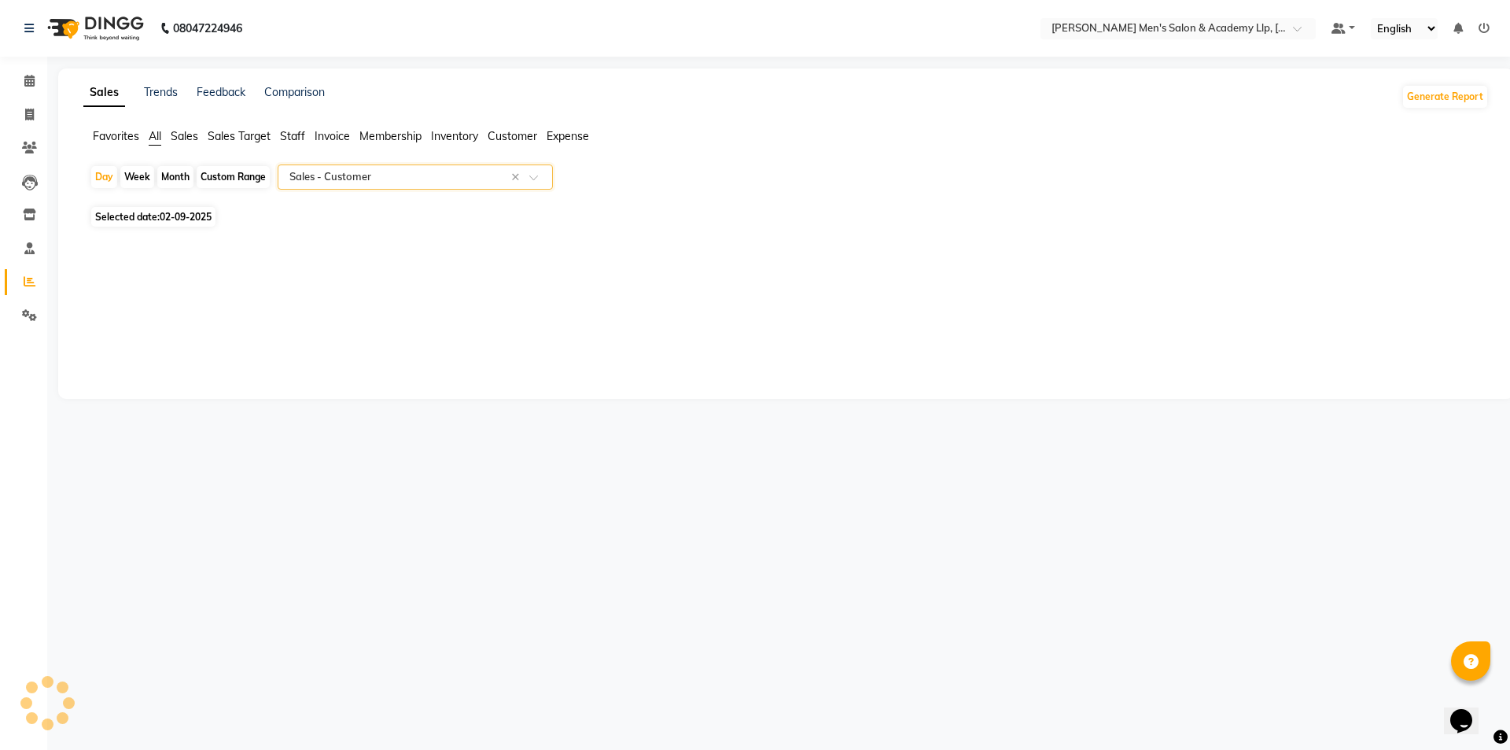
select select "full_report"
select select "csv"
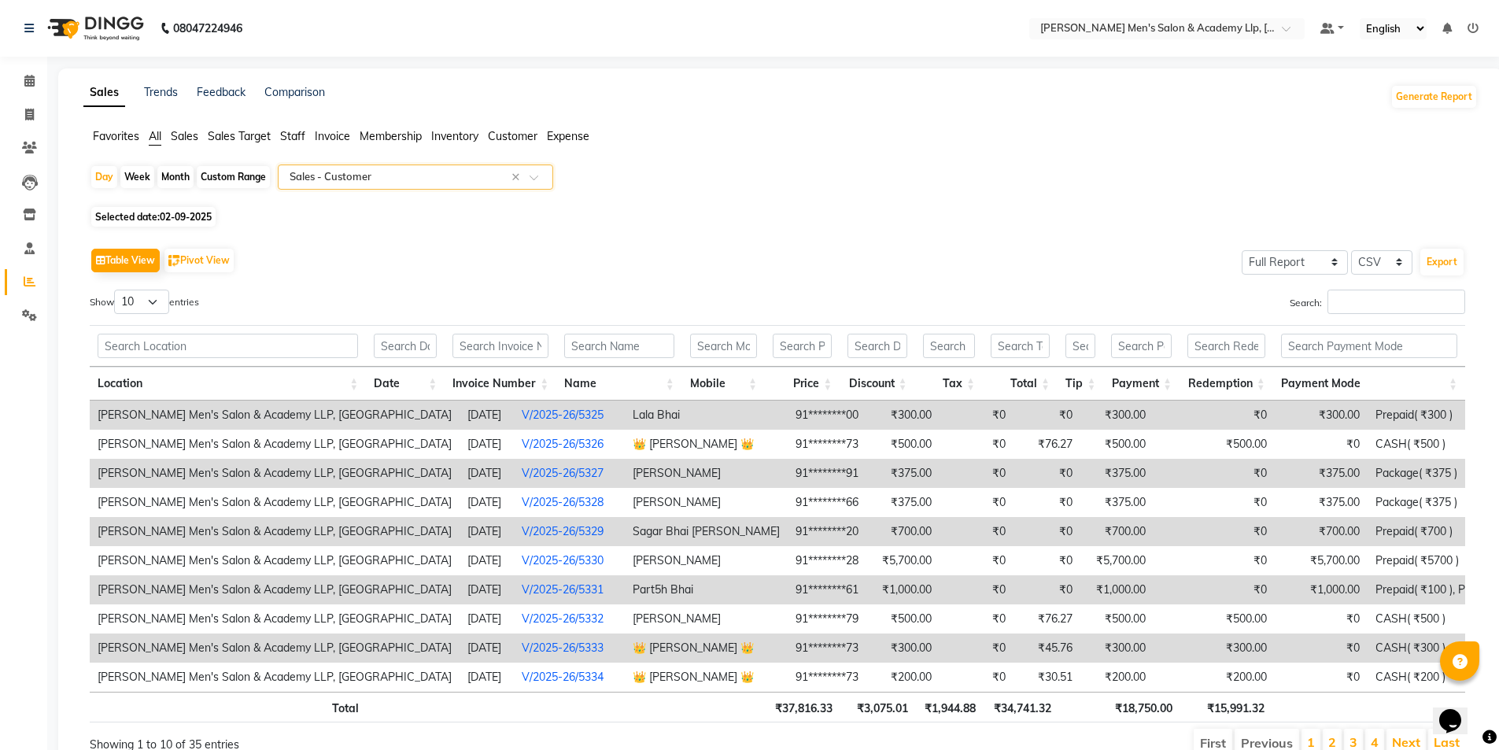
click at [351, 179] on input "text" at bounding box center [399, 177] width 227 height 16
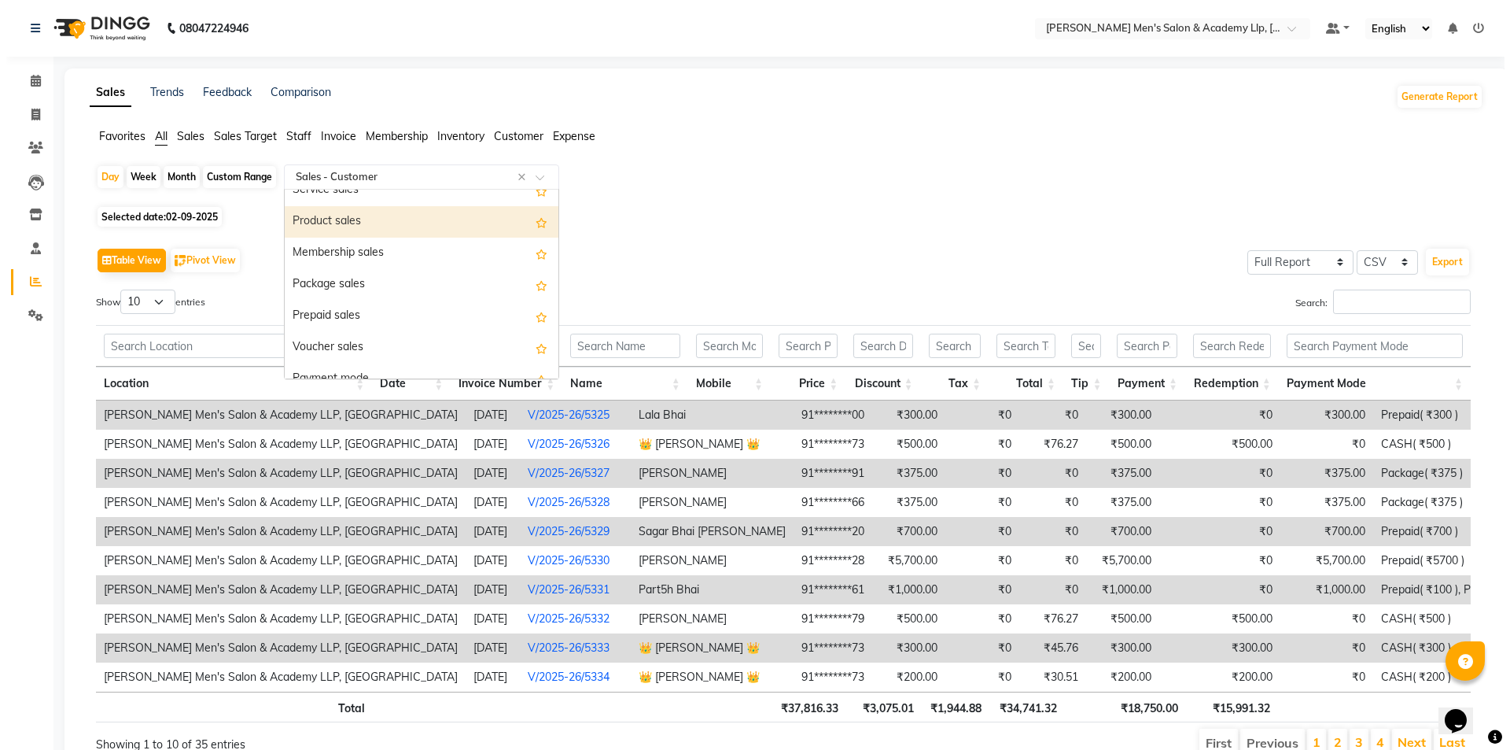
scroll to position [157, 0]
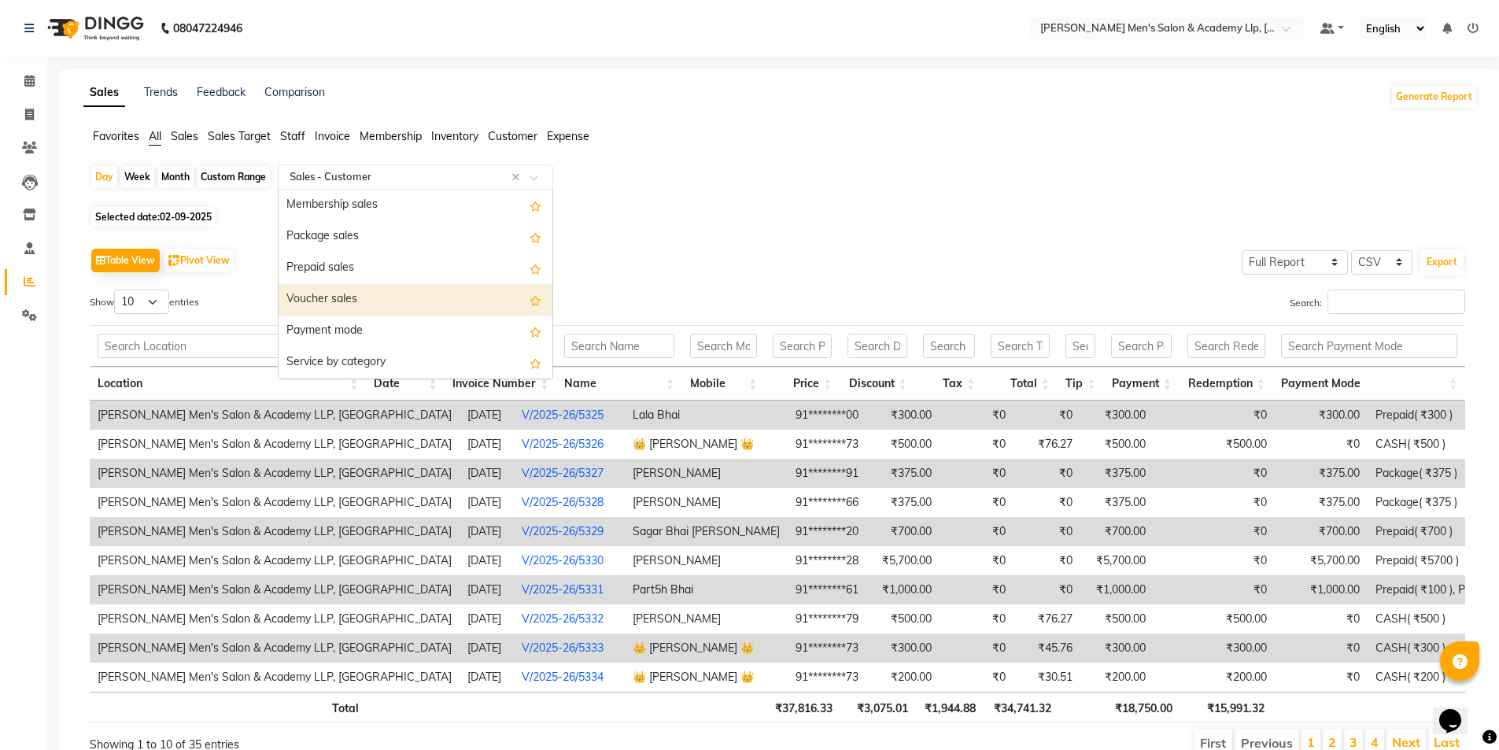
click at [368, 299] on div "Voucher sales" at bounding box center [415, 299] width 274 height 31
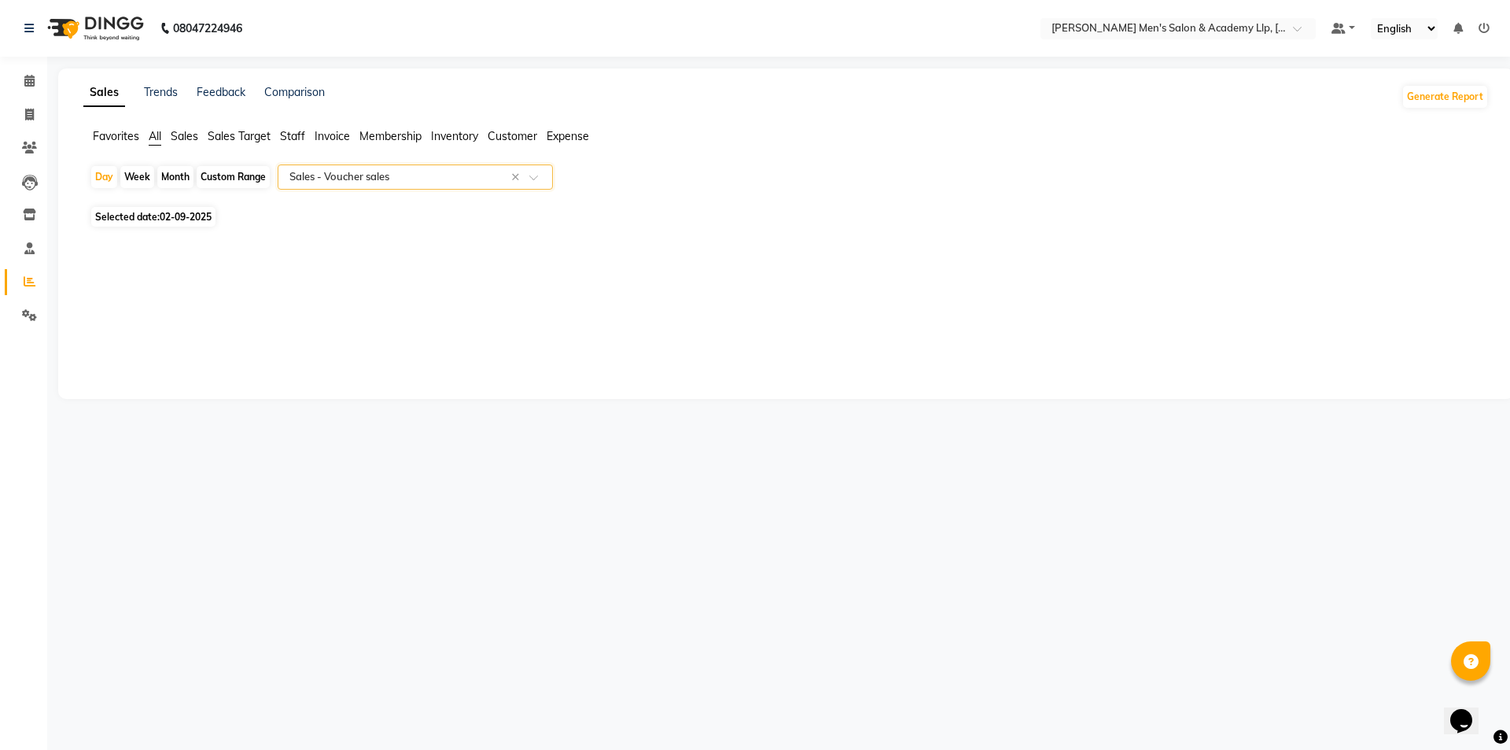
click at [376, 187] on div "Select Report Type × Sales - Voucher sales ×" at bounding box center [415, 176] width 275 height 25
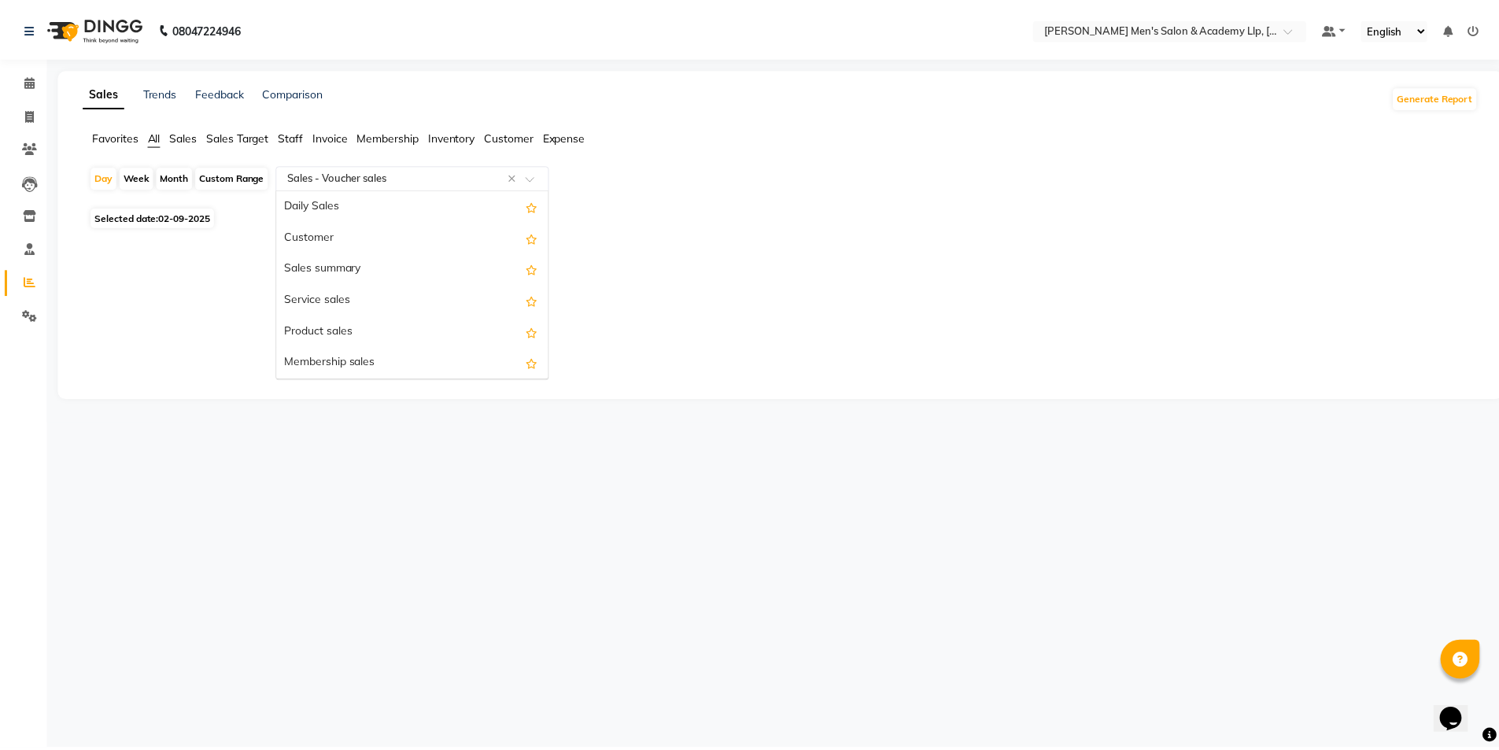
scroll to position [252, 0]
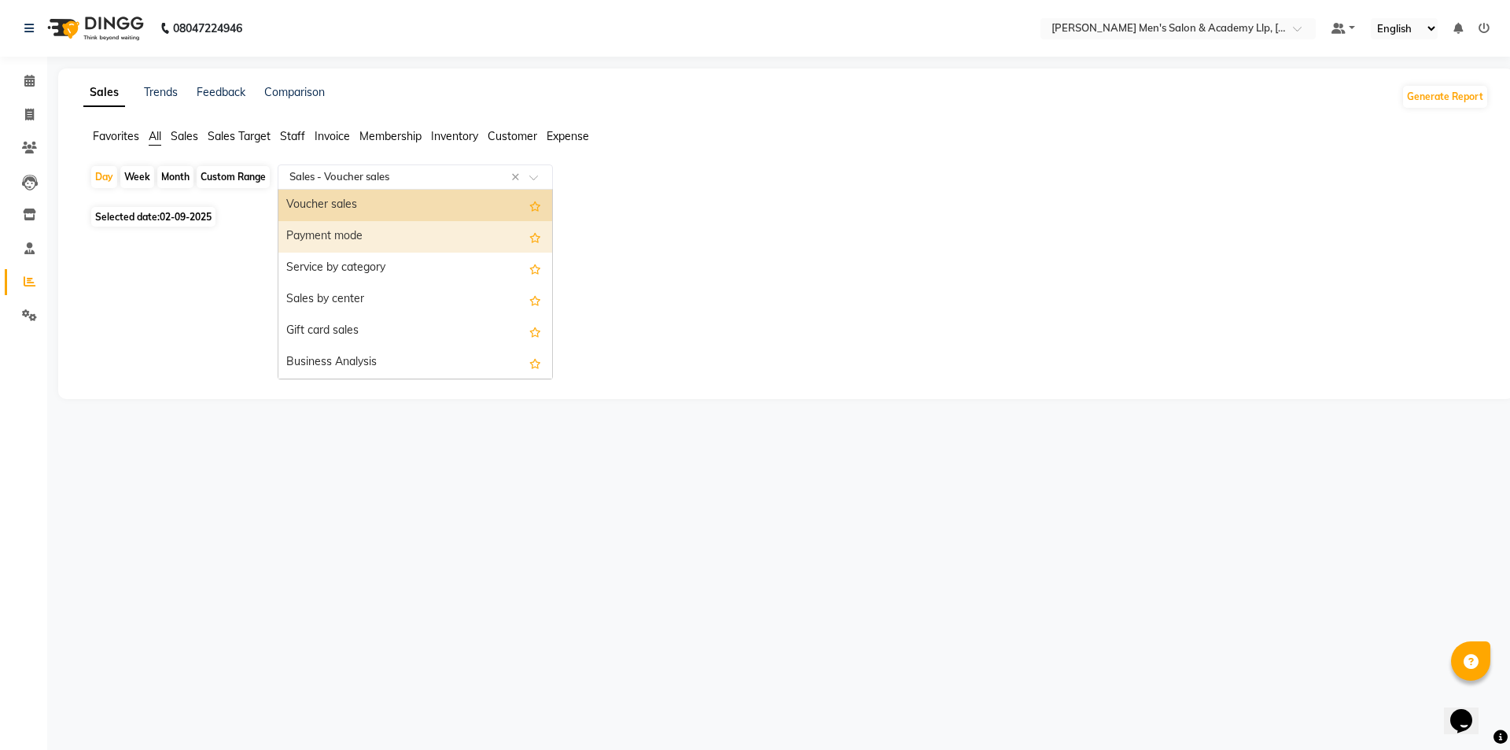
click at [362, 241] on div "Payment mode" at bounding box center [415, 236] width 274 height 31
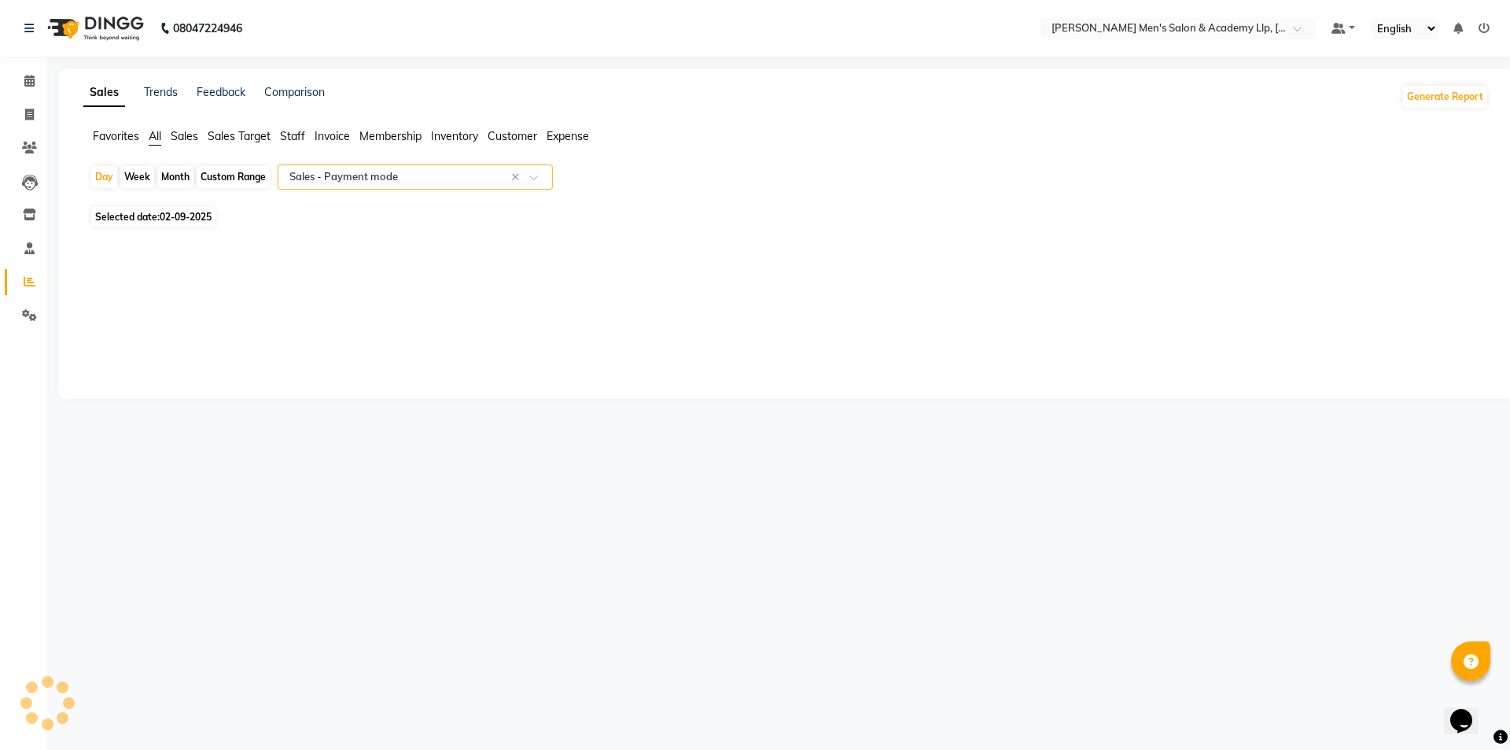
drag, startPoint x: 426, startPoint y: 164, endPoint x: 435, endPoint y: 170, distance: 10.7
click at [434, 167] on app-reports "Favorites All Sales Sales Target Staff Invoice Membership Inventory Customer Ex…" at bounding box center [786, 192] width 1425 height 128
select select "full_report"
select select "csv"
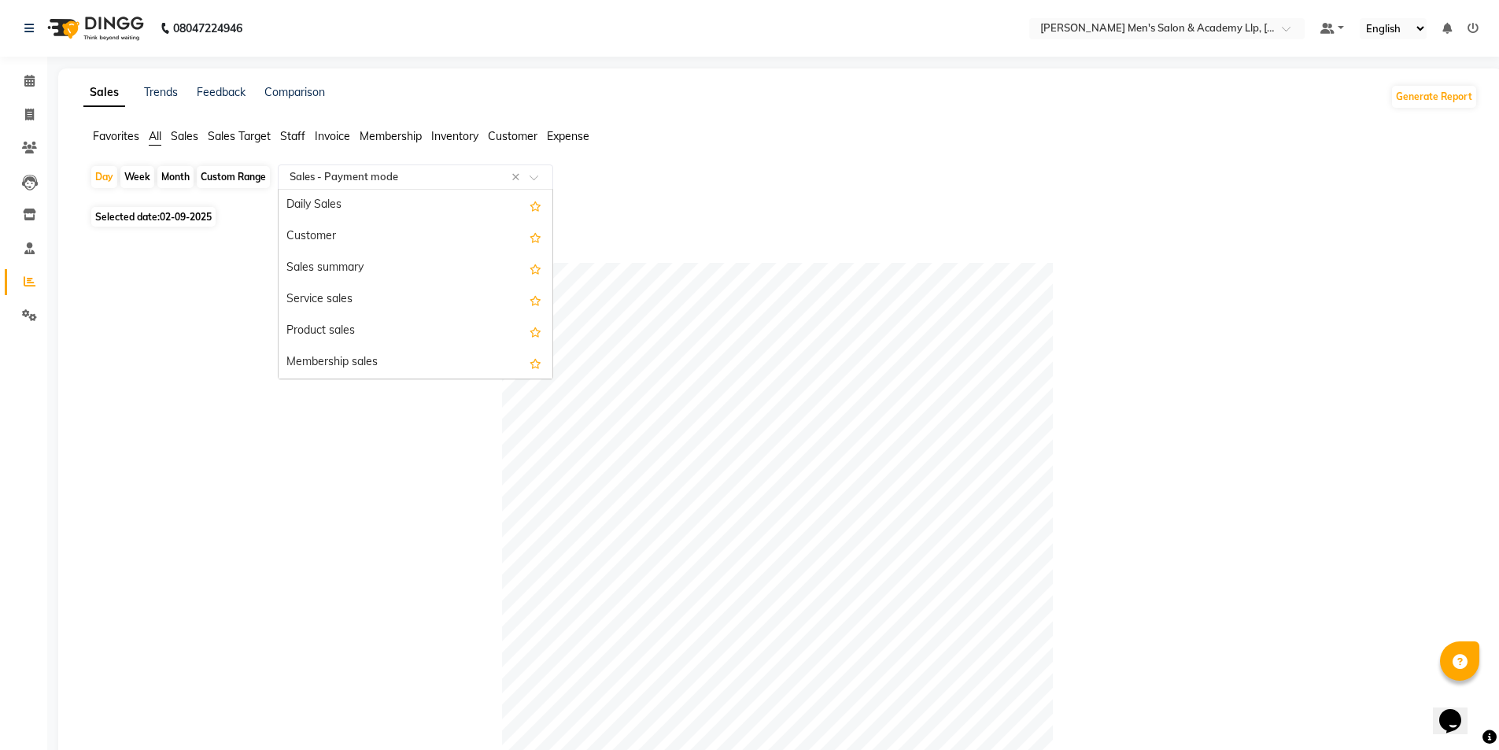
drag, startPoint x: 400, startPoint y: 172, endPoint x: 406, endPoint y: 179, distance: 9.0
click at [406, 179] on input "text" at bounding box center [399, 177] width 227 height 16
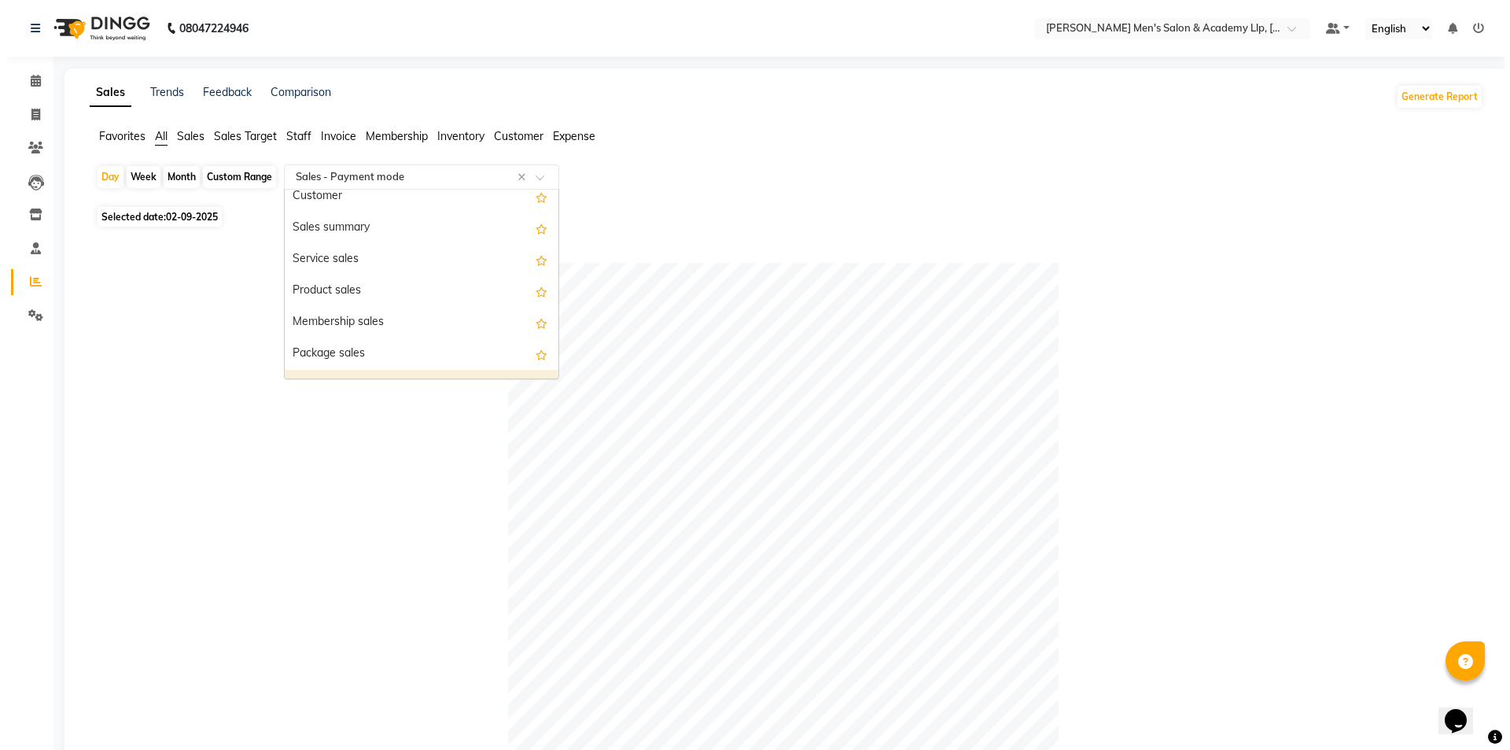
scroll to position [0, 0]
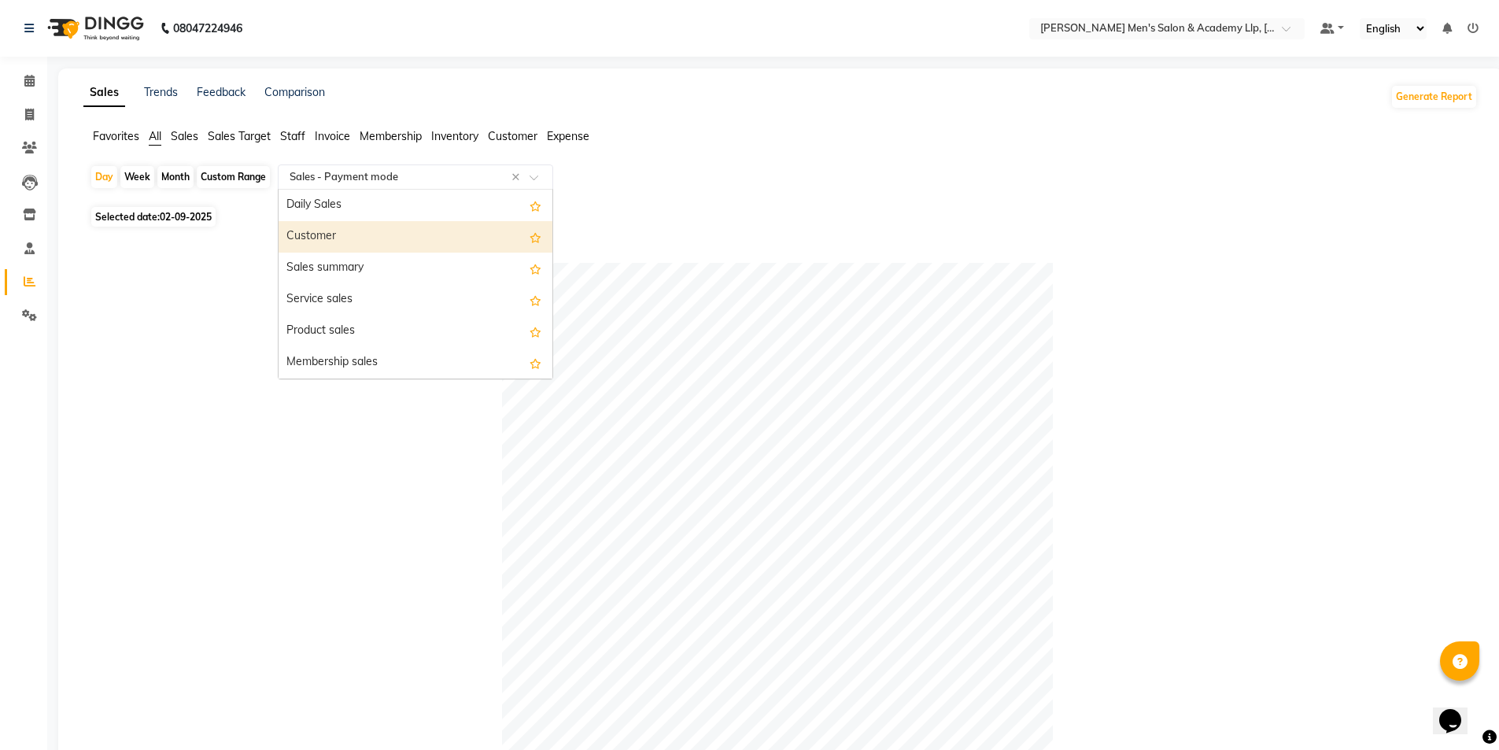
click at [356, 238] on div "Customer" at bounding box center [415, 236] width 274 height 31
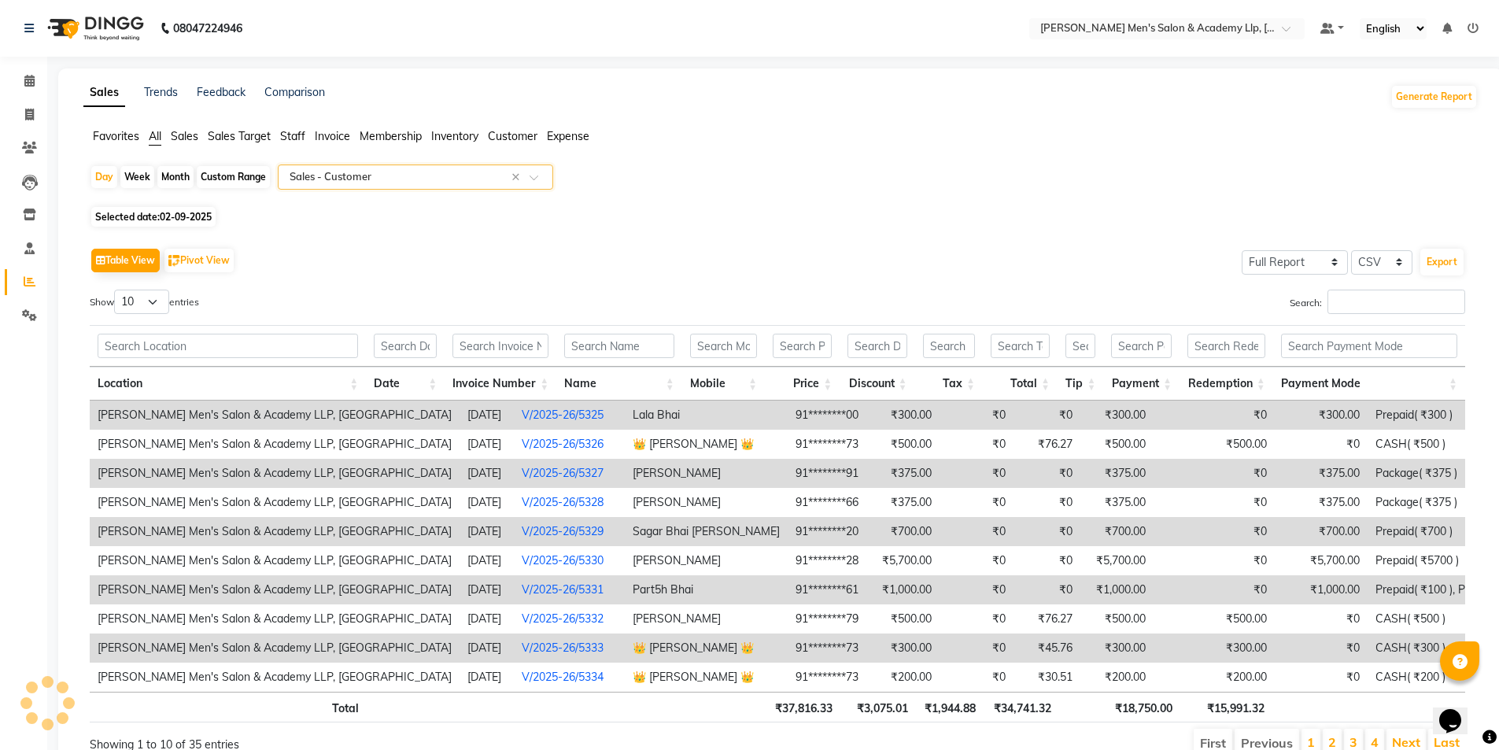
click at [454, 174] on input "text" at bounding box center [399, 177] width 227 height 16
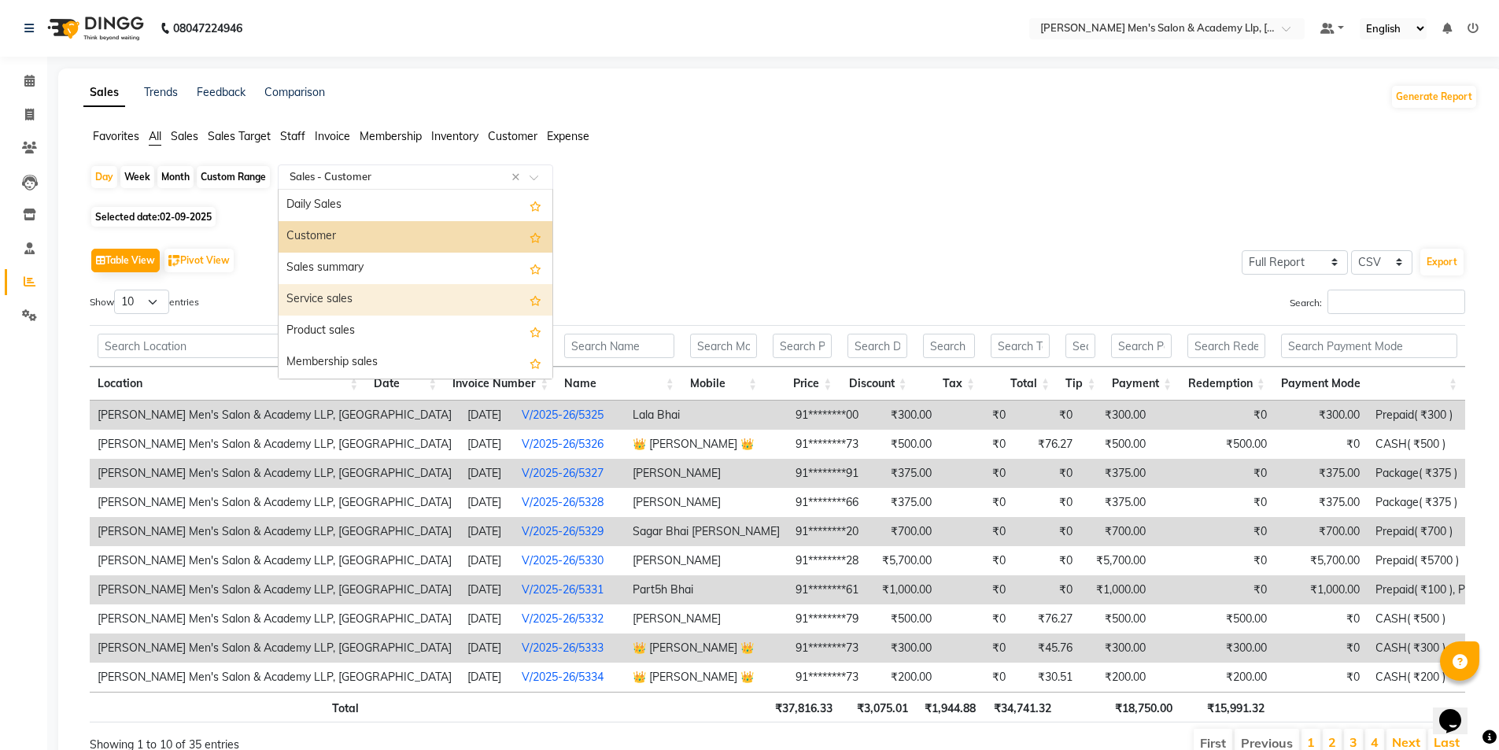
click at [397, 297] on div "Service sales" at bounding box center [415, 299] width 274 height 31
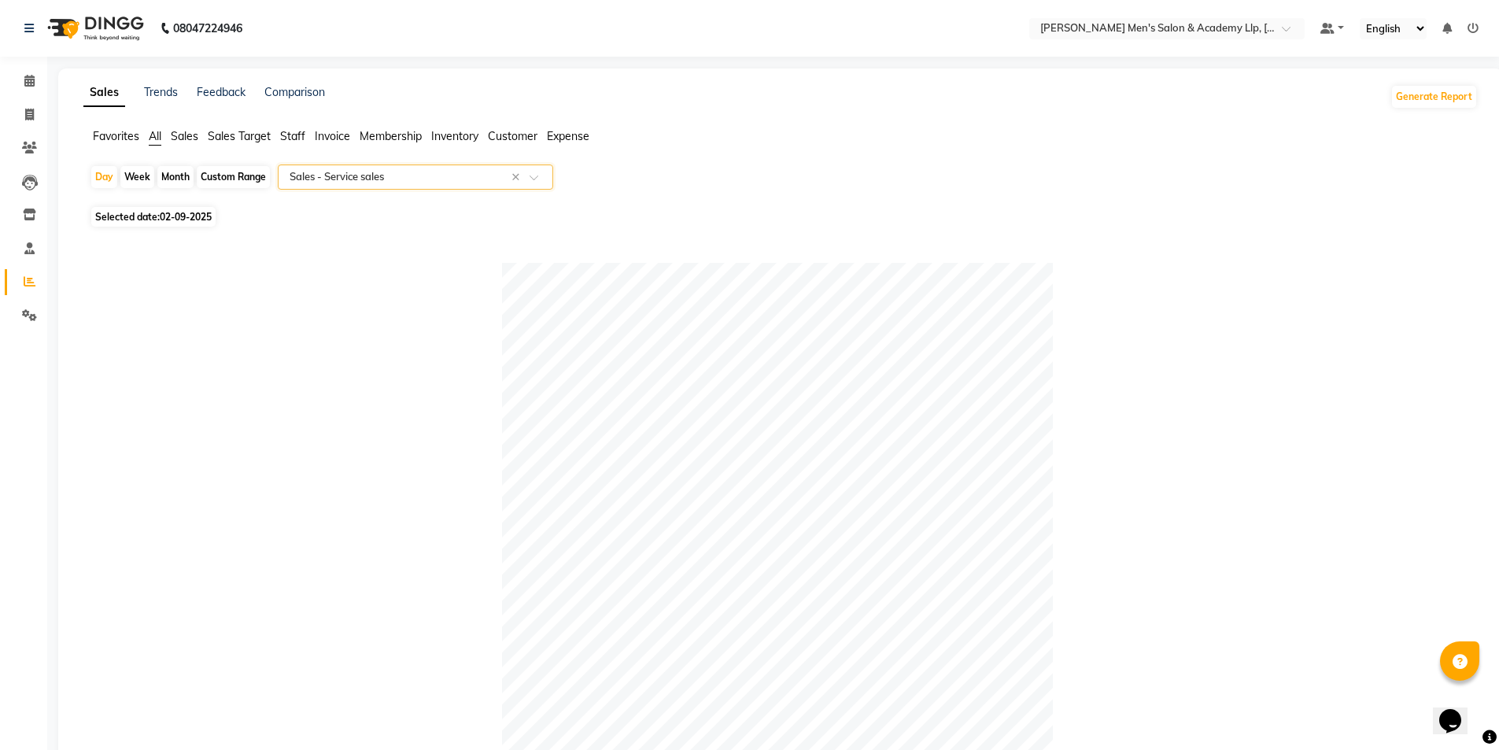
click at [411, 175] on input "text" at bounding box center [399, 177] width 227 height 16
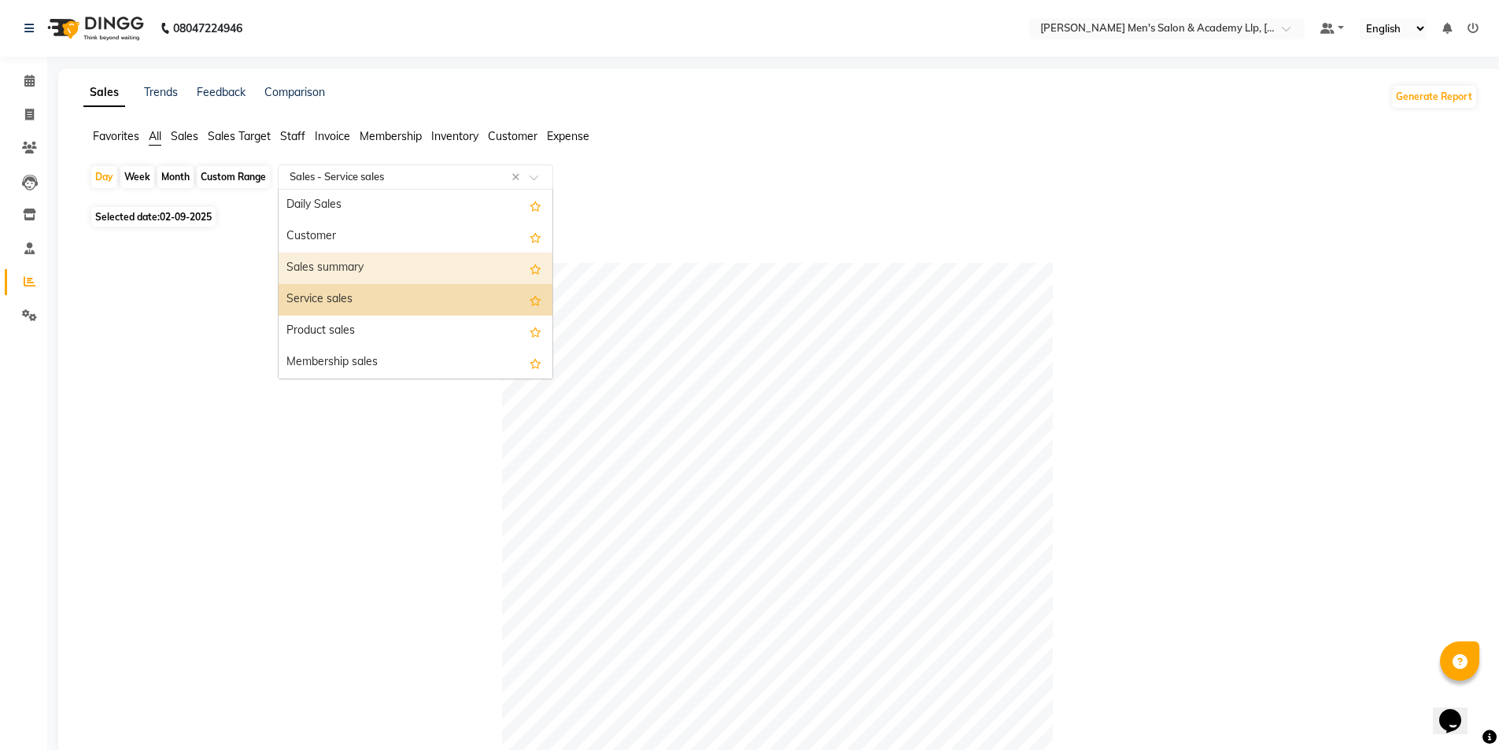
drag, startPoint x: 416, startPoint y: 260, endPoint x: 417, endPoint y: 251, distance: 8.7
click at [416, 259] on div "Sales summary" at bounding box center [415, 268] width 274 height 31
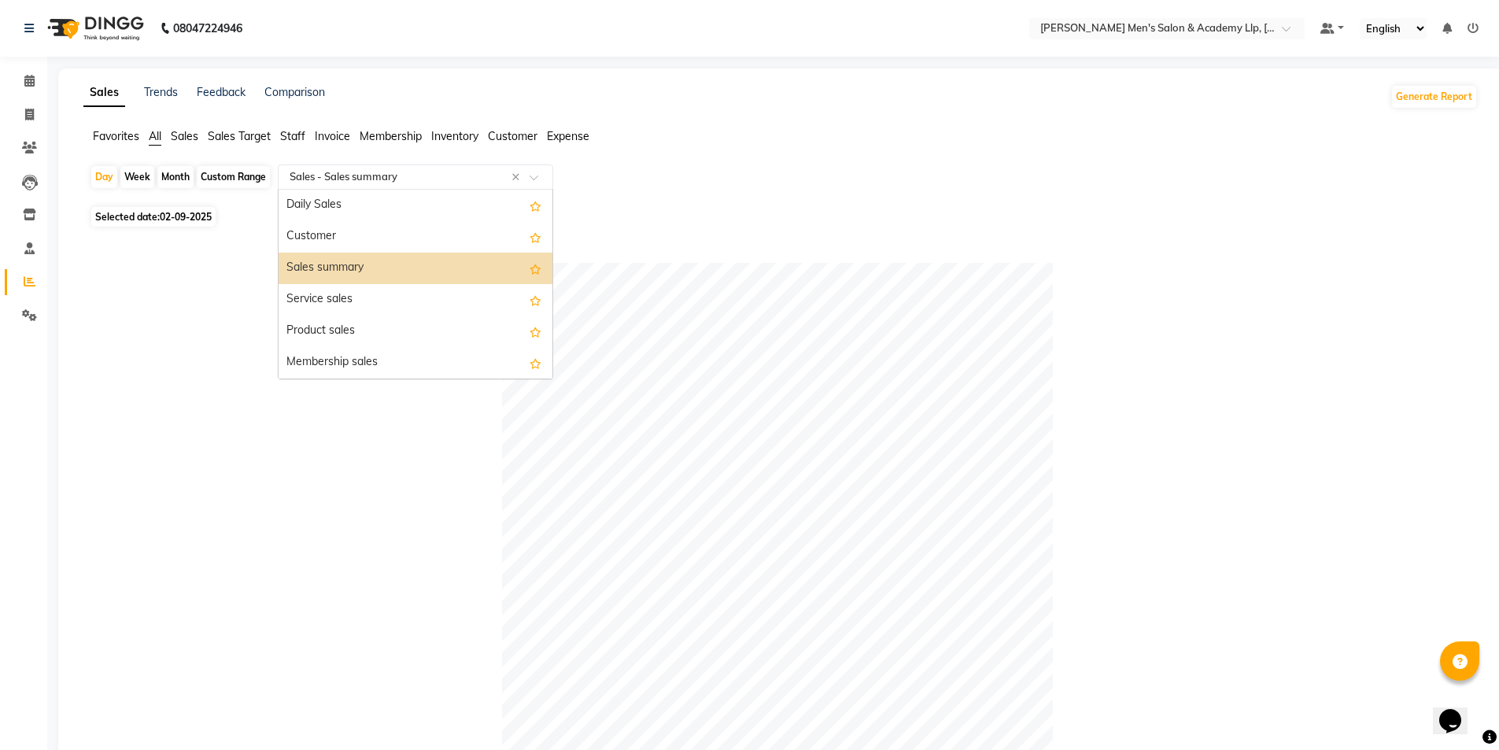
click at [423, 180] on input "text" at bounding box center [399, 177] width 227 height 16
click at [471, 201] on div "Daily Sales" at bounding box center [415, 205] width 274 height 31
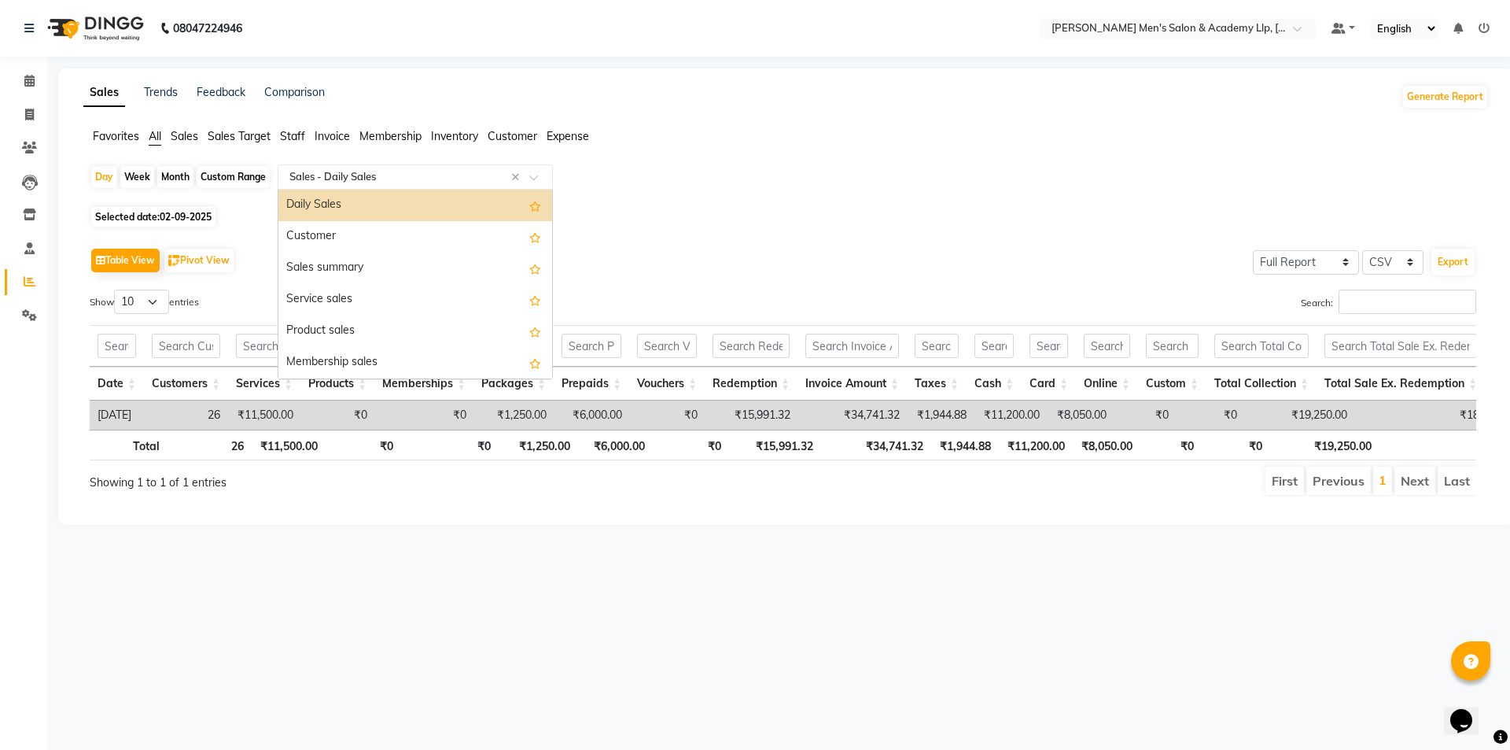
click at [479, 168] on div "Select Report Type × Sales - Daily Sales ×" at bounding box center [415, 176] width 275 height 25
click at [484, 170] on div "Select Report Type × Sales - Daily Sales ×" at bounding box center [415, 176] width 275 height 25
click at [513, 172] on div "Select Report Type × Sales - Daily Sales ×" at bounding box center [415, 176] width 275 height 25
click at [634, 192] on div "Day Week Month Custom Range Select Report Type × Sales - Daily Sales × Daily Sa…" at bounding box center [786, 183] width 1393 height 38
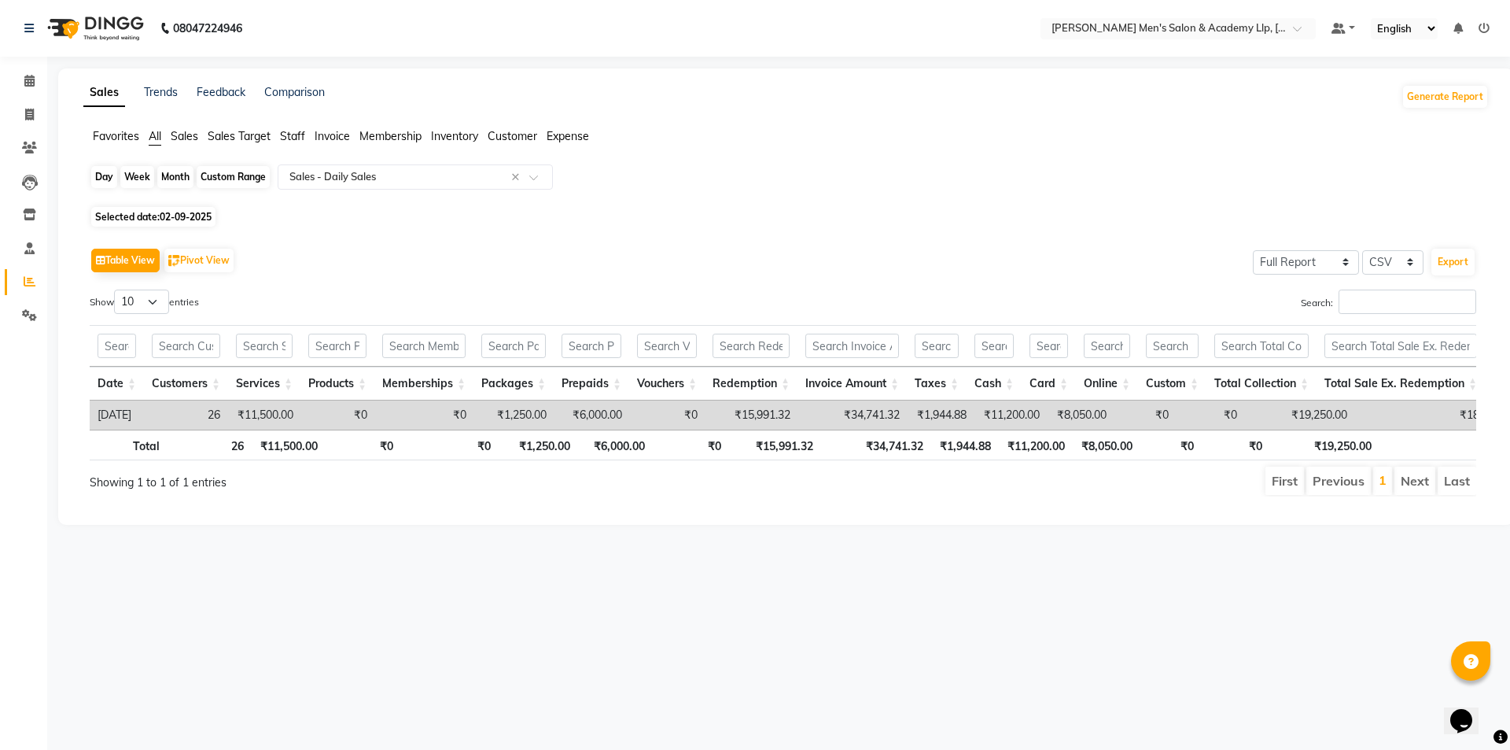
click at [106, 179] on div "Day" at bounding box center [104, 177] width 26 height 22
select select "9"
select select "2025"
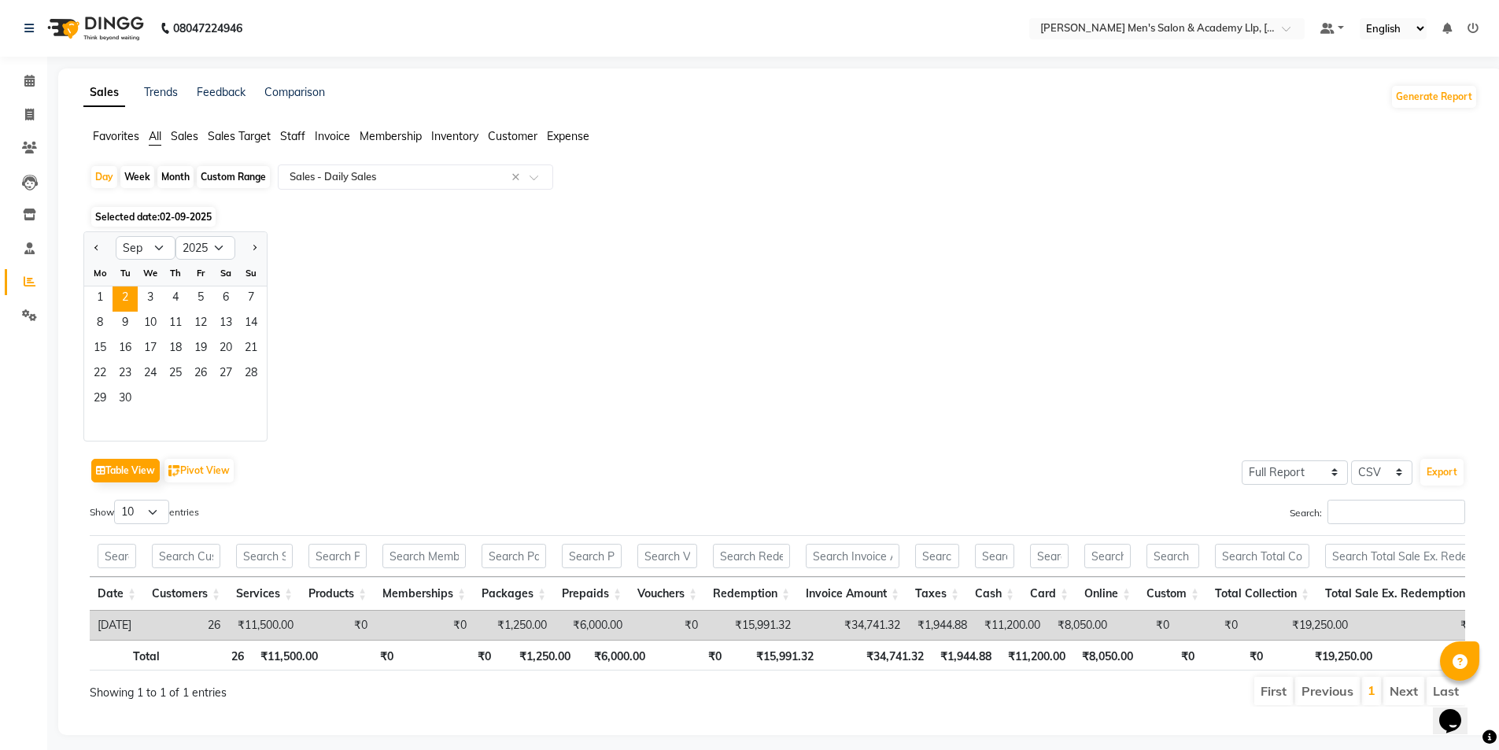
click at [516, 292] on div "Jan Feb Mar Apr May Jun Jul Aug Sep Oct Nov Dec 2015 2016 2017 2018 2019 2020 2…" at bounding box center [780, 336] width 1394 height 210
click at [42, 110] on span at bounding box center [30, 115] width 28 height 18
select select "service"
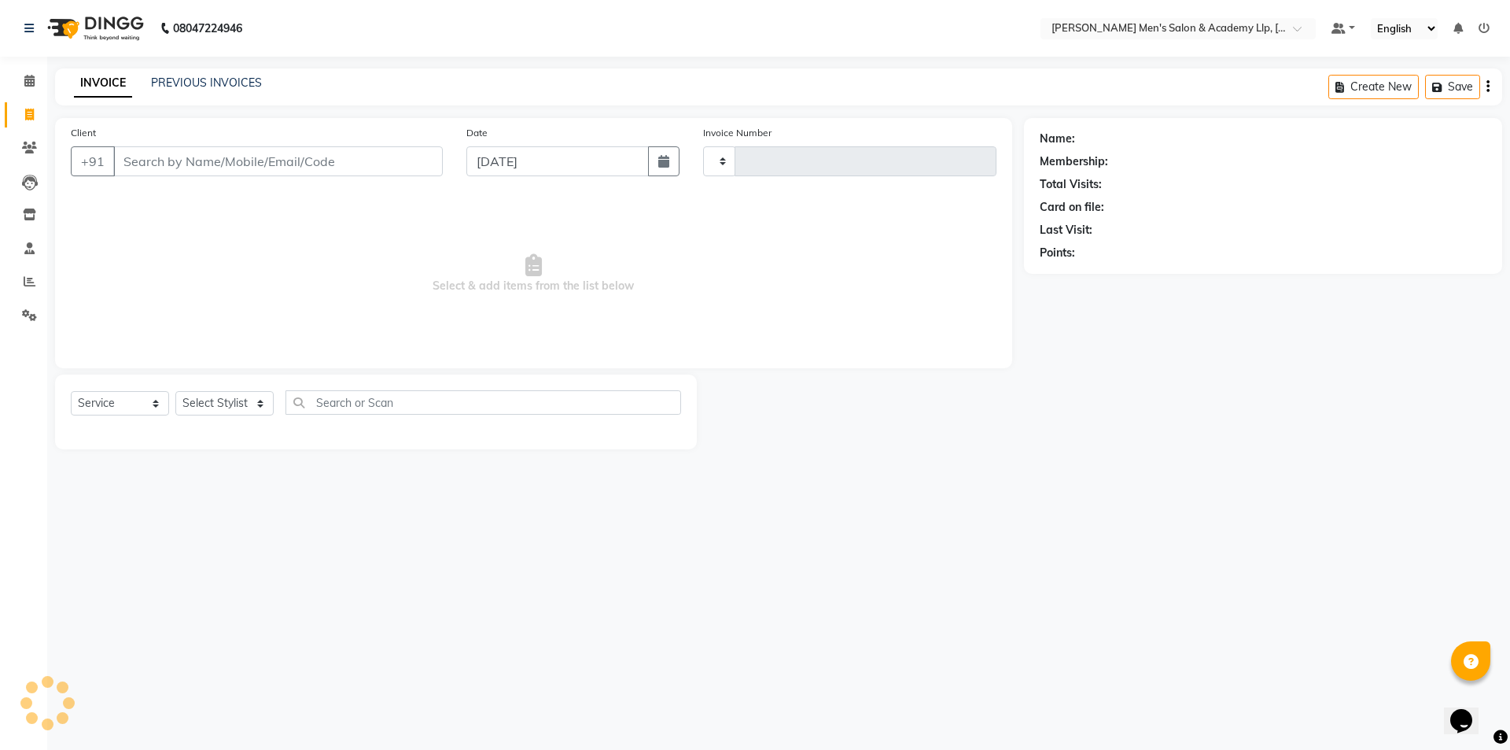
type input "5374"
select select "8248"
click at [31, 281] on icon at bounding box center [30, 281] width 12 height 12
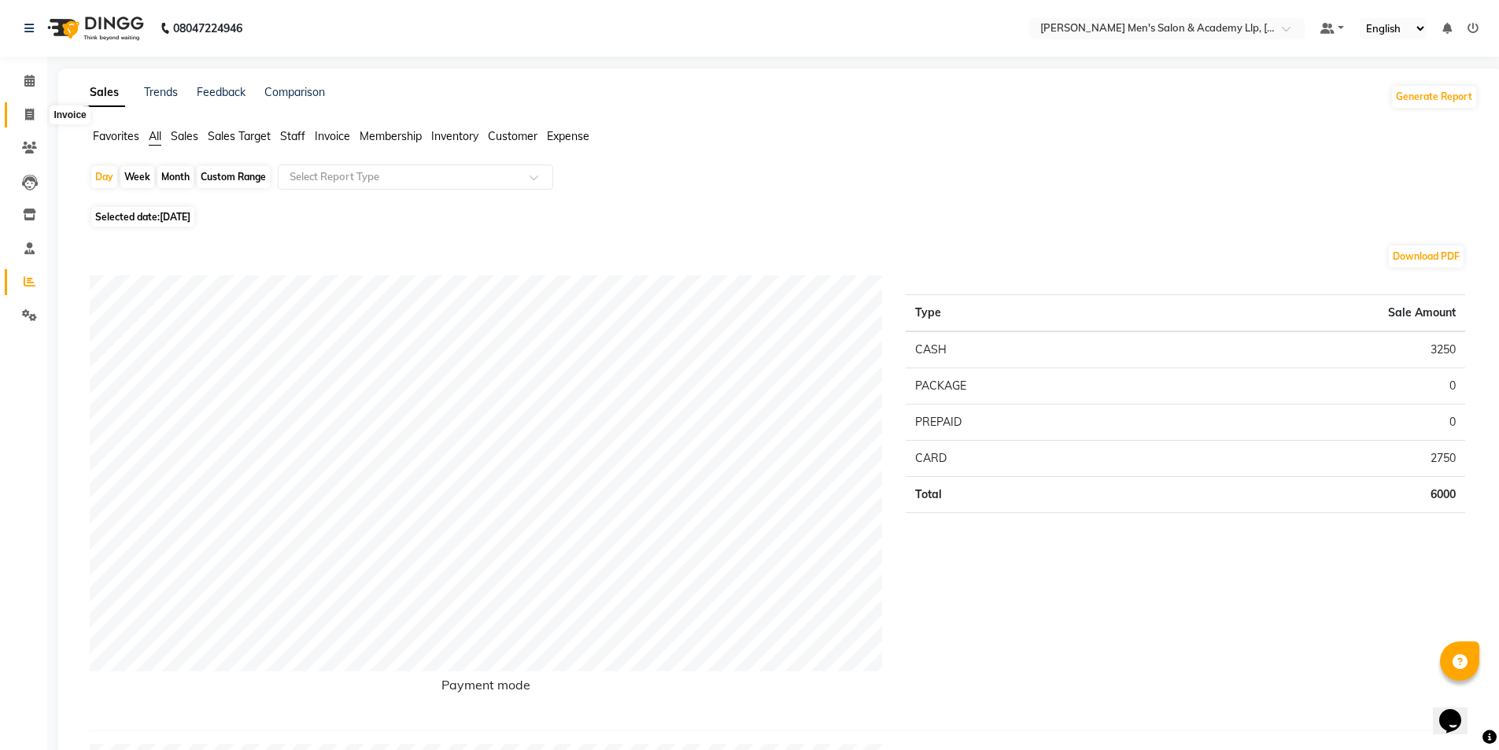
click at [31, 116] on icon at bounding box center [29, 115] width 9 height 12
select select "service"
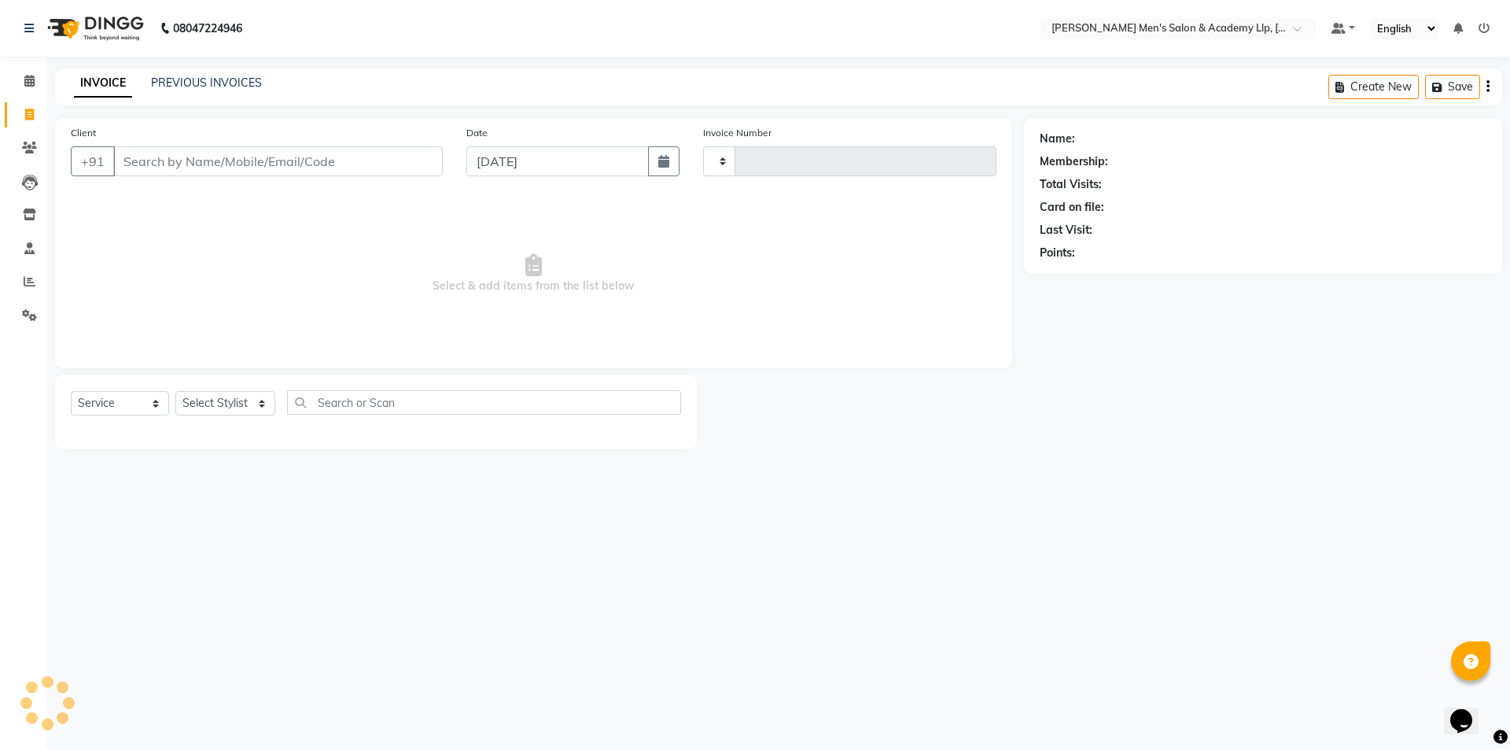
type input "5374"
select select "8248"
type input "8140662472"
click at [420, 163] on span "Add Client" at bounding box center [402, 161] width 62 height 16
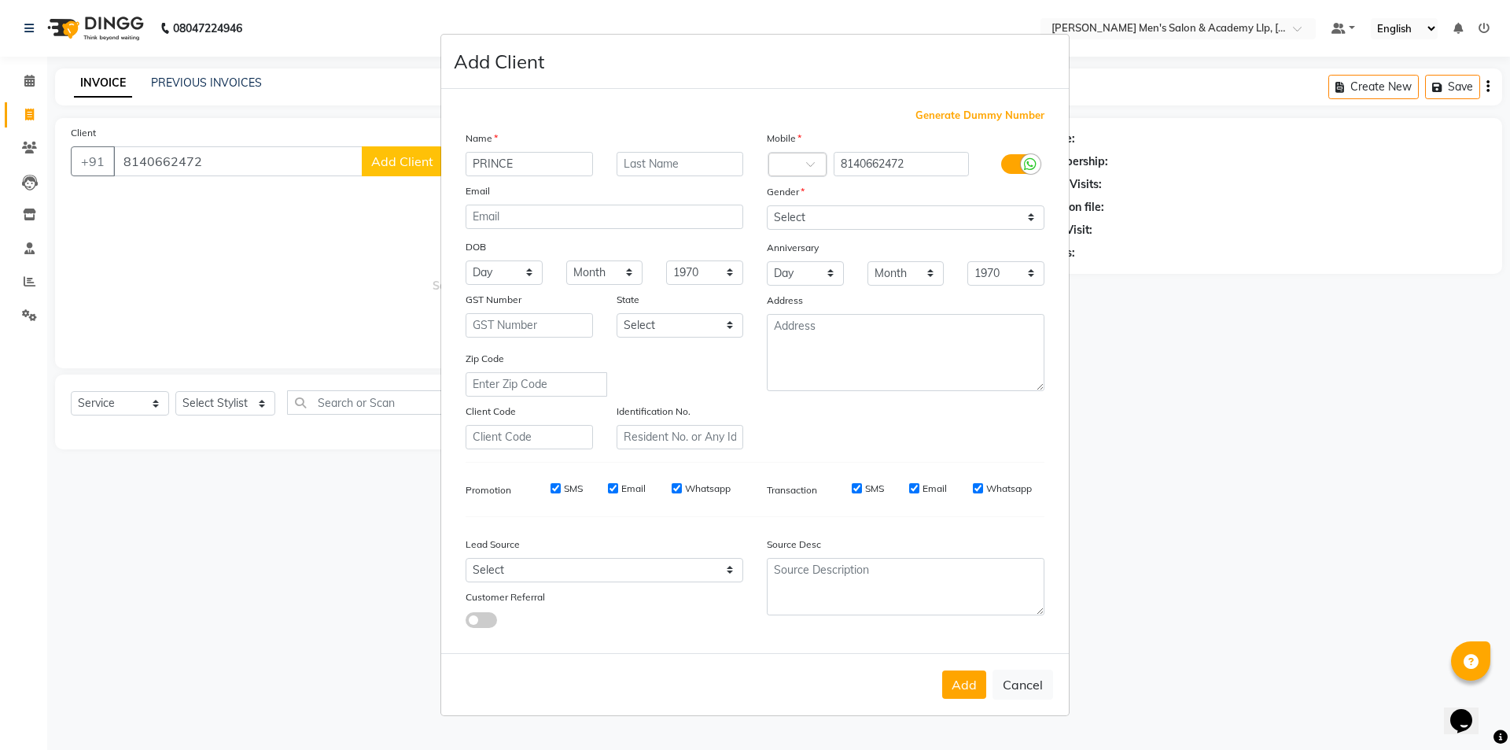
type input "PRINCE"
type input "BHAI"
click at [802, 223] on select "Select Male Female Other Prefer Not To Say" at bounding box center [906, 217] width 278 height 24
select select "male"
click at [767, 205] on select "Select Male Female Other Prefer Not To Say" at bounding box center [906, 217] width 278 height 24
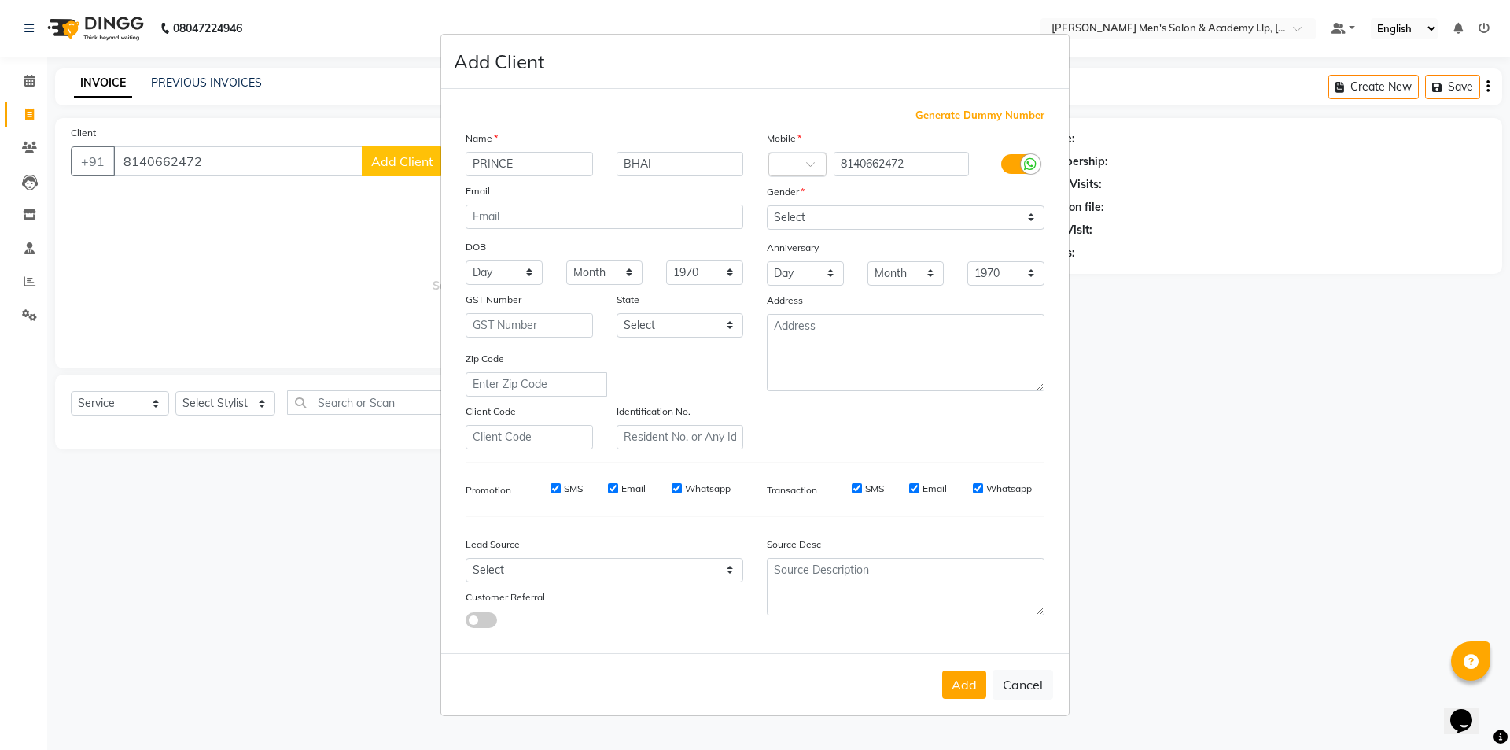
drag, startPoint x: 976, startPoint y: 680, endPoint x: 961, endPoint y: 679, distance: 15.0
click at [979, 682] on button "Add" at bounding box center [964, 684] width 44 height 28
click at [205, 404] on ngb-modal-window "Add Client Generate Dummy Number Name PRINCE BHAI Email DOB Day 01 02 03 04 05 …" at bounding box center [755, 375] width 1510 height 750
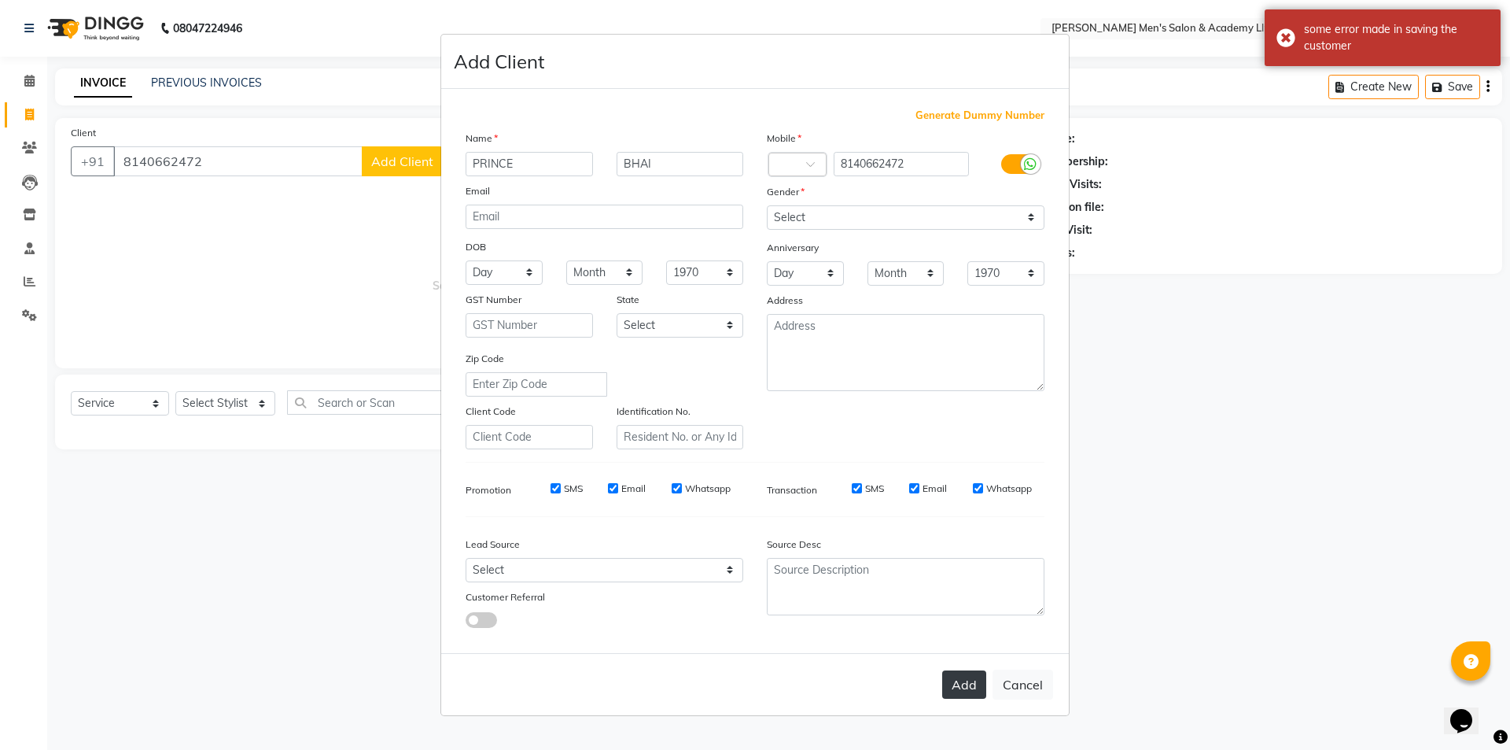
click at [959, 679] on button "Add" at bounding box center [964, 684] width 44 height 28
click at [875, 157] on input "8140662472" at bounding box center [902, 164] width 136 height 24
click at [874, 157] on input "8140662472" at bounding box center [902, 164] width 136 height 24
click at [1025, 690] on button "Cancel" at bounding box center [1023, 684] width 61 height 30
select select
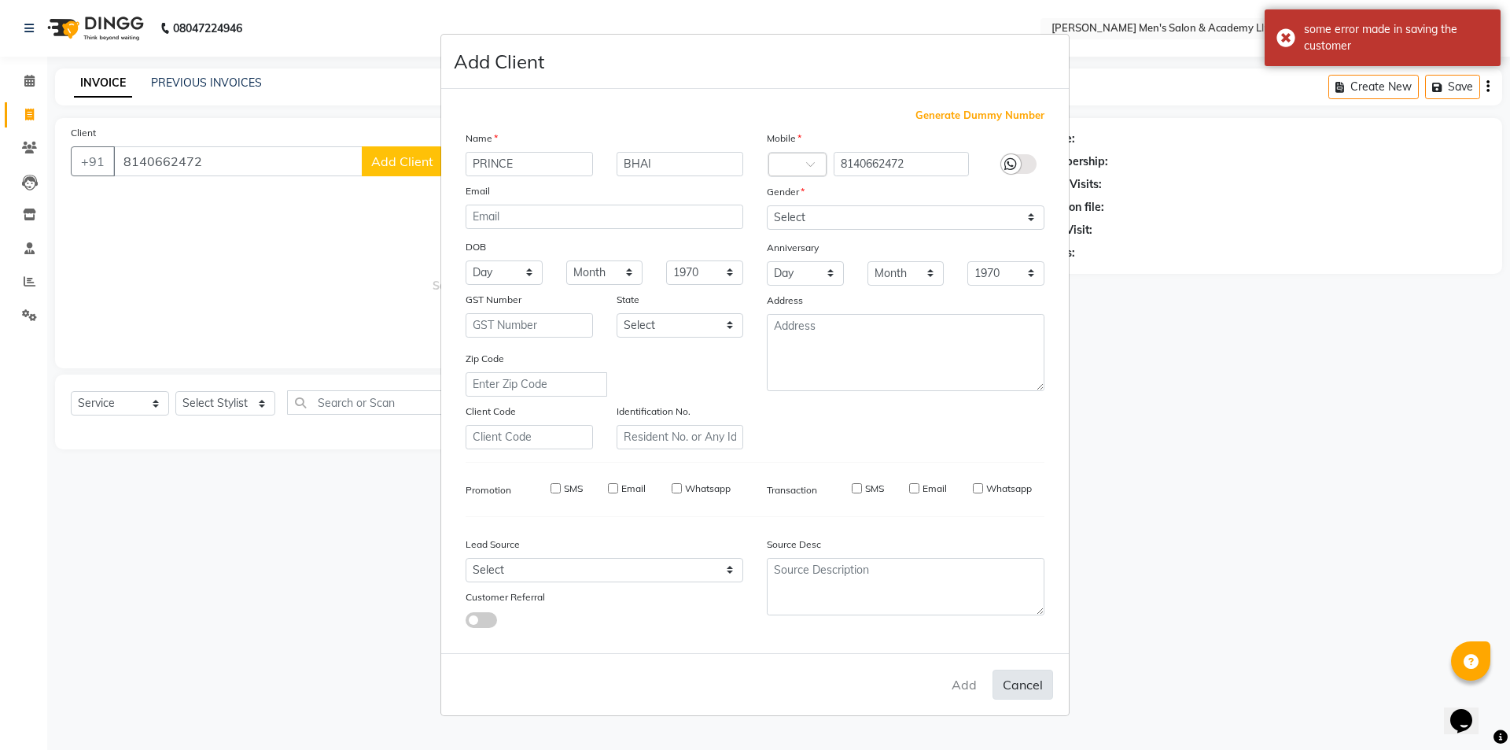
select select
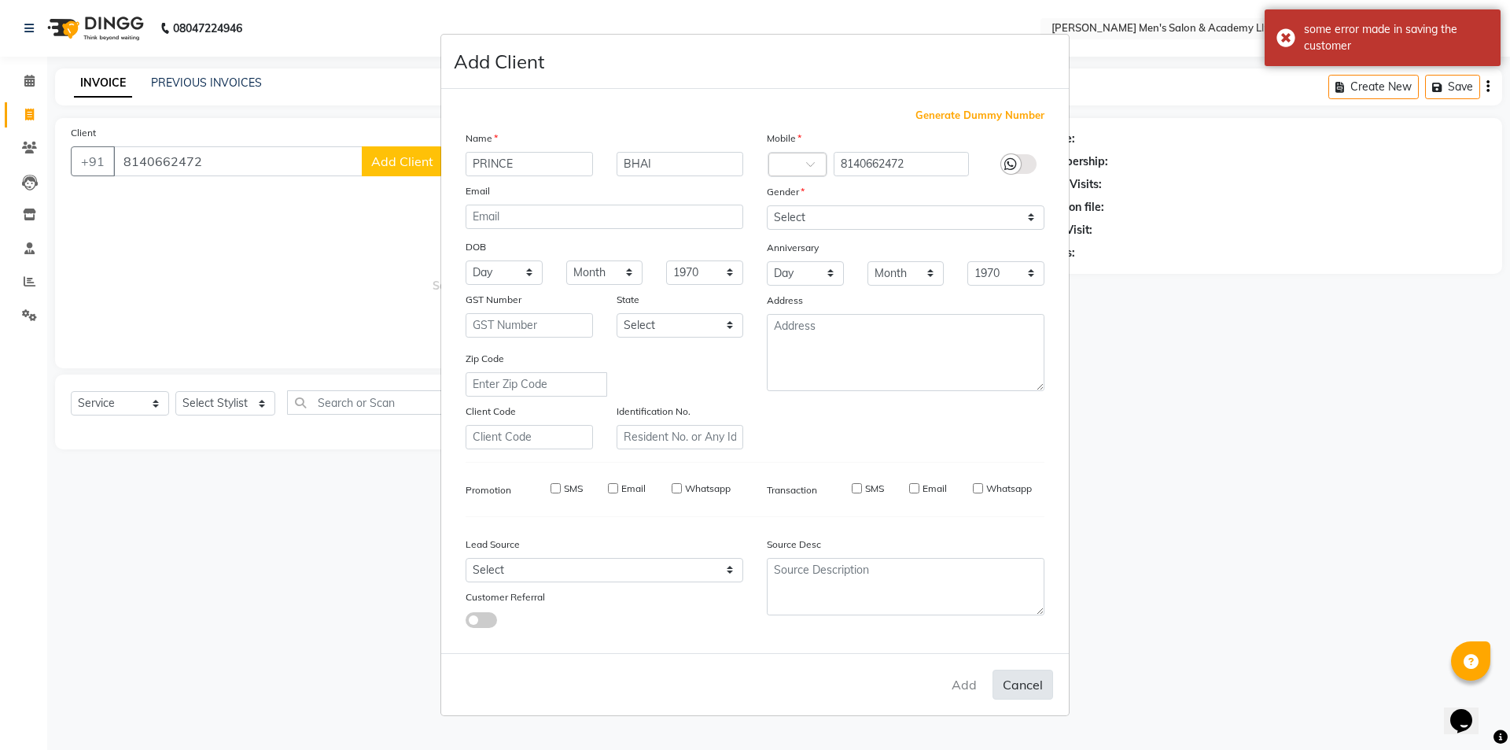
select select
checkbox input "false"
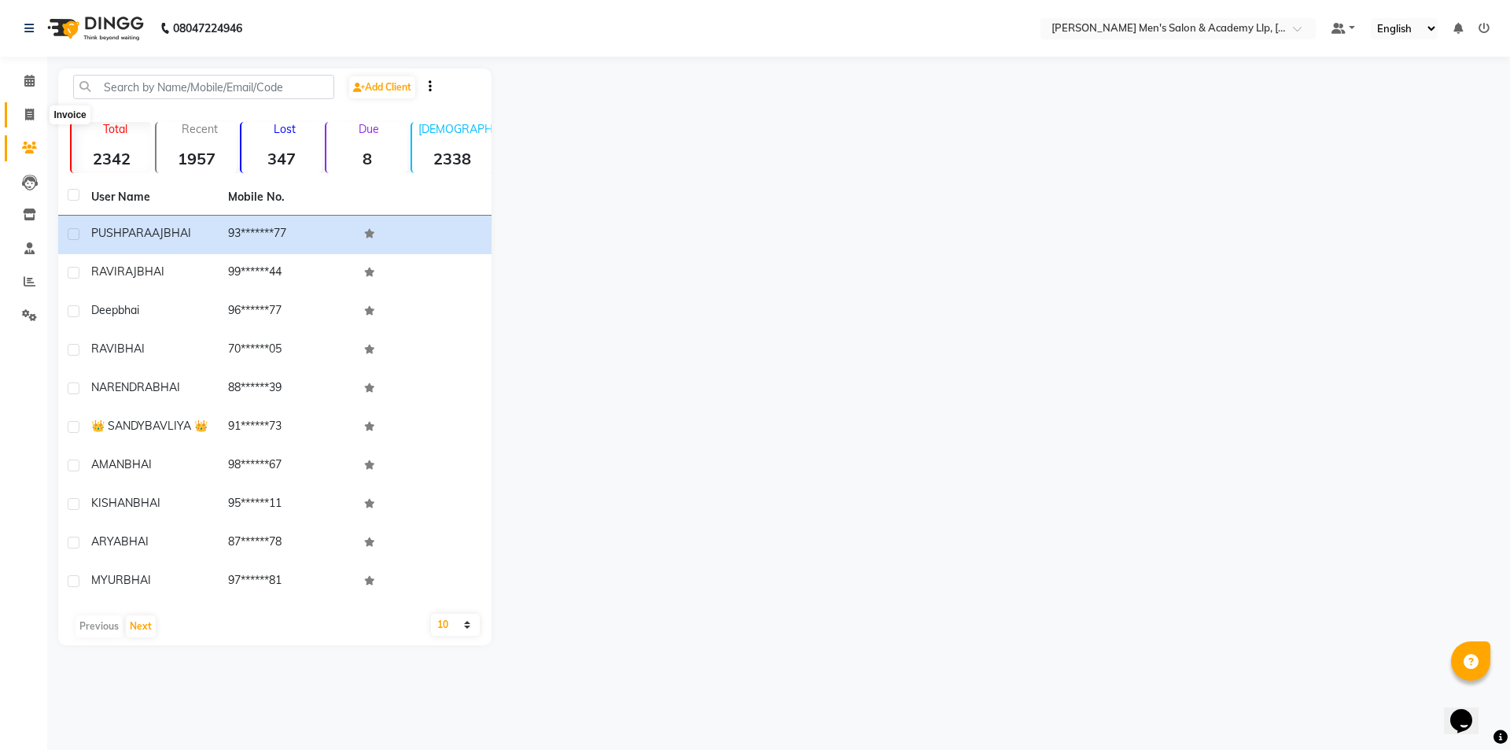
click at [27, 118] on icon at bounding box center [29, 115] width 9 height 12
select select "service"
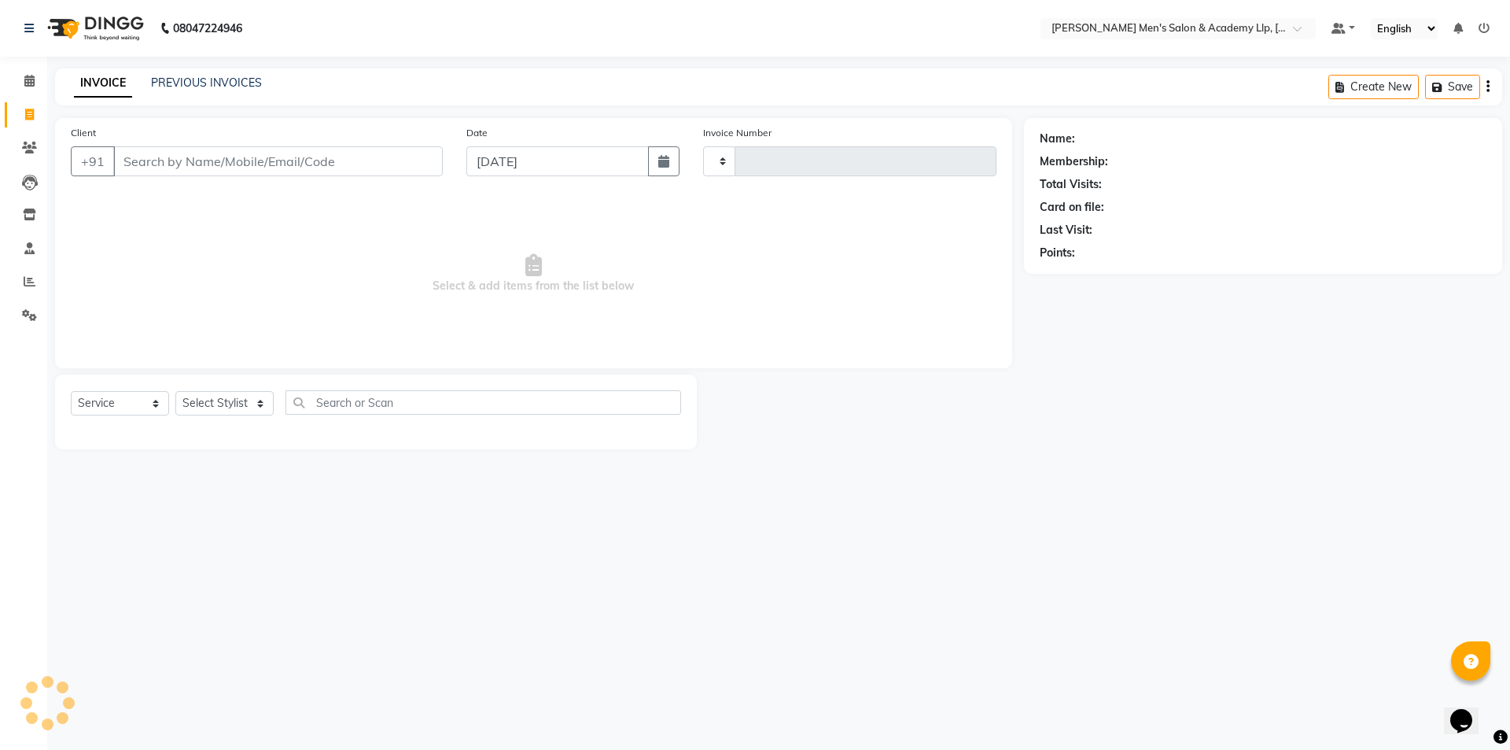
type input "5374"
select select "8248"
type input "8140662472"
click at [223, 413] on select "Select Stylist ABHISHEK SEN AKKI SEN [PERSON_NAME] [PERSON_NAME] [PERSON_NAME] …" at bounding box center [225, 403] width 100 height 24
select select "84131"
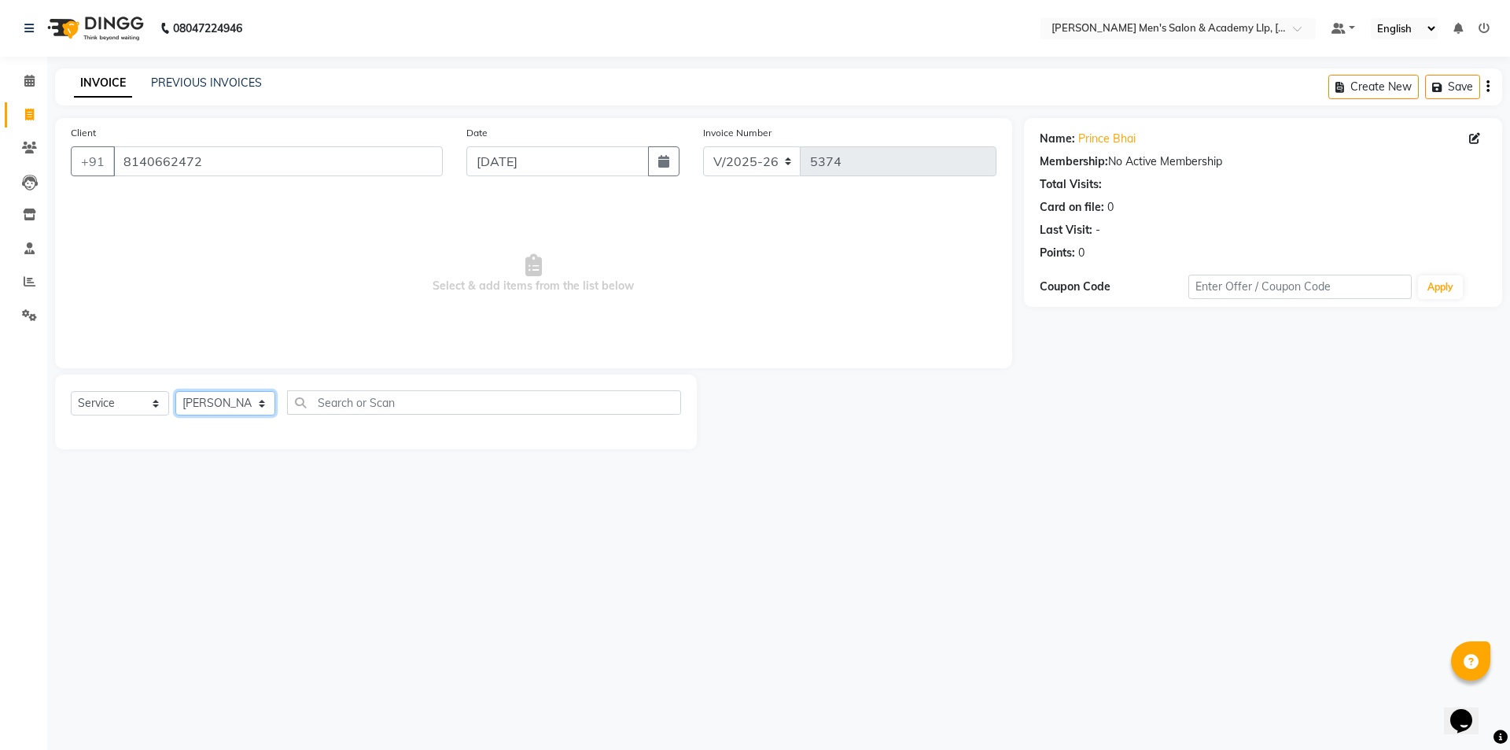
click at [175, 391] on select "Select Stylist ABHISHEK SEN AKKI SEN [PERSON_NAME] [PERSON_NAME] [PERSON_NAME] …" at bounding box center [225, 403] width 100 height 24
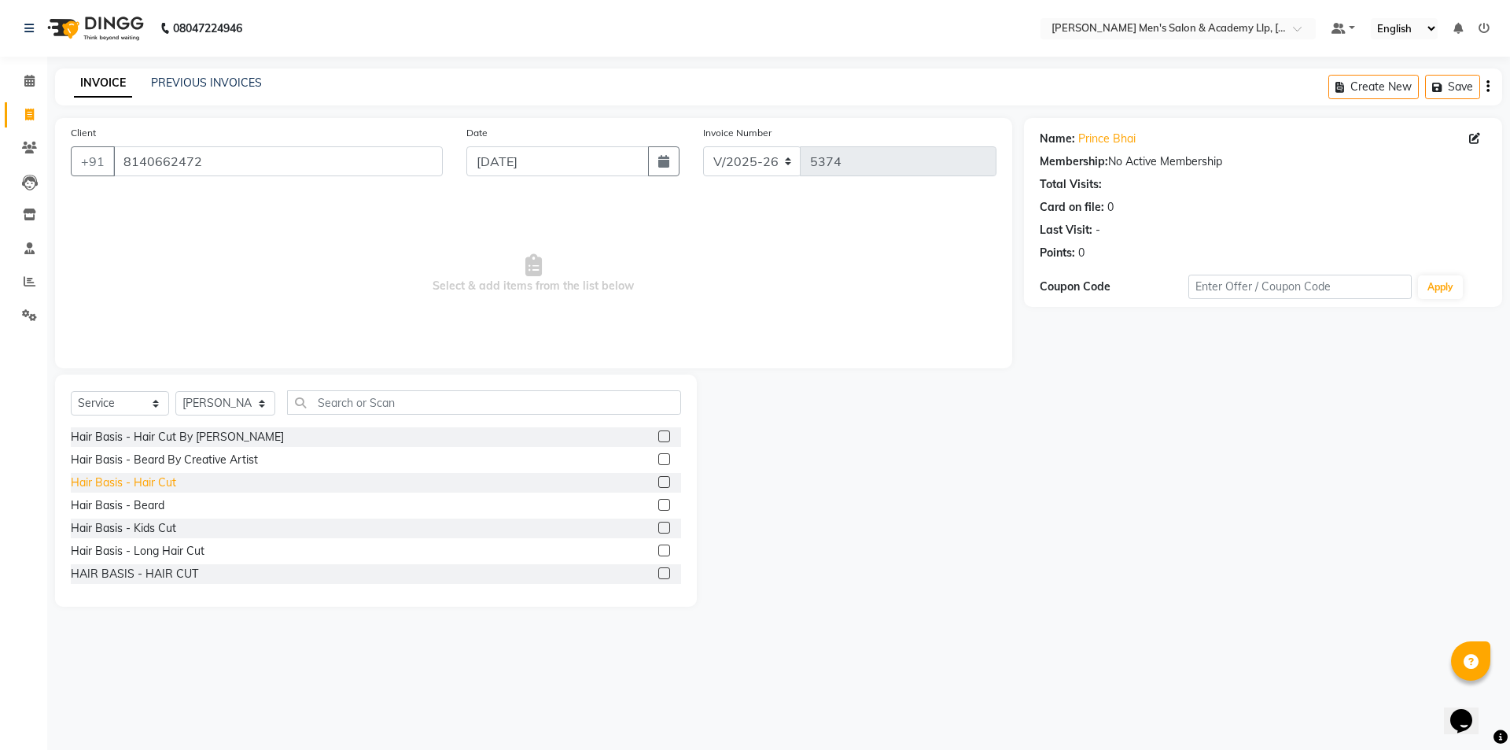
click at [160, 487] on div "Hair Basis - Hair Cut" at bounding box center [123, 482] width 105 height 17
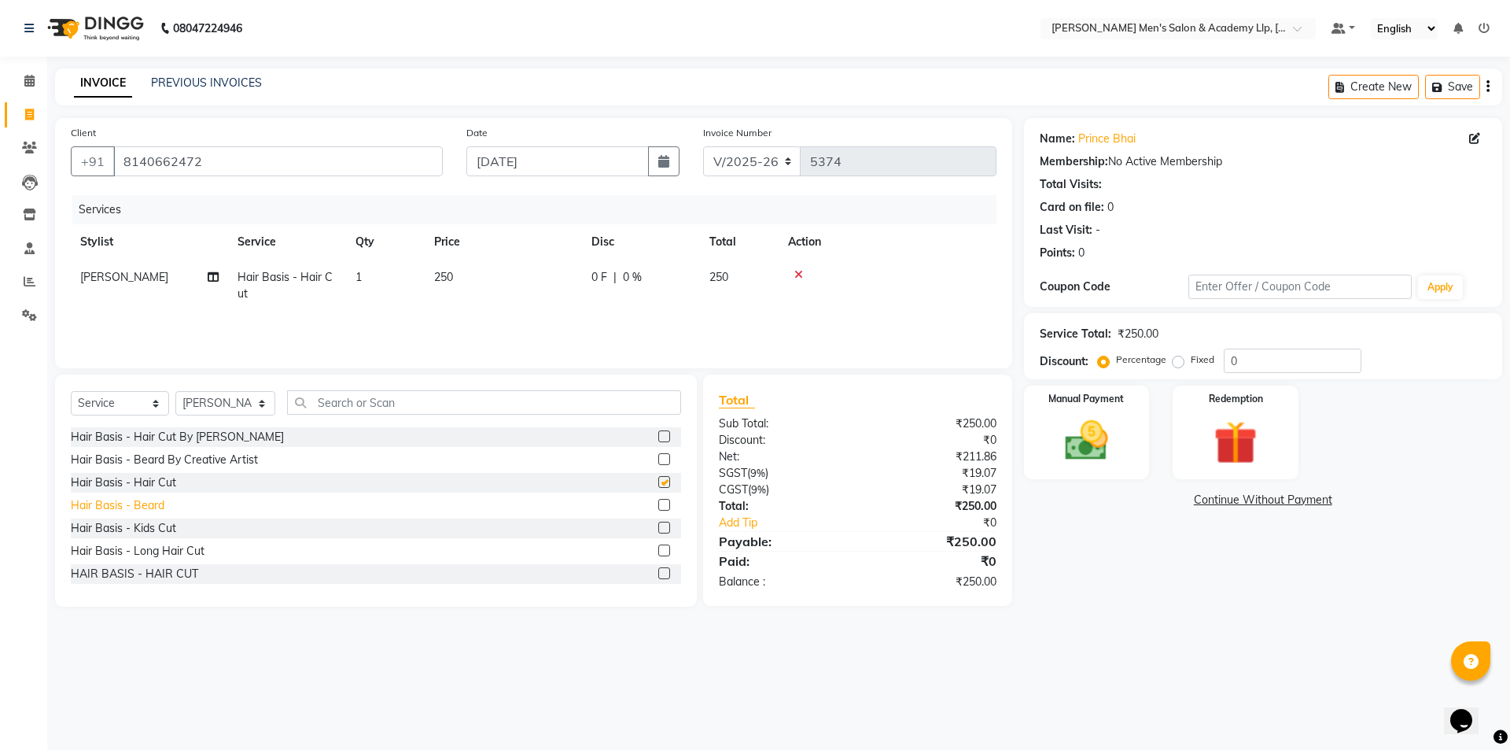
checkbox input "false"
click at [140, 501] on div "Hair Basis - Beard" at bounding box center [118, 505] width 94 height 17
checkbox input "false"
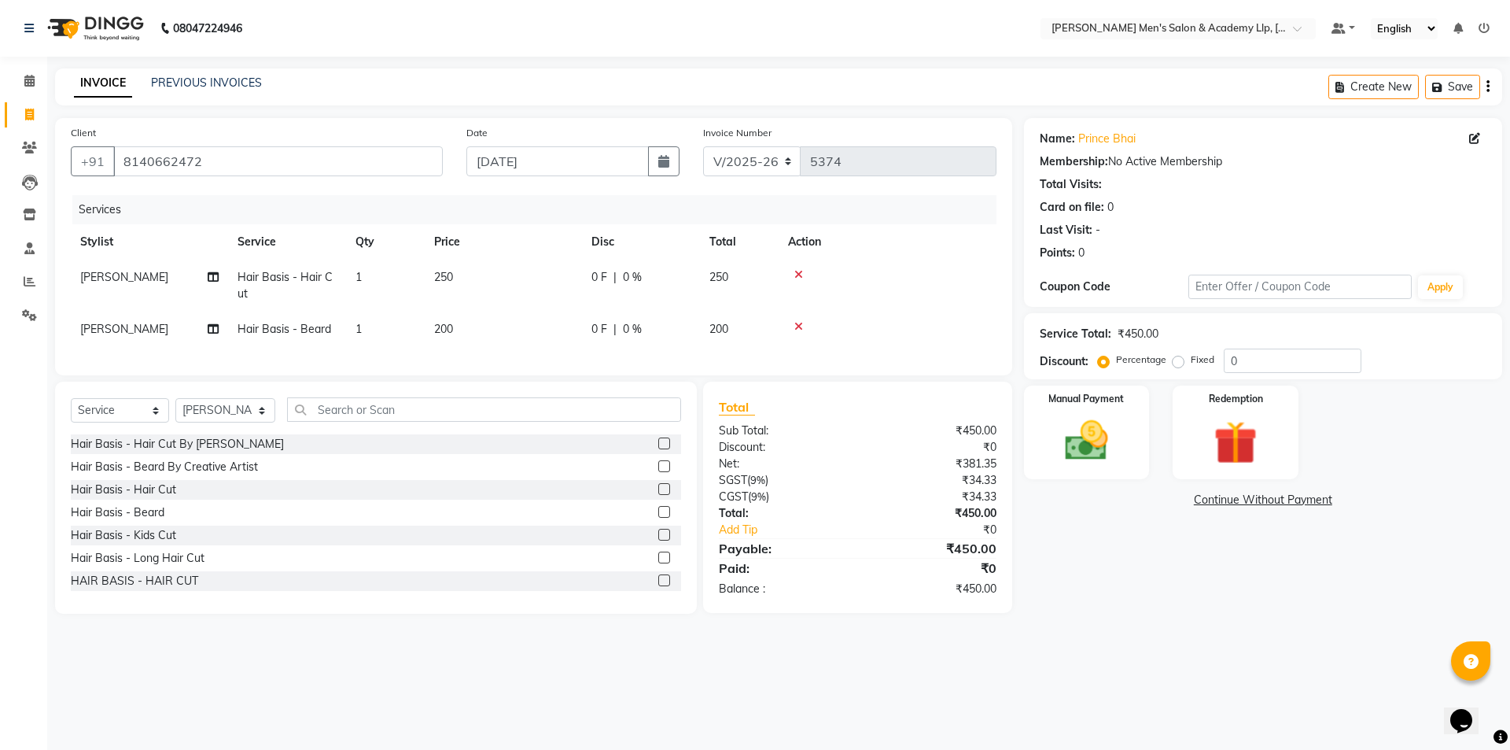
click at [543, 283] on td "250" at bounding box center [503, 286] width 157 height 52
select select "84131"
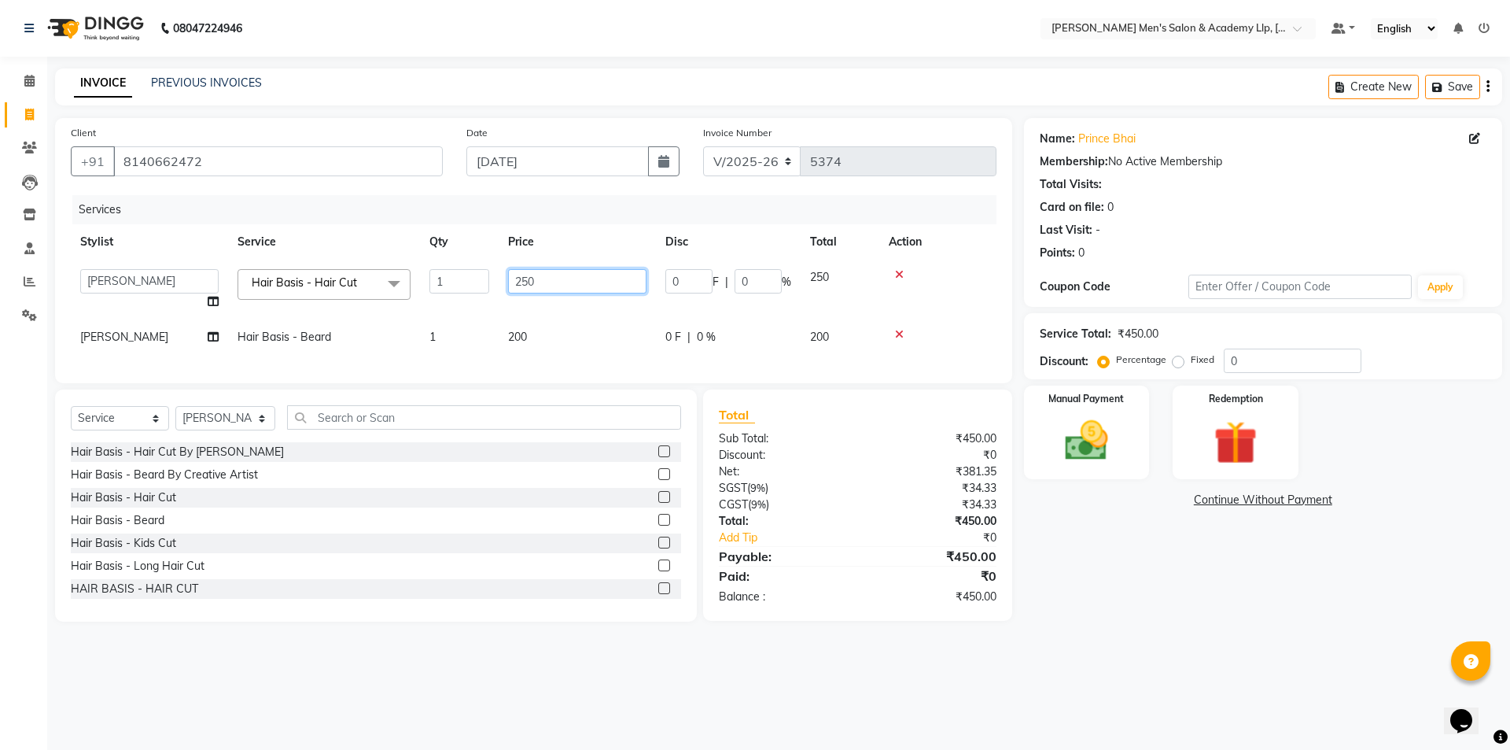
click at [568, 283] on input "250" at bounding box center [577, 281] width 138 height 24
type input "2"
type input "300"
click at [1079, 597] on div "Name: Prince Bhai Membership: No Active Membership Total Visits: Card on file: …" at bounding box center [1269, 369] width 490 height 503
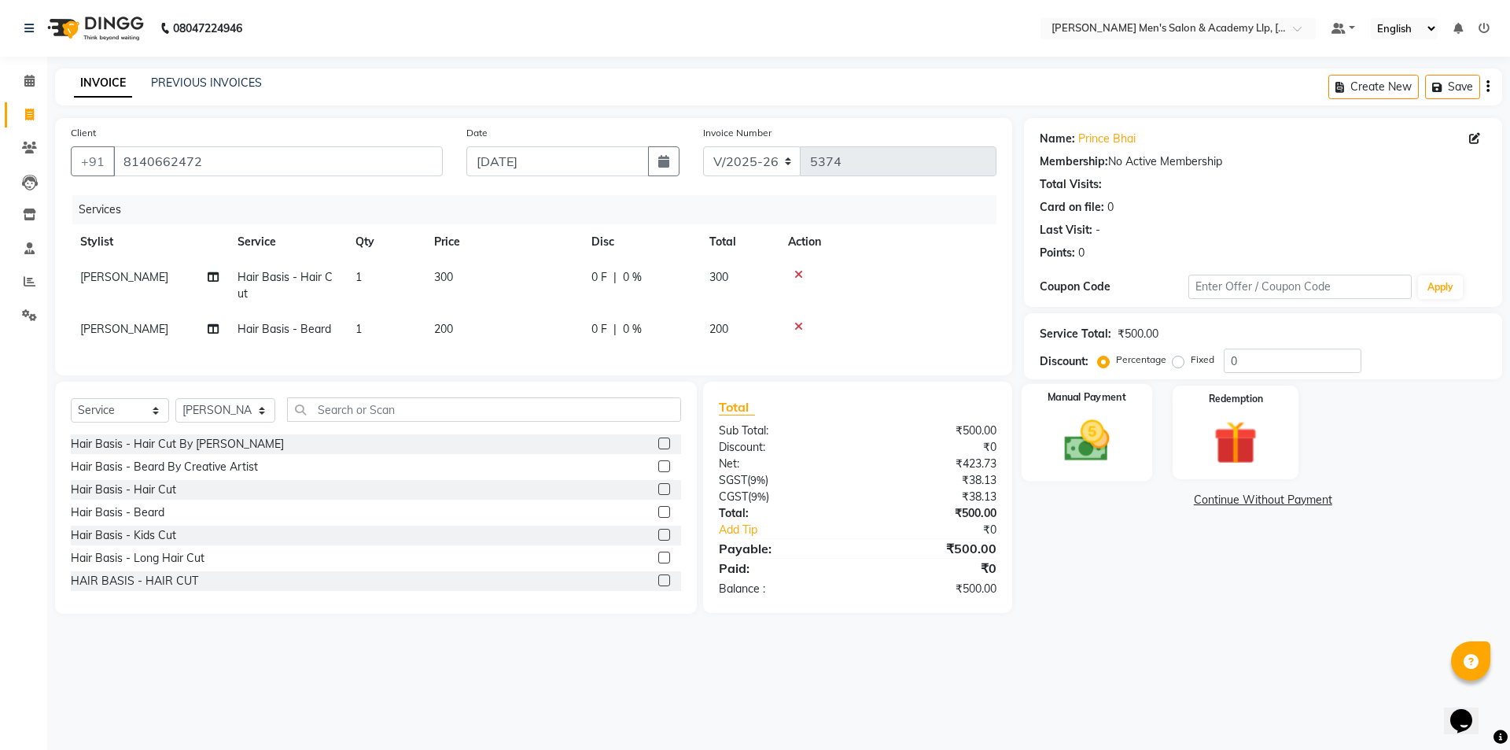
click at [1079, 445] on img at bounding box center [1086, 441] width 73 height 52
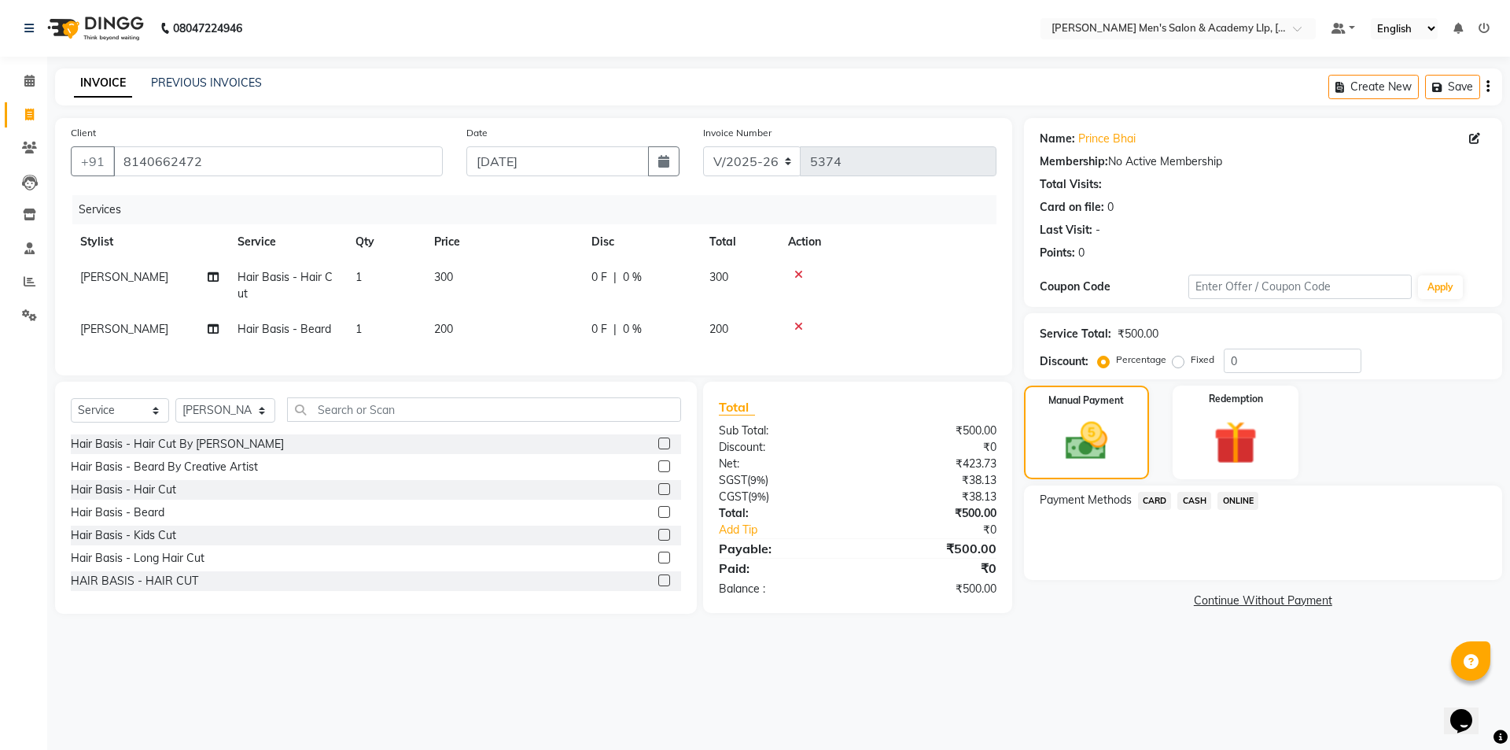
click at [1199, 492] on span "CASH" at bounding box center [1195, 501] width 34 height 18
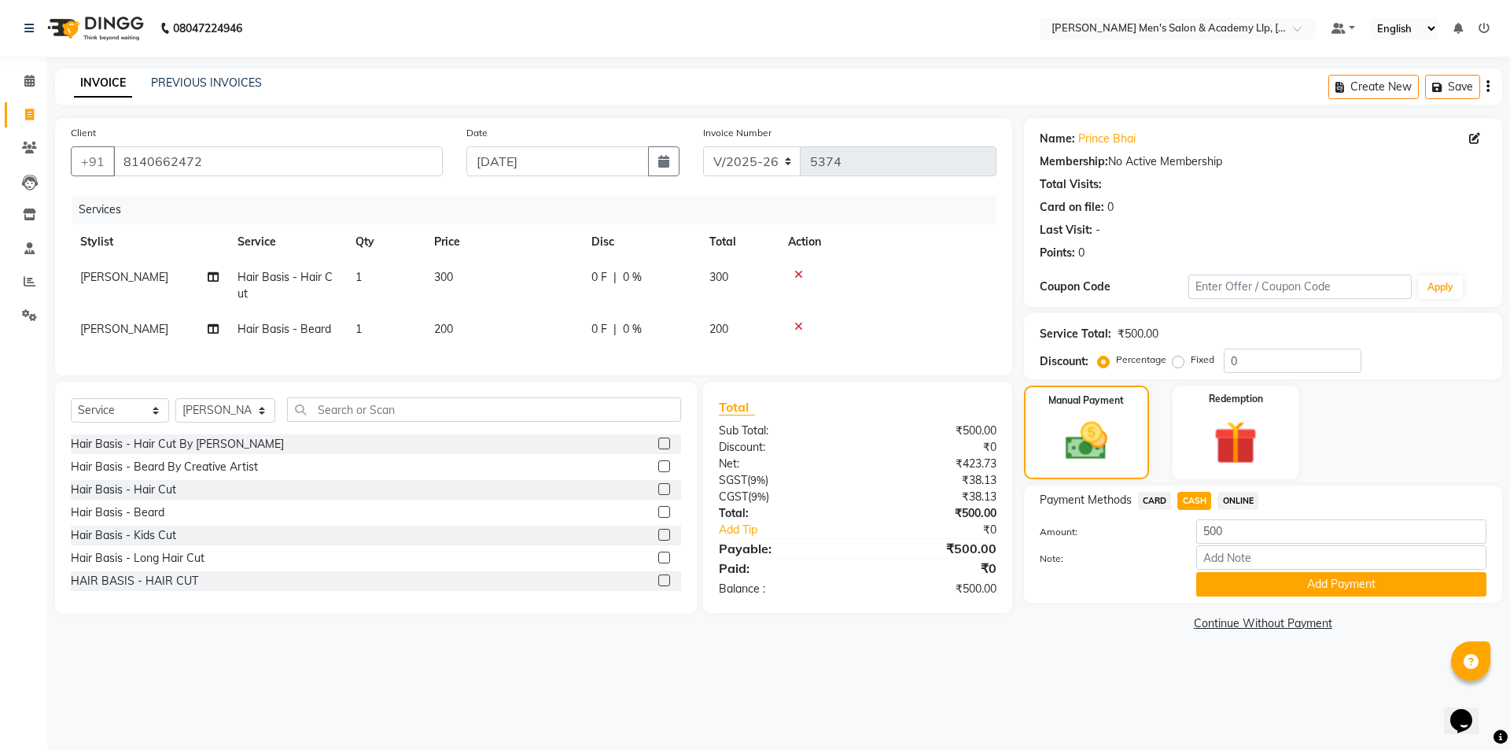
click at [1251, 582] on button "Add Payment" at bounding box center [1342, 584] width 290 height 24
click at [1251, 584] on div "Name: Prince Bhai Membership: No Active Membership Total Visits: Card on file: …" at bounding box center [1269, 376] width 490 height 517
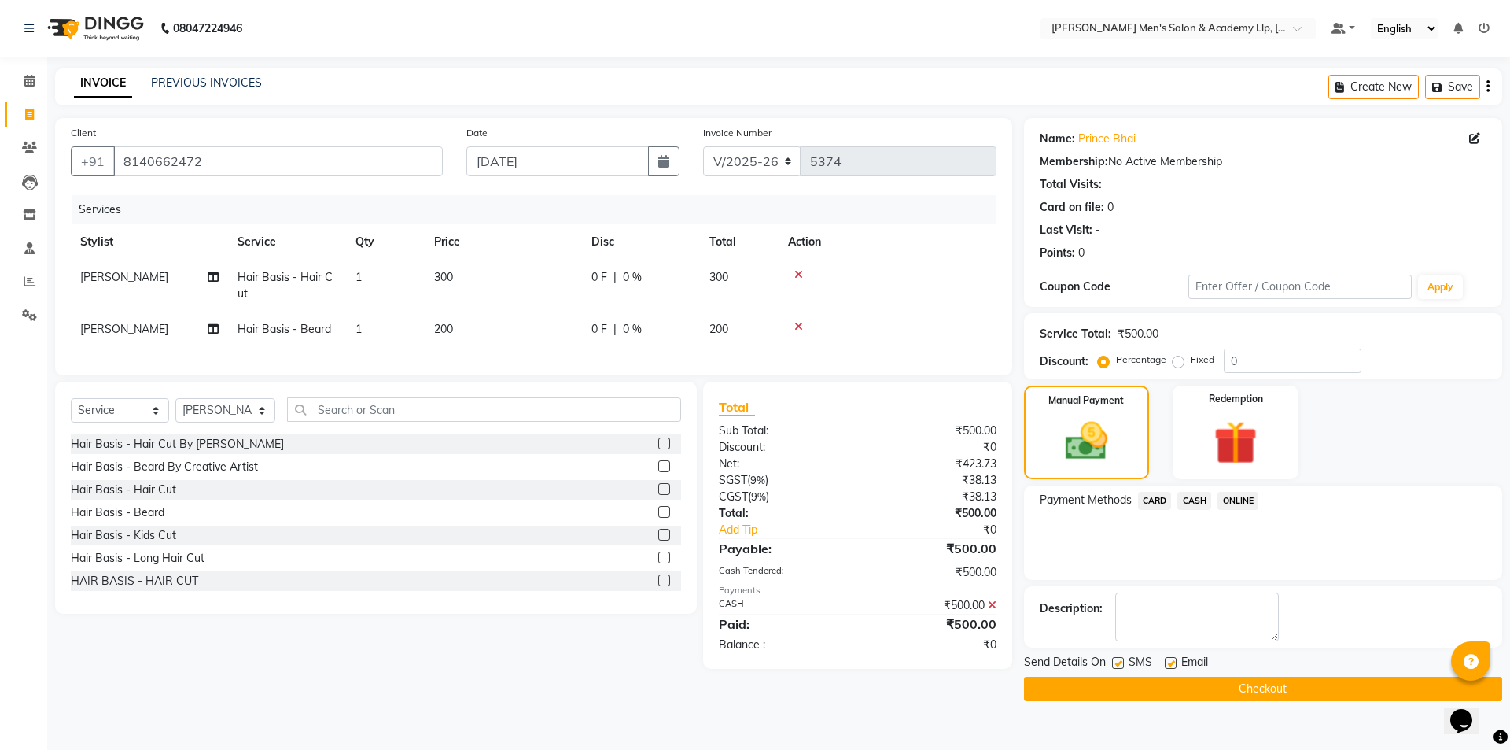
click at [1168, 658] on label at bounding box center [1171, 663] width 12 height 12
click at [1168, 658] on input "checkbox" at bounding box center [1170, 663] width 10 height 10
checkbox input "false"
click at [1117, 664] on label at bounding box center [1118, 663] width 12 height 12
click at [1117, 664] on input "checkbox" at bounding box center [1117, 663] width 10 height 10
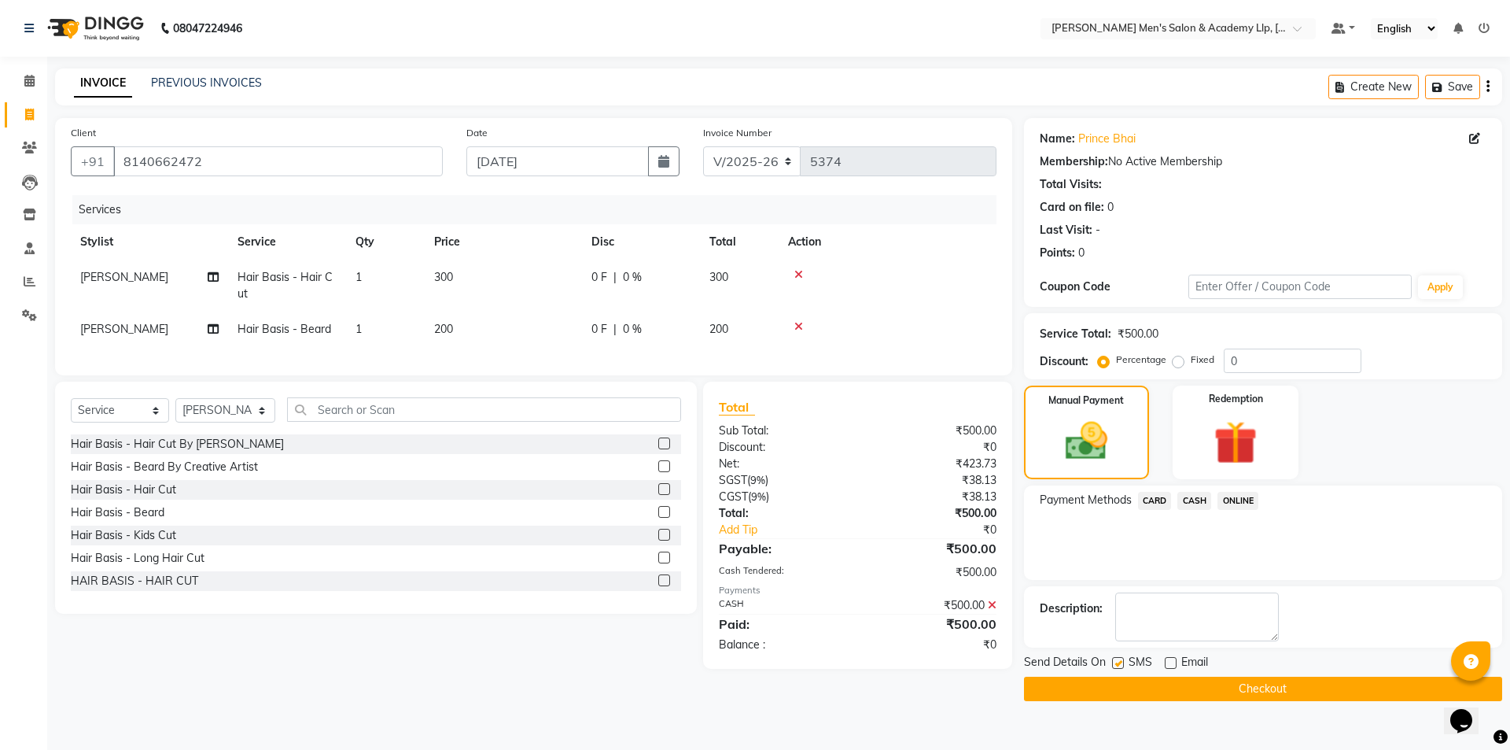
checkbox input "false"
click at [1113, 695] on button "Checkout" at bounding box center [1263, 689] width 478 height 24
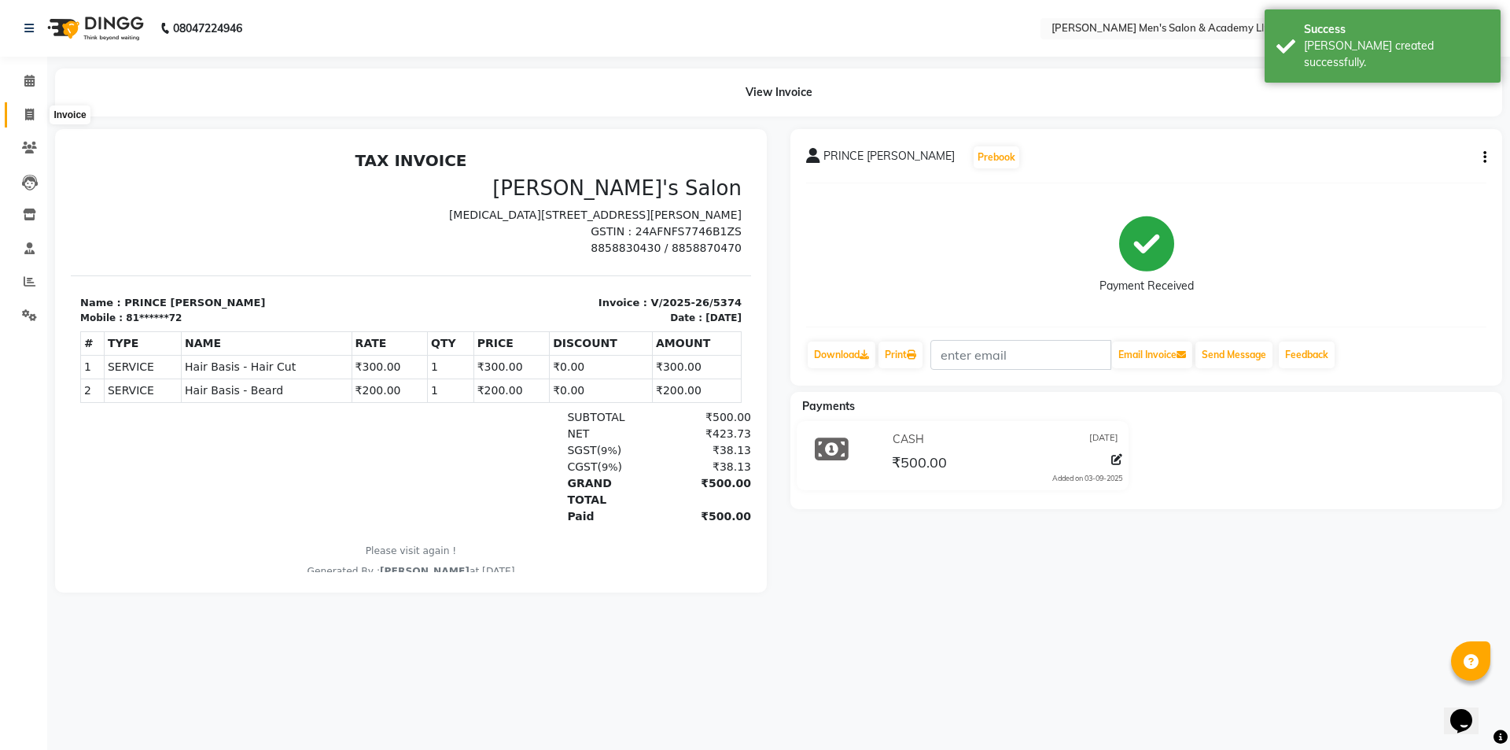
click at [20, 114] on span at bounding box center [30, 115] width 28 height 18
select select "8248"
select select "service"
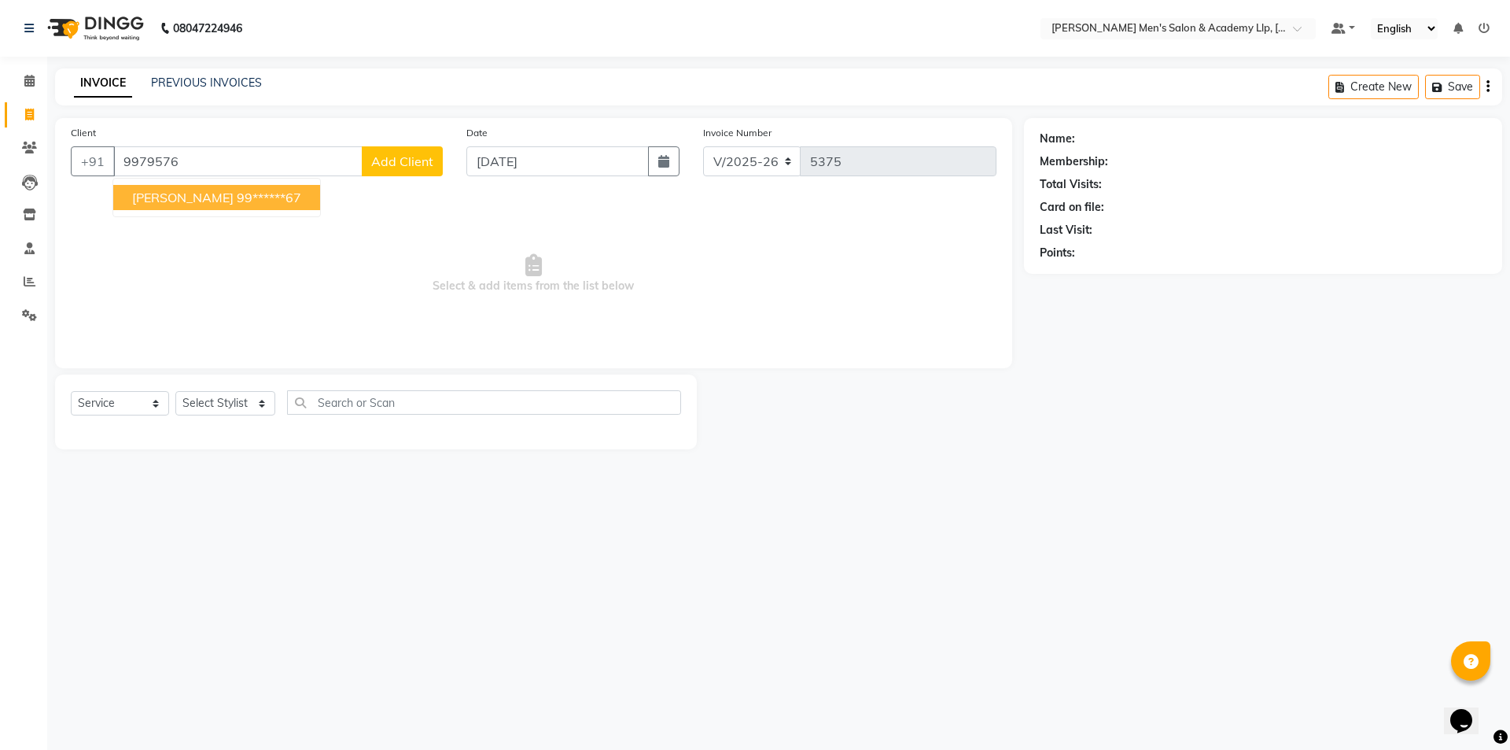
click at [237, 204] on ngb-highlight "99******67" at bounding box center [269, 198] width 65 height 16
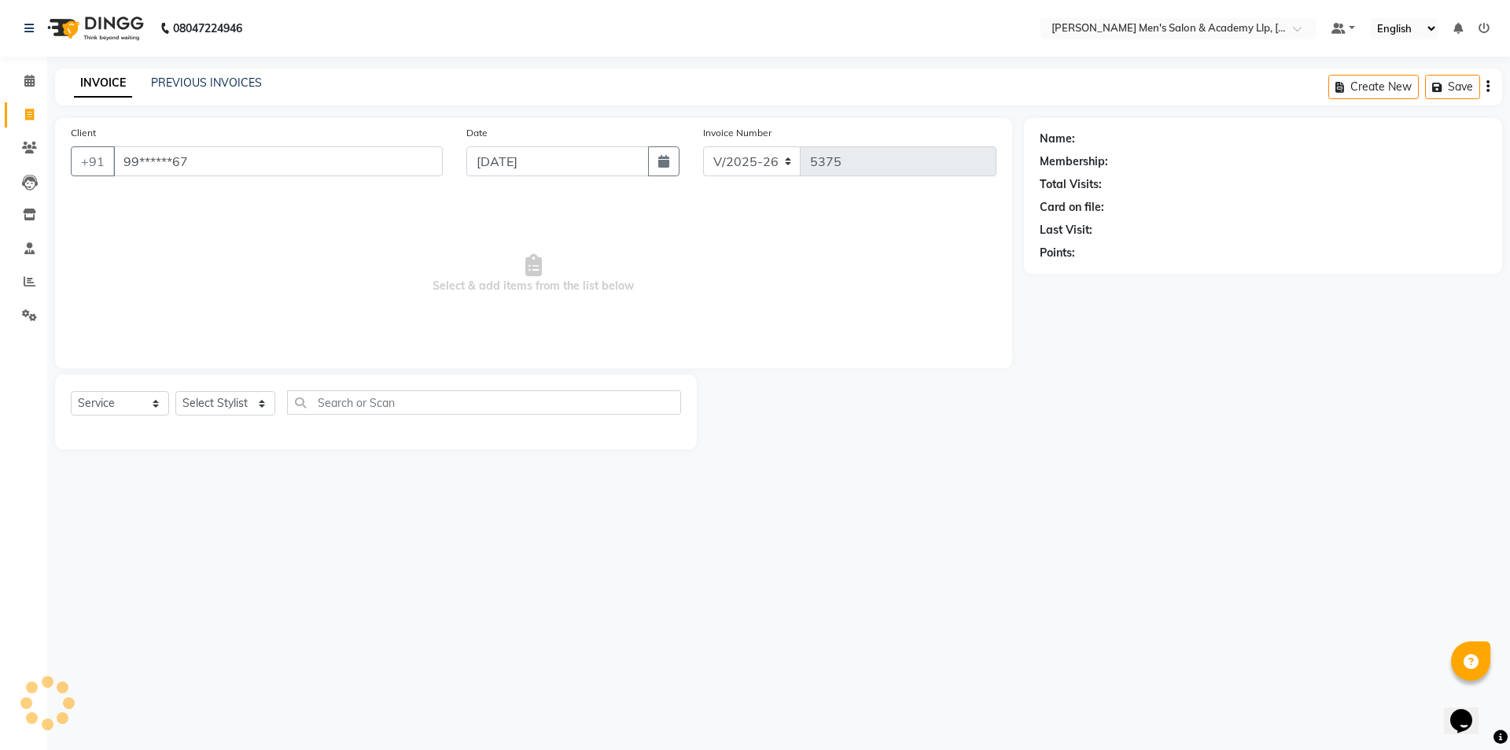
type input "99******67"
click at [232, 400] on select "Select Stylist ABHISHEK SEN AKKI SEN [PERSON_NAME] [PERSON_NAME] [PERSON_NAME] …" at bounding box center [225, 403] width 100 height 24
select select "78791"
click at [175, 391] on select "Select Stylist ABHISHEK SEN AKKI SEN [PERSON_NAME] [PERSON_NAME] [PERSON_NAME] …" at bounding box center [225, 403] width 100 height 24
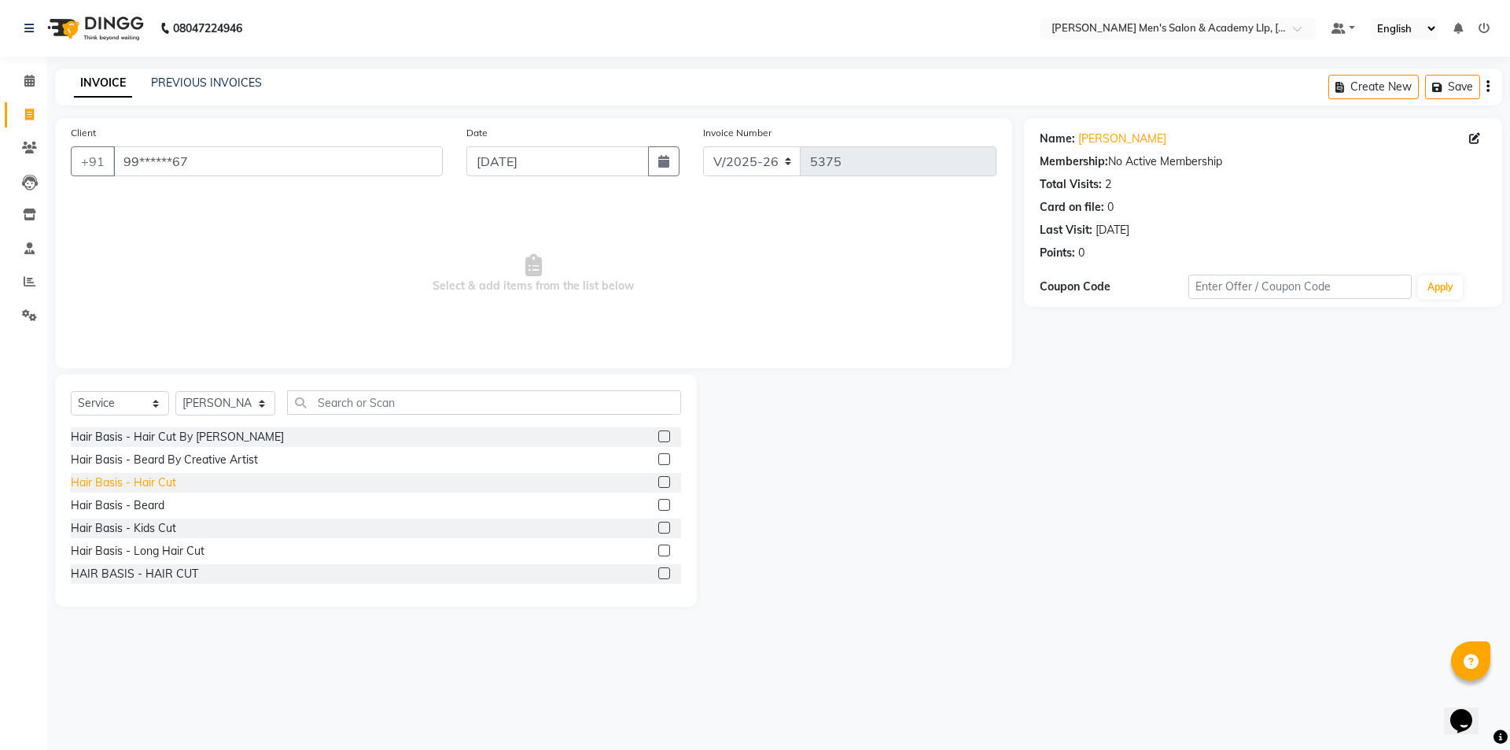
click at [164, 483] on div "Hair Basis - Hair Cut" at bounding box center [123, 482] width 105 height 17
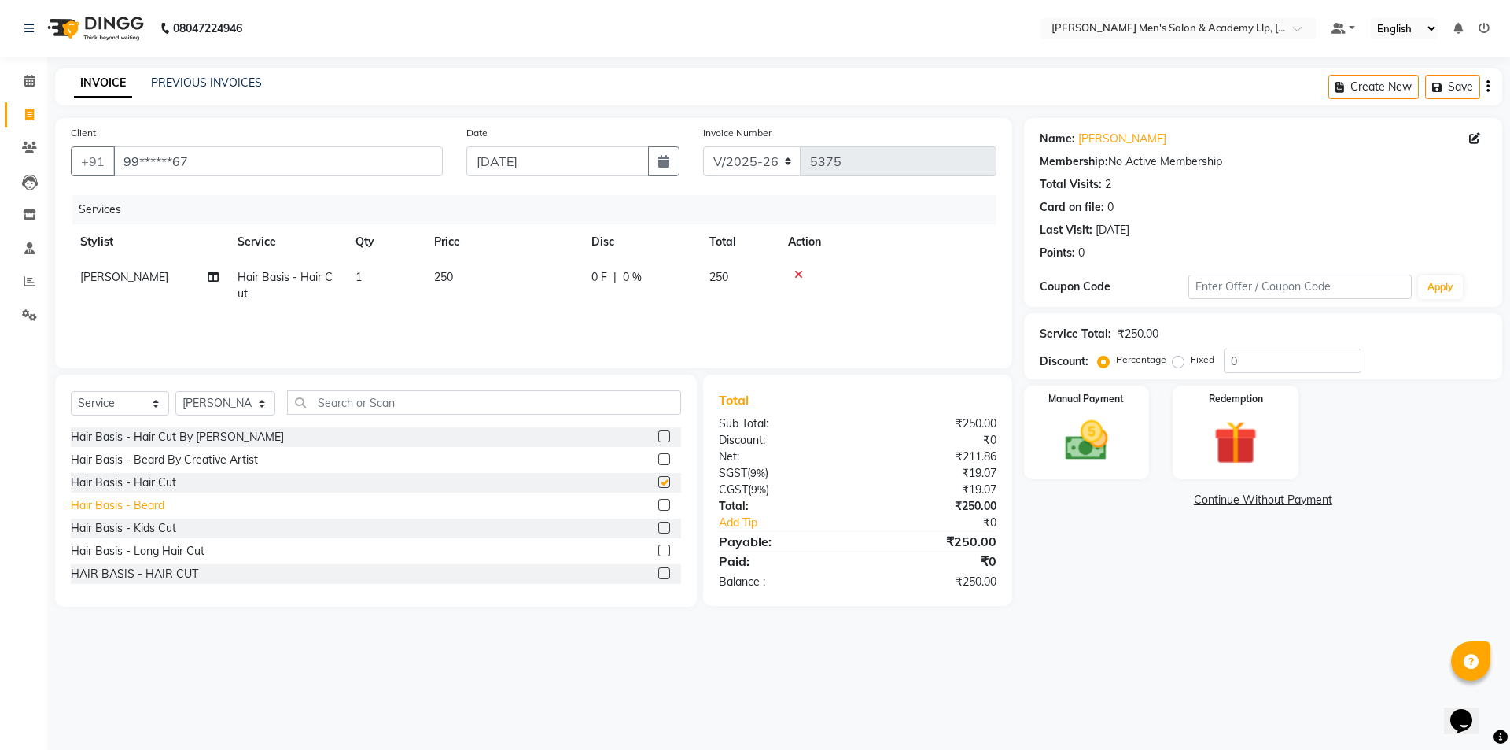
checkbox input "false"
click at [151, 505] on div "Hair Basis - Beard" at bounding box center [118, 505] width 94 height 17
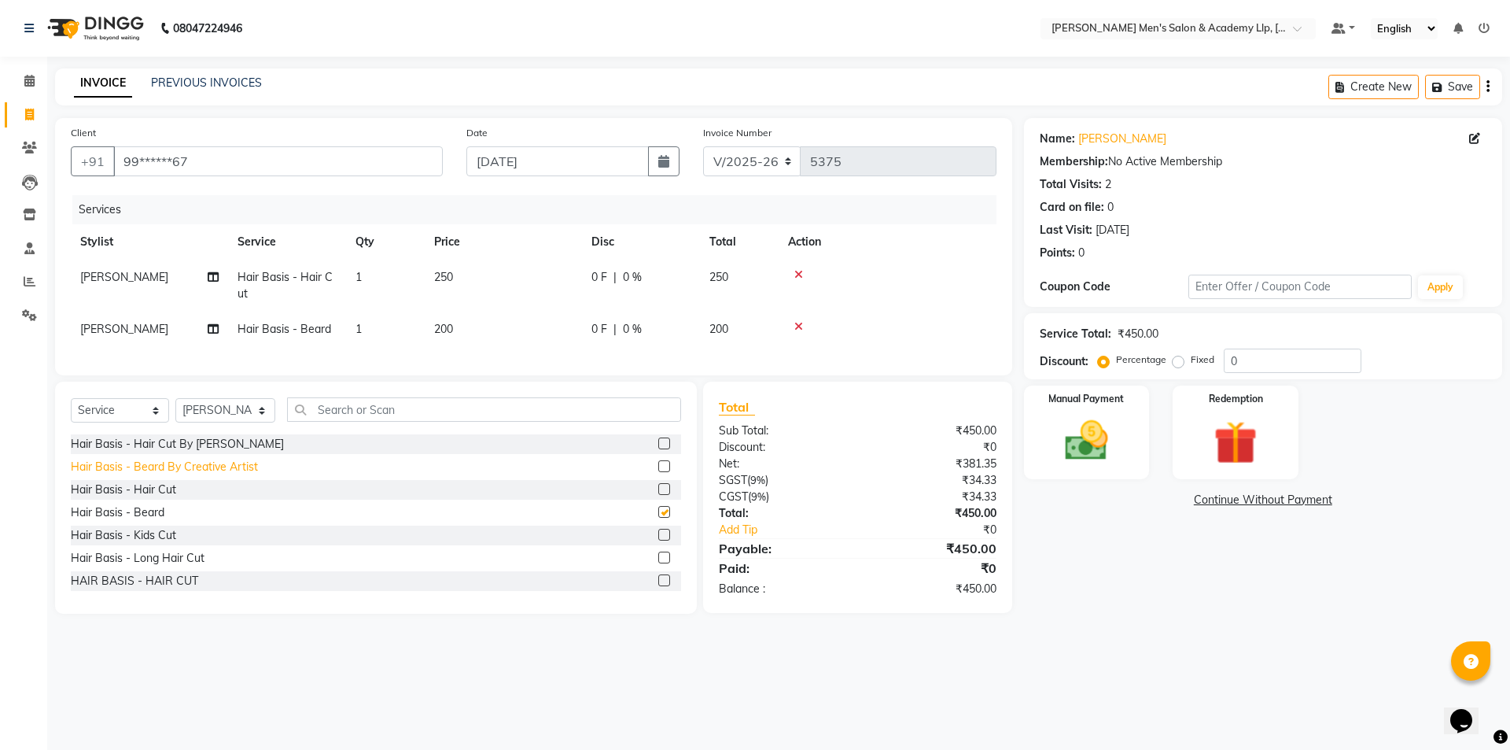
checkbox input "false"
click at [799, 272] on icon at bounding box center [799, 274] width 9 height 11
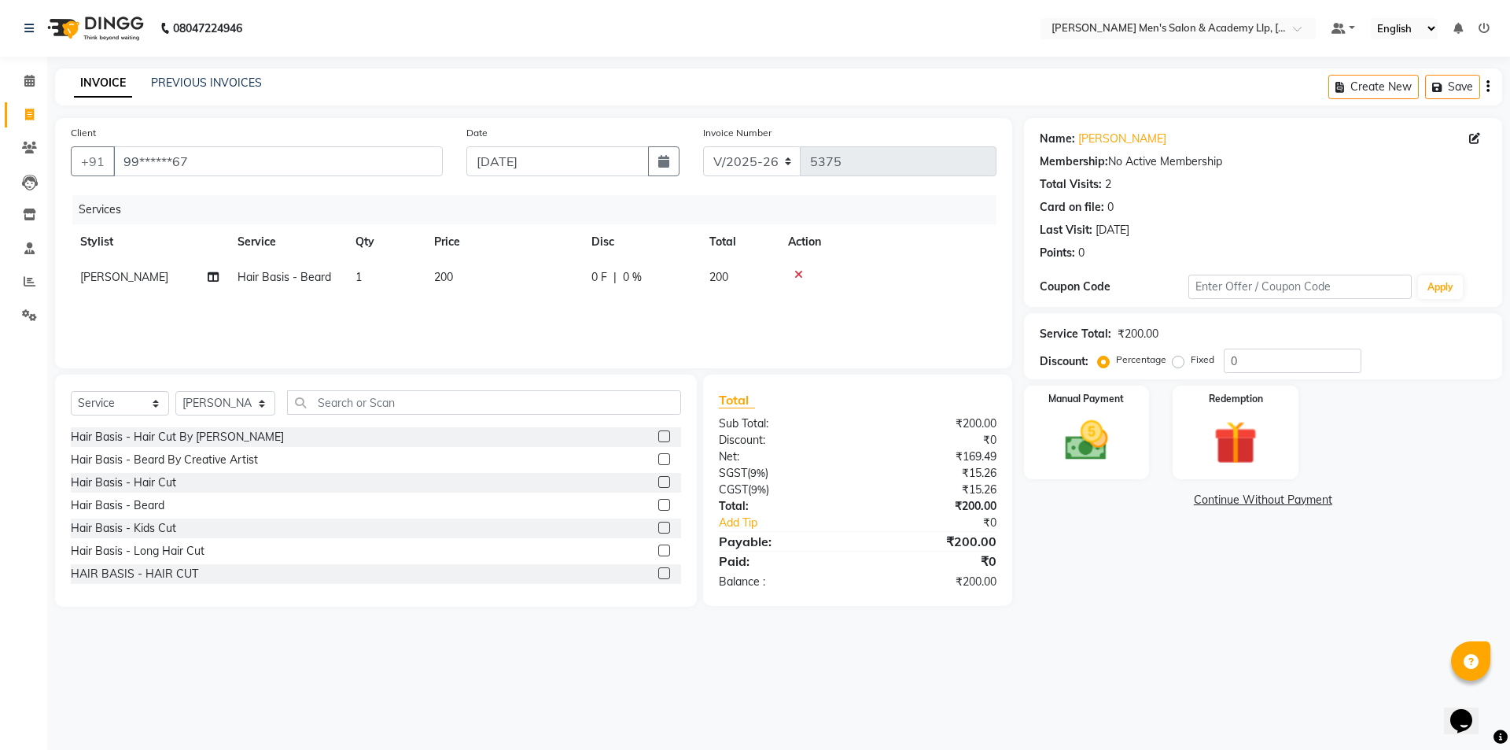
click at [799, 272] on icon at bounding box center [799, 274] width 9 height 11
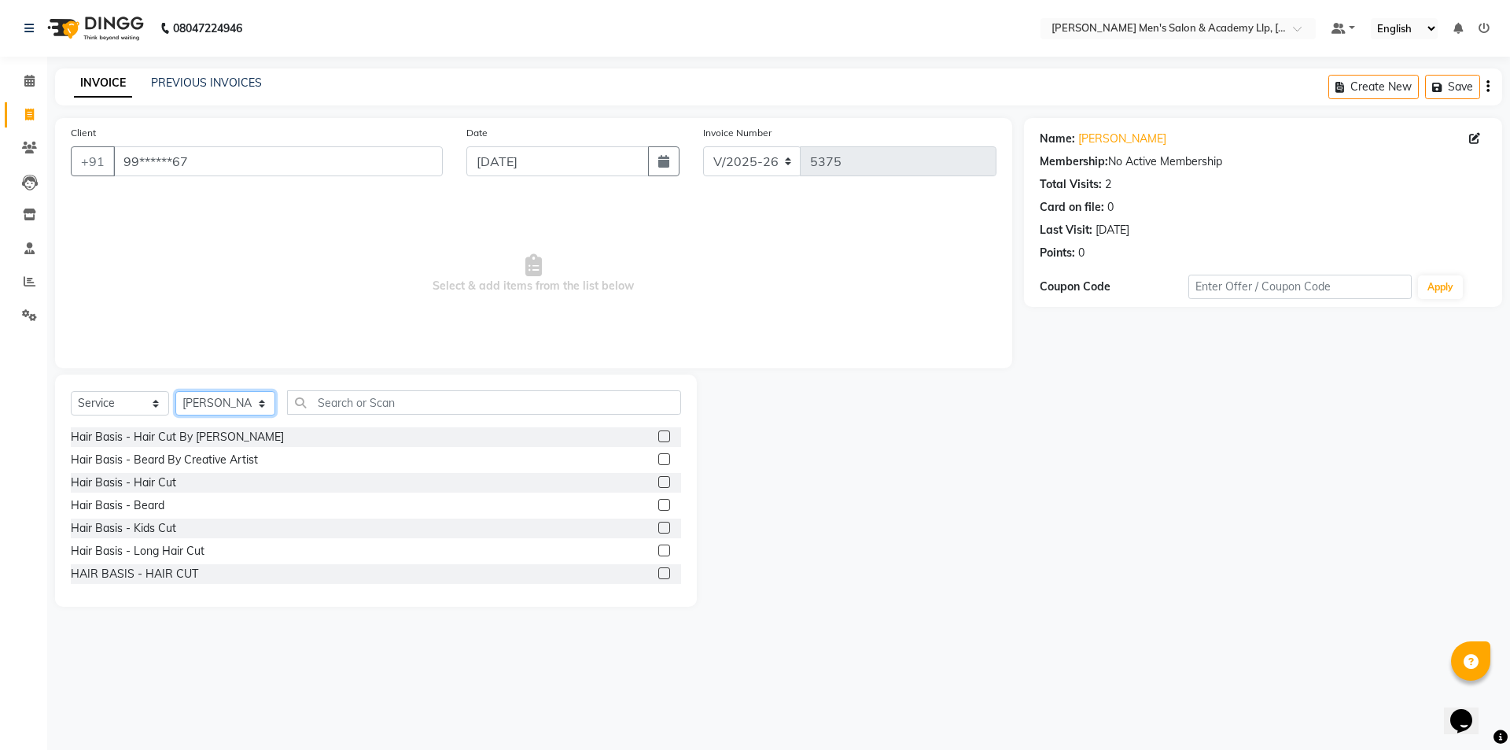
click at [208, 407] on select "Select Stylist ABHISHEK SEN AKKI SEN [PERSON_NAME] [PERSON_NAME] [PERSON_NAME] …" at bounding box center [225, 403] width 100 height 24
select select "78795"
click at [175, 391] on select "Select Stylist ABHISHEK SEN AKKI SEN [PERSON_NAME] [PERSON_NAME] [PERSON_NAME] …" at bounding box center [225, 403] width 100 height 24
click at [360, 408] on input "text" at bounding box center [484, 402] width 394 height 24
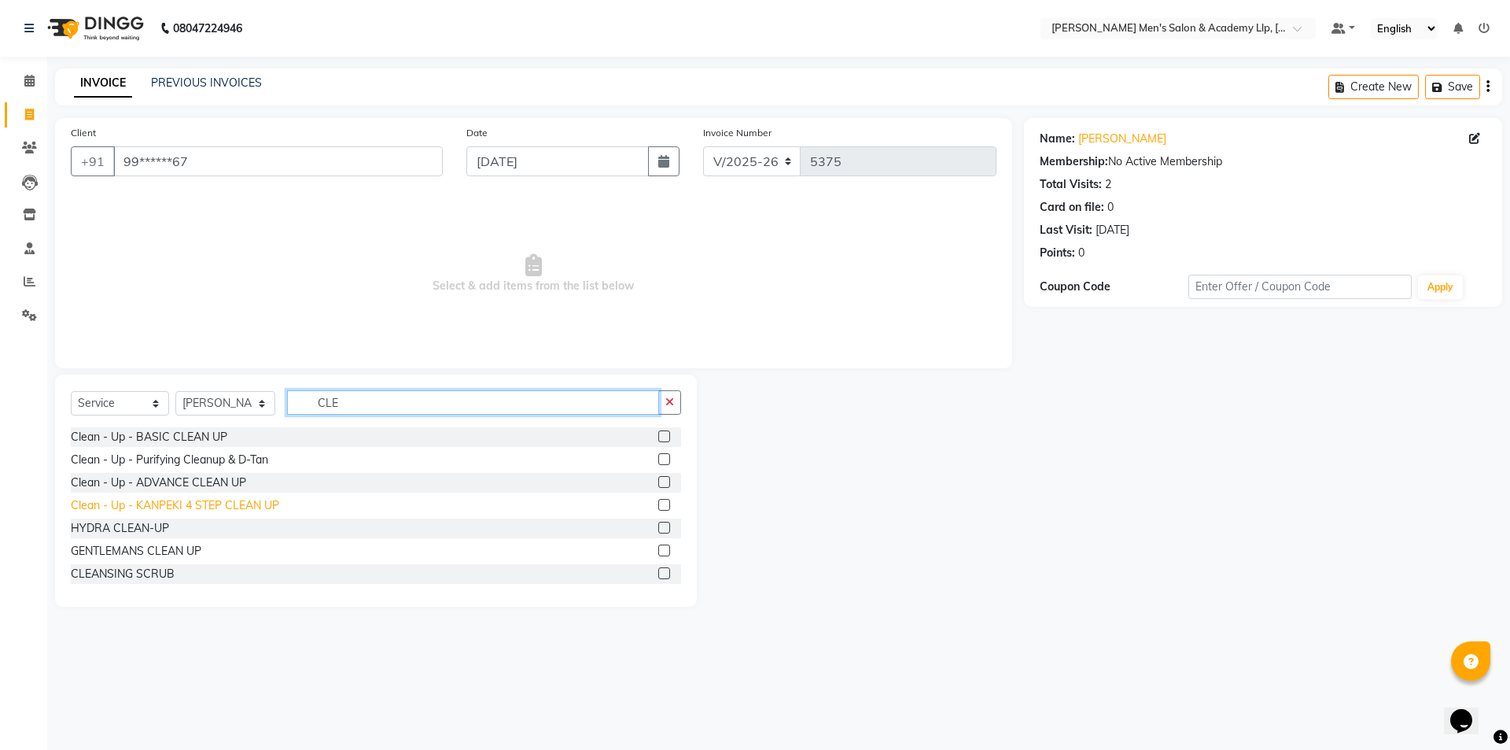
type input "CLE"
click at [260, 511] on div "Clean - Up - KANPEKI 4 STEP CLEAN UP" at bounding box center [175, 505] width 208 height 17
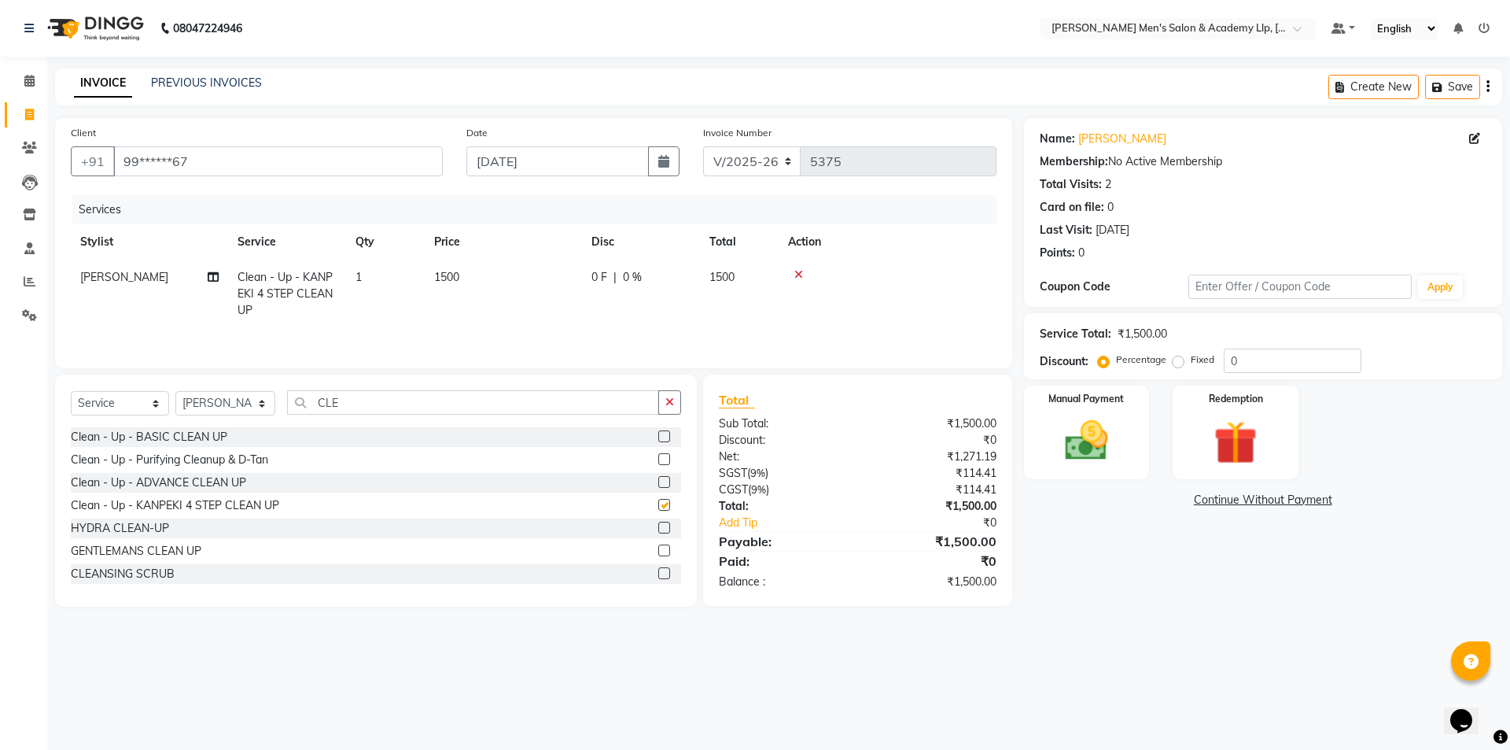
checkbox input "false"
click at [1096, 467] on div "Manual Payment" at bounding box center [1086, 432] width 131 height 97
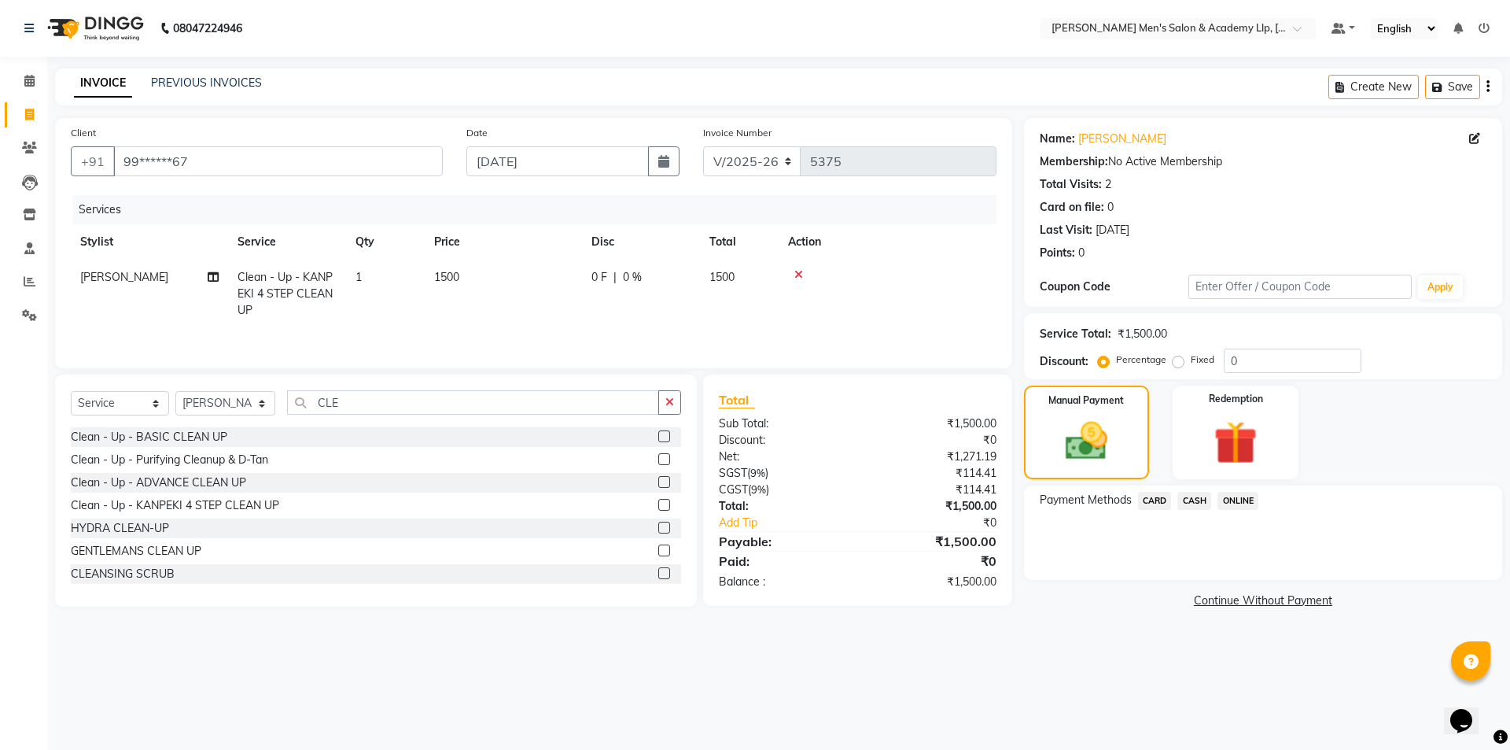
click at [1200, 500] on span "CASH" at bounding box center [1195, 501] width 34 height 18
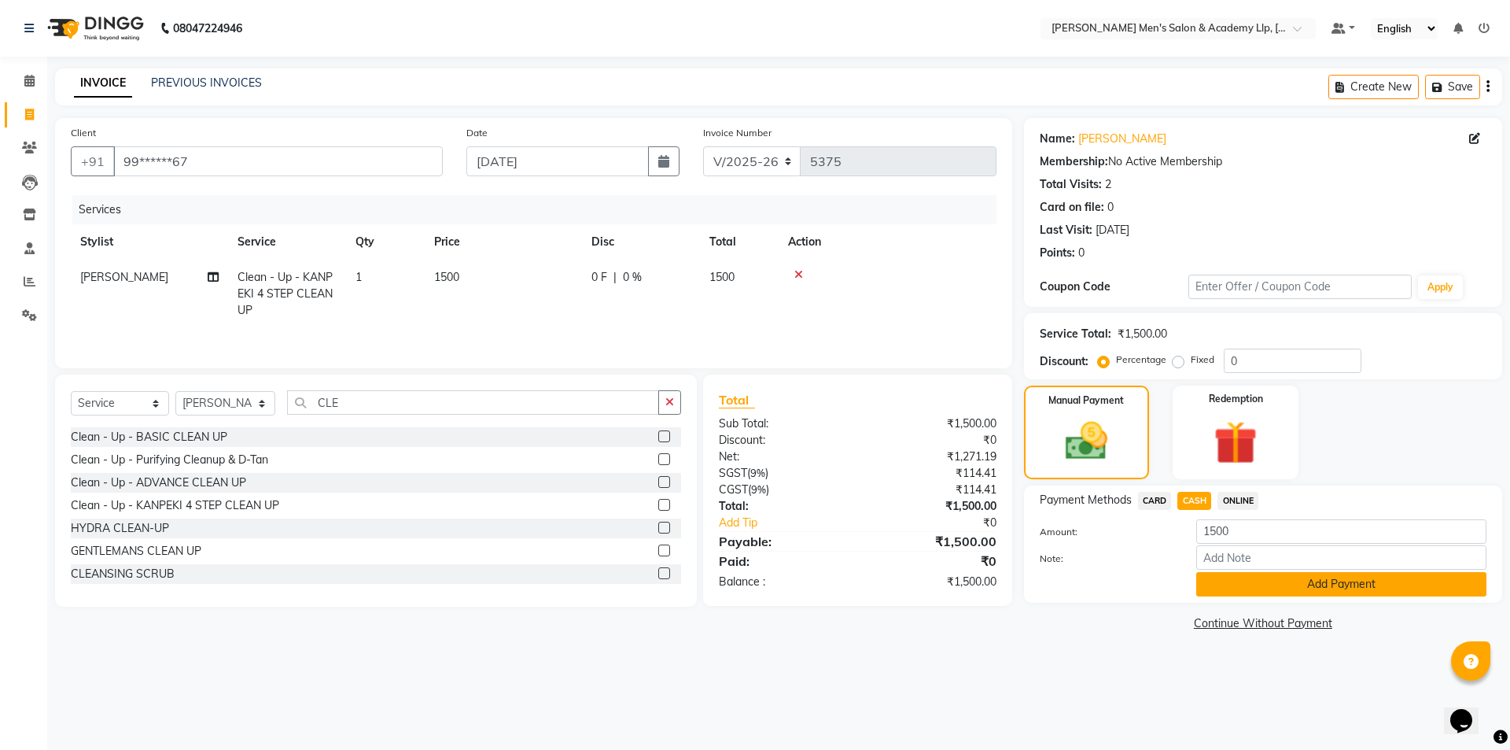
drag, startPoint x: 1222, startPoint y: 579, endPoint x: 1222, endPoint y: 594, distance: 14.9
click at [1222, 594] on button "Add Payment" at bounding box center [1342, 584] width 290 height 24
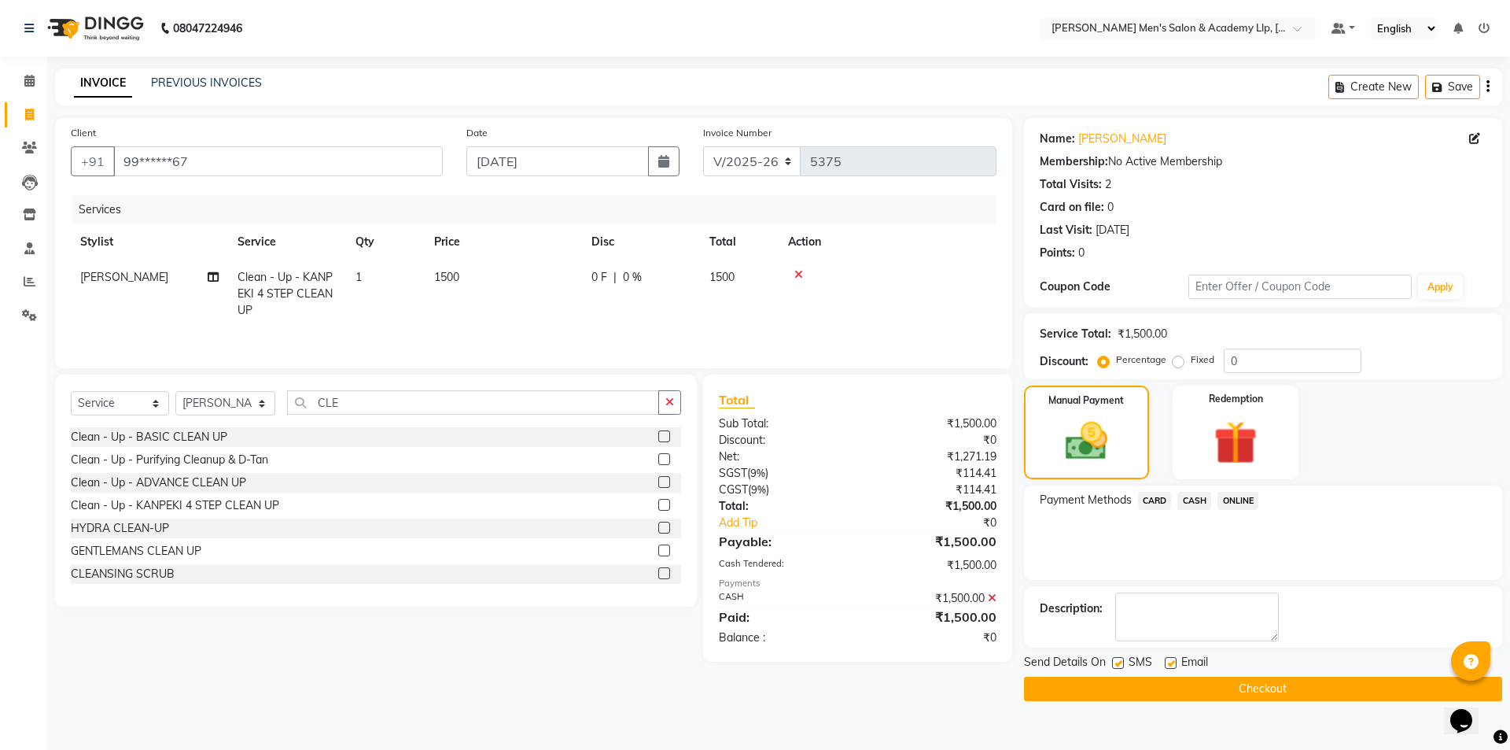
click at [1171, 665] on label at bounding box center [1171, 663] width 12 height 12
click at [1171, 665] on input "checkbox" at bounding box center [1170, 663] width 10 height 10
checkbox input "false"
click at [1115, 665] on label at bounding box center [1118, 663] width 12 height 12
click at [1115, 665] on input "checkbox" at bounding box center [1117, 663] width 10 height 10
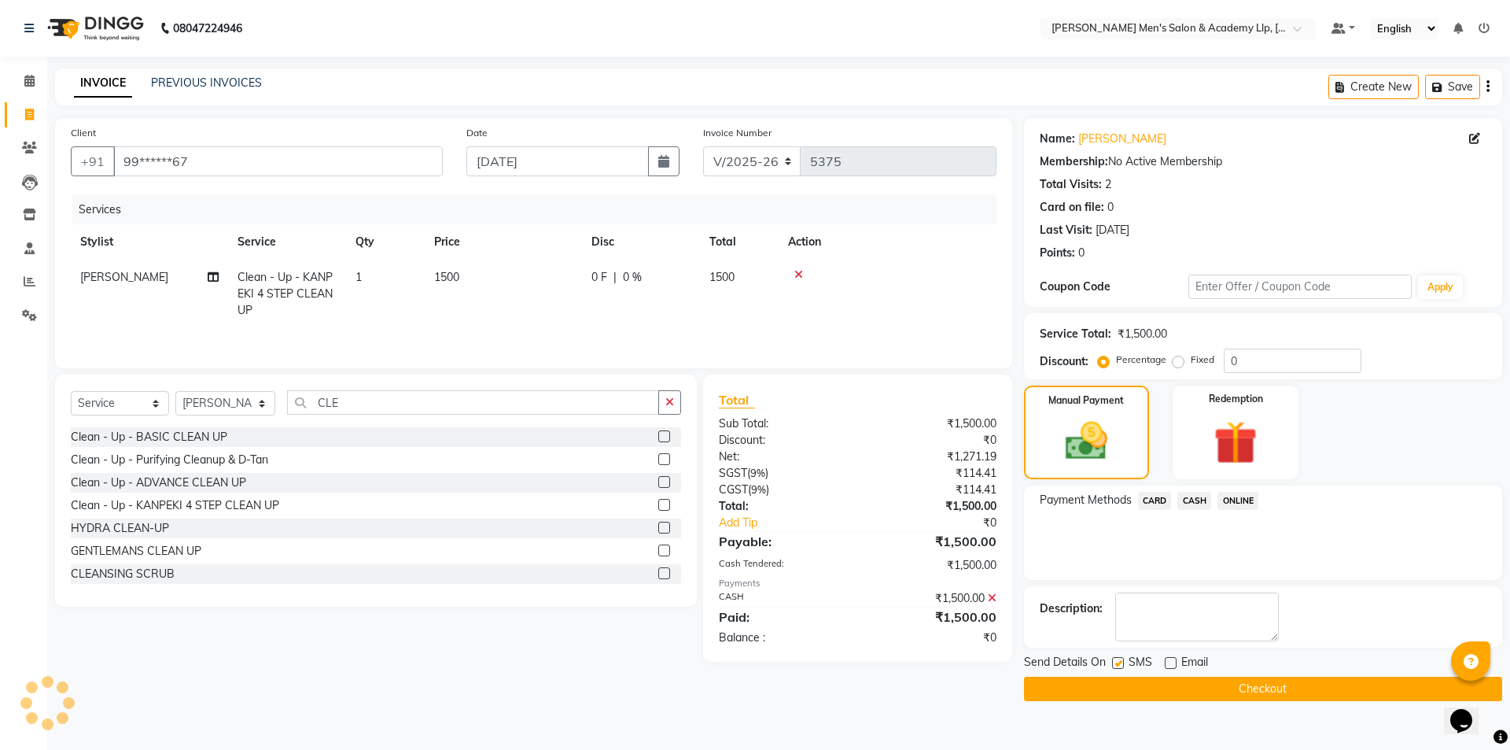
checkbox input "false"
click at [1116, 687] on button "Checkout" at bounding box center [1263, 689] width 478 height 24
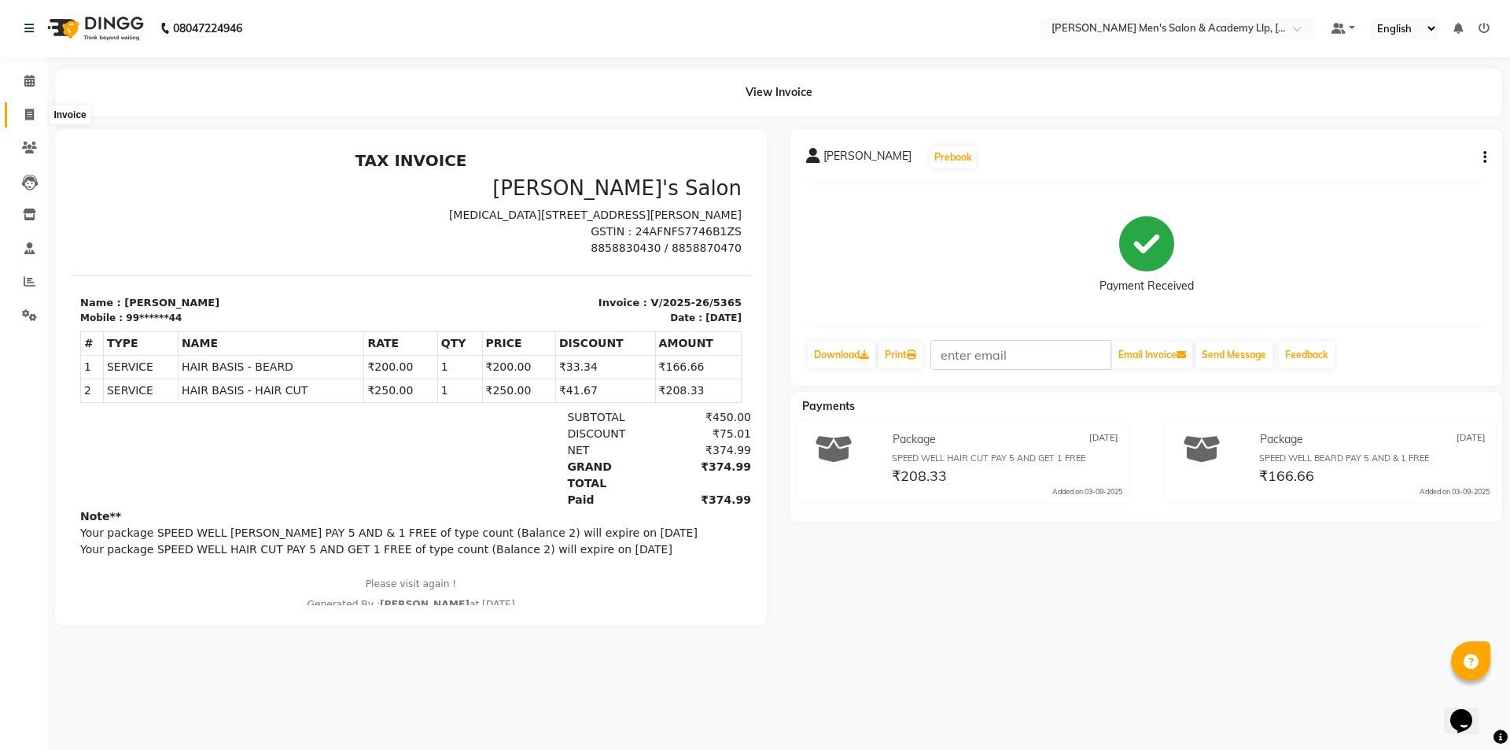
click at [31, 106] on span at bounding box center [30, 115] width 28 height 18
select select "service"
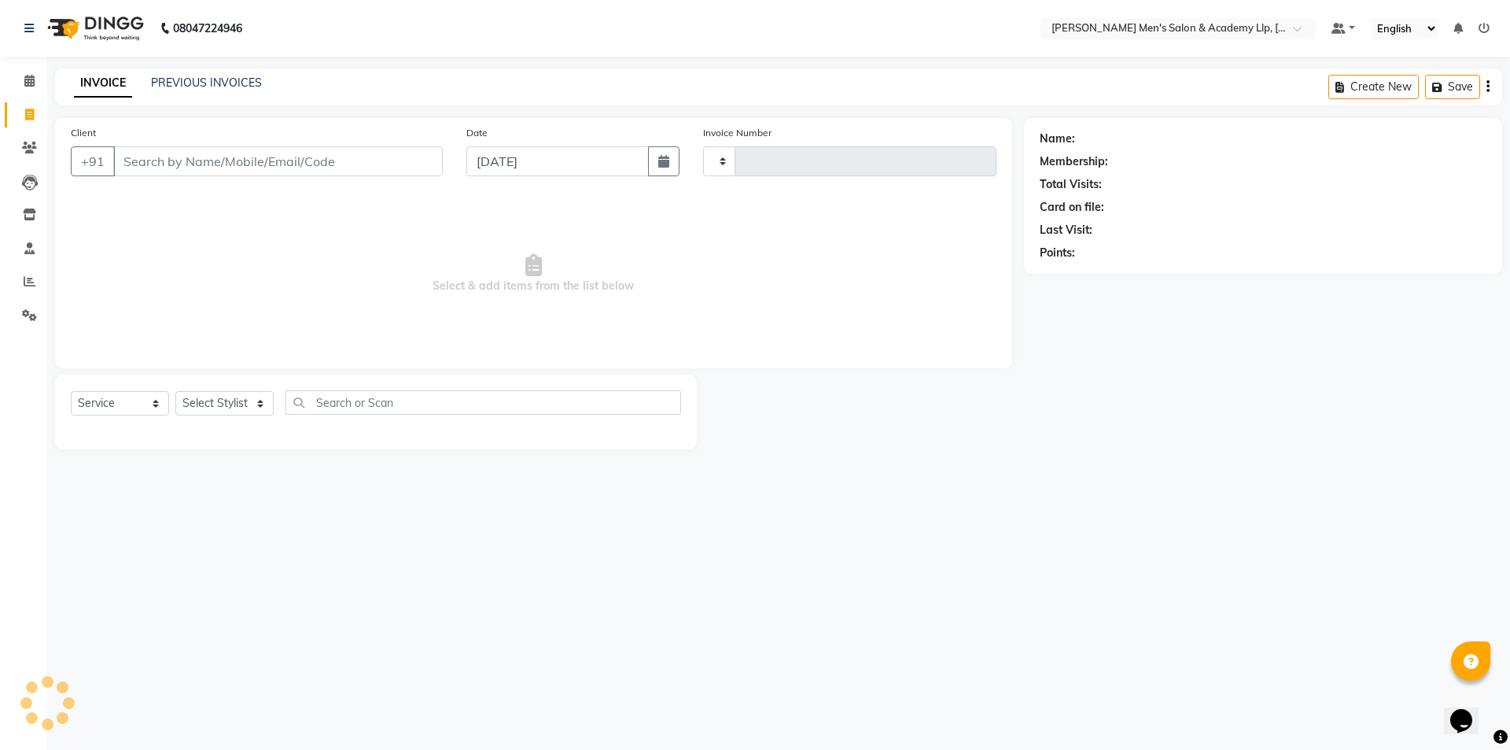
type input "5375"
select select "8248"
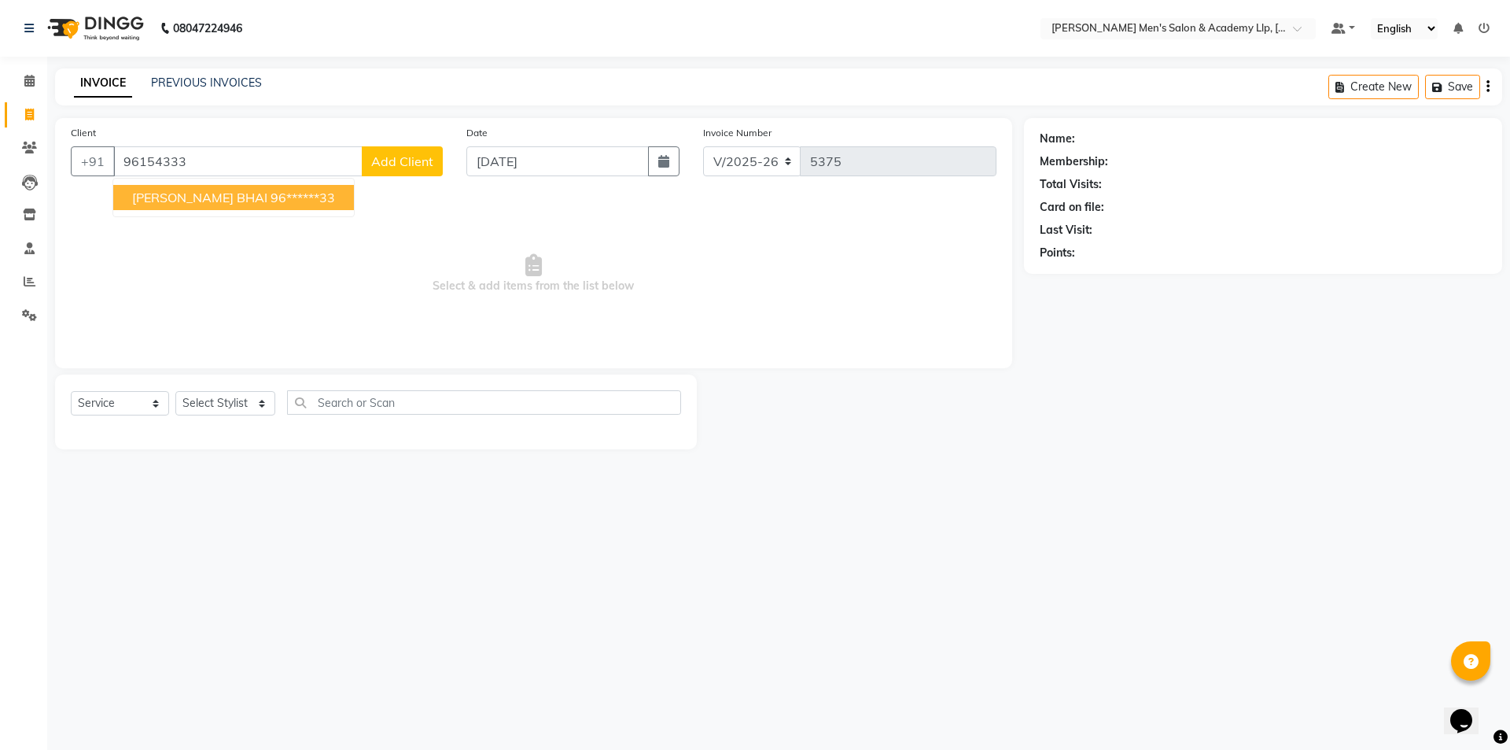
click at [271, 195] on ngb-highlight "96******33" at bounding box center [303, 198] width 65 height 16
type input "96******33"
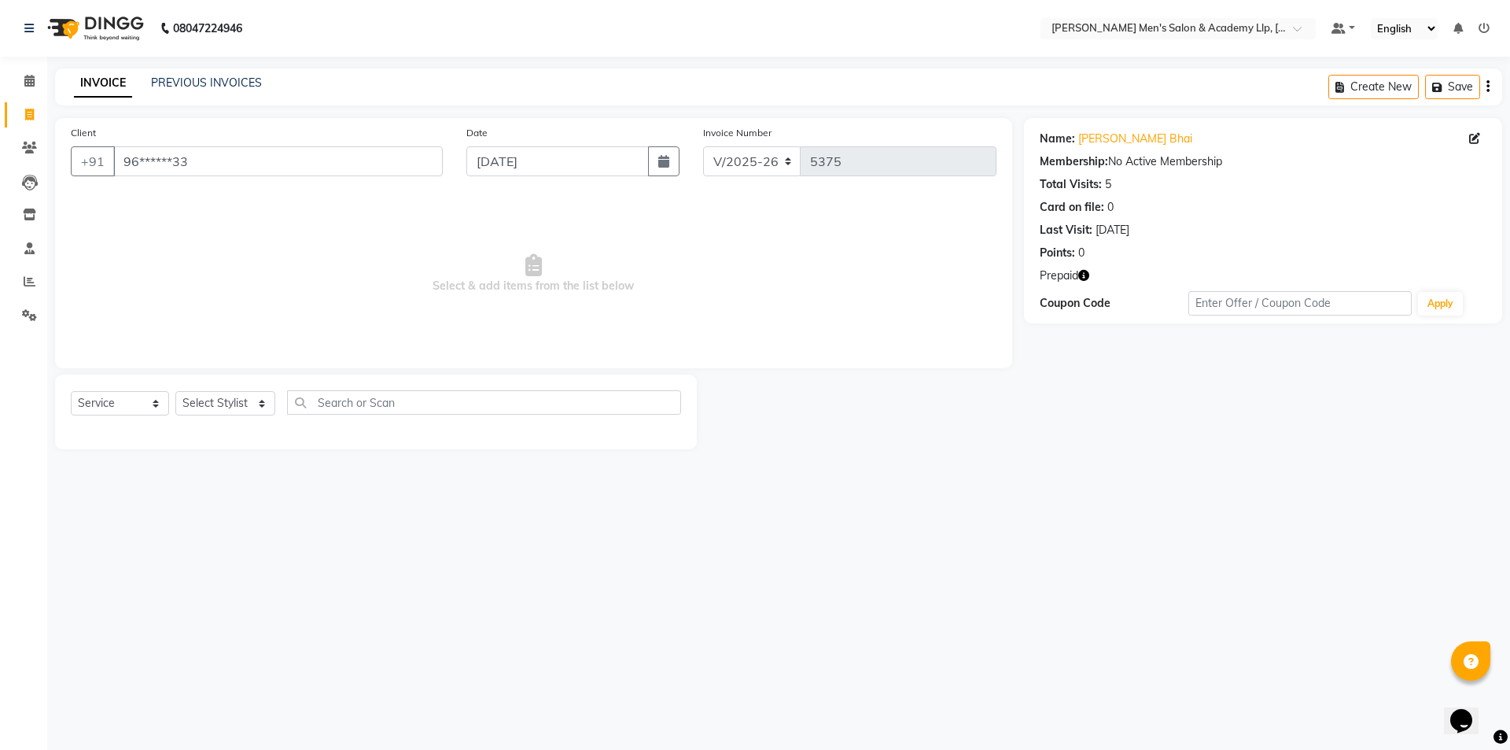
click at [1087, 281] on button "button" at bounding box center [1084, 275] width 11 height 17
click at [229, 400] on select "Select Stylist ABHISHEK SEN AKKI SEN [PERSON_NAME] [PERSON_NAME] [PERSON_NAME] …" at bounding box center [225, 403] width 100 height 24
select select "78791"
click at [175, 391] on select "Select Stylist ABHISHEK SEN AKKI SEN [PERSON_NAME] [PERSON_NAME] [PERSON_NAME] …" at bounding box center [225, 403] width 100 height 24
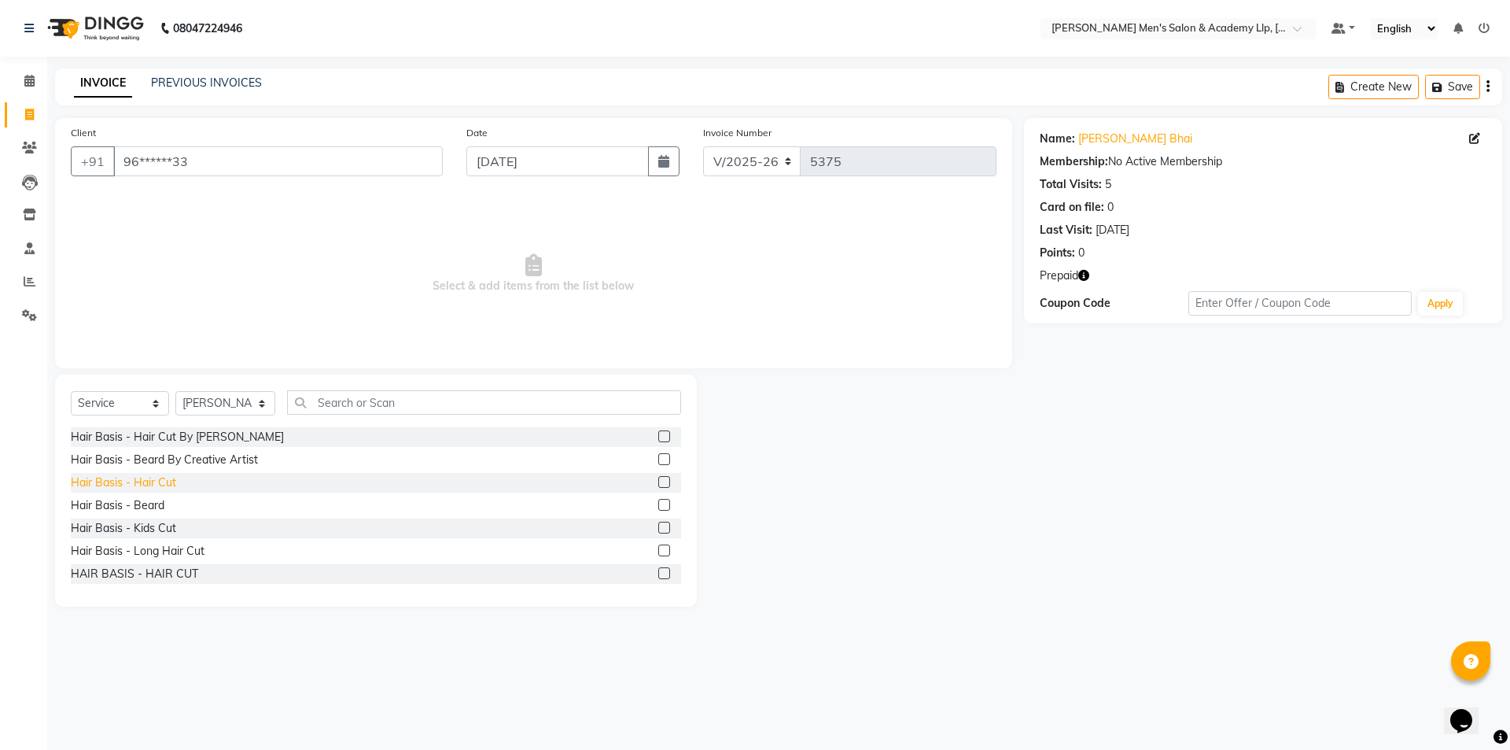
click at [126, 484] on div "Hair Basis - Hair Cut" at bounding box center [123, 482] width 105 height 17
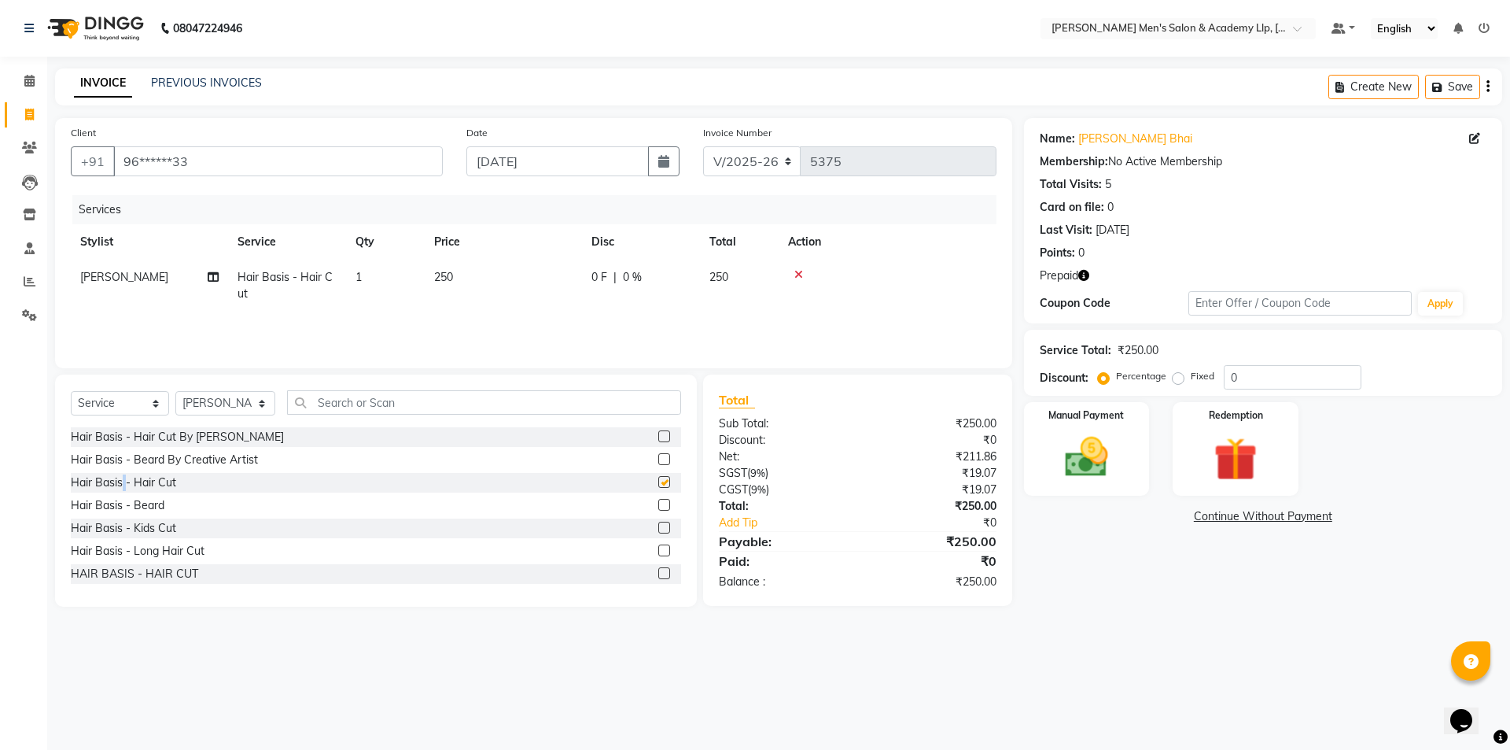
checkbox input "false"
click at [142, 505] on div "Hair Basis - Beard" at bounding box center [118, 505] width 94 height 17
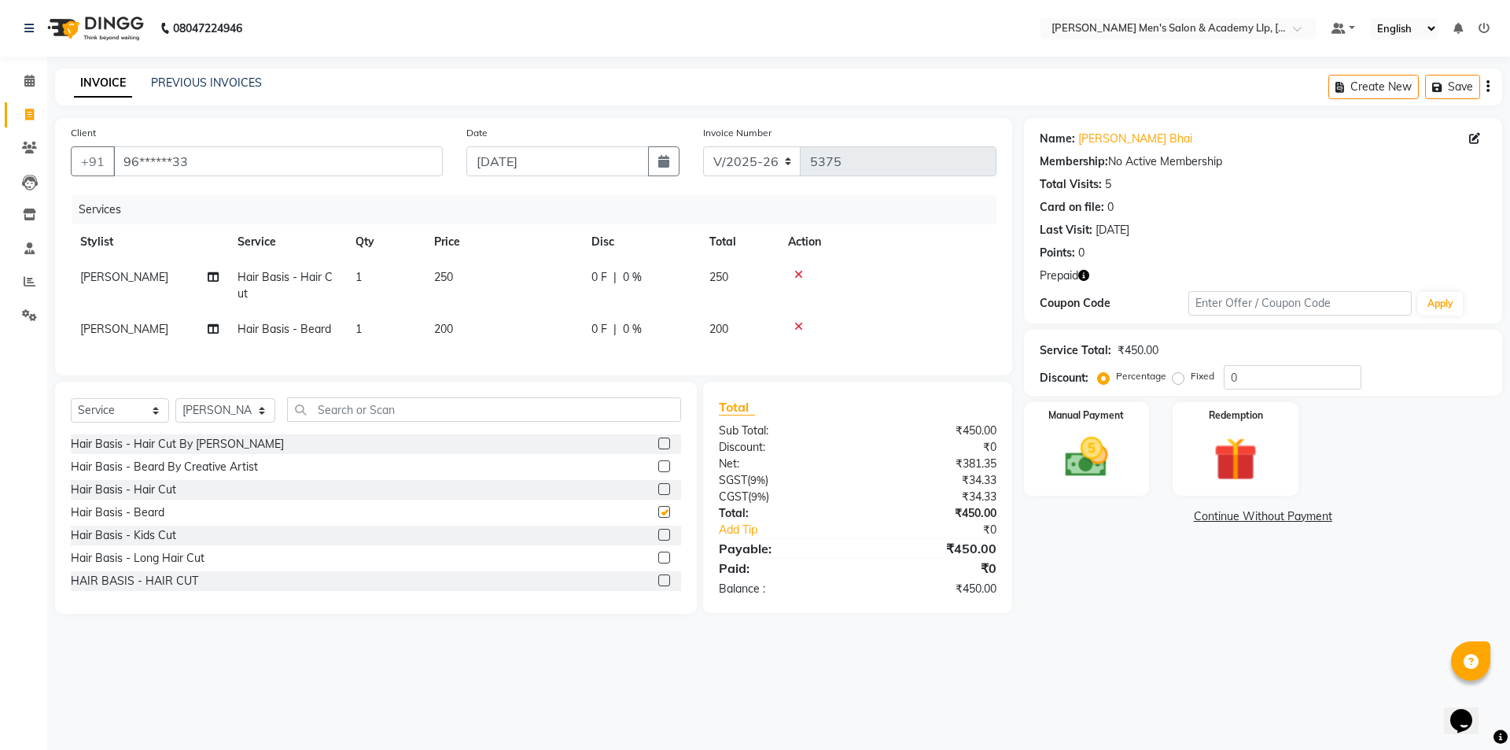
checkbox input "false"
click at [600, 282] on span "0 F" at bounding box center [600, 277] width 16 height 17
select select "78791"
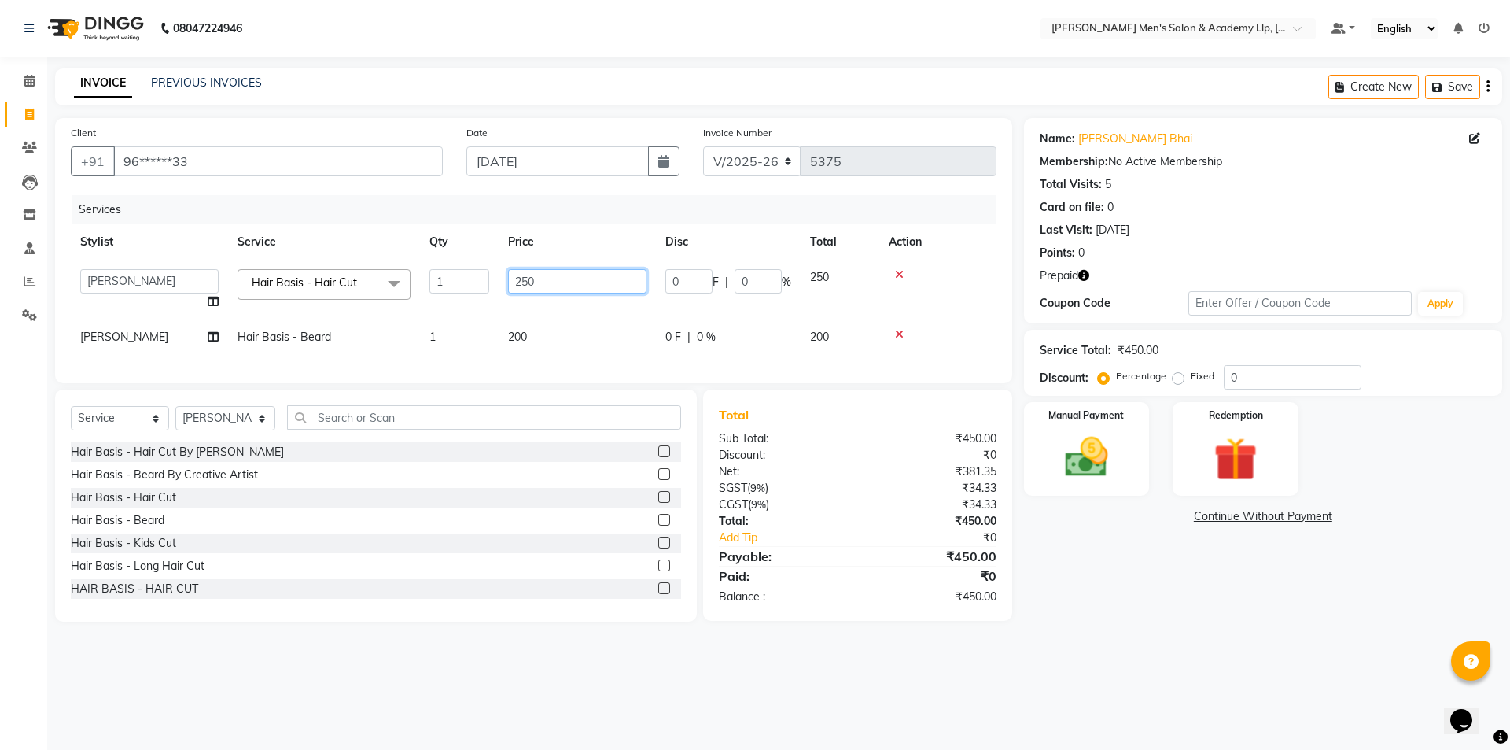
click at [588, 276] on input "250" at bounding box center [577, 281] width 138 height 24
type input "2"
type input "300"
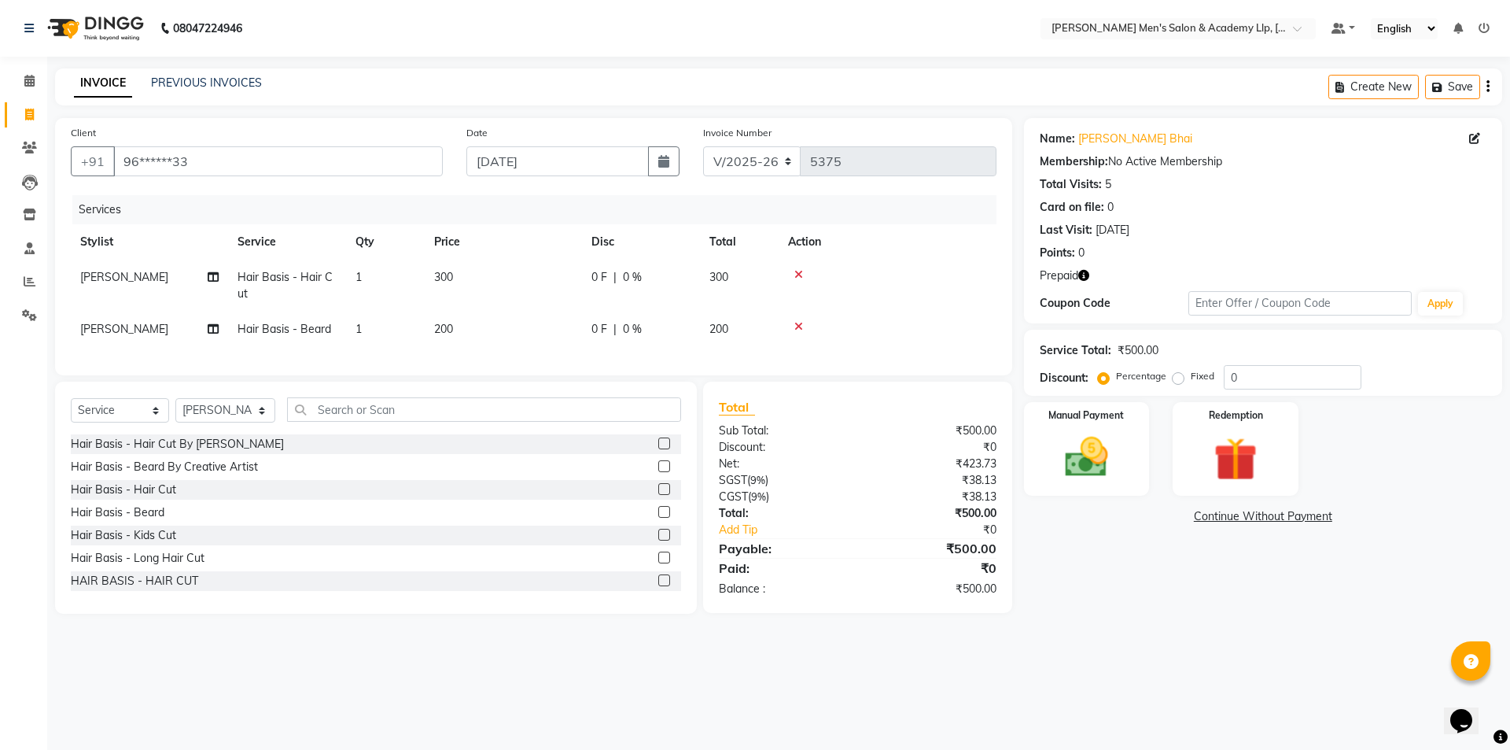
click at [1178, 614] on div "Name: [PERSON_NAME] Bhai Membership: No Active Membership Total Visits: 5 Card …" at bounding box center [1269, 366] width 490 height 496
click at [1233, 458] on img at bounding box center [1235, 459] width 73 height 56
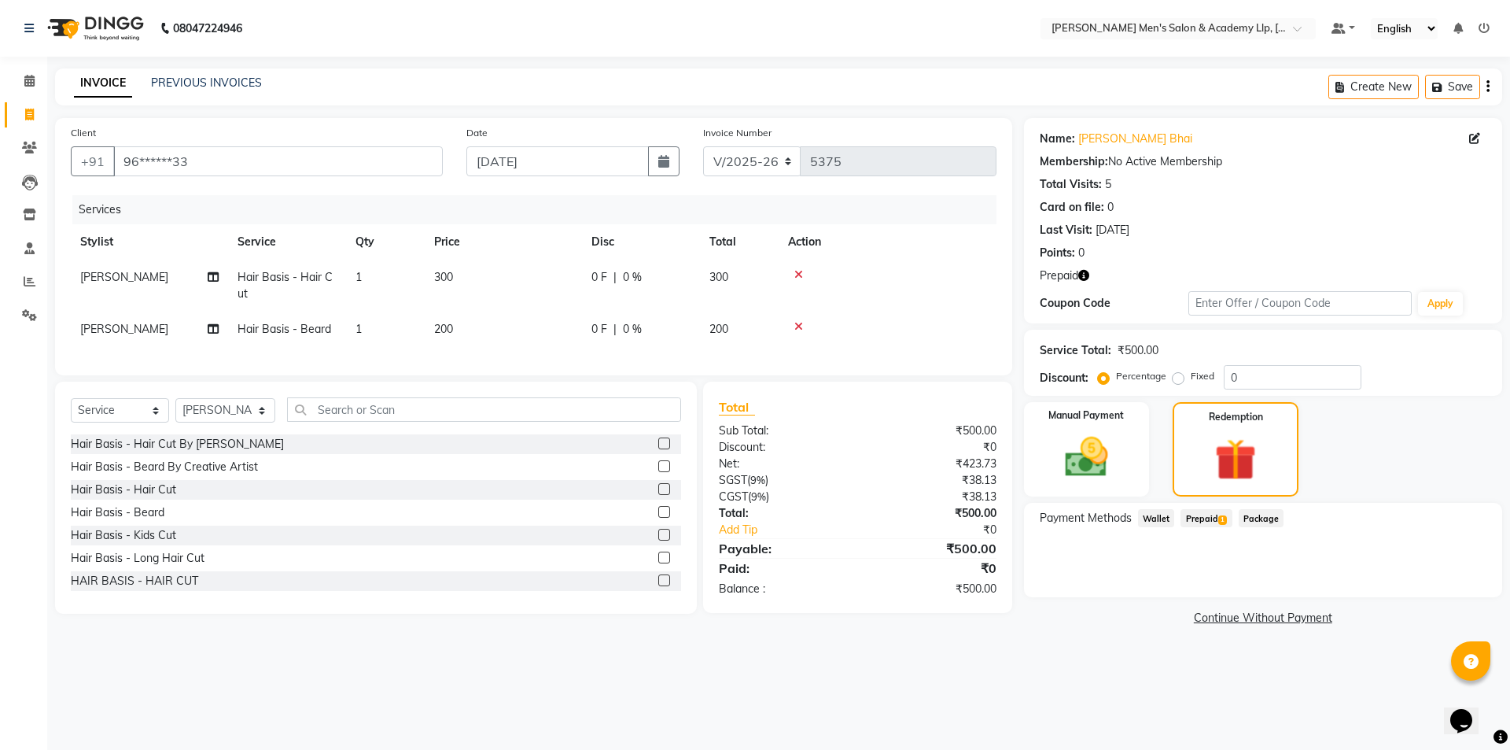
click at [1204, 522] on span "Prepaid 1" at bounding box center [1206, 518] width 51 height 18
click at [1437, 588] on button "Add" at bounding box center [1449, 581] width 57 height 27
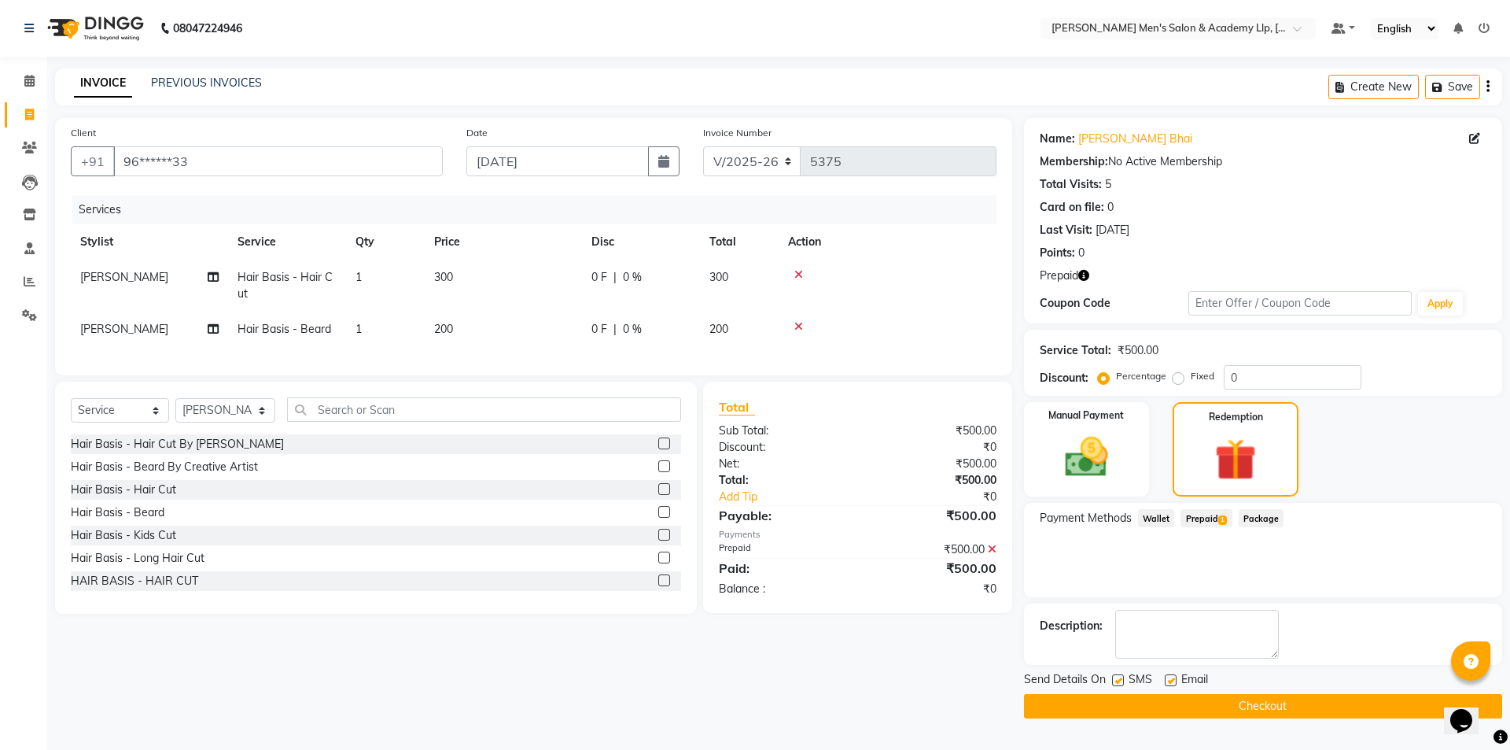
click at [1173, 683] on label at bounding box center [1171, 680] width 12 height 12
click at [1173, 683] on input "checkbox" at bounding box center [1170, 681] width 10 height 10
checkbox input "false"
click at [1148, 699] on button "Checkout" at bounding box center [1263, 706] width 478 height 24
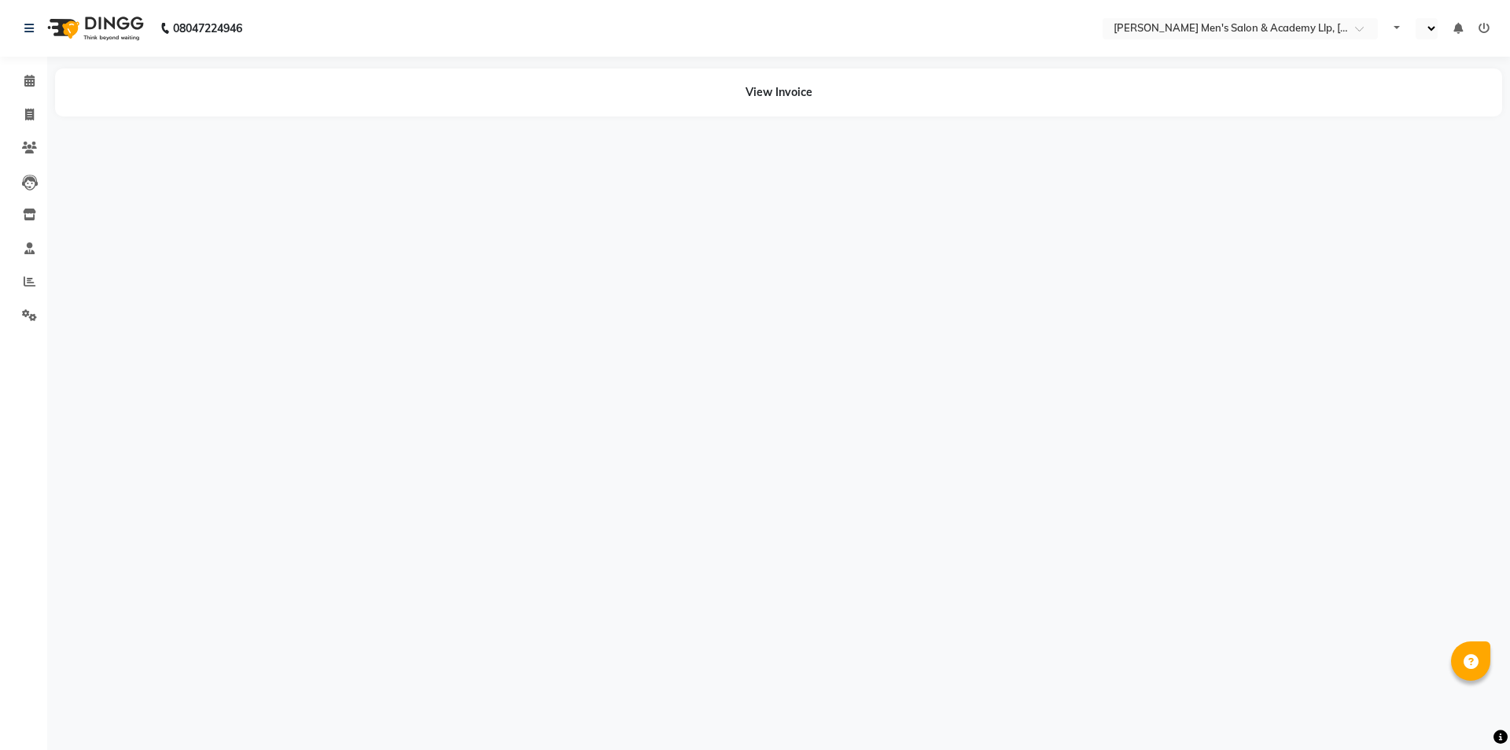
select select "en"
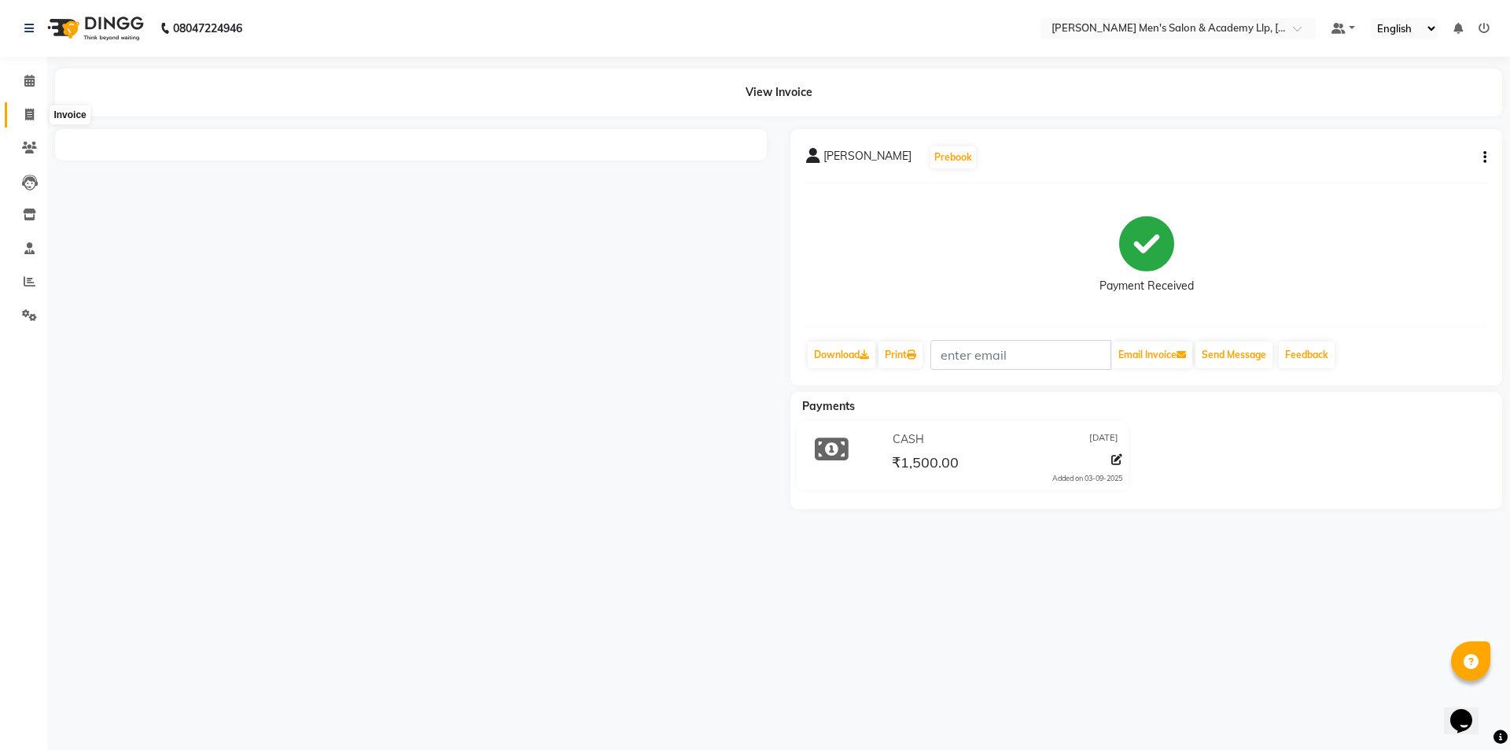
click at [31, 112] on icon at bounding box center [29, 115] width 9 height 12
select select "service"
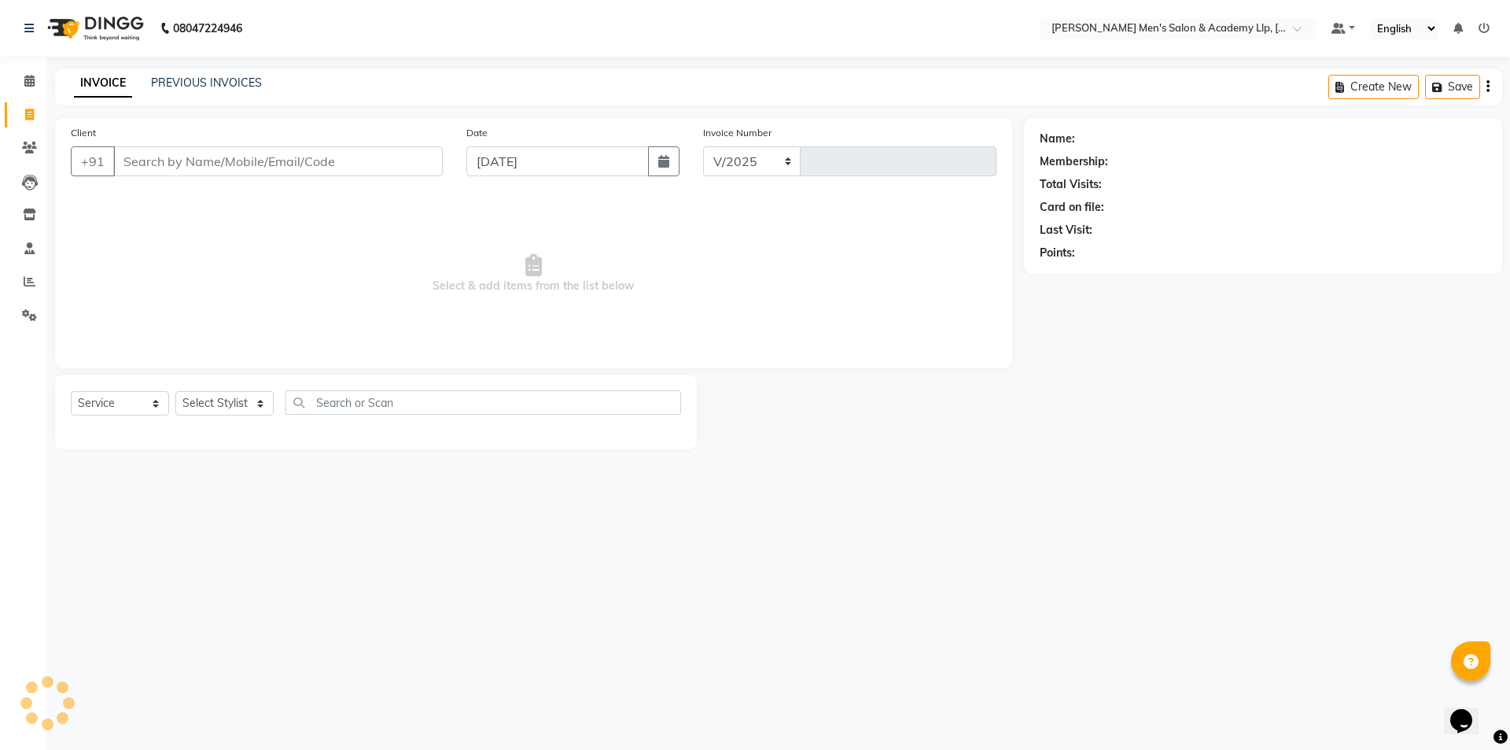
select select "8248"
type input "5377"
click at [200, 79] on link "PREVIOUS INVOICES" at bounding box center [206, 83] width 111 height 14
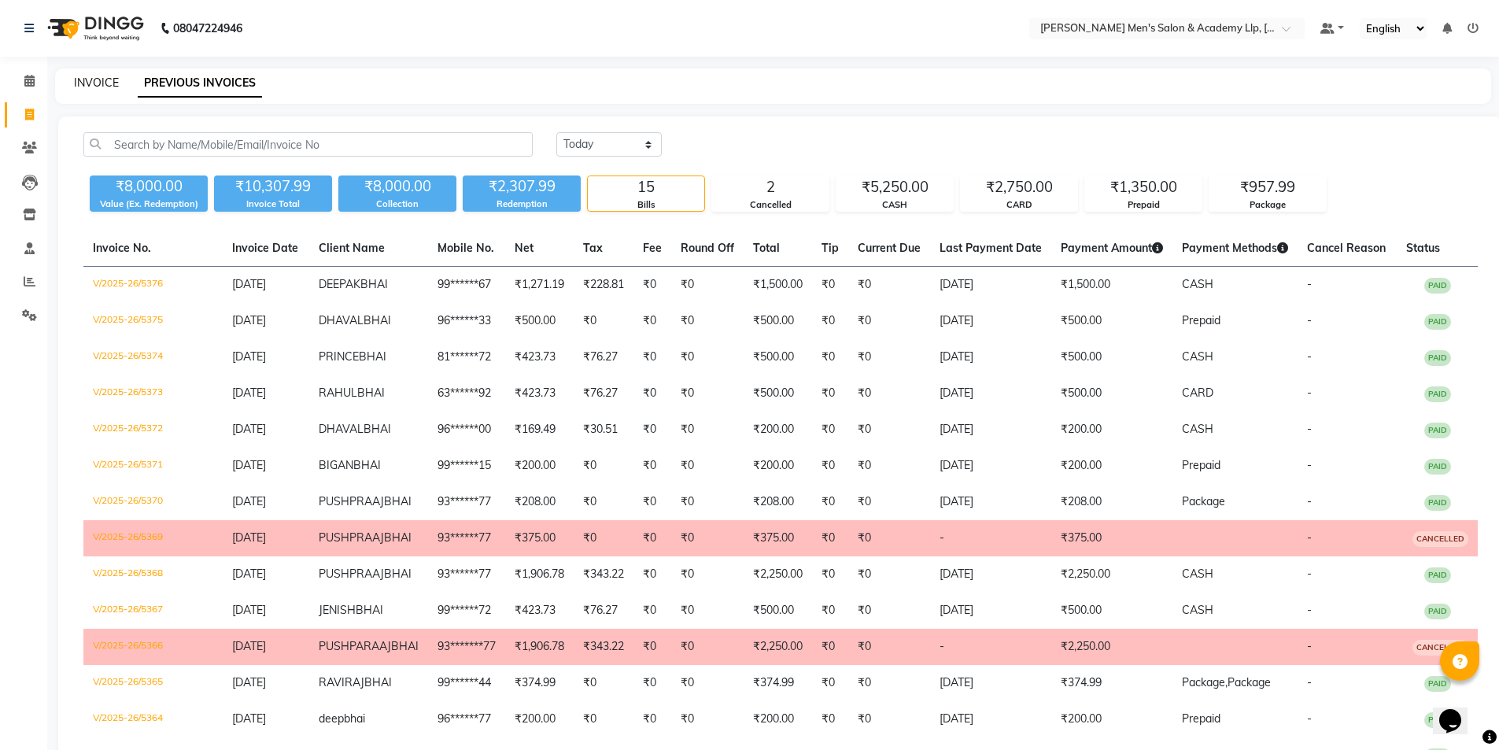
click at [101, 82] on link "INVOICE" at bounding box center [96, 83] width 45 height 14
select select "service"
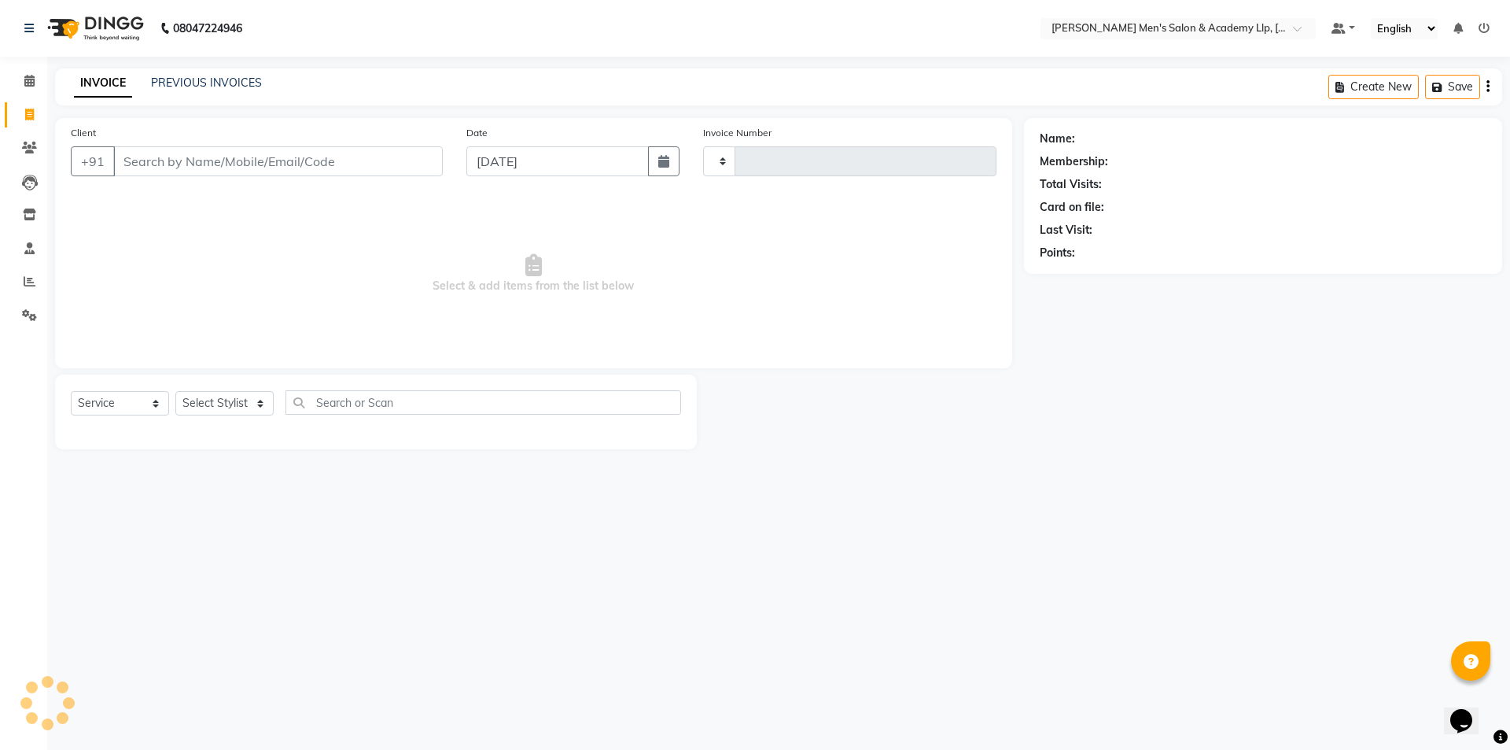
type input "5377"
select select "8248"
